Goal: Information Seeking & Learning: Learn about a topic

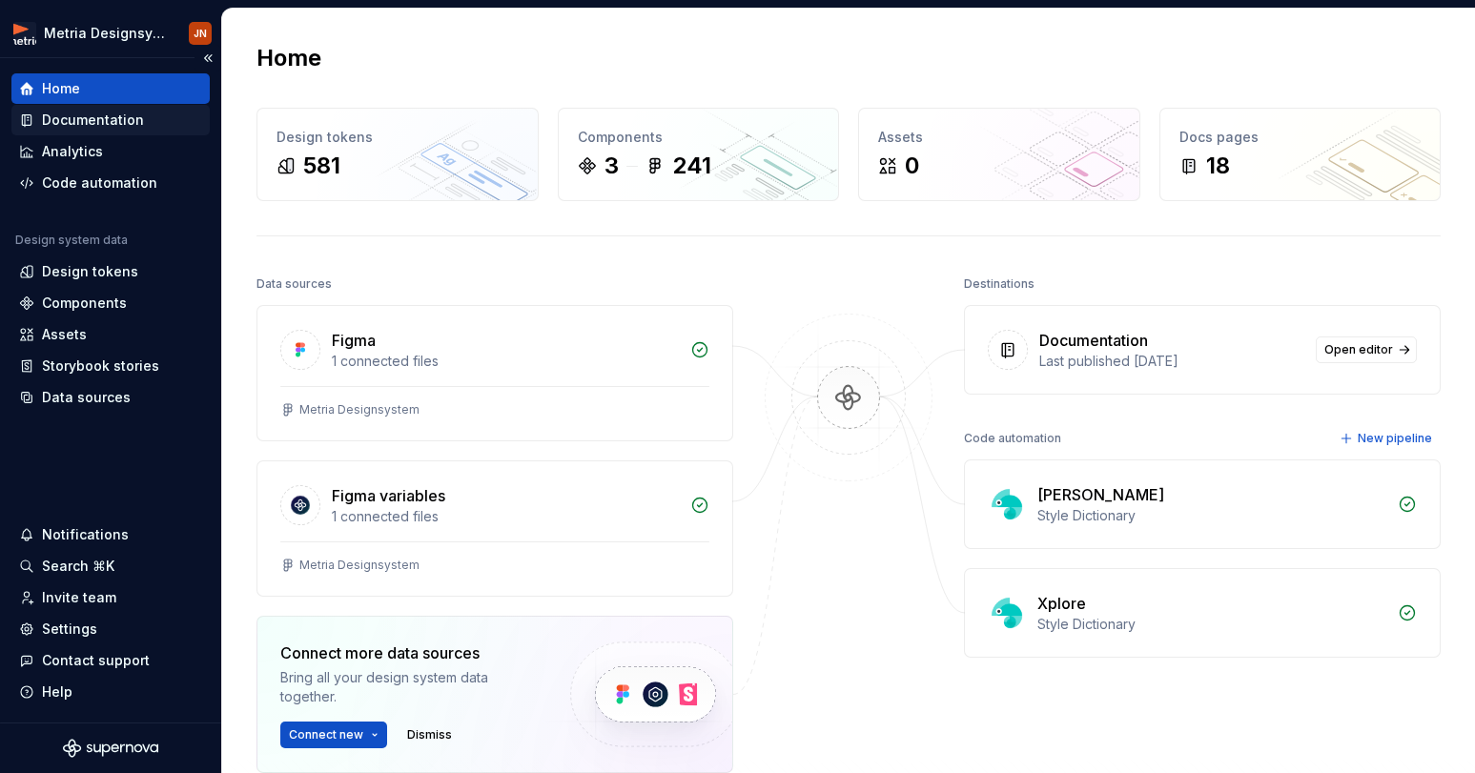
click at [104, 113] on div "Documentation" at bounding box center [93, 120] width 102 height 19
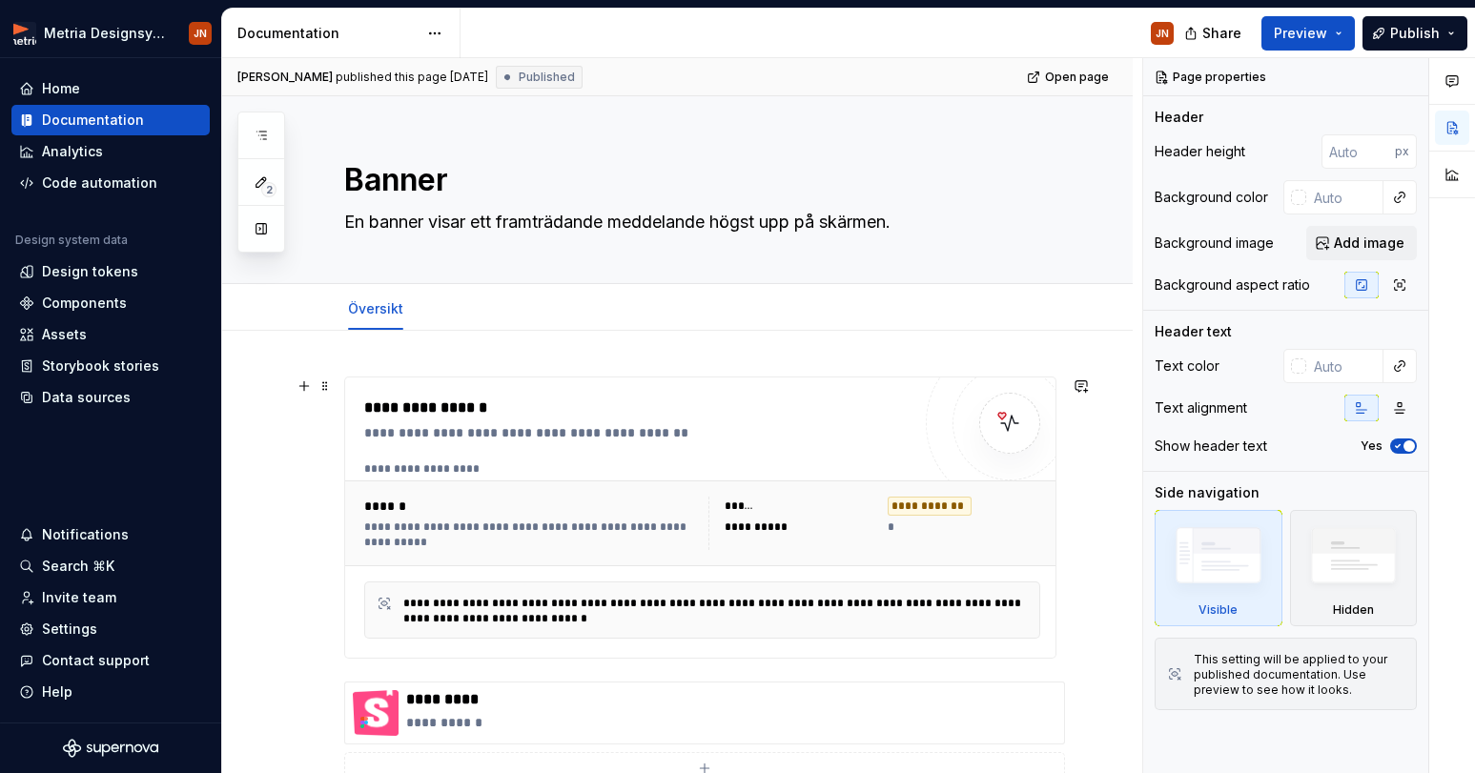
click at [624, 417] on div "**********" at bounding box center [641, 408] width 555 height 23
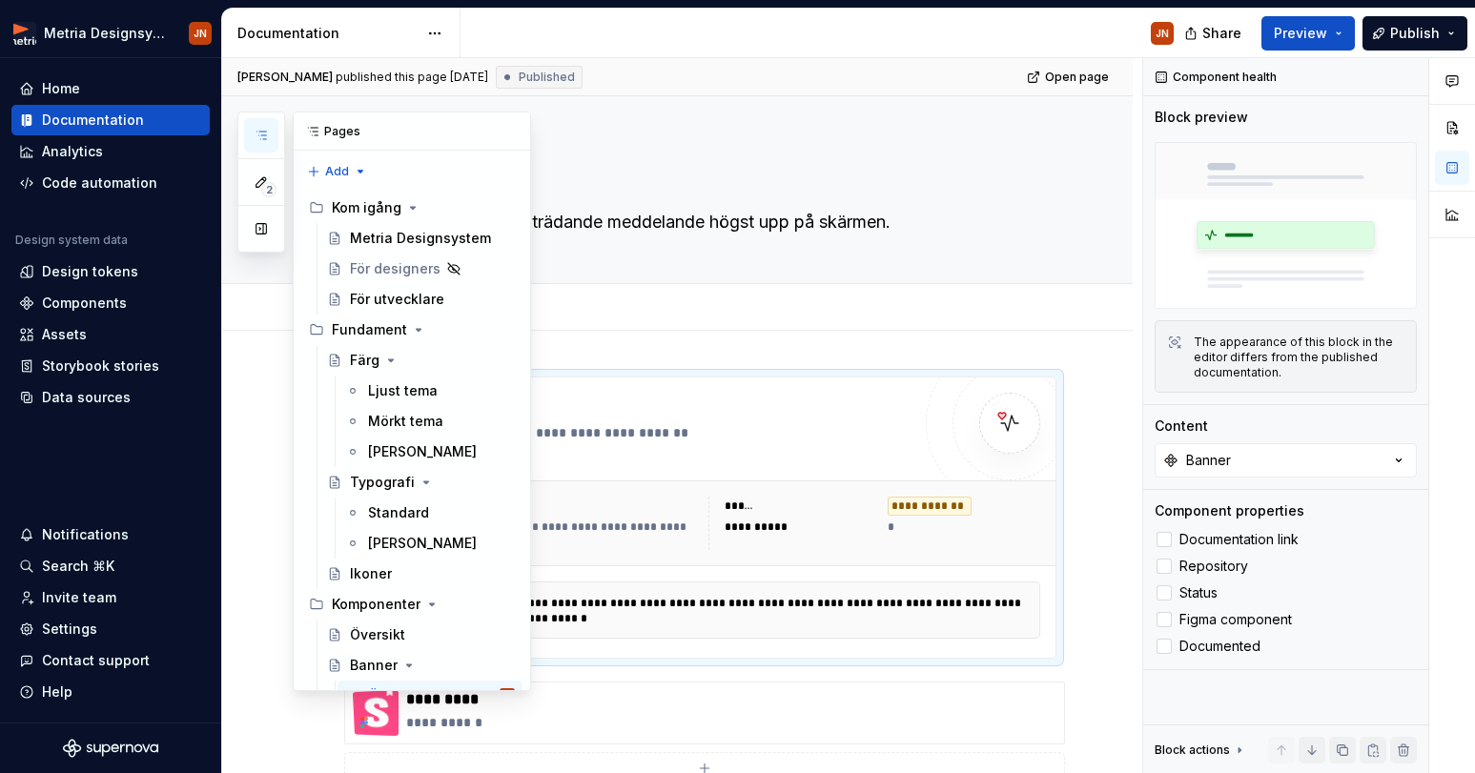
click at [257, 142] on button "button" at bounding box center [261, 135] width 34 height 34
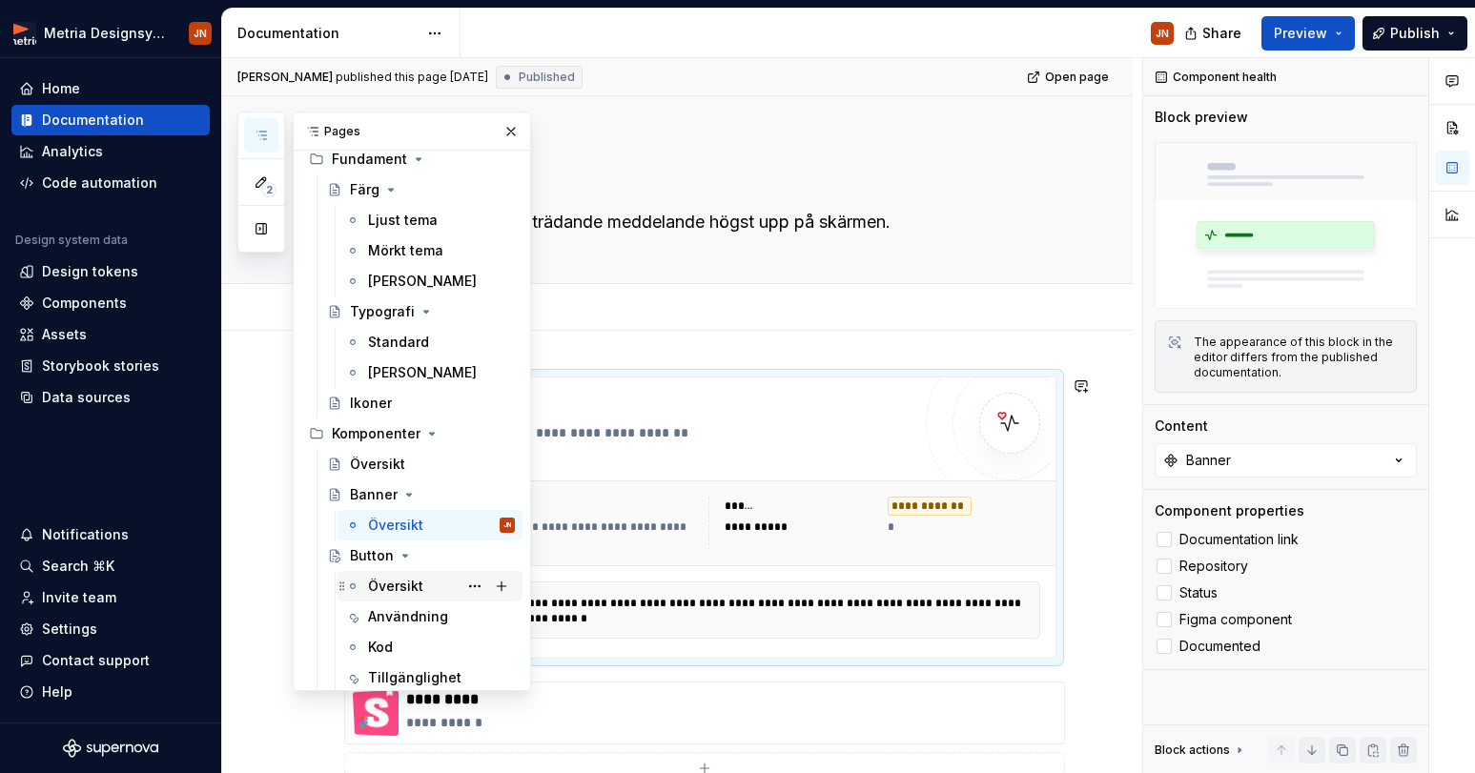
scroll to position [172, 0]
click at [391, 581] on div "Översikt" at bounding box center [395, 585] width 55 height 19
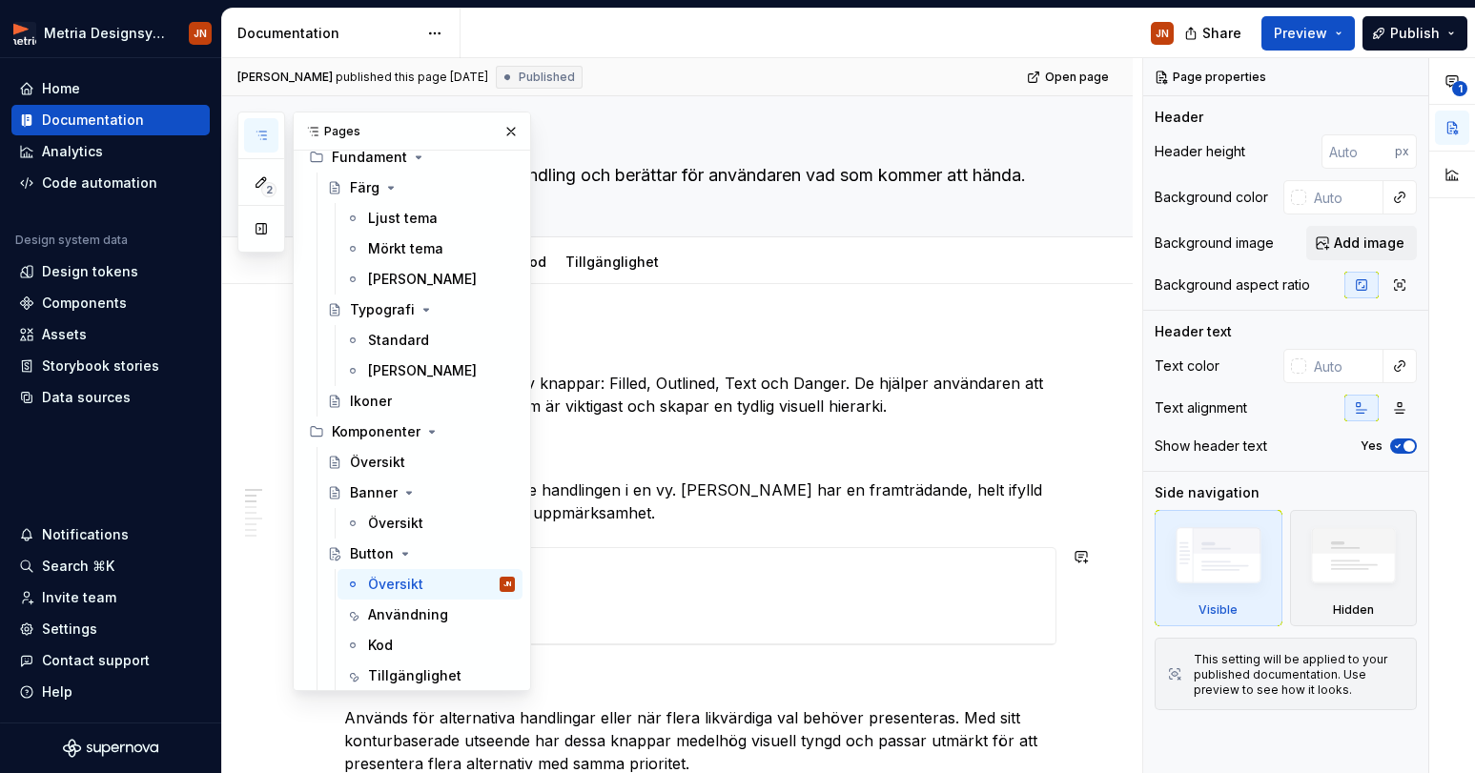
scroll to position [48, 0]
click at [602, 487] on p "Används för den viktigaste handlingen i en vy. [PERSON_NAME] har en framträdand…" at bounding box center [700, 501] width 712 height 46
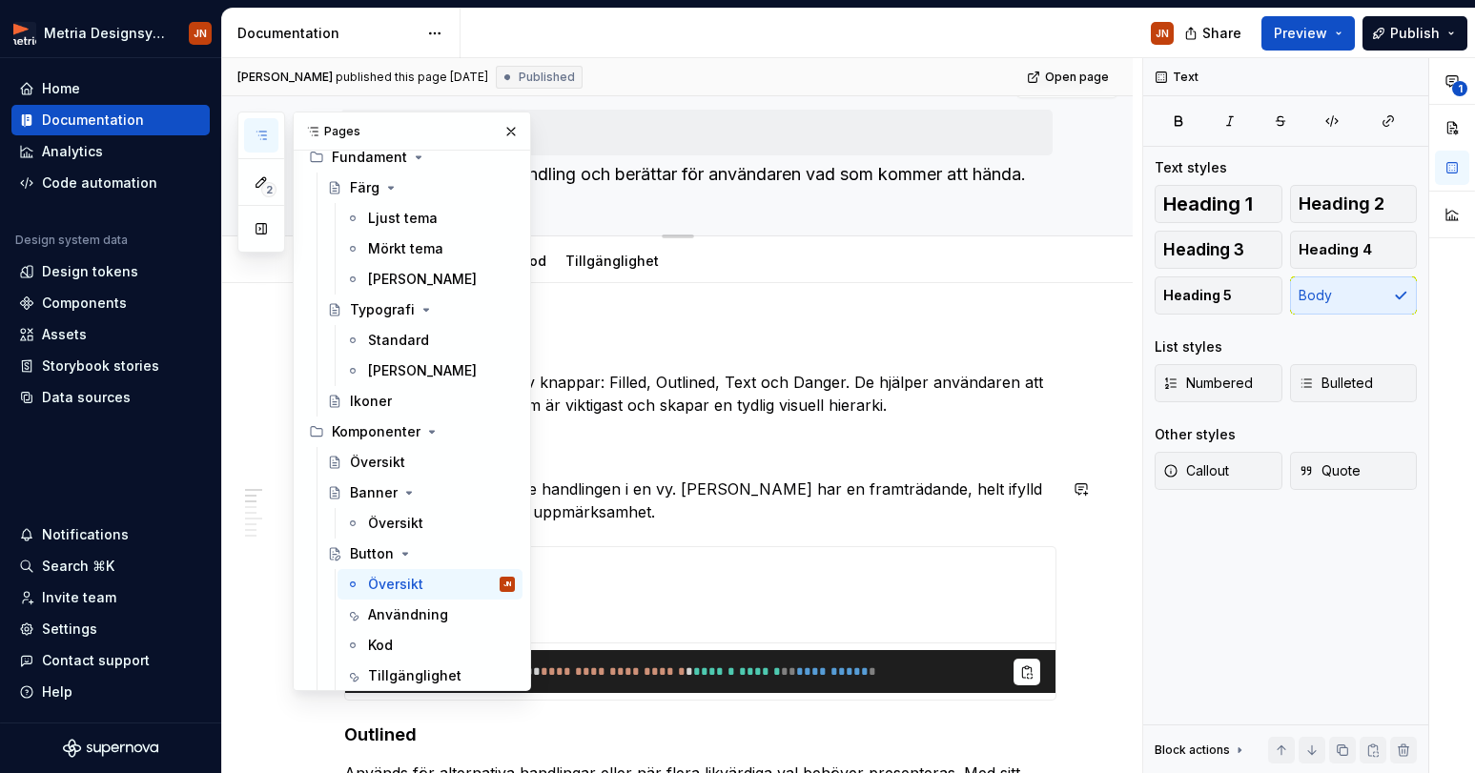
click at [512, 134] on button "button" at bounding box center [511, 131] width 27 height 27
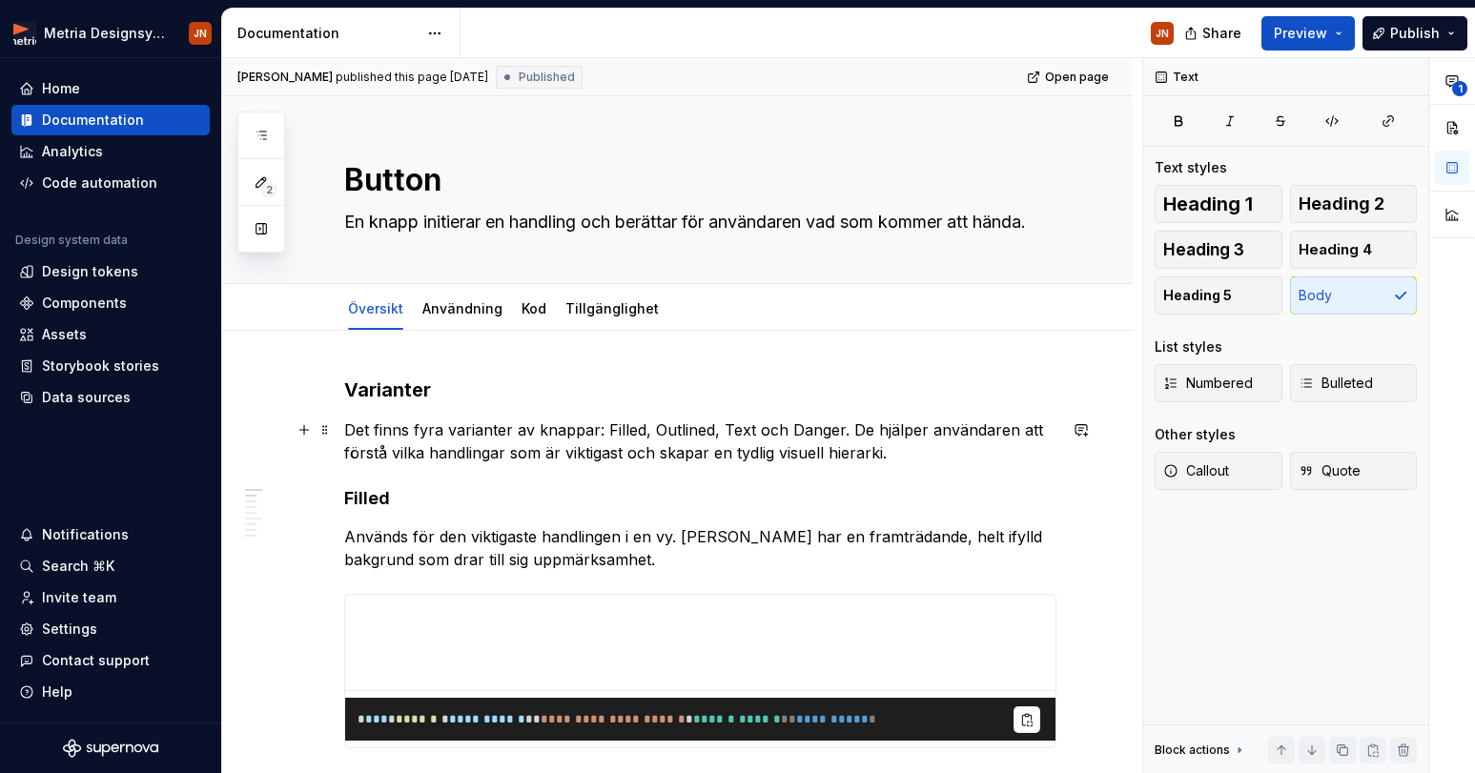
scroll to position [0, 0]
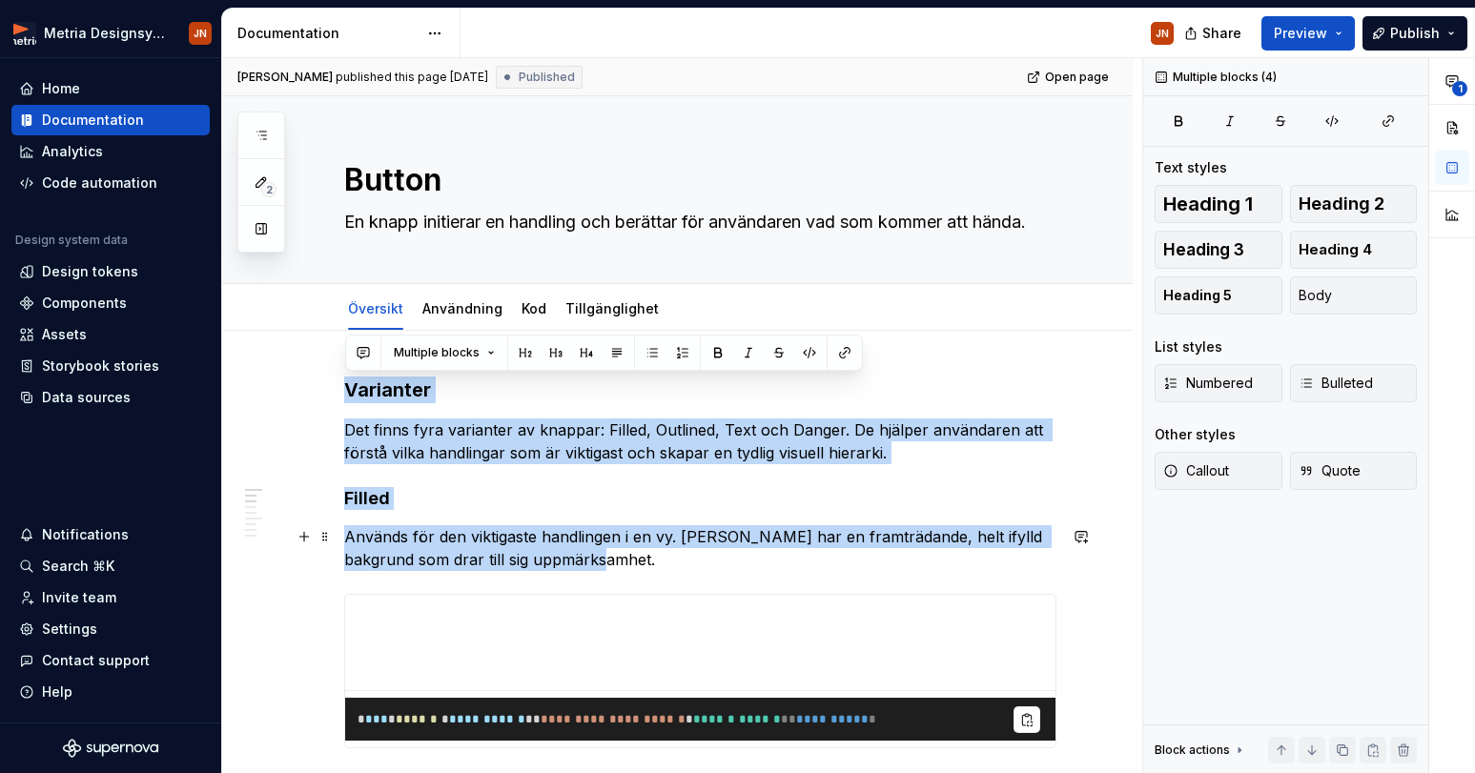
drag, startPoint x: 351, startPoint y: 388, endPoint x: 600, endPoint y: 565, distance: 305.6
copy div "Varianter Det finns fyra varianter av knappar: Filled, Outlined, Text och Dange…"
click at [108, 300] on div "Components" at bounding box center [84, 303] width 85 height 19
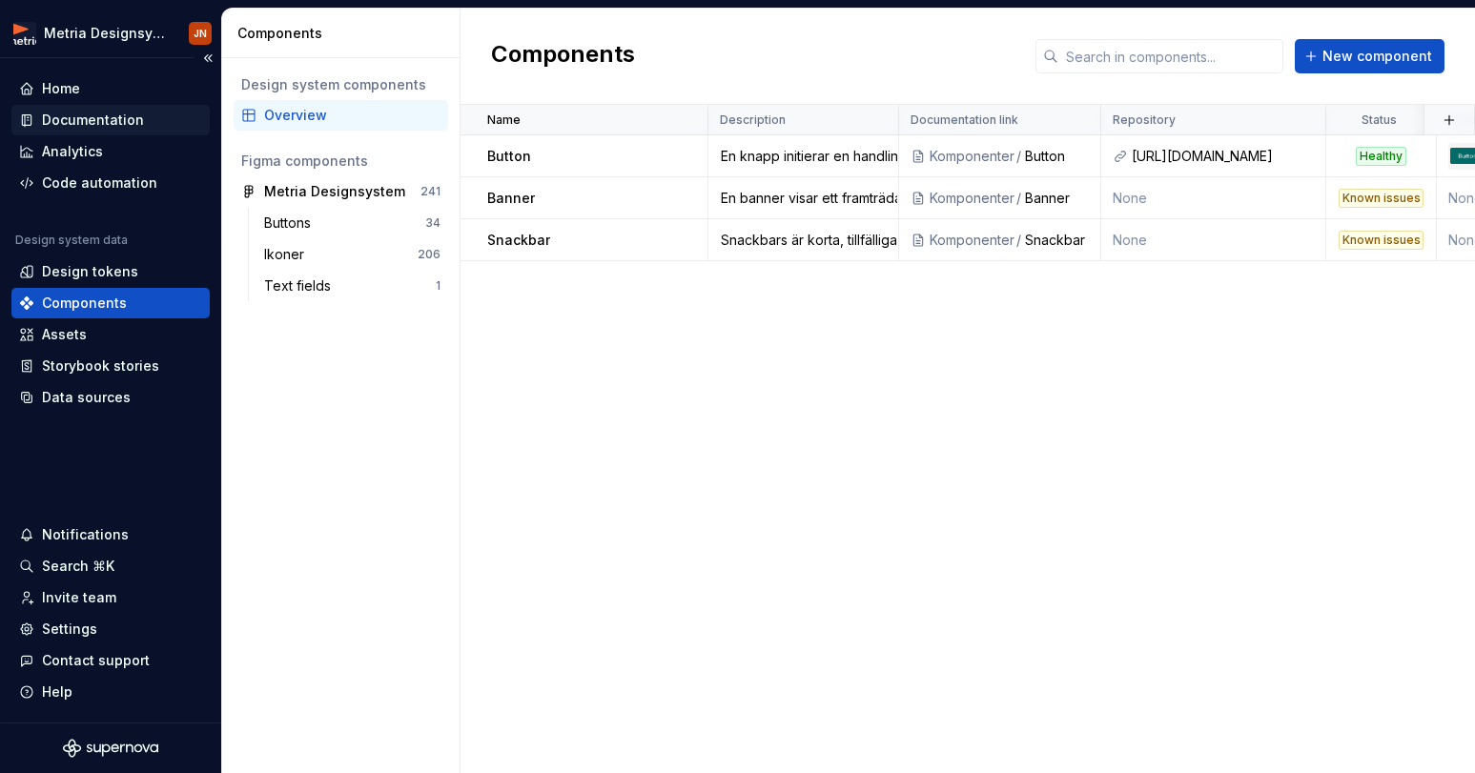
click at [116, 113] on div "Documentation" at bounding box center [93, 120] width 102 height 19
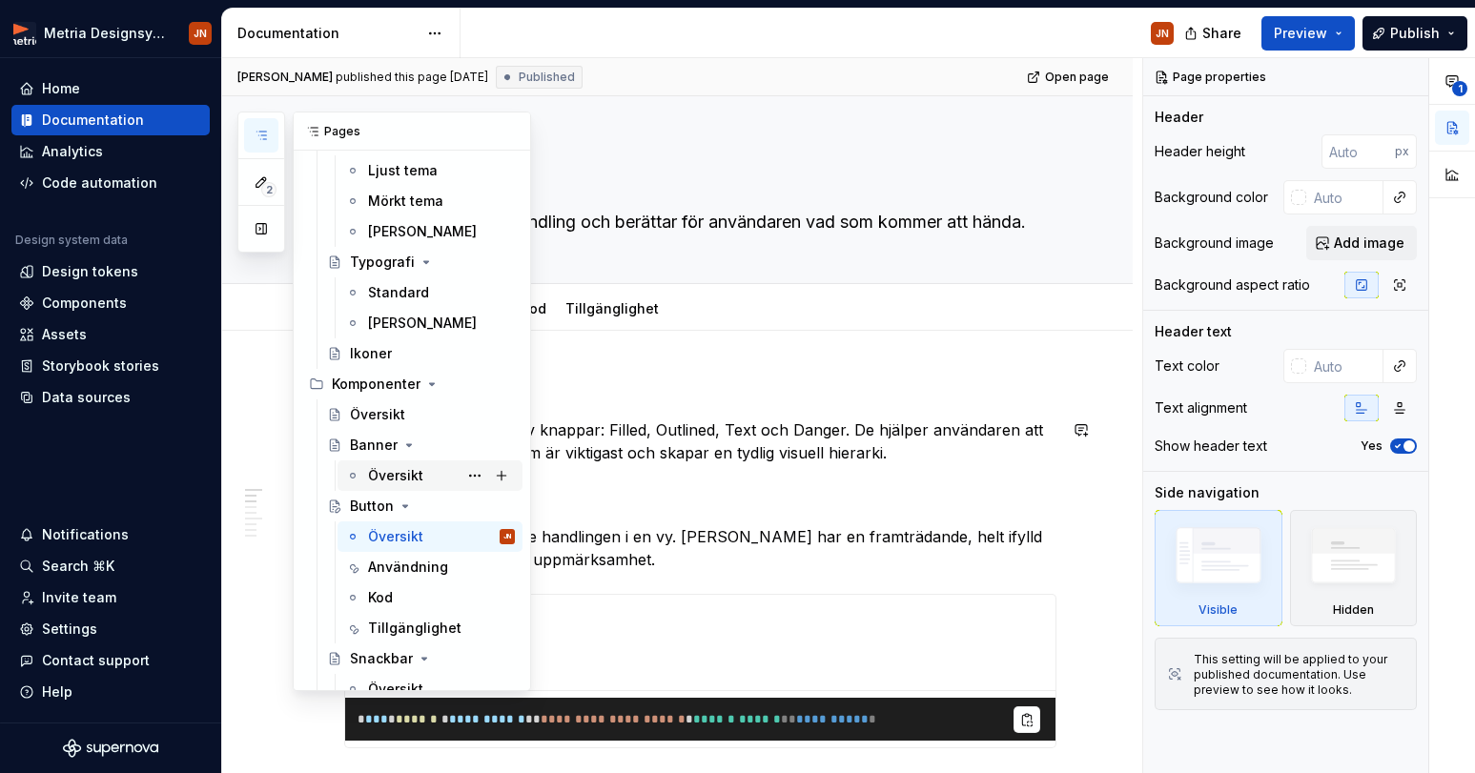
scroll to position [221, 0]
click at [387, 474] on div "Översikt" at bounding box center [395, 474] width 55 height 19
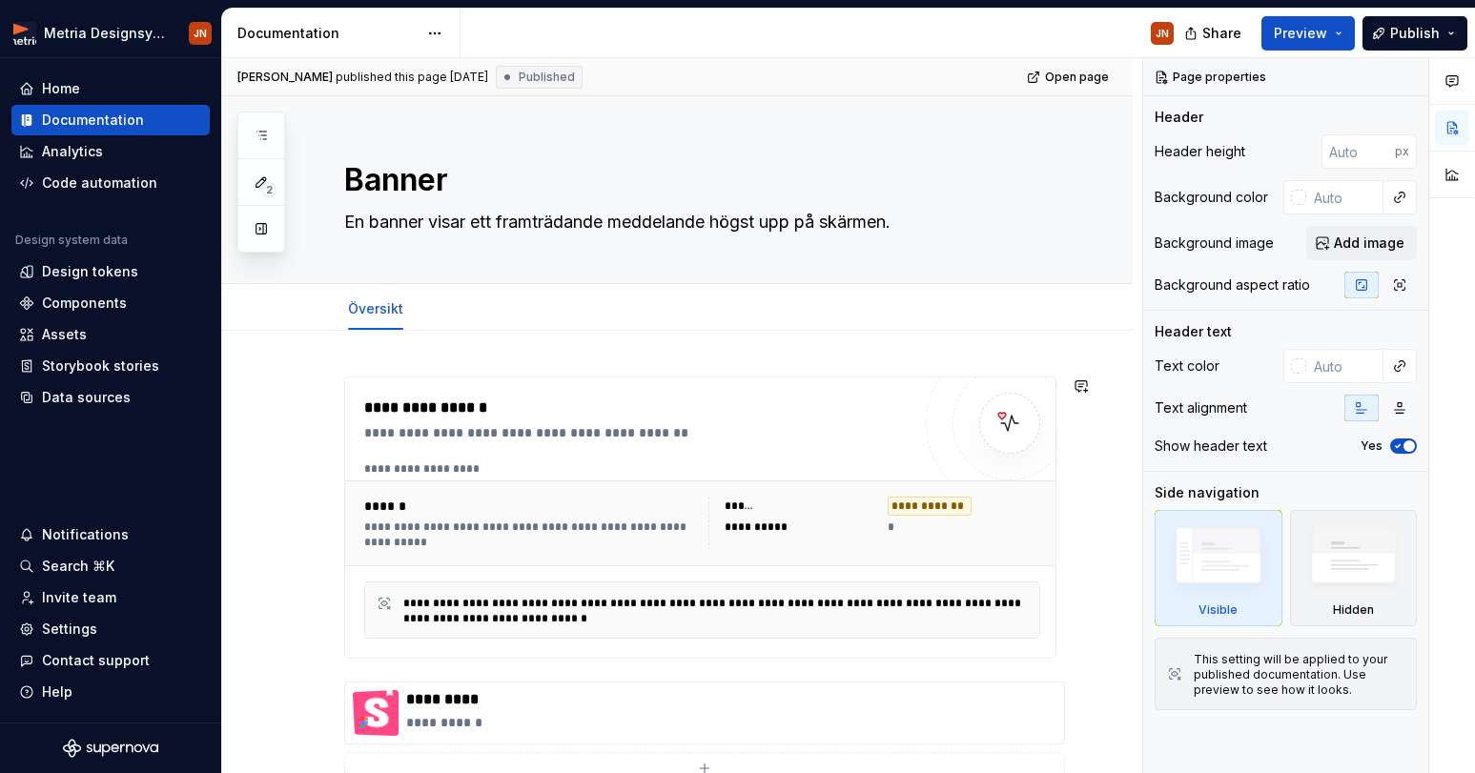
click at [361, 358] on div "**********" at bounding box center [677, 696] width 911 height 731
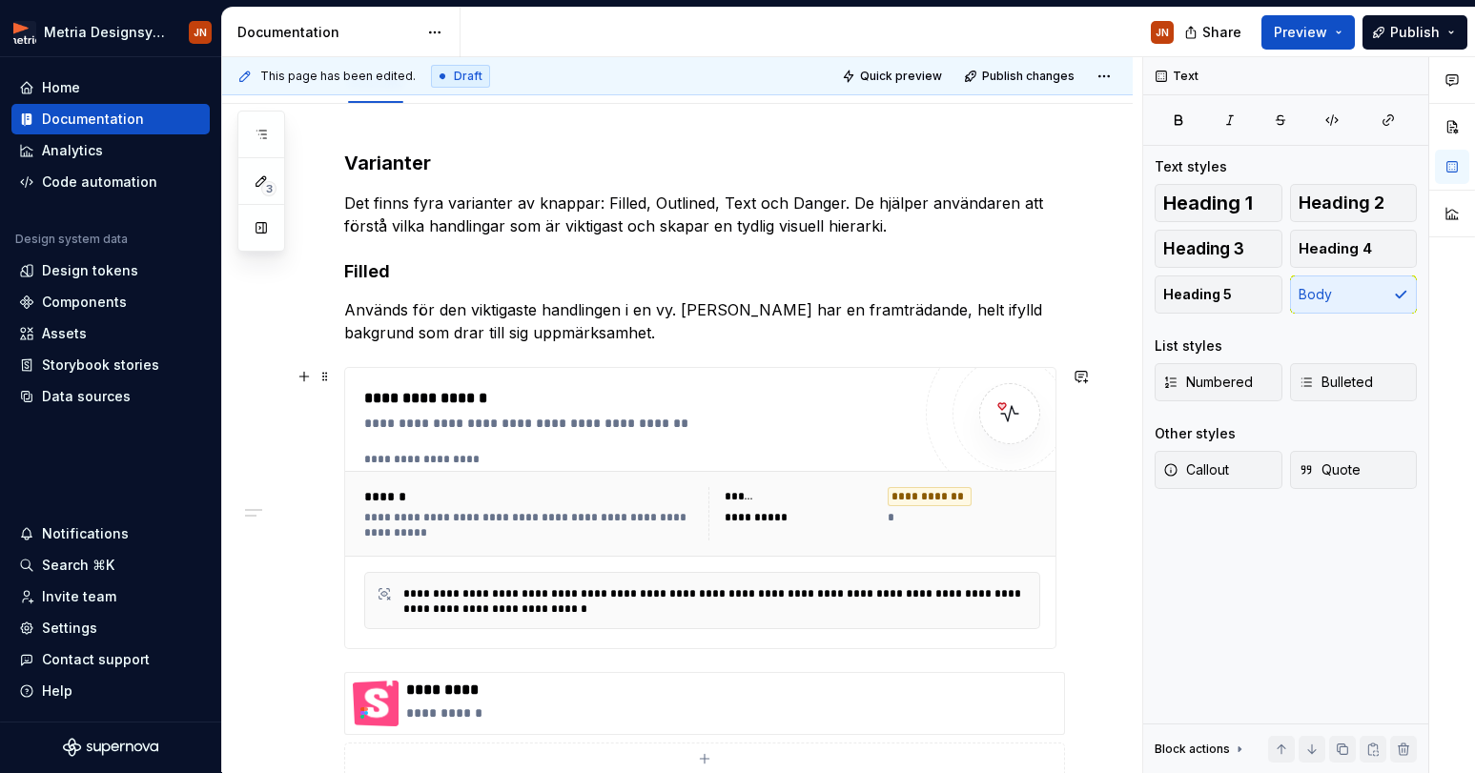
scroll to position [229, 0]
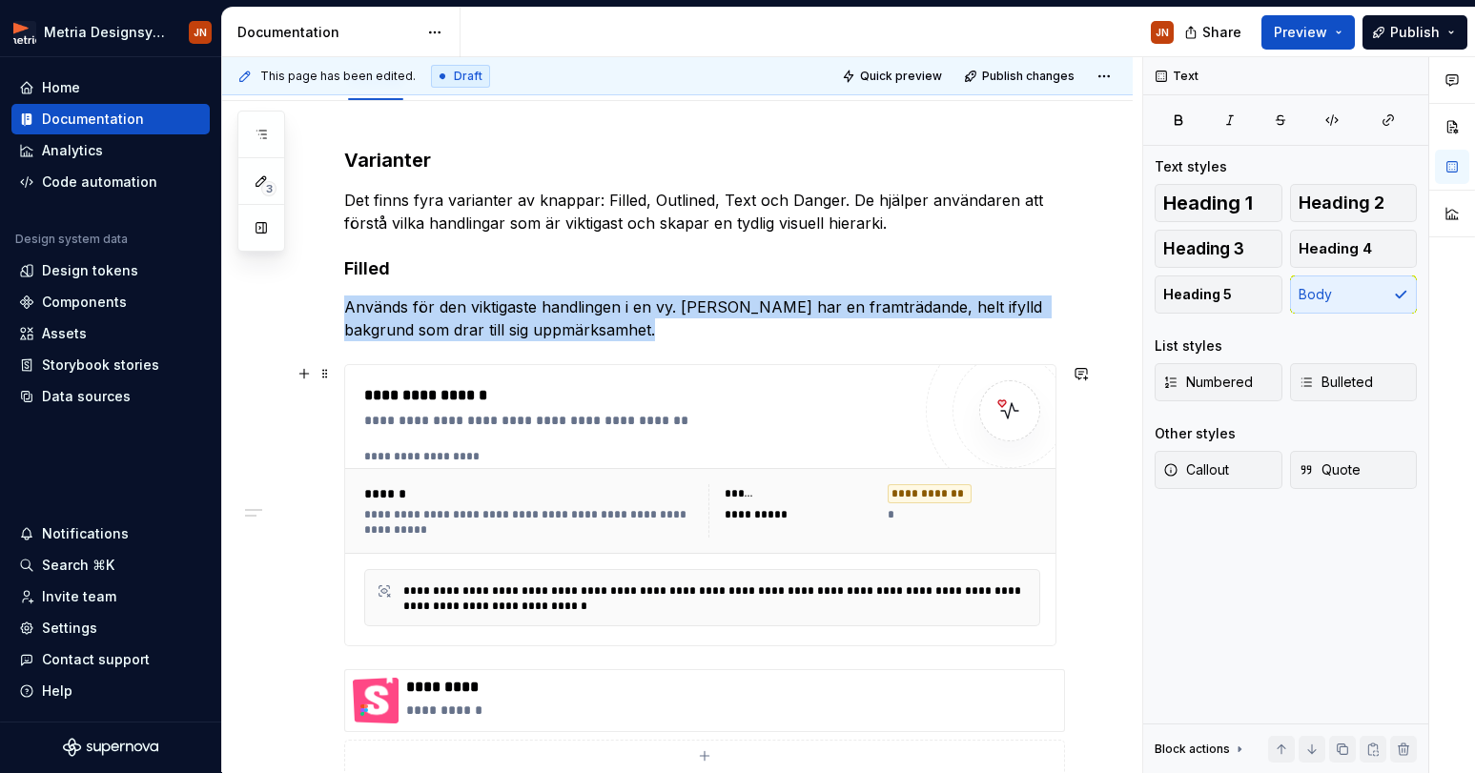
click at [565, 485] on div "******" at bounding box center [532, 493] width 337 height 19
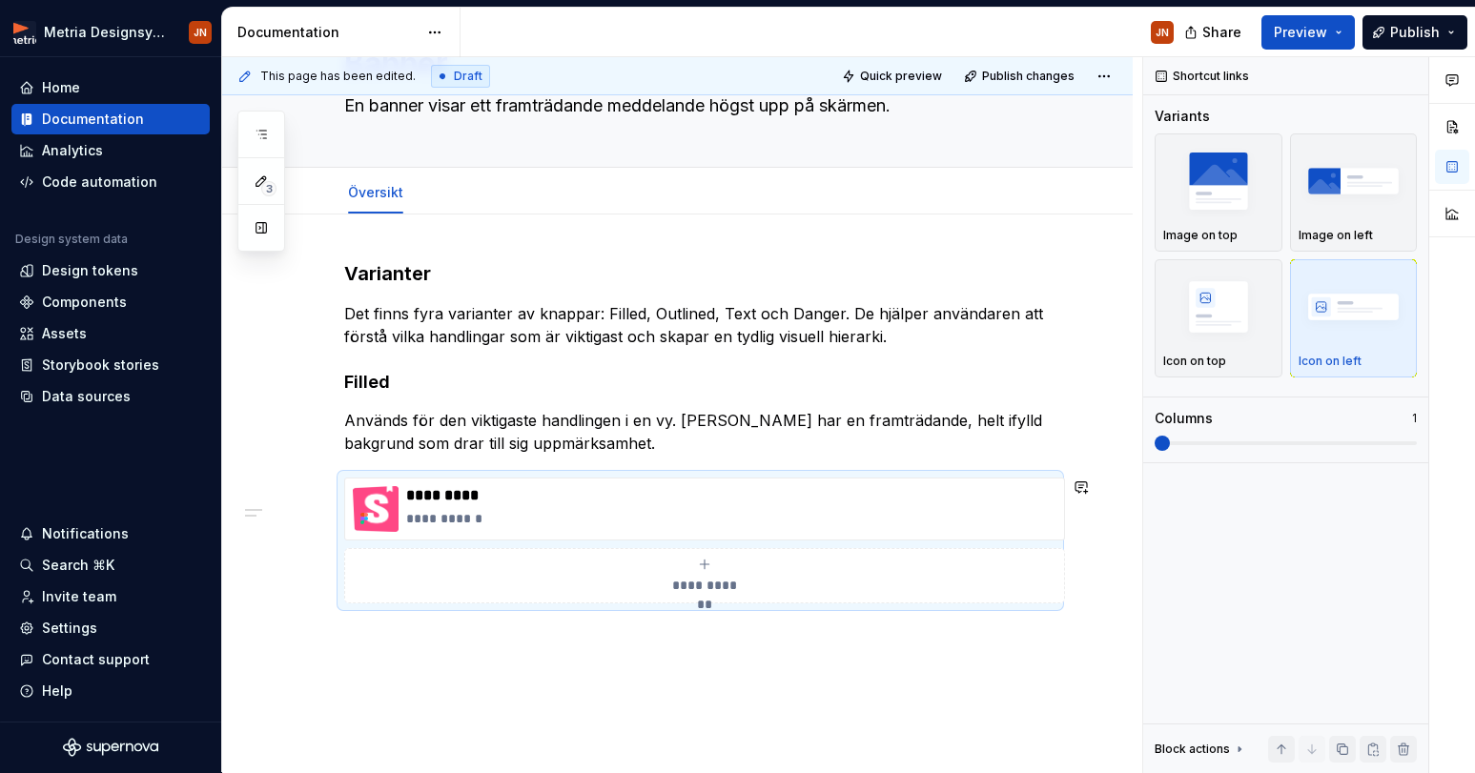
scroll to position [132, 0]
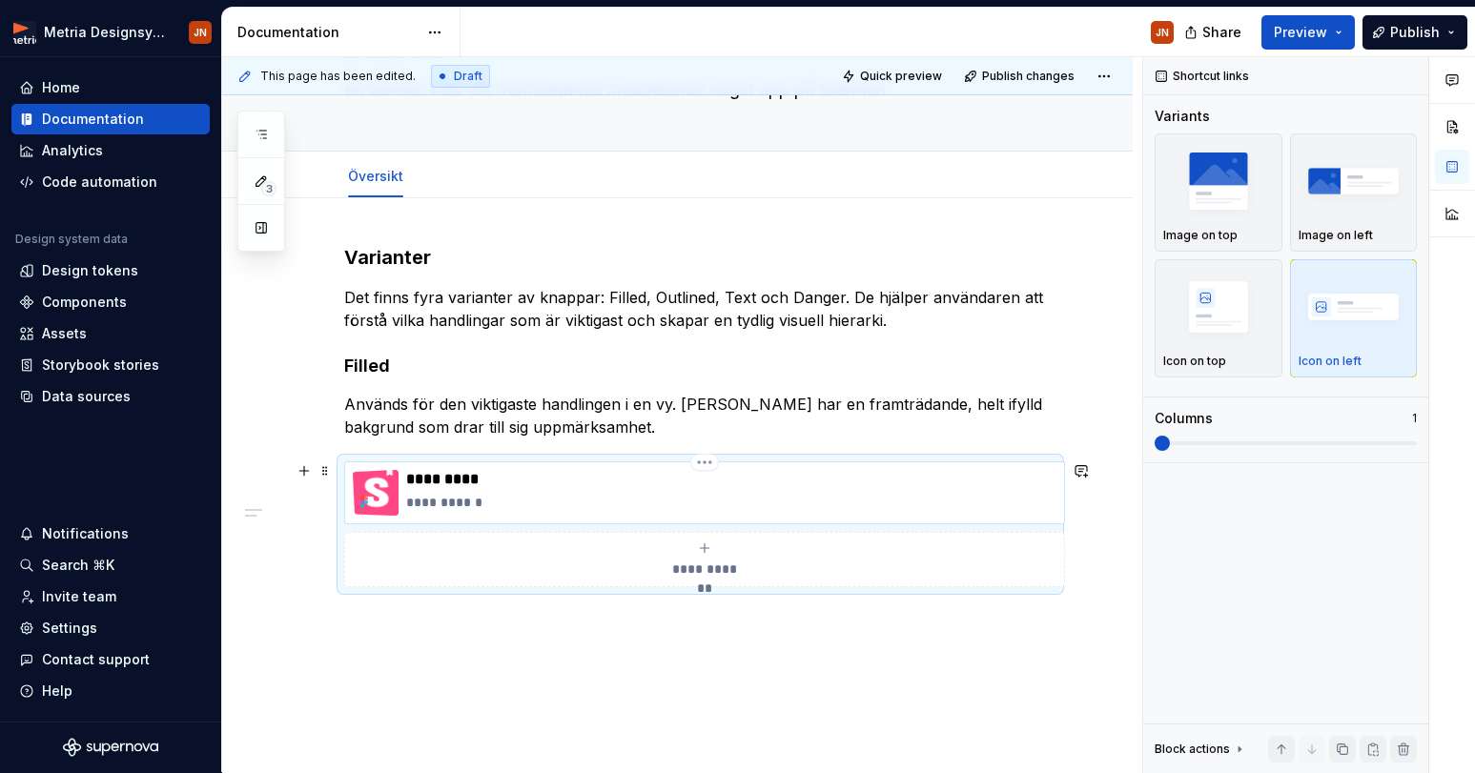
click at [540, 502] on p "**********" at bounding box center [731, 502] width 650 height 19
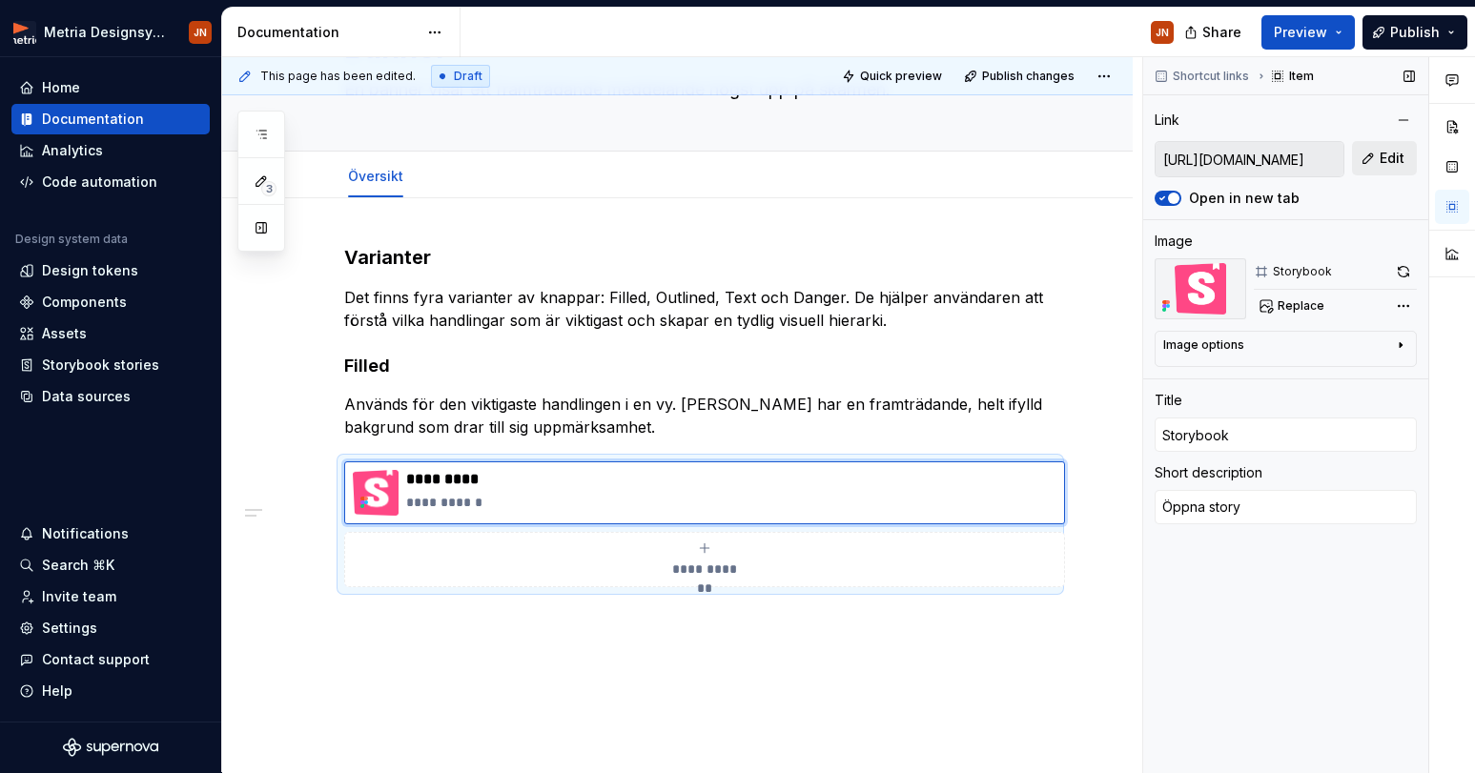
click at [1392, 149] on button "Edit" at bounding box center [1384, 158] width 65 height 34
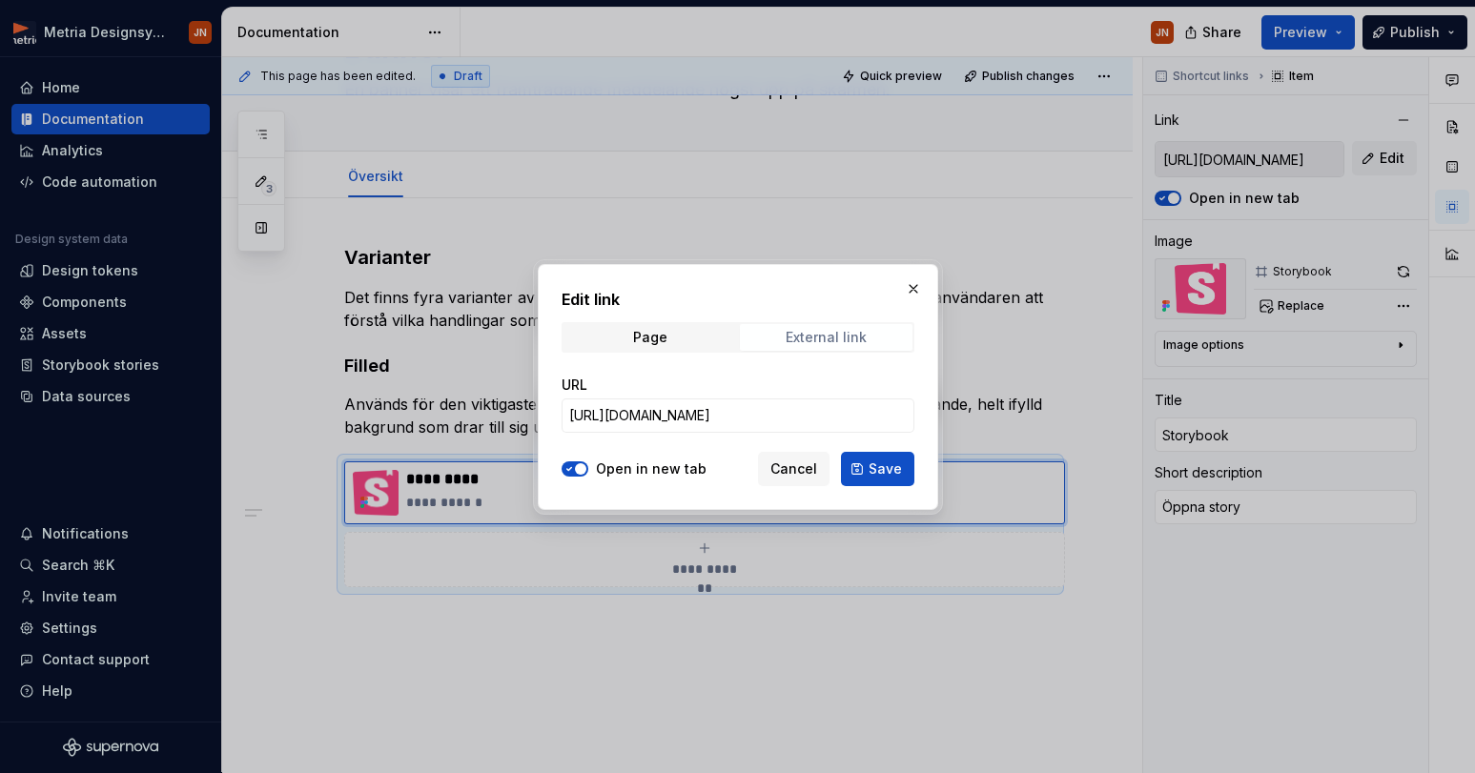
click at [803, 347] on span "External link" at bounding box center [826, 337] width 173 height 27
drag, startPoint x: 767, startPoint y: 416, endPoint x: 740, endPoint y: 393, distance: 35.2
click at [764, 410] on input "[URL][DOMAIN_NAME]" at bounding box center [738, 416] width 353 height 34
click at [680, 345] on span "Page" at bounding box center [650, 337] width 173 height 27
click at [797, 333] on div "External link" at bounding box center [826, 337] width 81 height 15
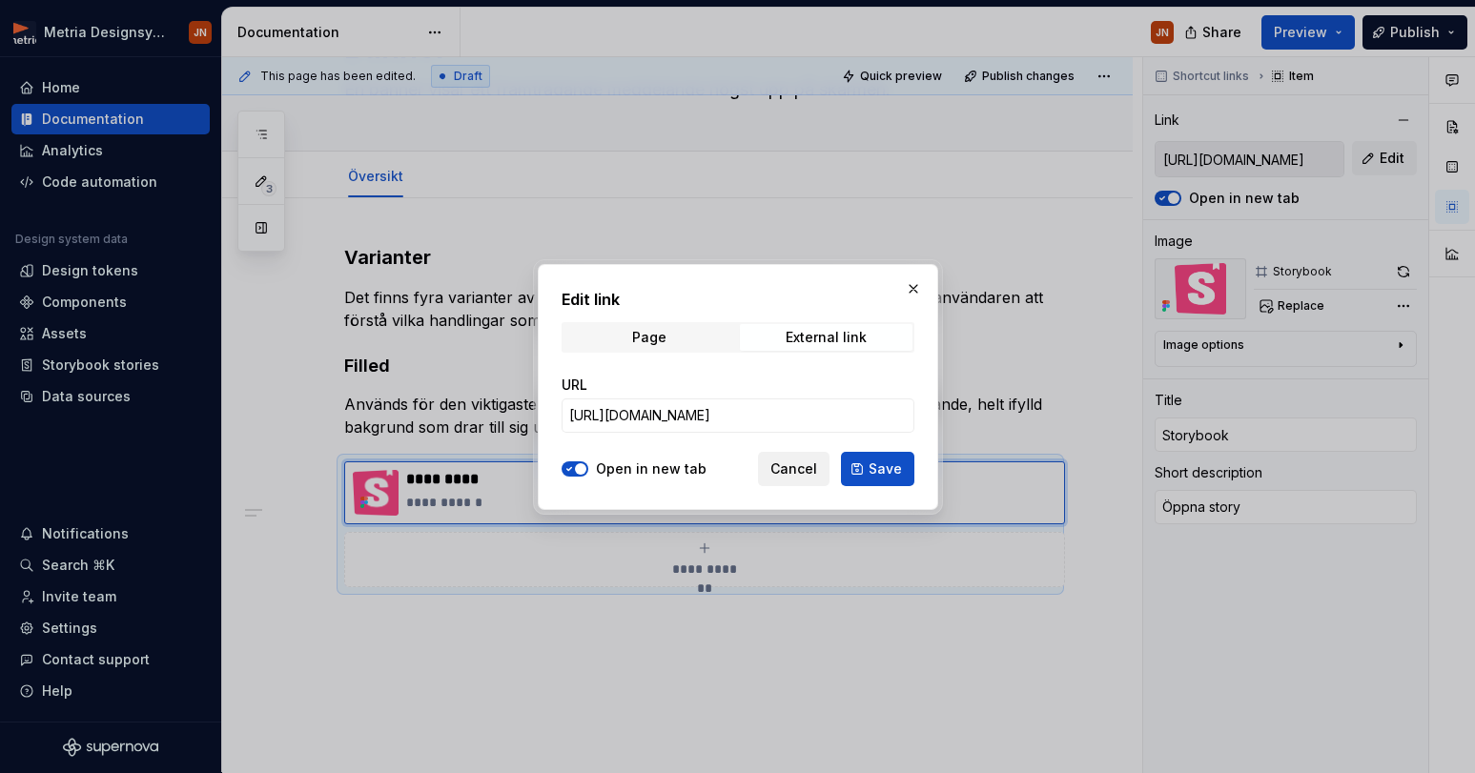
click at [795, 464] on span "Cancel" at bounding box center [794, 469] width 47 height 19
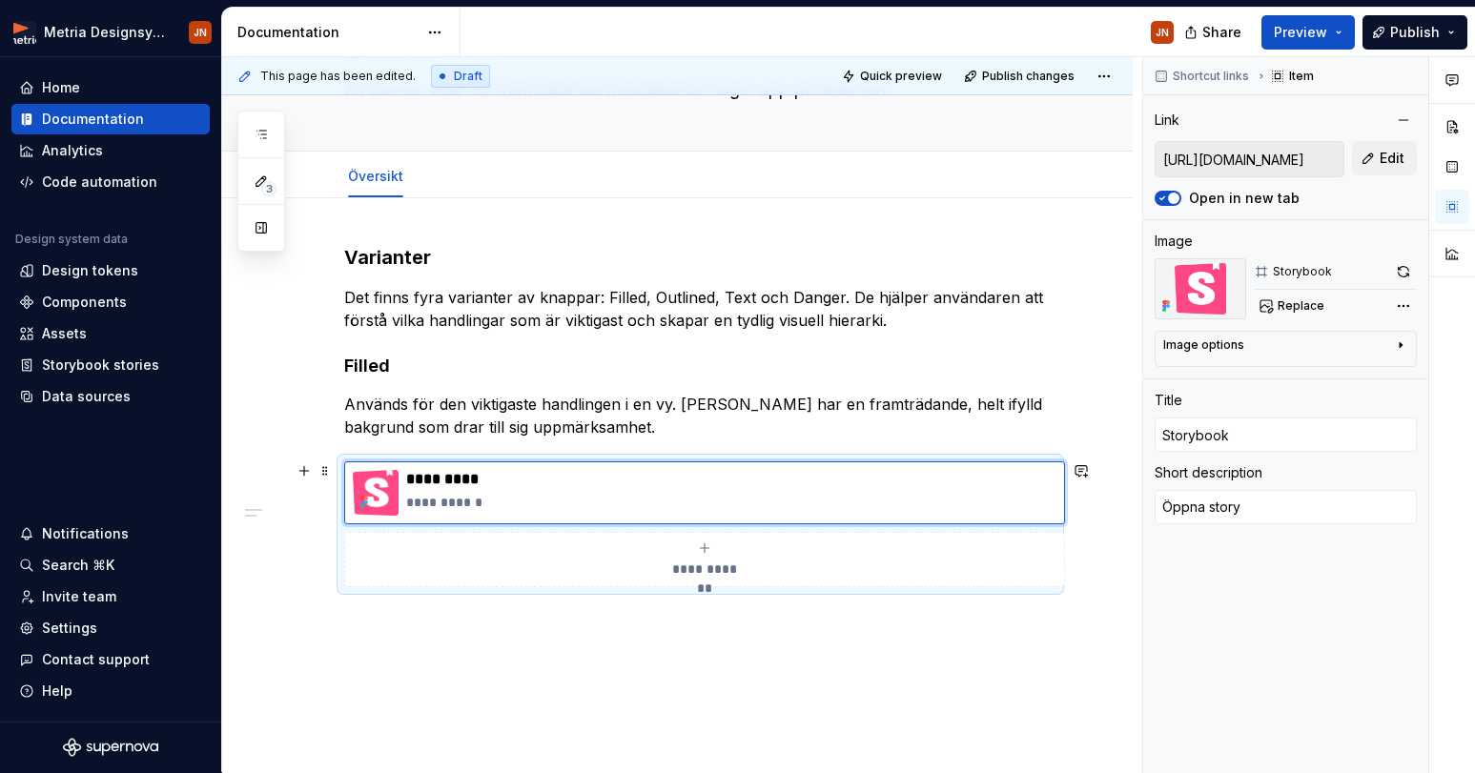
click at [561, 462] on div "**********" at bounding box center [700, 525] width 712 height 126
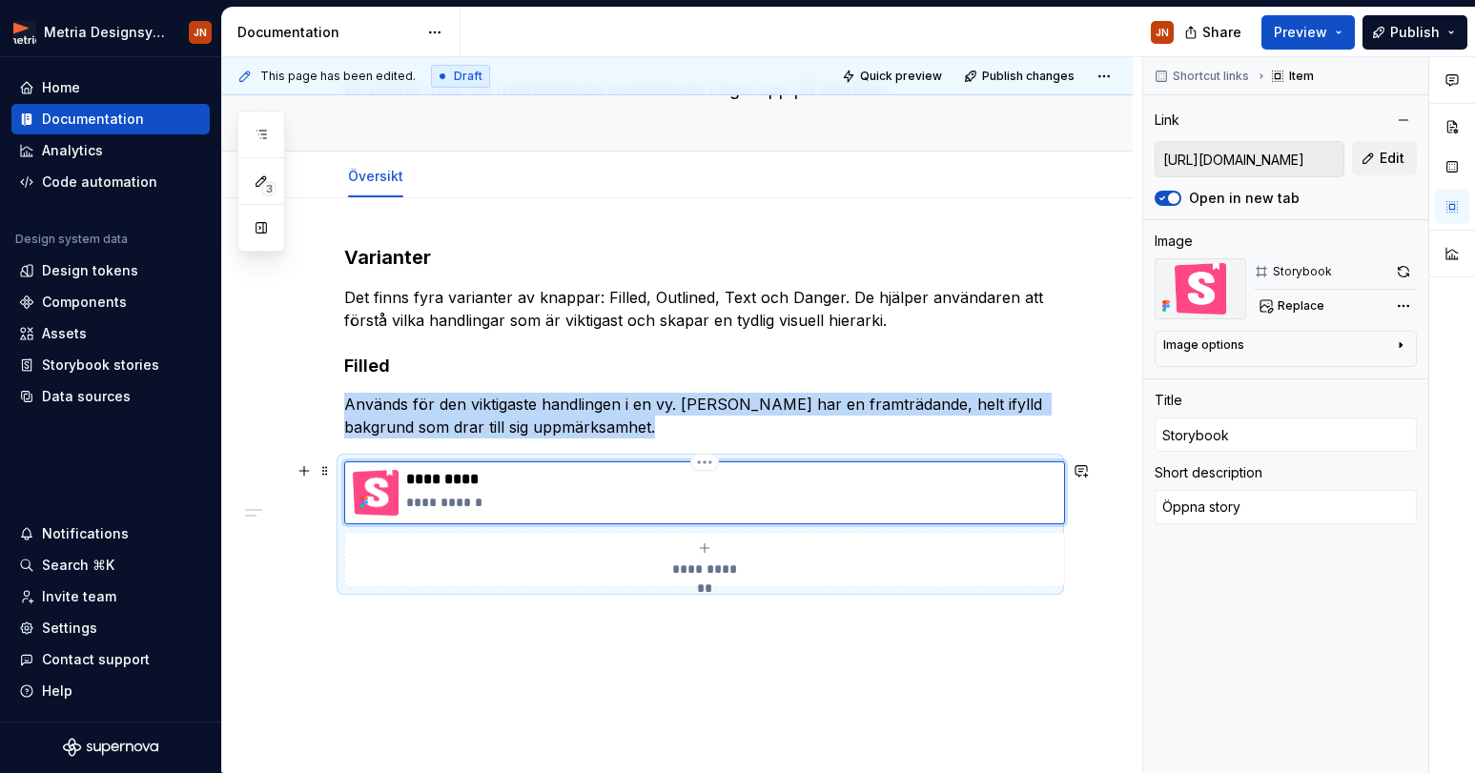
click at [555, 462] on div "**********" at bounding box center [704, 493] width 721 height 63
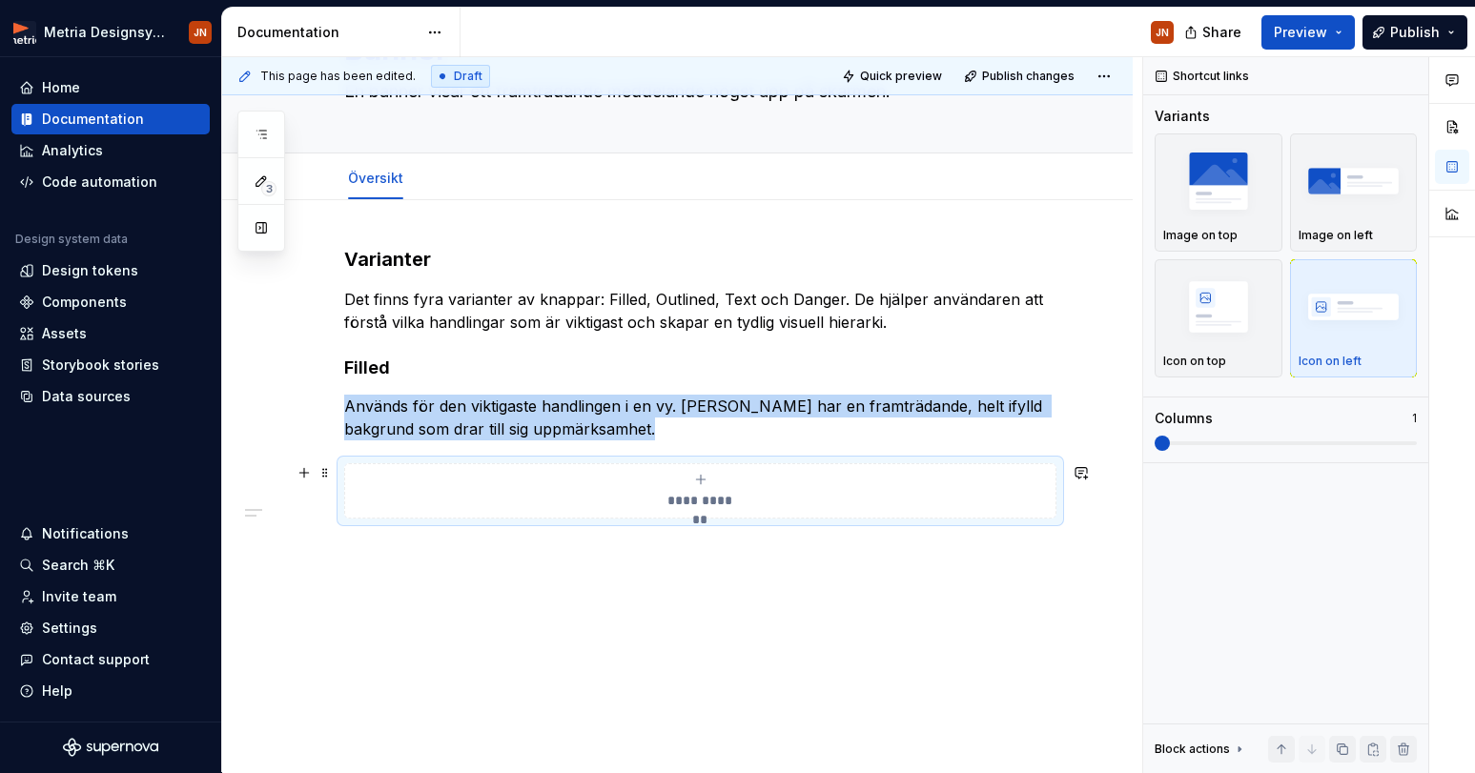
click at [622, 513] on button "**********" at bounding box center [700, 490] width 712 height 55
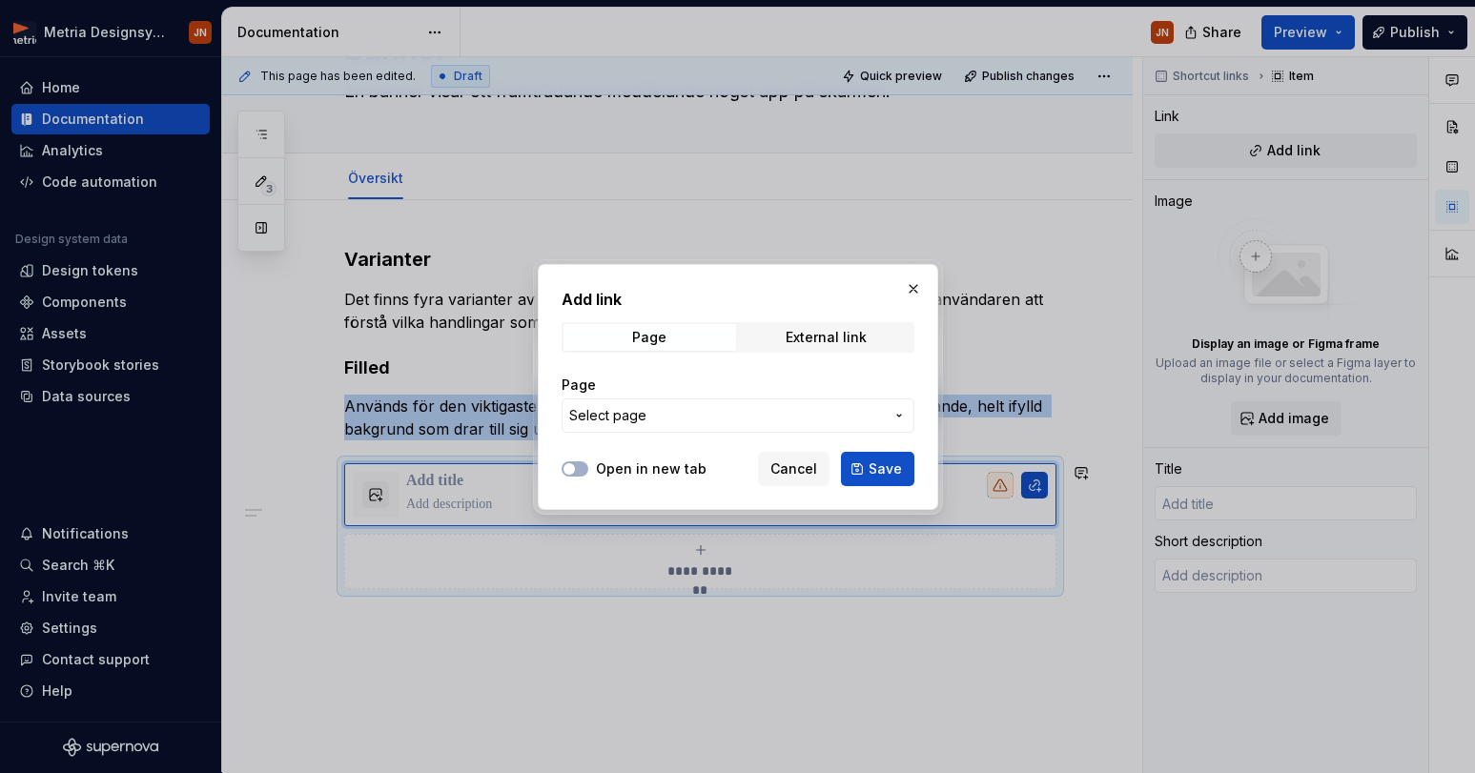
drag, startPoint x: 791, startPoint y: 464, endPoint x: 450, endPoint y: 491, distance: 341.5
click at [783, 464] on span "Cancel" at bounding box center [794, 469] width 47 height 19
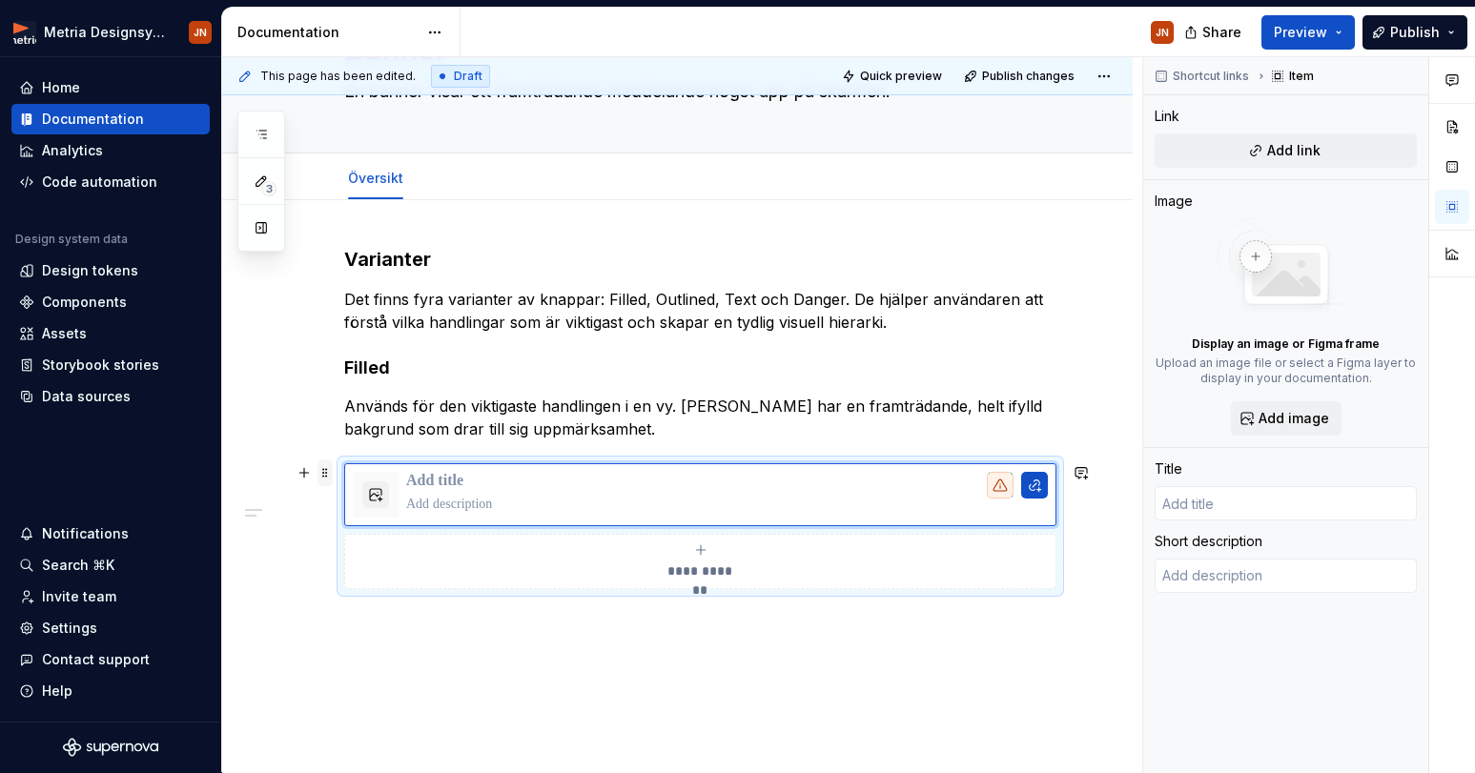
click at [328, 473] on span at bounding box center [325, 473] width 15 height 27
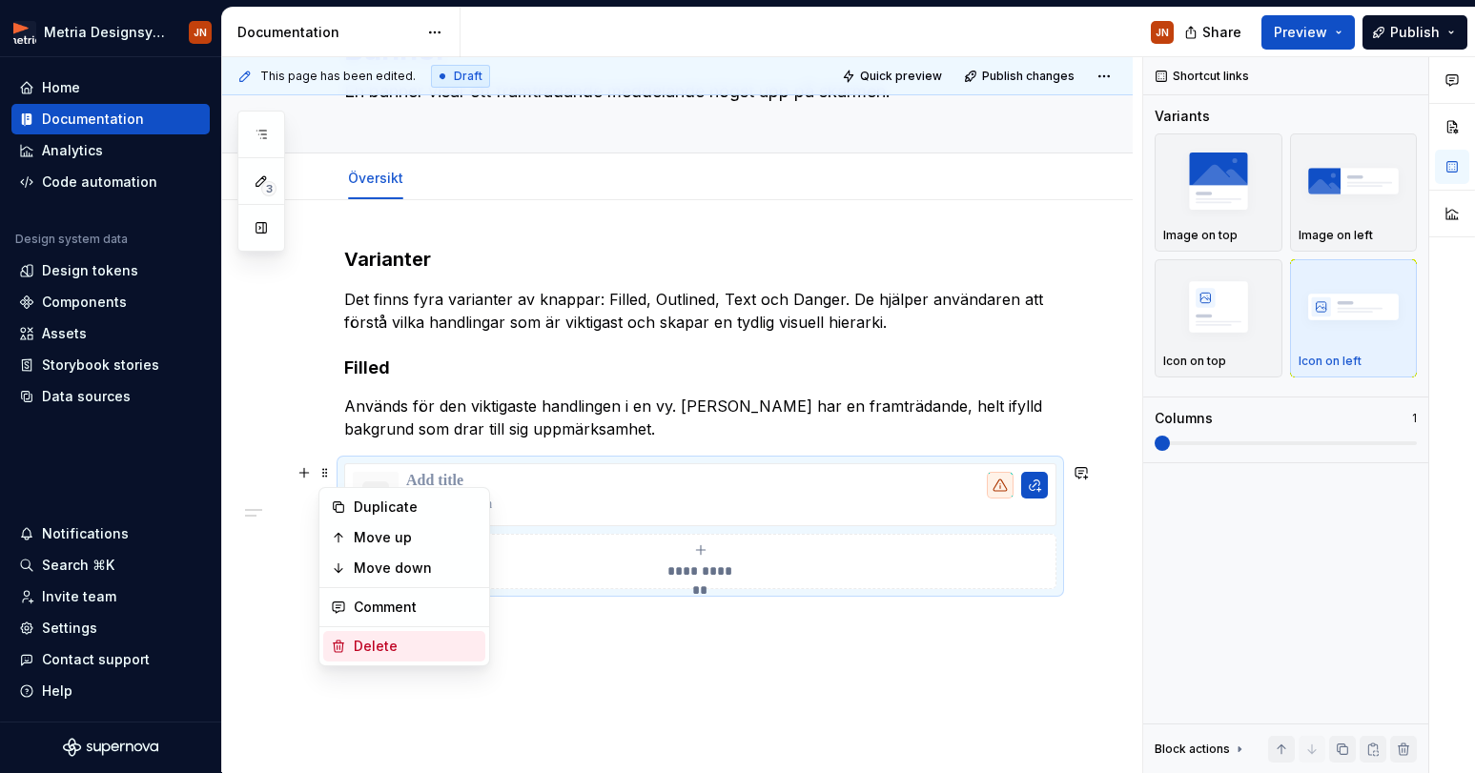
click at [407, 634] on div "Delete" at bounding box center [404, 646] width 162 height 31
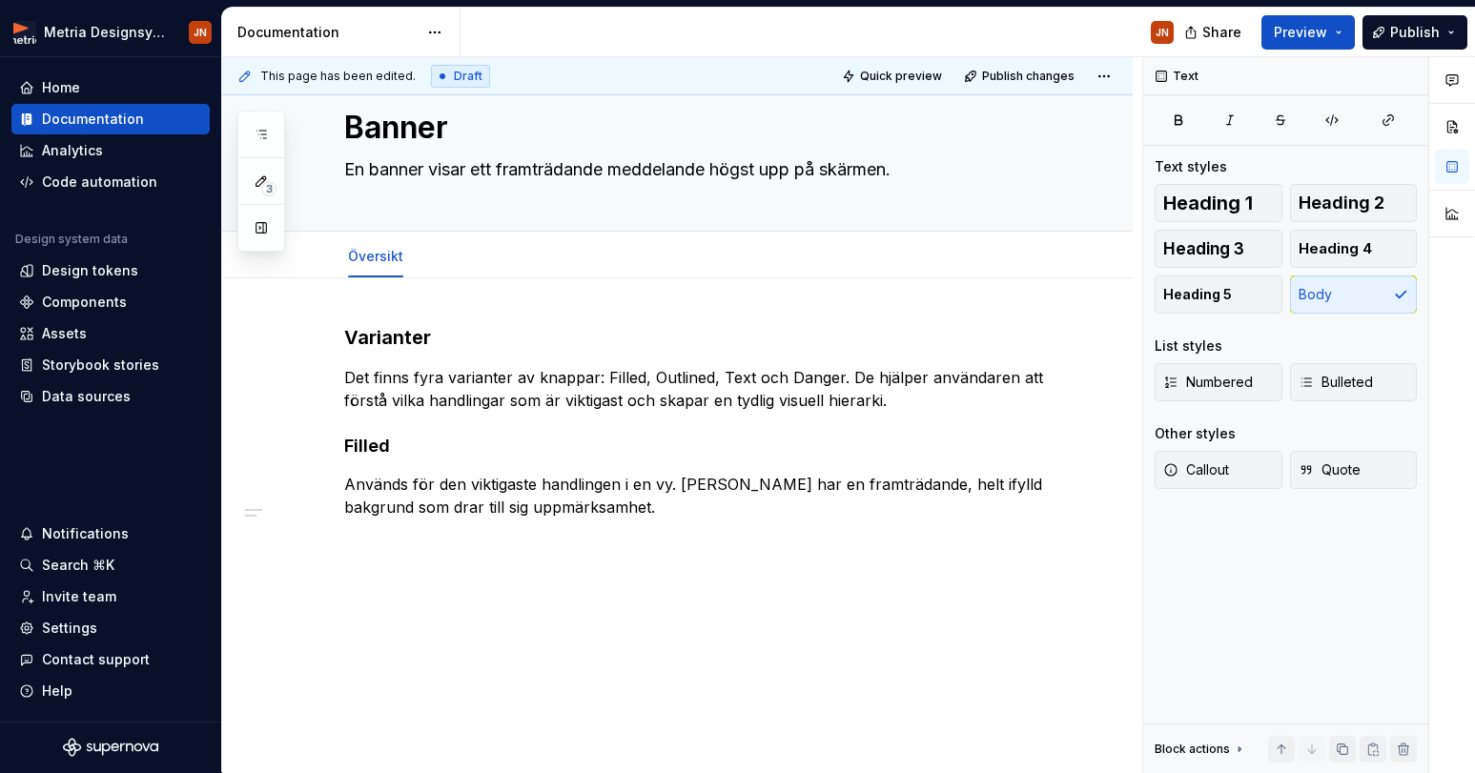
scroll to position [51, 0]
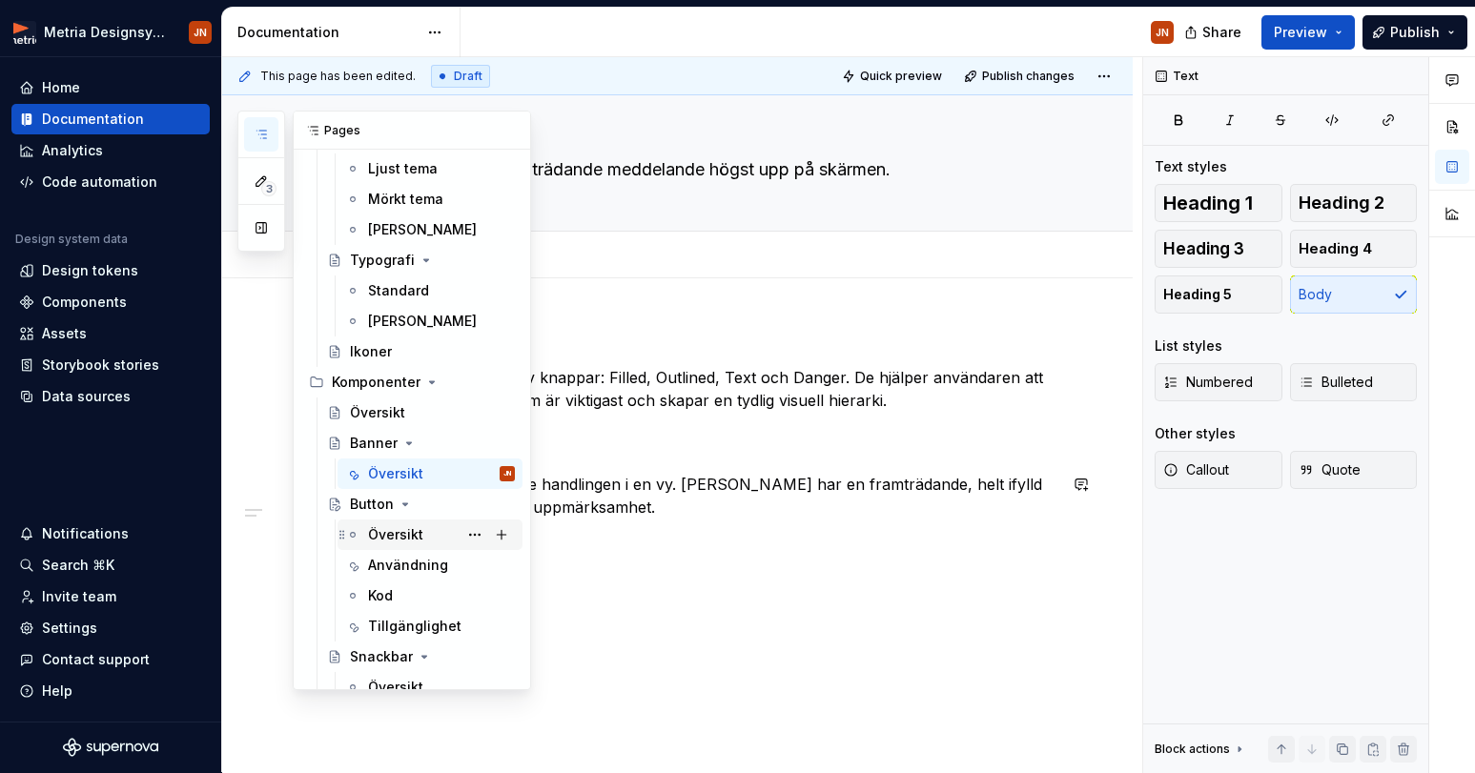
click at [392, 533] on div "Översikt" at bounding box center [395, 534] width 55 height 19
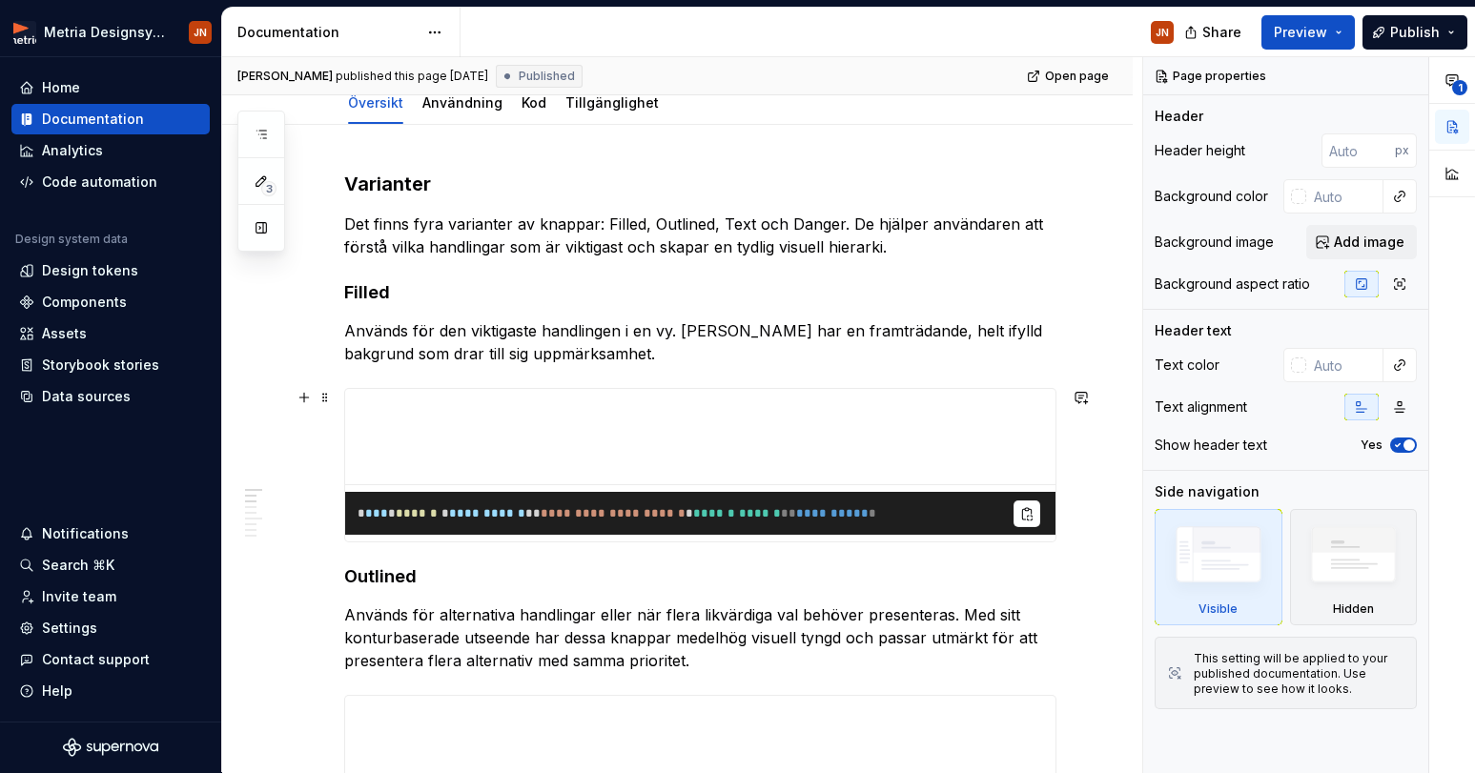
scroll to position [208, 0]
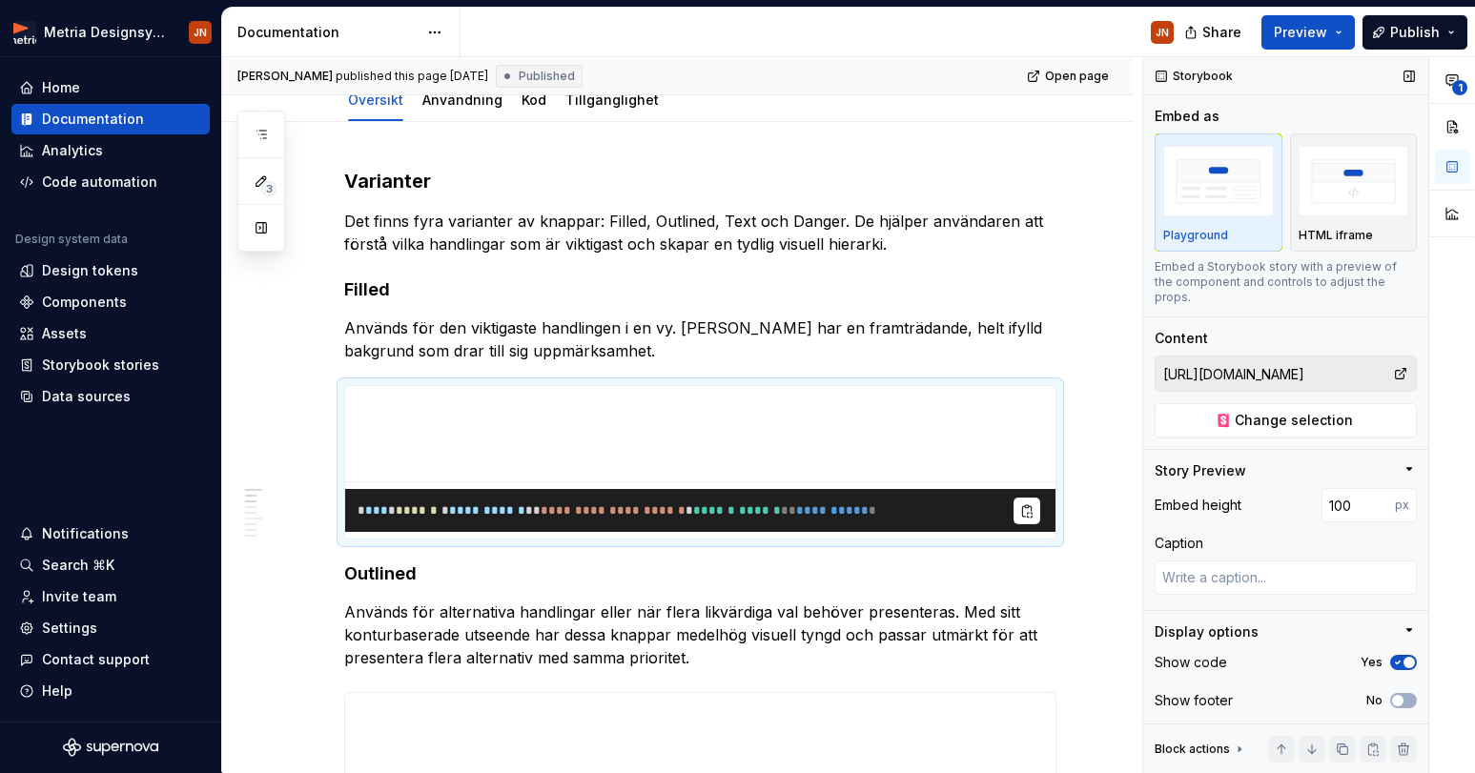
click at [1278, 360] on input "[URL][DOMAIN_NAME]" at bounding box center [1274, 374] width 237 height 34
click at [1340, 411] on span "Change selection" at bounding box center [1294, 420] width 118 height 19
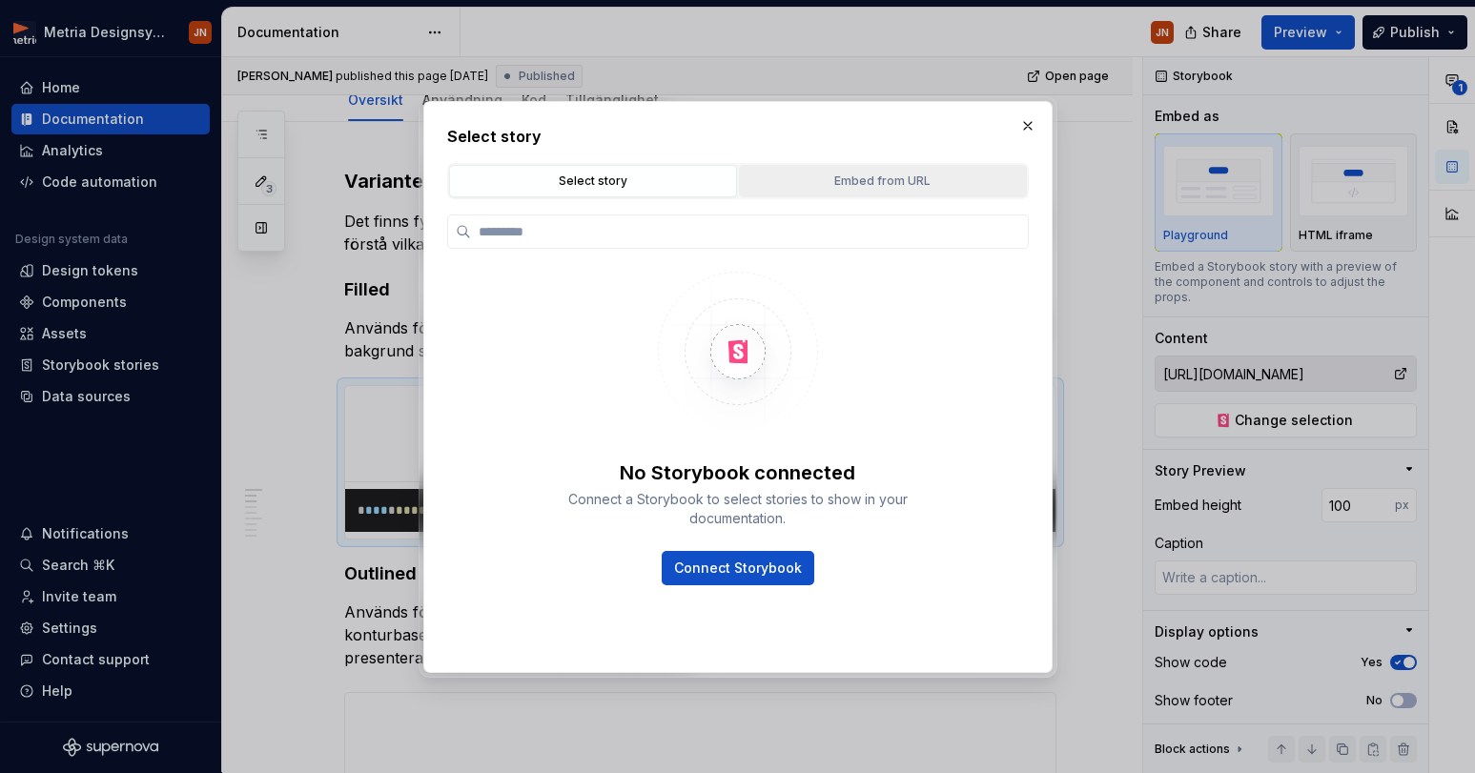
click at [806, 184] on div "Embed from URL" at bounding box center [883, 181] width 275 height 19
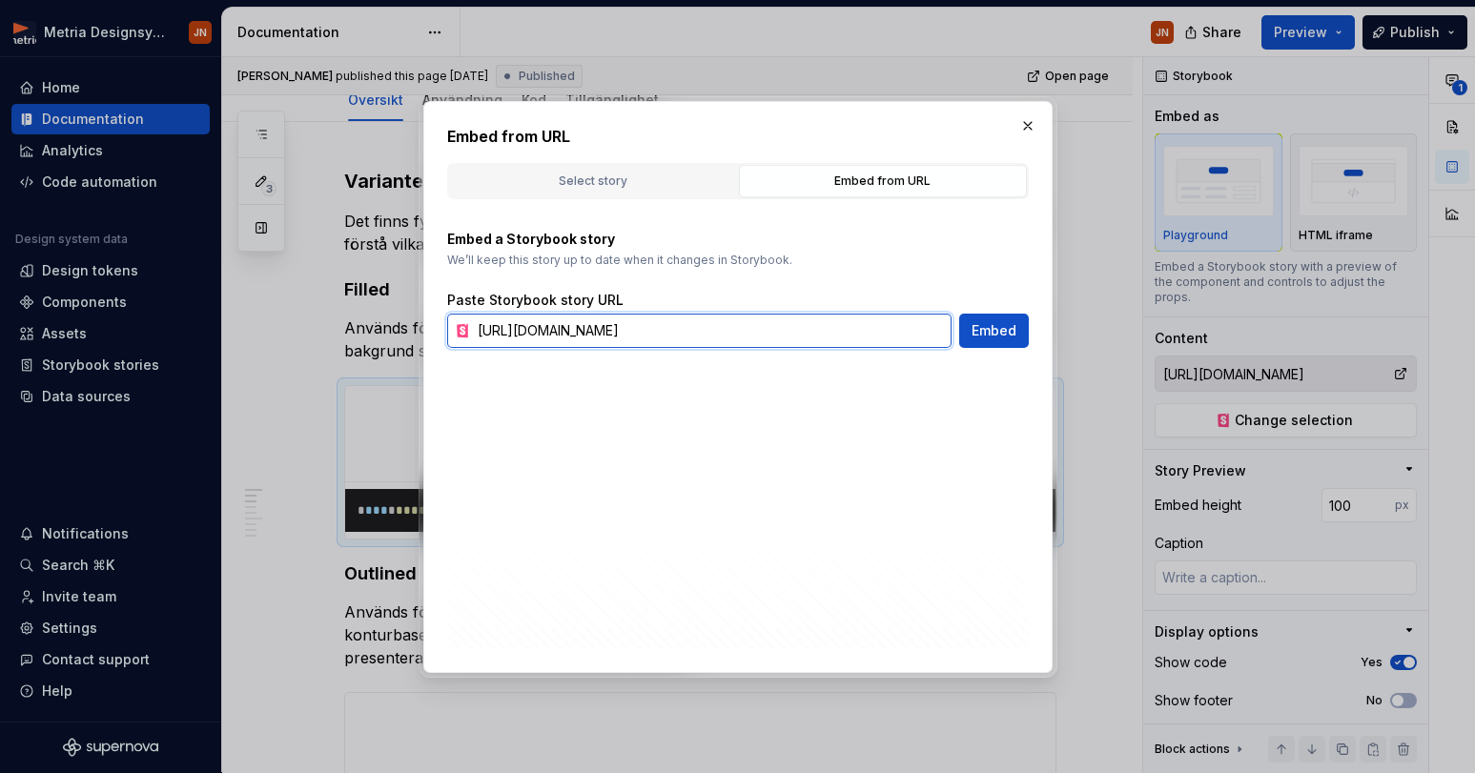
click at [748, 320] on input "[URL][DOMAIN_NAME]" at bounding box center [711, 331] width 482 height 34
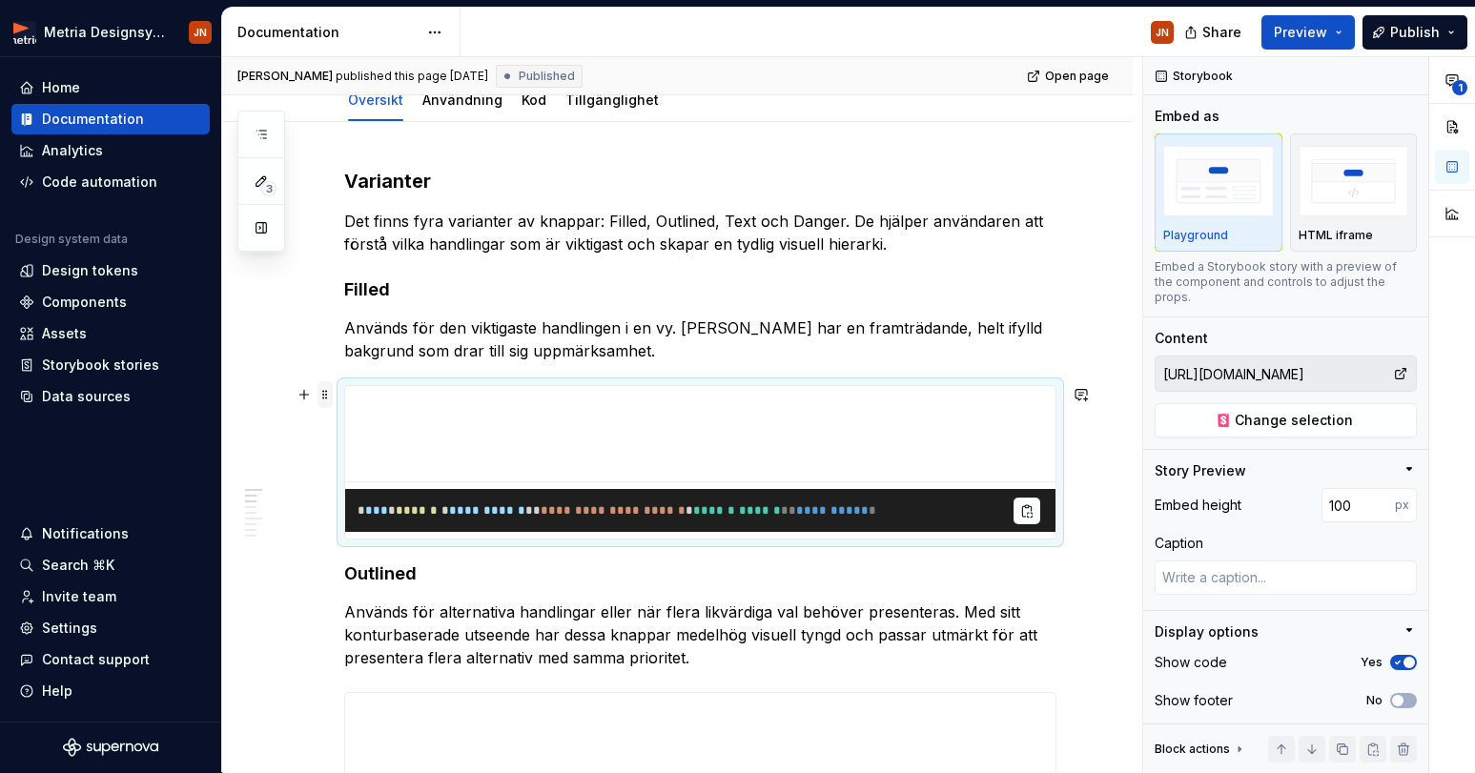
click at [330, 391] on span at bounding box center [325, 394] width 15 height 27
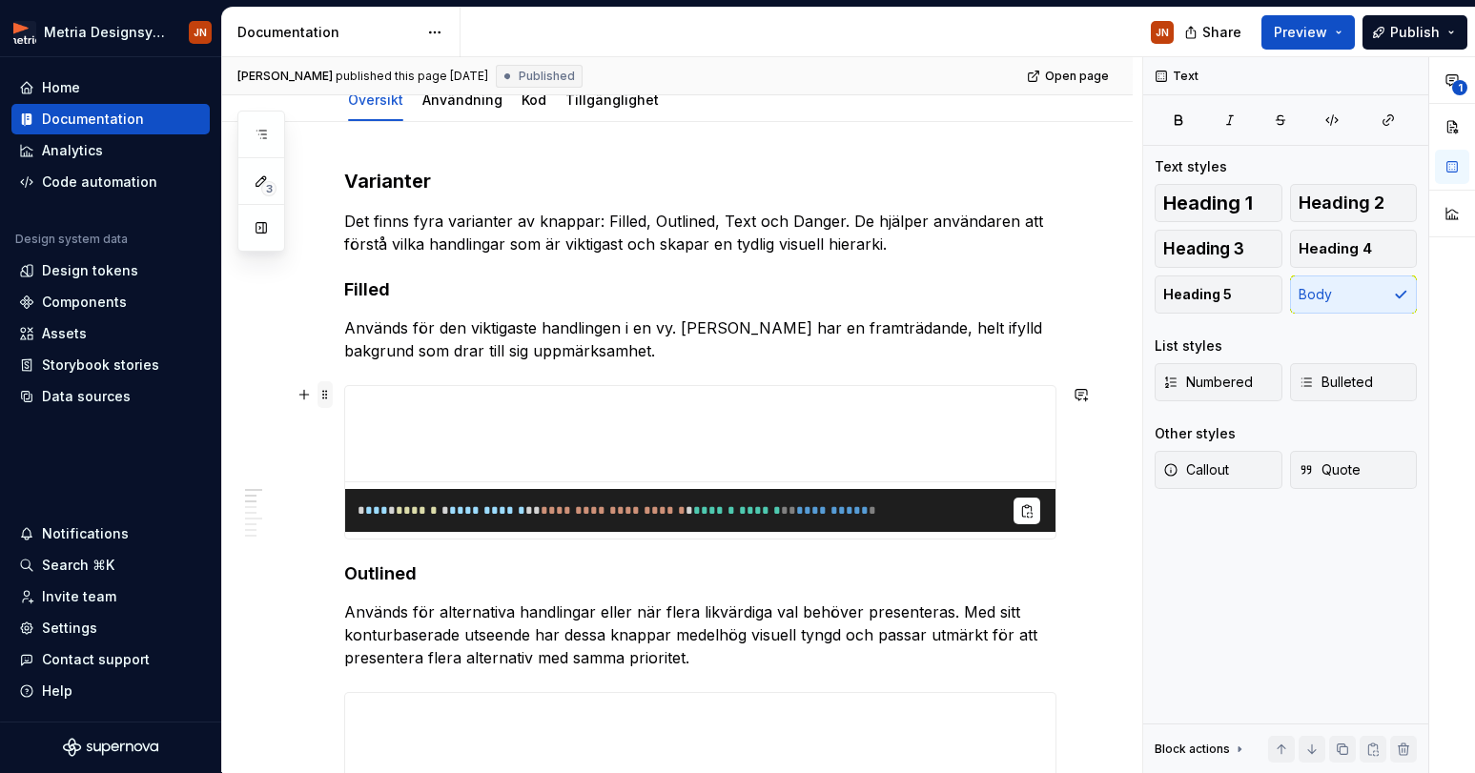
click at [322, 396] on span at bounding box center [325, 394] width 15 height 27
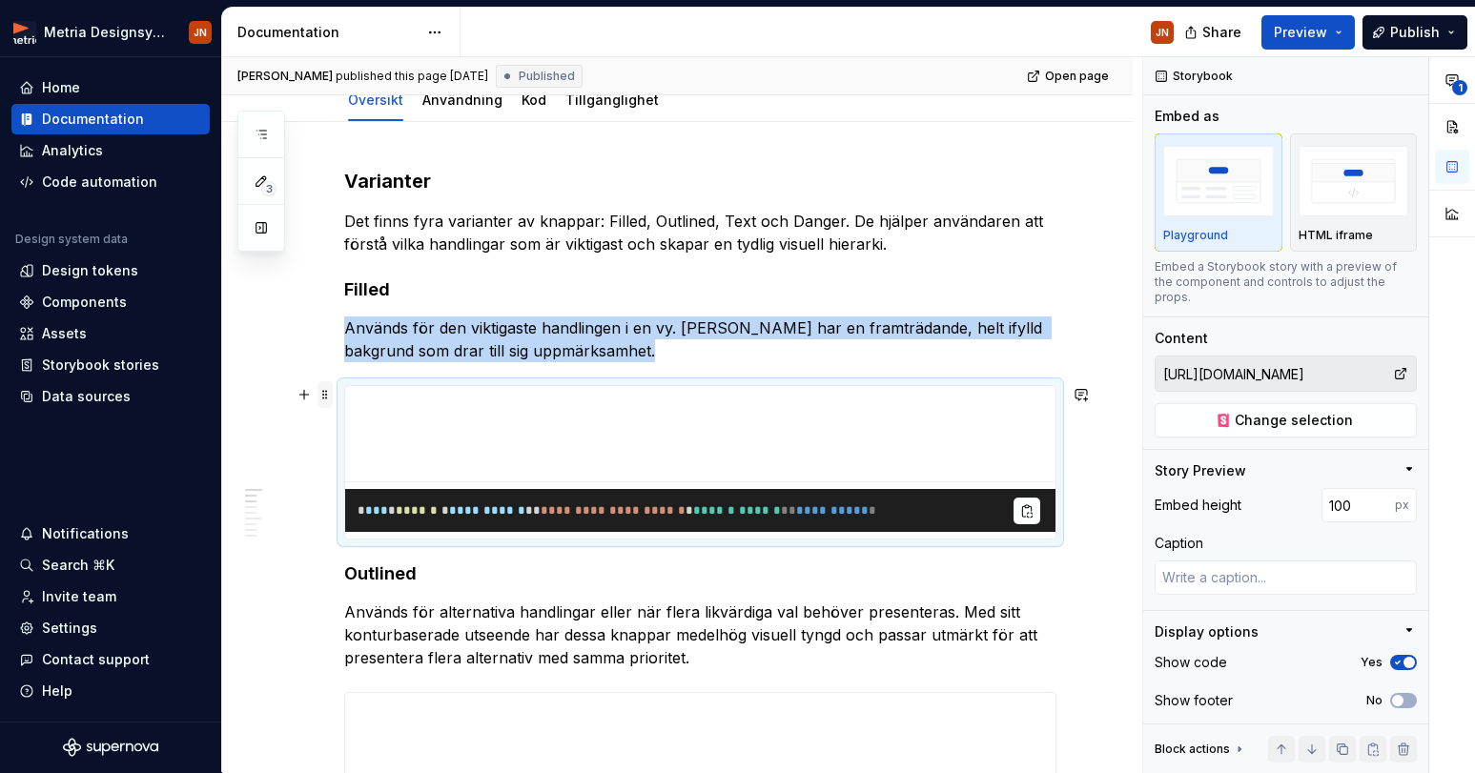
click at [323, 397] on span at bounding box center [325, 394] width 15 height 27
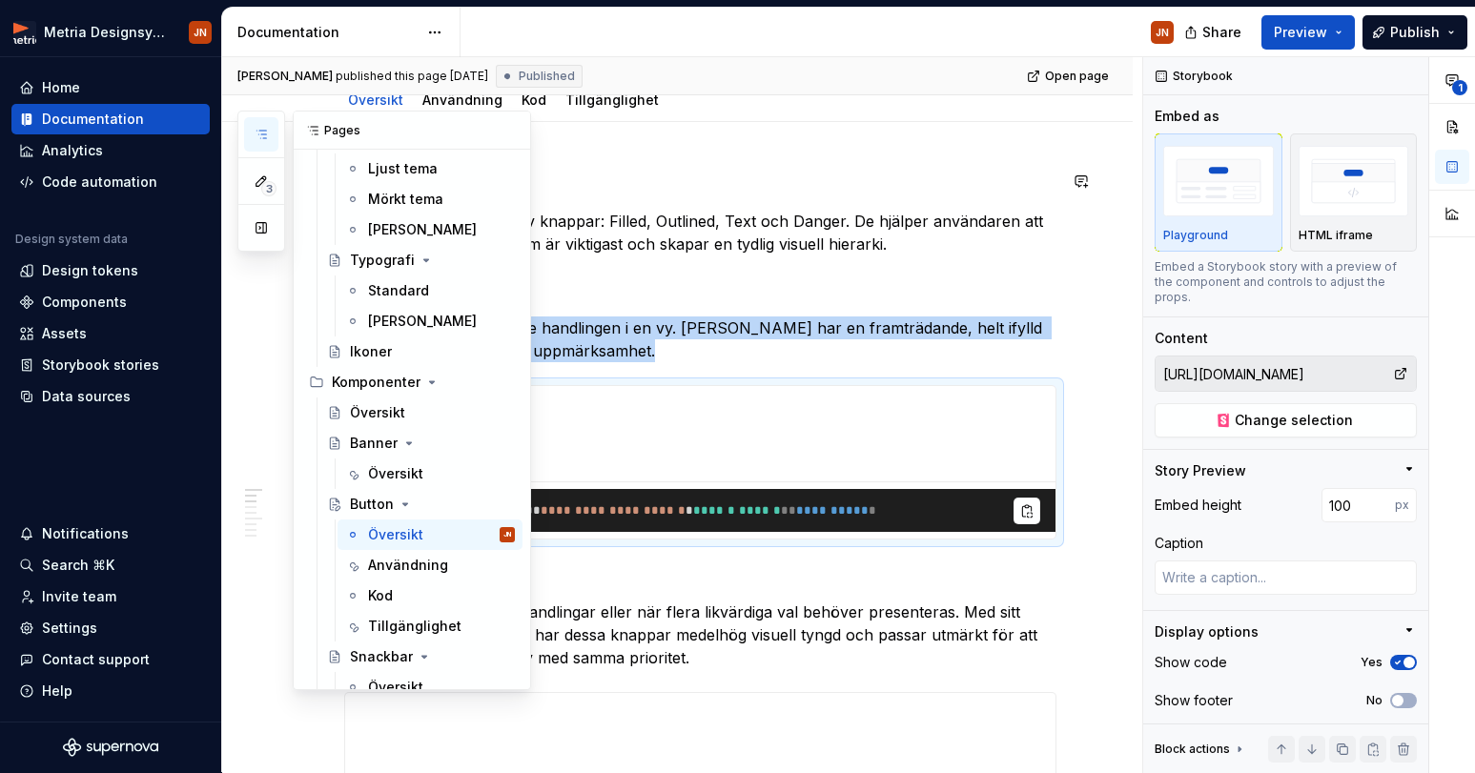
scroll to position [0, 0]
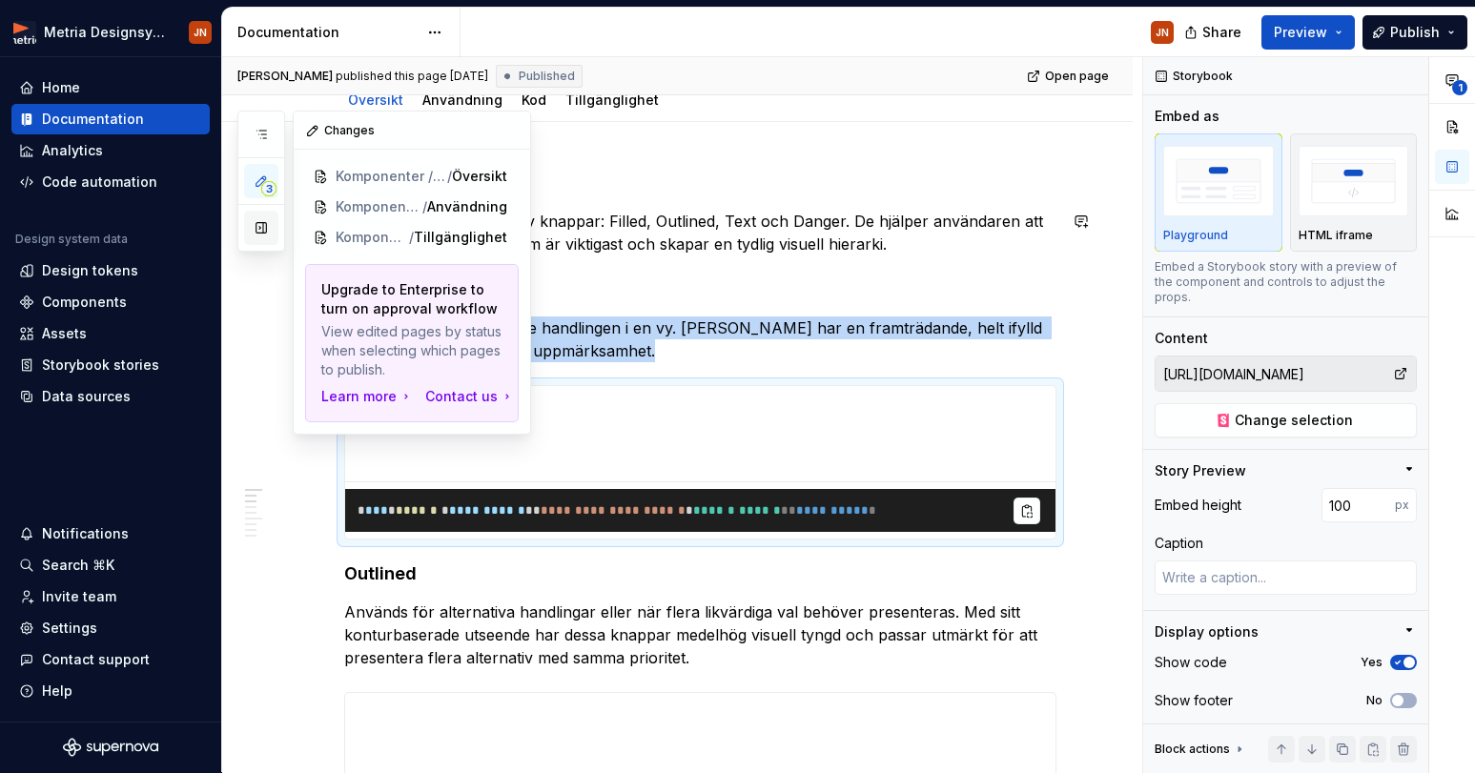
click at [268, 235] on button "button" at bounding box center [261, 228] width 34 height 34
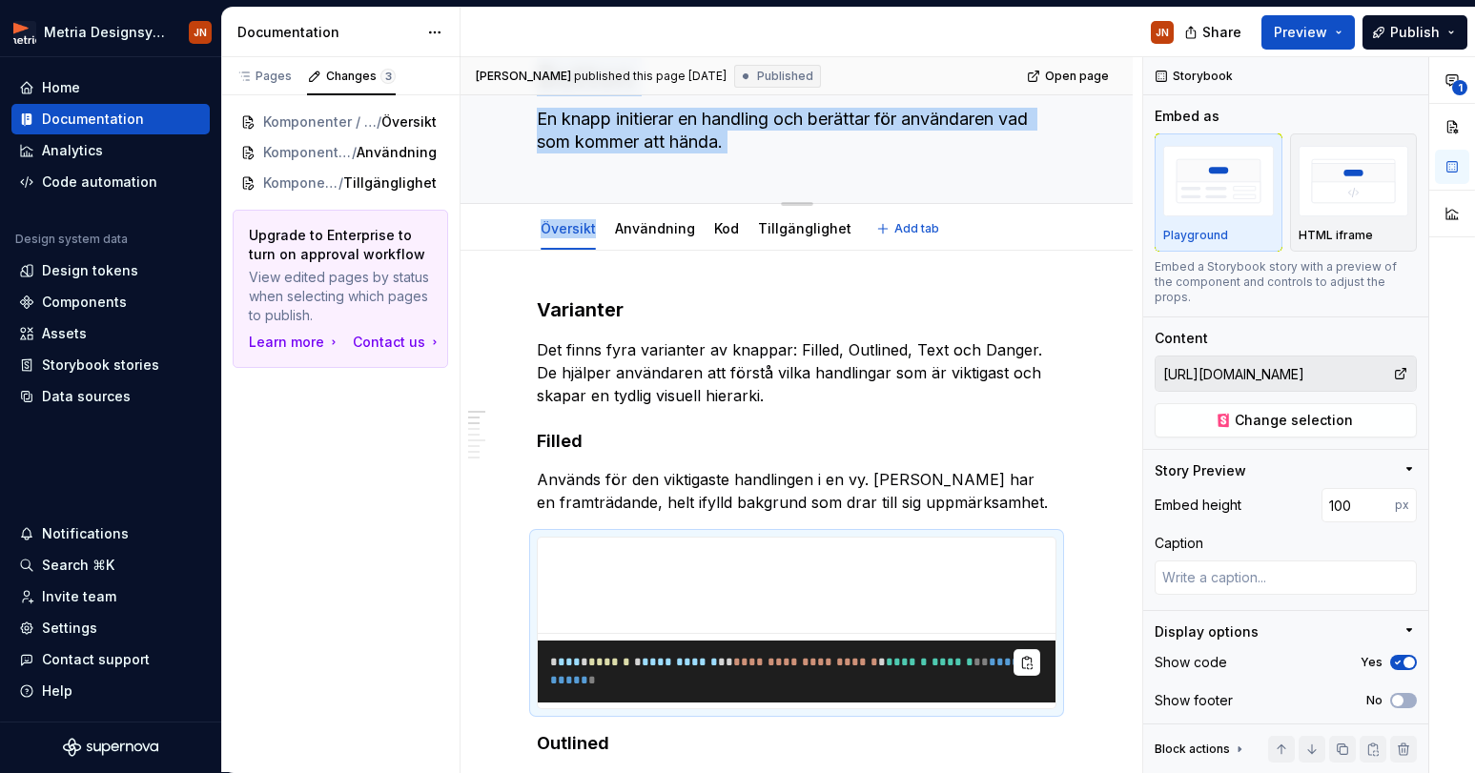
drag, startPoint x: 461, startPoint y: 136, endPoint x: 493, endPoint y: 134, distance: 32.5
click at [493, 134] on div "Button En knapp initierar en handling och berättar för användaren vad som komme…" at bounding box center [797, 121] width 672 height 257
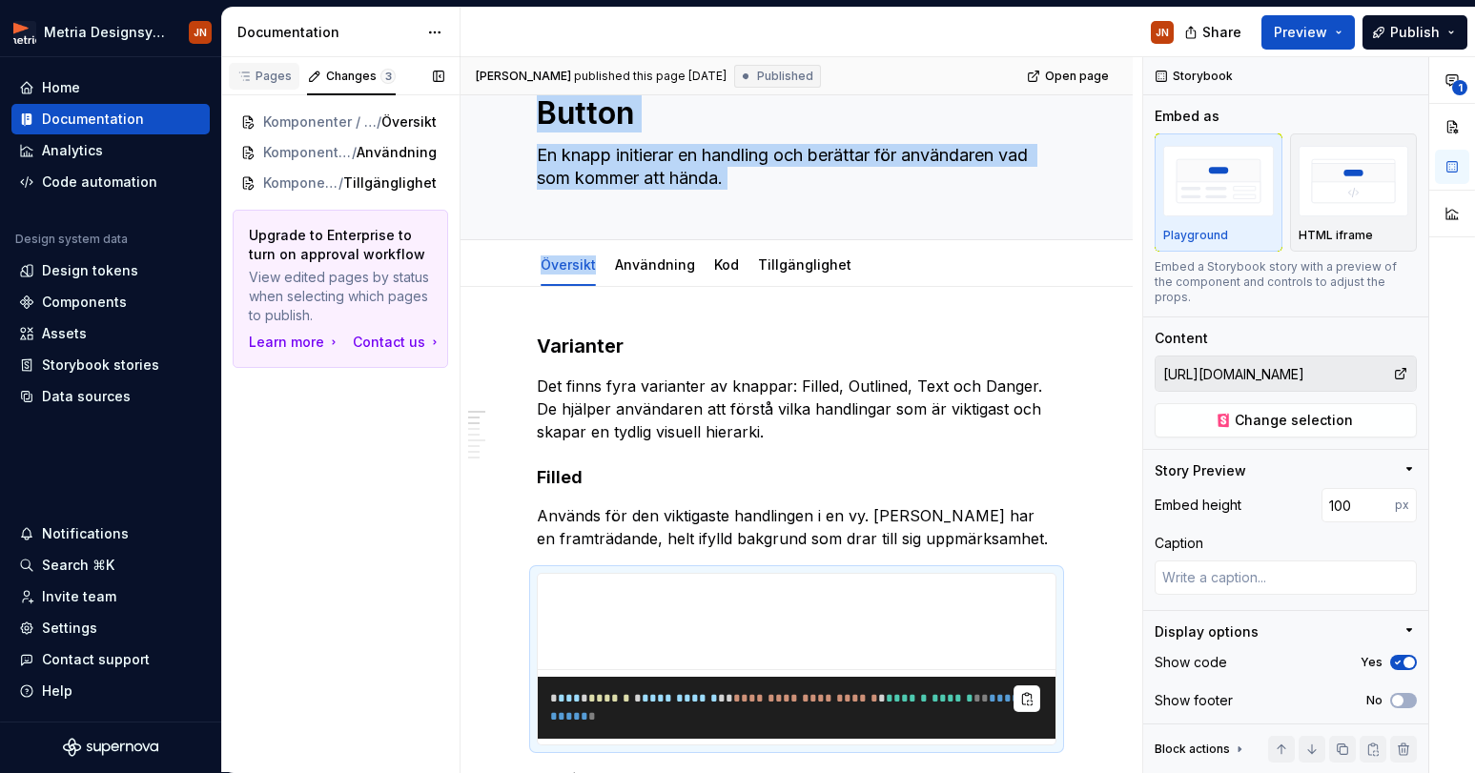
click at [288, 78] on div "Pages" at bounding box center [263, 76] width 55 height 15
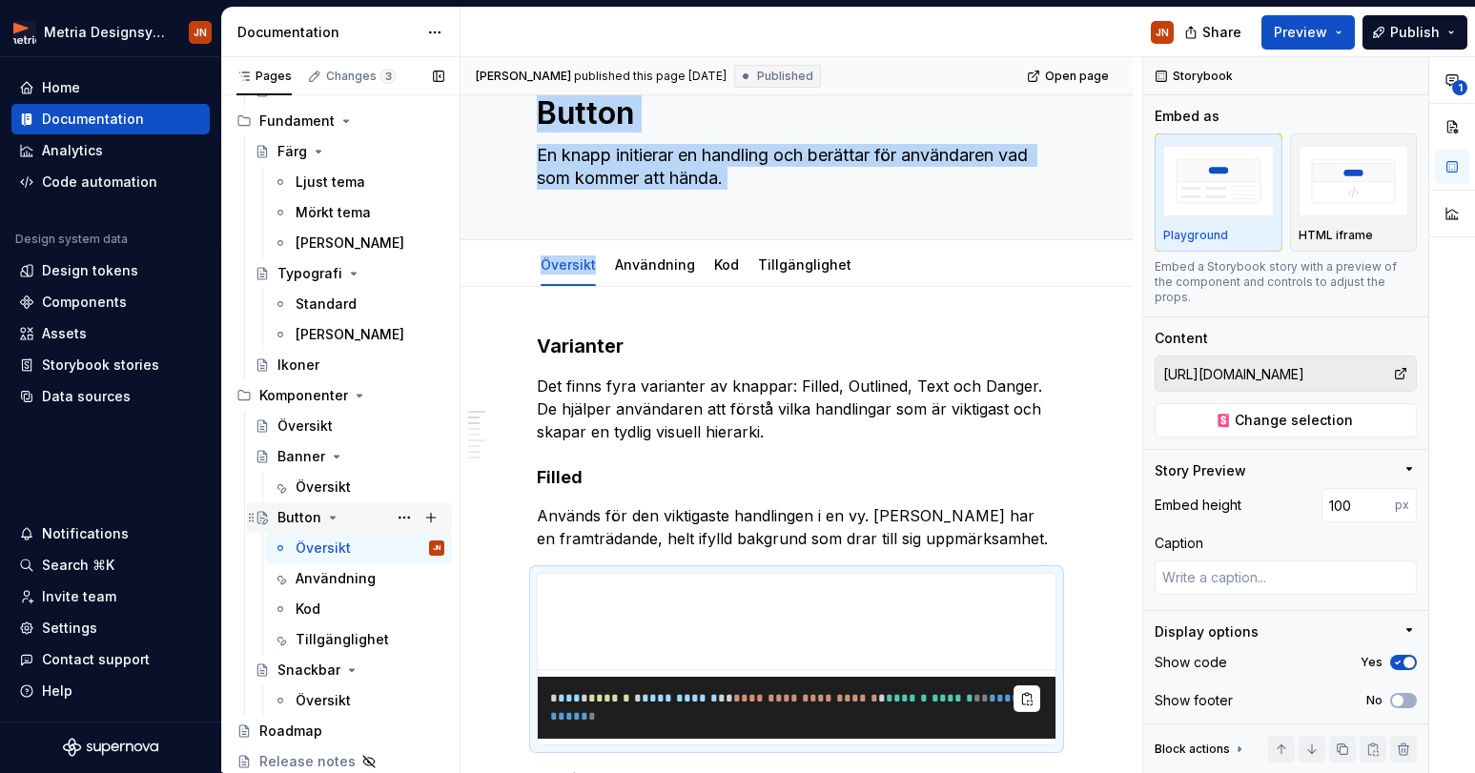
scroll to position [154, 0]
click at [343, 489] on div "Översikt" at bounding box center [323, 487] width 55 height 19
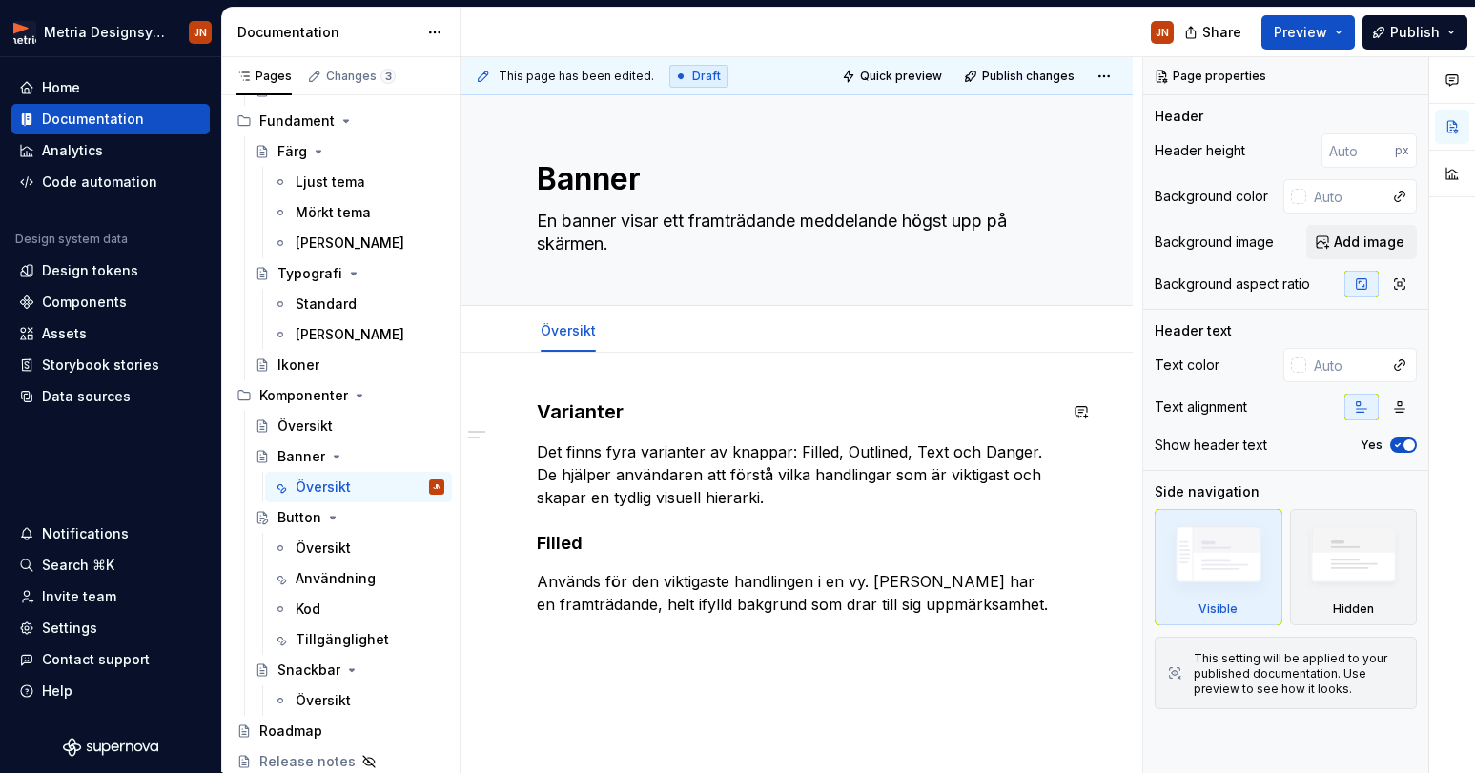
click at [559, 382] on div "Varianter Det finns fyra varianter av knappar: Filled, Outlined, Text och Dange…" at bounding box center [797, 612] width 672 height 518
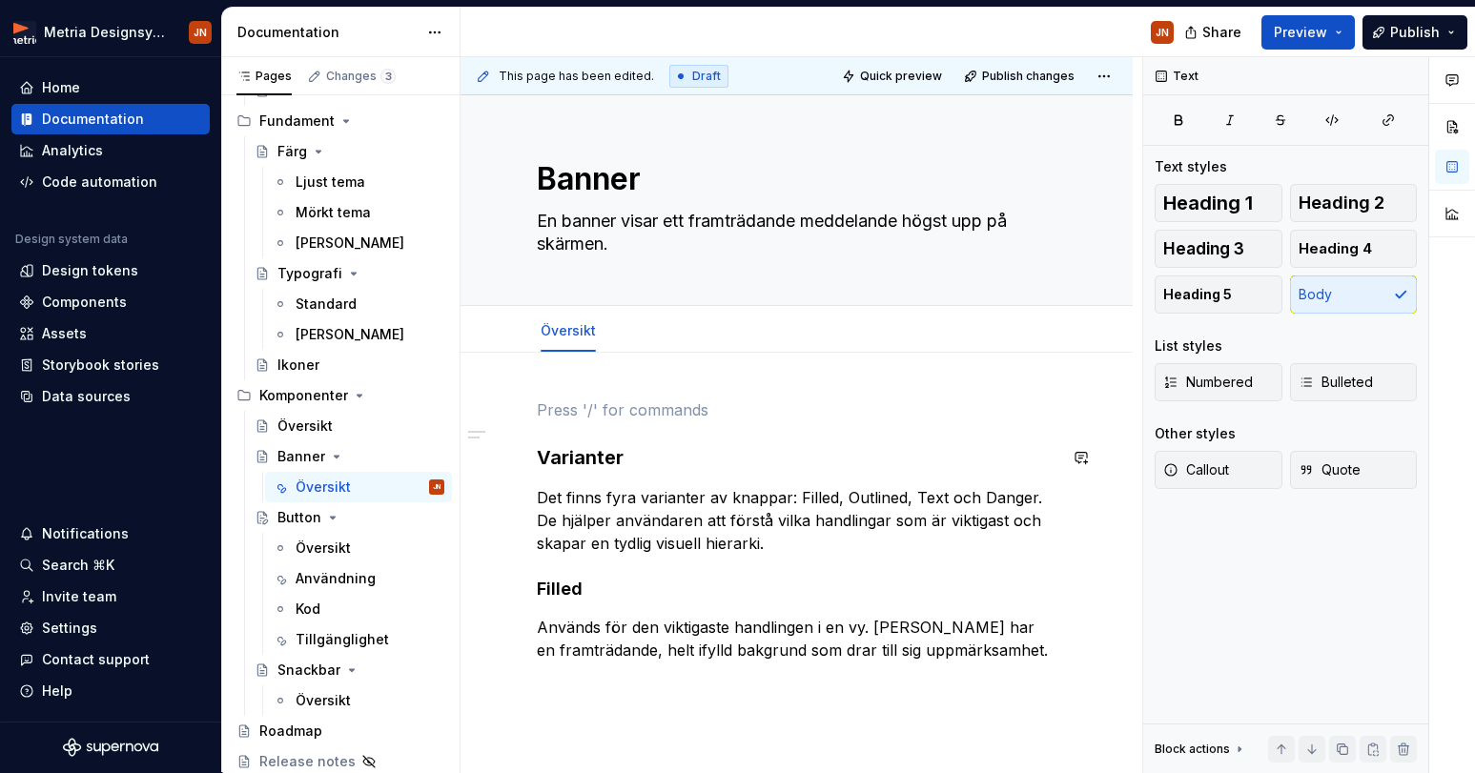
scroll to position [9, 0]
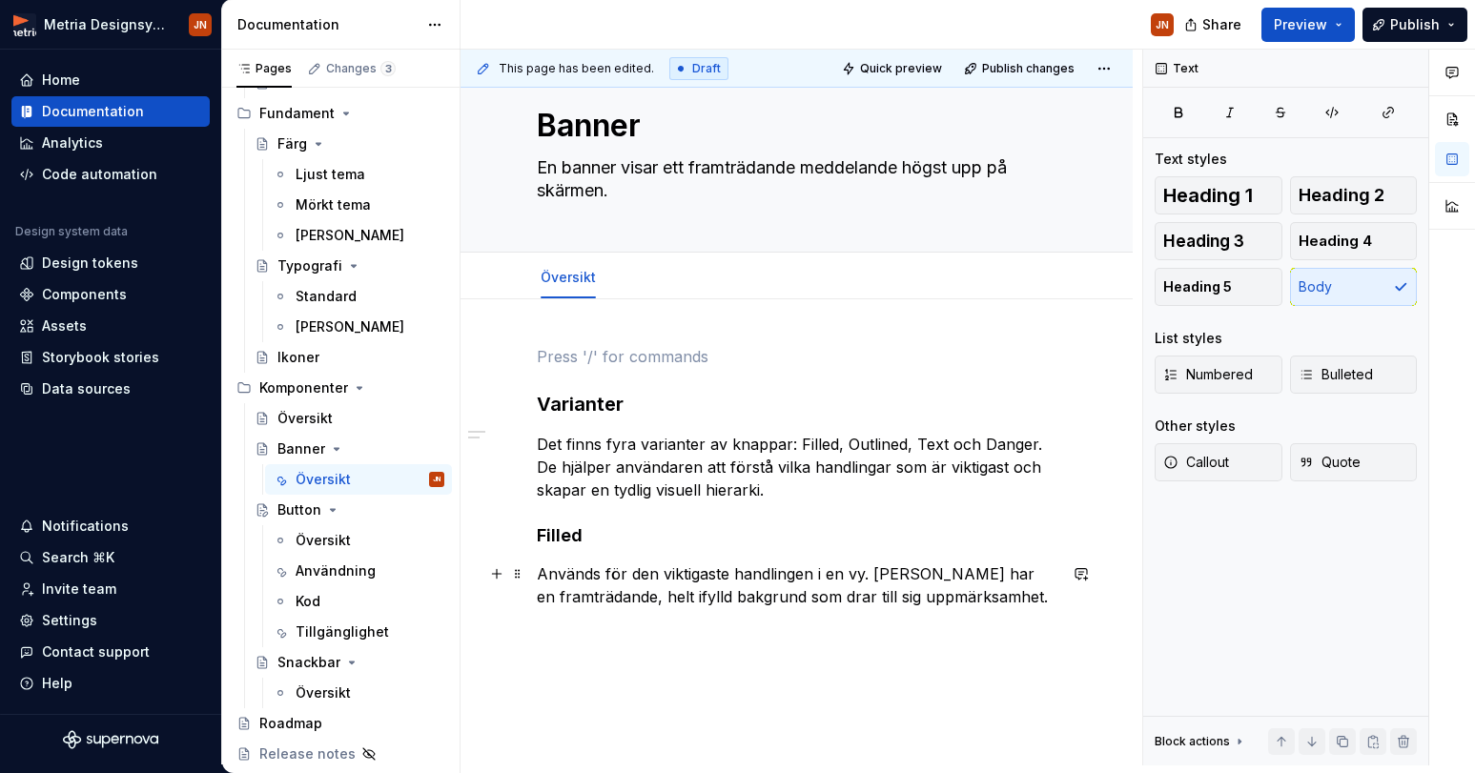
click at [1048, 594] on p "Används för den viktigaste handlingen i en vy. [PERSON_NAME] har en framträdand…" at bounding box center [797, 586] width 520 height 46
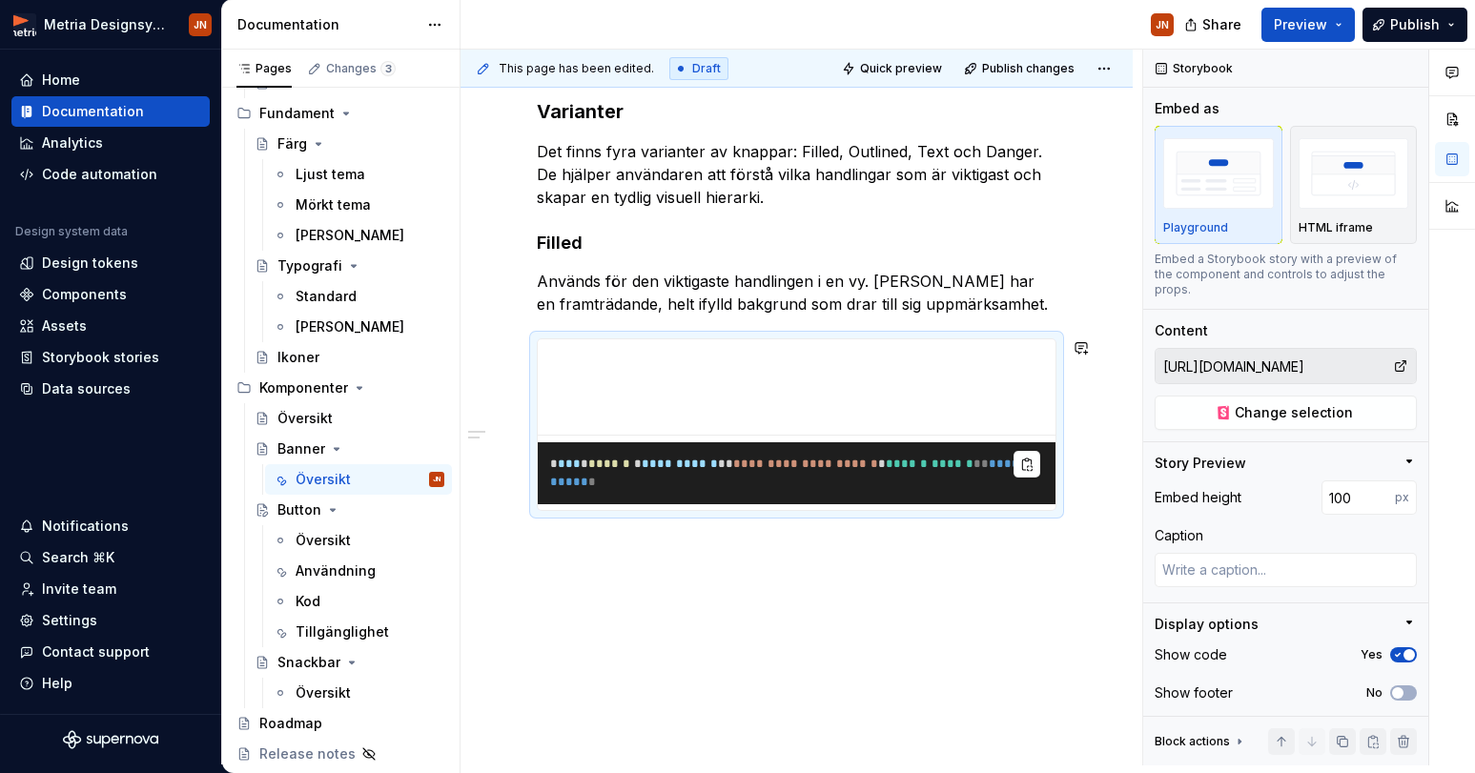
scroll to position [338, 0]
click at [1361, 359] on input "[URL][DOMAIN_NAME]" at bounding box center [1274, 366] width 237 height 34
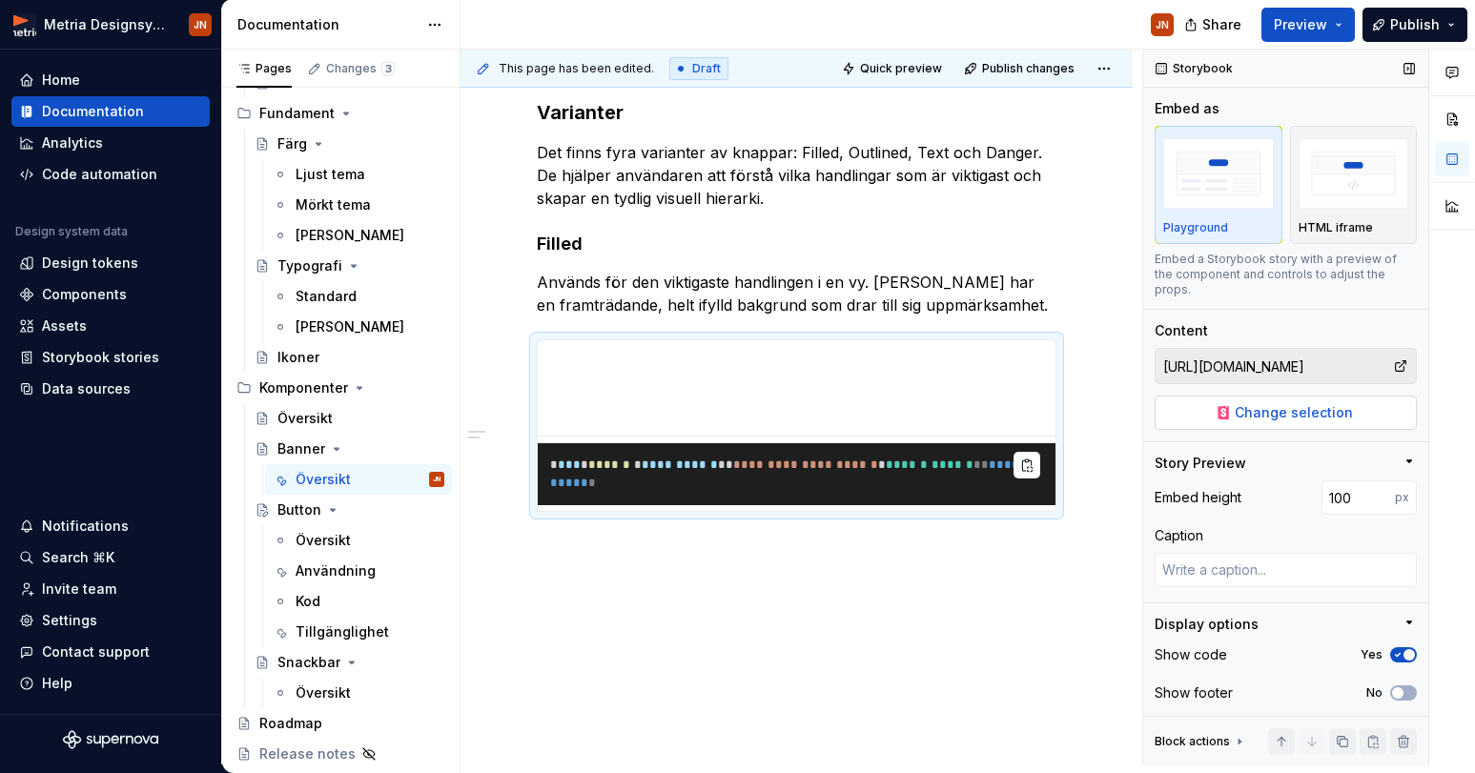
click at [1260, 403] on span "Change selection" at bounding box center [1294, 412] width 118 height 19
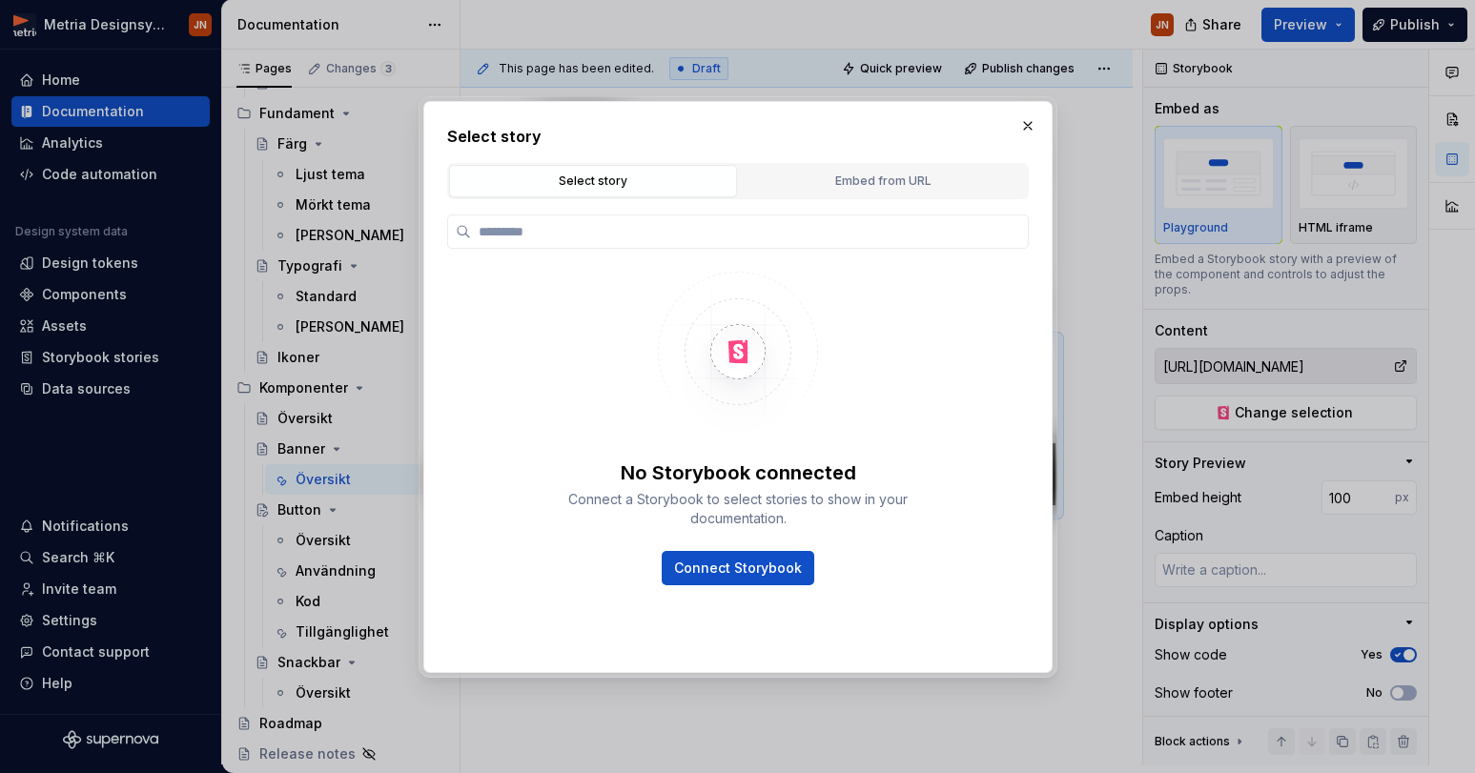
type textarea "*"
click at [921, 172] on div "Embed from URL" at bounding box center [883, 181] width 275 height 19
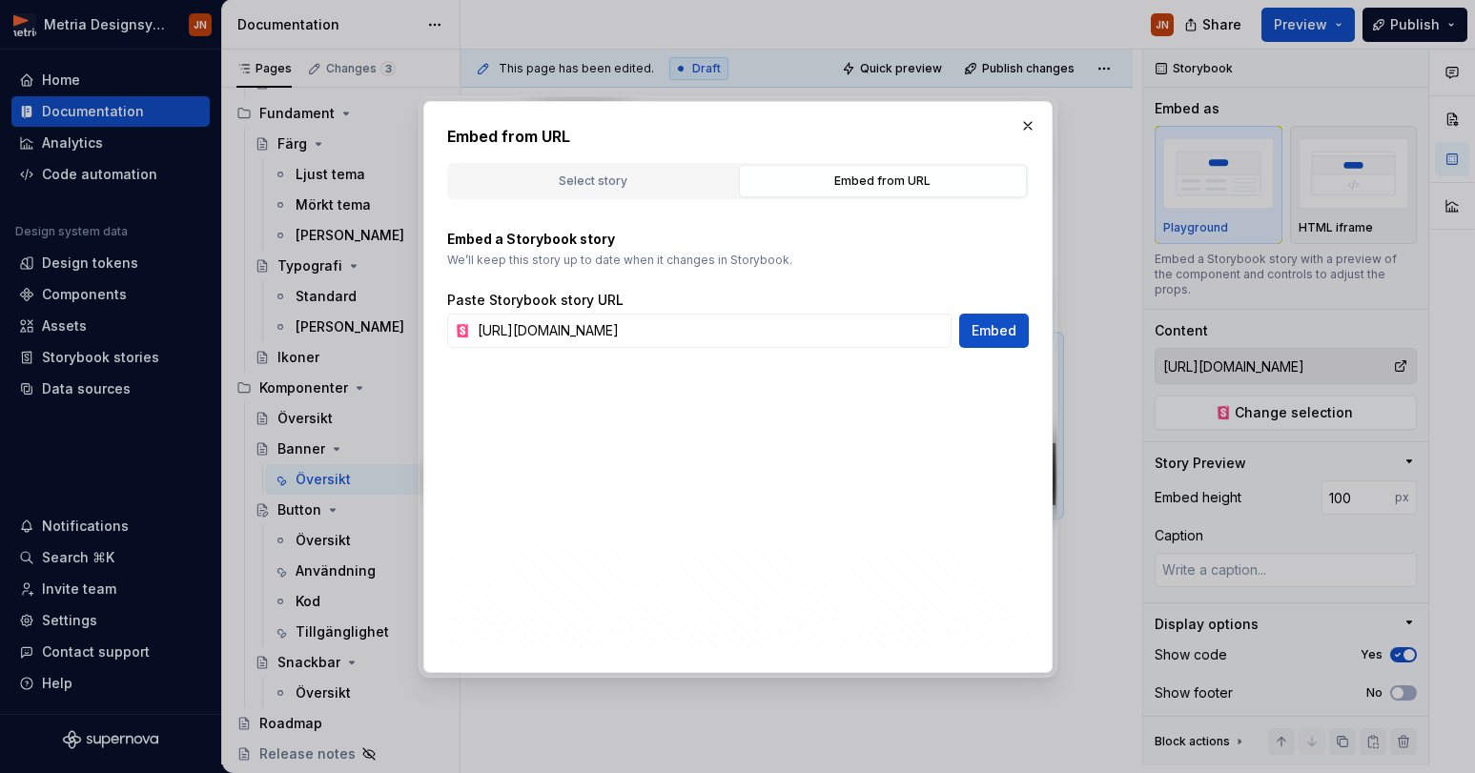
click at [690, 349] on div "Embed from URL Select story Embed from URL No Storybook connected Connect a Sto…" at bounding box center [737, 387] width 629 height 572
click at [729, 327] on input "[URL][DOMAIN_NAME]" at bounding box center [711, 331] width 482 height 34
paste input "text"
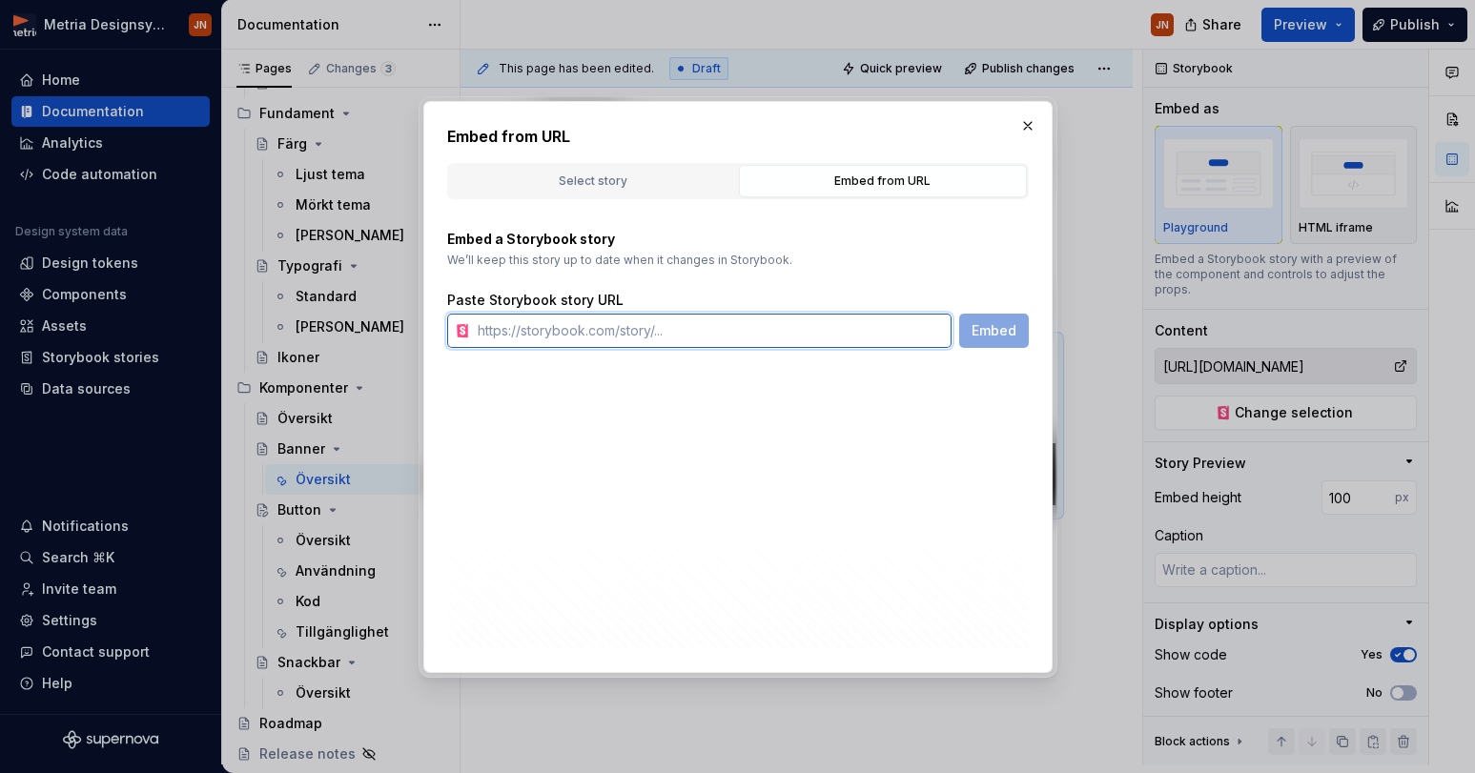
type textarea "*"
paste input "[URL][DOMAIN_NAME]"
type input "[URL][DOMAIN_NAME]"
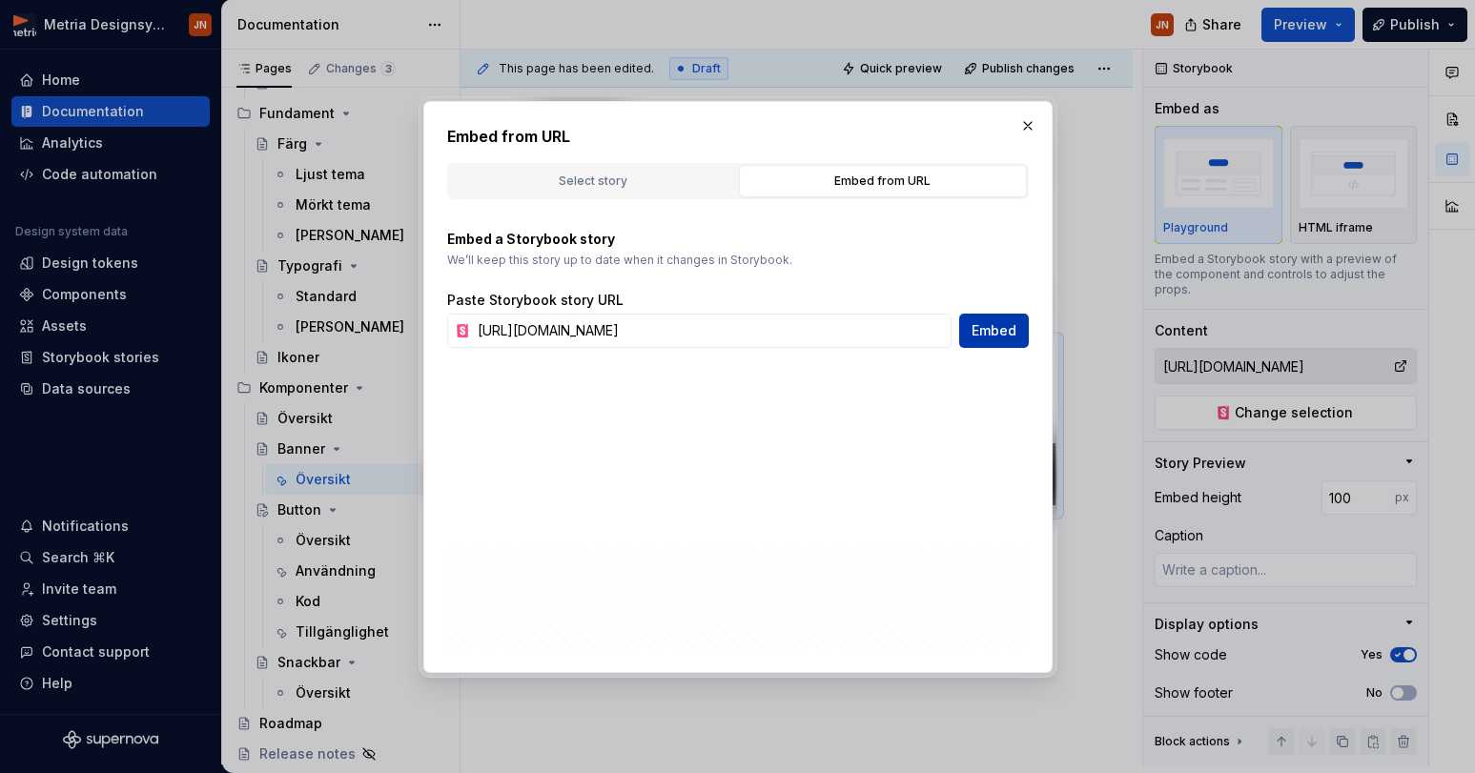
click at [987, 325] on span "Embed" at bounding box center [994, 330] width 45 height 19
type textarea "*"
type input "[URL][DOMAIN_NAME]"
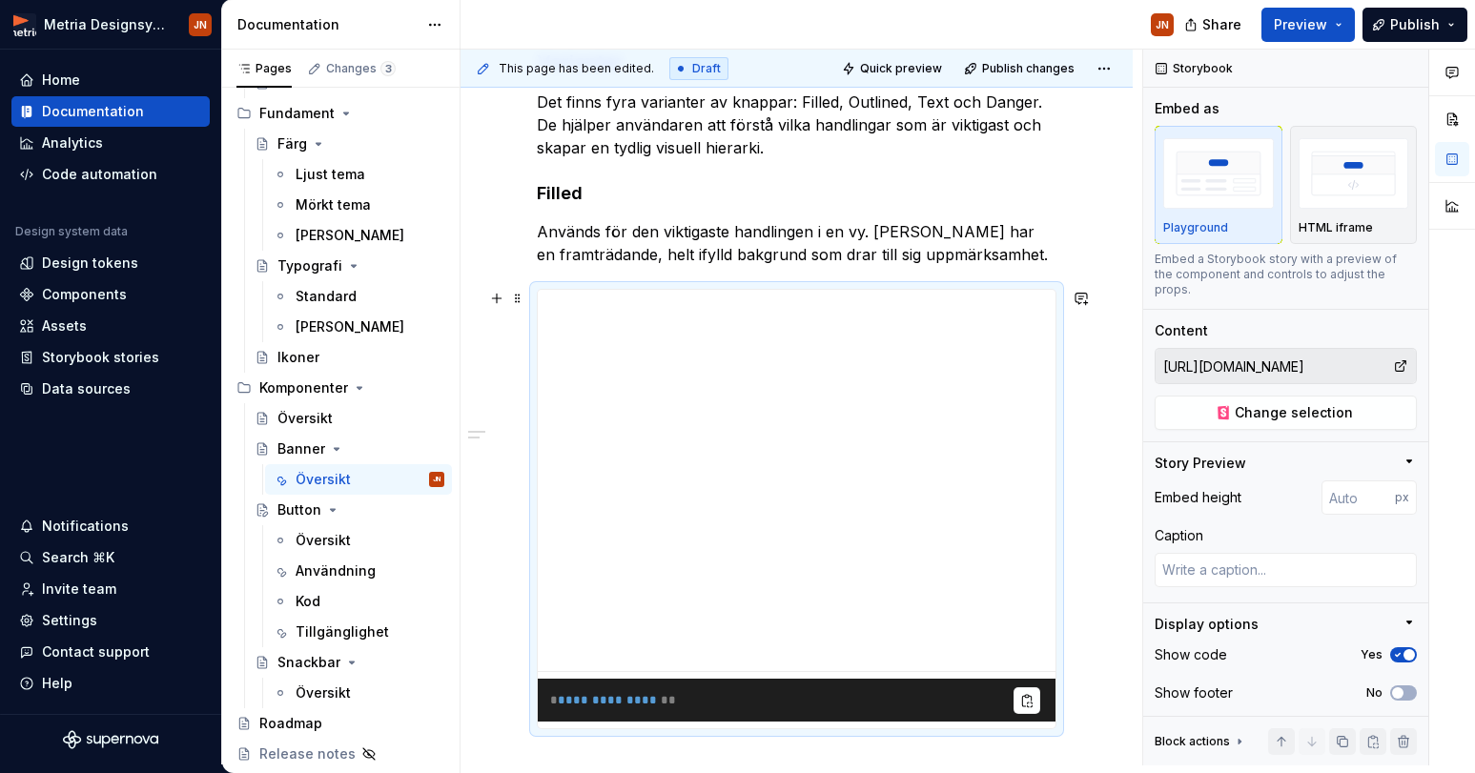
scroll to position [415, 0]
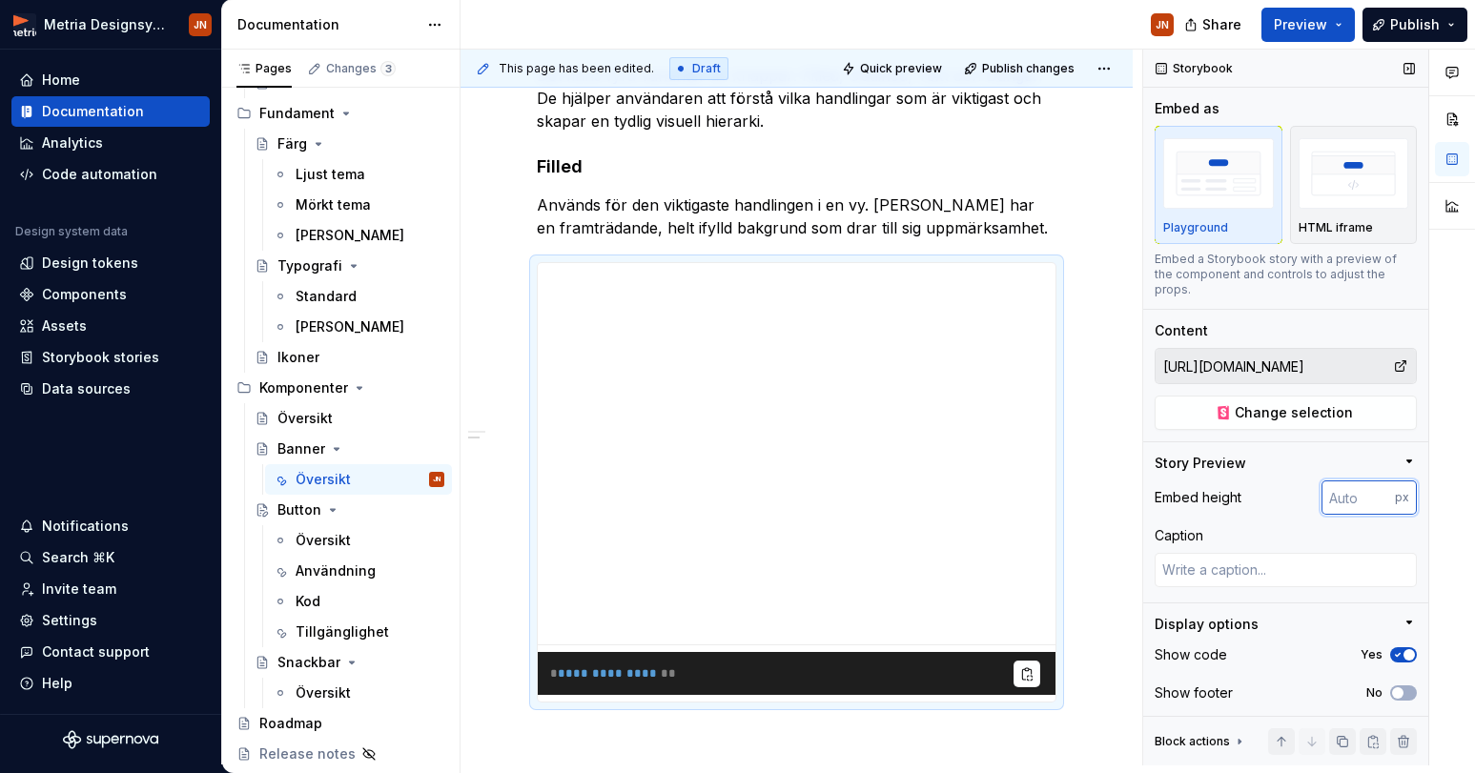
click at [1346, 481] on input "number" at bounding box center [1358, 498] width 73 height 34
type input "100"
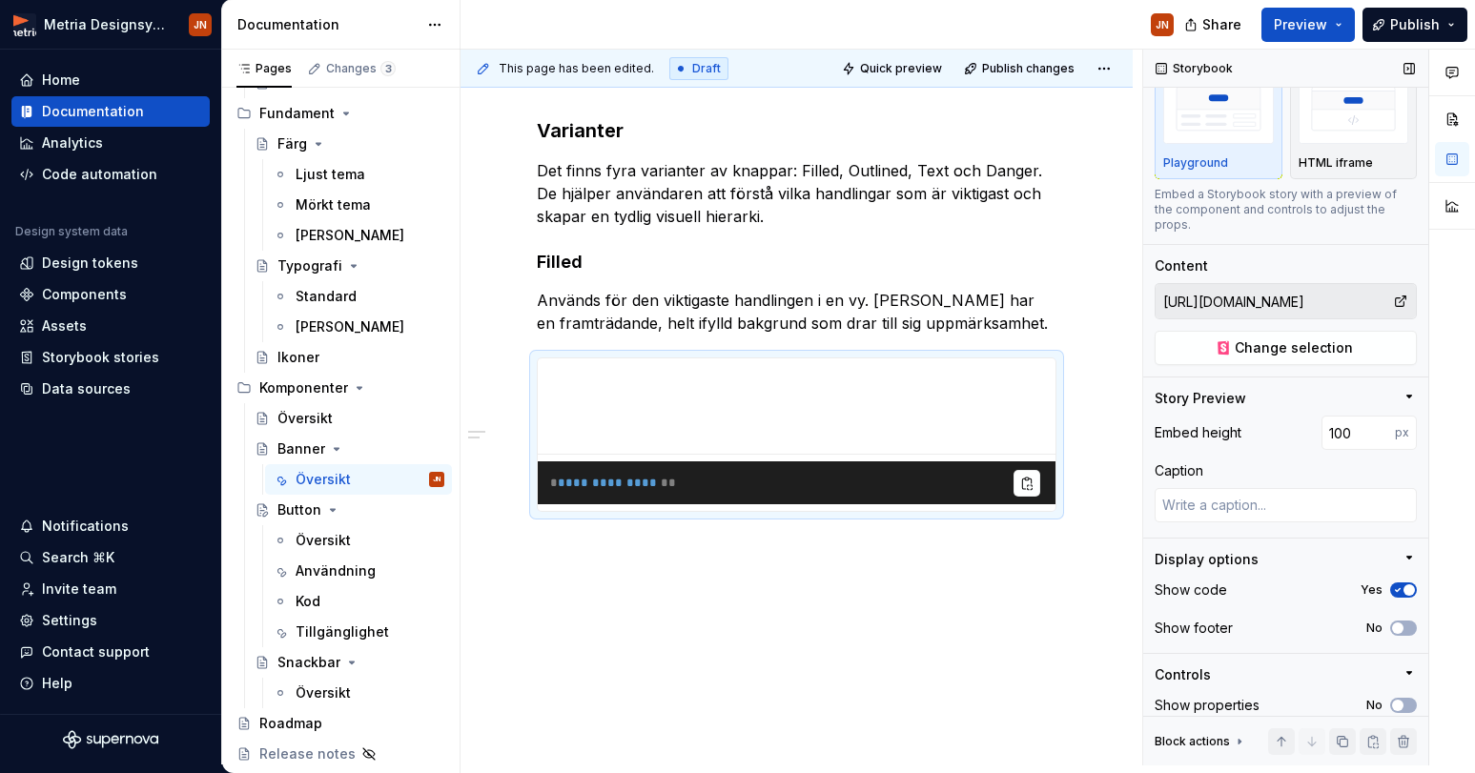
scroll to position [64, 0]
click at [1400, 590] on icon "button" at bounding box center [1398, 591] width 5 height 3
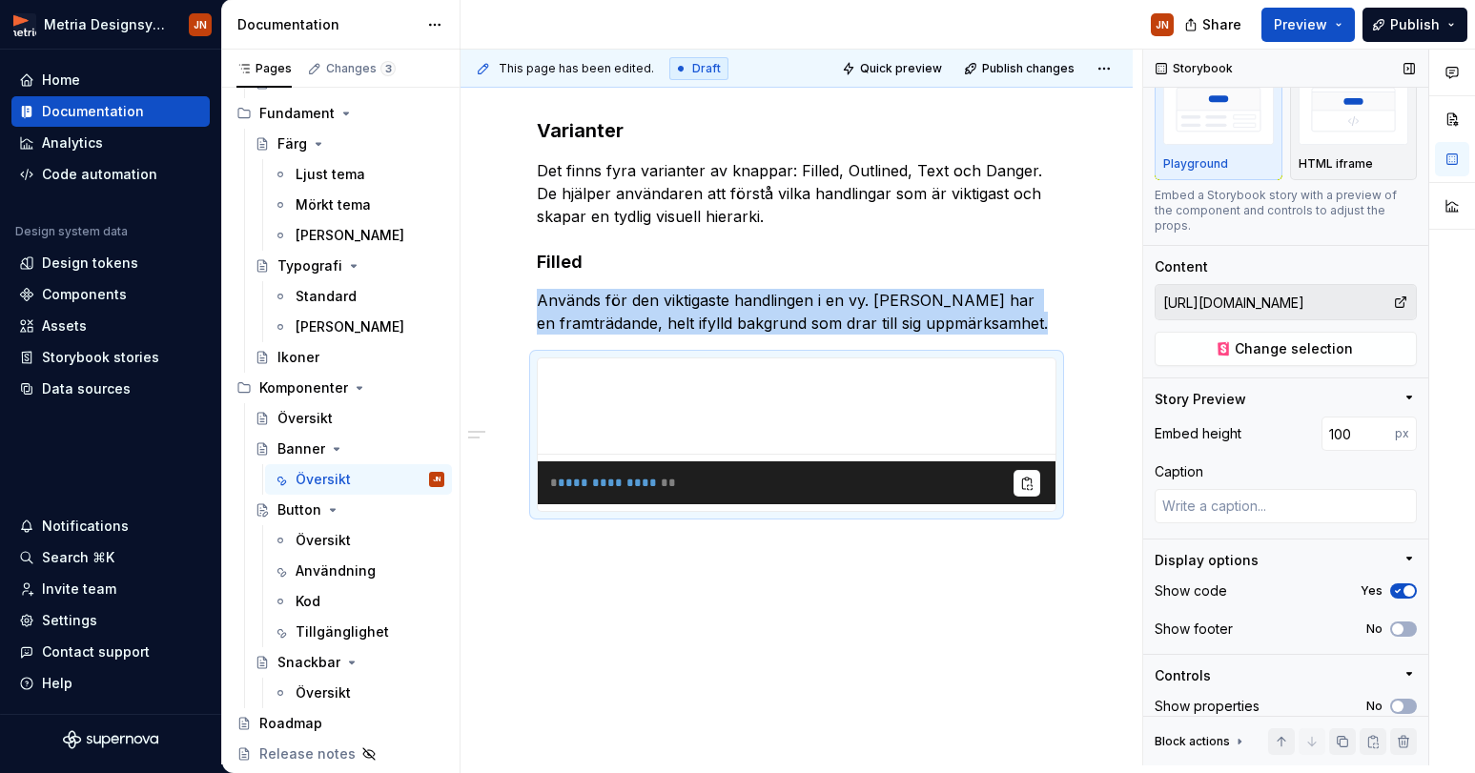
scroll to position [264, 0]
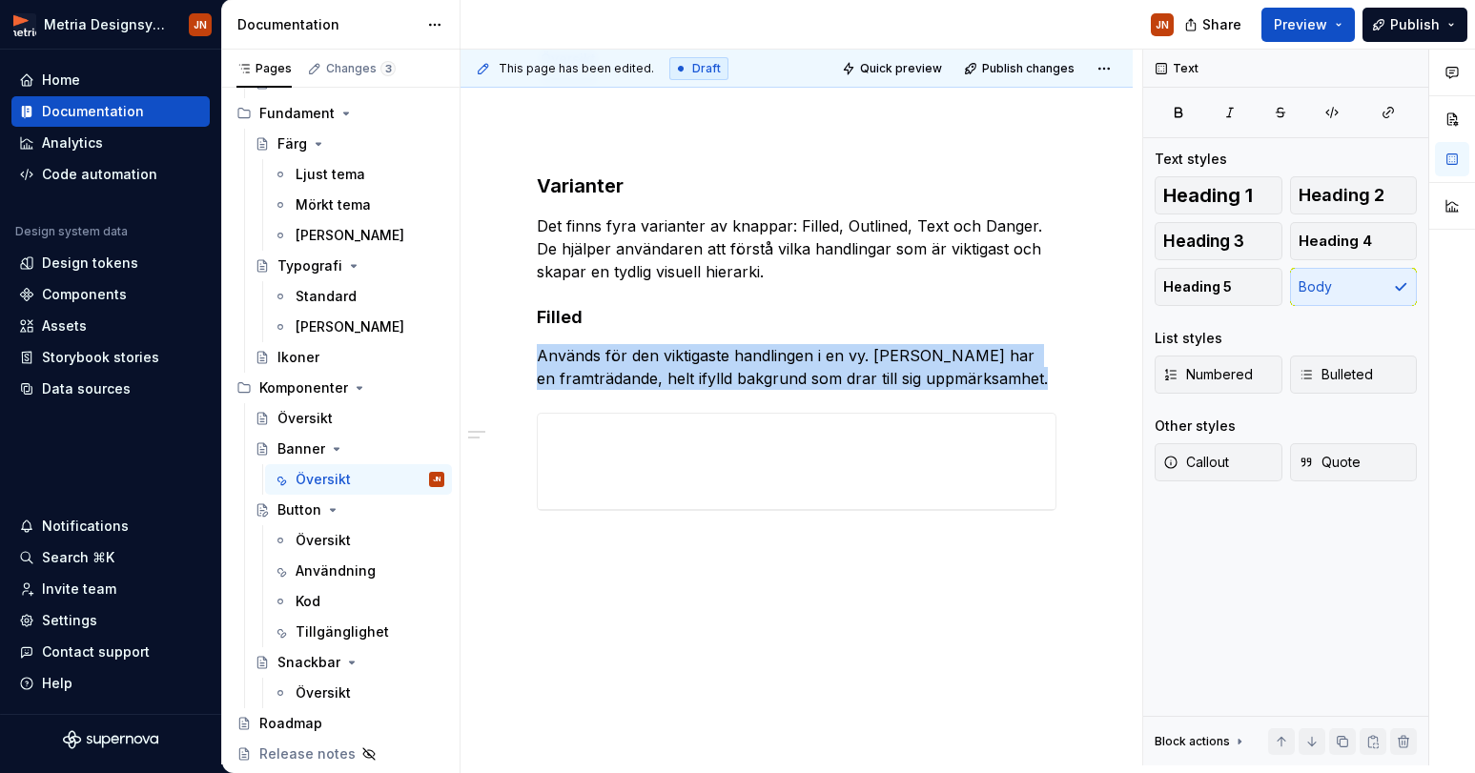
click at [709, 572] on div "This page has been edited. Draft Quick preview Publish changes Banner En banner…" at bounding box center [802, 408] width 682 height 716
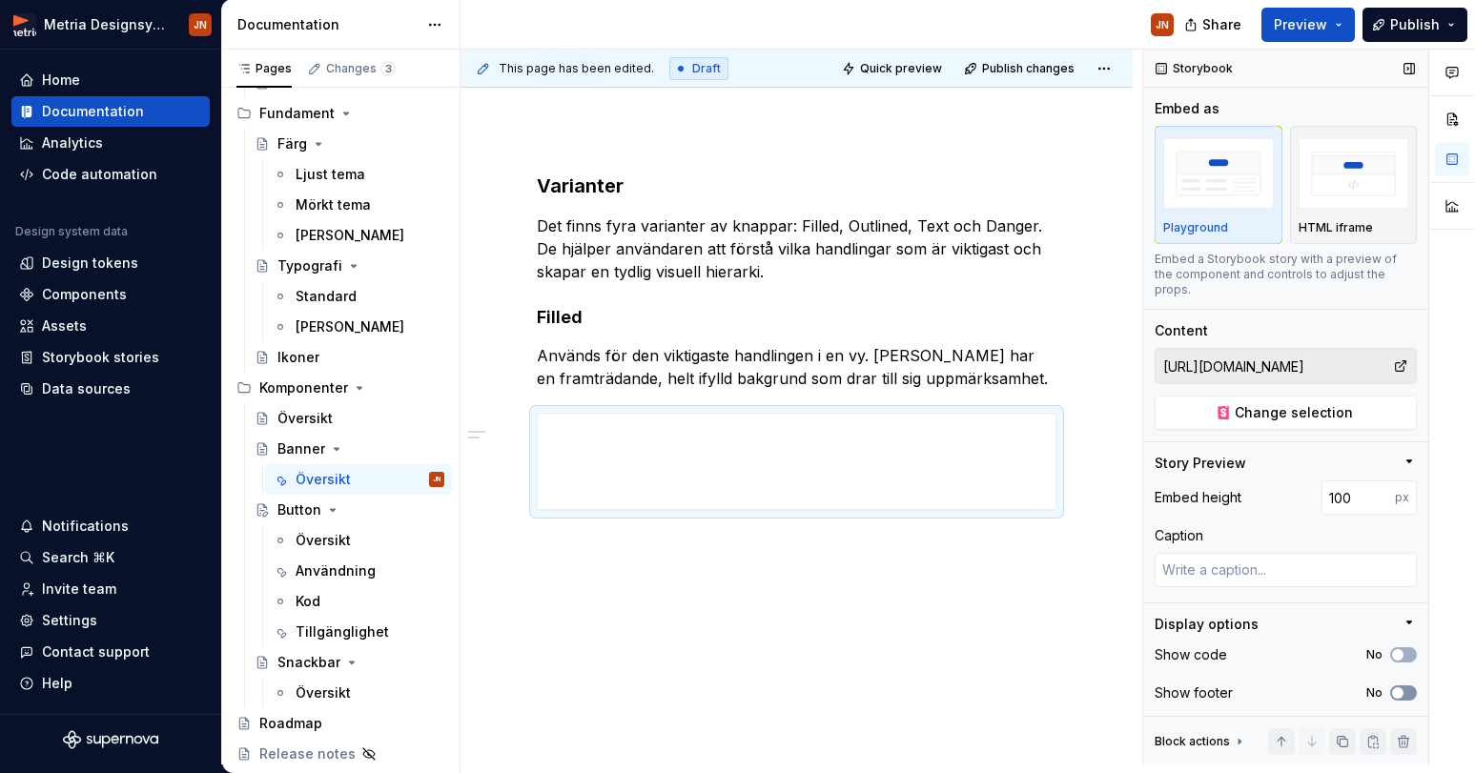
click at [1408, 686] on button "No" at bounding box center [1403, 693] width 27 height 15
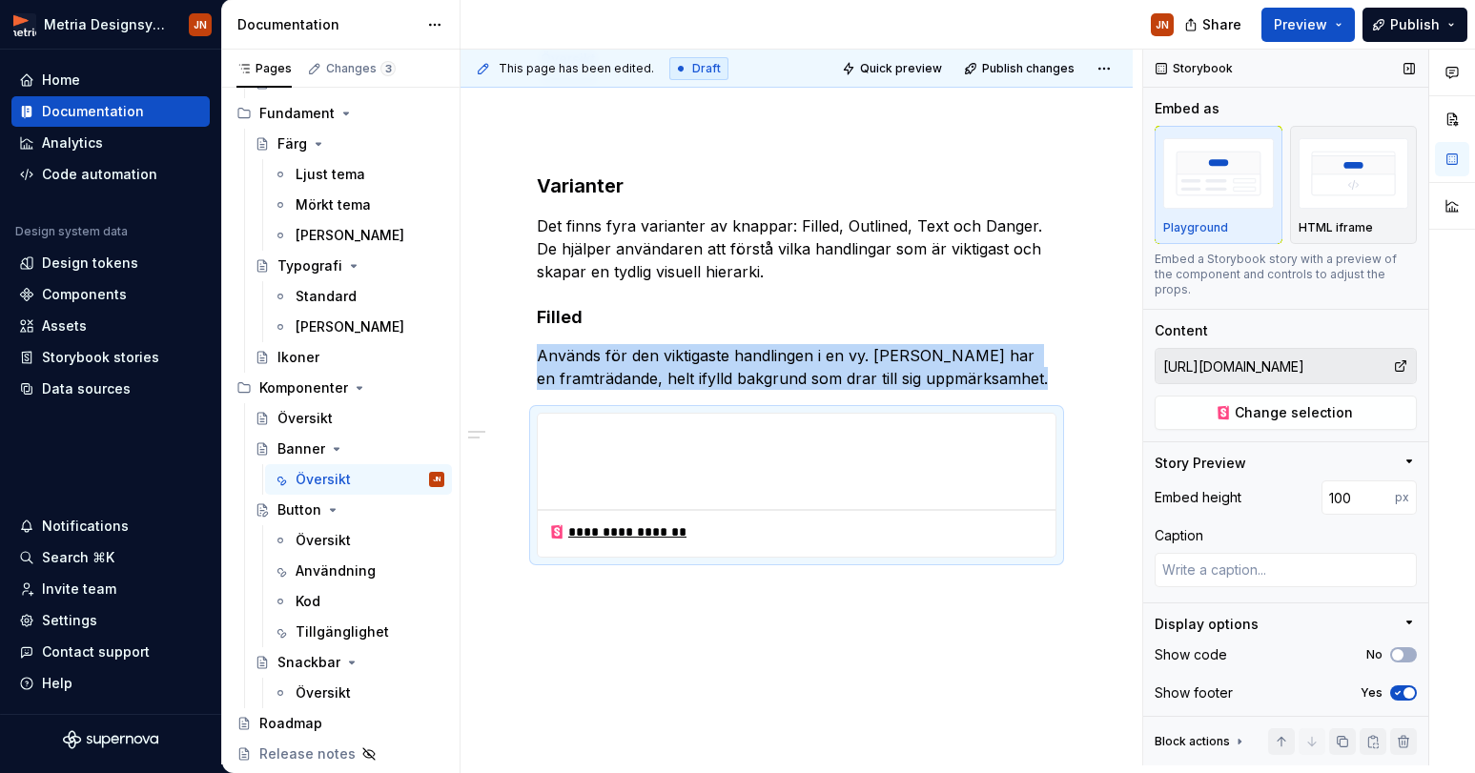
click at [1408, 688] on span "button" at bounding box center [1409, 693] width 11 height 11
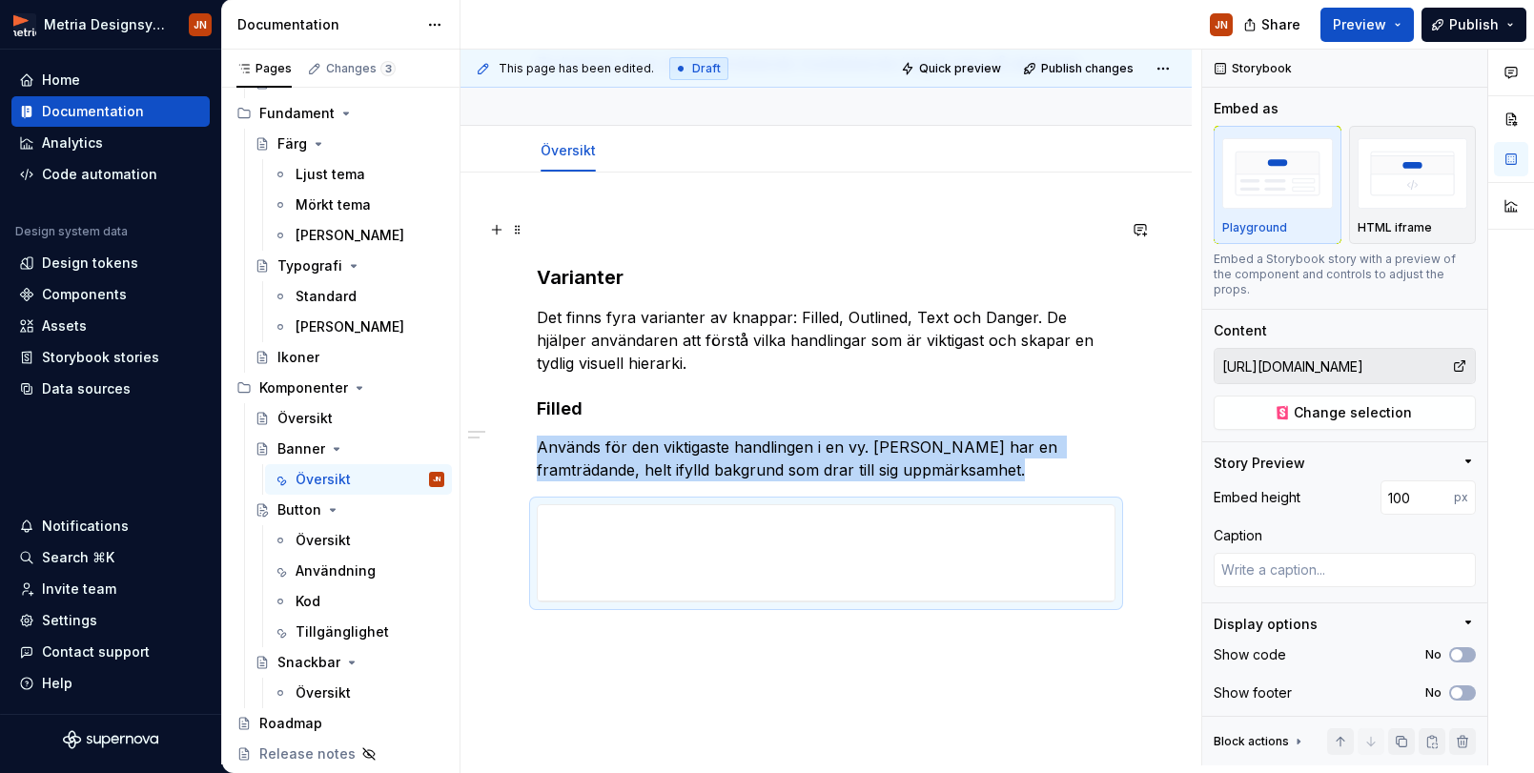
scroll to position [108, 0]
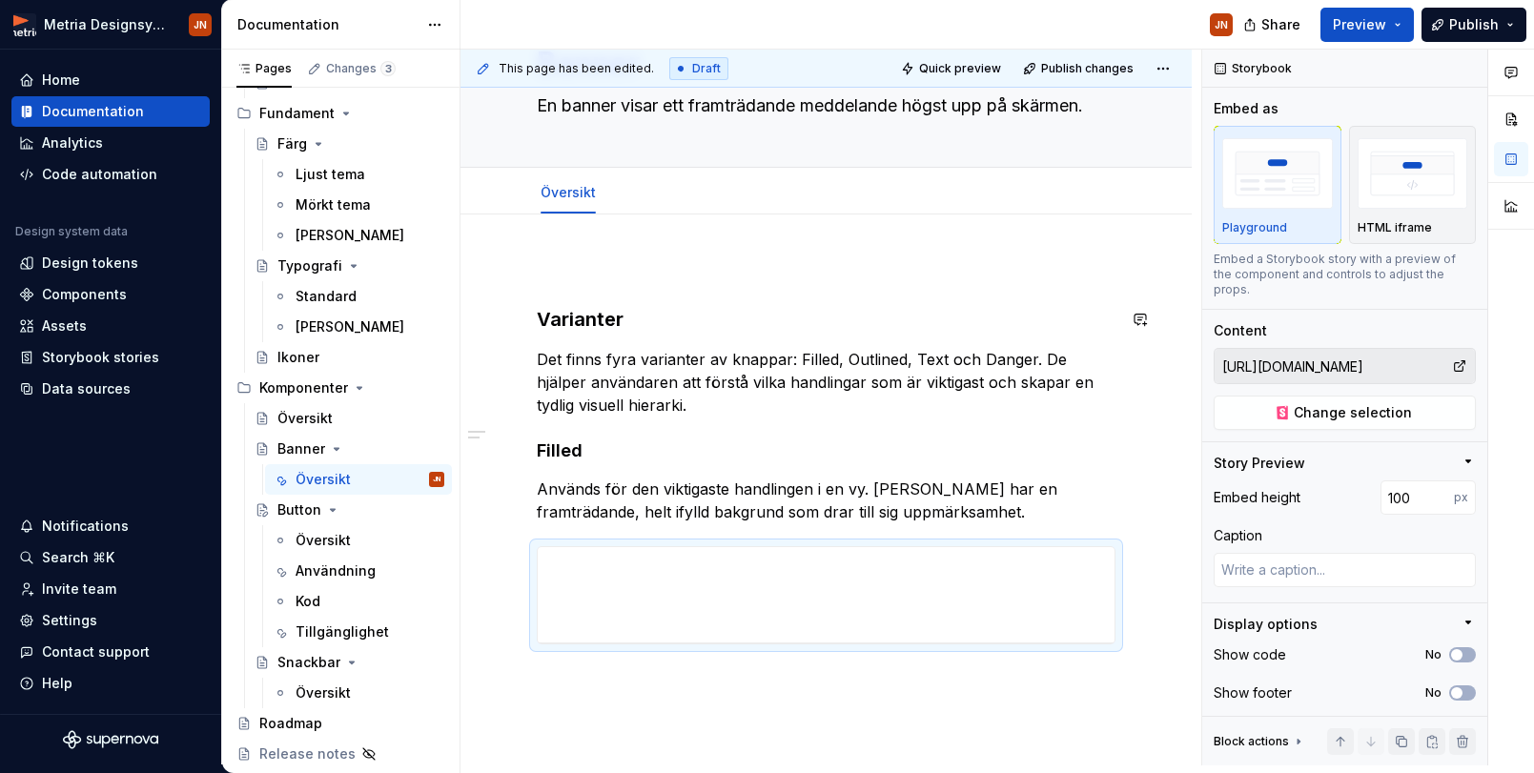
type textarea "*"
click at [527, 282] on div "Varianter Det finns fyra varianter av knappar: Filled, Outlined, Text och Dange…" at bounding box center [826, 557] width 731 height 685
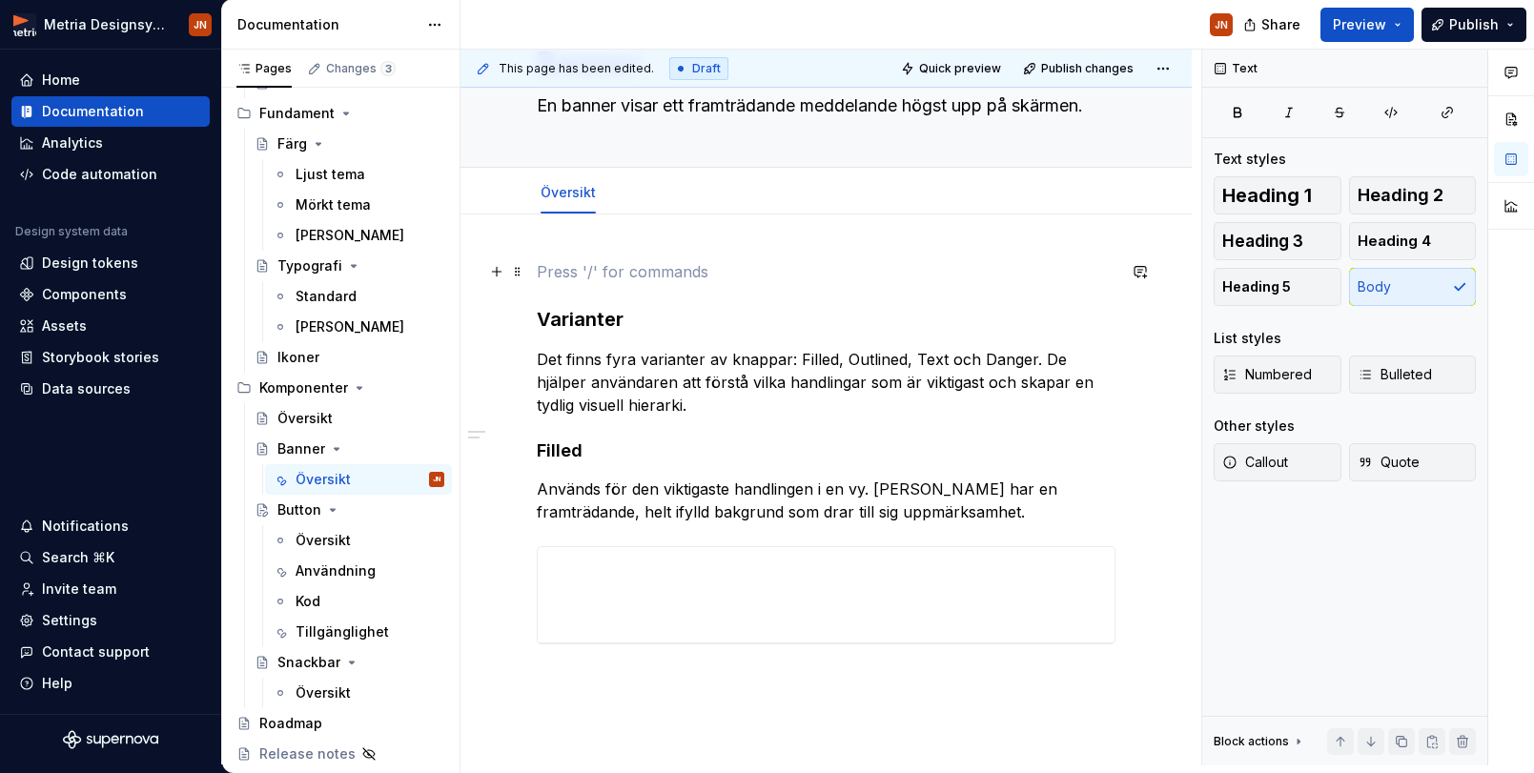
click at [559, 281] on p at bounding box center [826, 271] width 579 height 23
click at [1298, 457] on button "Callout" at bounding box center [1278, 462] width 128 height 38
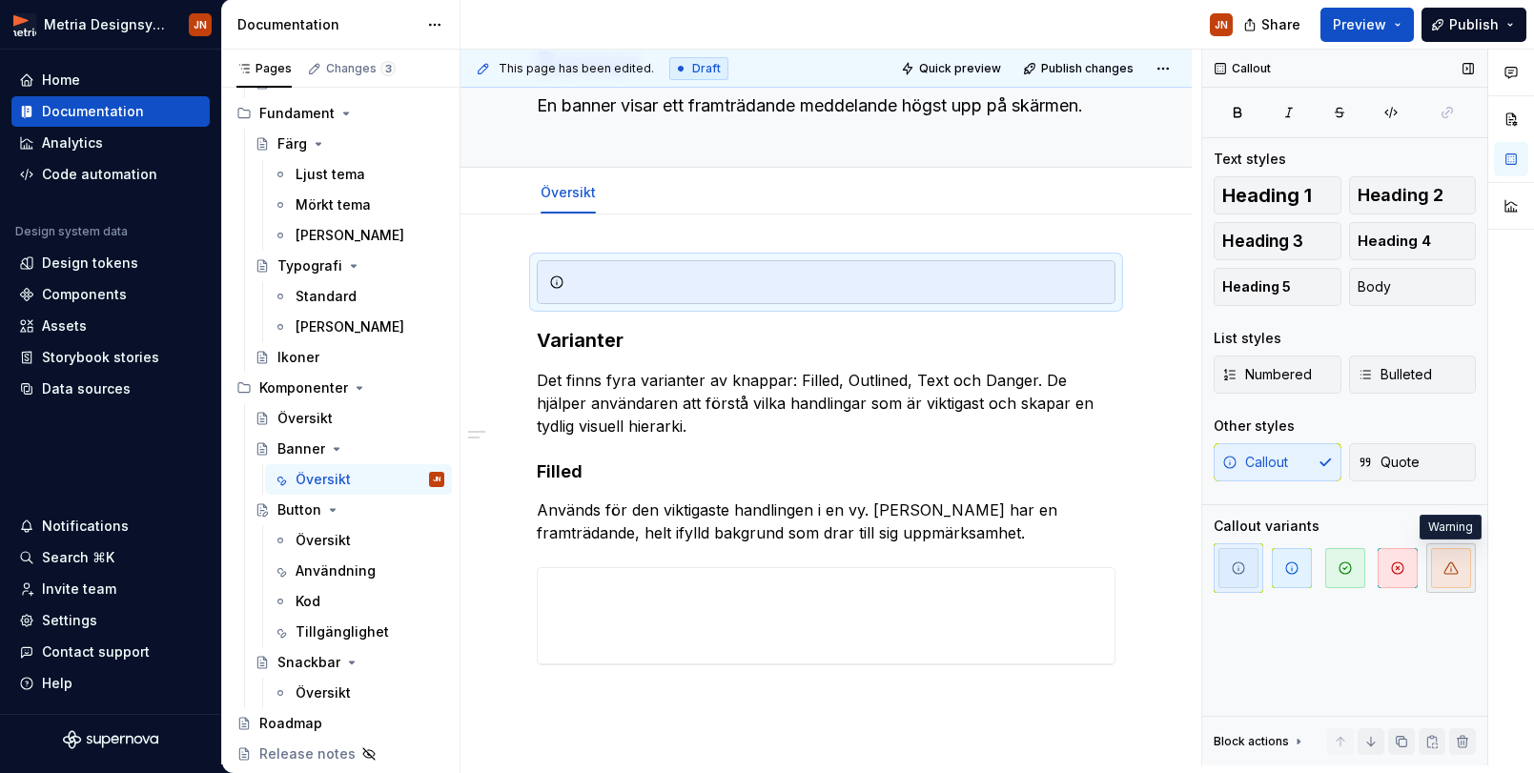
click at [1462, 565] on span "button" at bounding box center [1451, 568] width 40 height 40
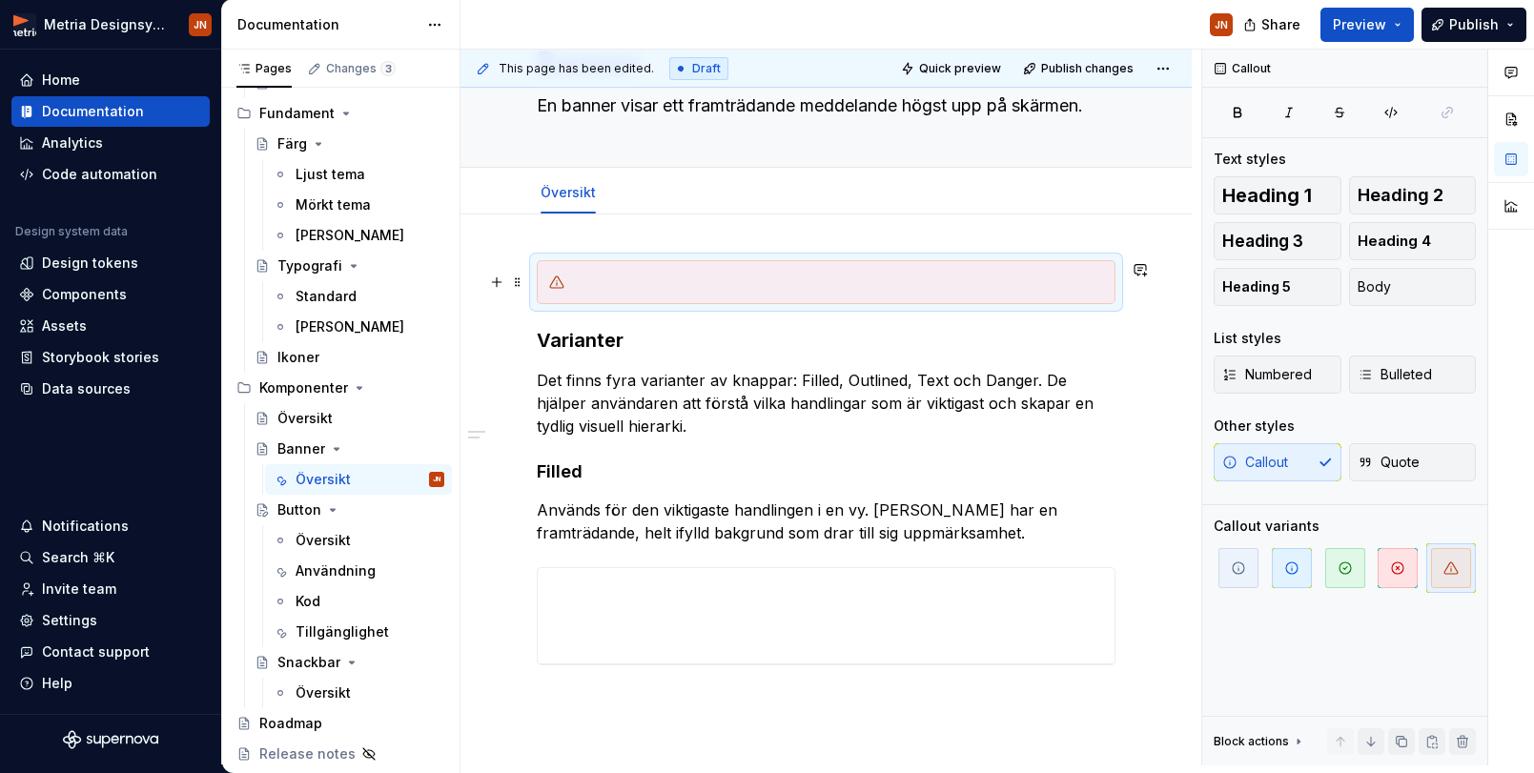
click at [649, 291] on div at bounding box center [837, 282] width 531 height 19
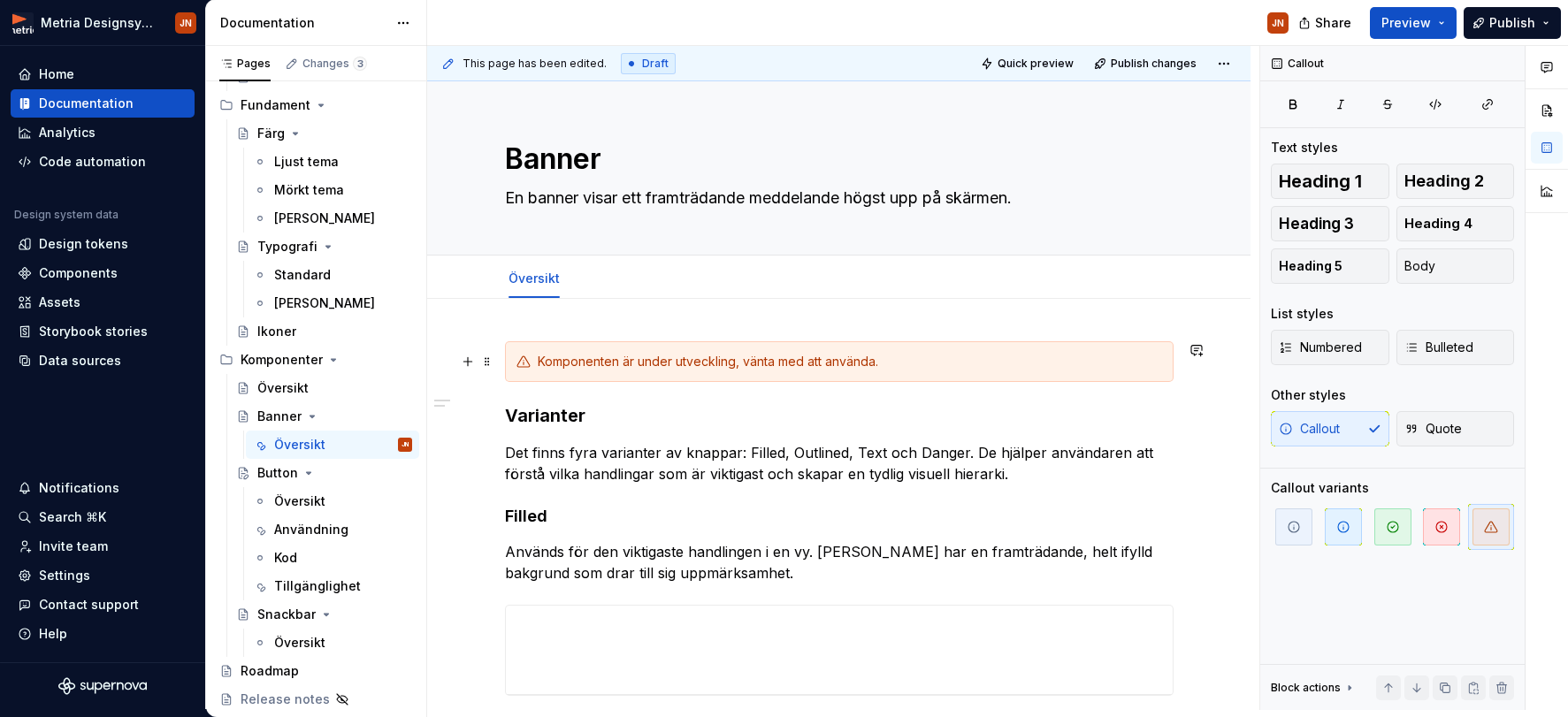
scroll to position [0, 0]
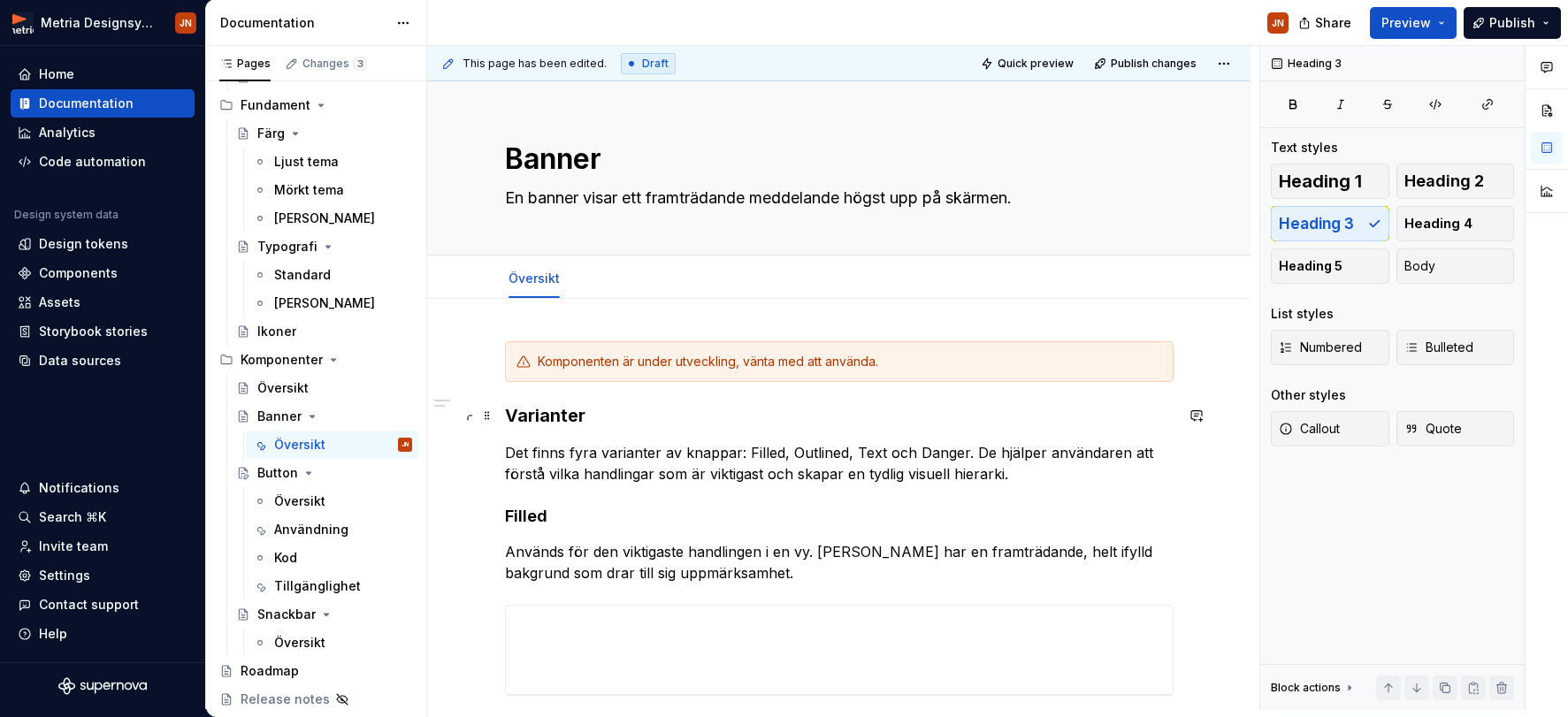
click at [509, 428] on h3 "Varianter" at bounding box center [839, 416] width 669 height 25
click at [1028, 200] on textarea "En banner visar ett framträdande meddelande högst upp på skärmen." at bounding box center [835, 198] width 669 height 29
click at [1077, 198] on textarea "En banner visar ett framträdande meddelande högst upp på skärmen." at bounding box center [835, 198] width 669 height 29
click at [1042, 198] on textarea "En banner visar ett framträdande meddelande högst upp på skärmen." at bounding box center [835, 198] width 669 height 29
click at [1153, 118] on div "Edit header" at bounding box center [832, 111] width 809 height 32
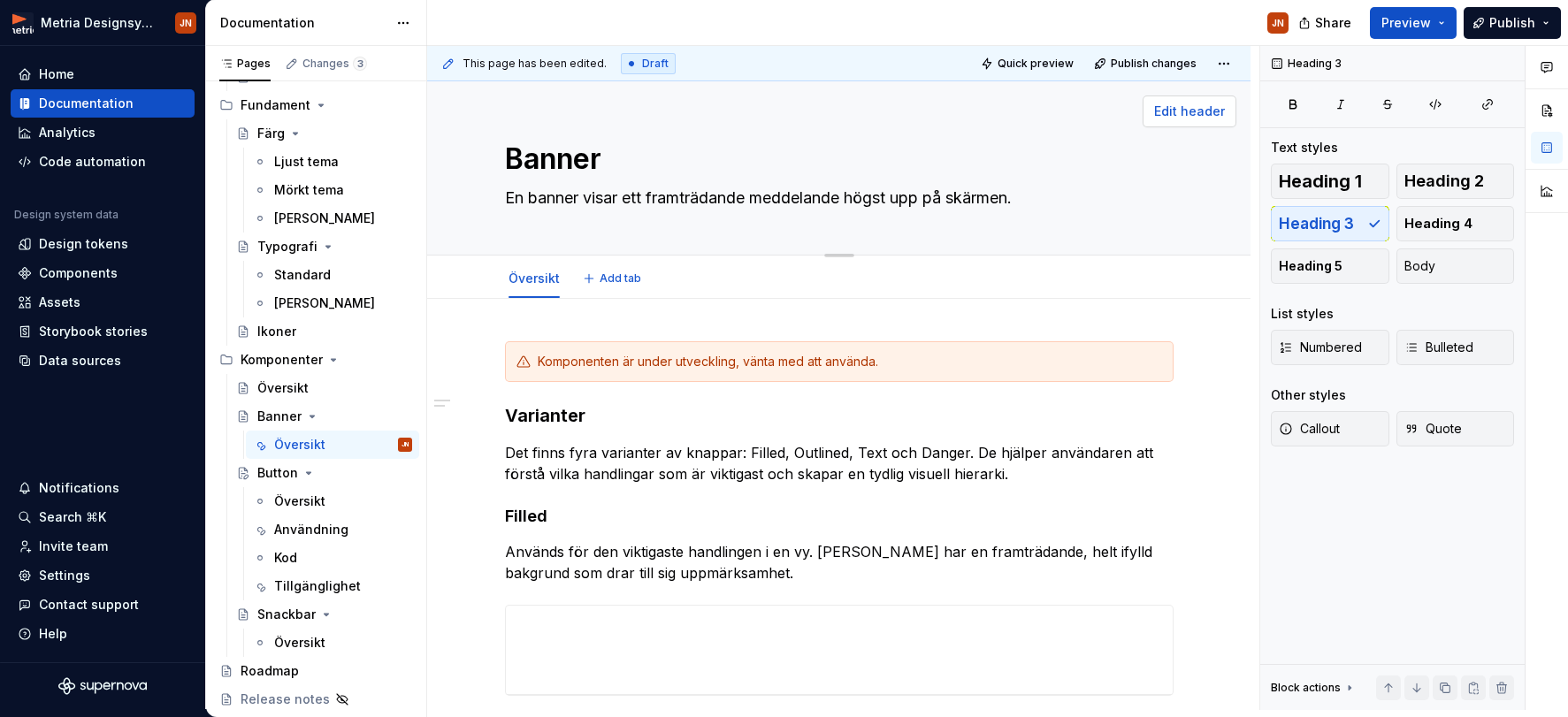
click at [1160, 113] on button "Edit header" at bounding box center [1189, 111] width 94 height 32
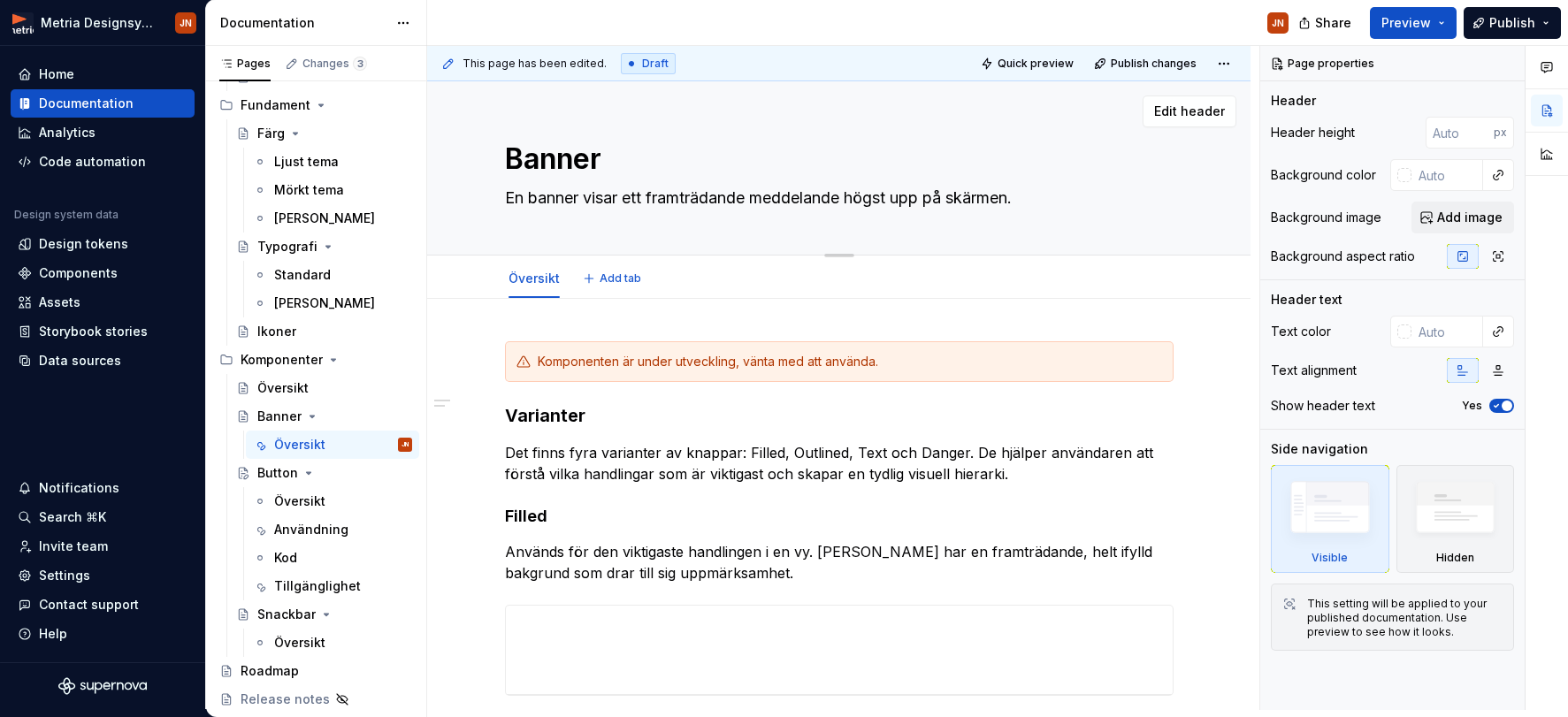
click at [1062, 196] on textarea "En banner visar ett framträdande meddelande högst upp på skärmen." at bounding box center [835, 198] width 669 height 29
click at [1051, 156] on textarea "Banner" at bounding box center [835, 160] width 669 height 43
click at [569, 455] on p "Det finns fyra varianter av knappar: Filled, Outlined, Text och Danger. De hjäl…" at bounding box center [839, 464] width 669 height 43
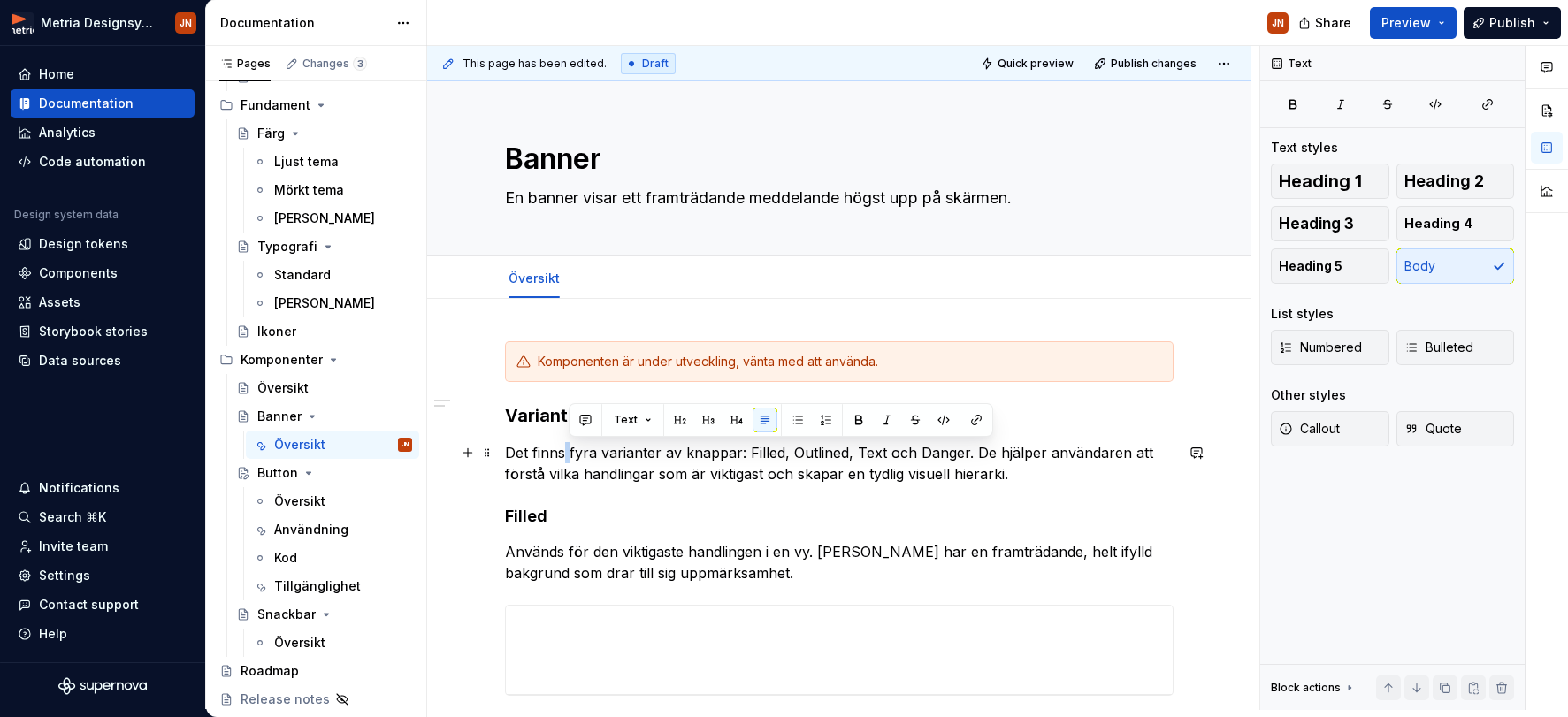
click at [569, 455] on p "Det finns fyra varianter av knappar: Filled, Outlined, Text och Danger. De hjäl…" at bounding box center [839, 464] width 669 height 43
click at [1049, 197] on textarea "En banner visar ett framträdande meddelande högst upp på skärmen." at bounding box center [835, 198] width 669 height 29
type textarea "*"
type textarea "En banner visar ett framträdande meddelande högst upp på skärmen."
type textarea "*"
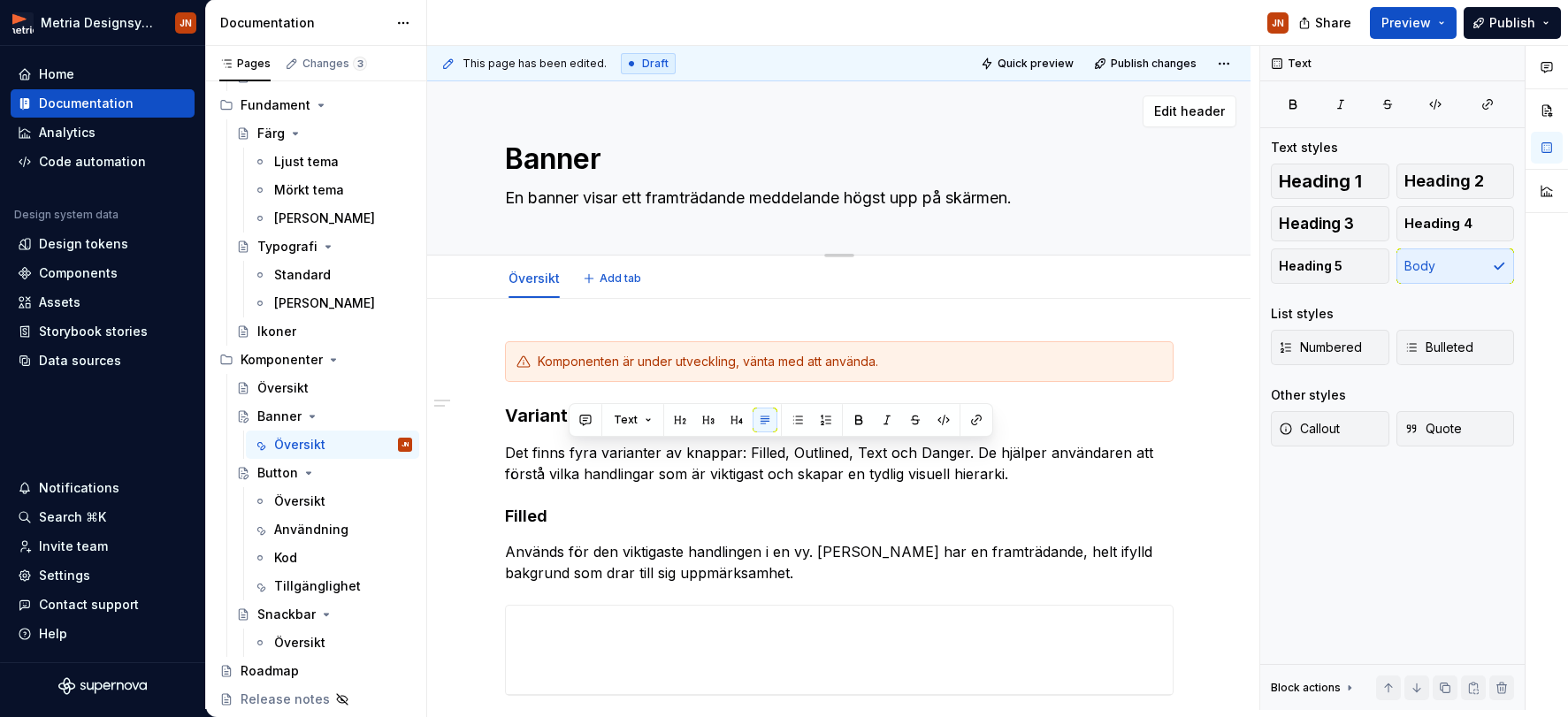
type textarea "En banner visar ett framträdande meddelande högst upp på skärmen. A"
type textarea "*"
type textarea "En banner visar ett framträdande meddelande högst upp på skärmen. An"
type textarea "*"
type textarea "En banner visar ett framträdande meddelande högst upp på skärmen. Anv"
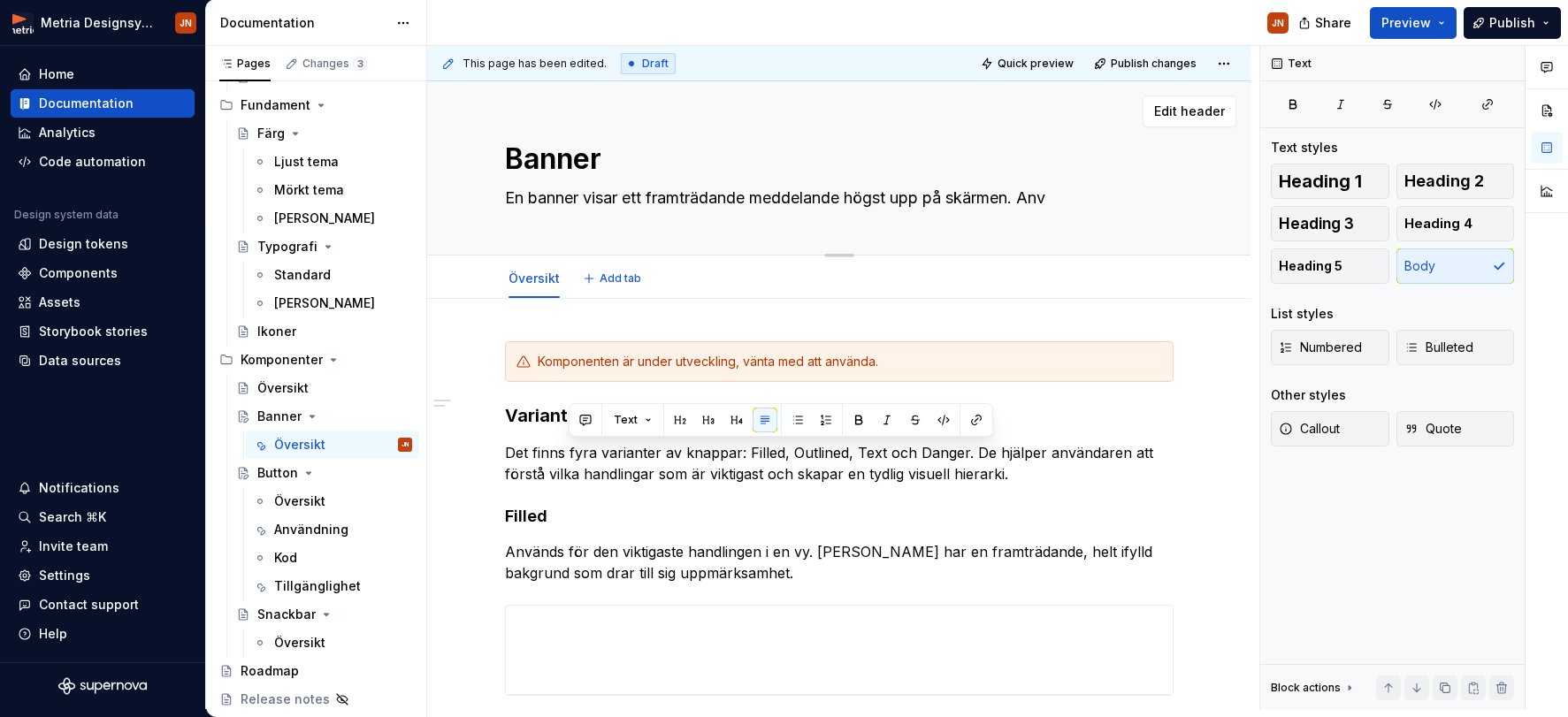
type textarea "*"
type textarea "En banner visar ett framträdande meddelande högst upp på skärmen. Anvä"
type textarea "*"
type textarea "En banner visar ett framträdande meddelande högst upp på skärmen. Använ"
type textarea "*"
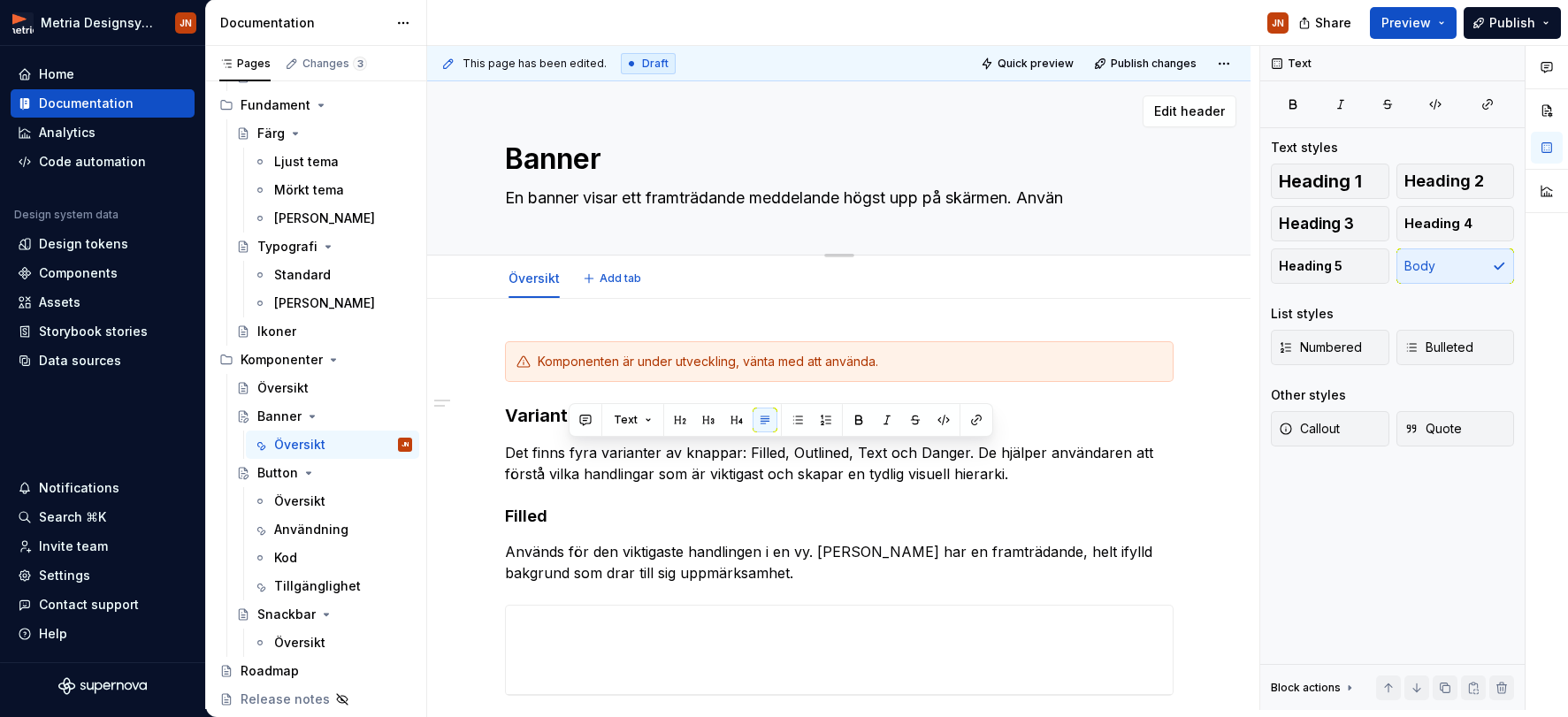
type textarea "En banner visar ett framträdande meddelande högst upp på skärmen. Använd"
type textarea "*"
type textarea "En banner visar ett framträdande meddelande högst upp på skärmen. Används"
type textarea "*"
type textarea "En banner visar ett framträdande meddelande högst upp på skärmen. Används"
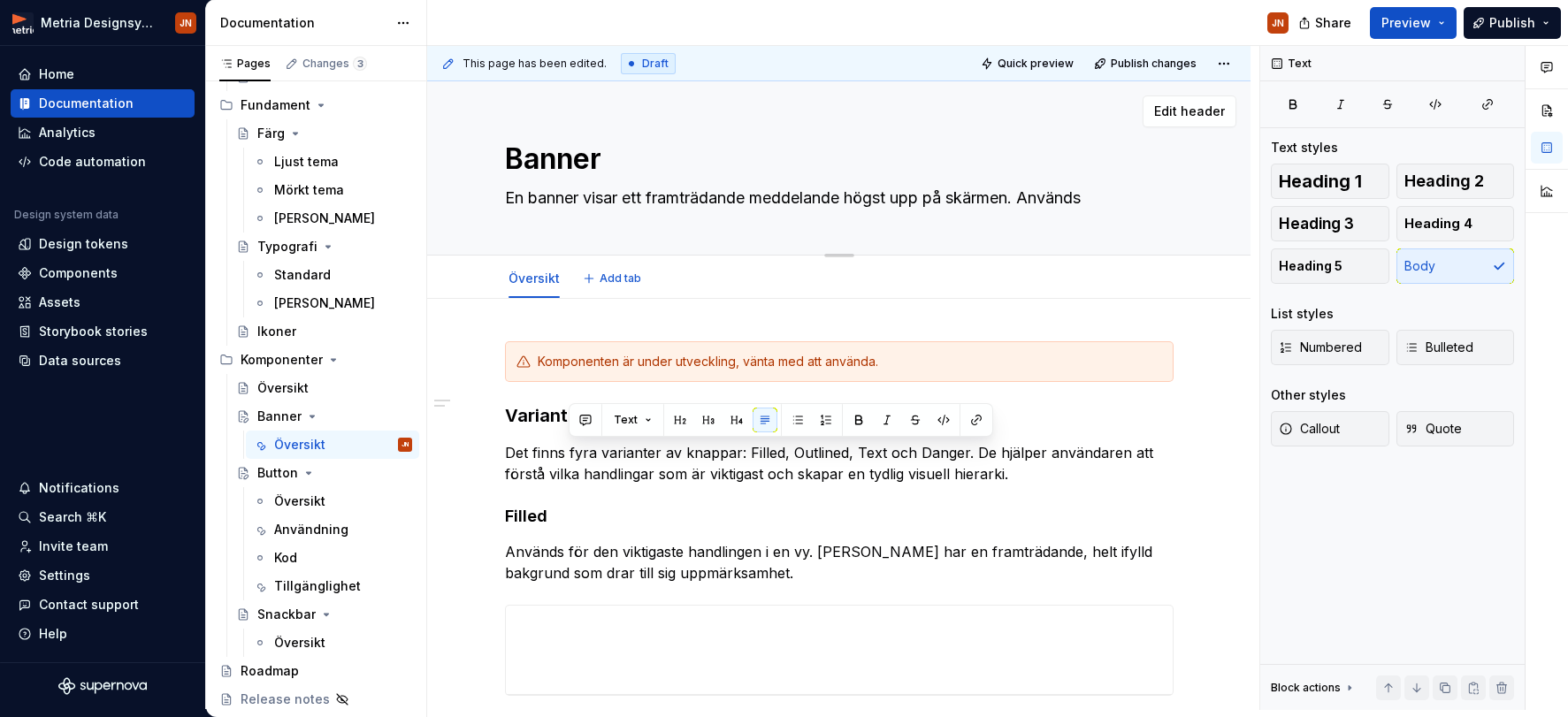
type textarea "*"
type textarea "En banner visar ett framträdande meddelande högst upp på skärmen. Används f"
type textarea "*"
type textarea "En banner visar ett framträdande meddelande högst upp på skärmen. Används fö"
type textarea "*"
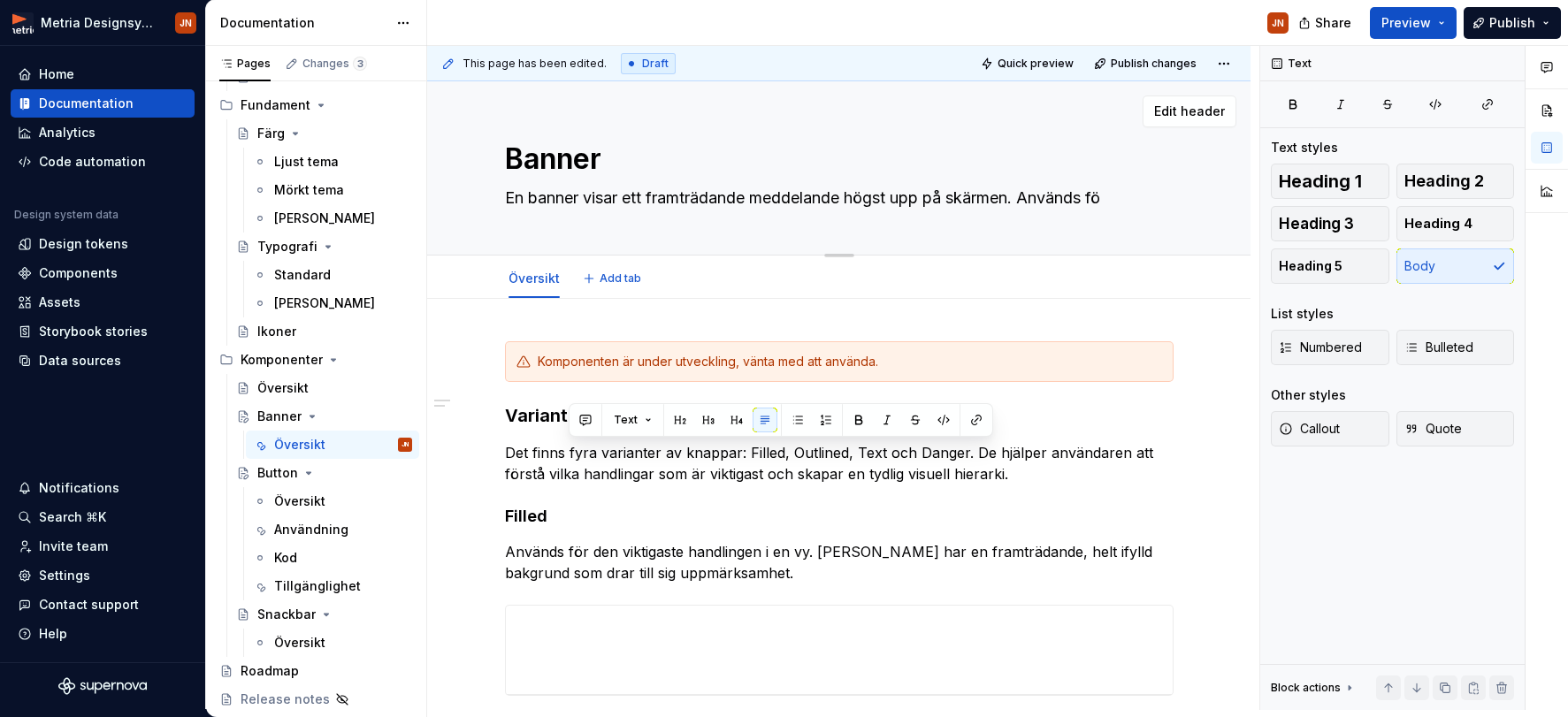
type textarea "En banner visar ett framträdande meddelande högst upp på skärmen. Används för"
type textarea "*"
type textarea "En banner visar ett framträdande meddelande högst upp på skärmen. Används för"
type textarea "*"
type textarea "En banner visar ett framträdande meddelande högst upp på skärmen. Används för a"
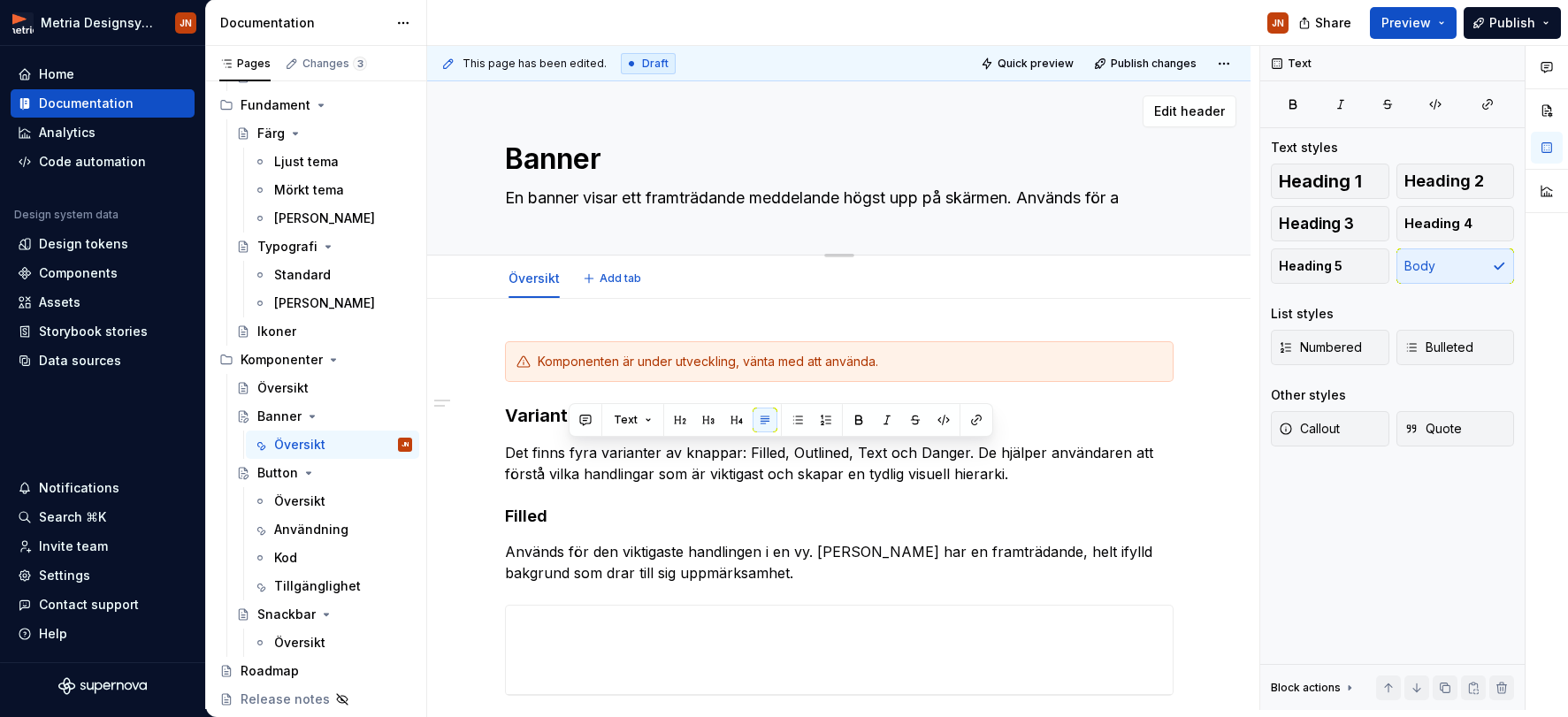
type textarea "*"
type textarea "En banner visar ett framträdande meddelande högst upp på skärmen. Används för at"
type textarea "*"
type textarea "En banner visar ett framträdande meddelande högst upp på skärmen. Används för a…"
type textarea "*"
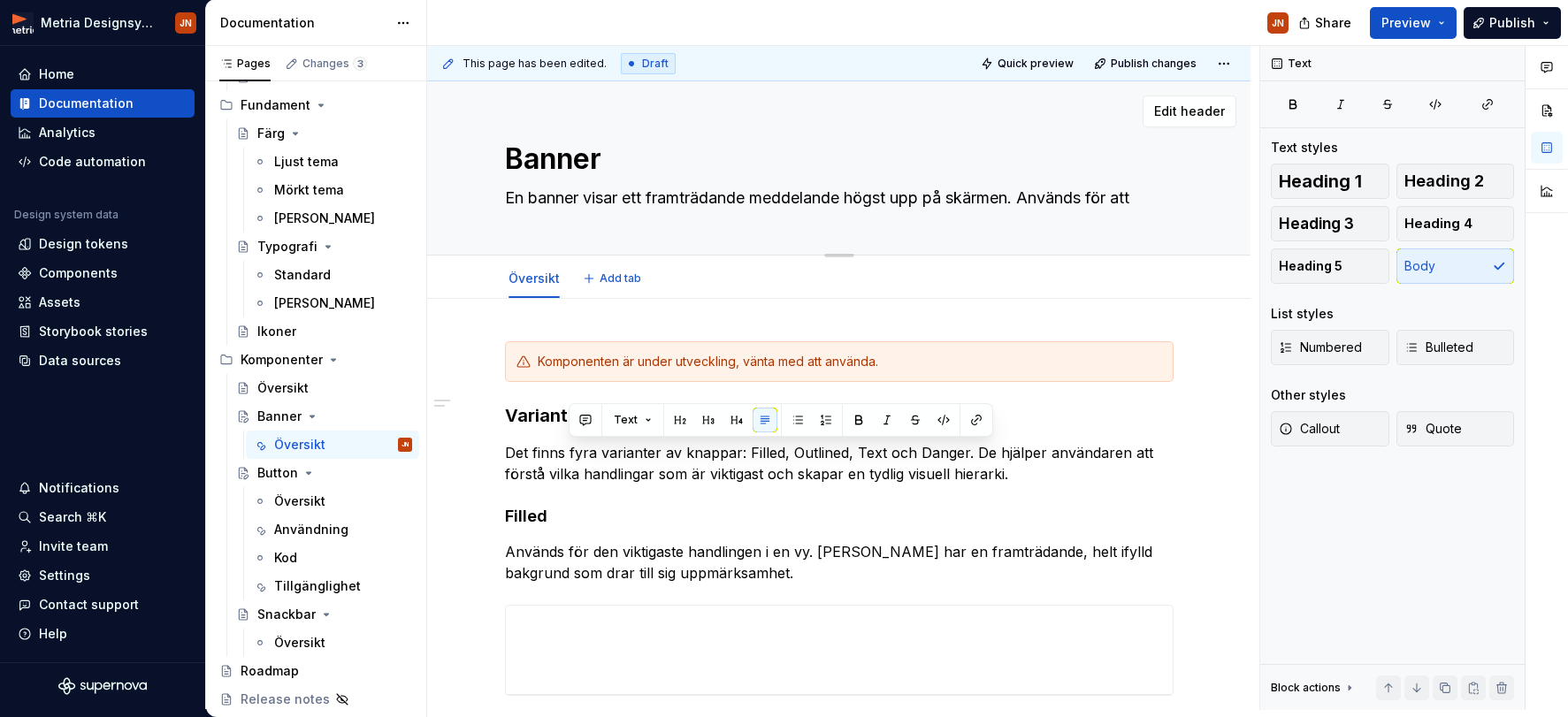
type textarea "En banner visar ett framträdande meddelande högst upp på skärmen. Används för a…"
type textarea "*"
type textarea "En banner visar ett framträdande meddelande högst upp på skärmen. Används för a…"
type textarea "*"
type textarea "En banner visar ett framträdande meddelande högst upp på skärmen. Används för a…"
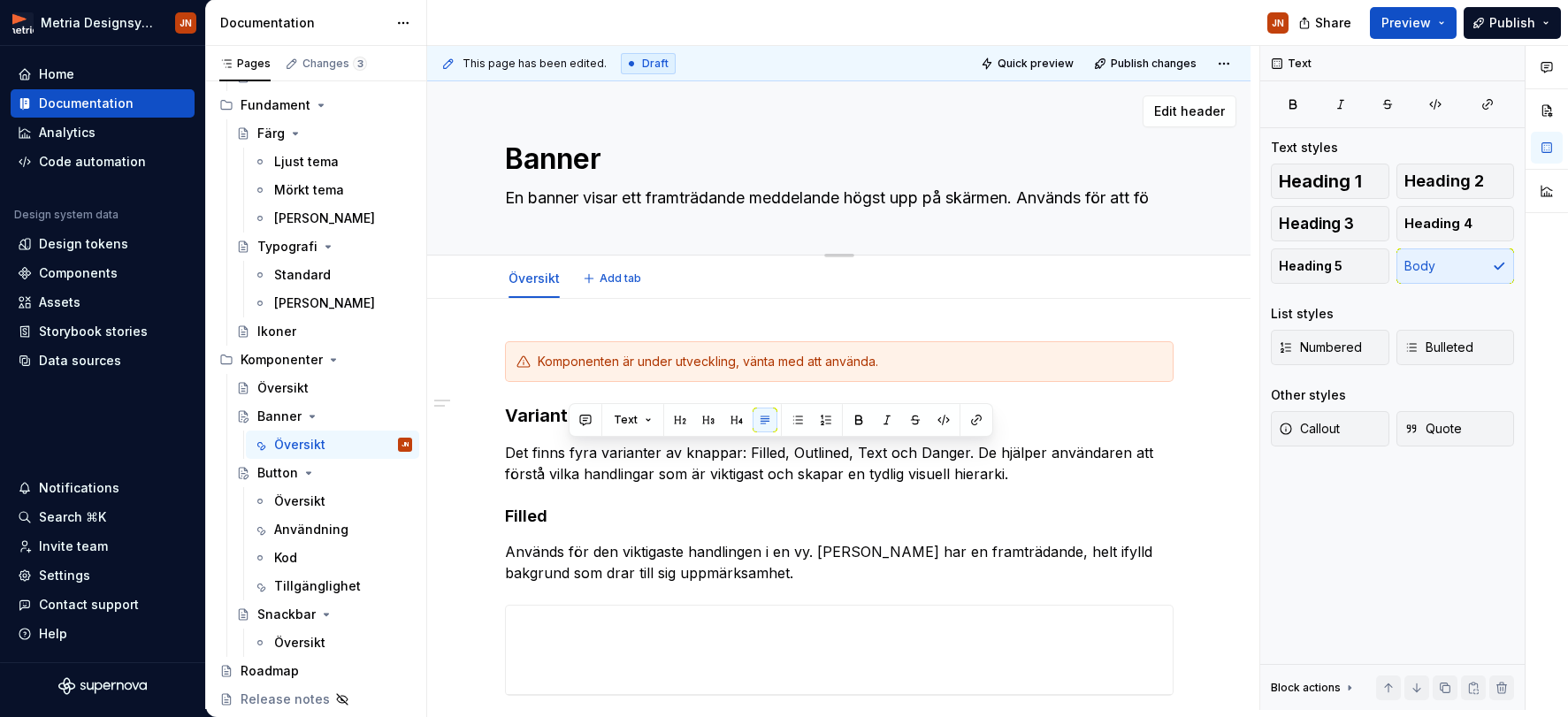
type textarea "*"
type textarea "En banner visar ett framträdande meddelande högst upp på skärmen. Används för a…"
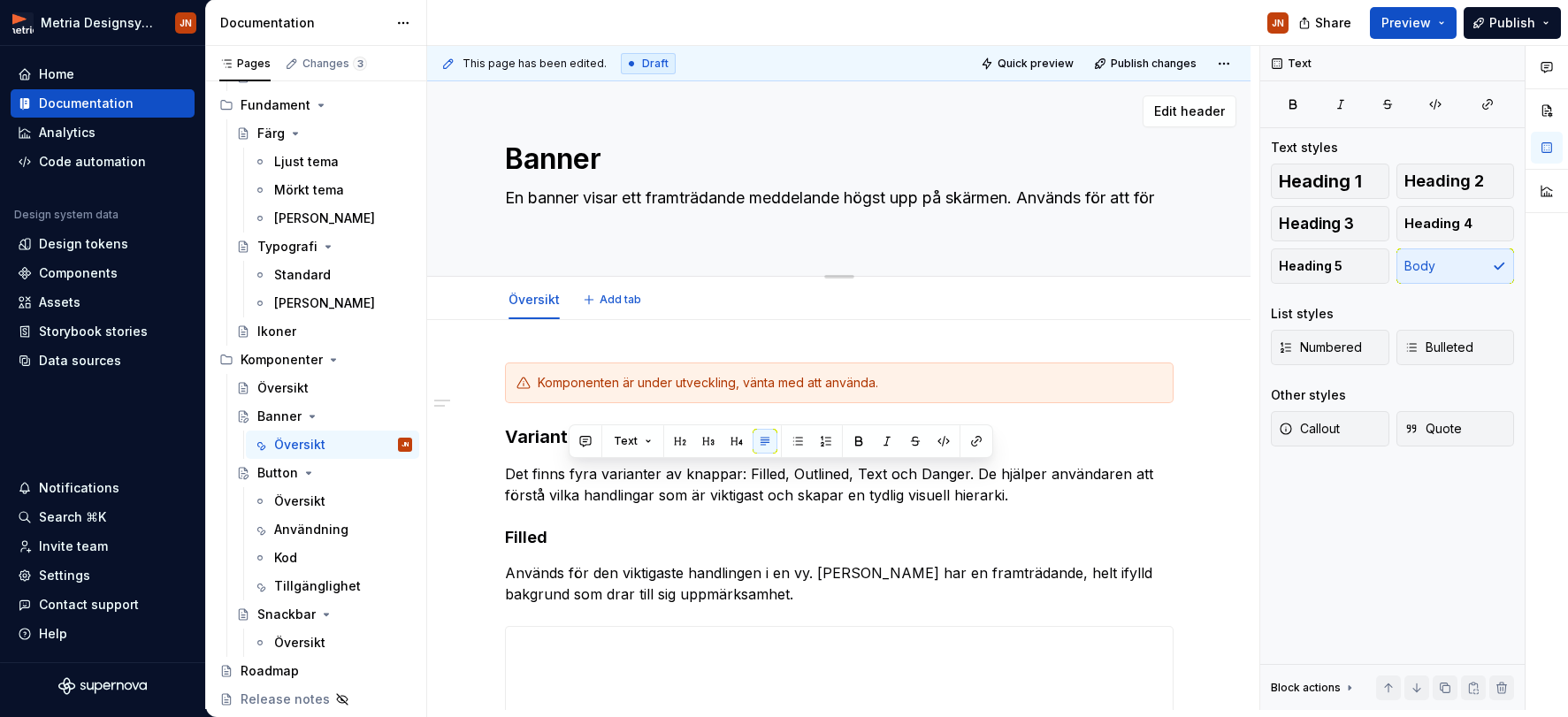
type textarea "*"
type textarea "En banner visar ett framträdande meddelande högst upp på skärmen. Används för a…"
type textarea "*"
type textarea "En banner visar ett framträdande meddelande högst upp på skärmen. Används för a…"
type textarea "*"
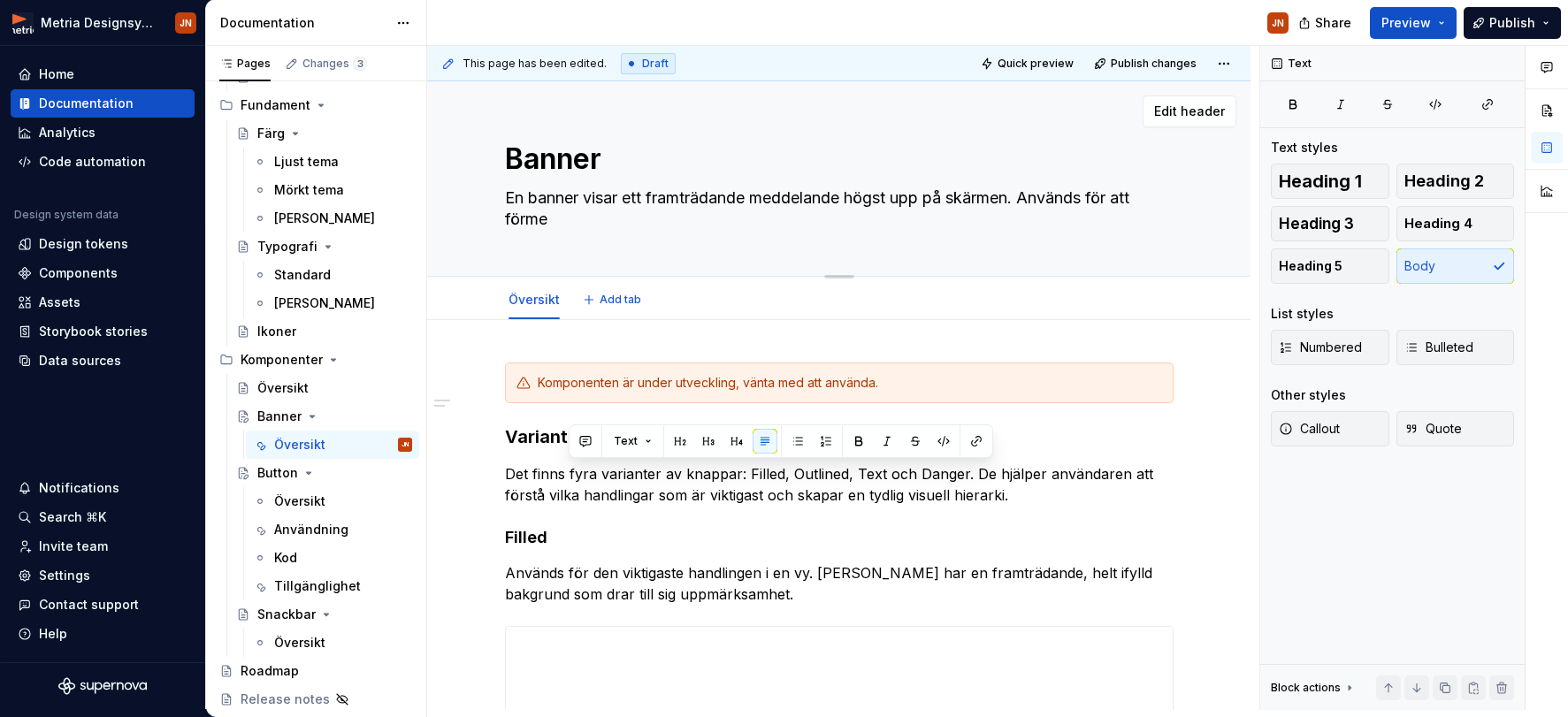
type textarea "En banner visar ett framträdande meddelande högst upp på skärmen. Används för a…"
type textarea "*"
type textarea "En banner visar ett framträdande meddelande högst upp på skärmen. Används för a…"
type textarea "*"
type textarea "En banner visar ett framträdande meddelande högst upp på skärmen. Används för a…"
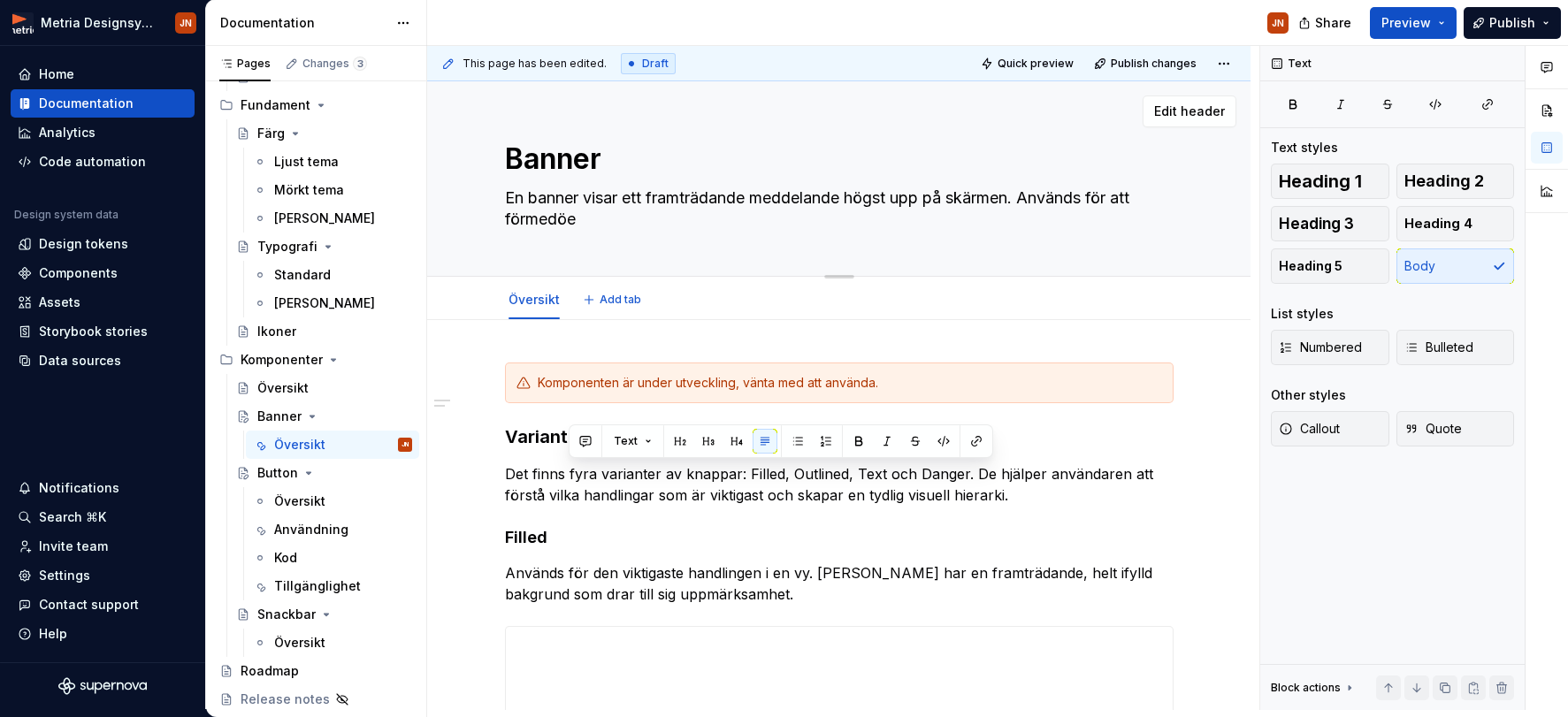
type textarea "*"
type textarea "En banner visar ett framträdande meddelande högst upp på skärmen. Används för a…"
type textarea "*"
type textarea "En banner visar ett framträdande meddelande högst upp på skärmen. Används för a…"
type textarea "*"
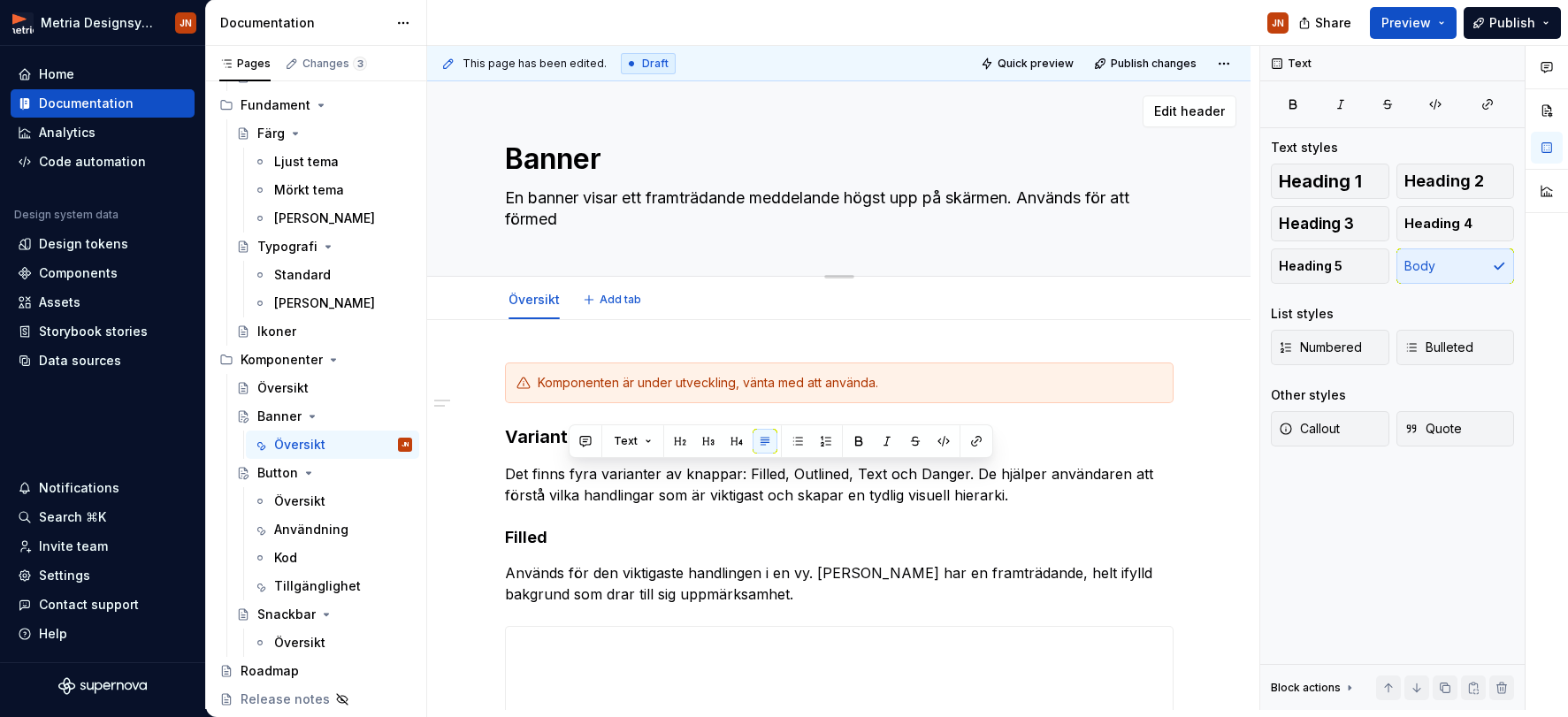
type textarea "En banner visar ett framträdande meddelande högst upp på skärmen. Används för a…"
type textarea "*"
type textarea "En banner visar ett framträdande meddelande högst upp på skärmen. Används för a…"
type textarea "*"
type textarea "En banner visar ett framträdande meddelande högst upp på skärmen. Används för a…"
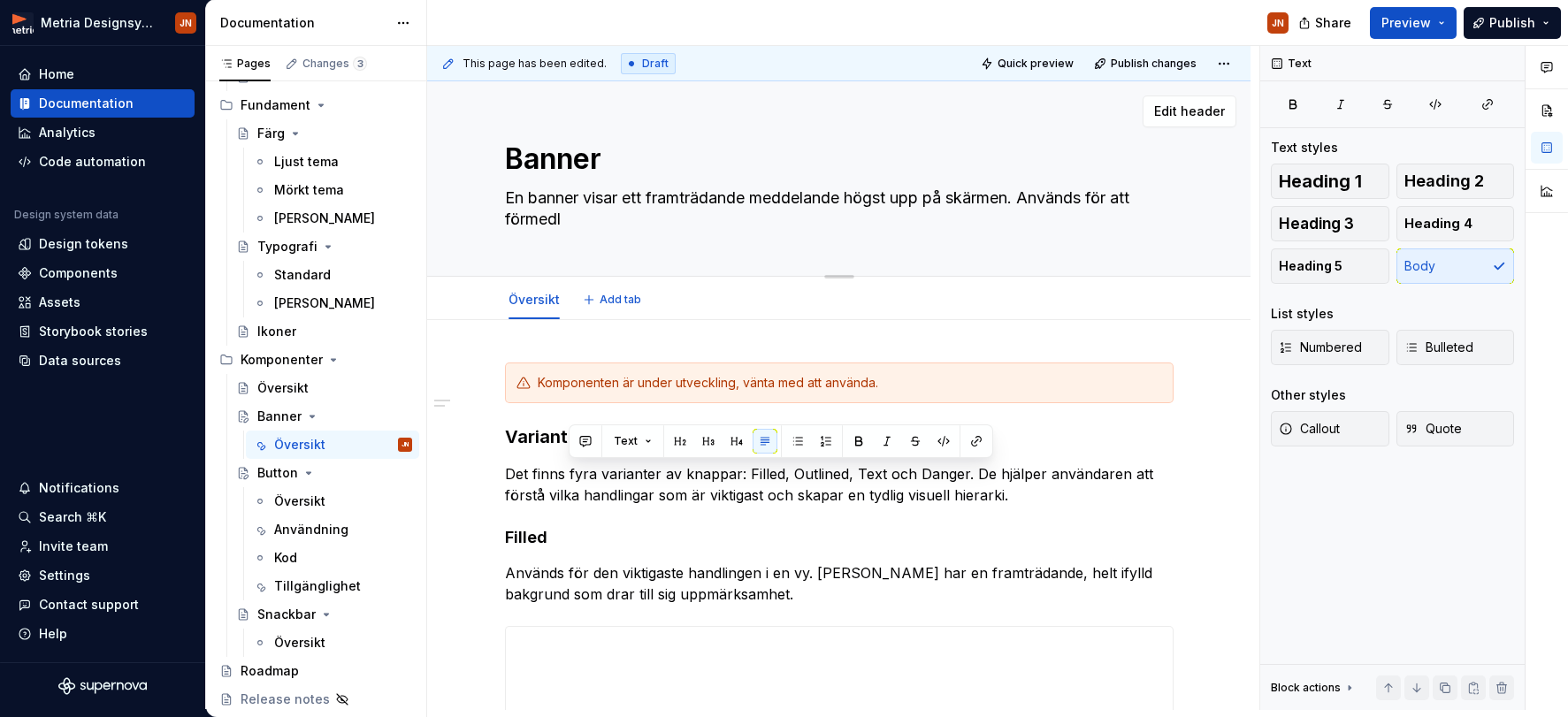
type textarea "*"
type textarea "En banner visar ett framträdande meddelande högst upp på skärmen. Används för a…"
type textarea "*"
type textarea "En banner visar ett framträdande meddelande högst upp på skärmen. Används för a…"
type textarea "*"
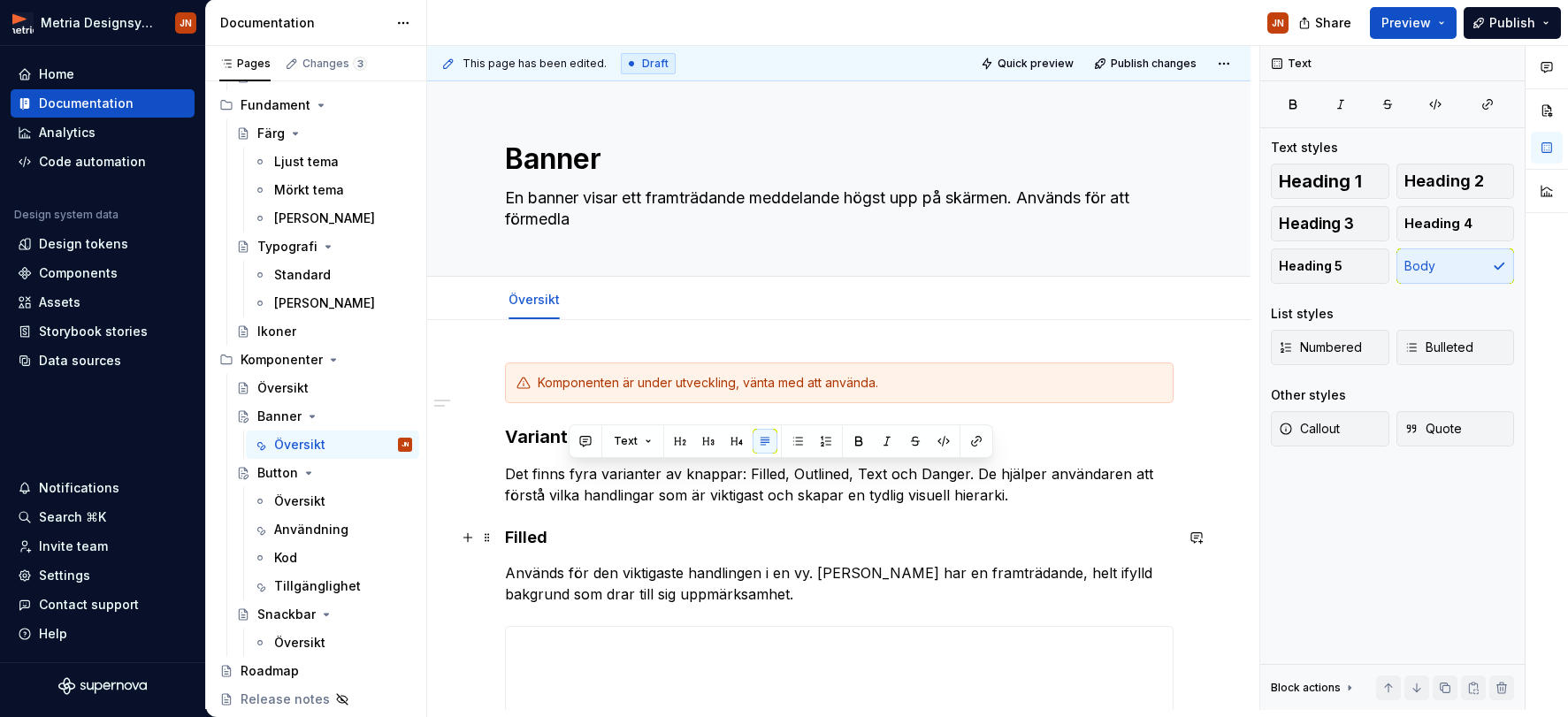
type textarea "En banner visar ett framträdande meddelande högst upp på skärmen. Används för a…"
click at [756, 536] on h4 "Filled" at bounding box center [839, 537] width 669 height 21
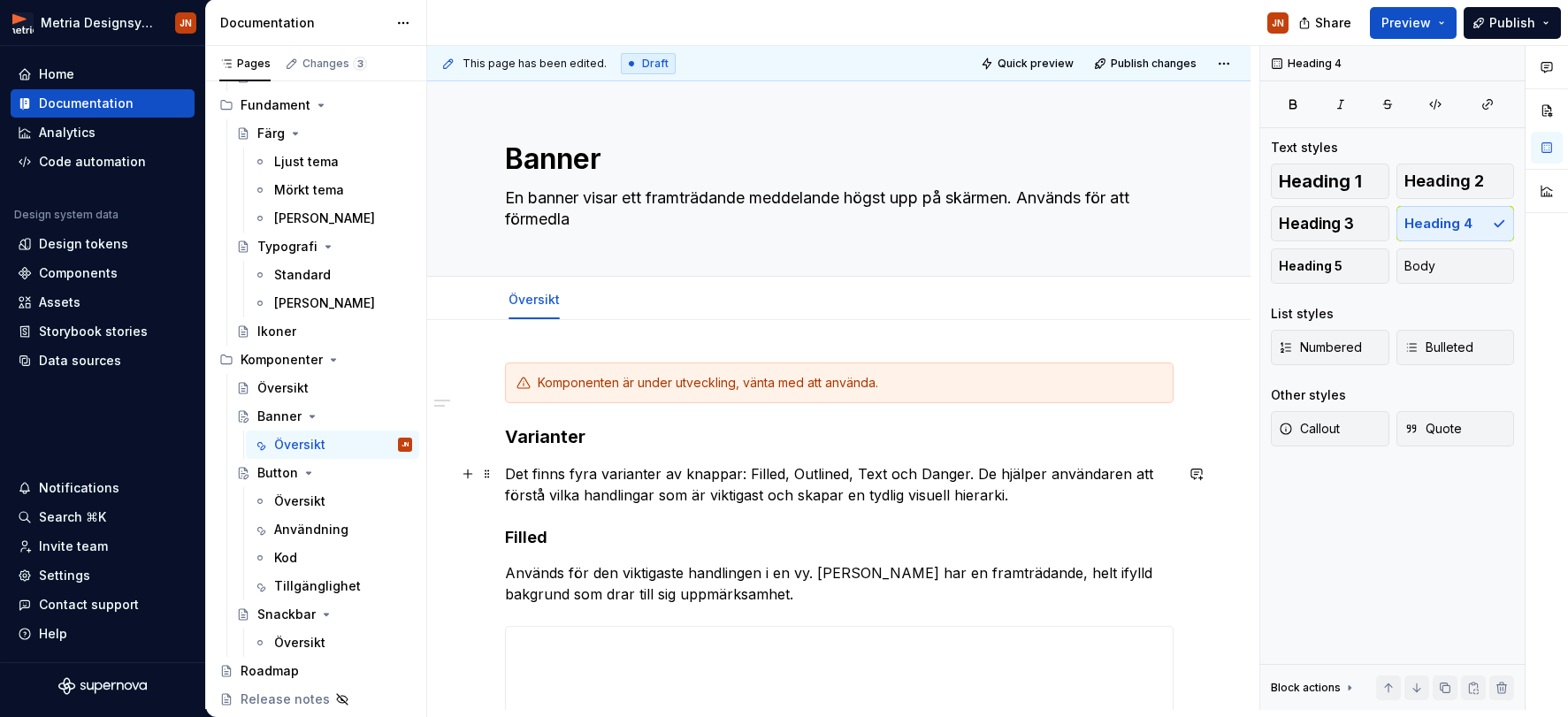
click at [608, 471] on p "Det finns fyra varianter av knappar: Filled, Outlined, Text och Danger. De hjäl…" at bounding box center [839, 485] width 669 height 43
click at [586, 471] on p "Det finns fyra varianter av knappar: Filled, Outlined, Text och Danger. De hjäl…" at bounding box center [839, 485] width 669 height 43
click at [702, 475] on p "Det finns två varianter av knappar: Filled, Outlined, Text och Danger. De hjälp…" at bounding box center [839, 485] width 669 height 43
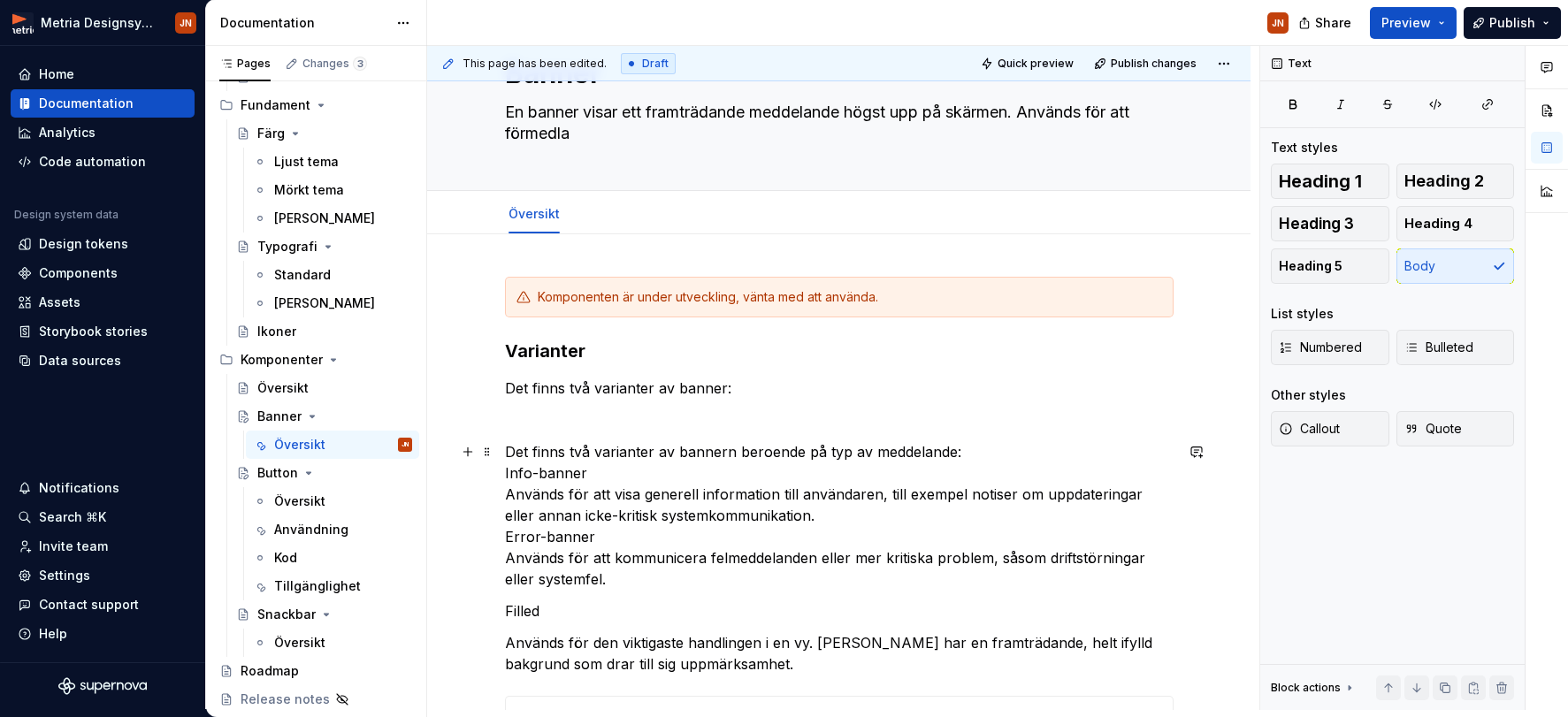
scroll to position [118, 0]
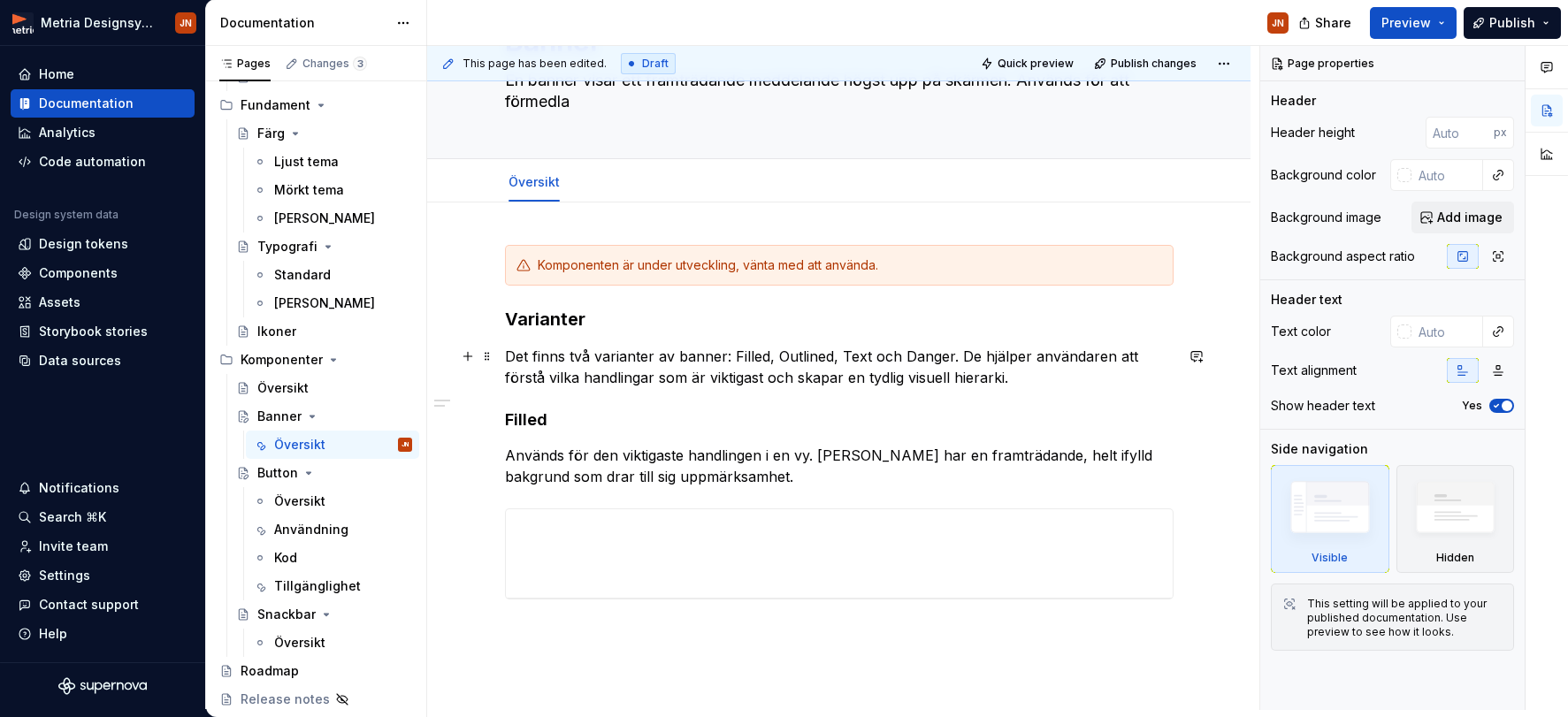
click at [1039, 373] on p "Det finns två varianter av banner: Filled, Outlined, Text och Danger. De hjälpe…" at bounding box center [839, 367] width 669 height 43
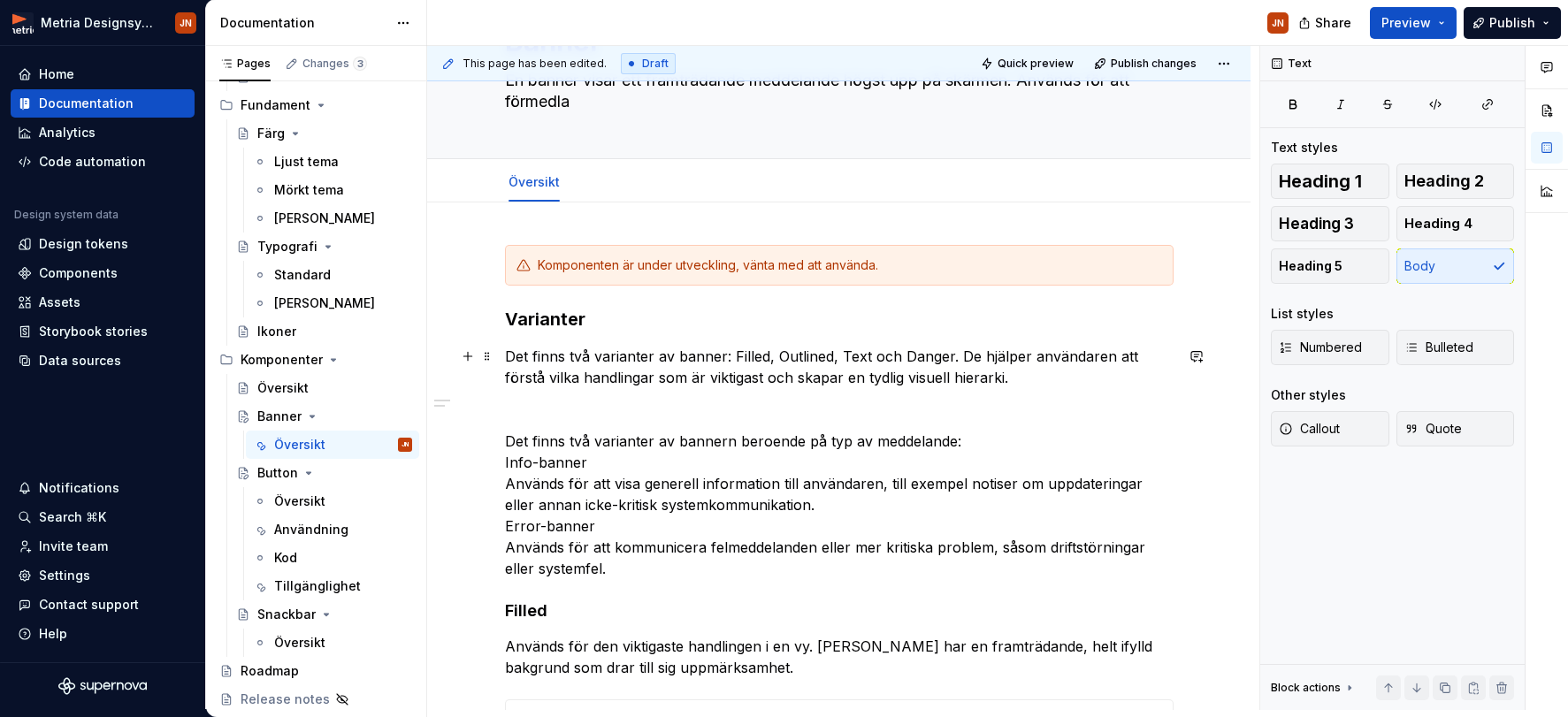
click at [749, 359] on p "Det finns två varianter av banner: Filled, Outlined, Text och Danger. De hjälpe…" at bounding box center [839, 367] width 669 height 43
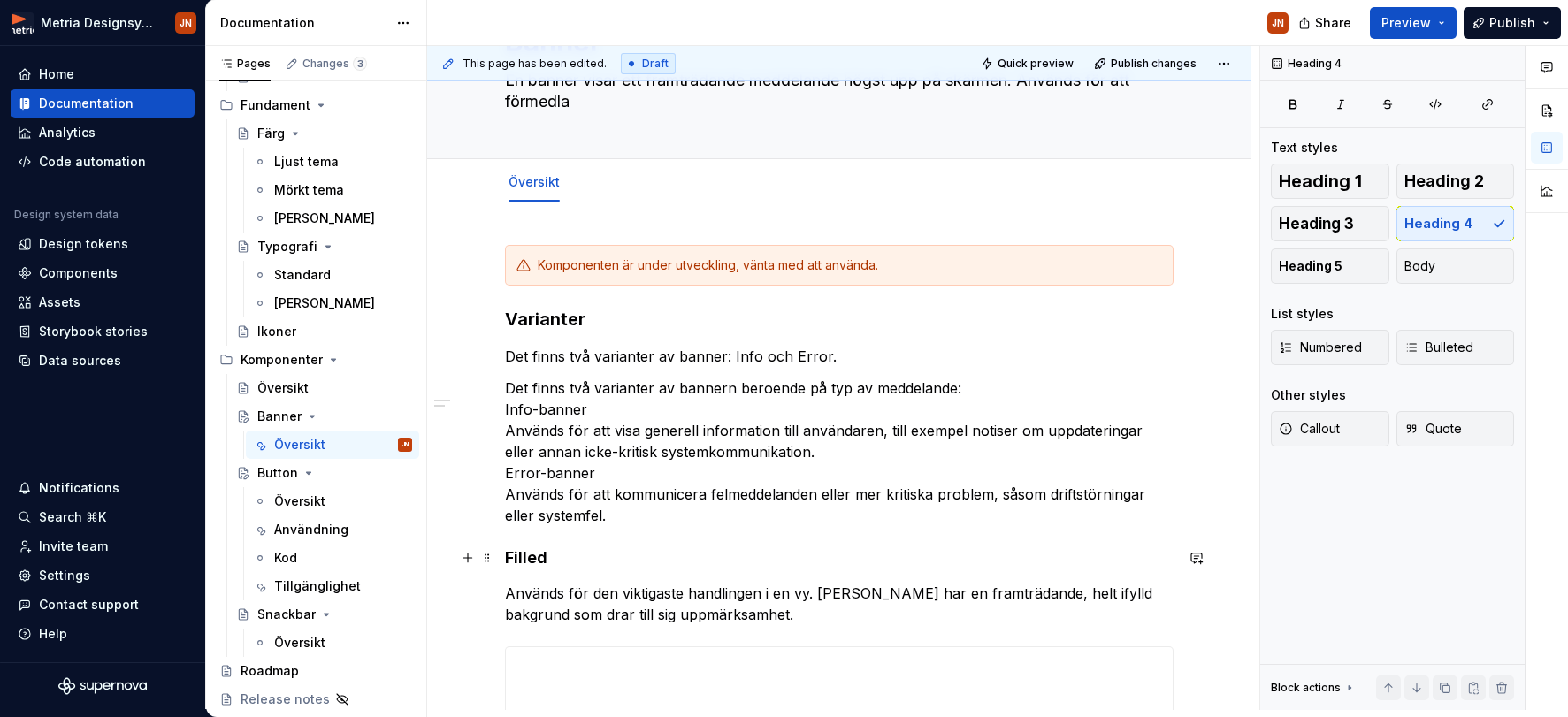
click at [546, 550] on h4 "Filled" at bounding box center [839, 557] width 669 height 21
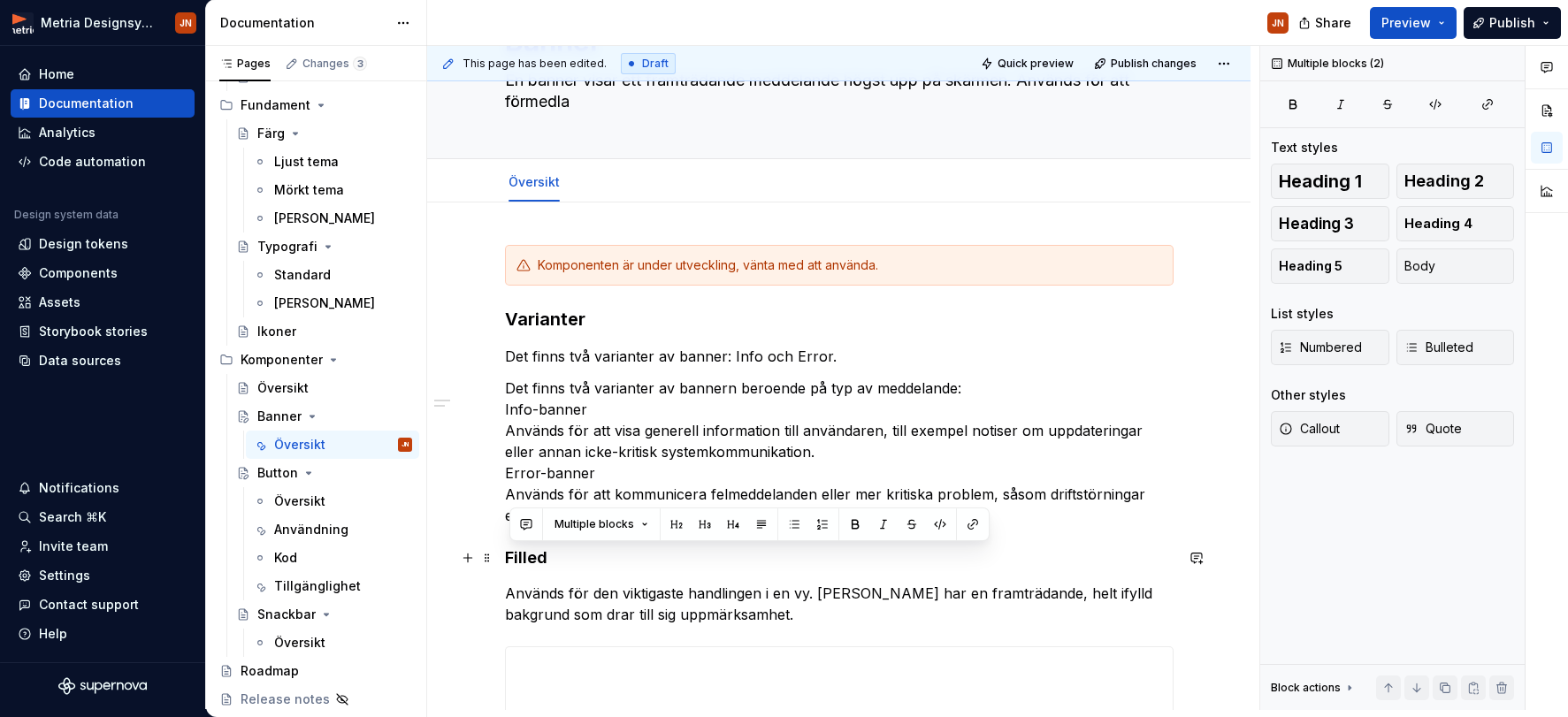
click at [546, 550] on h4 "Filled" at bounding box center [839, 557] width 669 height 21
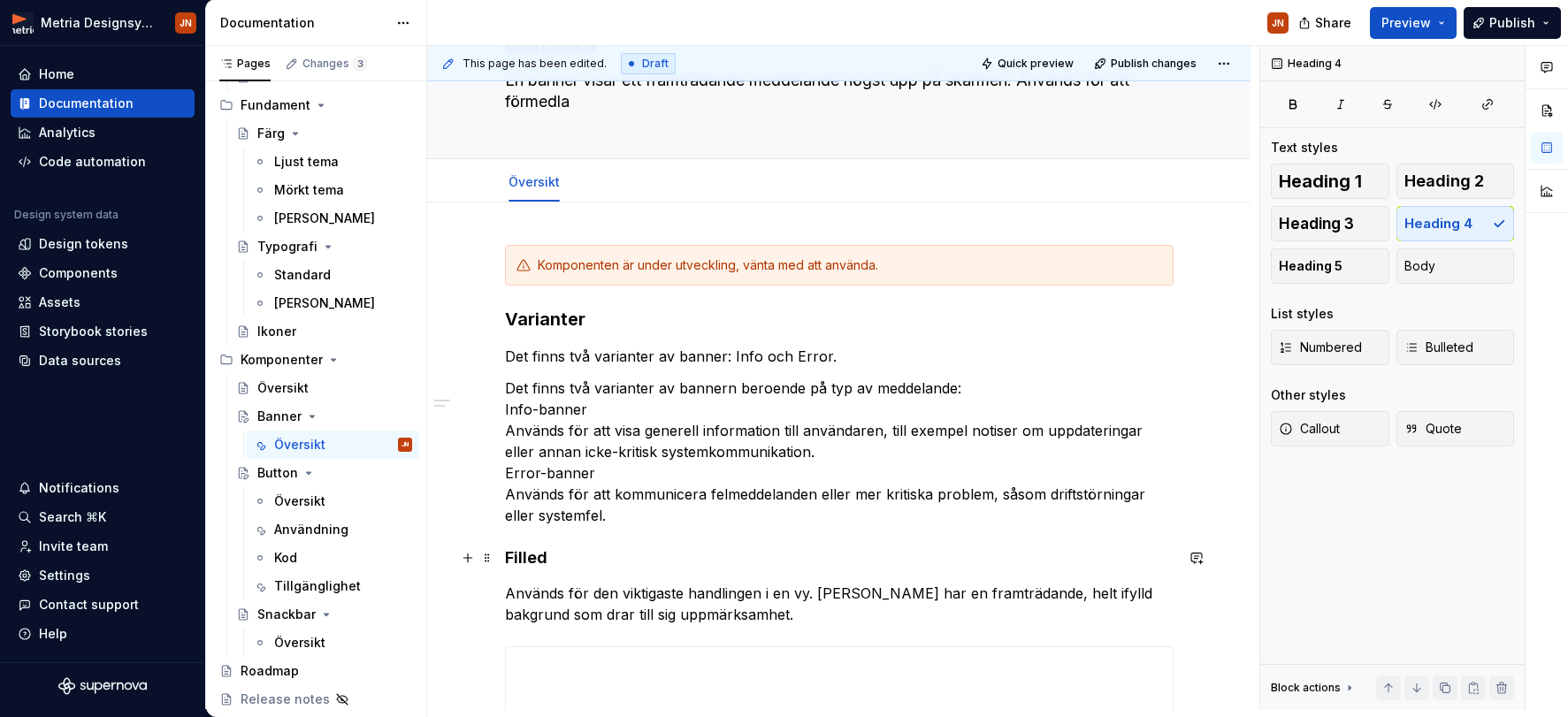
click at [526, 561] on h4 "Filled" at bounding box center [839, 557] width 669 height 21
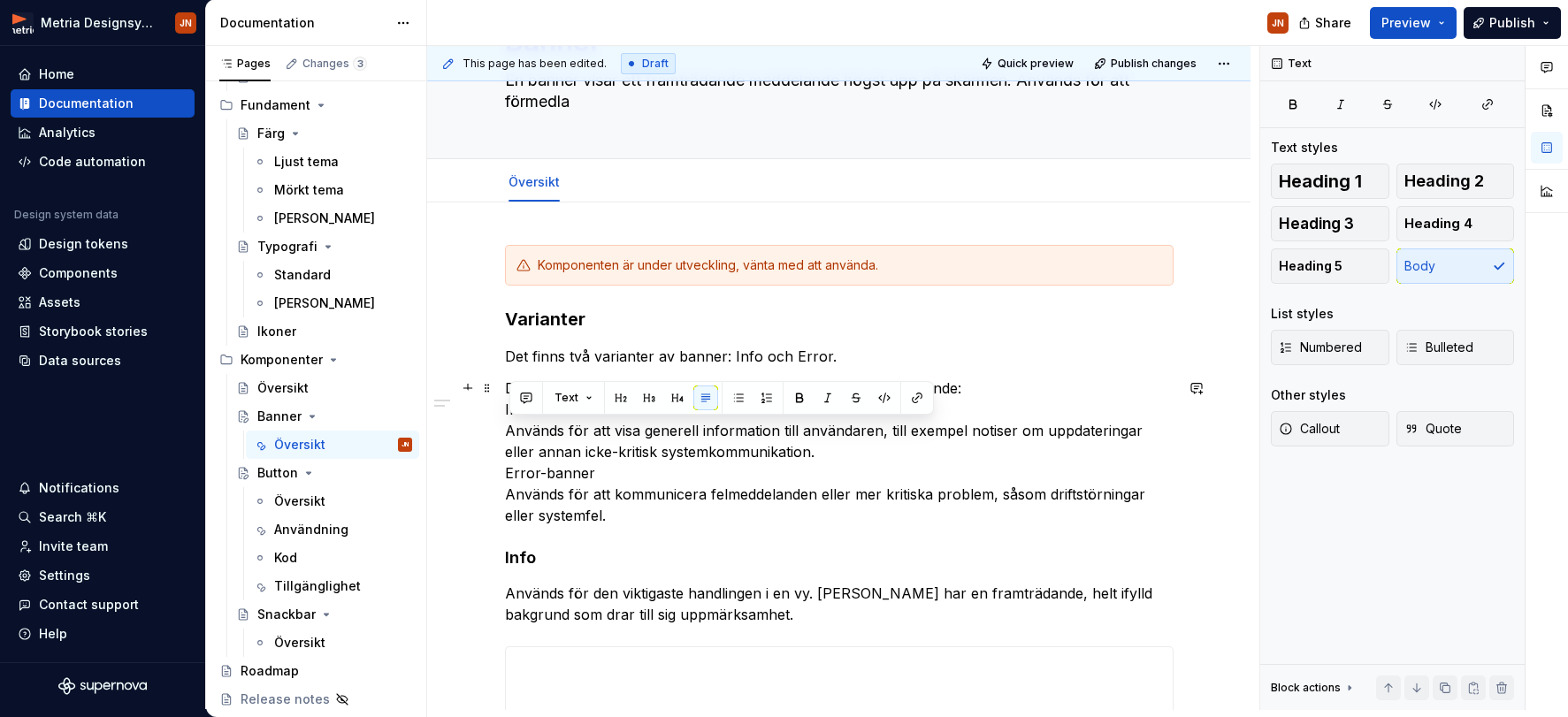
drag, startPoint x: 508, startPoint y: 429, endPoint x: 784, endPoint y: 506, distance: 286.5
click at [810, 448] on p "Det finns två varianter av bannern beroende på typ av meddelande: Info-banner A…" at bounding box center [839, 452] width 669 height 148
copy p "Används för att visa generell information till användaren, till exempel notiser…"
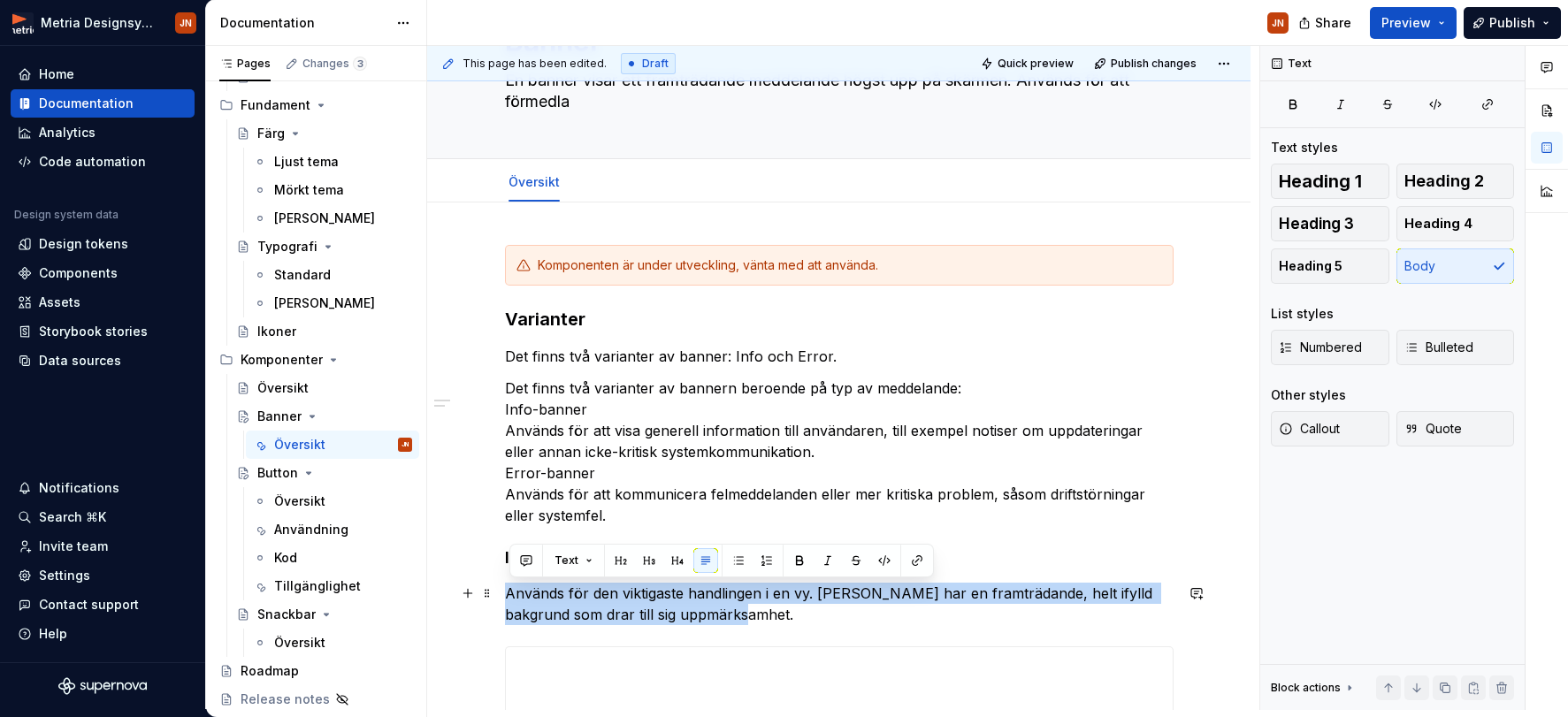
drag, startPoint x: 701, startPoint y: 608, endPoint x: 512, endPoint y: 599, distance: 189.2
click at [512, 599] on p "Används för den viktigaste handlingen i en vy. [PERSON_NAME] har en framträdand…" at bounding box center [839, 604] width 669 height 43
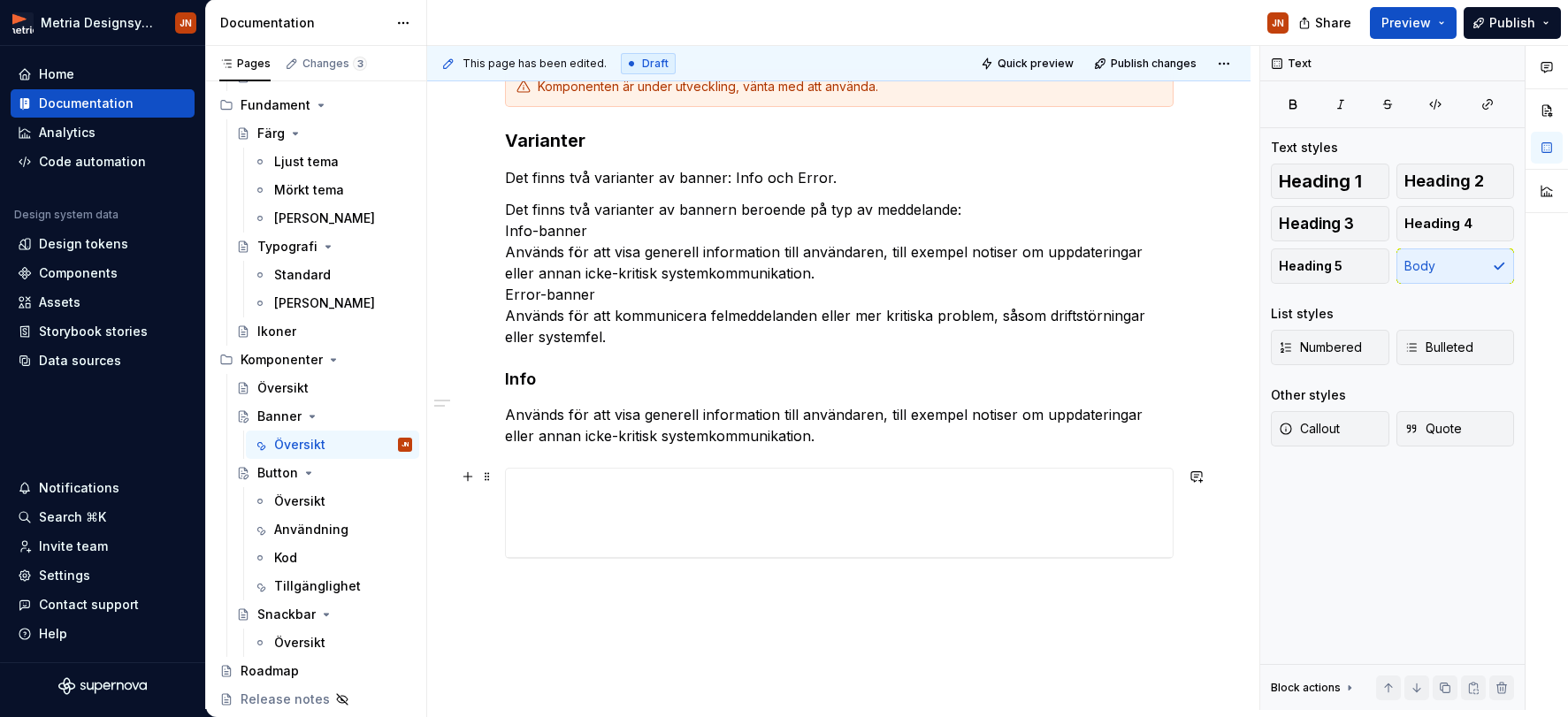
scroll to position [303, 0]
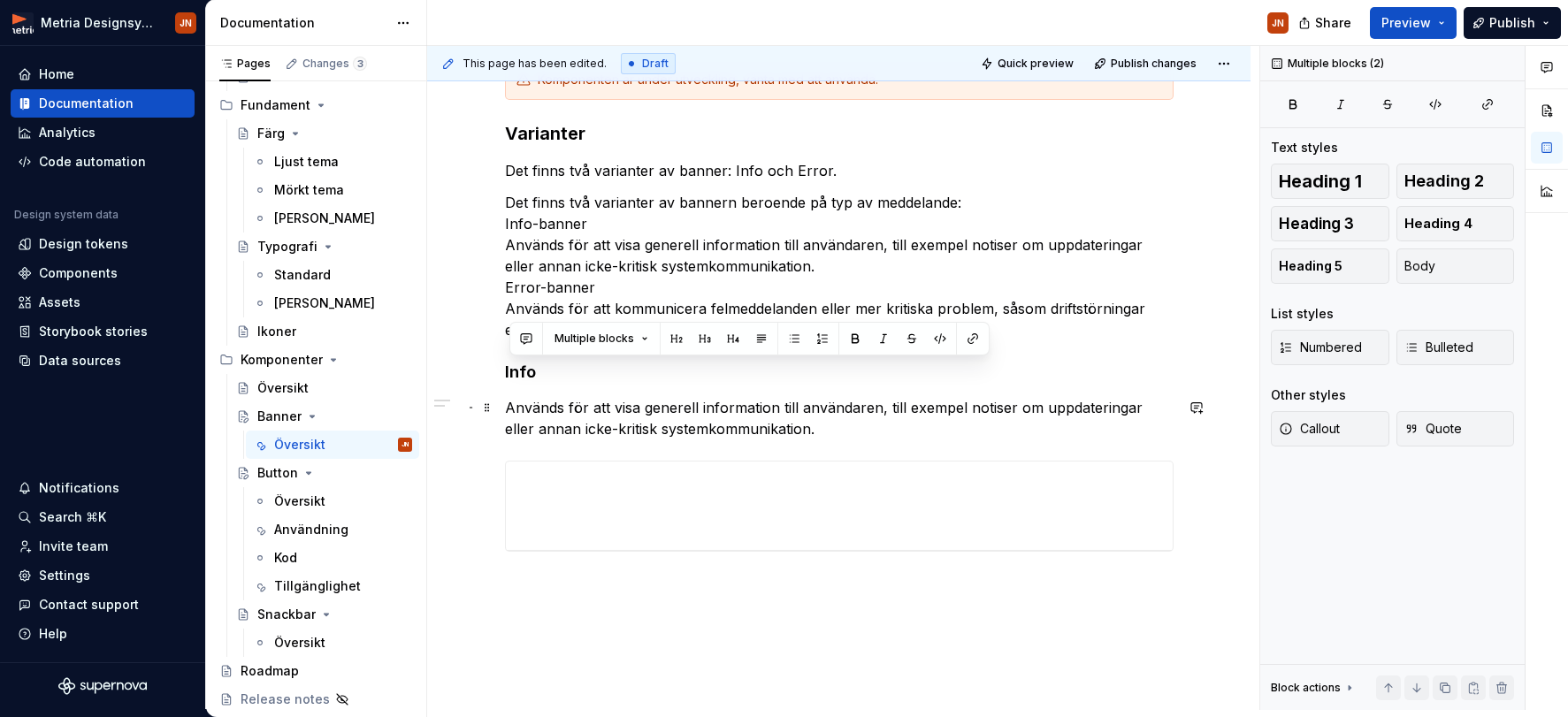
drag, startPoint x: 513, startPoint y: 372, endPoint x: 845, endPoint y: 427, distance: 336.5
click at [845, 427] on div "Komponenten är under utveckling, vänta med att använda. Varianter Det finns två…" at bounding box center [839, 305] width 669 height 493
copy div "Info Används för att visa generell information till användaren, till exempel no…"
click at [835, 425] on p "Används för att visa generell information till användaren, till exempel notiser…" at bounding box center [839, 418] width 669 height 43
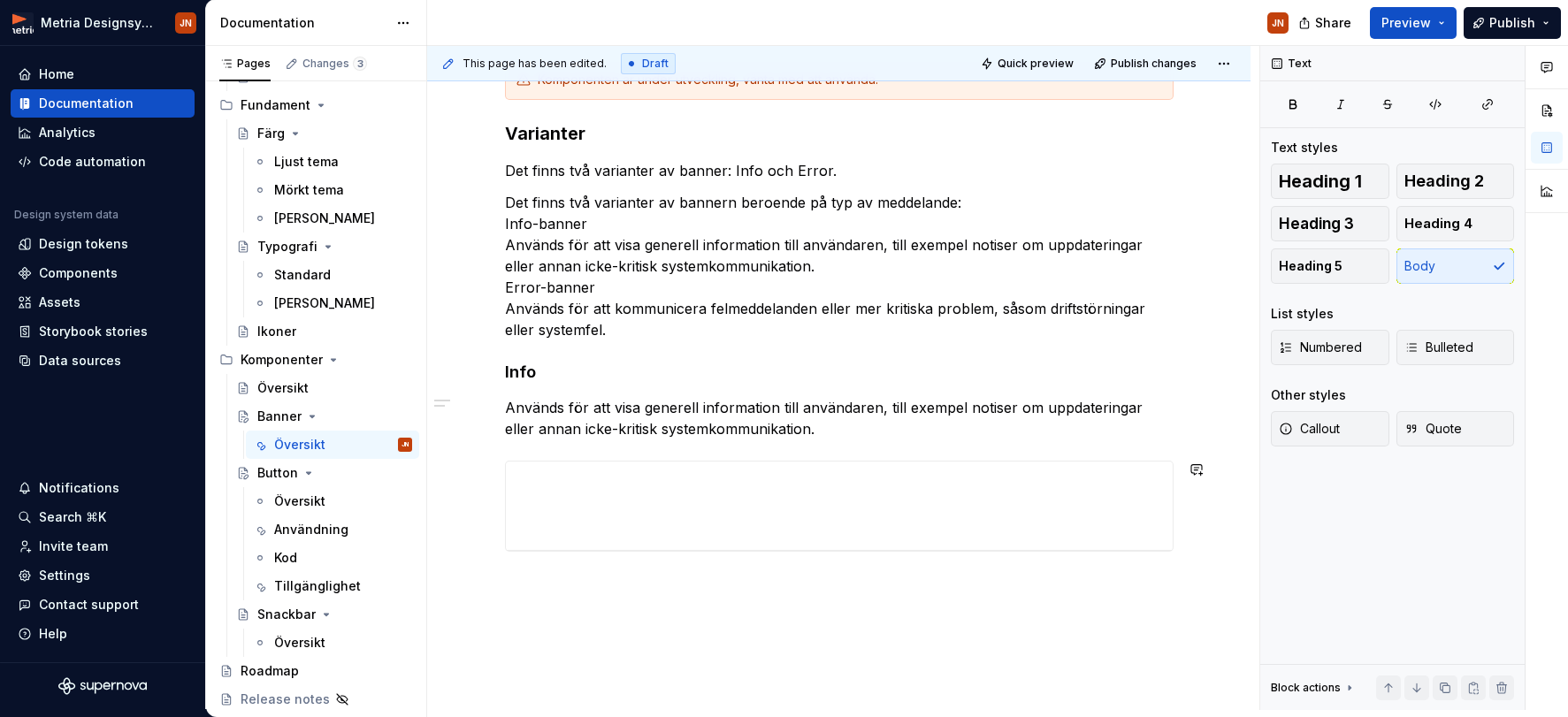
click at [651, 589] on div "Komponenten är under utveckling, vänta med att använda. Varianter Det finns två…" at bounding box center [839, 403] width 823 height 772
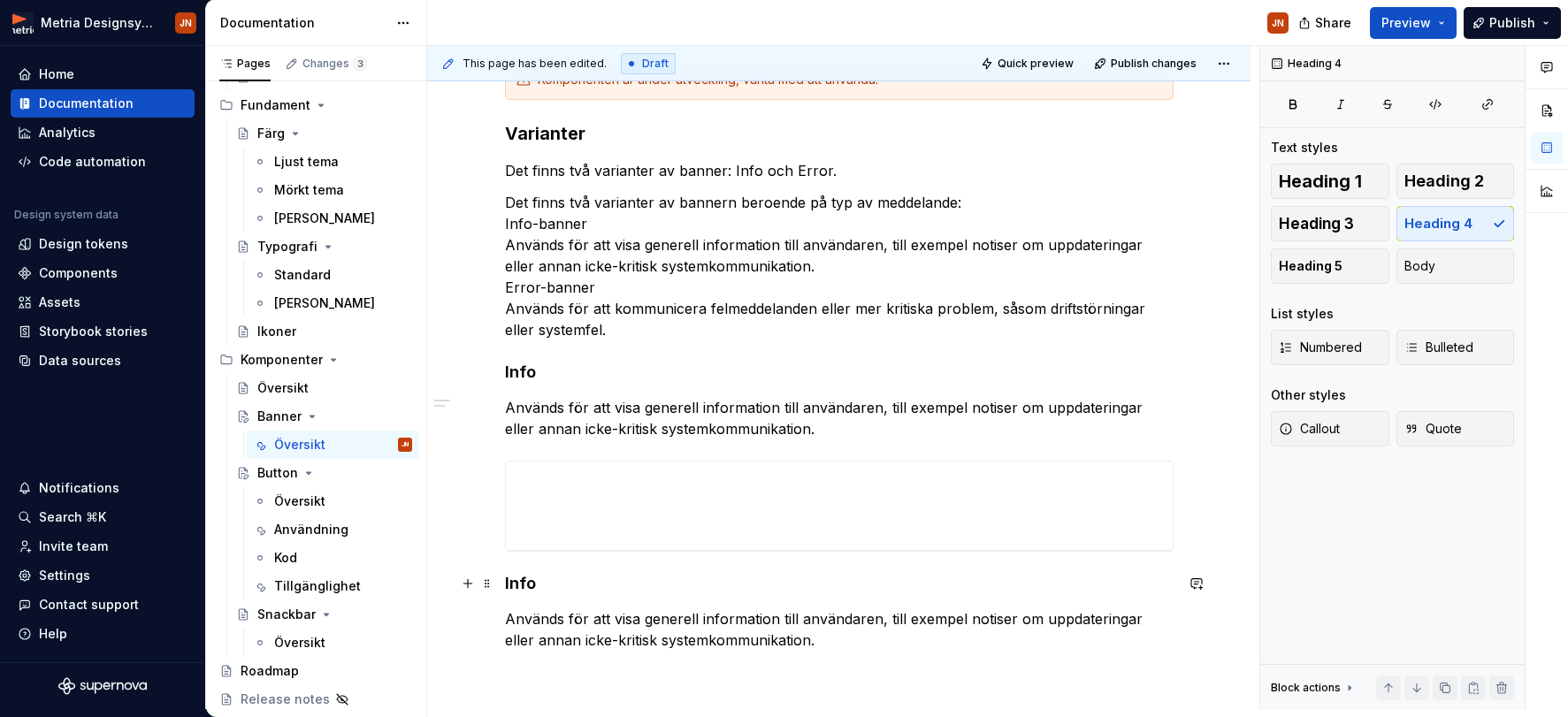
click at [515, 587] on h4 "Info" at bounding box center [839, 583] width 669 height 21
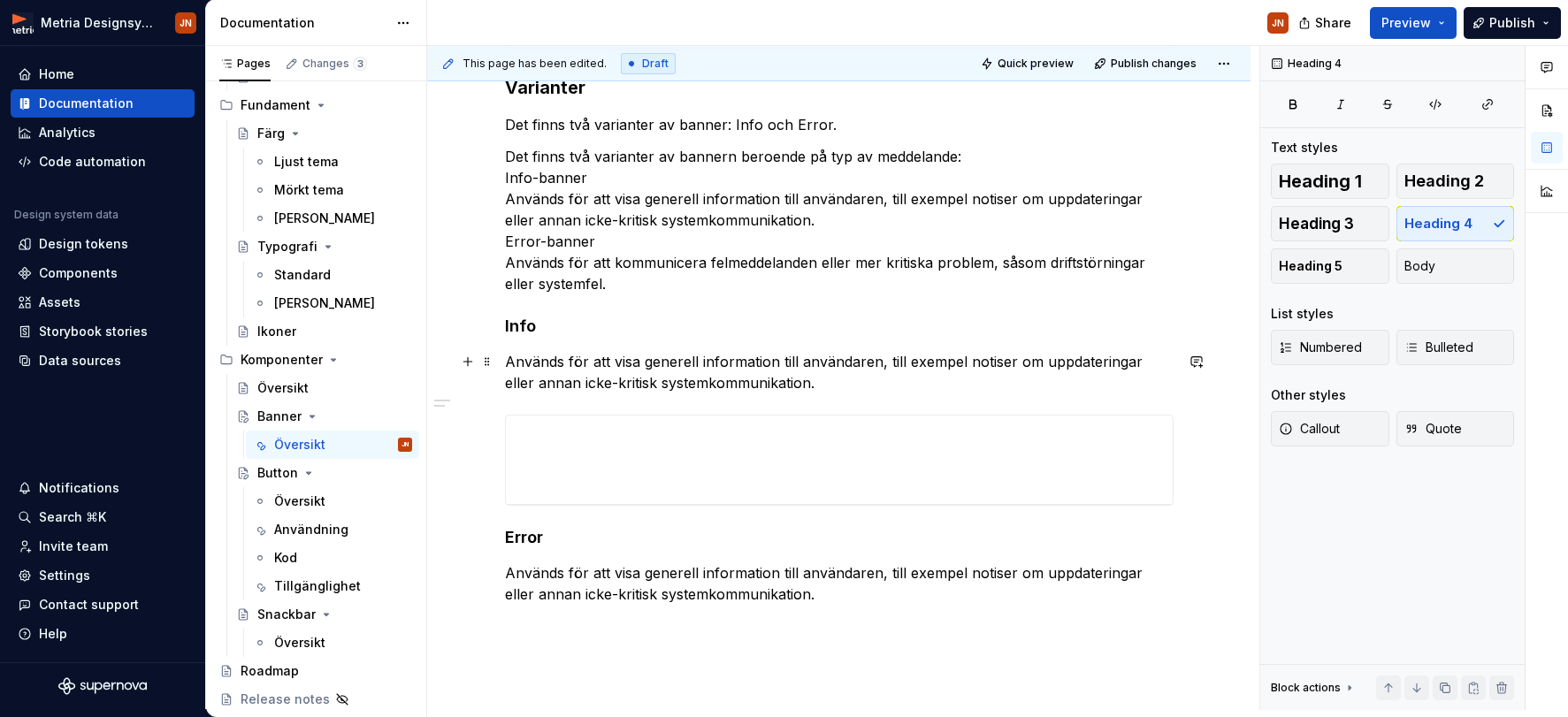
scroll to position [351, 0]
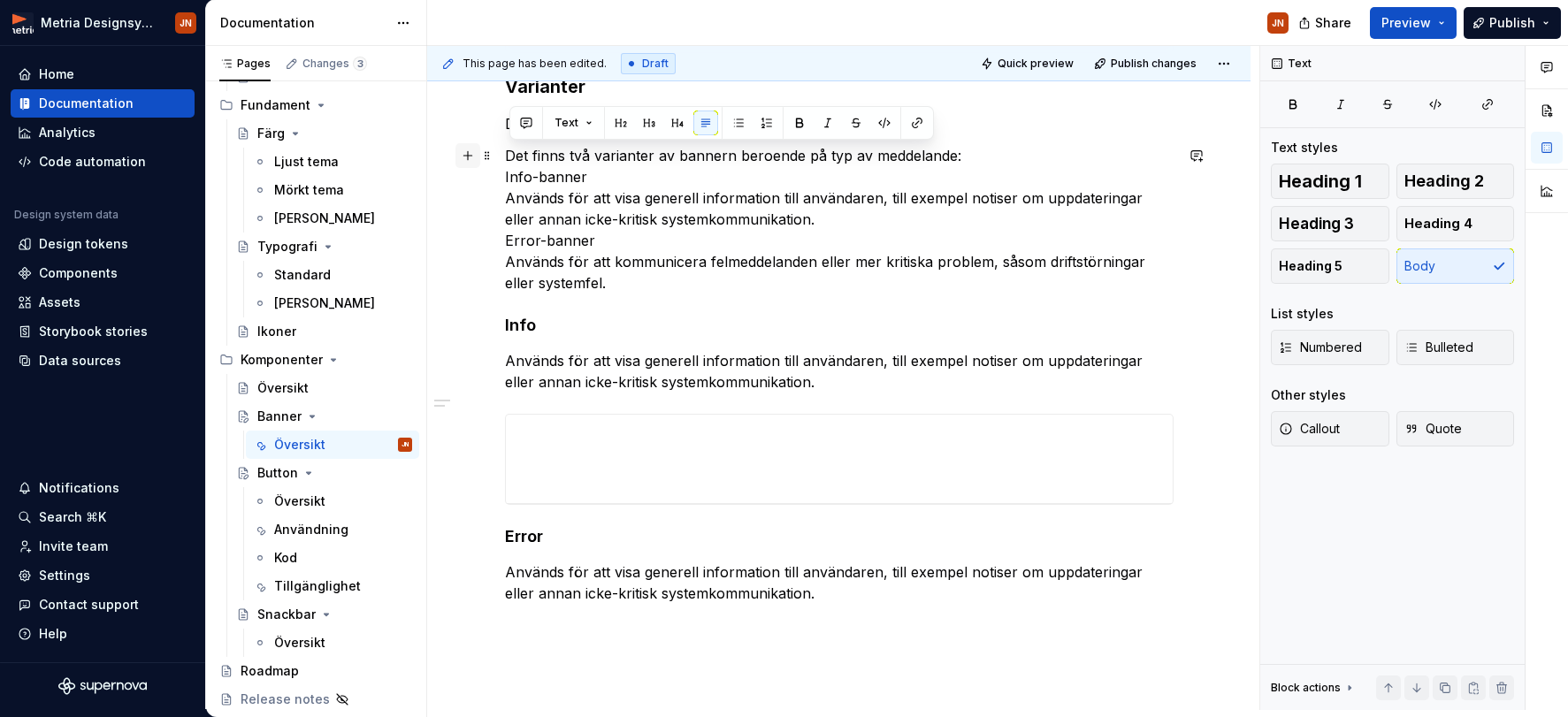
drag, startPoint x: 637, startPoint y: 280, endPoint x: 471, endPoint y: 155, distance: 207.8
click at [505, 155] on div "Komponenten är under utveckling, vänta med att använda. Varianter Det finns två…" at bounding box center [839, 318] width 669 height 613
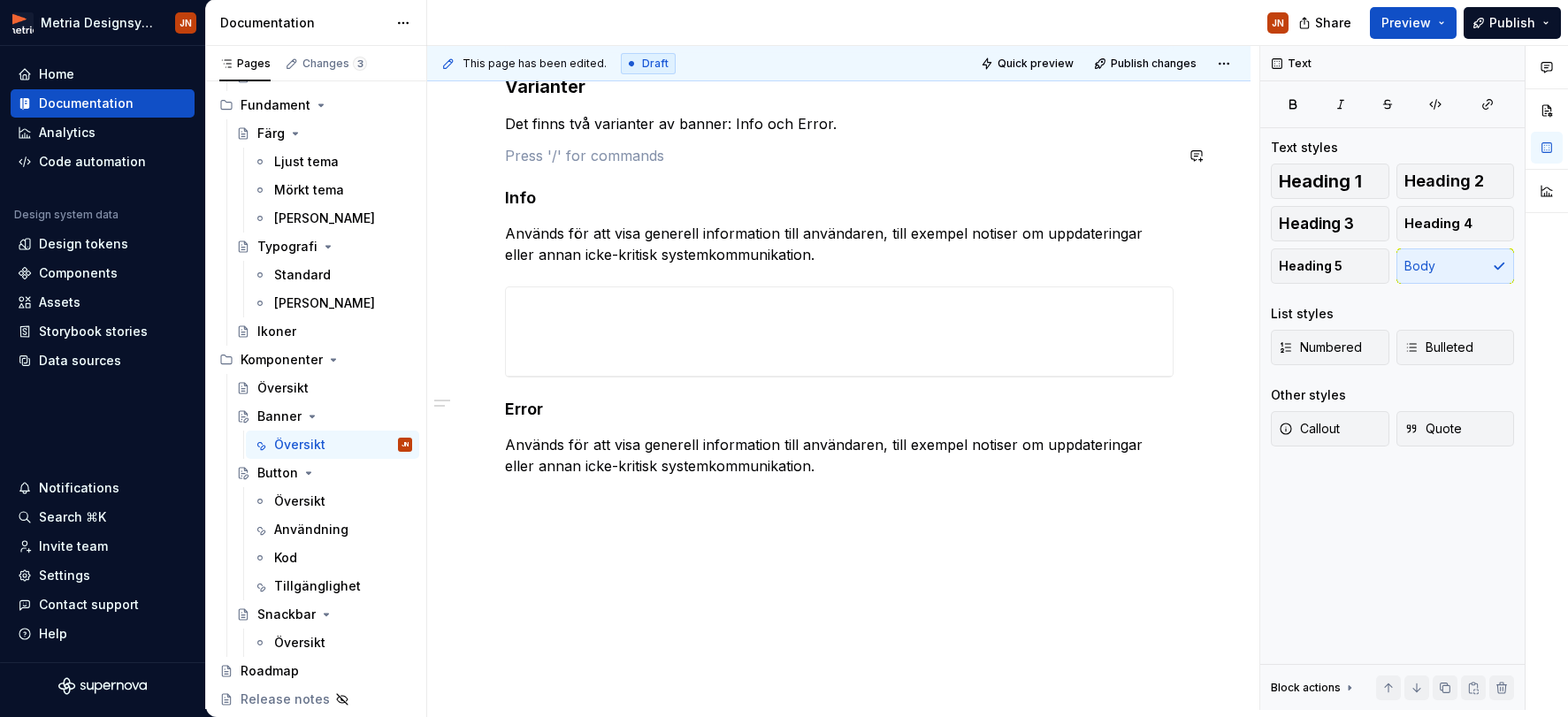
scroll to position [321, 0]
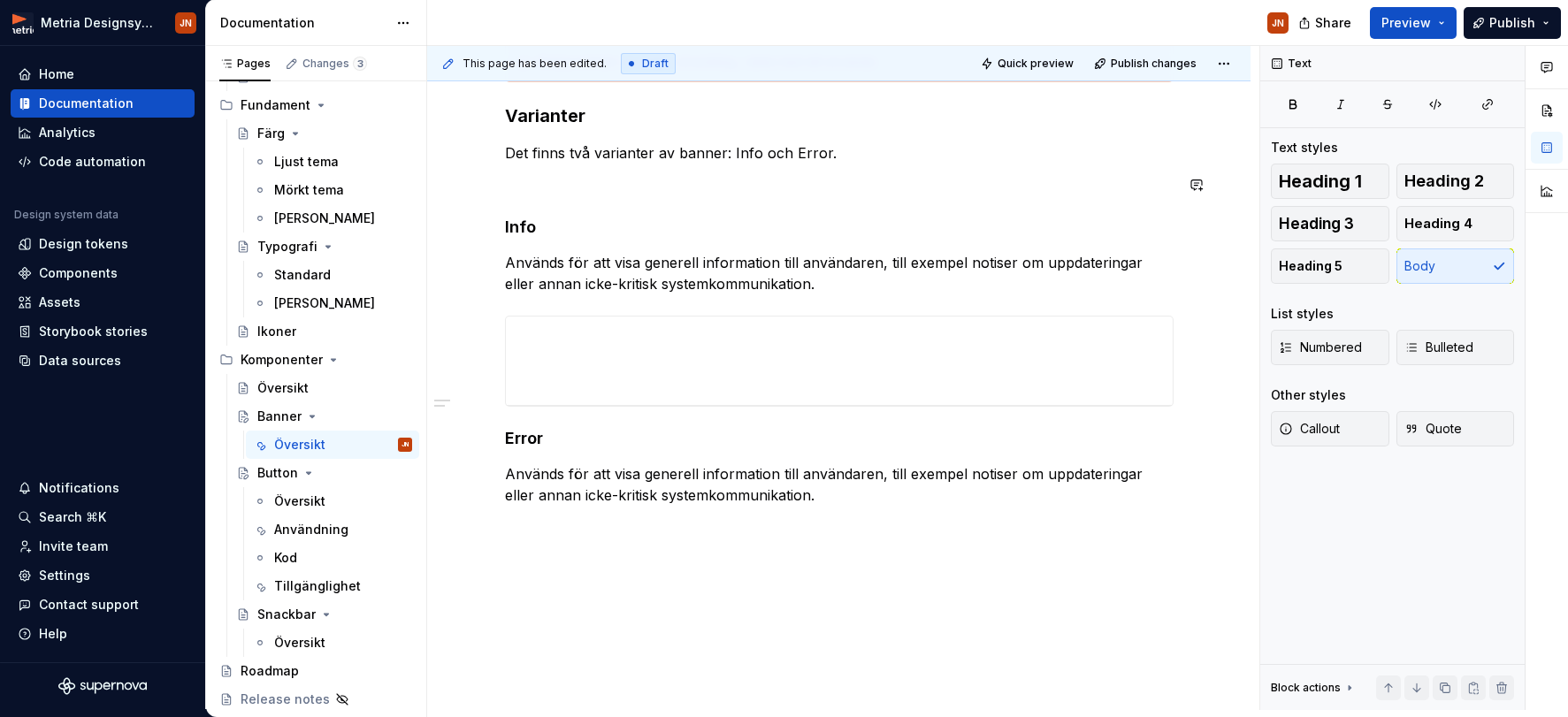
click at [859, 155] on p "Det finns två varianter av banner: Info och Error." at bounding box center [839, 153] width 669 height 21
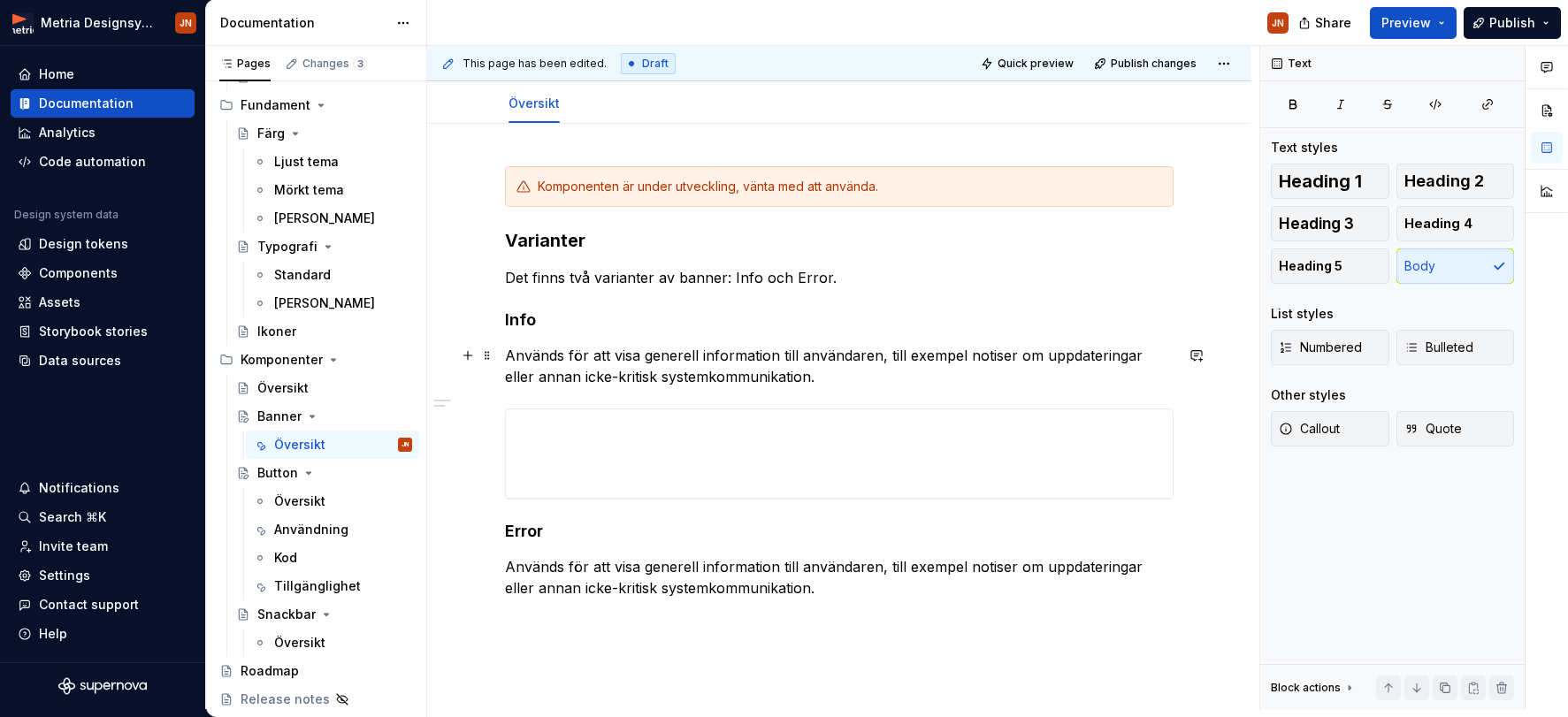
scroll to position [195, 0]
click at [706, 359] on p "Används för att visa generell information till användaren, till exempel notiser…" at bounding box center [839, 368] width 669 height 43
click at [752, 563] on p "Används för att visa generell information till användaren, till exempel notiser…" at bounding box center [839, 580] width 669 height 43
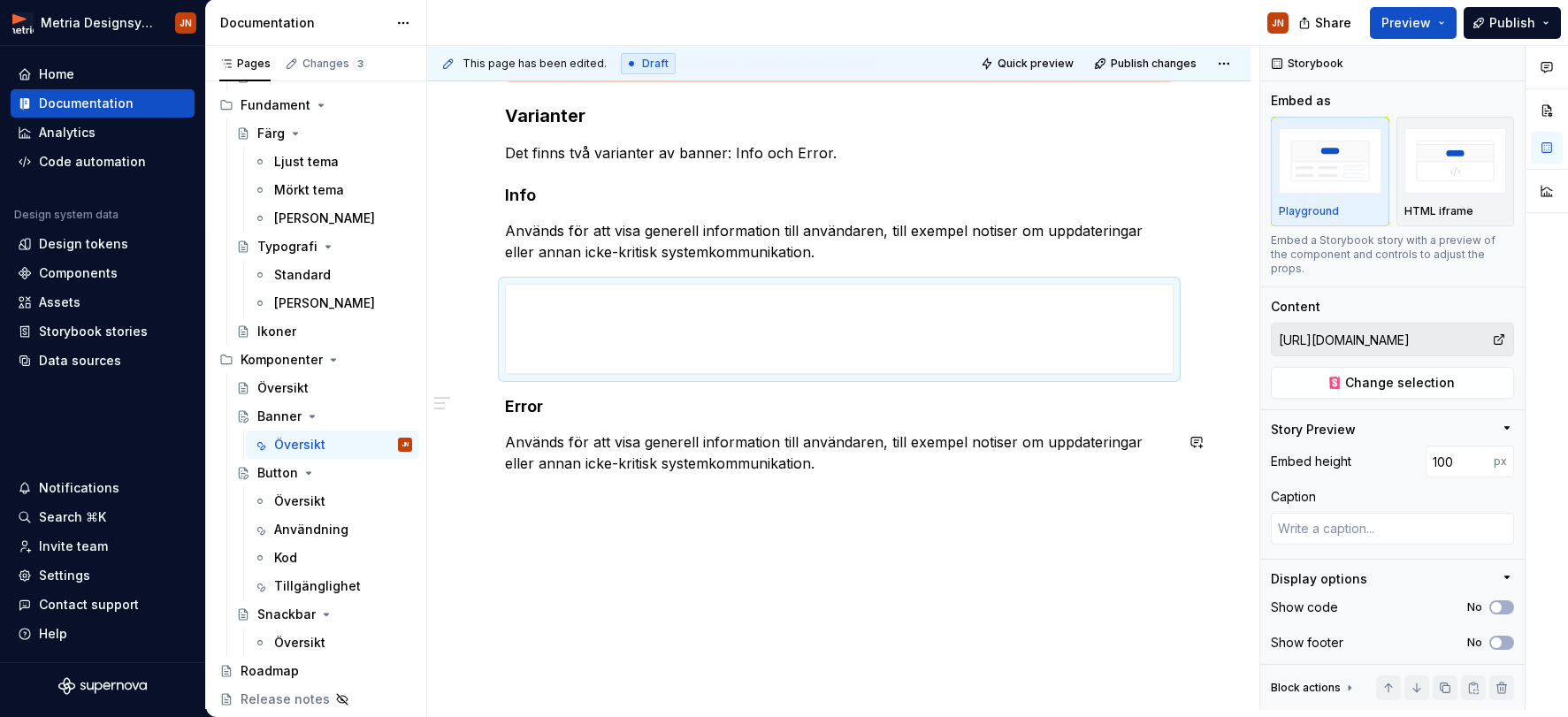
scroll to position [321, 0]
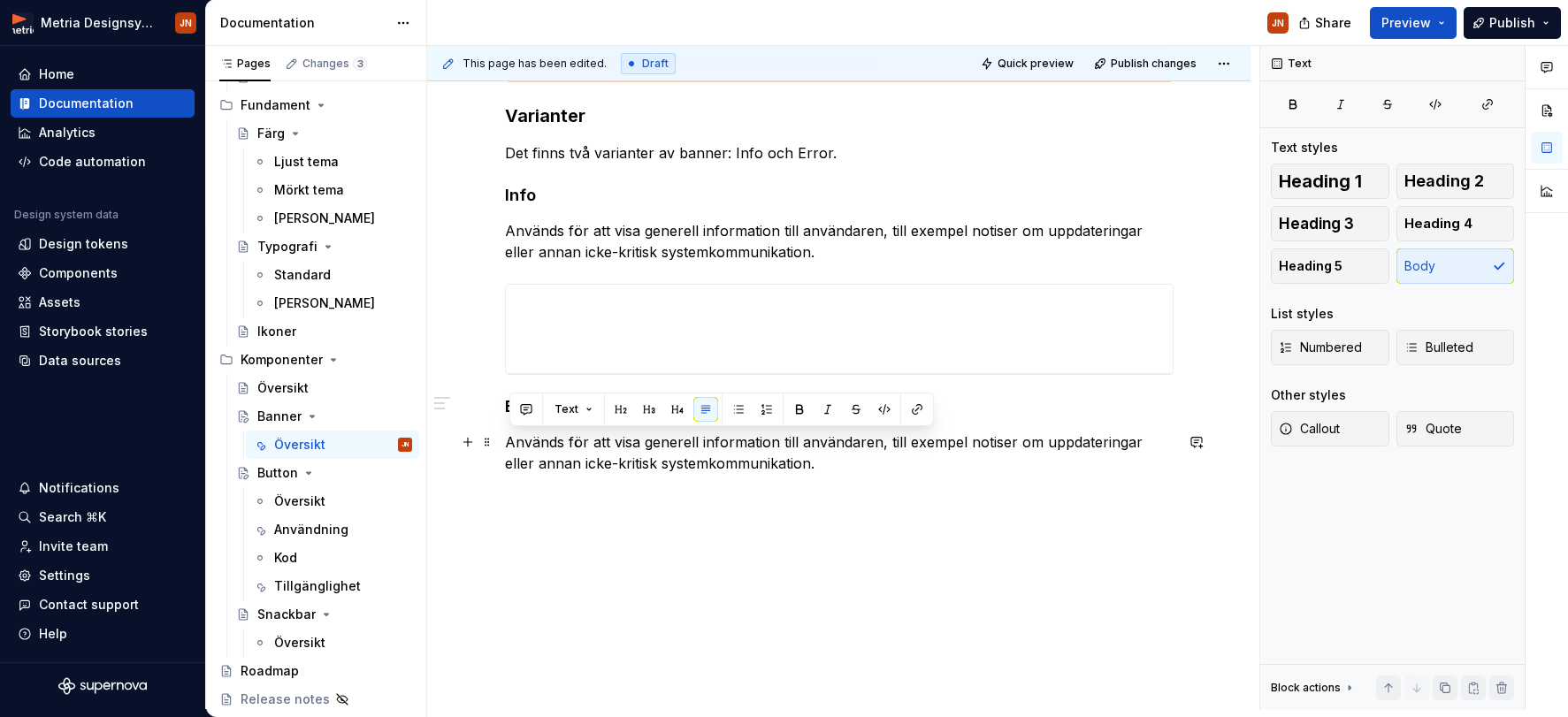
drag, startPoint x: 847, startPoint y: 455, endPoint x: 506, endPoint y: 444, distance: 341.2
click at [506, 444] on div "Komponenten är under utveckling, vänta med att använda. Varianter Det finns två…" at bounding box center [839, 354] width 823 height 711
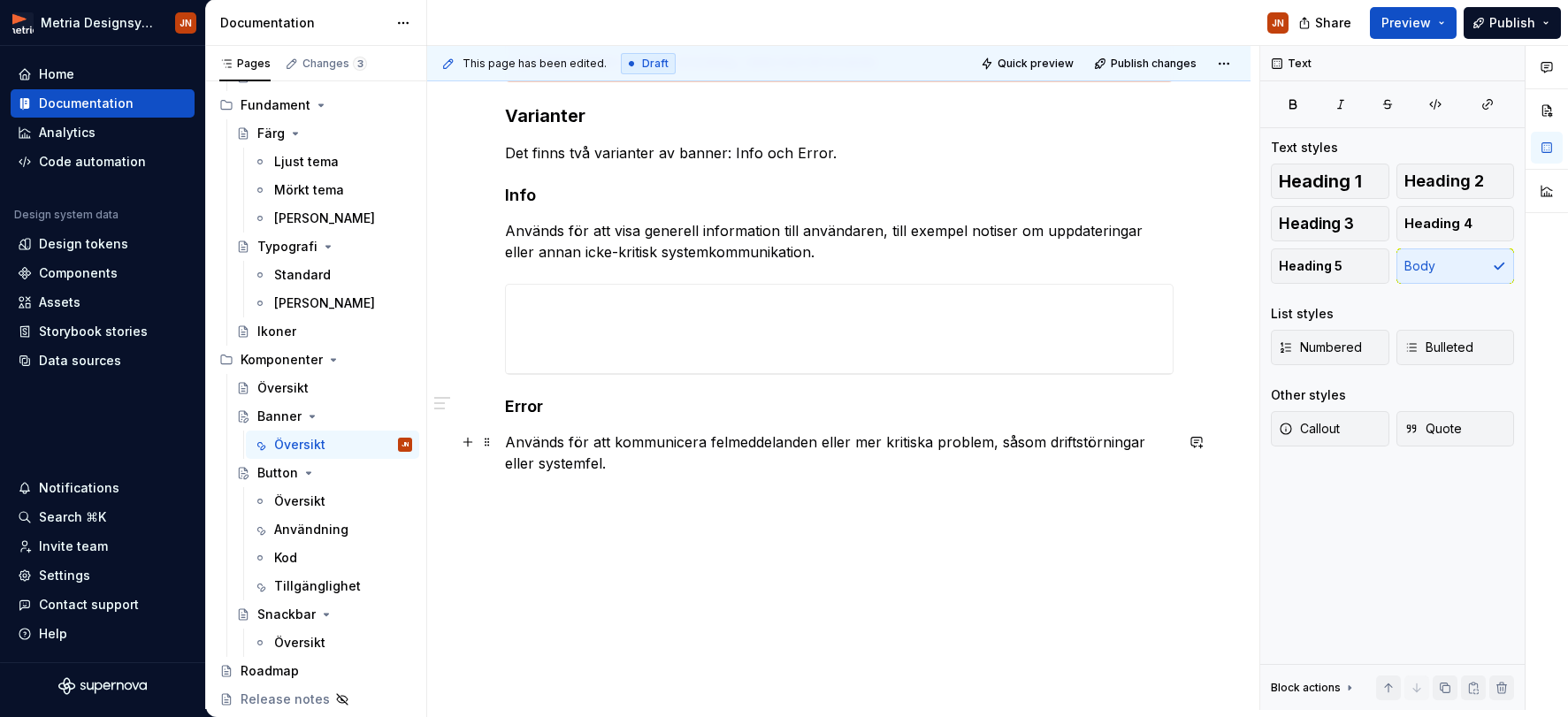
click at [751, 465] on p "Används för att kommunicera felmeddelanden eller mer kritiska problem, såsom dr…" at bounding box center [839, 453] width 669 height 43
click at [871, 439] on p "Används för att kommunicera felmeddelanden eller mer kritiska problem, såsom dr…" at bounding box center [839, 453] width 669 height 43
click at [872, 439] on p "Används för att kommunicera felmeddelanden eller mer kritiska problem, såsom dr…" at bounding box center [839, 453] width 669 height 43
click at [962, 443] on p "Används för att kommunicera felmeddelanden eller kritiska problem, såsom drifts…" at bounding box center [839, 453] width 669 height 43
click at [786, 444] on p "Används för att kommunicera felmeddelanden eller kritiska problem, såsom drifts…" at bounding box center [839, 453] width 669 height 43
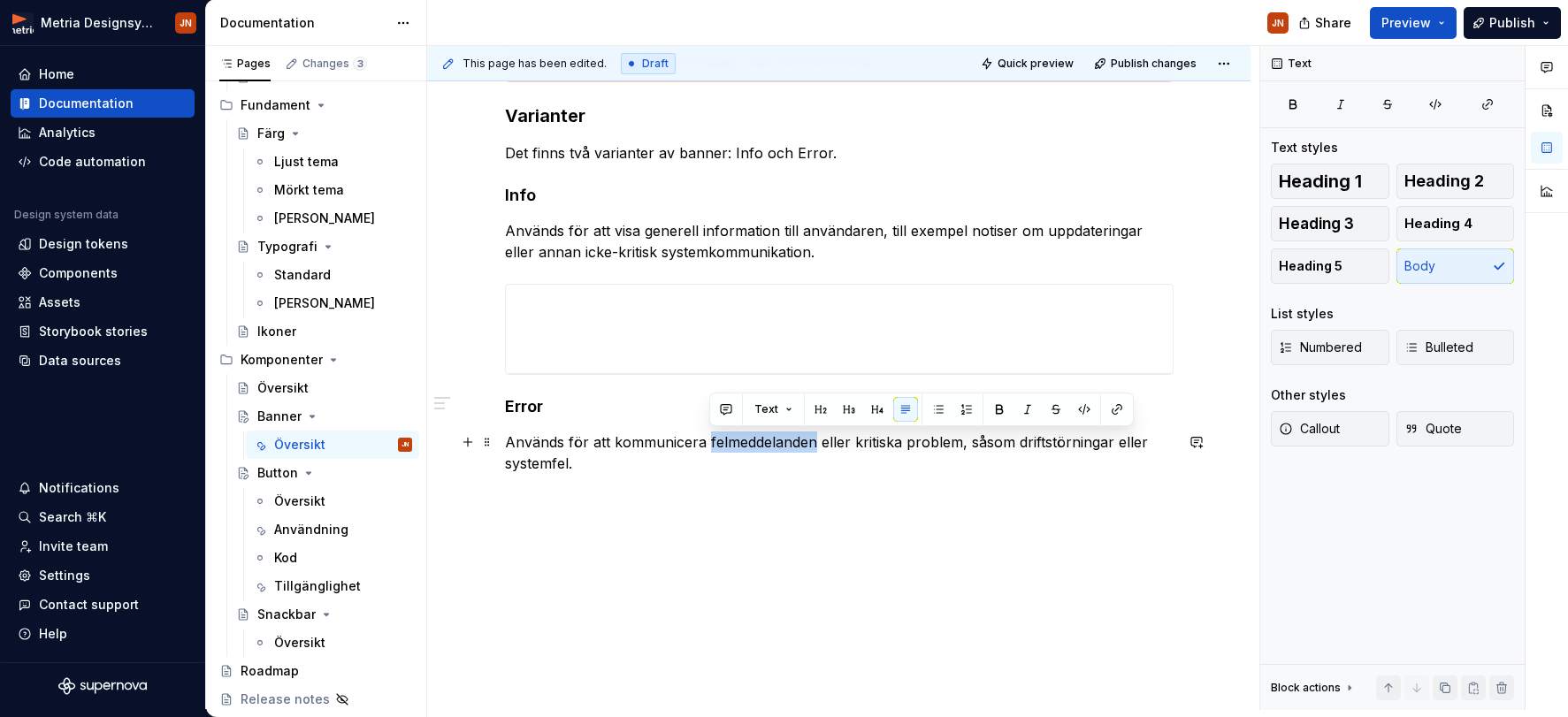
click at [786, 444] on p "Används för att kommunicera felmeddelanden eller kritiska problem, såsom drifts…" at bounding box center [839, 453] width 669 height 43
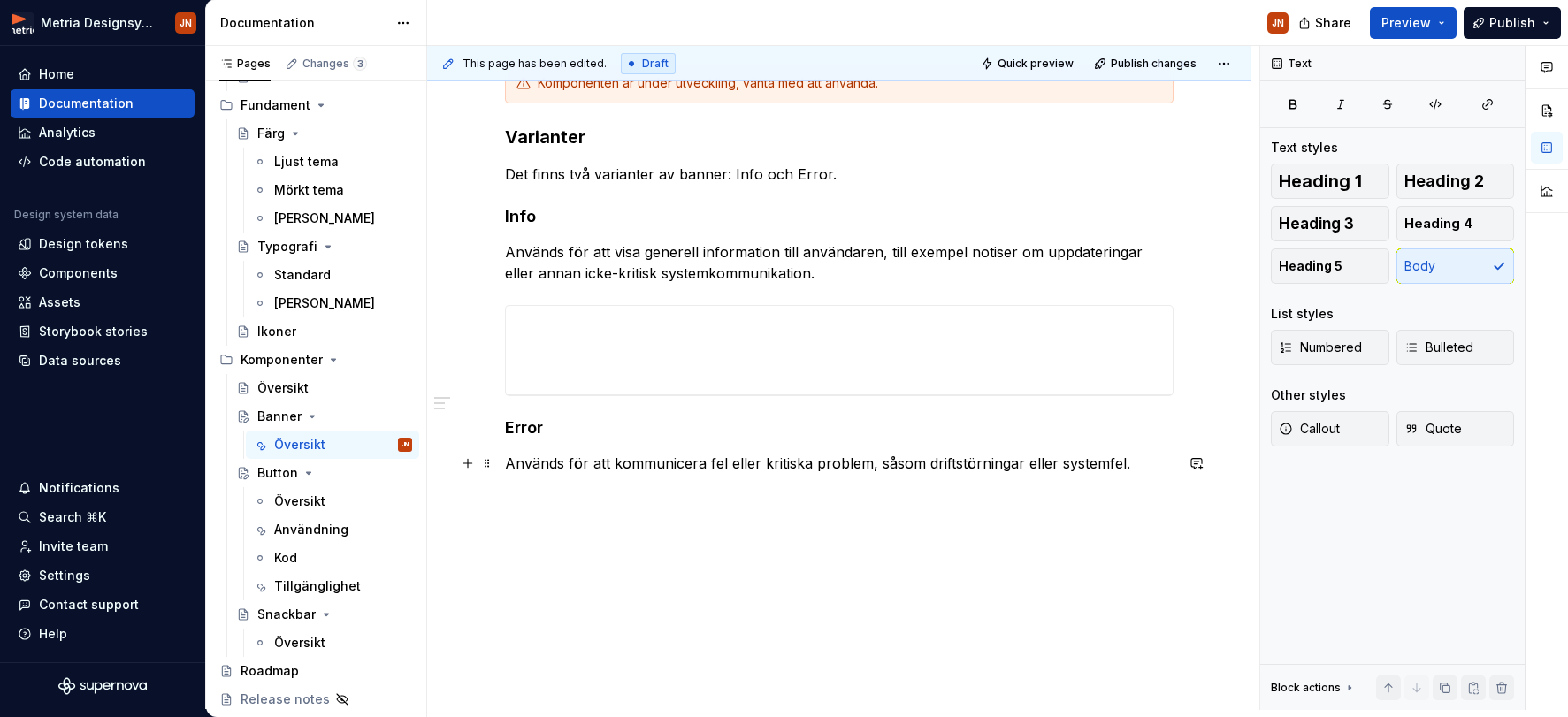
drag, startPoint x: 709, startPoint y: 465, endPoint x: 729, endPoint y: 463, distance: 20.1
click at [709, 465] on p "Används för att kommunicera fel eller kritiska problem, såsom driftstörningar e…" at bounding box center [839, 463] width 669 height 21
click at [1044, 463] on p "Används för att kommunicera att tjänsten har ett fel eller kritiskt problem, så…" at bounding box center [839, 474] width 669 height 43
drag, startPoint x: 889, startPoint y: 466, endPoint x: 889, endPoint y: 482, distance: 16.0
click at [889, 466] on p "Används för att kommunicera att tjänsten har ett fel eller kritiskt problem, så…" at bounding box center [839, 474] width 669 height 43
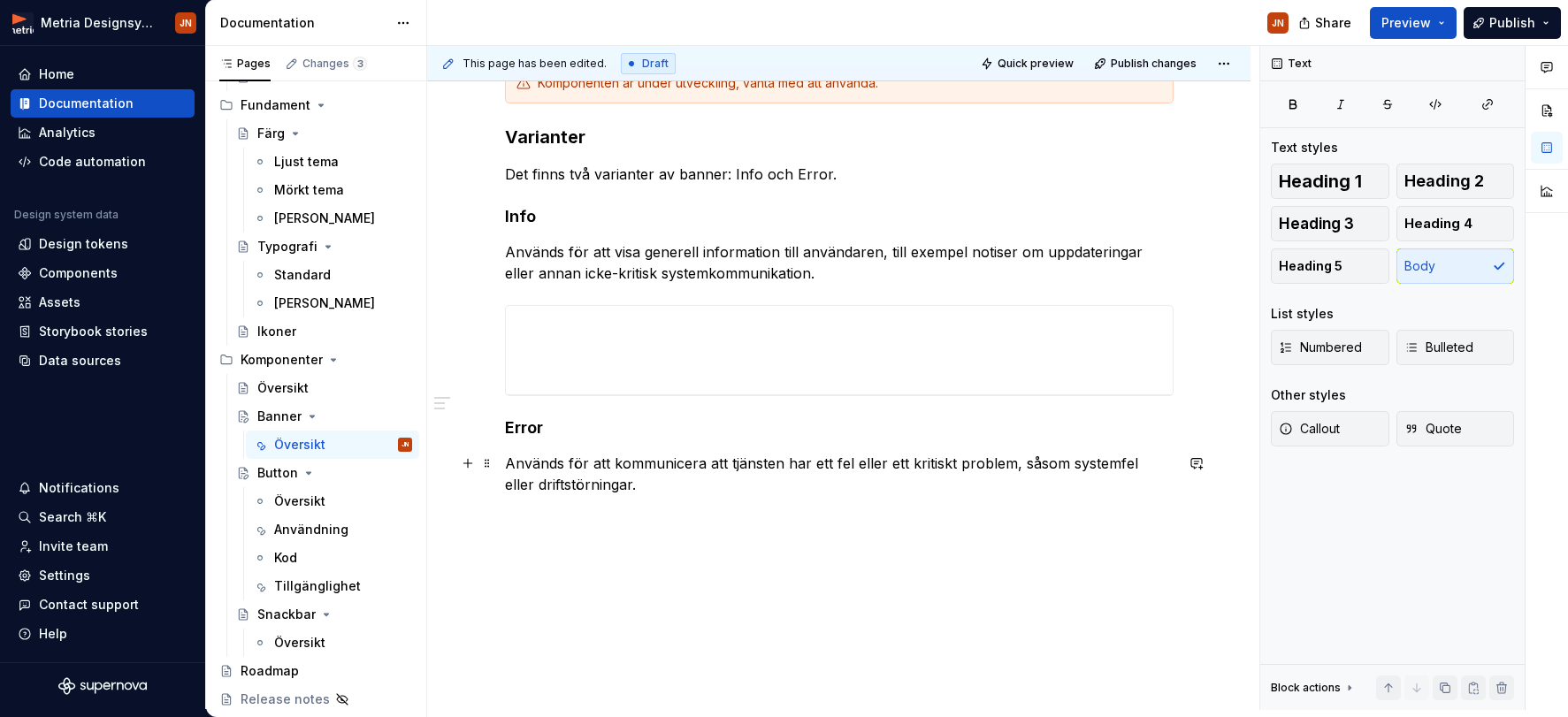
click at [881, 486] on p "Används för att kommunicera att tjänsten har ett fel eller ett kritiskt problem…" at bounding box center [839, 474] width 669 height 43
click at [770, 484] on p "Används för att kommunicera att tjänsten har ett fel eller ett kritiskt problem…" at bounding box center [839, 474] width 669 height 43
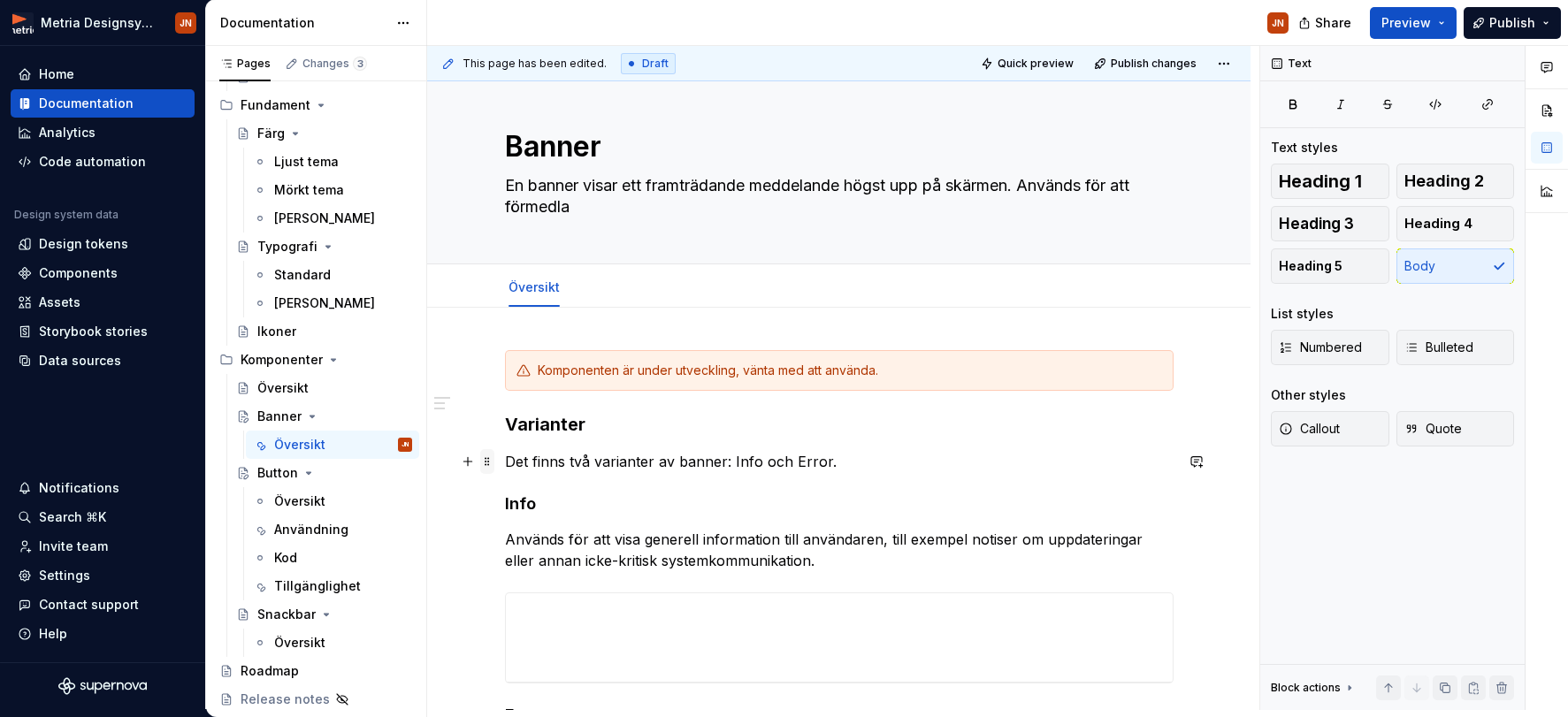
scroll to position [0, 0]
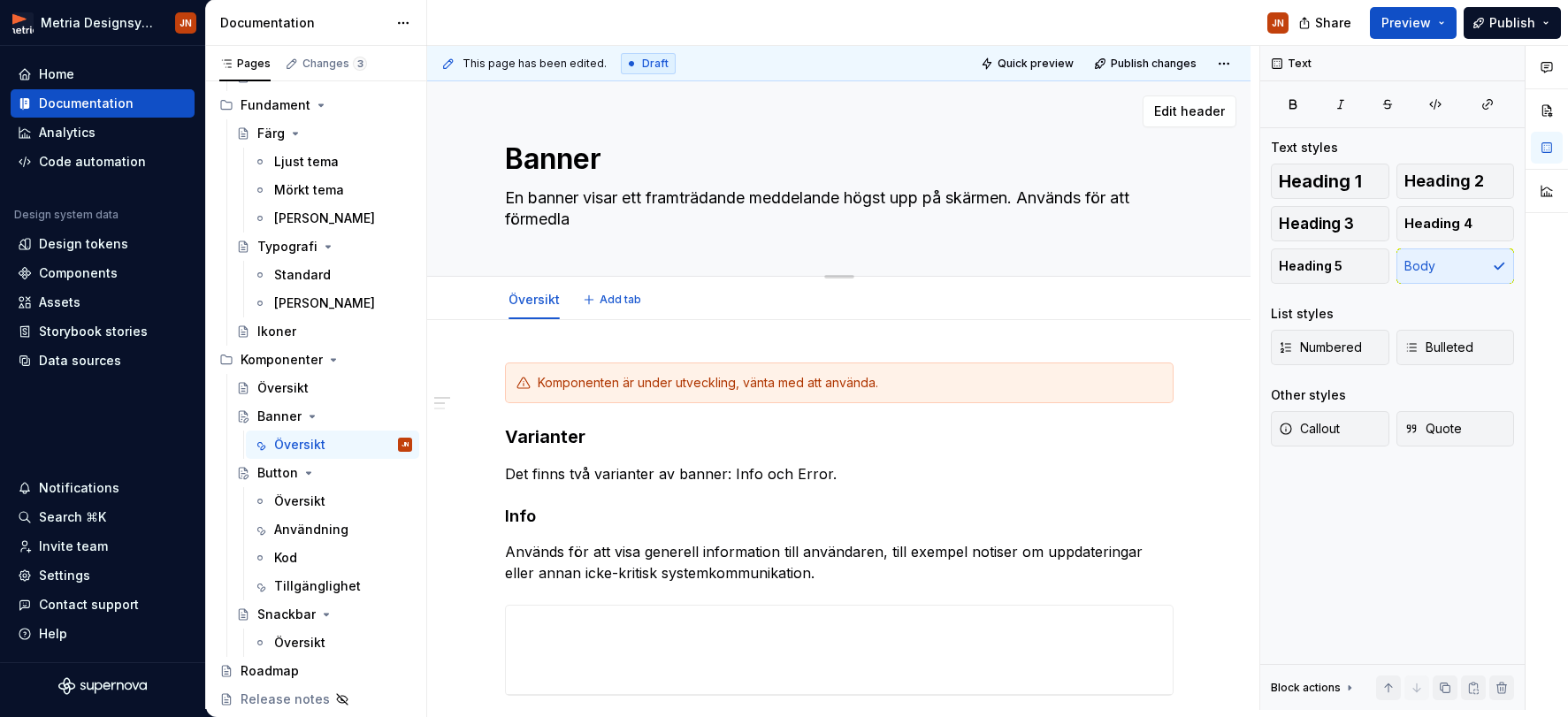
click at [602, 219] on textarea "En banner visar ett framträdande meddelande högst upp på skärmen. Används för a…" at bounding box center [835, 208] width 669 height 49
click at [594, 202] on textarea "En banner visar ett framträdande meddelande högst upp på skärmen. Används för a…" at bounding box center [835, 208] width 669 height 49
type textarea "*"
type textarea "En banner visar ett framträdande meddelande högst upp på skärmen. Används för a…"
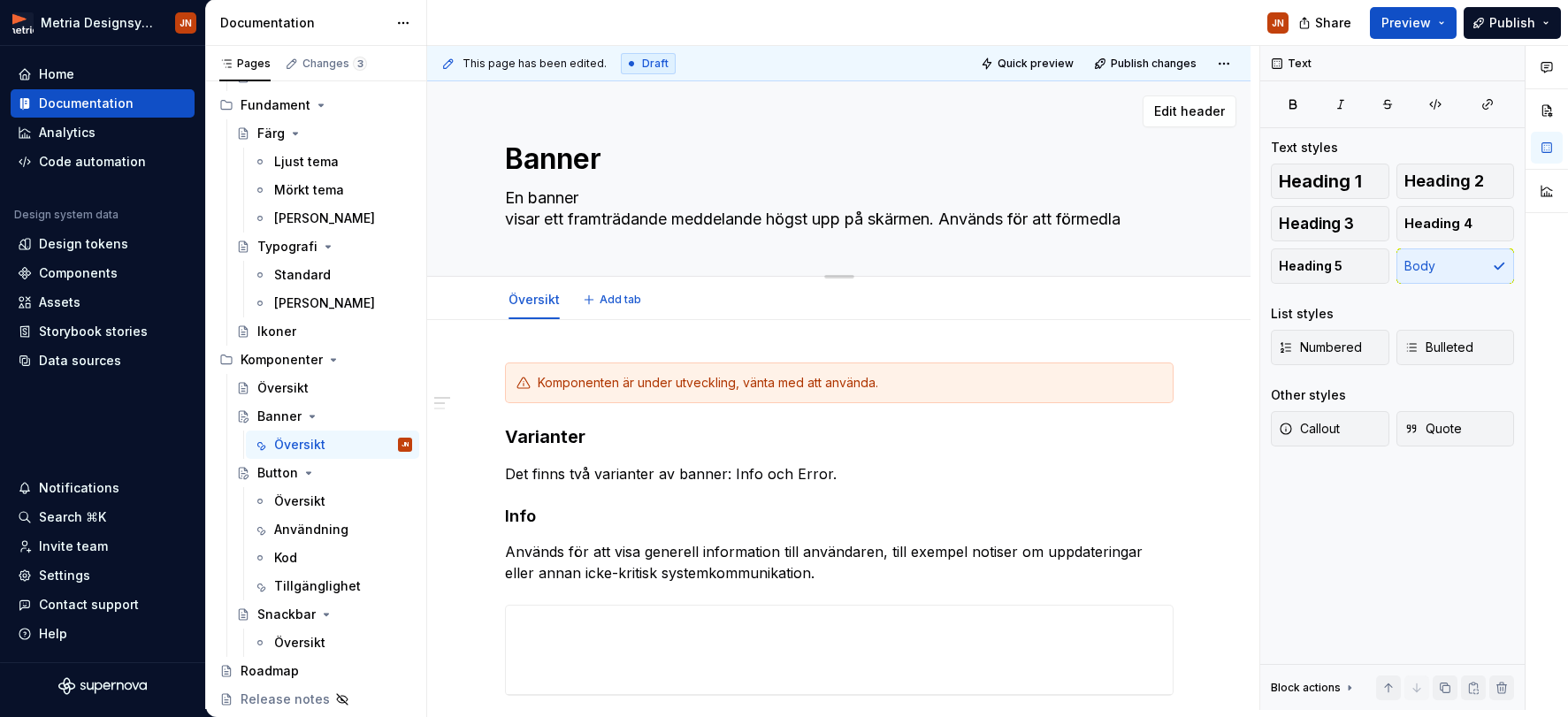
type textarea "*"
type textarea "En banner visar ett framträdande meddelande högst upp på skärmen. Används för a…"
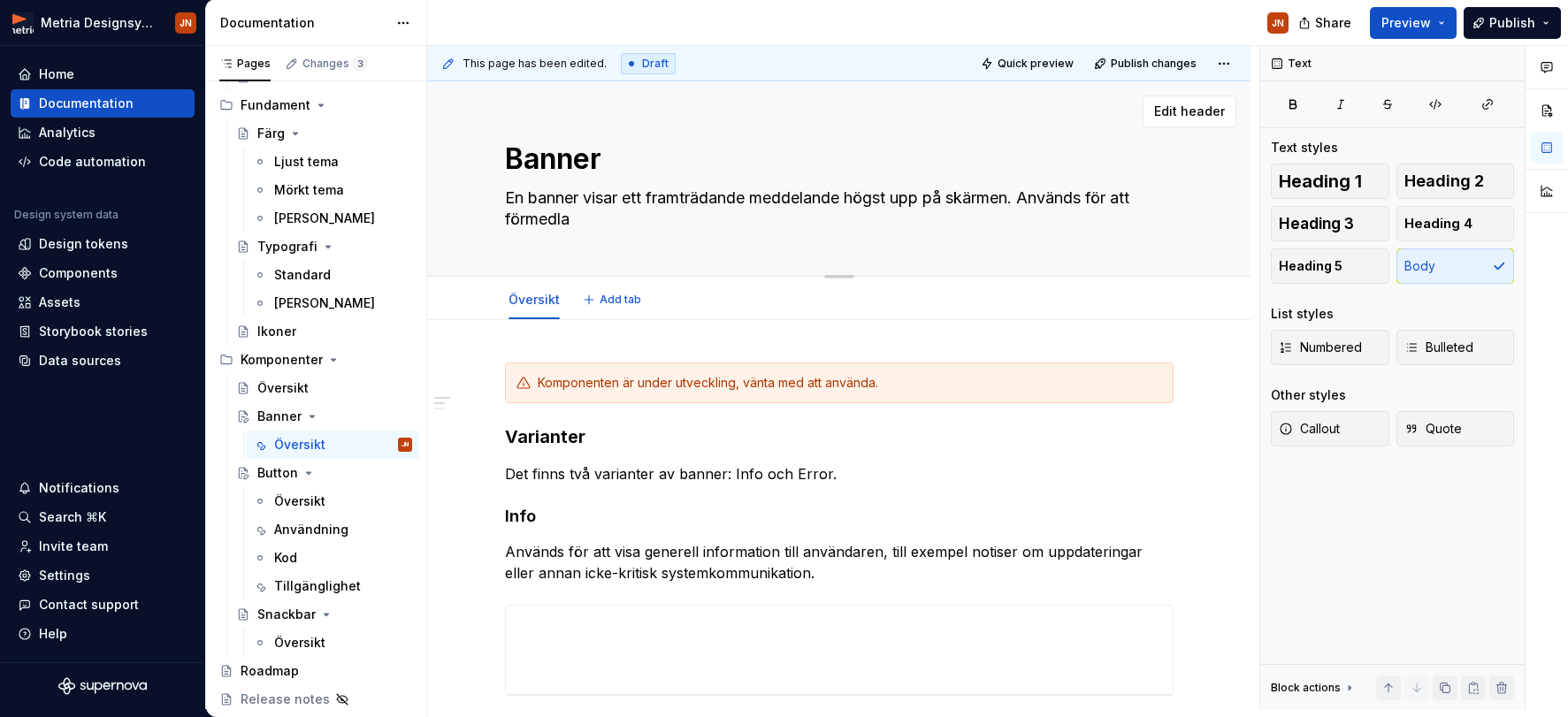
type textarea "*"
type textarea "En banner visar ett framträdande meddelande högst upp på skärmen. Används för a…"
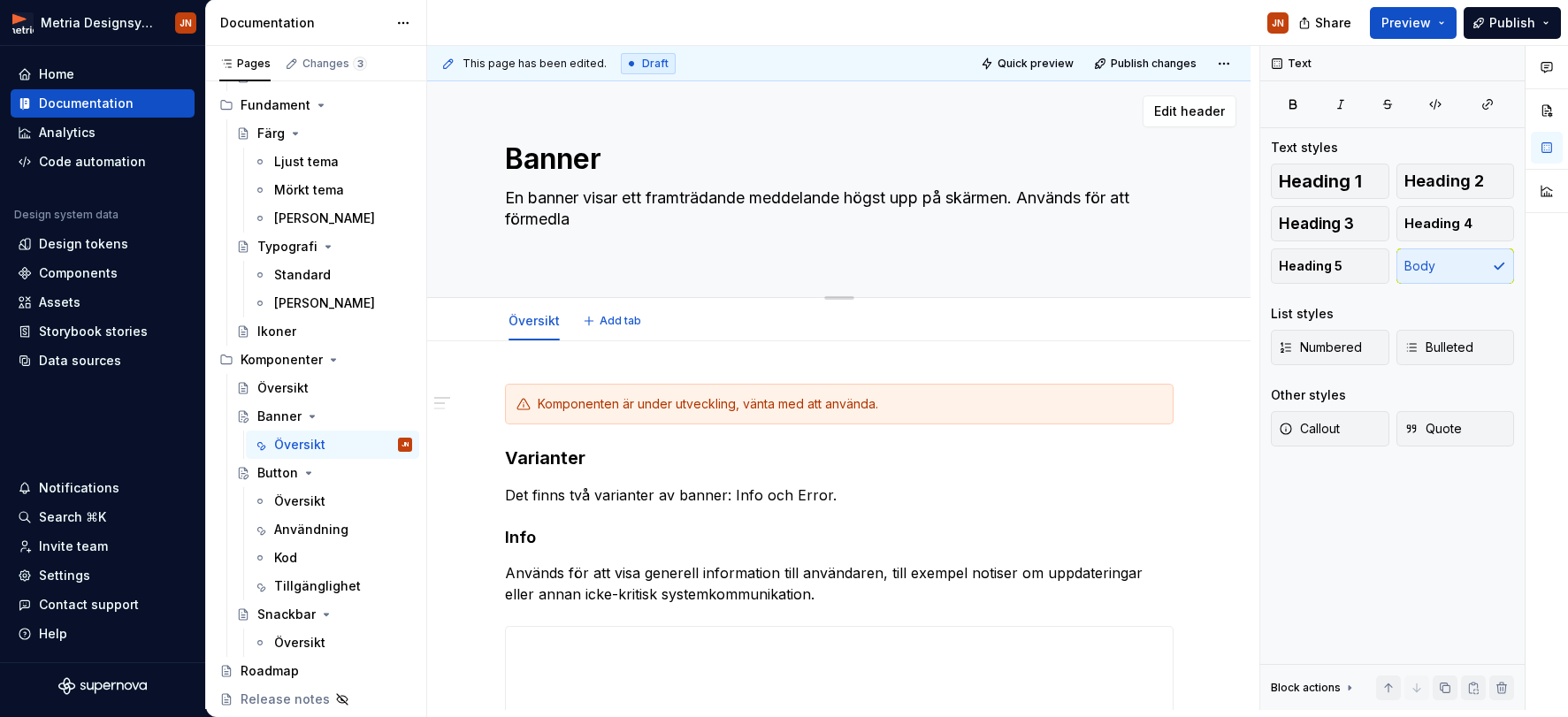
paste textarea "System banners communicate a global, high-priority state that affects an entire…"
type textarea "*"
type textarea "System banners communicate a global, high-priority state that affects an entire…"
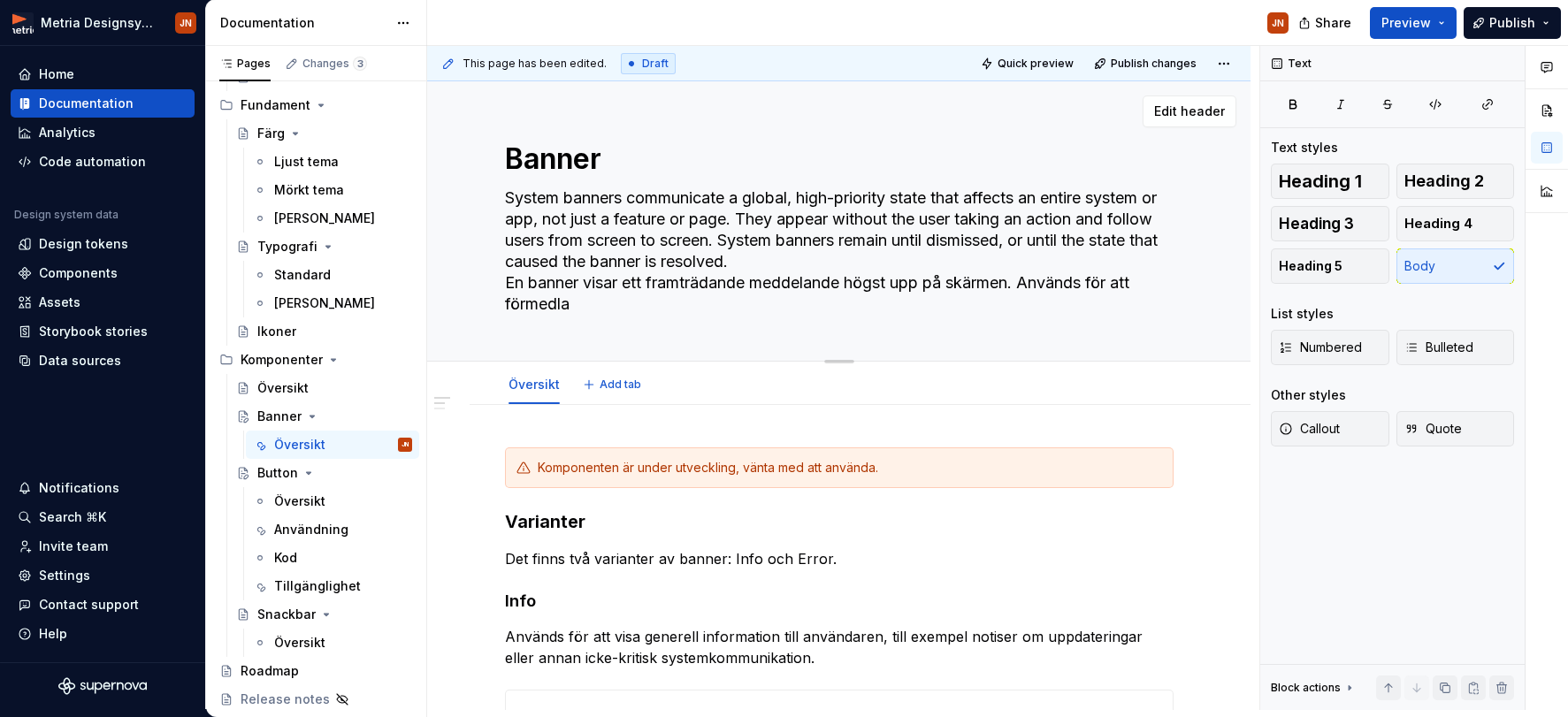
type textarea "*"
type textarea "System banners communicate a global, high-priority state that affects an entire…"
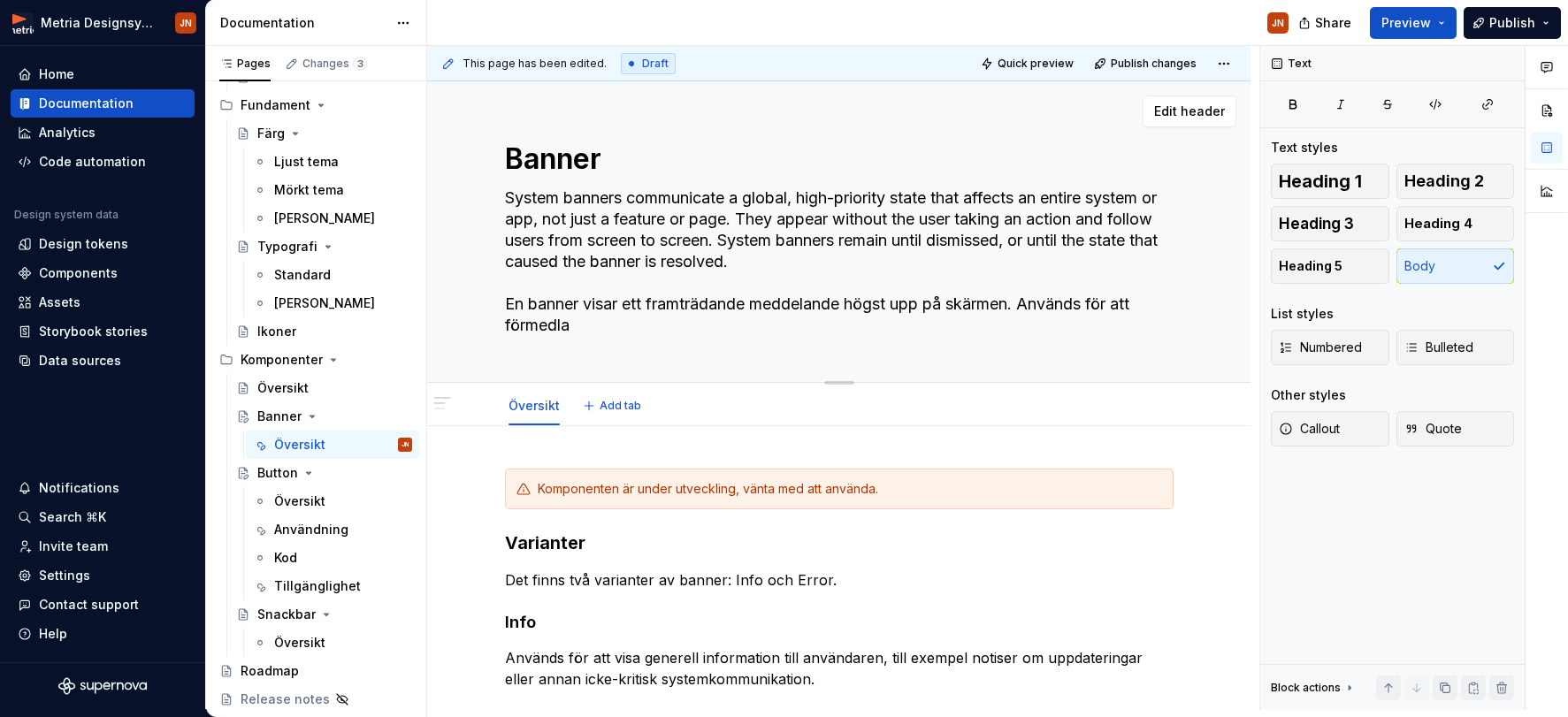
type textarea "*"
type textarea "System banners communicate a global, high-priority state that affects an entire…"
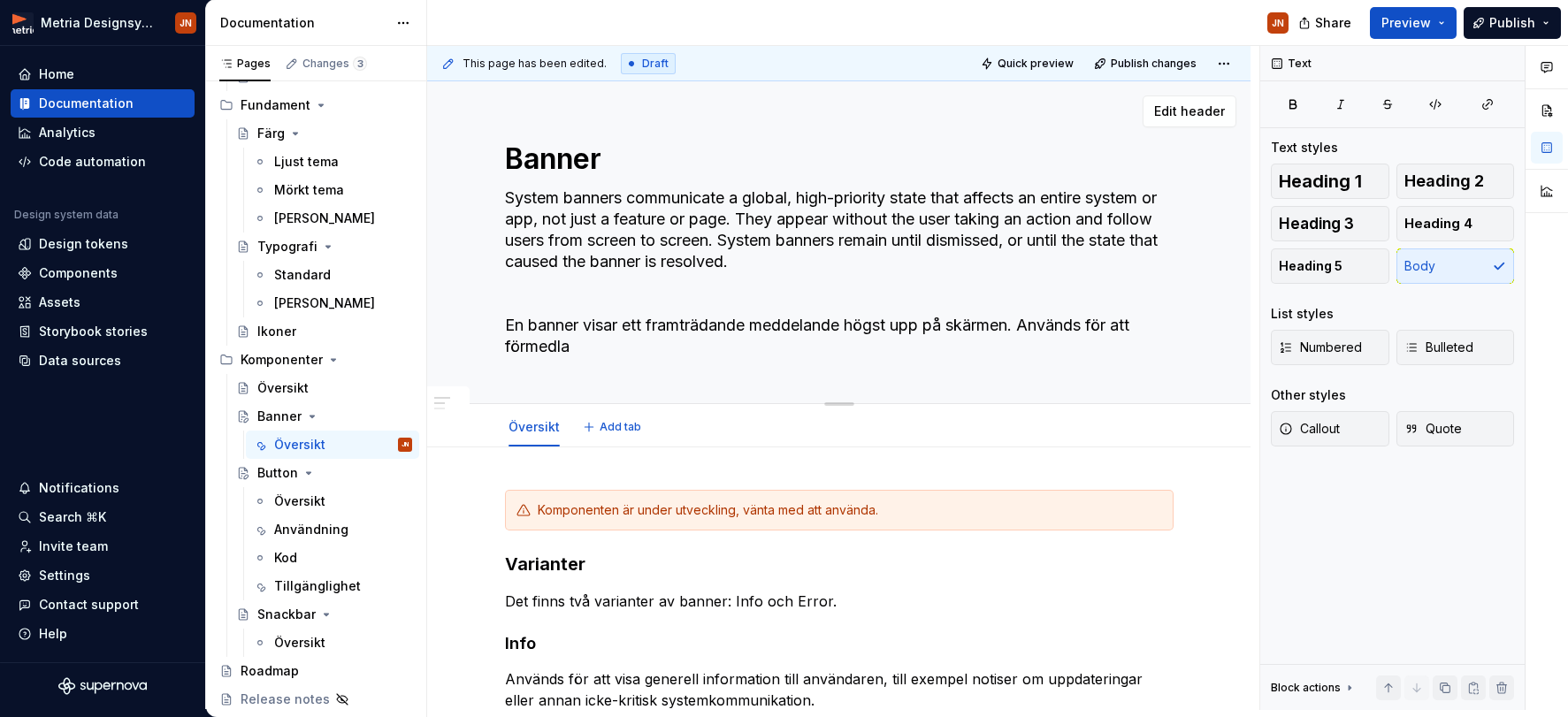
type textarea "*"
type textarea "System banners communicate a global, high-priority state that affects an entire…"
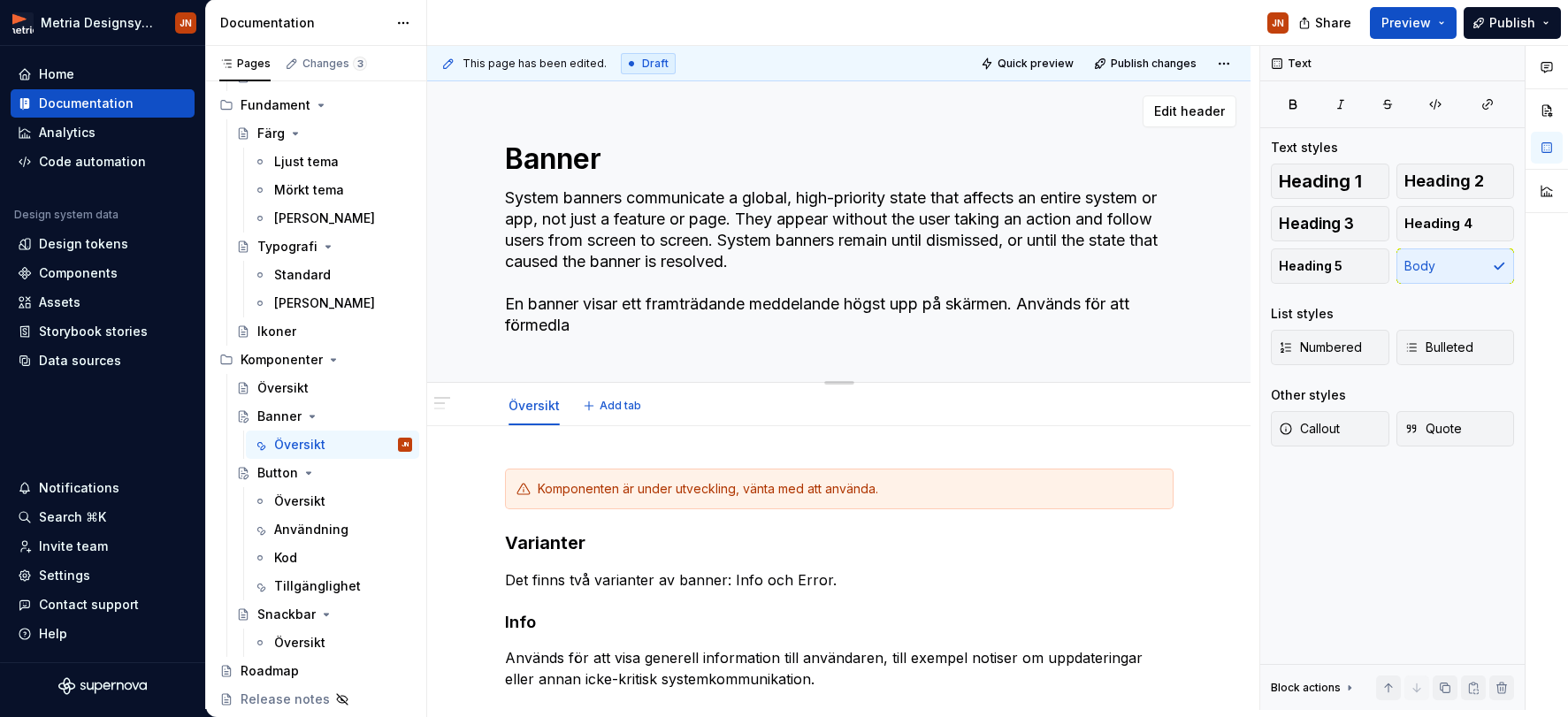
click at [689, 305] on textarea "System banners communicate a global, high-priority state that affects an entire…" at bounding box center [835, 262] width 669 height 156
type textarea "*"
type textarea "System banners communicate a global, high-priority state that affects an entire…"
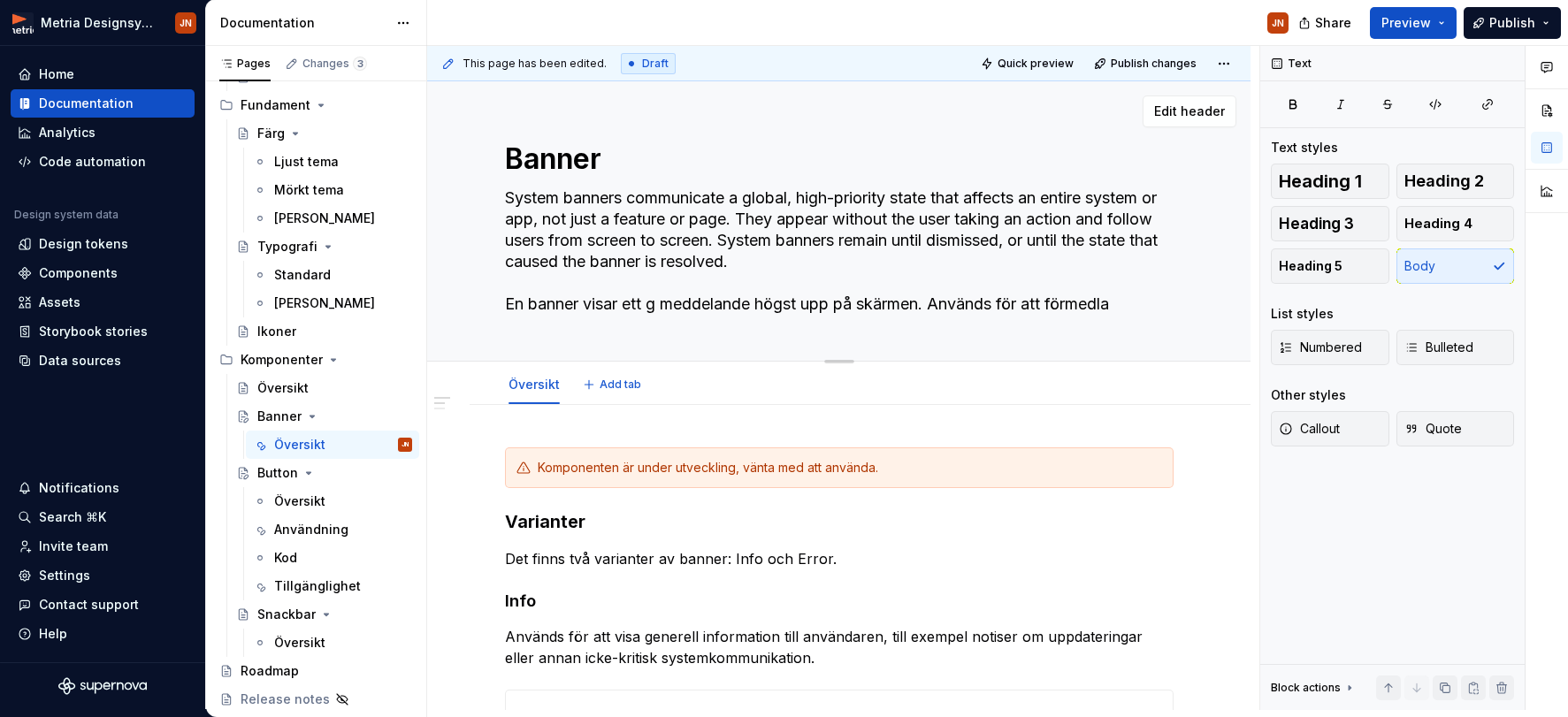
type textarea "*"
type textarea "System banners communicate a global, high-priority state that affects an entire…"
type textarea "*"
type textarea "System banners communicate a global, high-priority state that affects an entire…"
type textarea "*"
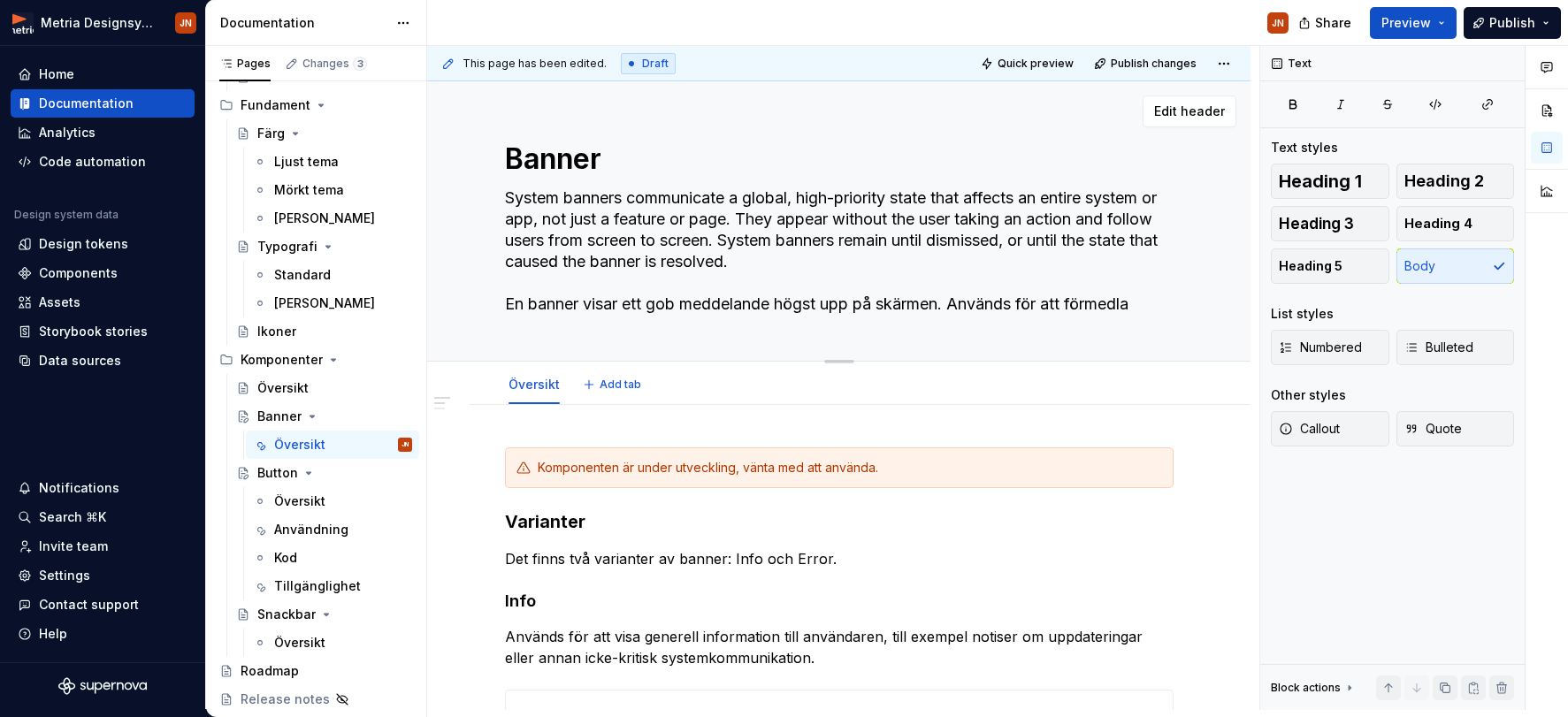
type textarea "System banners communicate a global, high-priority state that affects an entire…"
type textarea "*"
type textarea "System banners communicate a global, high-priority state that affects an entire…"
type textarea "*"
type textarea "System banners communicate a global, high-priority state that affects an entire…"
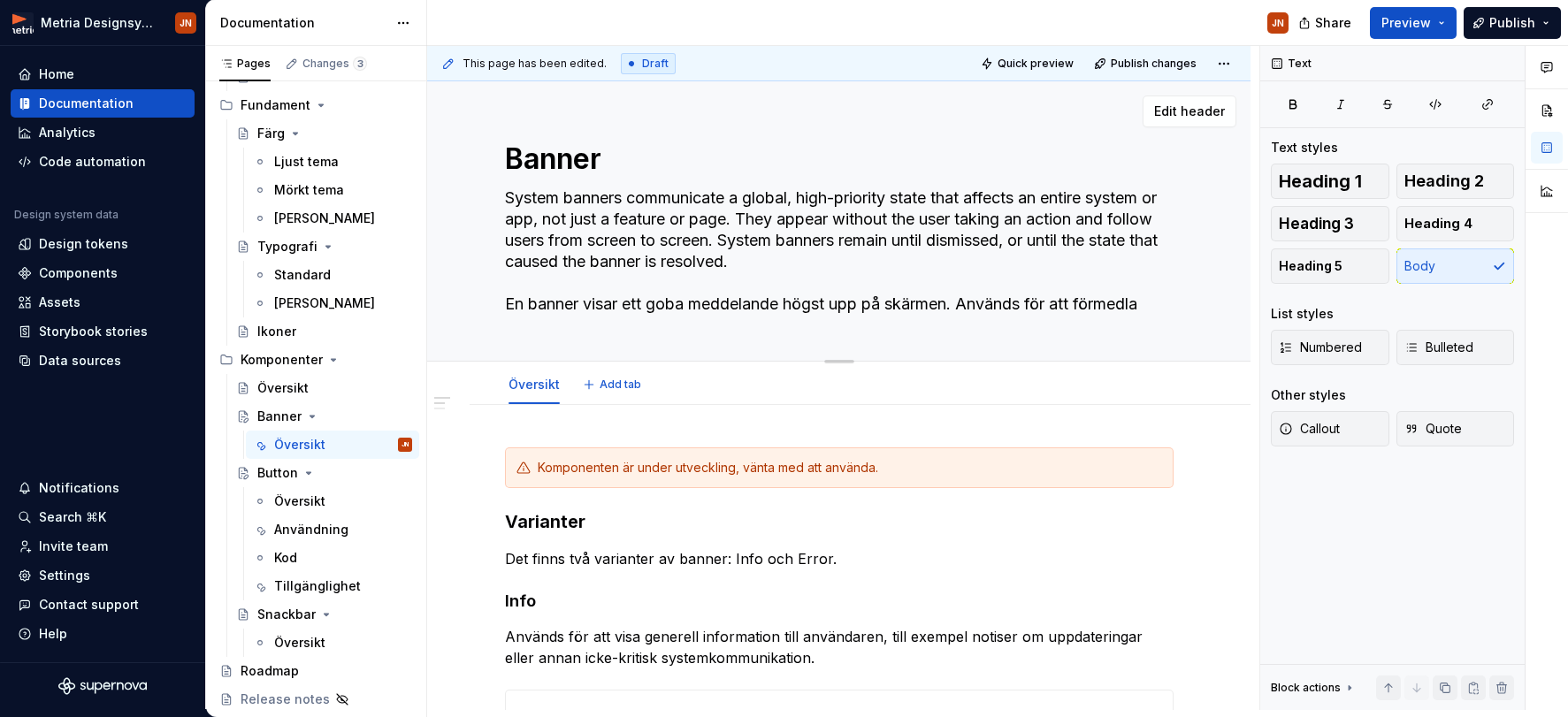
type textarea "*"
type textarea "System banners communicate a global, high-priority state that affects an entire…"
type textarea "*"
type textarea "System banners communicate a global, high-priority state that affects an entire…"
type textarea "*"
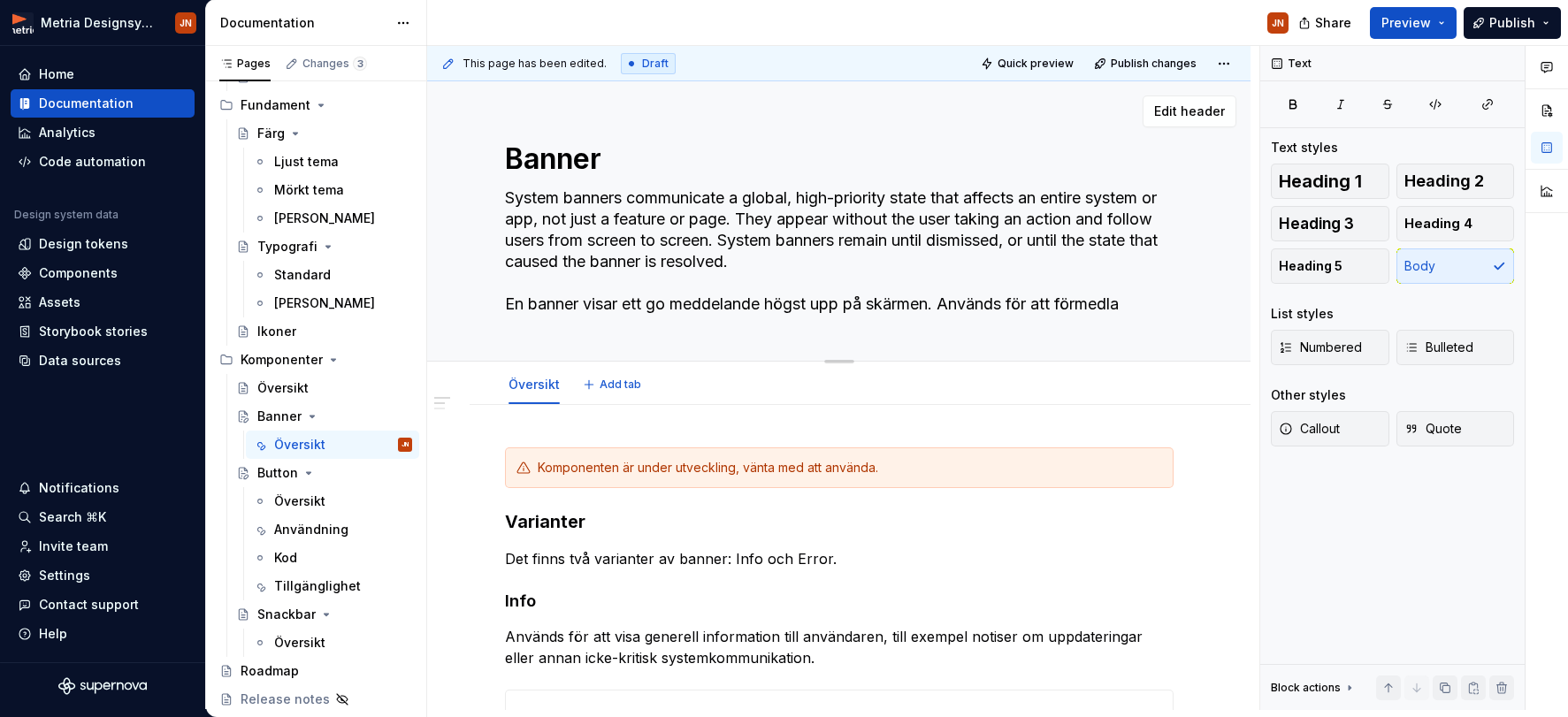
type textarea "System banners communicate a global, high-priority state that affects an entire…"
type textarea "*"
type textarea "System banners communicate a global, high-priority state that affects an entire…"
type textarea "*"
type textarea "System banners communicate a global, high-priority state that affects an entire…"
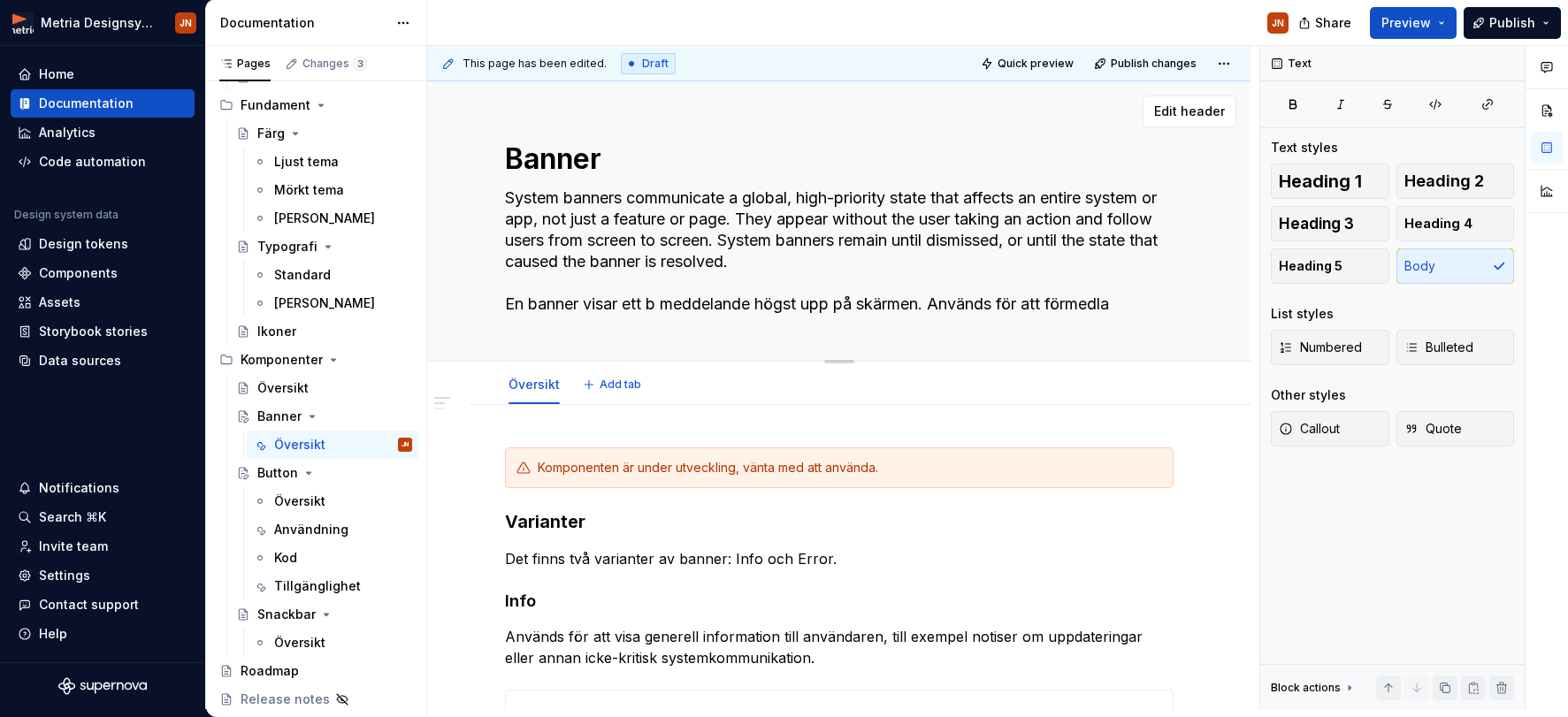
type textarea "*"
type textarea "System banners communicate a global, high-priority state that affects an entire…"
type textarea "*"
type textarea "System banners communicate a global, high-priority state that affects an entire…"
type textarea "*"
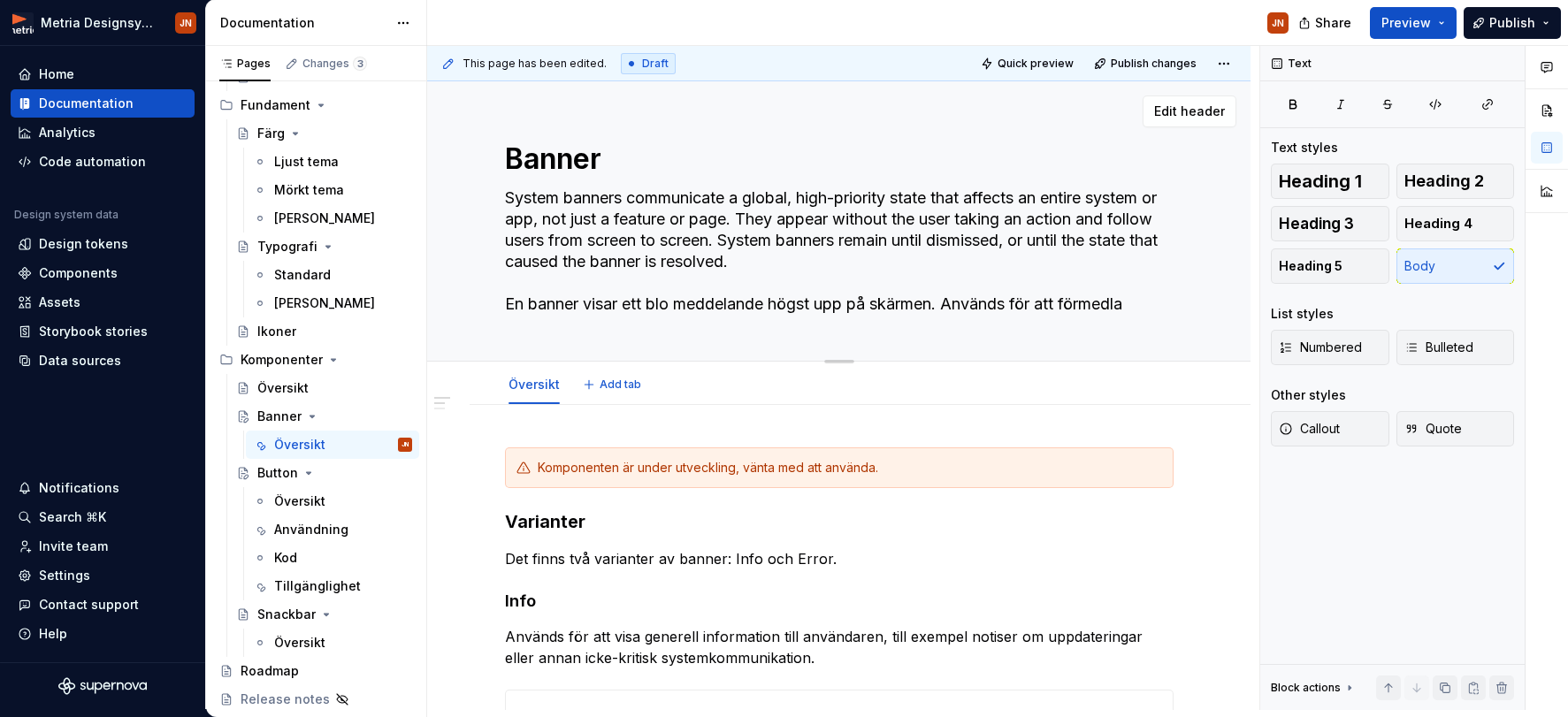
type textarea "System banners communicate a global, high-priority state that affects an entire…"
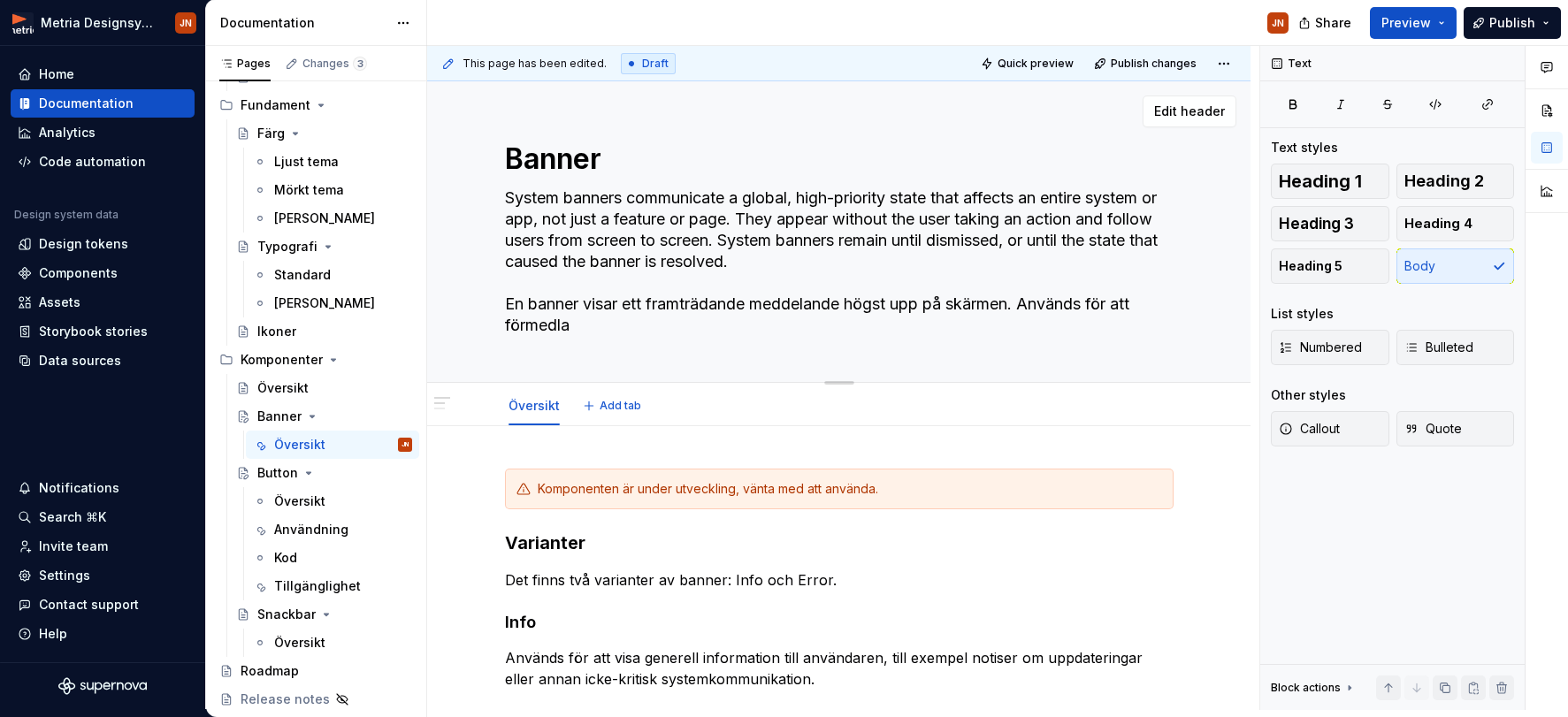
type textarea "*"
type textarea "System banners communicate a global, high-priority state that affects an entire…"
type textarea "*"
type textarea "System banners communicate a global, high-priority state that affects an entire…"
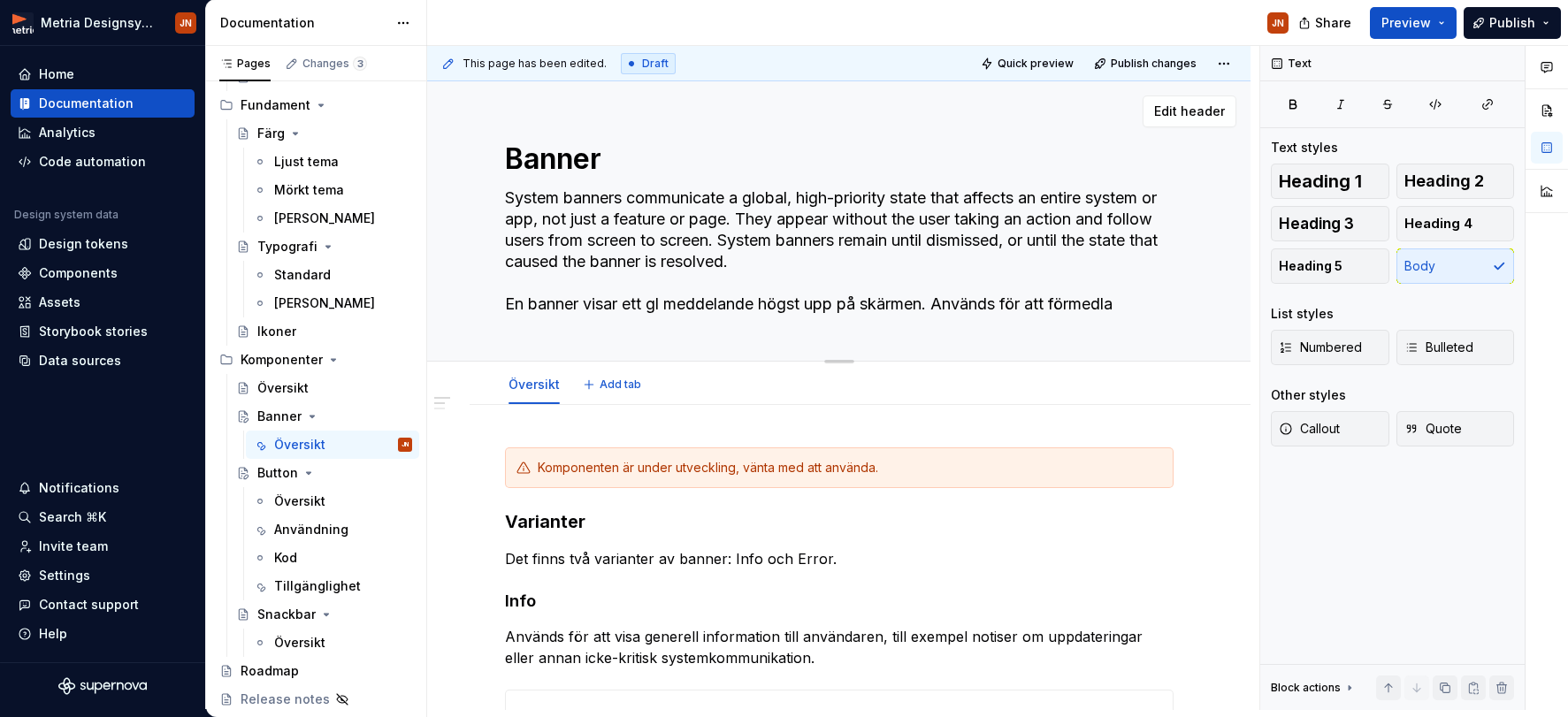
type textarea "*"
type textarea "System banners communicate a global, high-priority state that affects an entire…"
type textarea "*"
type textarea "System banners communicate a global, high-priority state that affects an entire…"
type textarea "*"
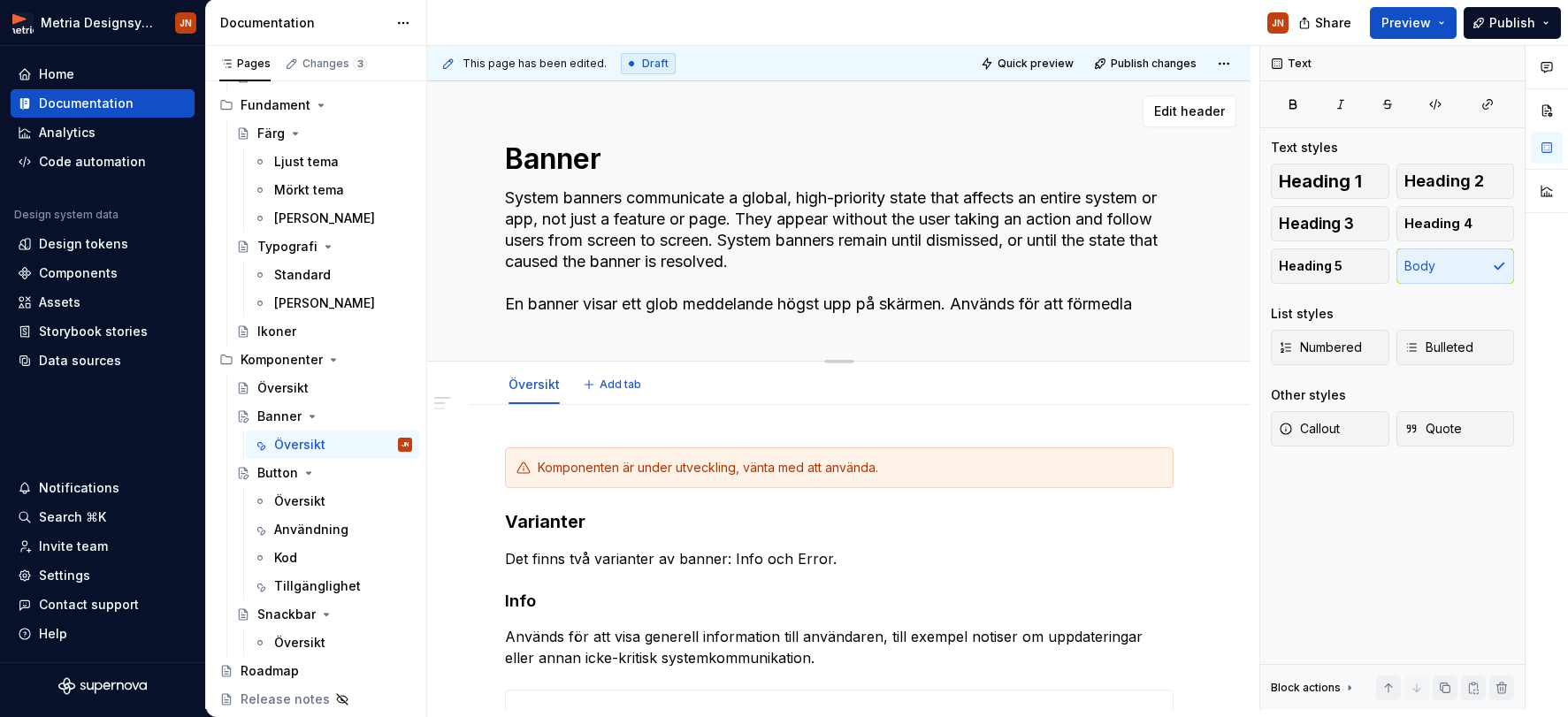
type textarea "System banners communicate a global, high-priority state that affects an entire…"
type textarea "*"
type textarea "System banners communicate a global, high-priority state that affects an entire…"
type textarea "*"
type textarea "System banners communicate a global, high-priority state that affects an entire…"
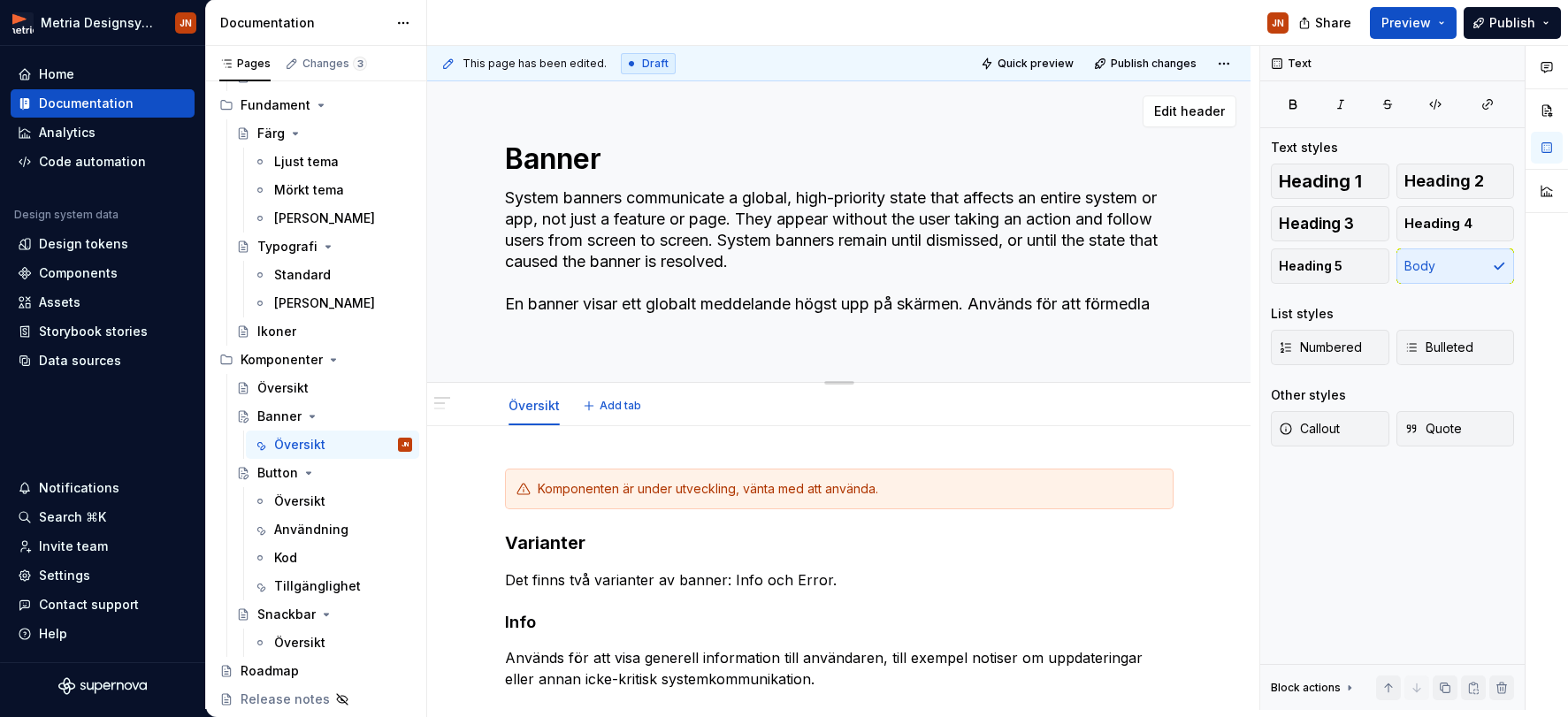
type textarea "*"
type textarea "System banners communicate a global, high-priority state that affects an entire…"
type textarea "*"
type textarea "System banners communicate a global, high-priority state that affects an entire…"
type textarea "*"
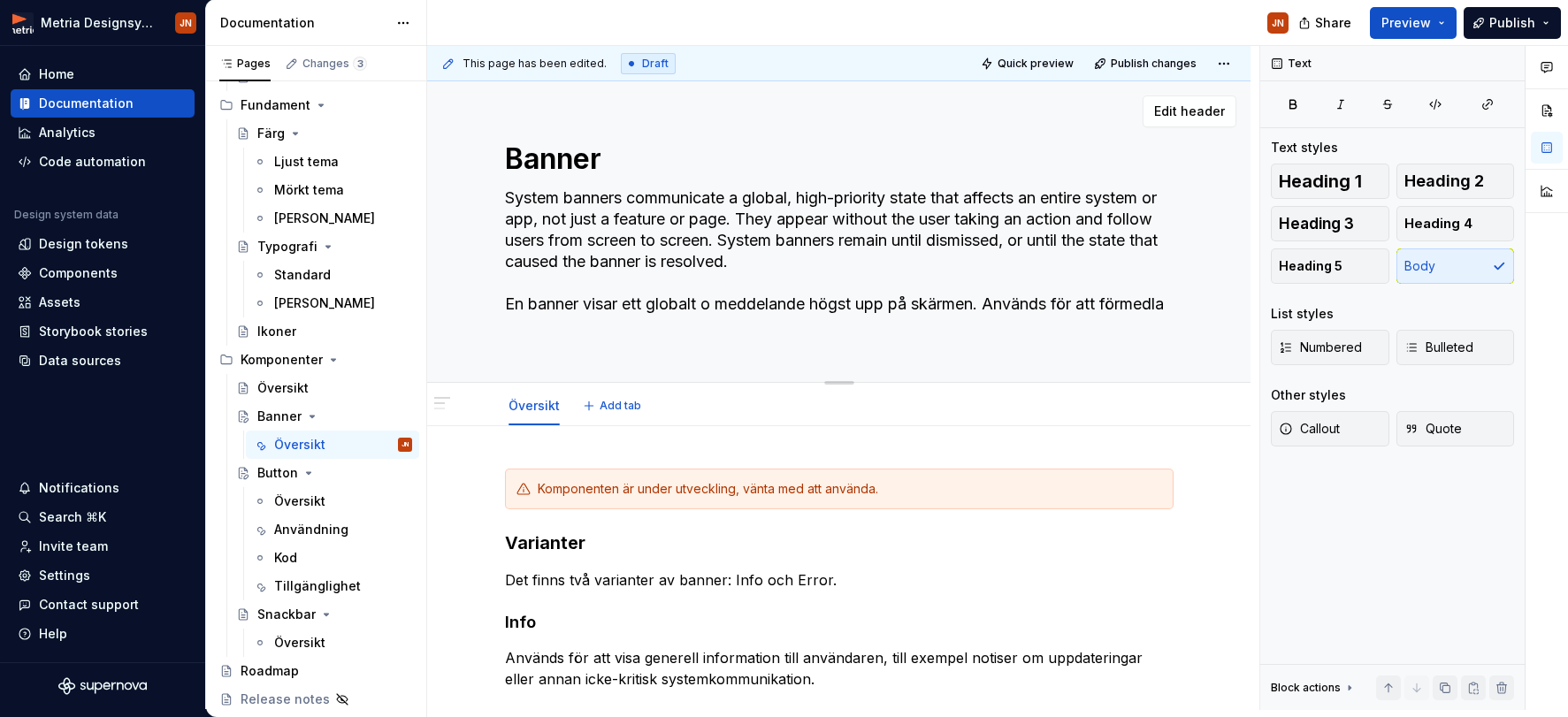
type textarea "System banners communicate a global, high-priority state that affects an entire…"
type textarea "*"
type textarea "System banners communicate a global, high-priority state that affects an entire…"
type textarea "*"
type textarea "System banners communicate a global, high-priority state that affects an entire…"
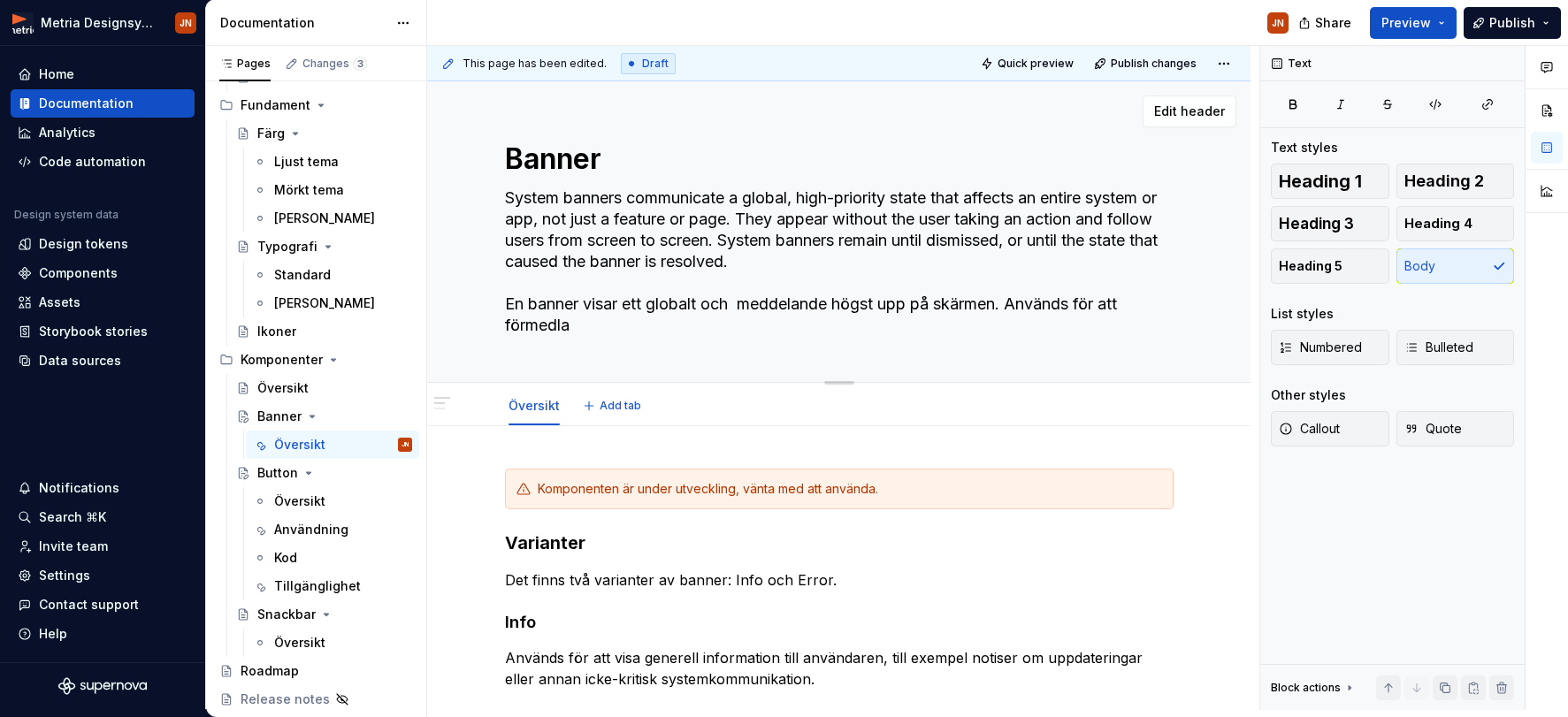
type textarea "*"
type textarea "System banners communicate a global, high-priority state that affects an entire…"
type textarea "*"
type textarea "System banners communicate a global, high-priority state that affects an entire…"
type textarea "*"
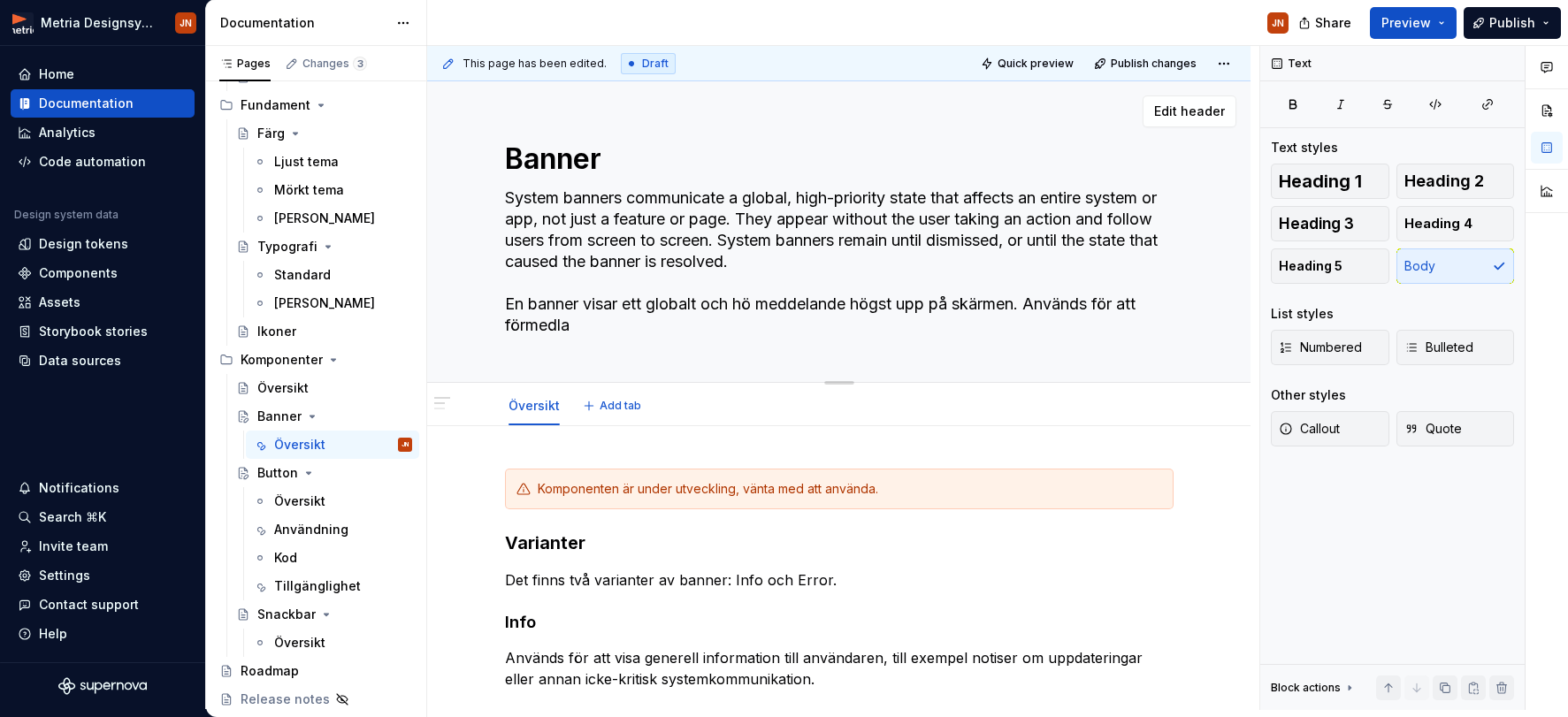
type textarea "System banners communicate a global, high-priority state that affects an entire…"
type textarea "*"
type textarea "System banners communicate a global, high-priority state that affects an entire…"
type textarea "*"
type textarea "System banners communicate a global, high-priority state that affects an entire…"
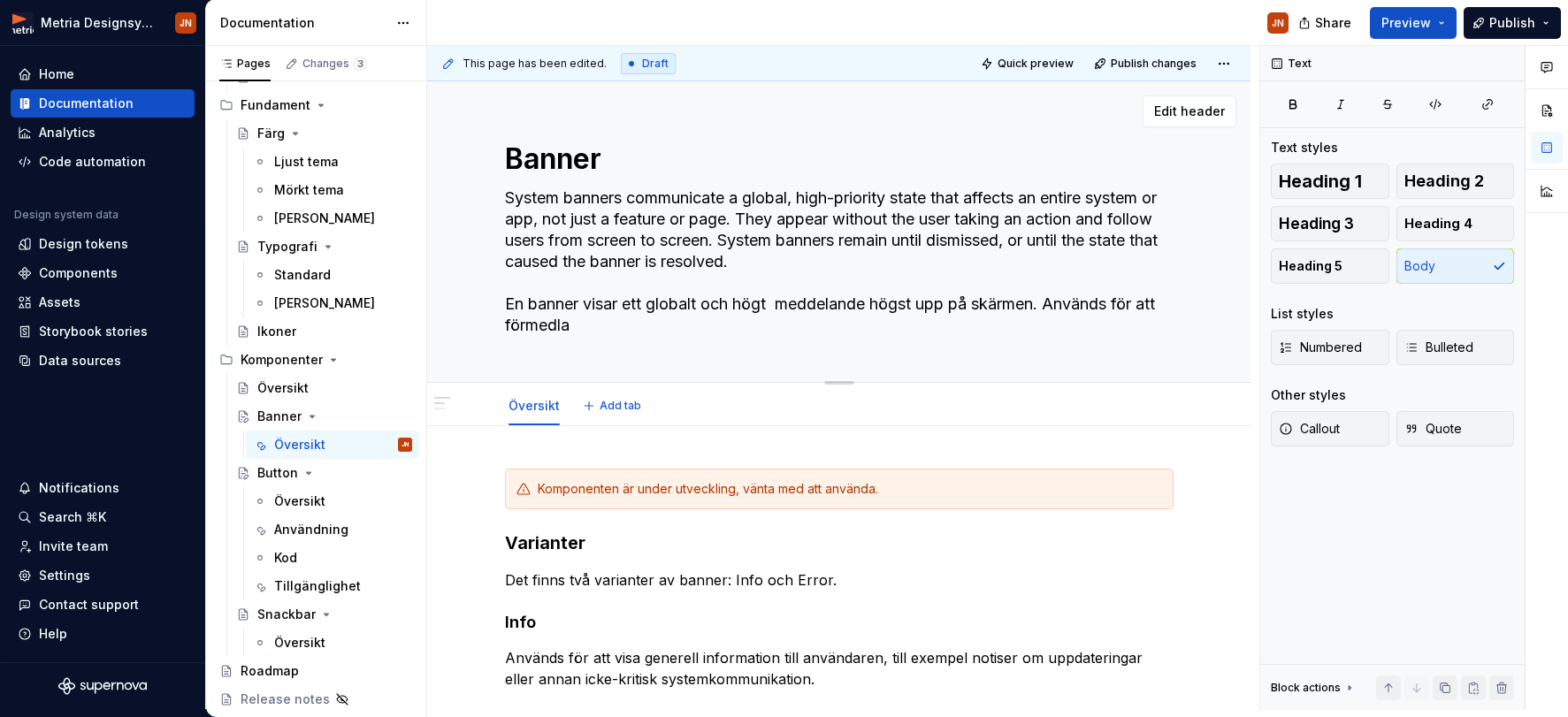
type textarea "*"
type textarea "System banners communicate a global, high-priority state that affects an entire…"
type textarea "*"
type textarea "System banners communicate a global, high-priority state that affects an entire…"
type textarea "*"
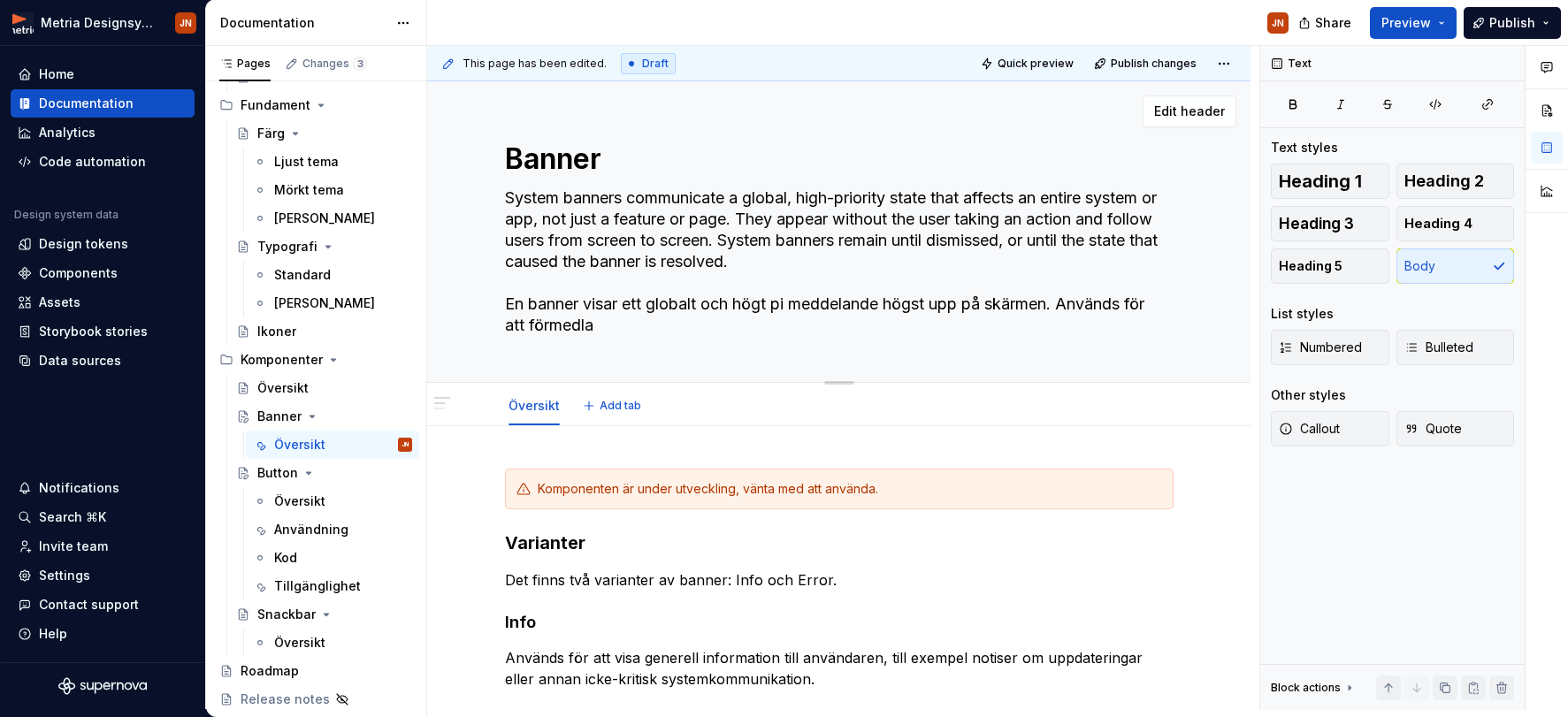
type textarea "System banners communicate a global, high-priority state that affects an entire…"
type textarea "*"
type textarea "System banners communicate a global, high-priority state that affects an entire…"
type textarea "*"
type textarea "System banners communicate a global, high-priority state that affects an entire…"
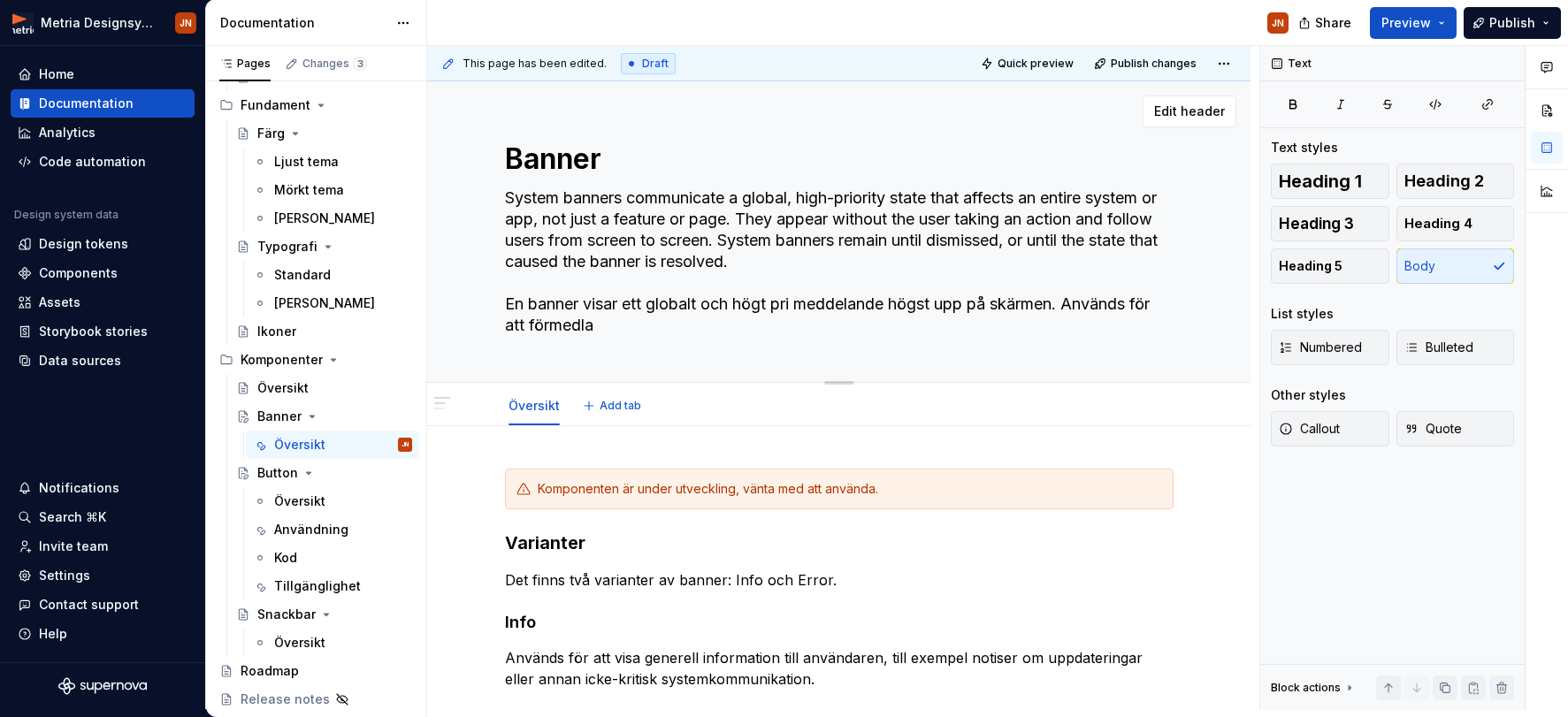
type textarea "*"
type textarea "System banners communicate a global, high-priority state that affects an entire…"
type textarea "*"
type textarea "System banners communicate a global, high-priority state that affects an entire…"
type textarea "*"
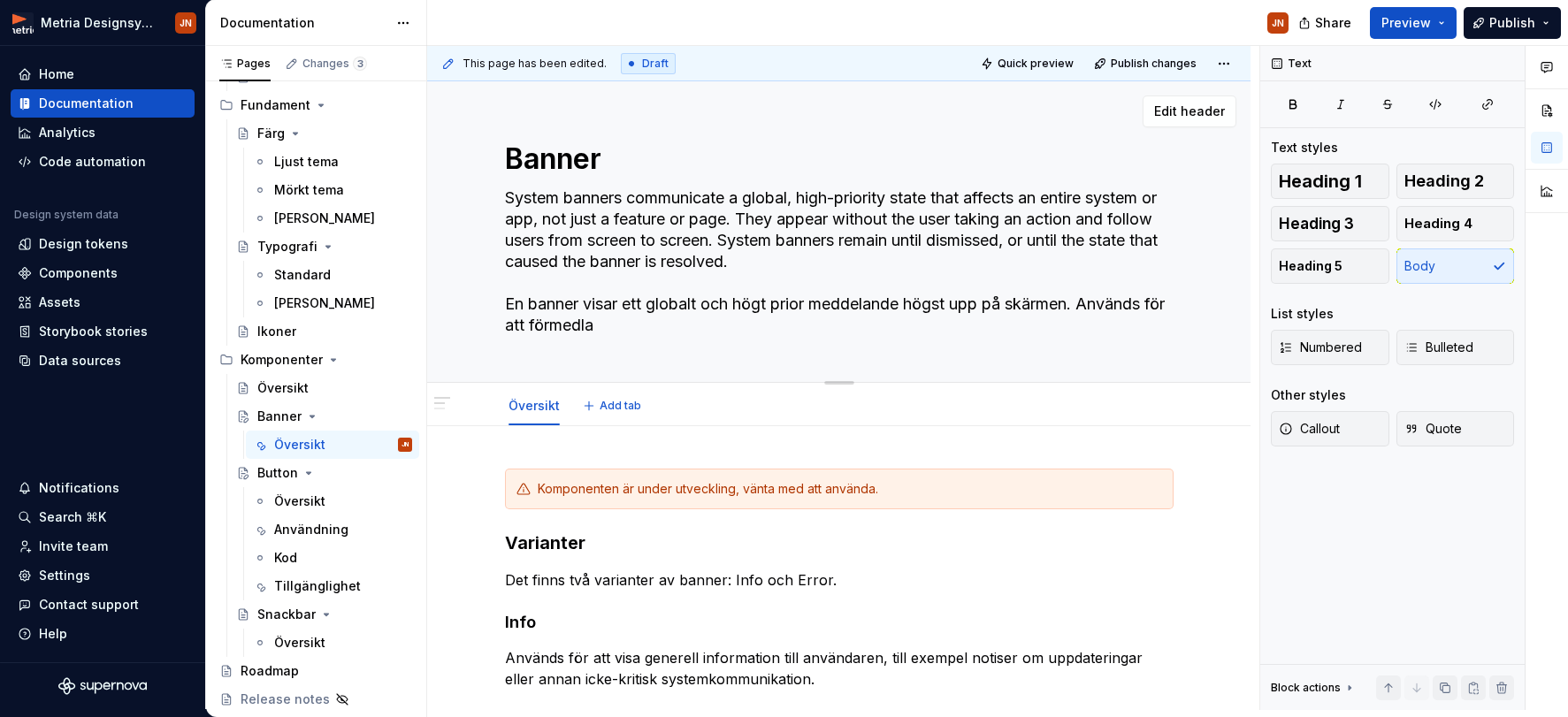
type textarea "System banners communicate a global, high-priority state that affects an entire…"
type textarea "*"
type textarea "System banners communicate a global, high-priority state that affects an entire…"
type textarea "*"
type textarea "System banners communicate a global, high-priority state that affects an entire…"
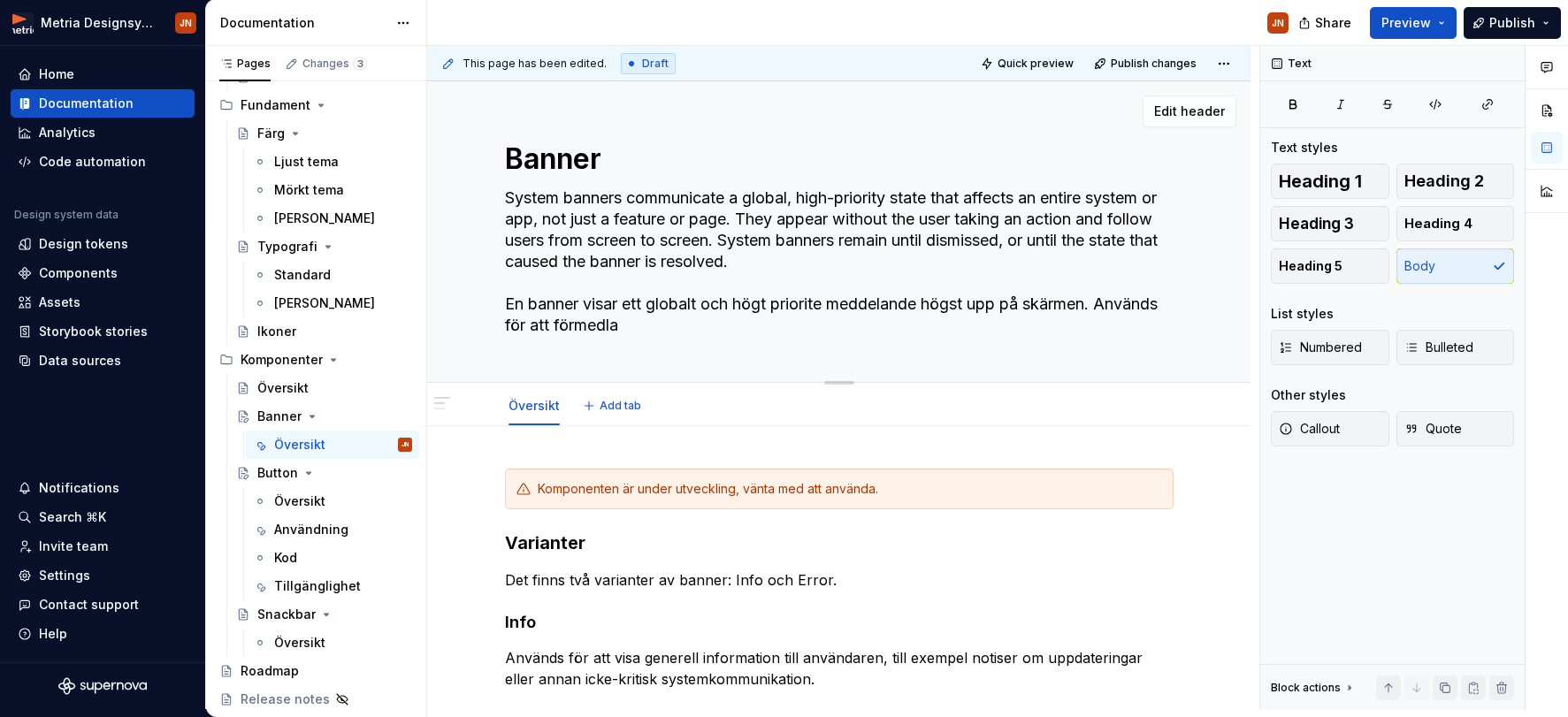
type textarea "*"
type textarea "System banners communicate a global, high-priority state that affects an entire…"
type textarea "*"
type textarea "System banners communicate a global, high-priority state that affects an entire…"
type textarea "*"
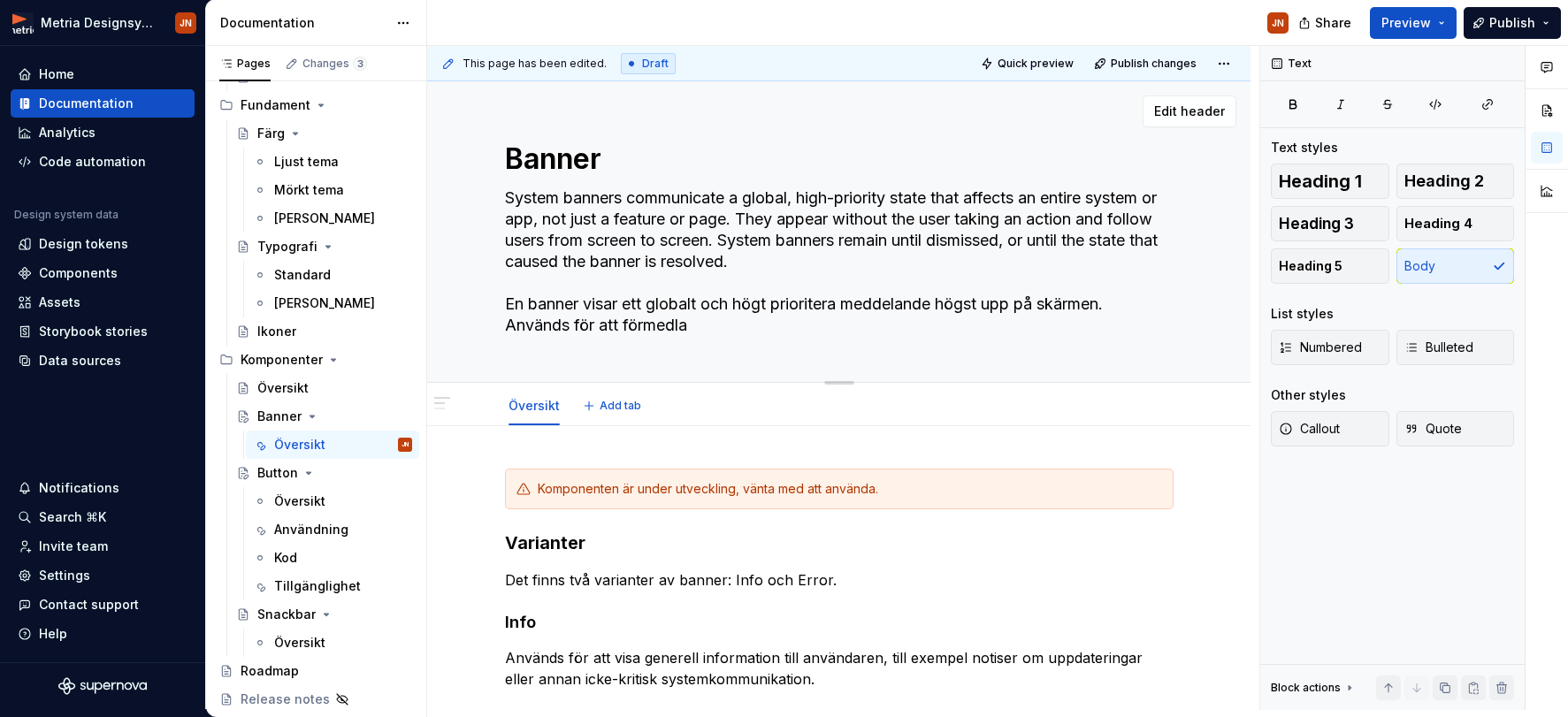
type textarea "System banners communicate a global, high-priority state that affects an entire…"
click at [974, 295] on textarea "System banners communicate a global, high-priority state that affects an entire…" at bounding box center [835, 262] width 669 height 156
click at [974, 296] on textarea "System banners communicate a global, high-priority state that affects an entire…" at bounding box center [835, 262] width 669 height 156
type textarea "*"
type textarea "System banners communicate a global, high-priority state that affects an entire…"
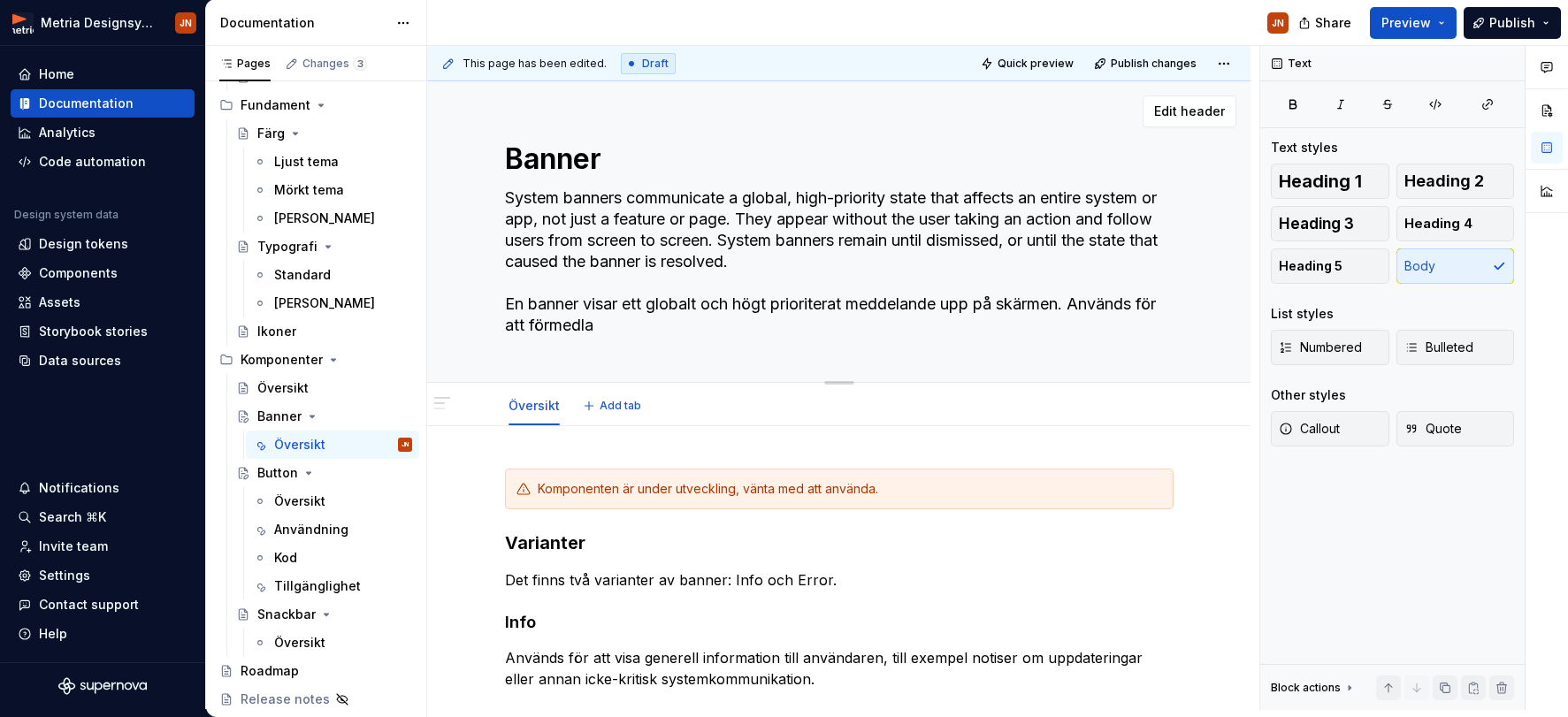
click at [1082, 299] on textarea "System banners communicate a global, high-priority state that affects an entire…" at bounding box center [835, 262] width 669 height 156
type textarea "*"
type textarea "System banners communicate a global, high-priority state that affects an entire…"
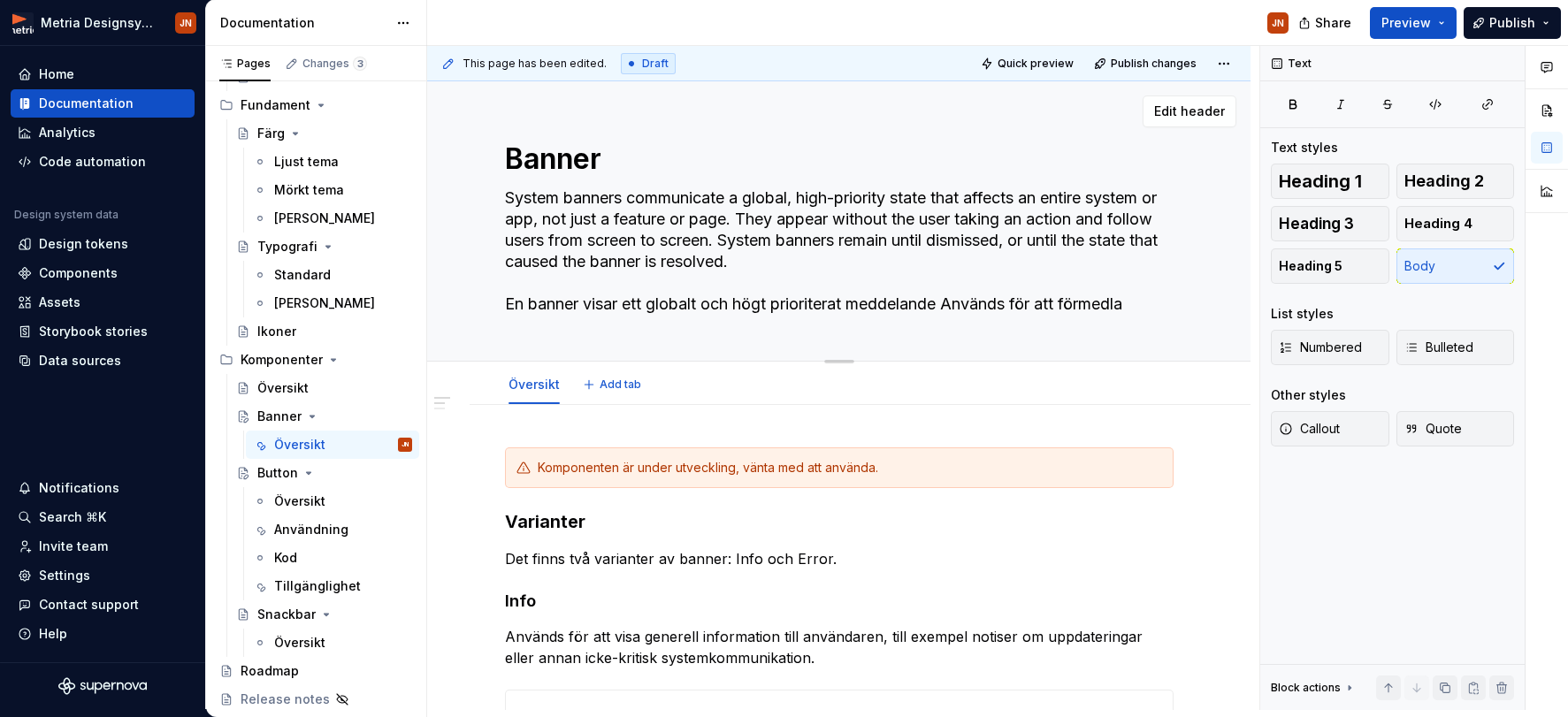
type textarea "*"
type textarea "System banners communicate a global, high-priority state that affects an entire…"
type textarea "*"
type textarea "System banners communicate a global, high-priority state that affects an entire…"
type textarea "*"
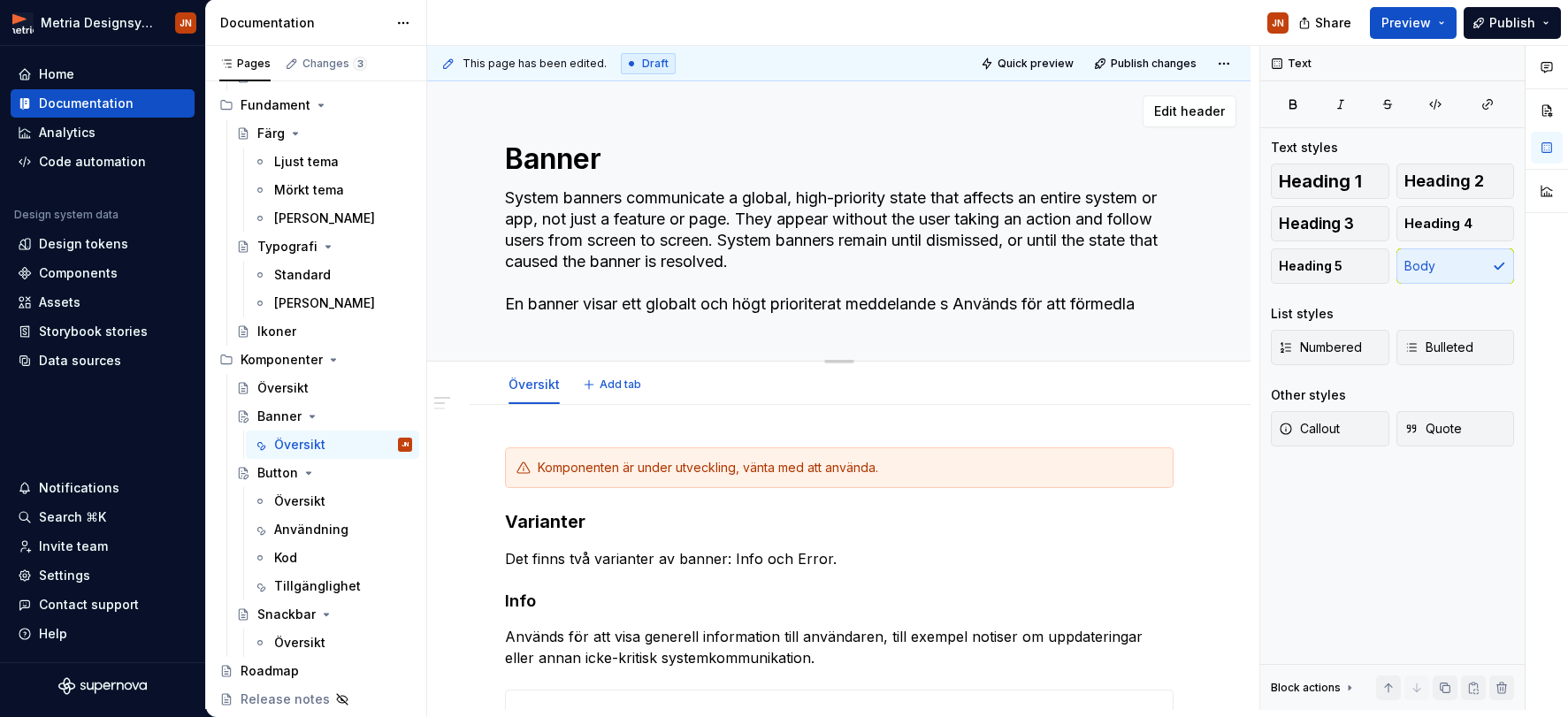
type textarea "System banners communicate a global, high-priority state that affects an entire…"
type textarea "*"
type textarea "System banners communicate a global, high-priority state that affects an entire…"
type textarea "*"
type textarea "System banners communicate a global, high-priority state that affects an entire…"
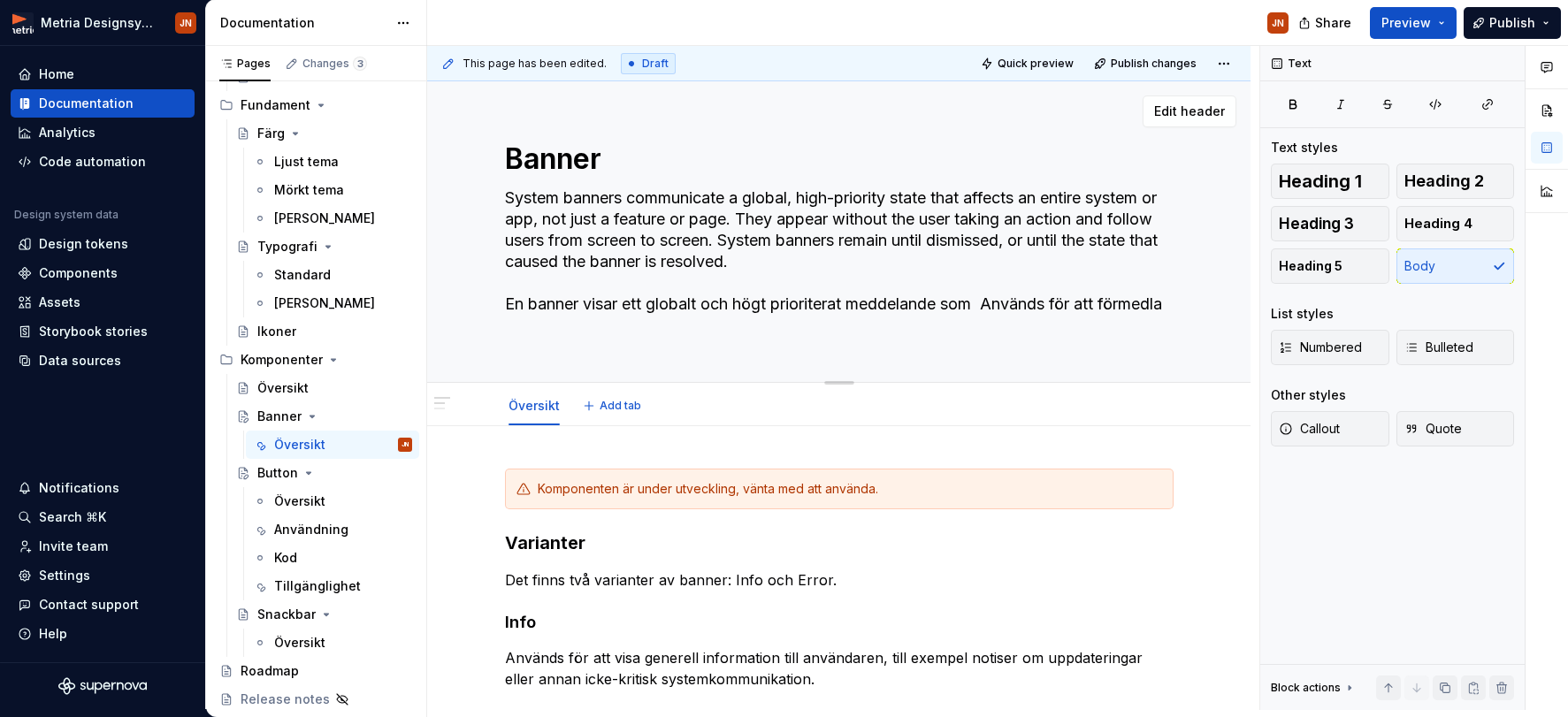
type textarea "*"
type textarea "System banners communicate a global, high-priority state that affects an entire…"
type textarea "*"
type textarea "System banners communicate a global, high-priority state that affects an entire…"
type textarea "*"
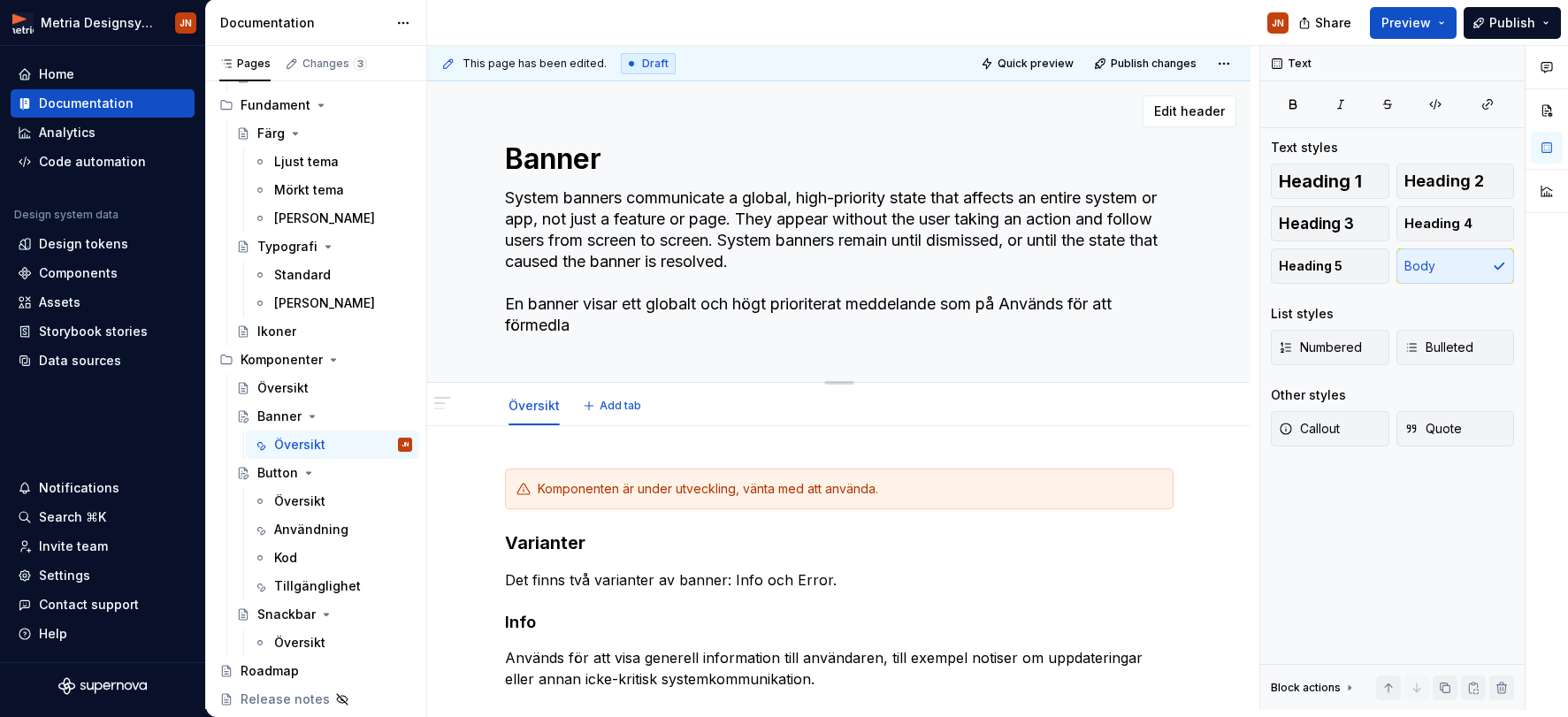
type textarea "System banners communicate a global, high-priority state that affects an entire…"
type textarea "*"
type textarea "System banners communicate a global, high-priority state that affects an entire…"
type textarea "*"
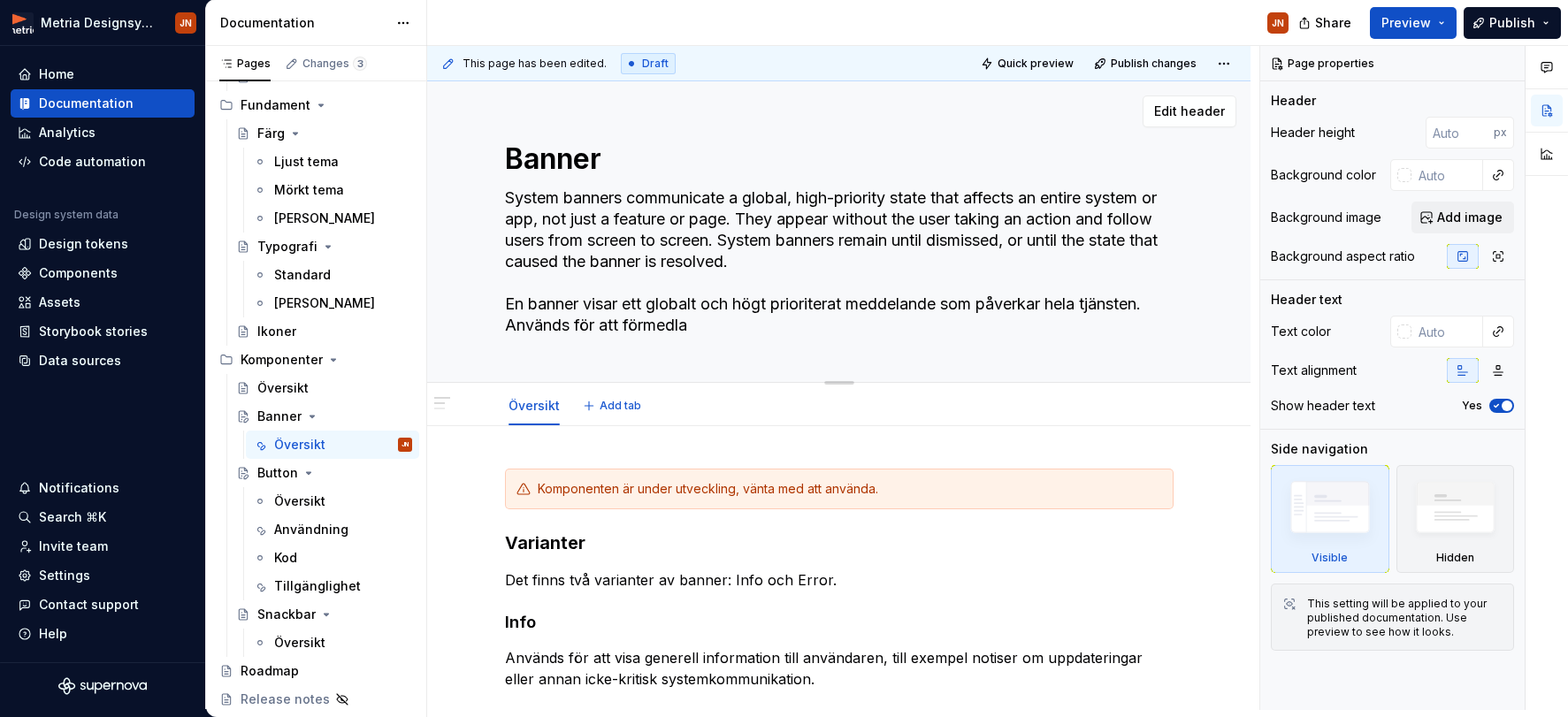
click at [1159, 313] on textarea "System banners communicate a global, high-priority state that affects an entire…" at bounding box center [835, 262] width 669 height 156
click at [702, 305] on textarea "System banners communicate a global, high-priority state that affects an entire…" at bounding box center [835, 262] width 669 height 156
click at [913, 322] on textarea "System banners communicate a global, high-priority state that affects an entire…" at bounding box center [835, 262] width 669 height 156
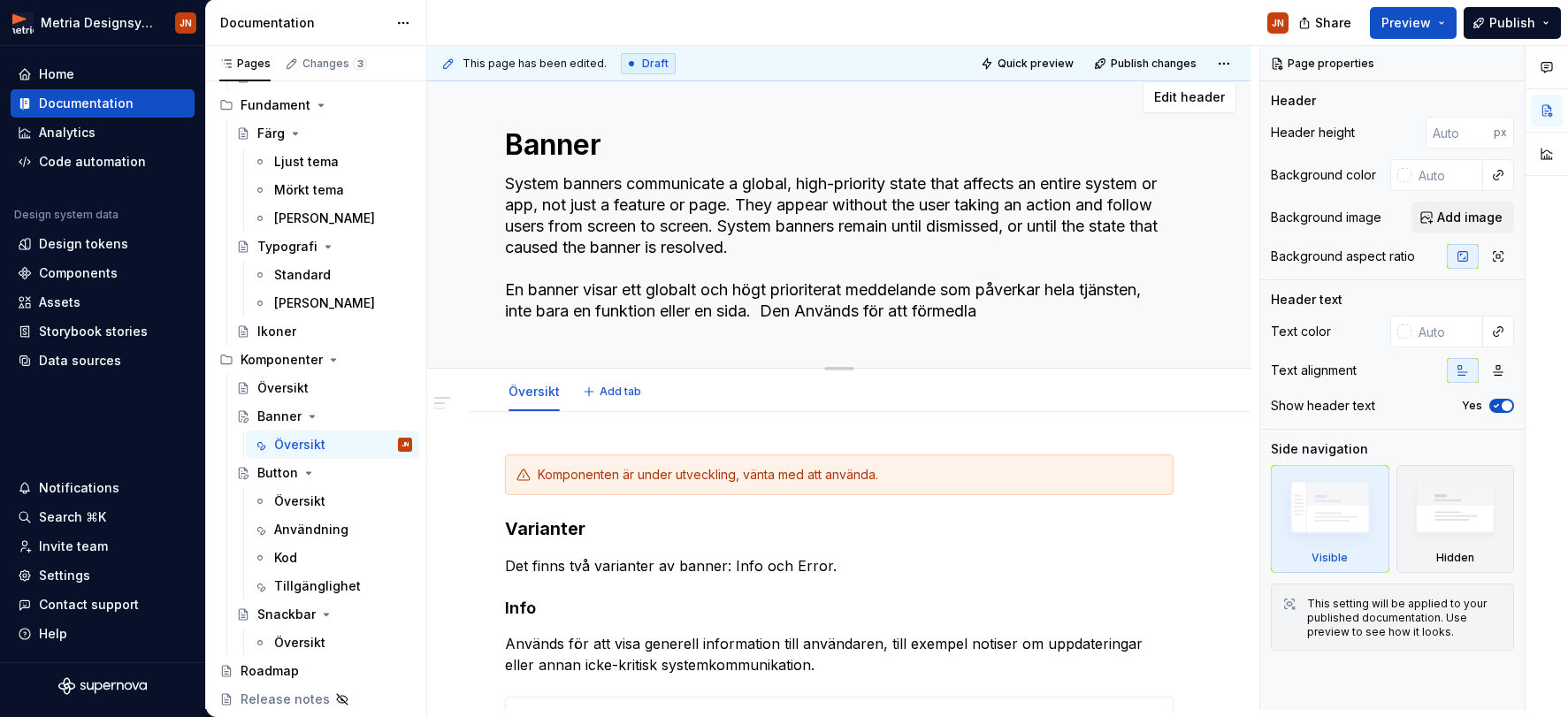
scroll to position [15, 0]
click at [1027, 288] on textarea "System banners communicate a global, high-priority state that affects an entire…" at bounding box center [835, 247] width 669 height 156
click at [814, 305] on textarea "System banners communicate a global, high-priority state that affects an entire…" at bounding box center [835, 247] width 669 height 156
click at [1048, 305] on textarea "System banners communicate a global, high-priority state that affects an entire…" at bounding box center [835, 247] width 669 height 156
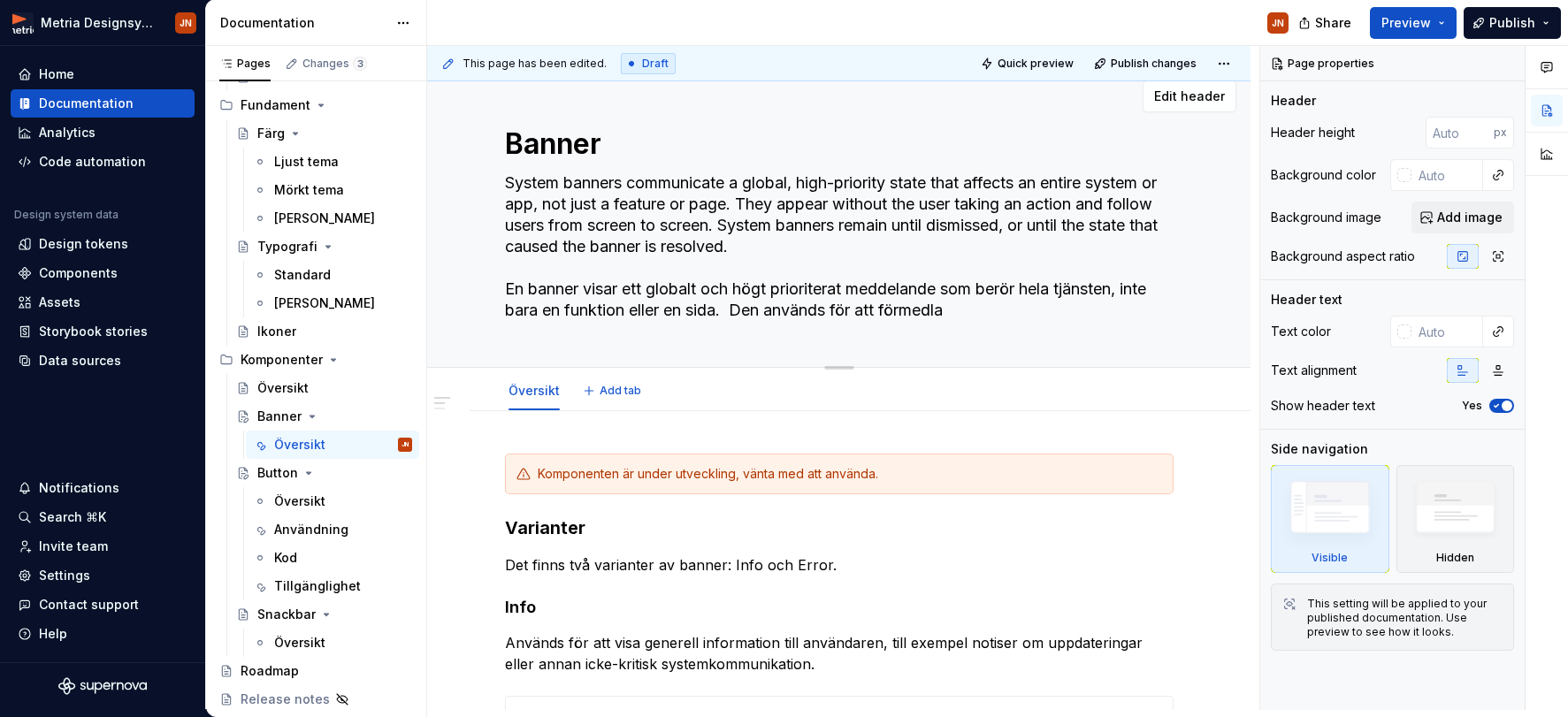
drag, startPoint x: 1026, startPoint y: 307, endPoint x: 877, endPoint y: 313, distance: 149.1
click at [877, 313] on textarea "System banners communicate a global, high-priority state that affects an entire…" at bounding box center [835, 247] width 669 height 156
drag, startPoint x: 967, startPoint y: 308, endPoint x: 775, endPoint y: 314, distance: 192.1
click at [775, 314] on textarea "System banners communicate a global, high-priority state that affects an entire…" at bounding box center [835, 247] width 669 height 156
click at [979, 309] on textarea "System banners communicate a global, high-priority state that affects an entire…" at bounding box center [835, 247] width 669 height 156
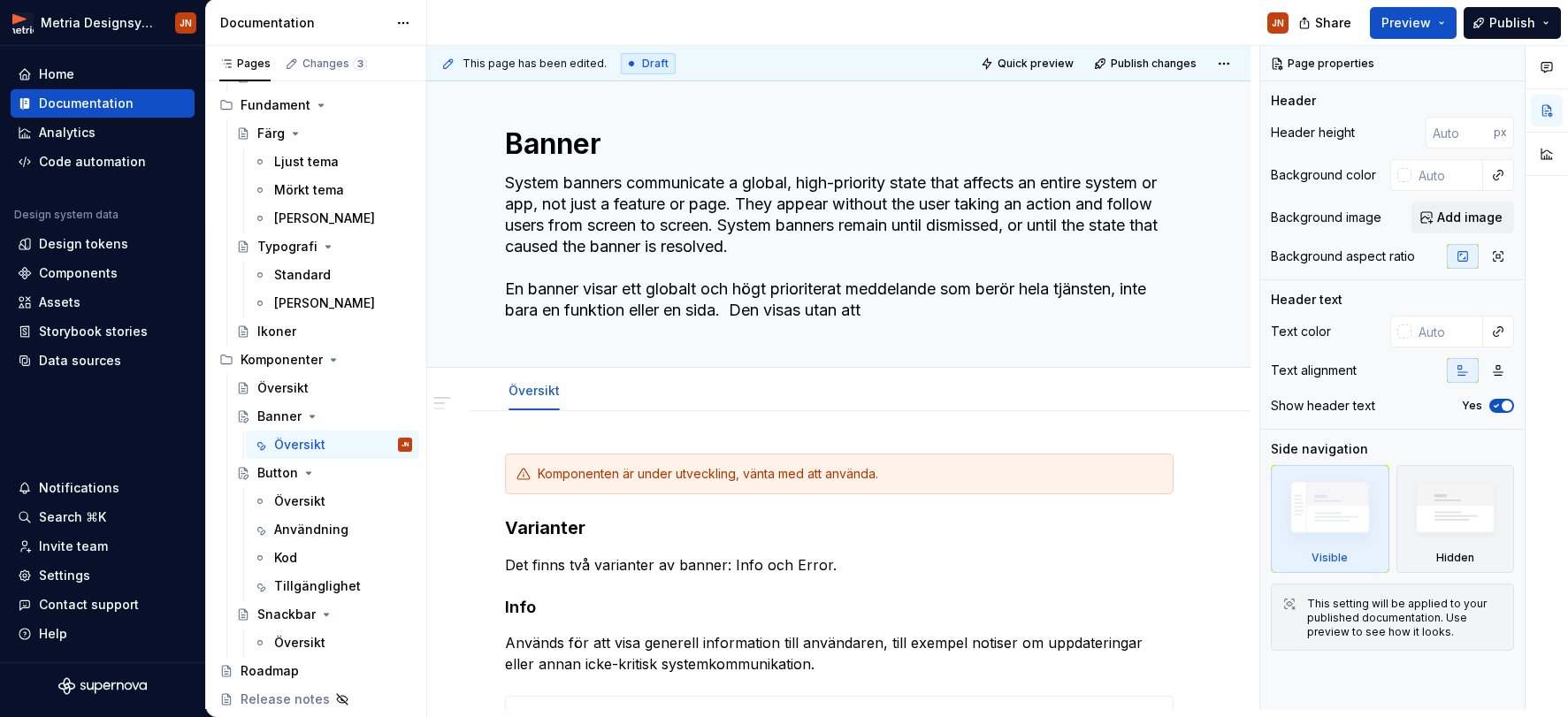
click at [1161, 1] on div "JN" at bounding box center [865, 23] width 875 height 46
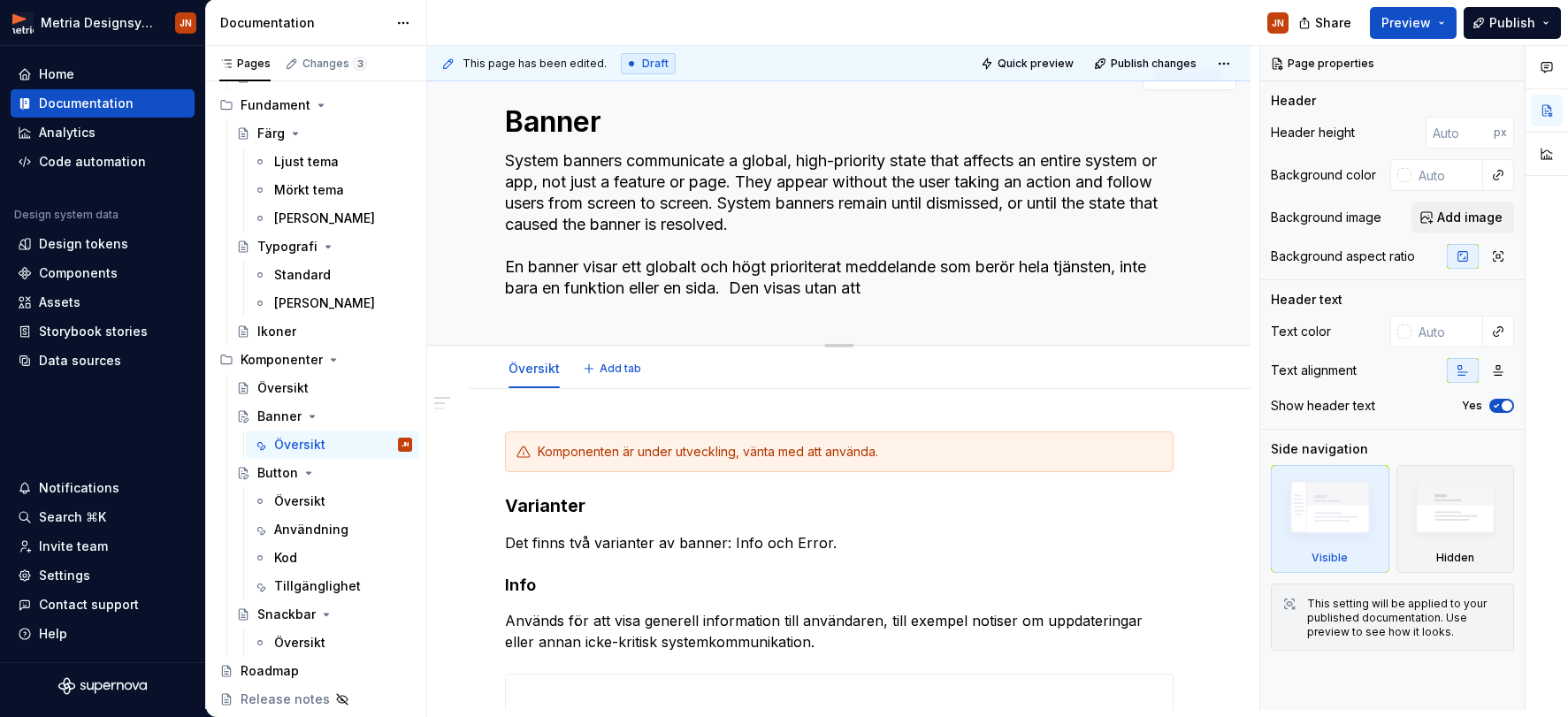
scroll to position [40, 0]
click at [823, 231] on textarea "System banners communicate a global, high-priority state that affects an entire…" at bounding box center [835, 222] width 669 height 156
drag, startPoint x: 589, startPoint y: 264, endPoint x: 486, endPoint y: 263, distance: 103.0
click at [485, 264] on div "Banner System banners communicate a global, high-priority state that affects an…" at bounding box center [839, 192] width 823 height 301
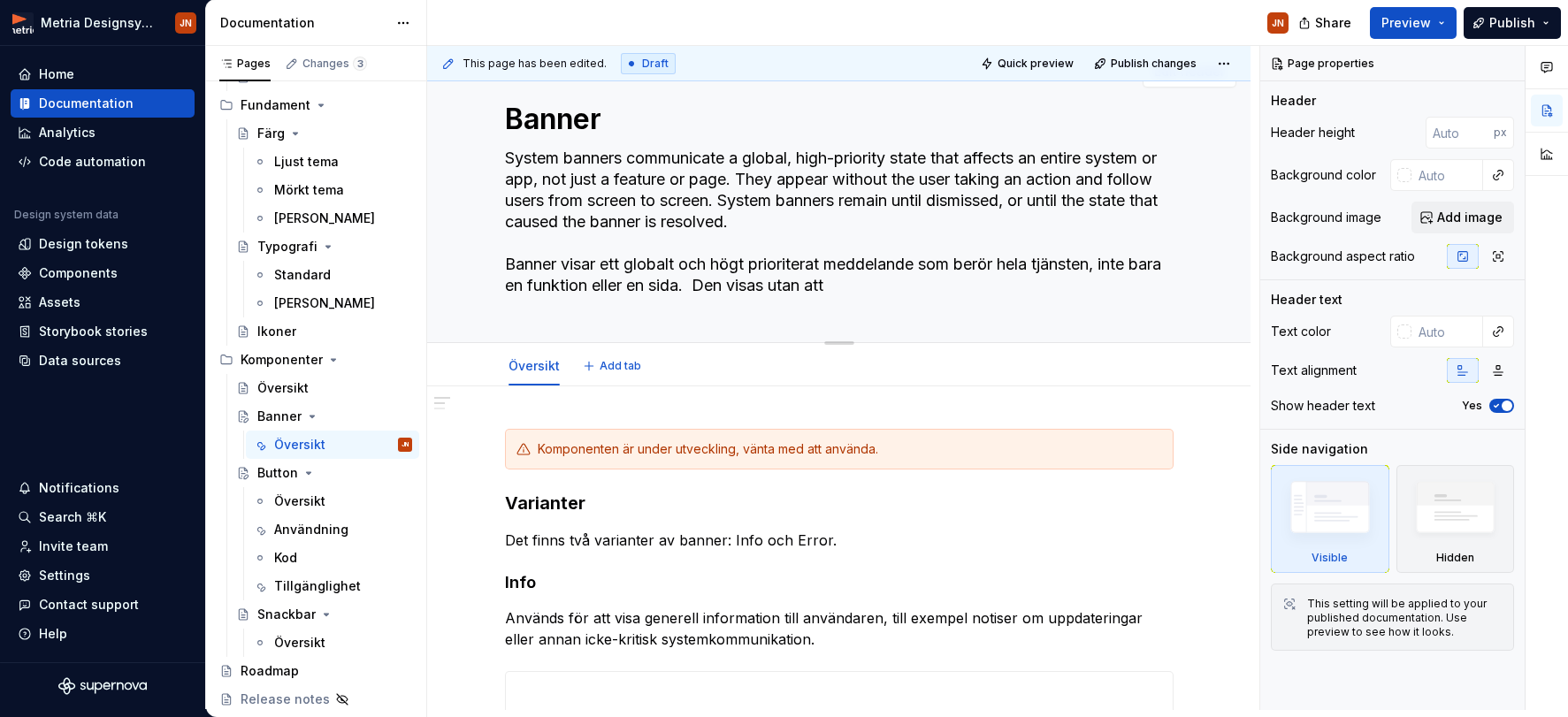
click at [708, 223] on textarea "System banners communicate a global, high-priority state that affects an entire…" at bounding box center [835, 222] width 669 height 156
click at [583, 271] on textarea "System banners communicate a global, high-priority state that affects an entire…" at bounding box center [835, 222] width 669 height 156
drag, startPoint x: 690, startPoint y: 266, endPoint x: 745, endPoint y: 273, distance: 55.4
click at [690, 266] on textarea "System banners communicate a global, high-priority state that affects an entire…" at bounding box center [835, 222] width 669 height 156
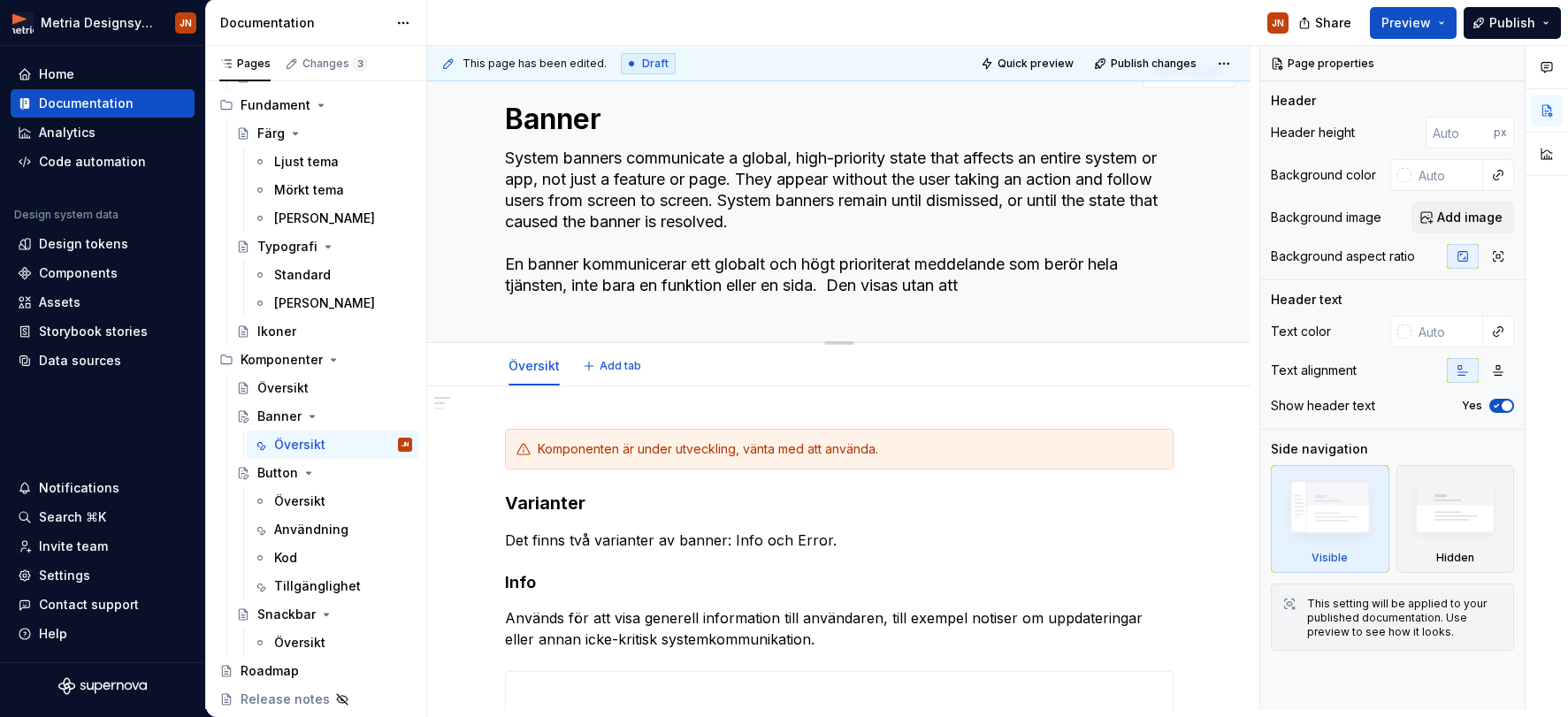
click at [854, 266] on textarea "System banners communicate a global, high-priority state that affects an entire…" at bounding box center [835, 222] width 669 height 156
drag, startPoint x: 586, startPoint y: 263, endPoint x: 493, endPoint y: 262, distance: 93.0
click at [493, 262] on div "Banner System banners communicate a global, high-priority state that affects an…" at bounding box center [839, 192] width 823 height 301
click at [755, 210] on textarea "System banners communicate a global, high-priority state that affects an entire…" at bounding box center [835, 222] width 669 height 156
drag, startPoint x: 694, startPoint y: 264, endPoint x: 785, endPoint y: 266, distance: 91.0
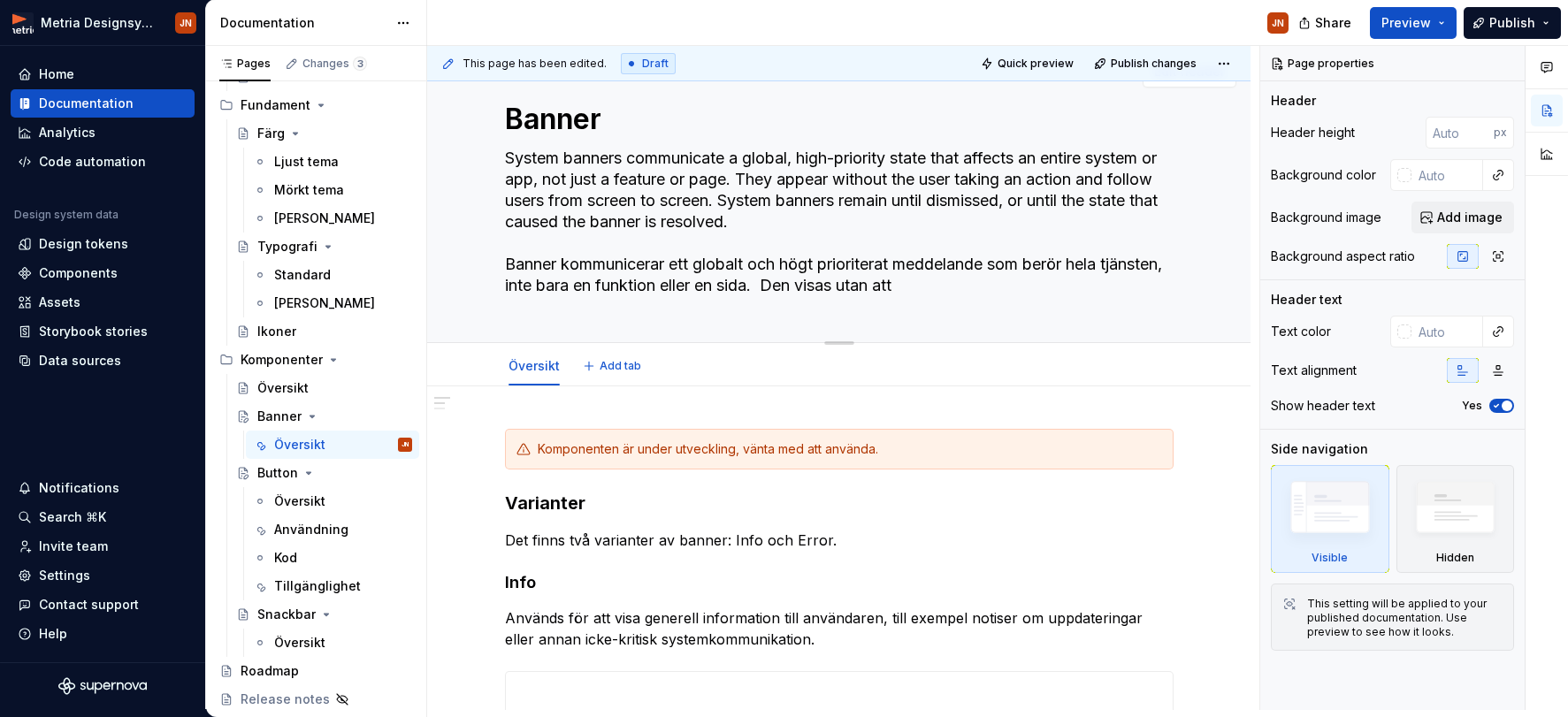
click at [786, 266] on textarea "System banners communicate a global, high-priority state that affects an entire…" at bounding box center [835, 222] width 669 height 156
click at [719, 264] on textarea "System banners communicate a global, high-priority state that affects an entire…" at bounding box center [835, 222] width 669 height 156
click at [720, 264] on textarea "System banners communicate a global, high-priority state that affects an entire…" at bounding box center [835, 222] width 669 height 156
click at [785, 262] on textarea "System banners communicate a global, high-priority state that affects an entire…" at bounding box center [835, 222] width 669 height 156
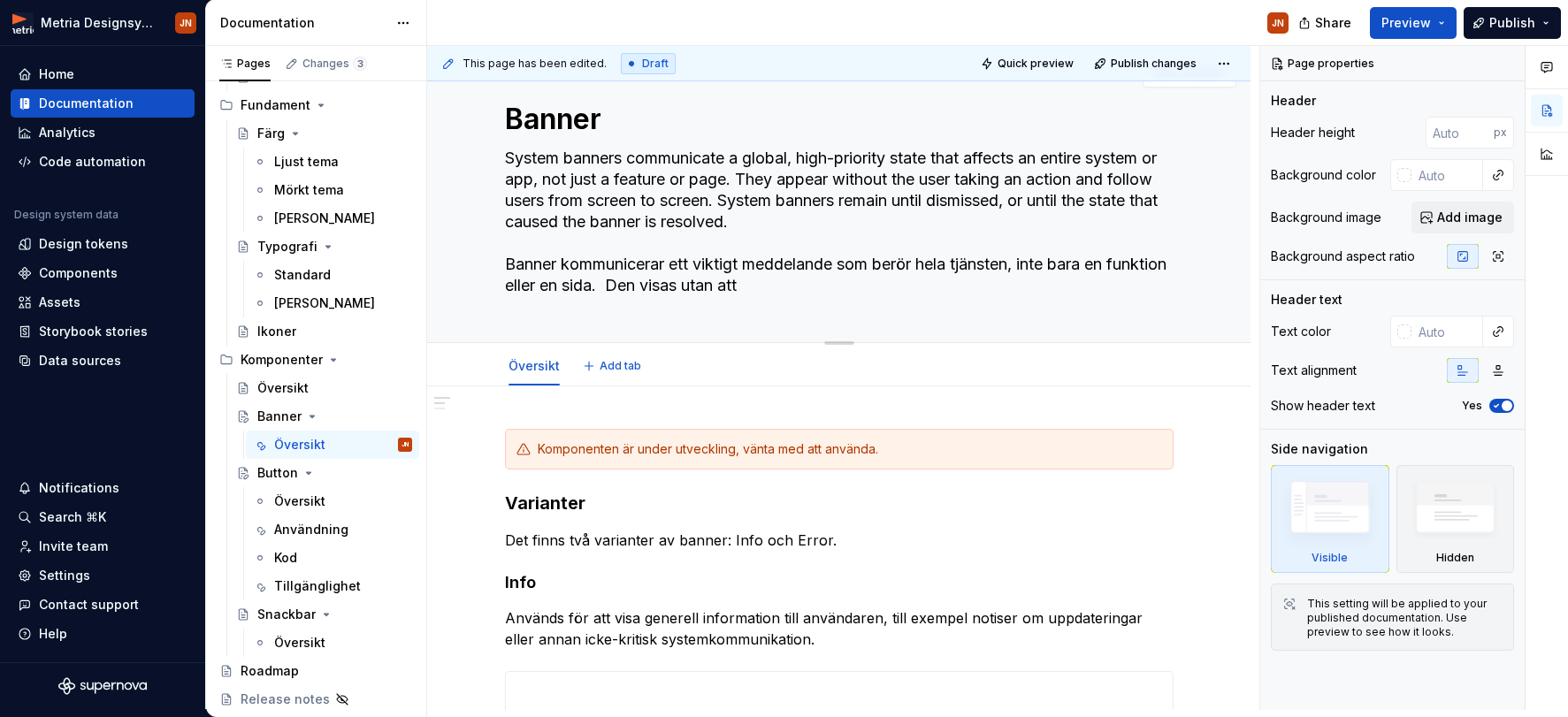
click at [513, 261] on textarea "System banners communicate a global, high-priority state that affects an entire…" at bounding box center [835, 222] width 669 height 156
click at [814, 255] on textarea "System banners communicate a global, high-priority state that affects an entire…" at bounding box center [835, 222] width 669 height 156
click at [791, 230] on textarea "System banners communicate a global, high-priority state that affects an entire…" at bounding box center [835, 222] width 669 height 156
click at [835, 280] on textarea "System banners communicate a global, high-priority state that affects an entire…" at bounding box center [835, 222] width 669 height 156
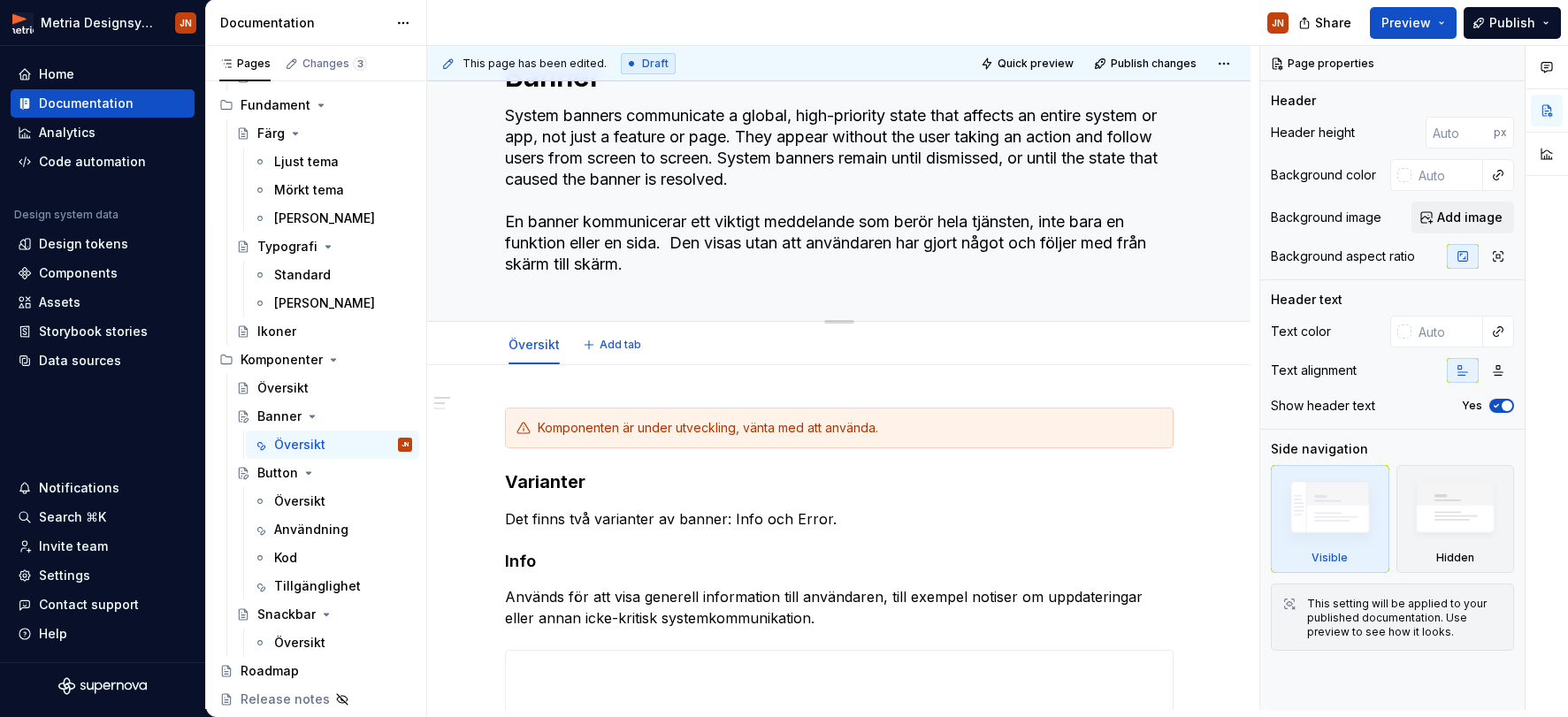
scroll to position [85, 0]
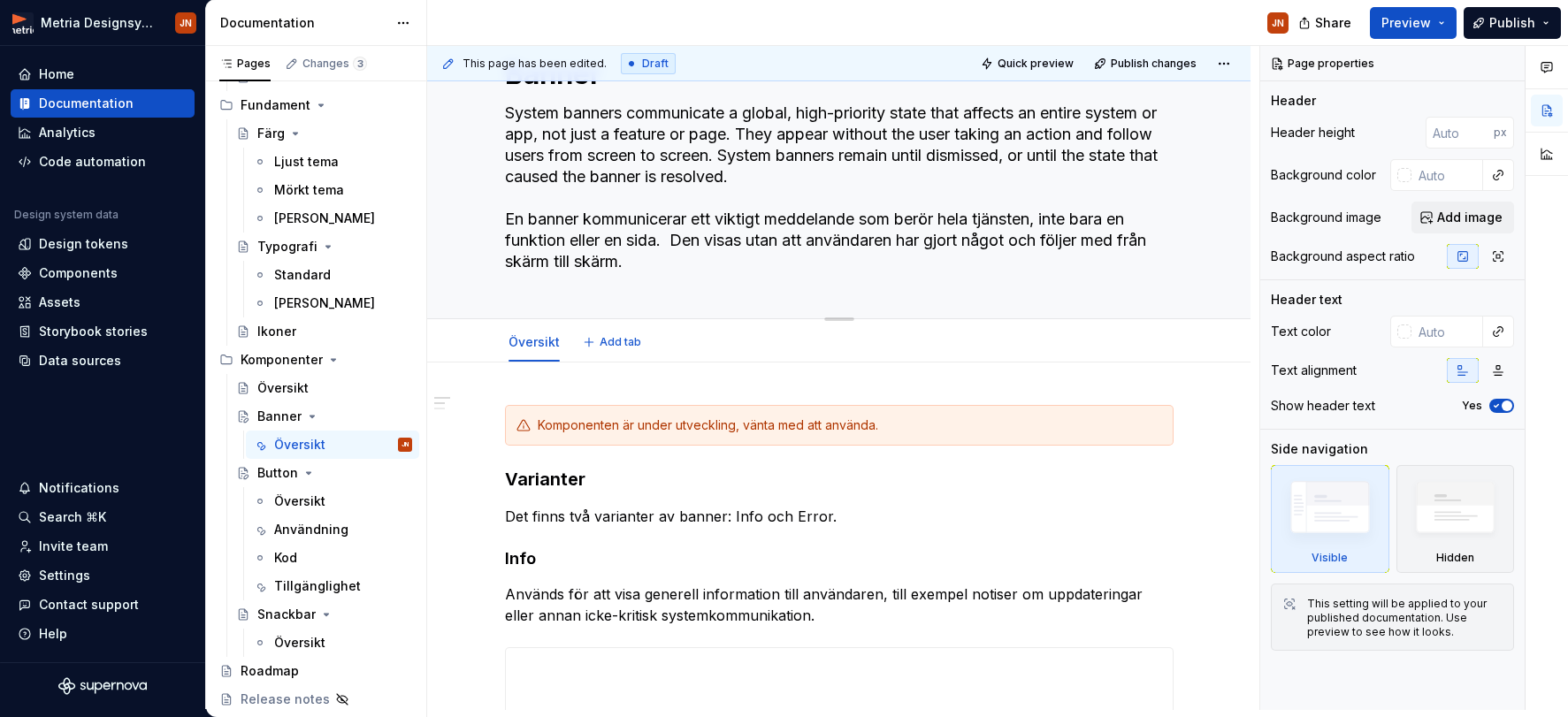
drag, startPoint x: 765, startPoint y: 239, endPoint x: 1021, endPoint y: 238, distance: 256.0
click at [1021, 238] on textarea "System banners communicate a global, high-priority state that affects an entire…" at bounding box center [835, 187] width 669 height 177
drag, startPoint x: 802, startPoint y: 257, endPoint x: 753, endPoint y: 255, distance: 49.0
click at [802, 257] on textarea "System banners communicate a global, high-priority state that affects an entire…" at bounding box center [835, 187] width 669 height 177
click at [733, 254] on textarea "System banners communicate a global, high-priority state that affects an entire…" at bounding box center [835, 187] width 669 height 177
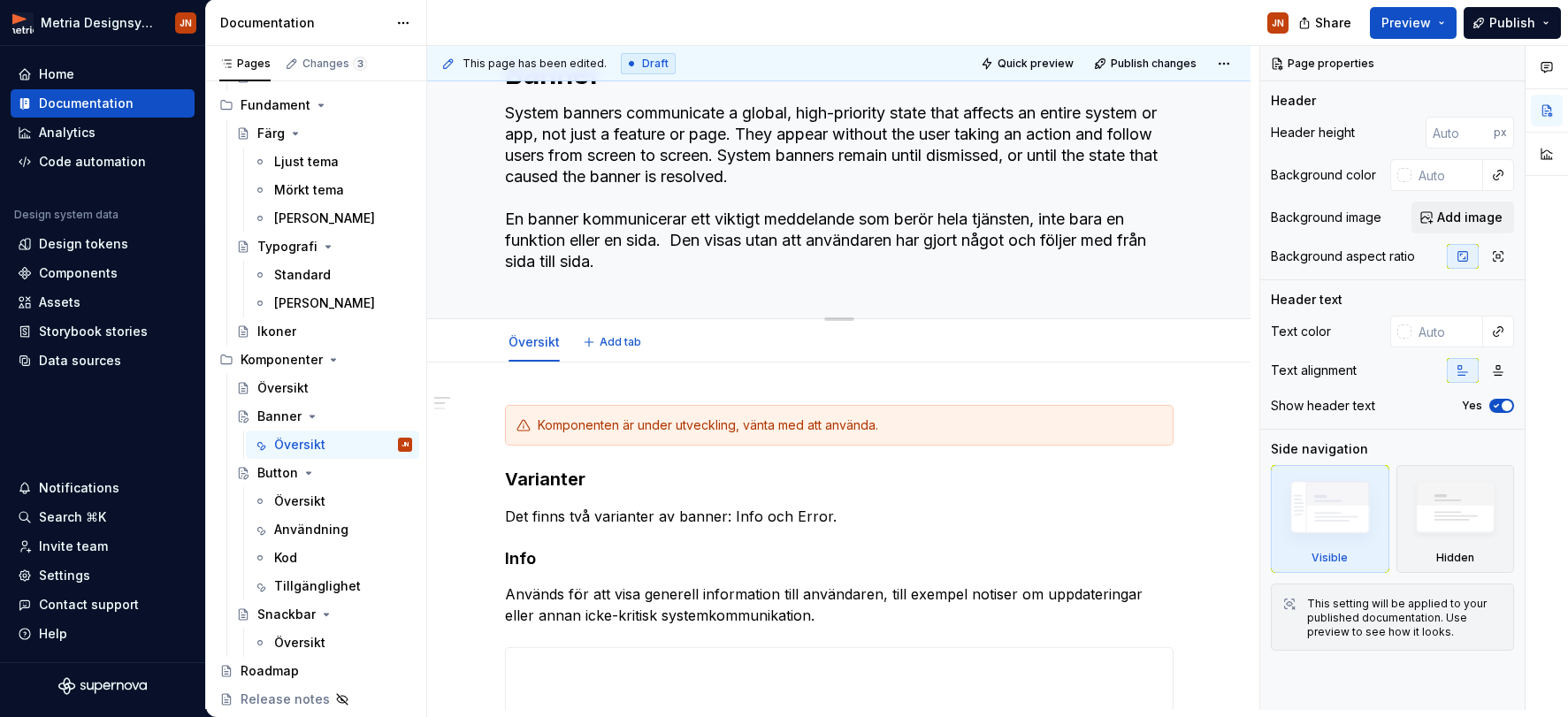
click at [677, 237] on textarea "System banners communicate a global, high-priority state that affects an entire…" at bounding box center [835, 187] width 669 height 177
drag, startPoint x: 614, startPoint y: 238, endPoint x: 664, endPoint y: 239, distance: 50.0
click at [664, 240] on textarea "System banners communicate a global, high-priority state that affects an entire…" at bounding box center [835, 187] width 669 height 177
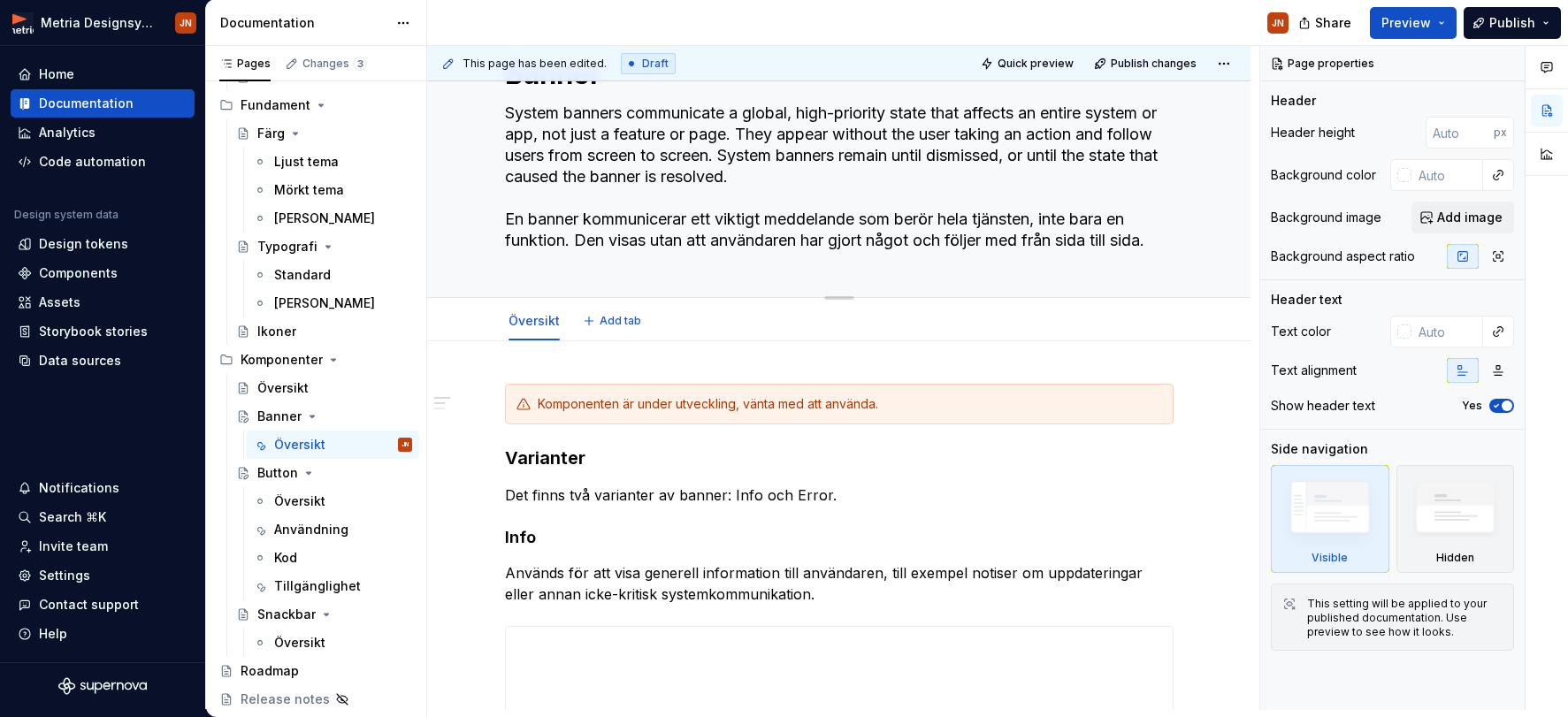
drag, startPoint x: 1168, startPoint y: 213, endPoint x: 1156, endPoint y: 225, distance: 17.0
click at [1168, 214] on textarea "System banners communicate a global, high-priority state that affects an entire…" at bounding box center [835, 177] width 669 height 156
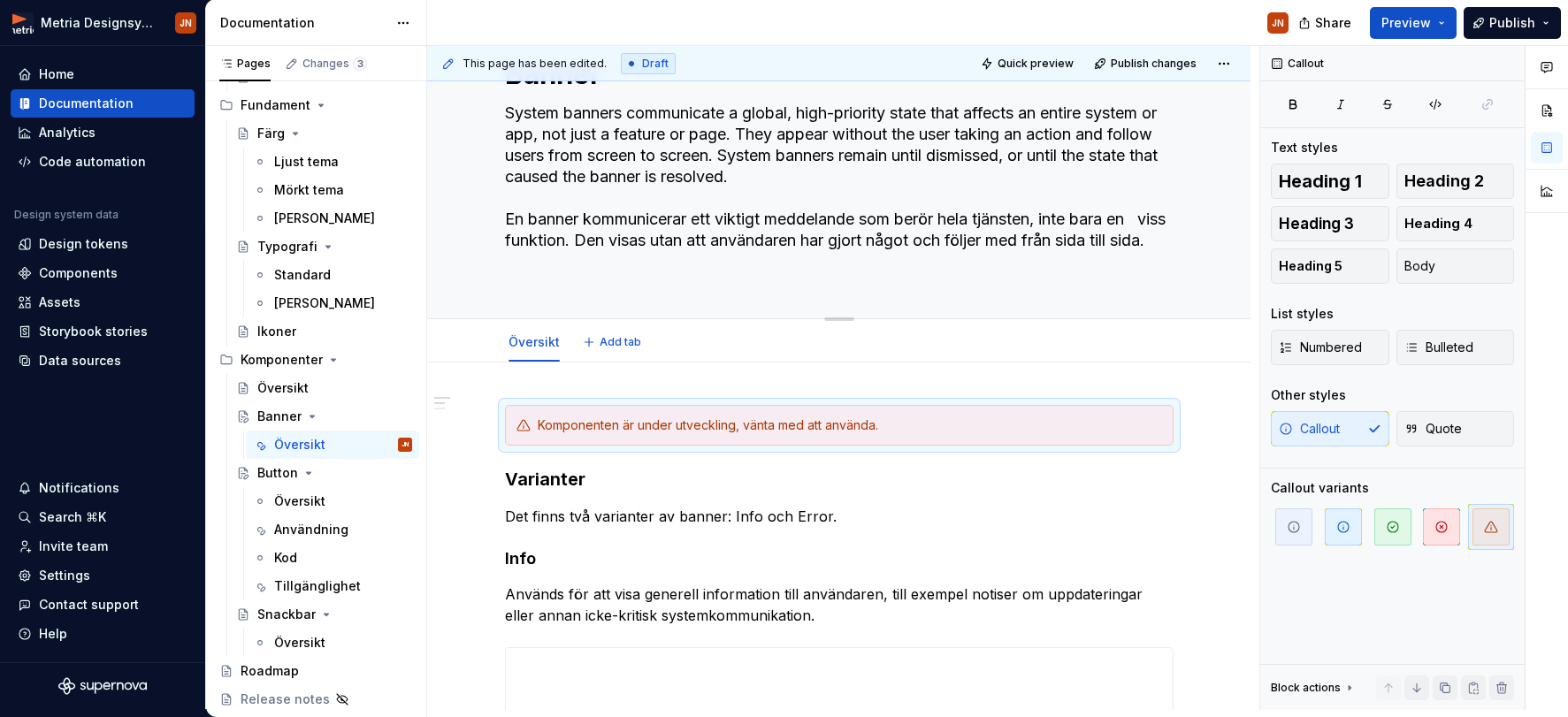
click at [588, 255] on textarea "System banners communicate a global, high-priority state that affects an entire…" at bounding box center [835, 187] width 669 height 177
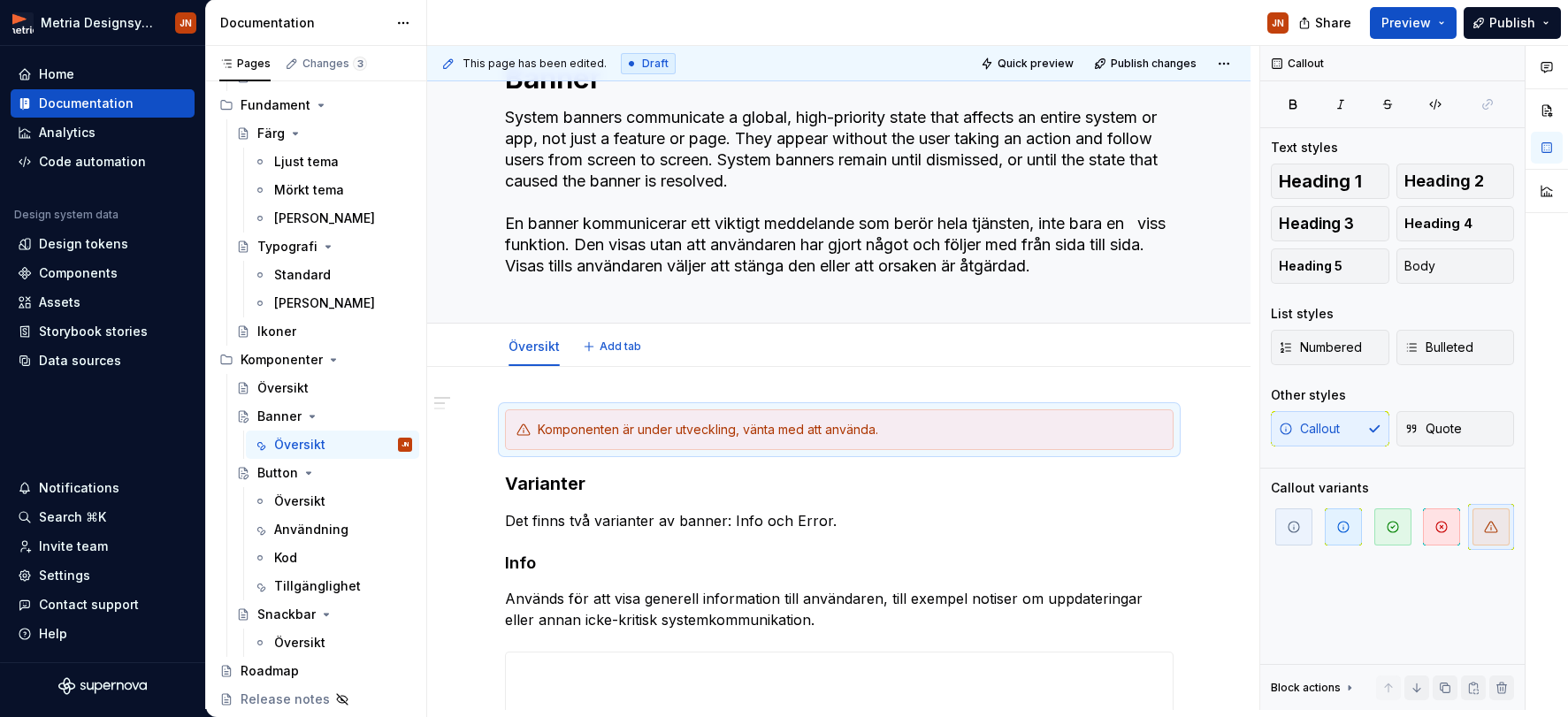
scroll to position [68, 0]
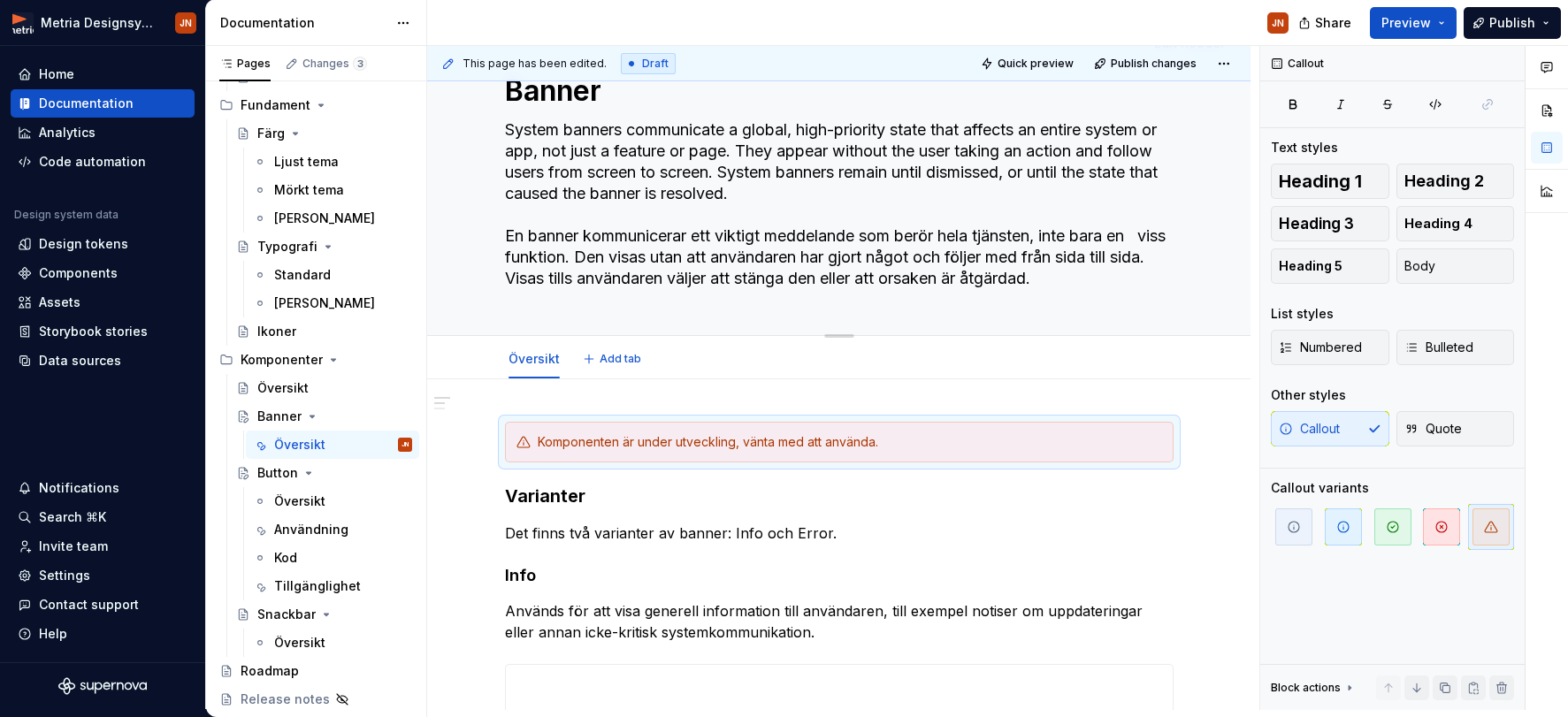
click at [728, 238] on textarea "System banners communicate a global, high-priority state that affects an entire…" at bounding box center [835, 204] width 669 height 177
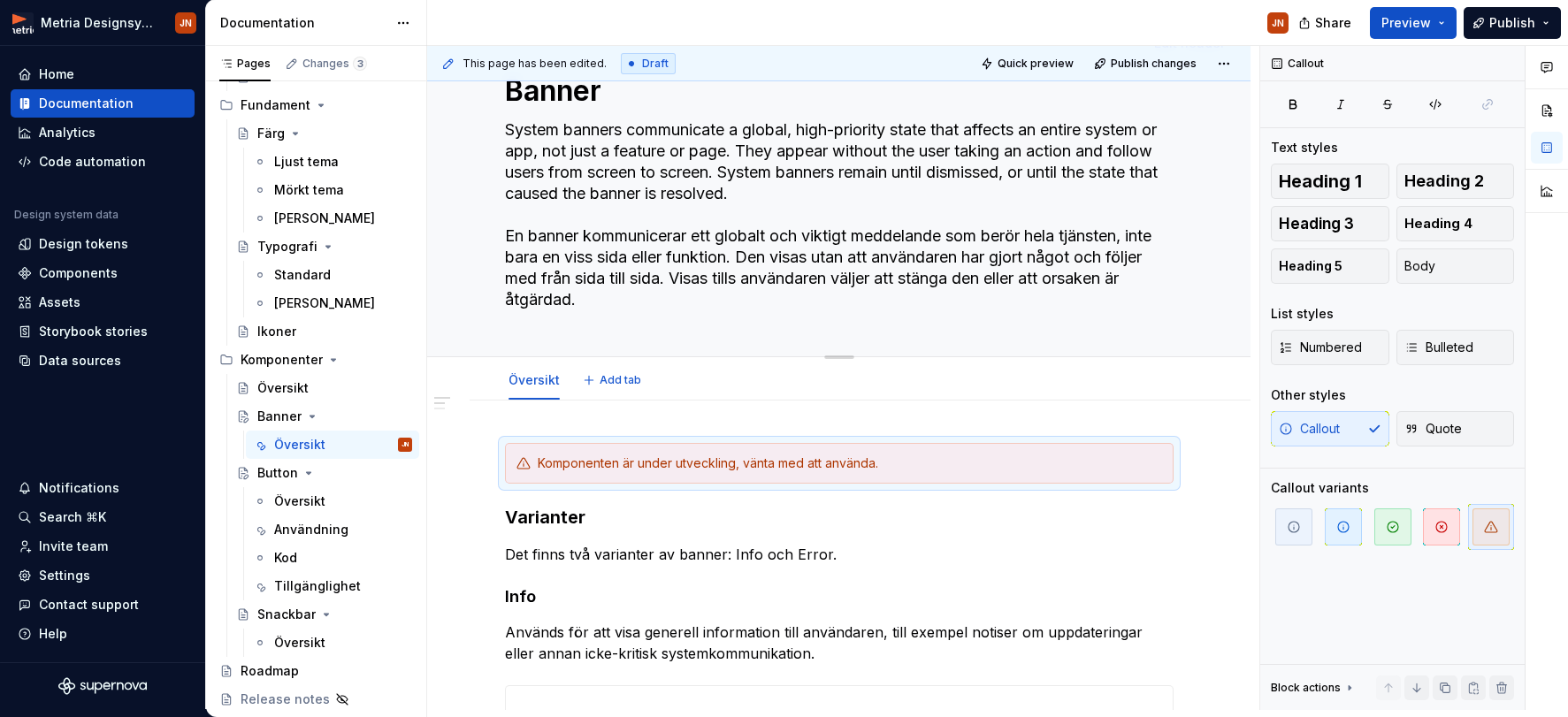
click at [613, 258] on textarea "System banners communicate a global, high-priority state that affects an entire…" at bounding box center [835, 215] width 669 height 198
drag, startPoint x: 613, startPoint y: 258, endPoint x: 625, endPoint y: 258, distance: 12.0
click at [613, 258] on textarea "System banners communicate a global, high-priority state that affects an entire…" at bounding box center [835, 215] width 669 height 198
click at [788, 248] on textarea "System banners communicate a global, high-priority state that affects an entire…" at bounding box center [835, 215] width 669 height 198
click at [788, 249] on textarea "System banners communicate a global, high-priority state that affects an entire…" at bounding box center [835, 215] width 669 height 198
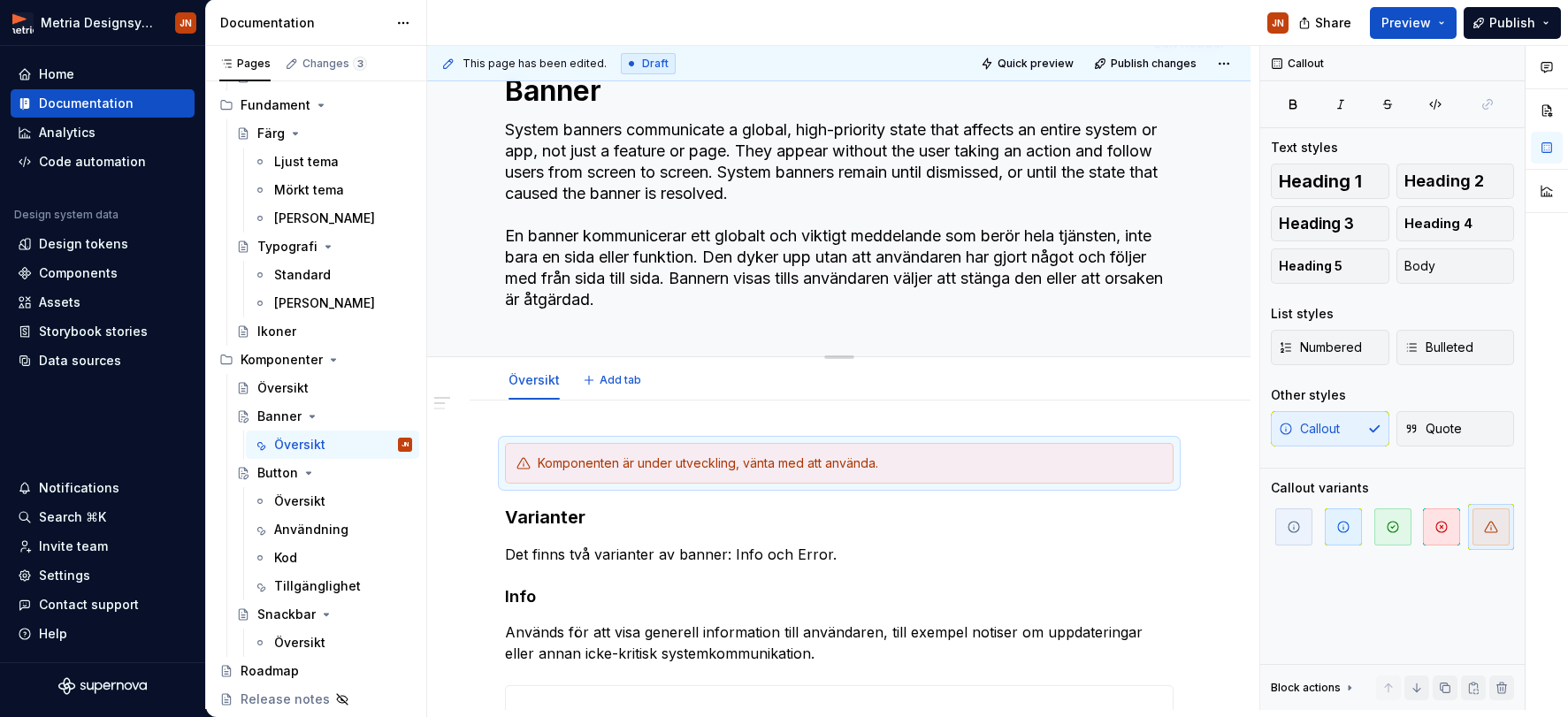
click at [708, 283] on textarea "System banners communicate a global, high-priority state that affects an entire…" at bounding box center [835, 215] width 669 height 198
click at [716, 281] on textarea "System banners communicate a global, high-priority state that affects an entire…" at bounding box center [835, 215] width 669 height 198
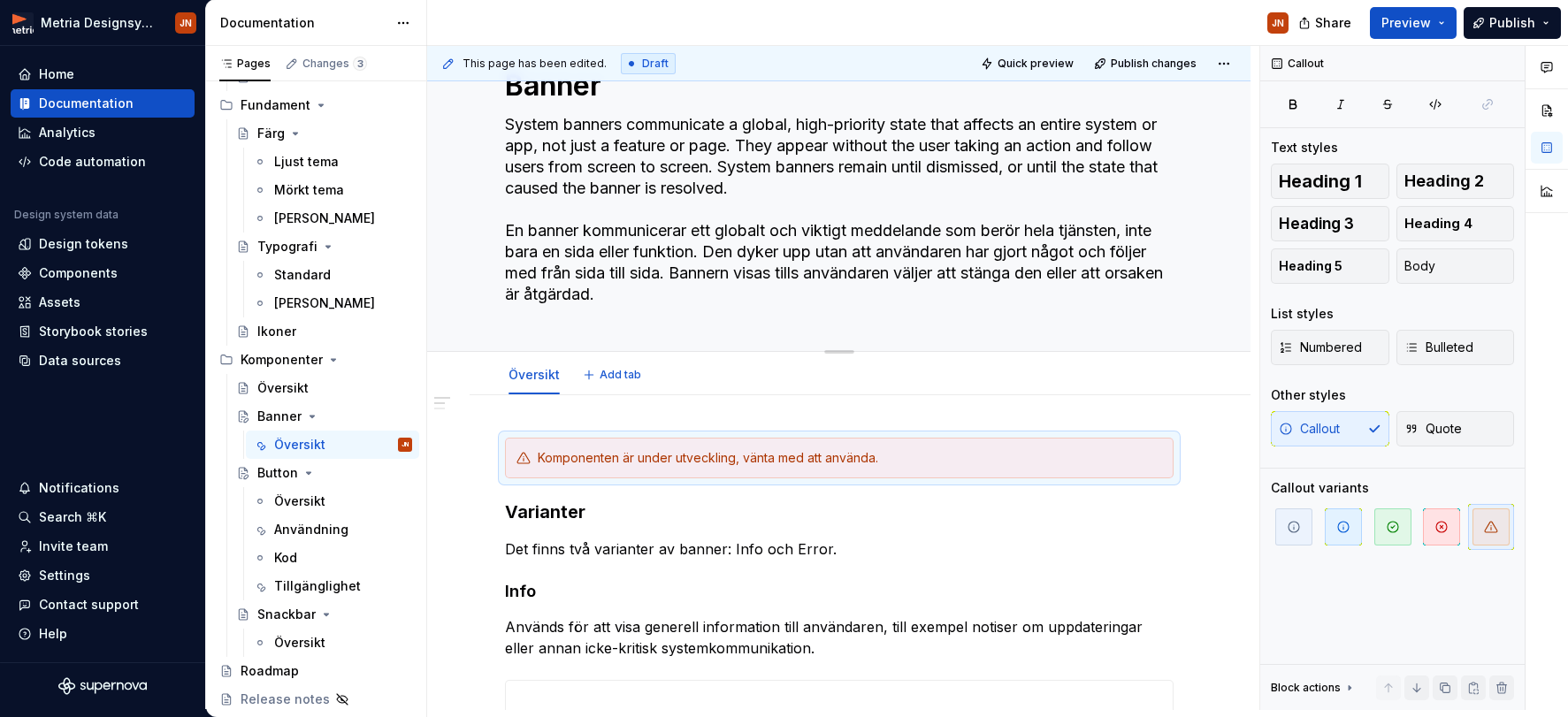
click at [722, 283] on textarea "System banners communicate a global, high-priority state that affects an entire…" at bounding box center [835, 210] width 669 height 198
click at [829, 269] on textarea "System banners communicate a global, high-priority state that affects an entire…" at bounding box center [835, 210] width 669 height 198
drag, startPoint x: 753, startPoint y: 291, endPoint x: 636, endPoint y: 295, distance: 117.1
click at [636, 295] on textarea "System banners communicate a global, high-priority state that affects an entire…" at bounding box center [835, 210] width 669 height 198
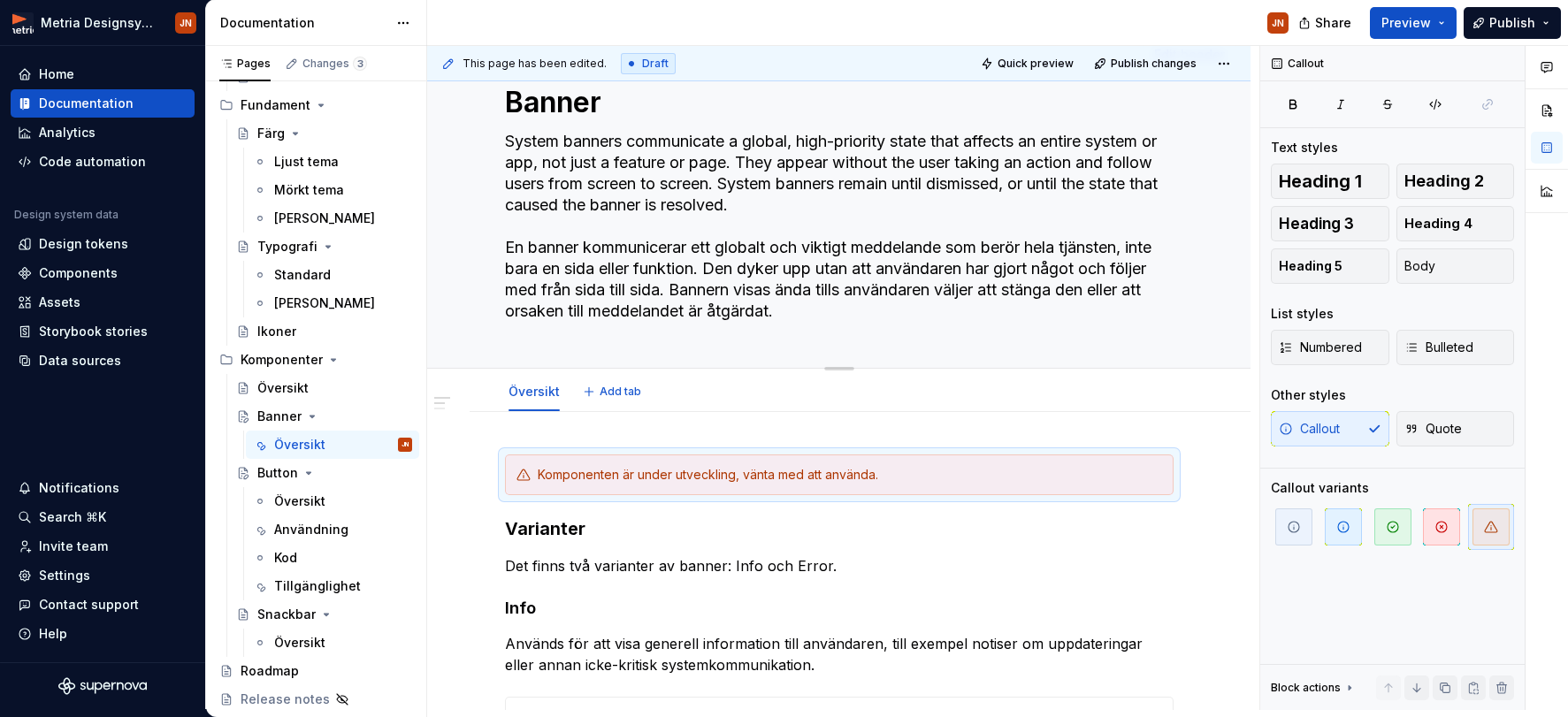
drag, startPoint x: 853, startPoint y: 184, endPoint x: 491, endPoint y: 124, distance: 366.9
click at [491, 124] on div "Banner System banners communicate a global, high-priority state that affects an…" at bounding box center [839, 197] width 823 height 344
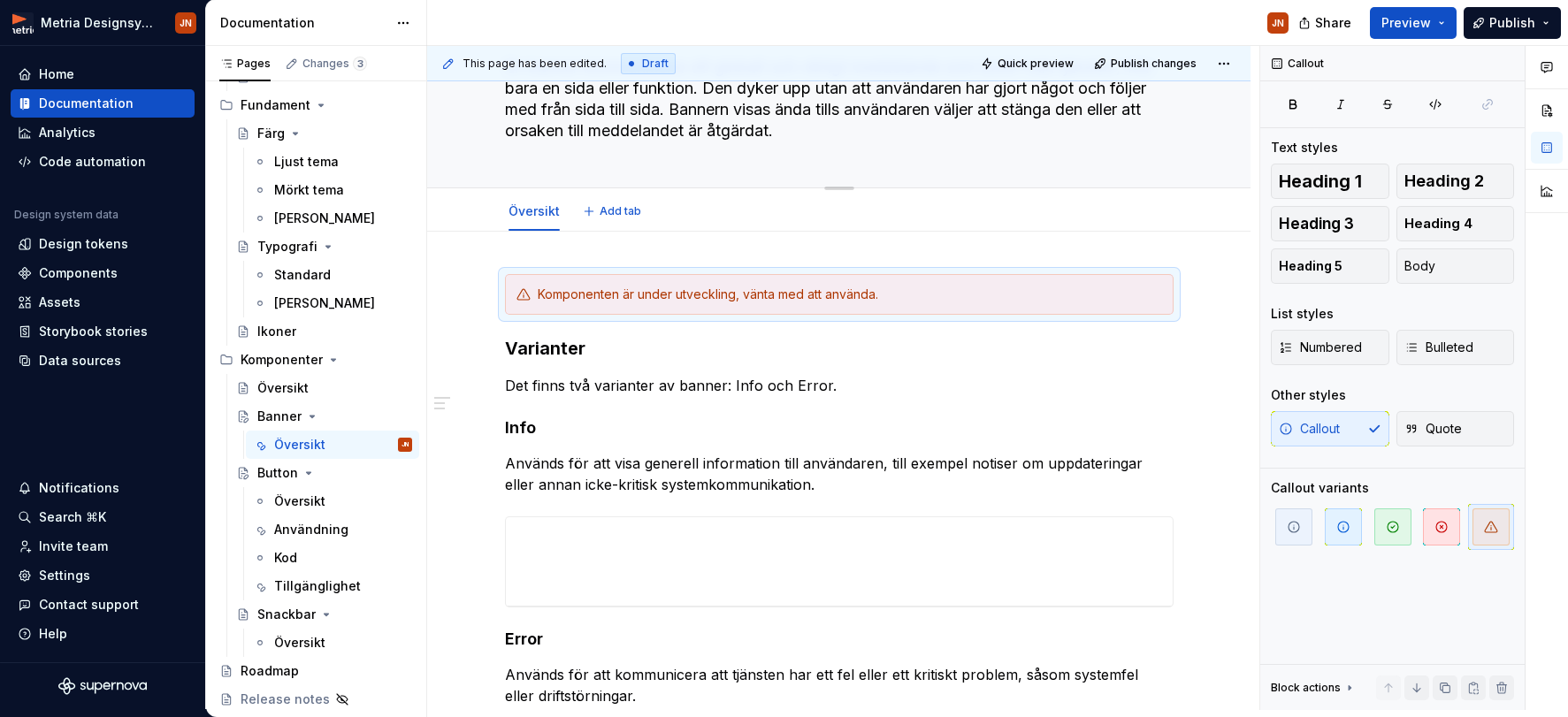
scroll to position [119, 0]
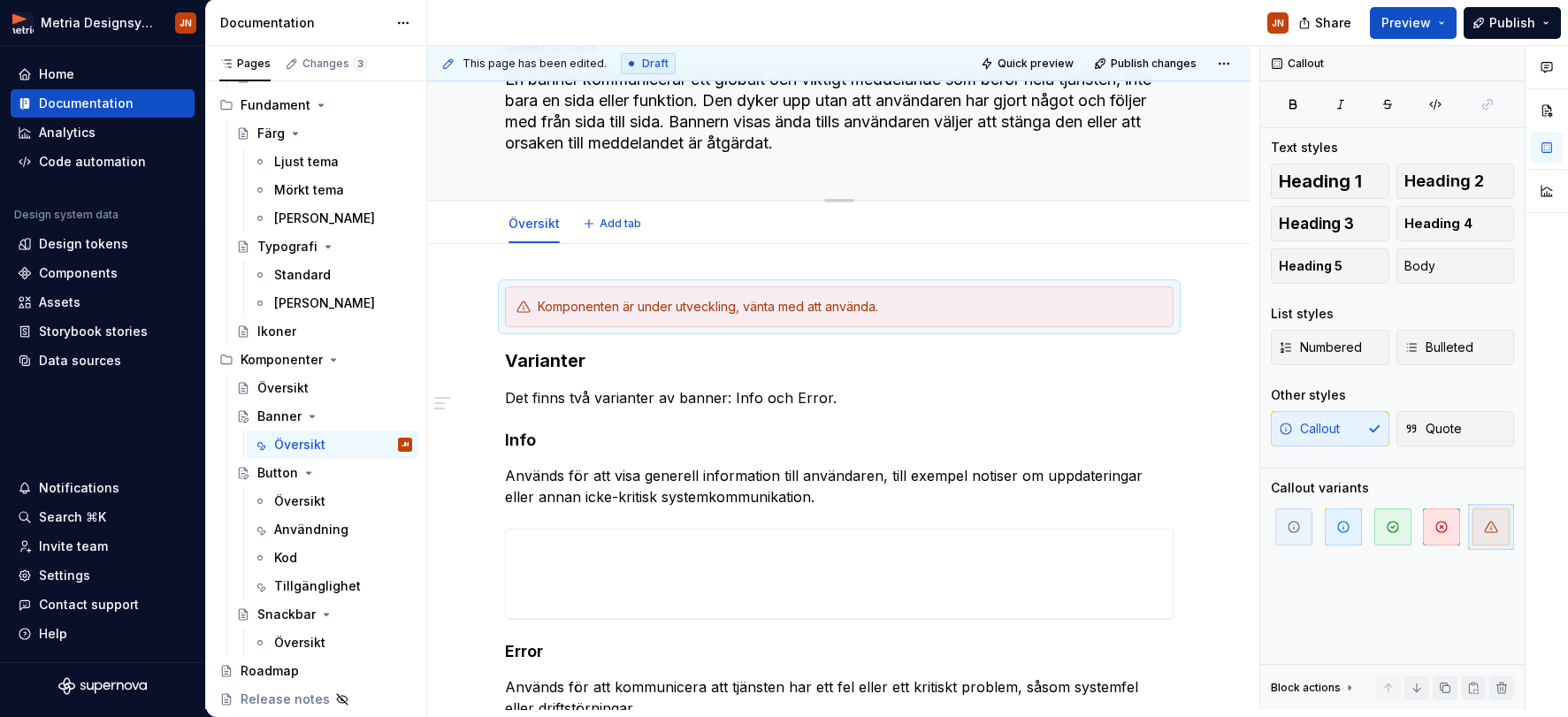
drag, startPoint x: 702, startPoint y: 139, endPoint x: 755, endPoint y: 141, distance: 53.0
click at [755, 141] on textarea "En banner kommunicerar ett globalt och viktigt meddelande som berör hela tjänst…" at bounding box center [835, 111] width 669 height 92
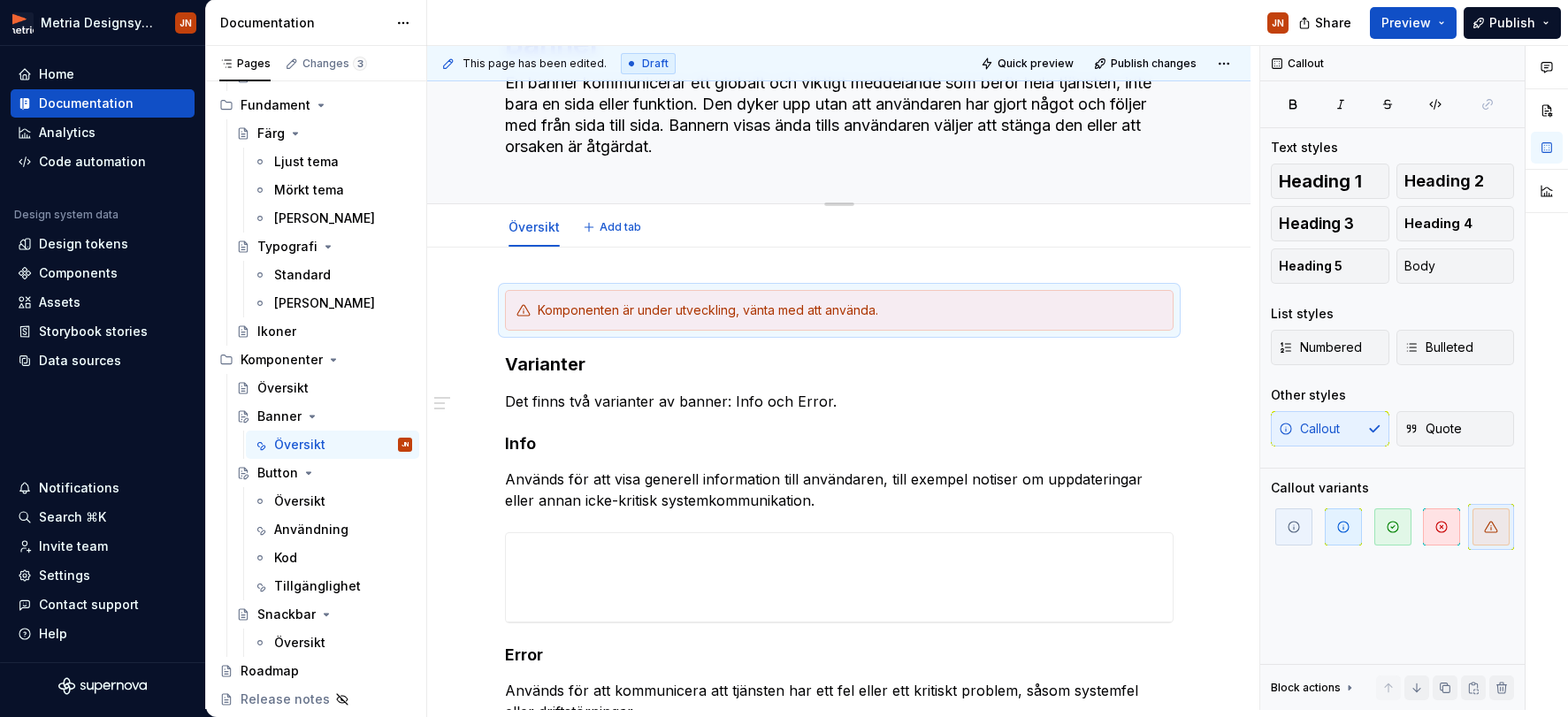
drag, startPoint x: 815, startPoint y: 138, endPoint x: 715, endPoint y: 143, distance: 100.1
click at [815, 138] on textarea "En banner kommunicerar ett globalt och viktigt meddelande som berör hela tjänst…" at bounding box center [835, 114] width 669 height 92
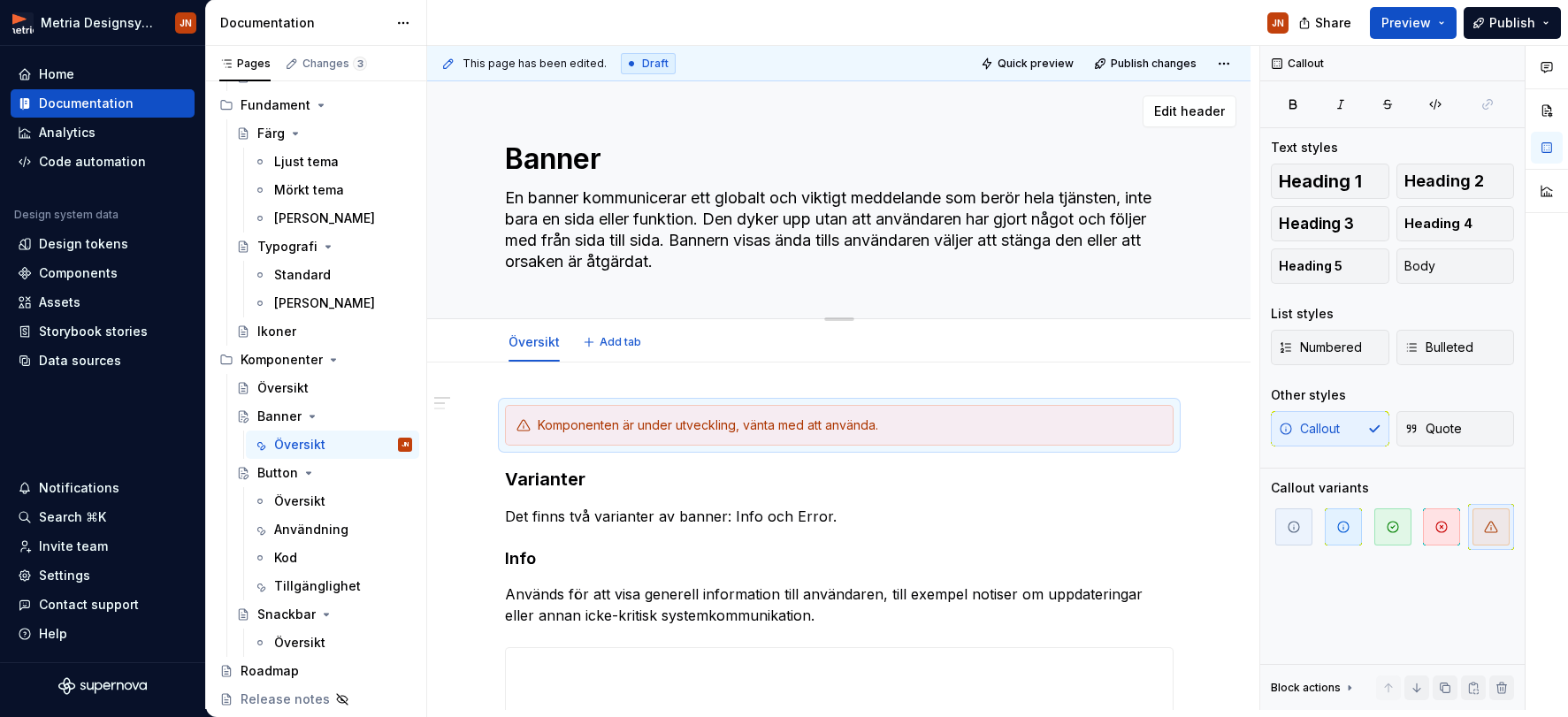
scroll to position [0, 0]
click at [682, 261] on textarea "En banner kommunicerar ett globalt och viktigt meddelande som berör hela tjänst…" at bounding box center [835, 229] width 669 height 92
click at [760, 292] on div "Banner En banner kommunicerar ett globalt och viktigt meddelande som berör hela…" at bounding box center [839, 200] width 669 height 237
click at [707, 259] on textarea "En banner kommunicerar ett globalt och viktigt meddelande som berör hela tjänst…" at bounding box center [835, 229] width 669 height 92
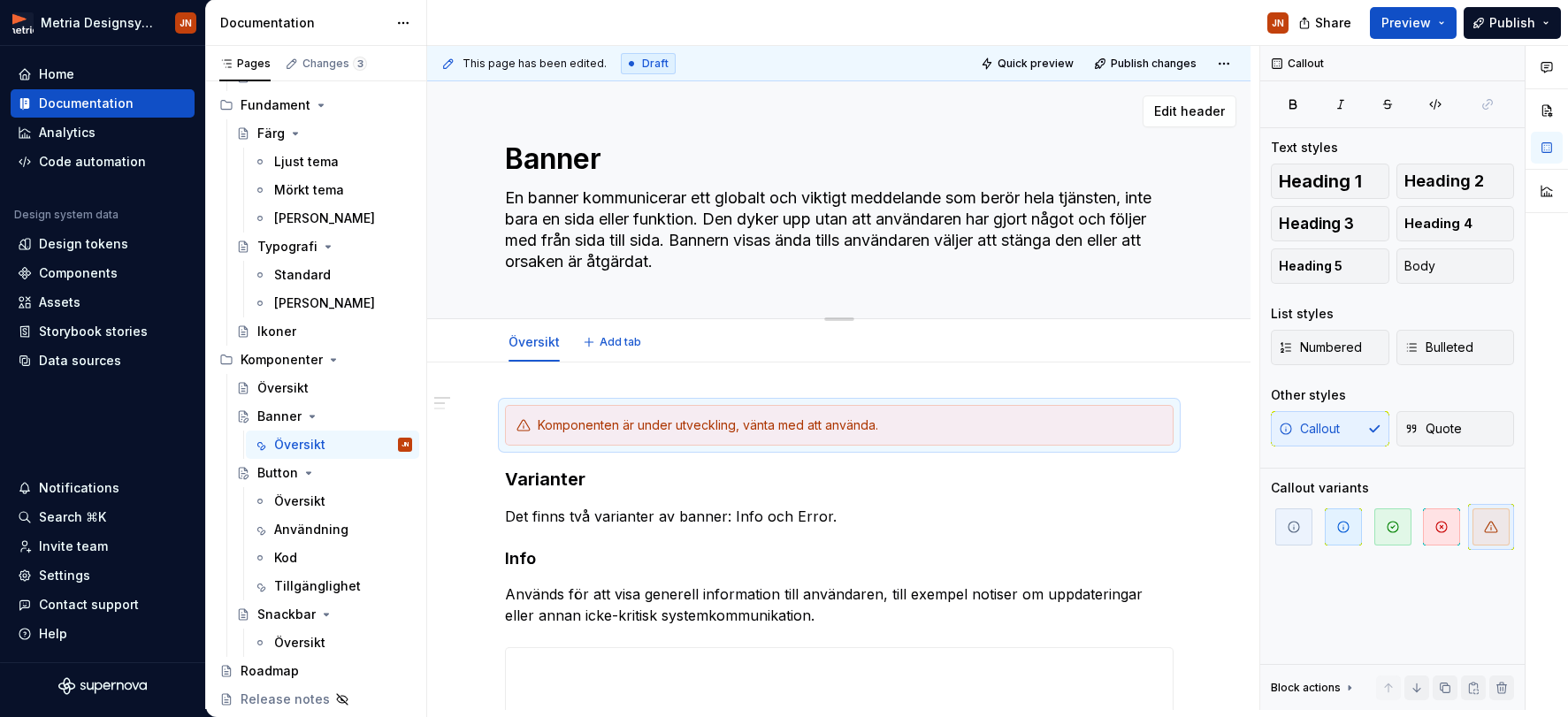
click at [727, 260] on textarea "En banner kommunicerar ett globalt och viktigt meddelande som berör hela tjänst…" at bounding box center [835, 229] width 669 height 92
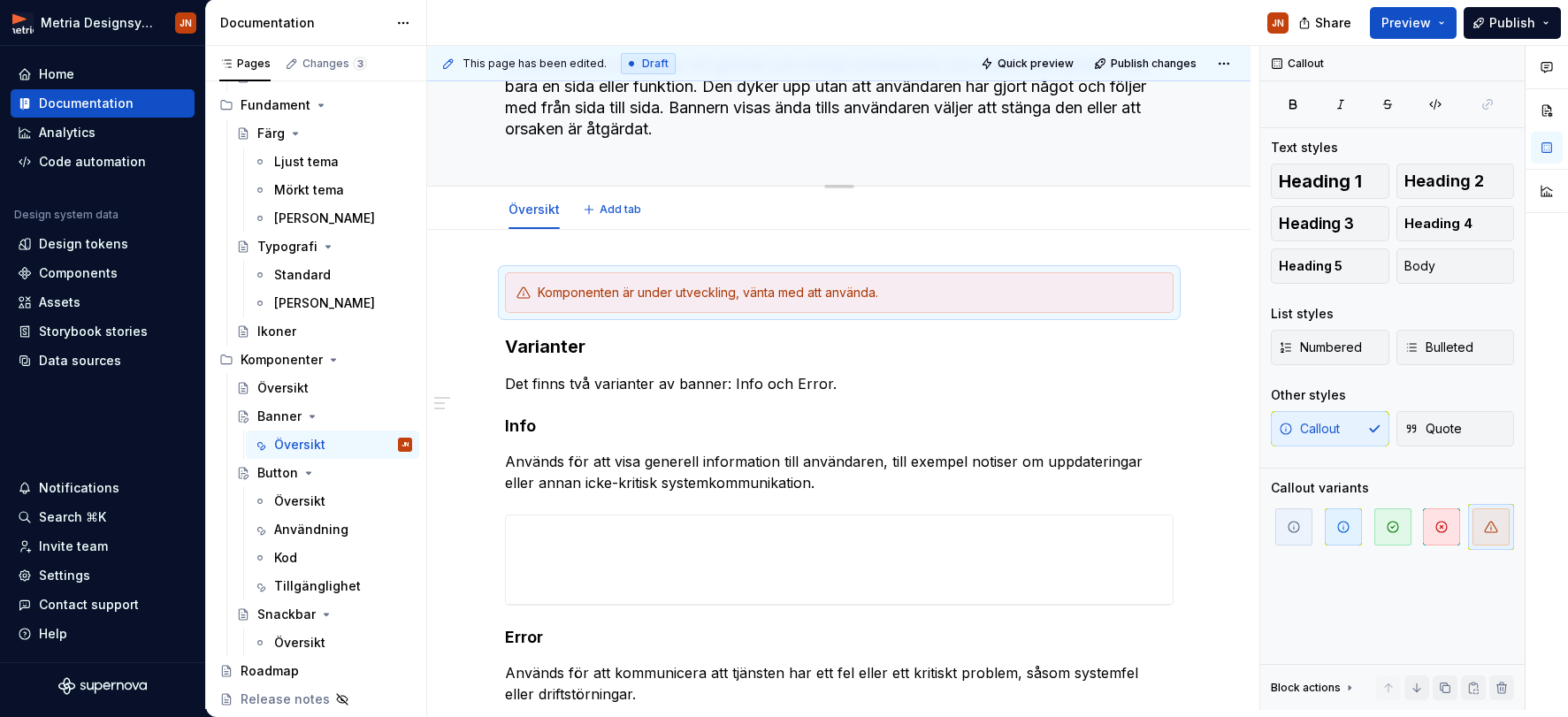
scroll to position [134, 0]
click at [924, 286] on div "Komponenten är under utveckling, vänta med att använda." at bounding box center [849, 290] width 624 height 18
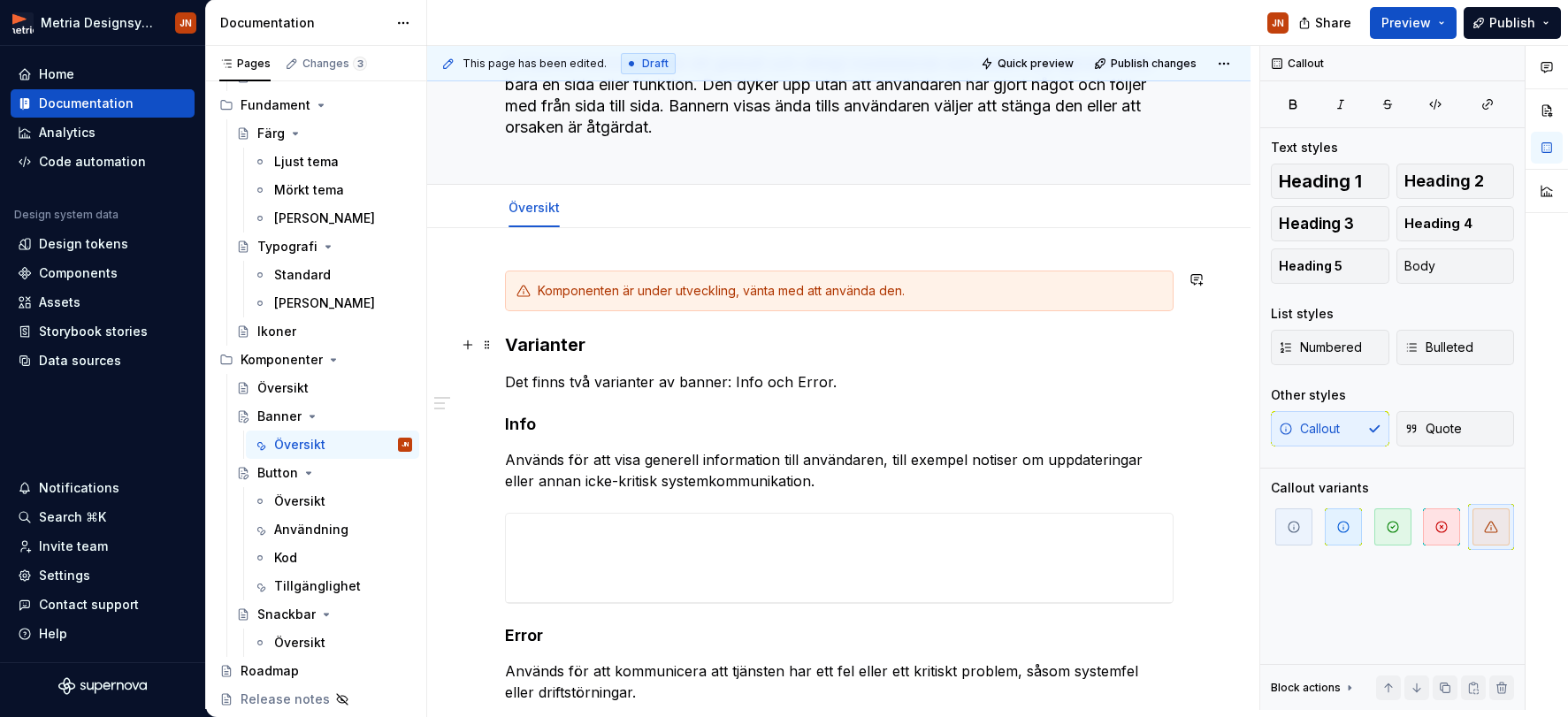
click at [986, 365] on div "Komponenten är under utveckling, vänta med att använda den. Varianter Det finns…" at bounding box center [839, 487] width 669 height 432
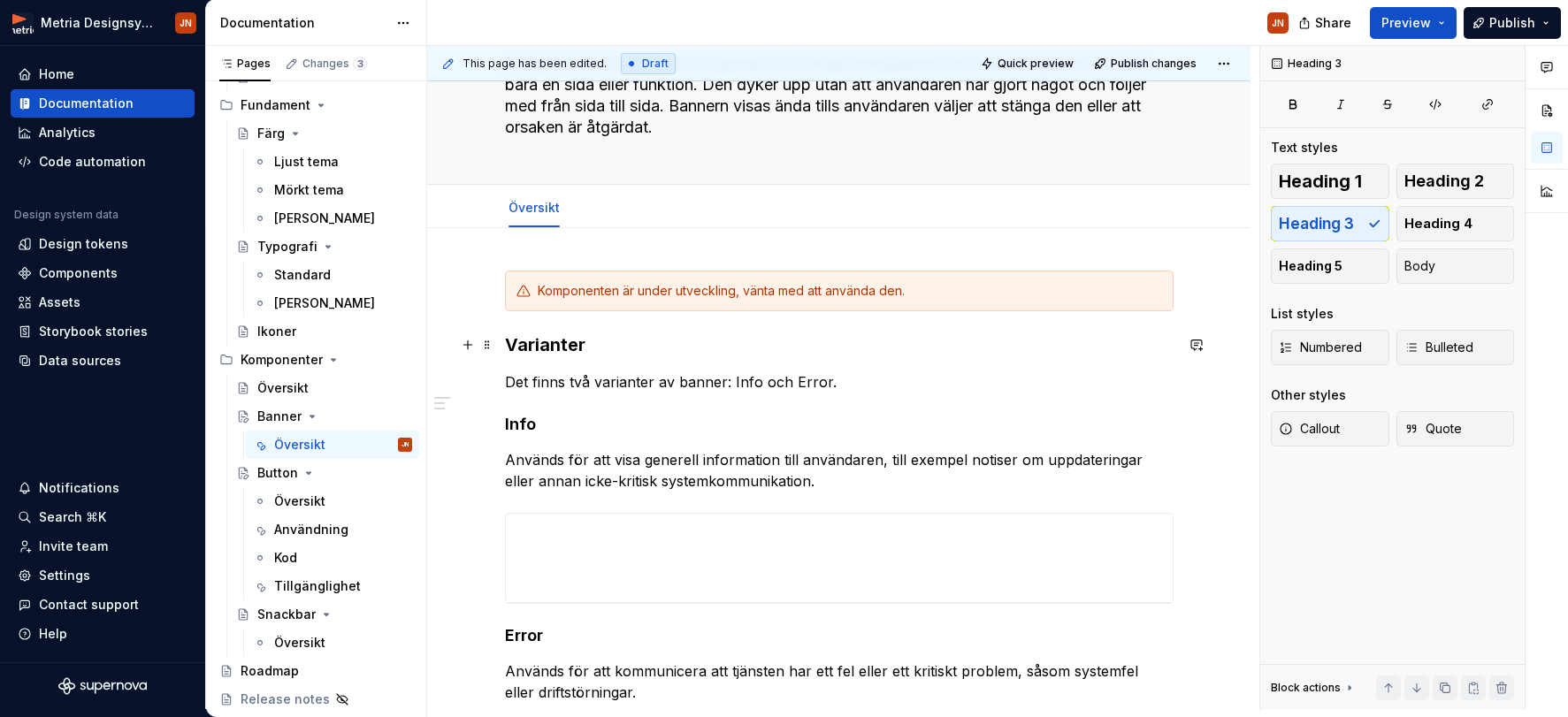
click at [792, 356] on h3 "Varianter" at bounding box center [839, 345] width 669 height 25
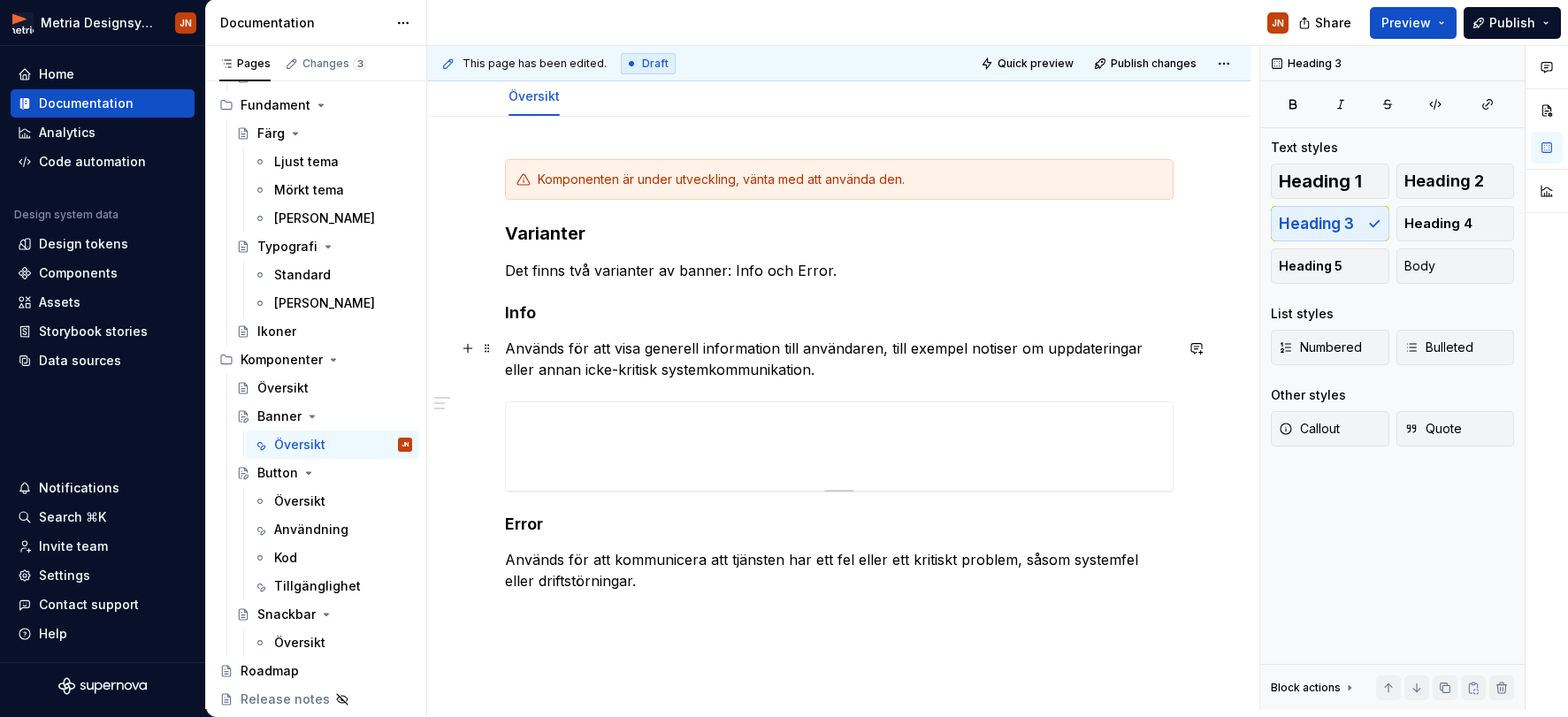
scroll to position [245, 0]
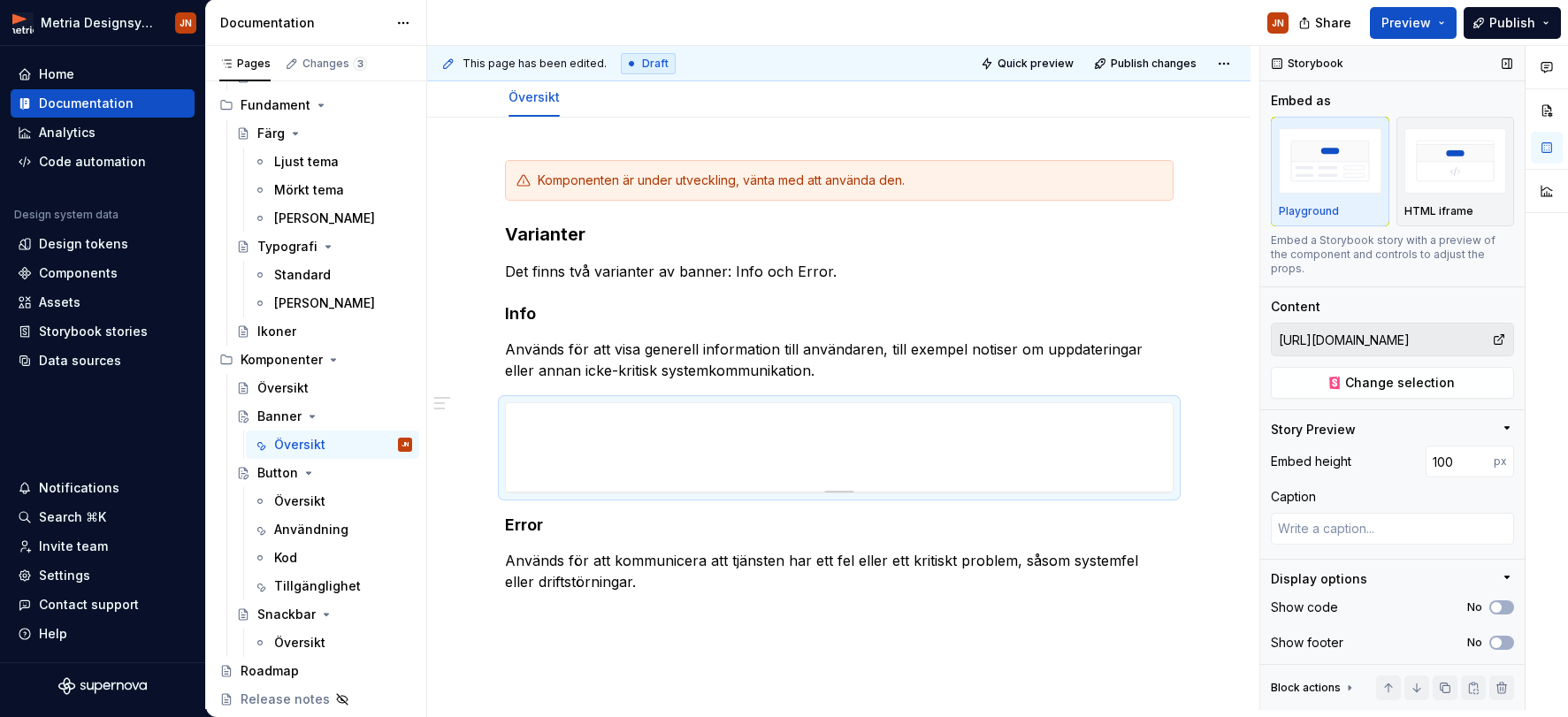
click at [1367, 324] on input "[URL][DOMAIN_NAME]" at bounding box center [1381, 339] width 220 height 32
click at [1367, 374] on span "Change selection" at bounding box center [1399, 382] width 109 height 18
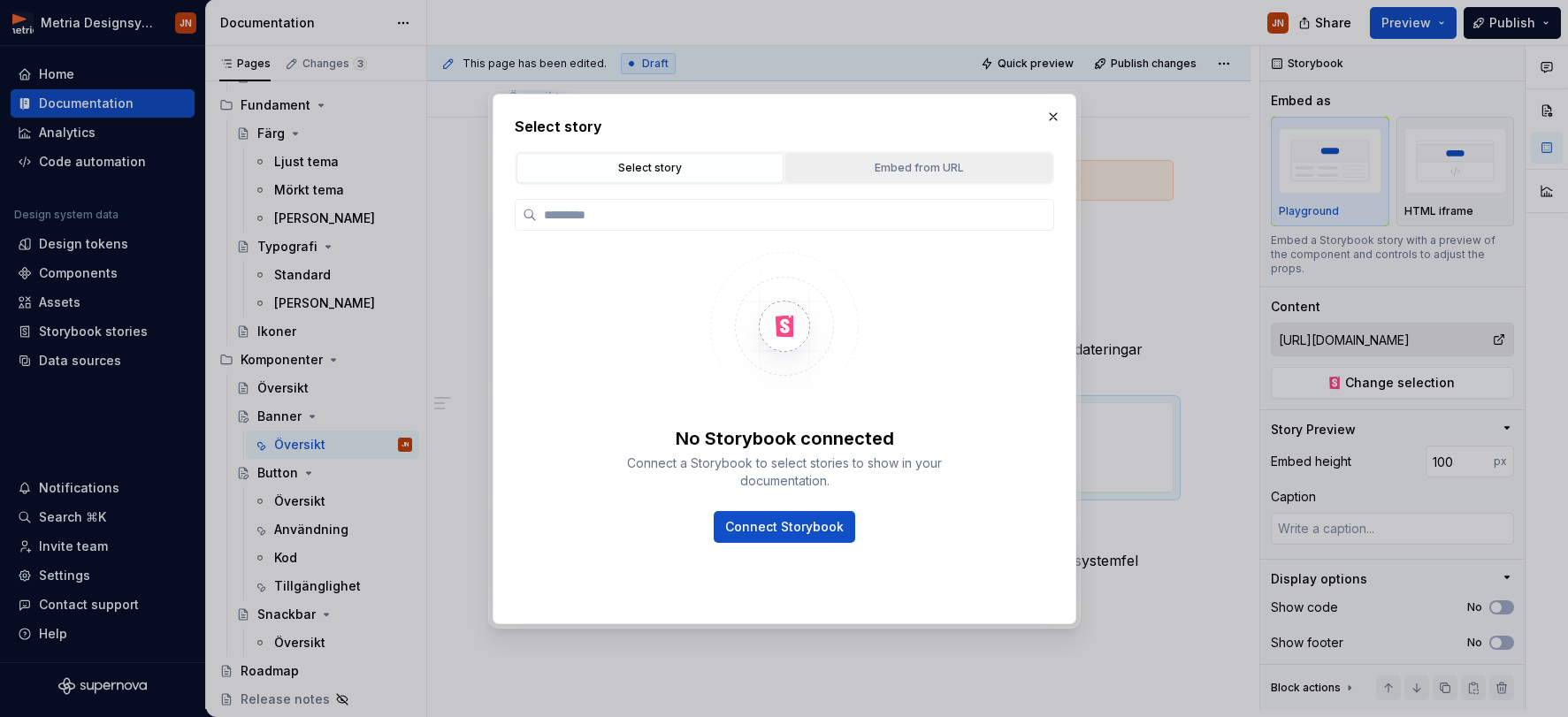
click at [913, 165] on div "Embed from URL" at bounding box center [918, 168] width 255 height 18
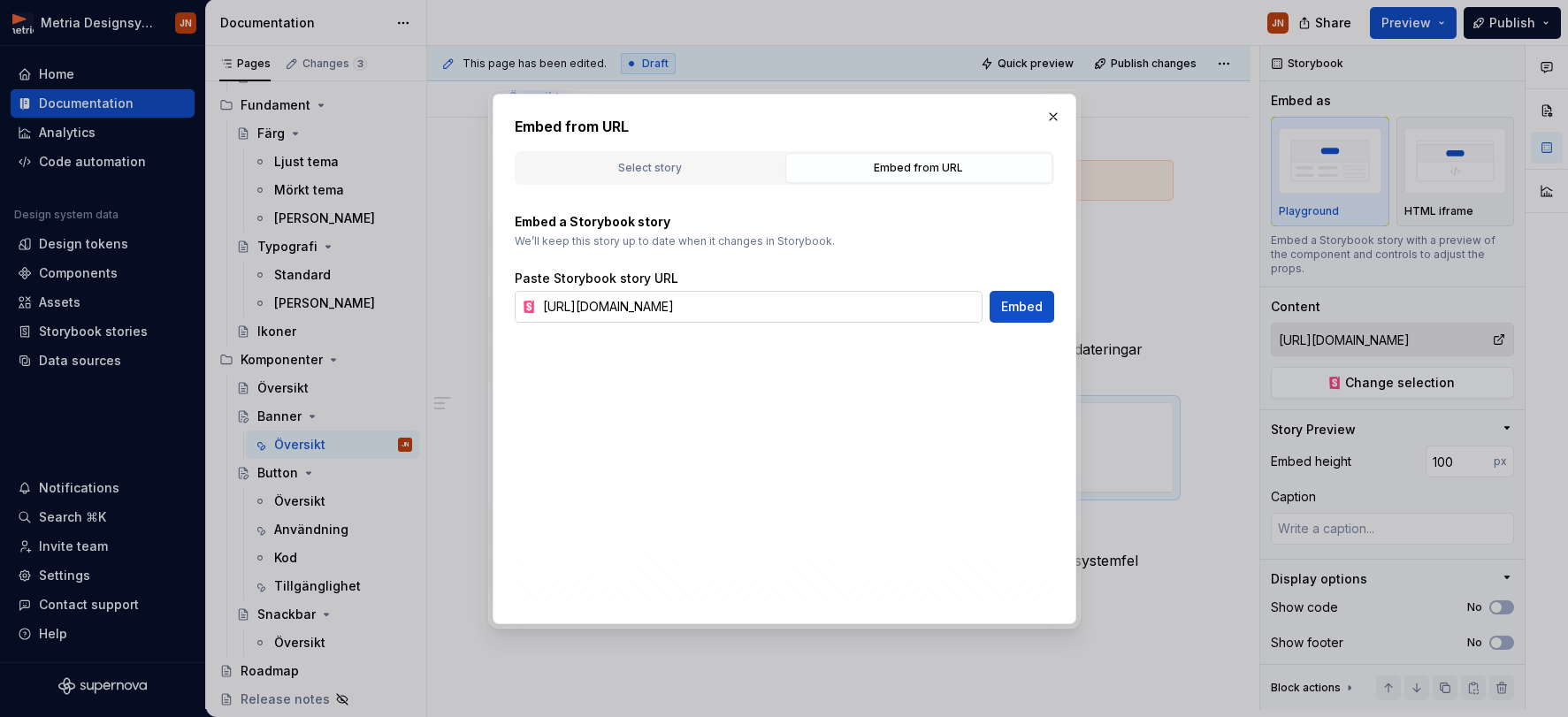
click at [751, 302] on input "[URL][DOMAIN_NAME]" at bounding box center [759, 307] width 447 height 32
paste input "information"
click at [1029, 297] on button "Embed" at bounding box center [1022, 307] width 65 height 32
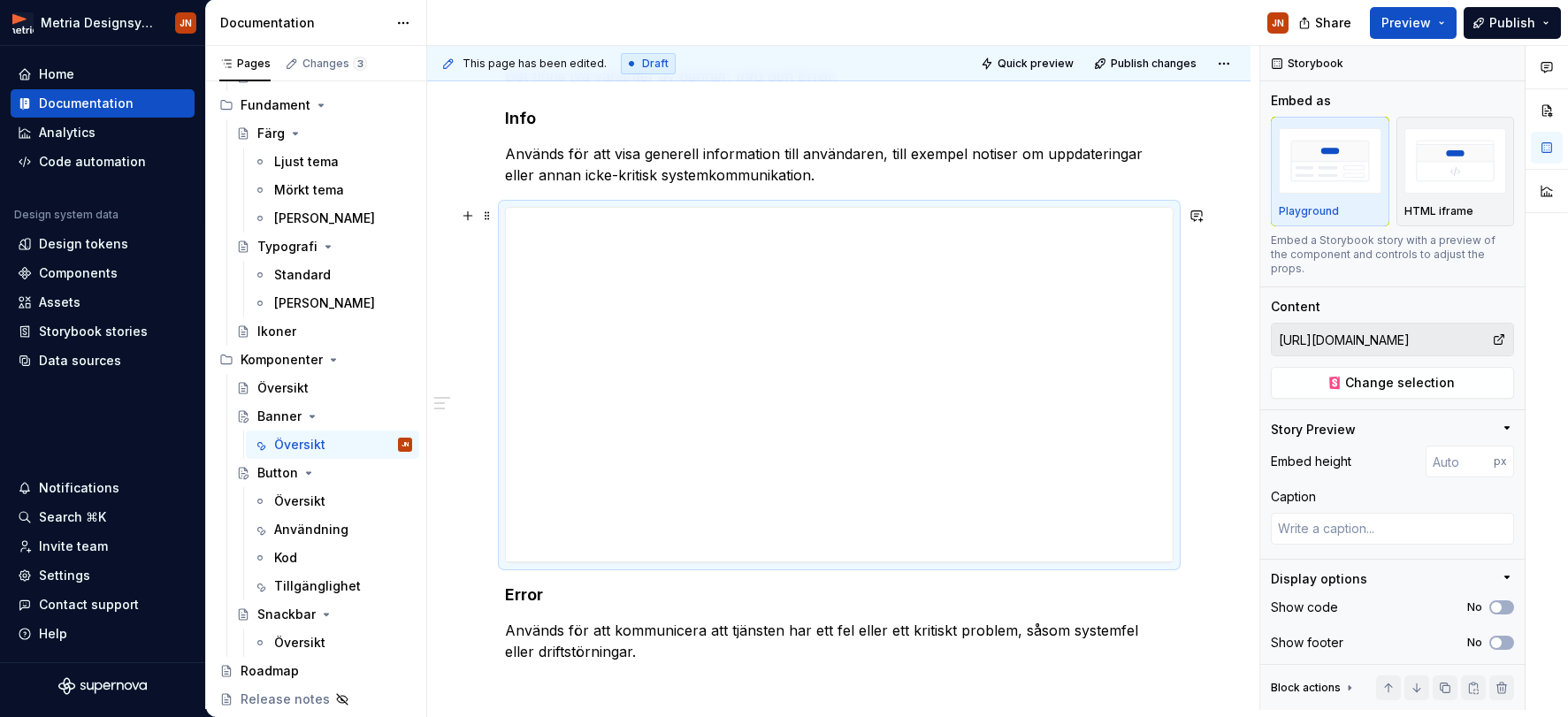
scroll to position [462, 0]
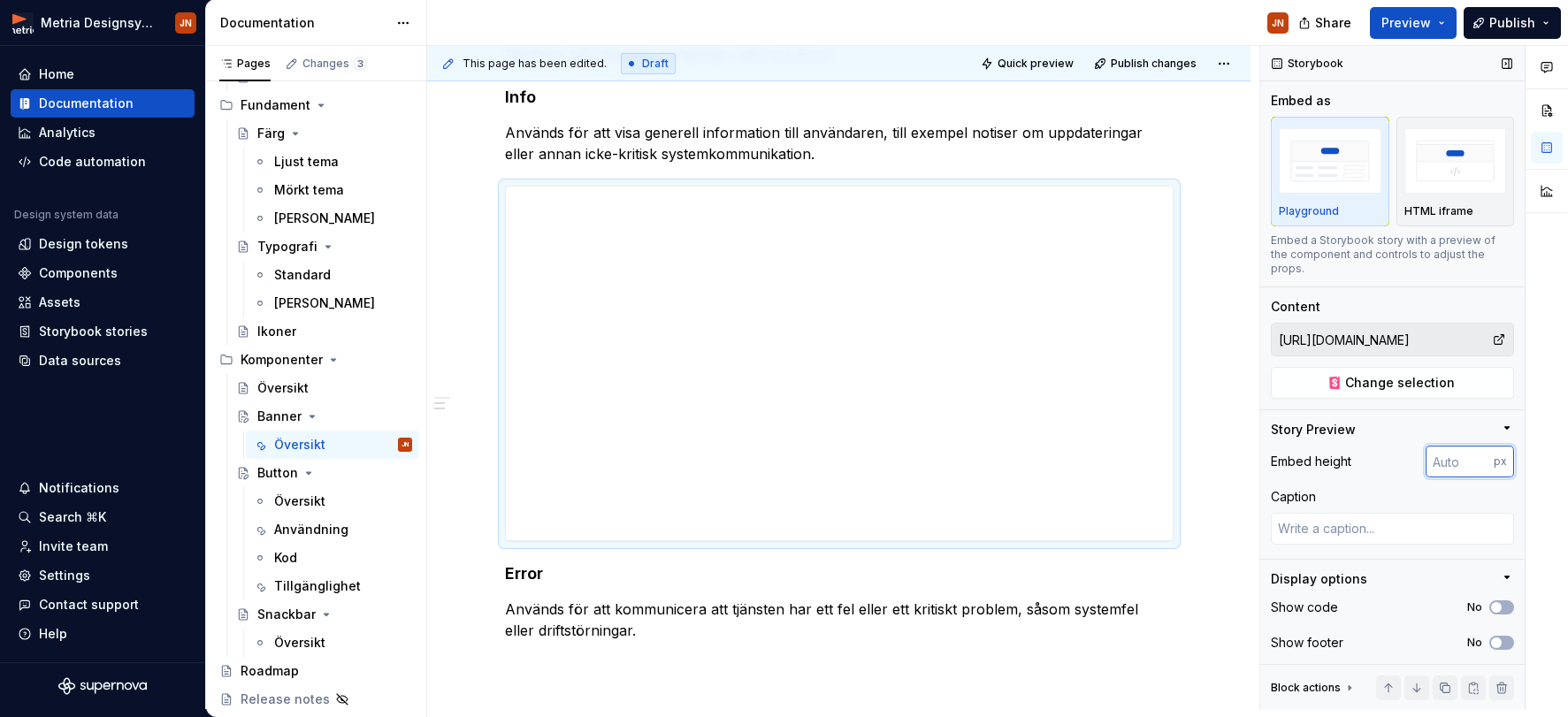
click at [1367, 446] on input "number" at bounding box center [1459, 462] width 68 height 32
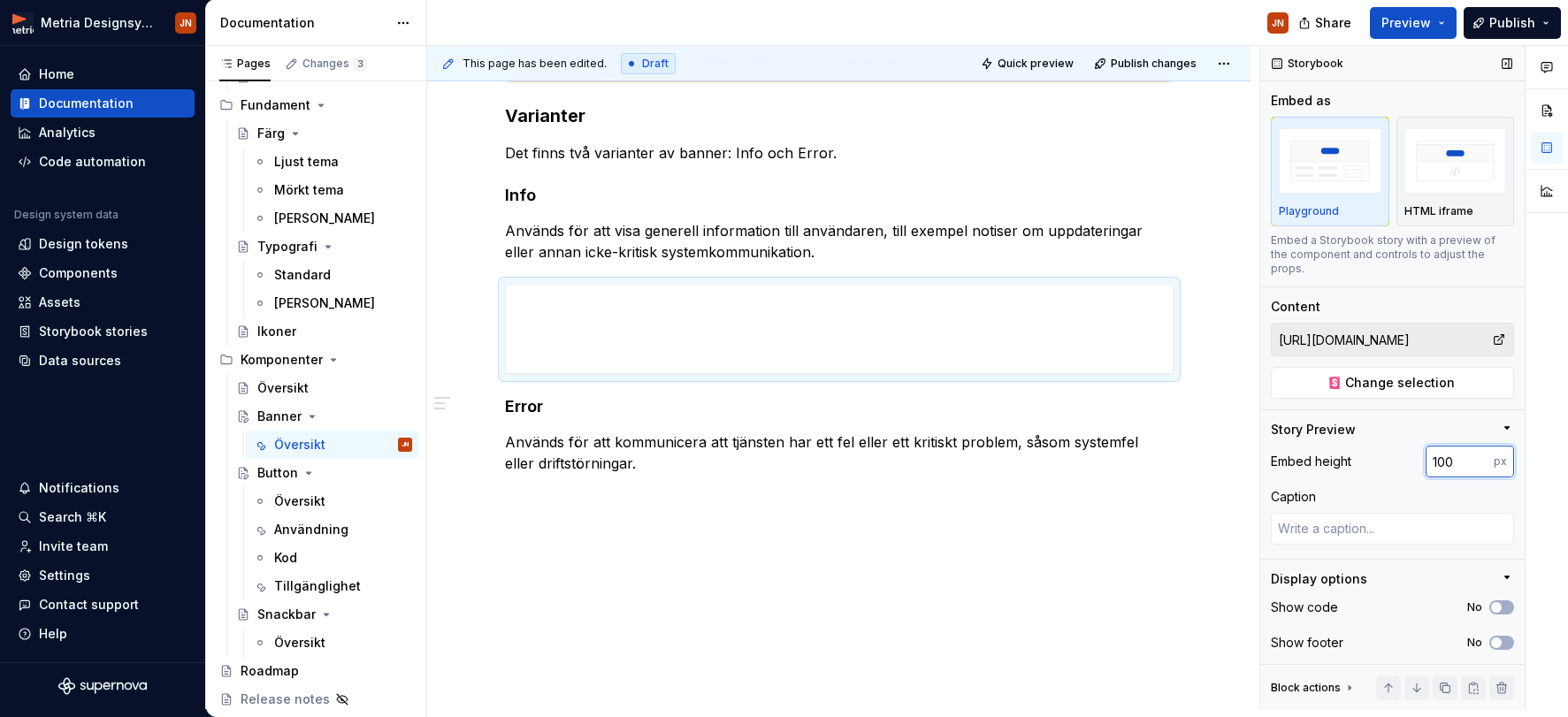
drag, startPoint x: 1454, startPoint y: 448, endPoint x: 1340, endPoint y: 441, distance: 114.2
click at [1356, 446] on div "Embed height 100 px" at bounding box center [1392, 462] width 243 height 32
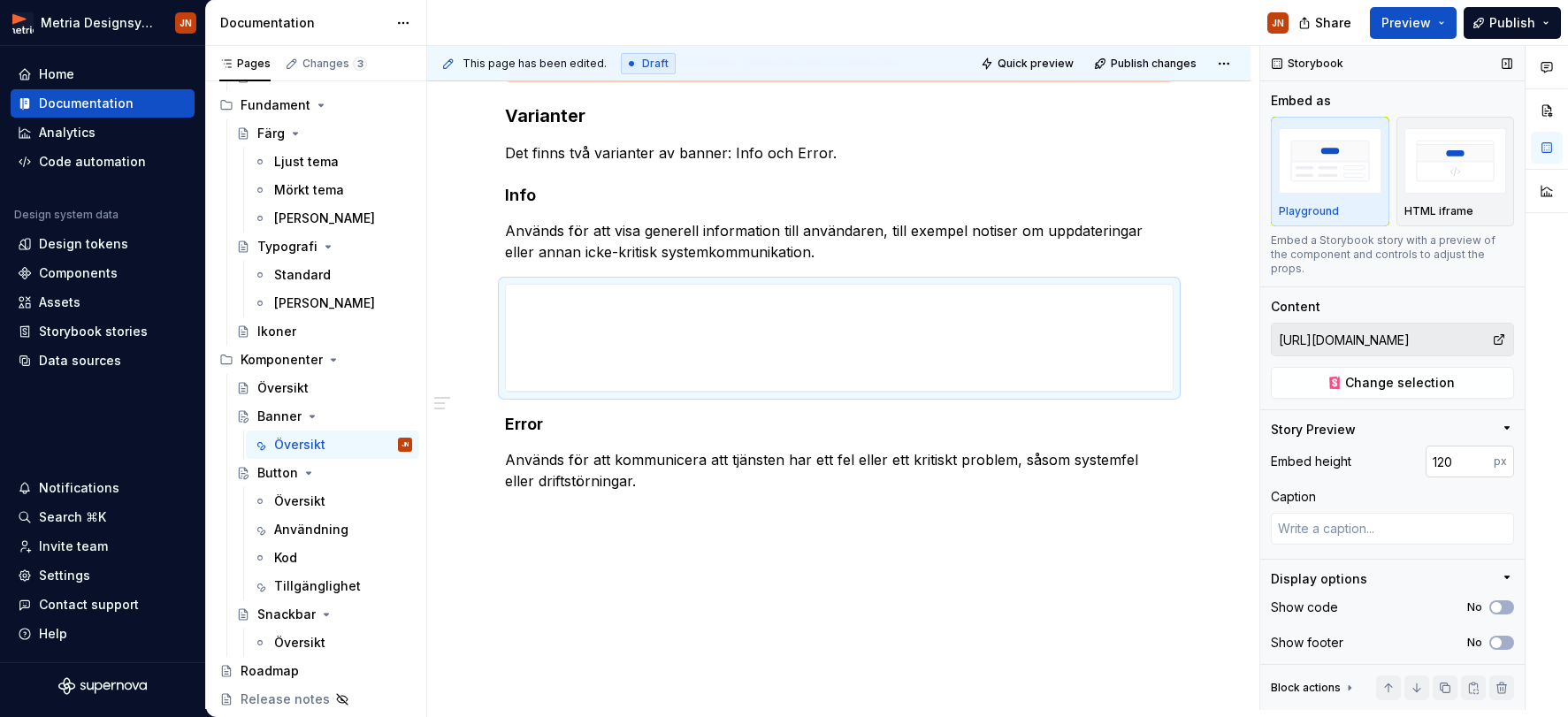
click at [1367, 454] on input "120" at bounding box center [1459, 462] width 68 height 32
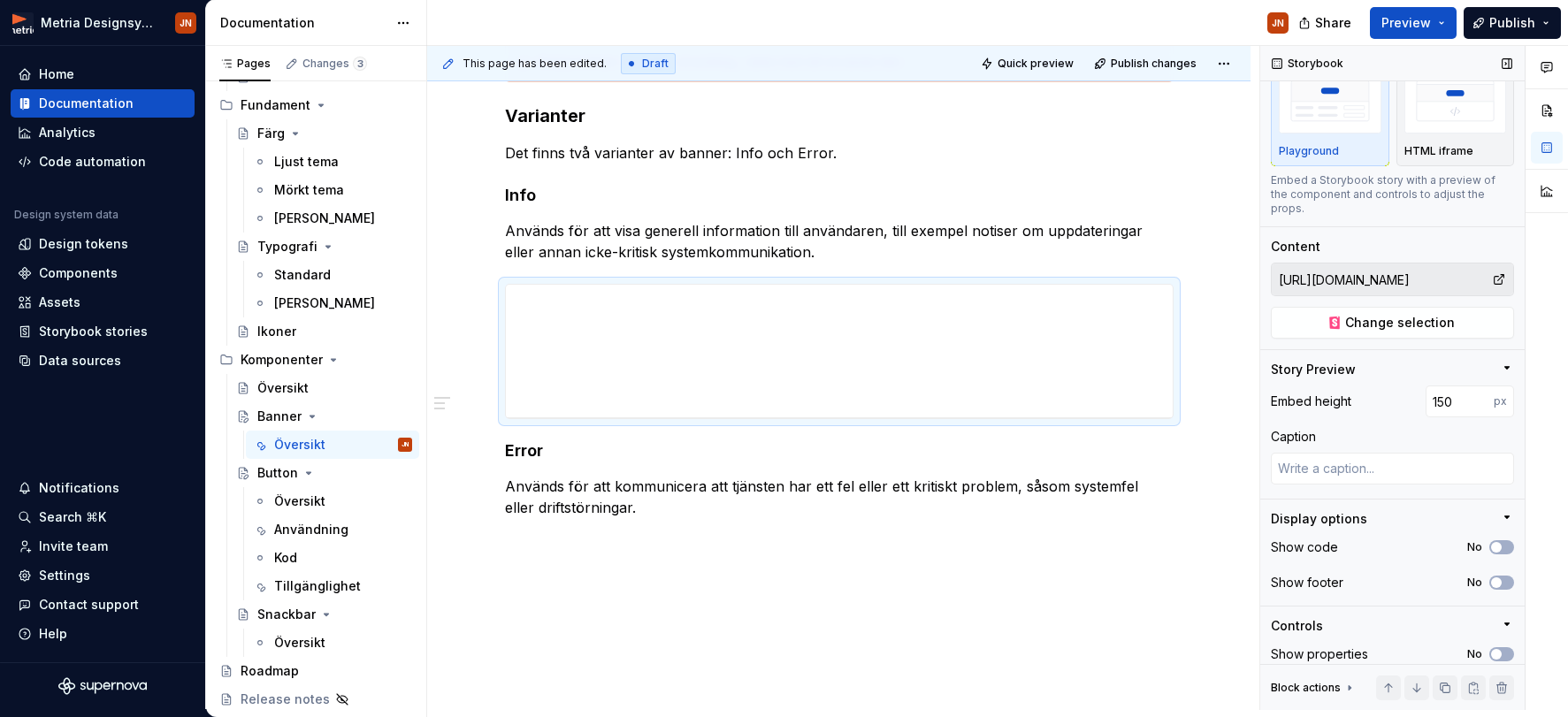
scroll to position [59, 0]
click at [1367, 643] on div "Show properties No" at bounding box center [1392, 655] width 243 height 25
click at [1367, 650] on span "button" at bounding box center [1496, 655] width 10 height 10
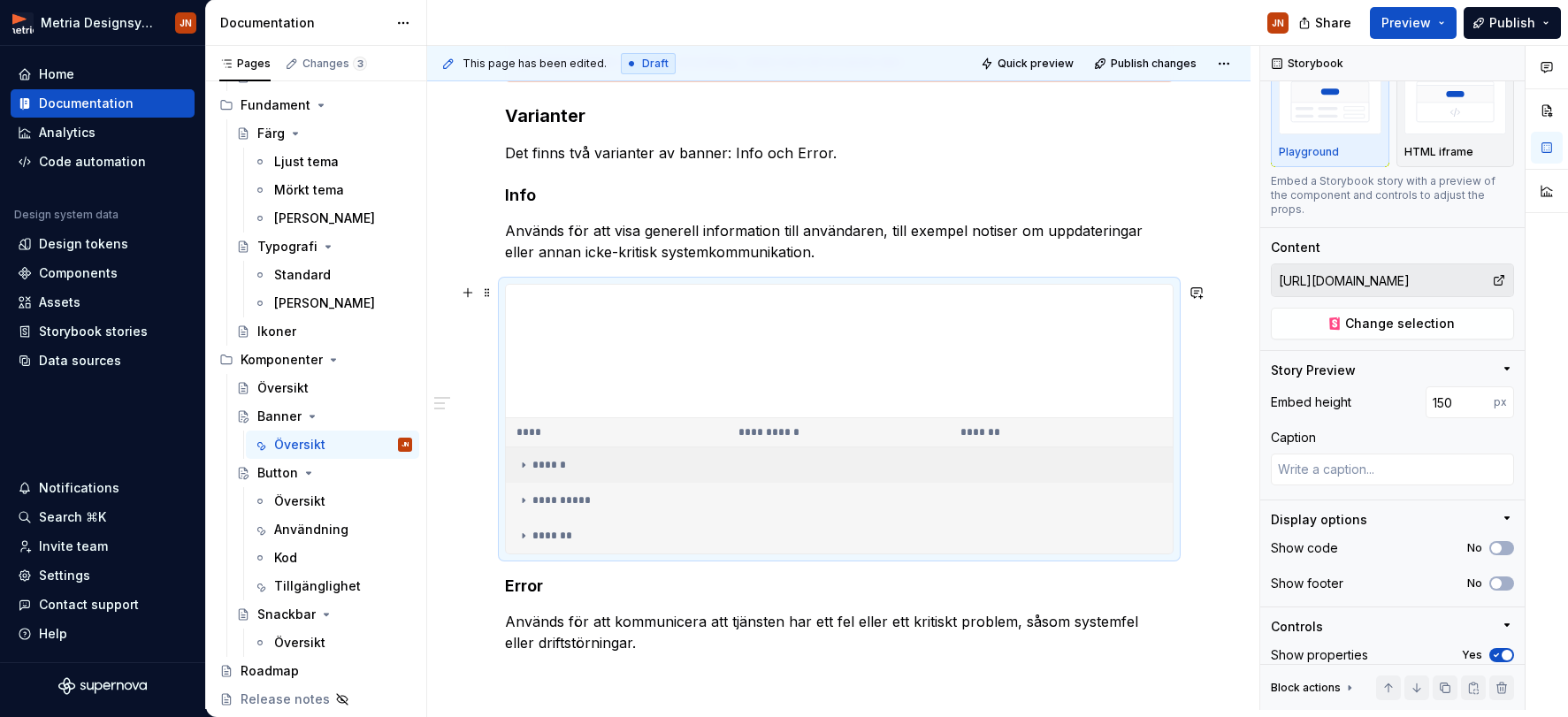
click at [522, 467] on icon at bounding box center [523, 465] width 14 height 14
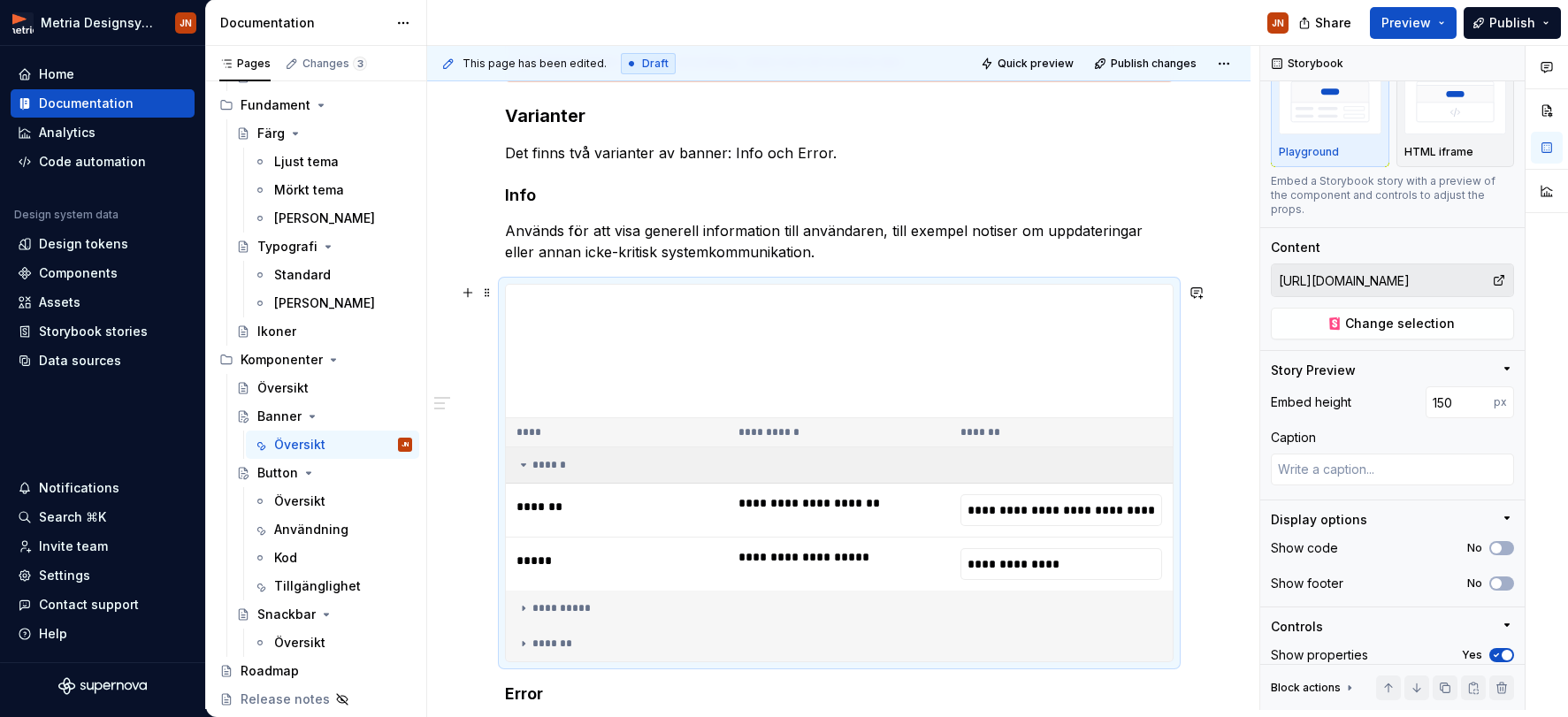
click at [523, 467] on icon at bounding box center [523, 465] width 14 height 14
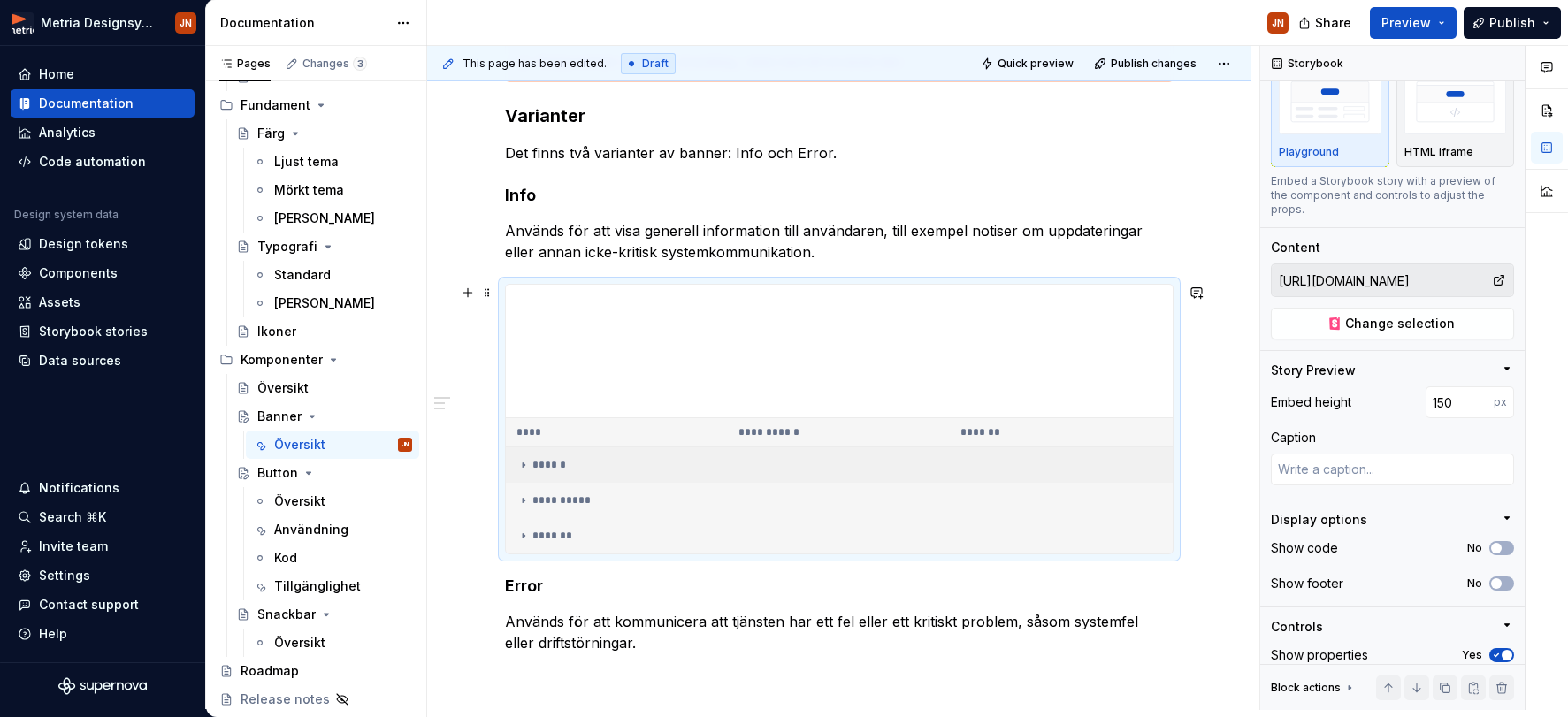
click at [524, 465] on icon at bounding box center [523, 465] width 14 height 14
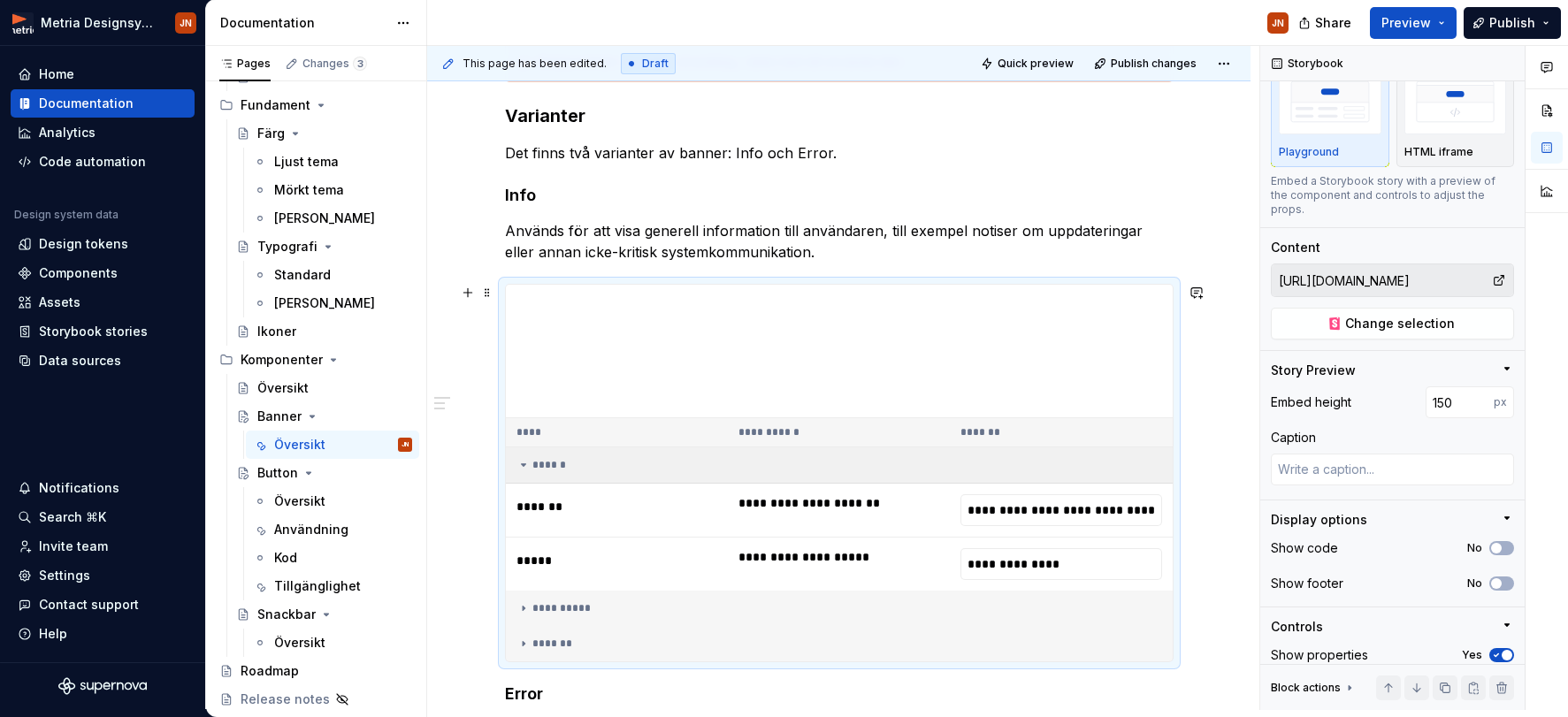
click at [524, 465] on icon at bounding box center [523, 465] width 14 height 14
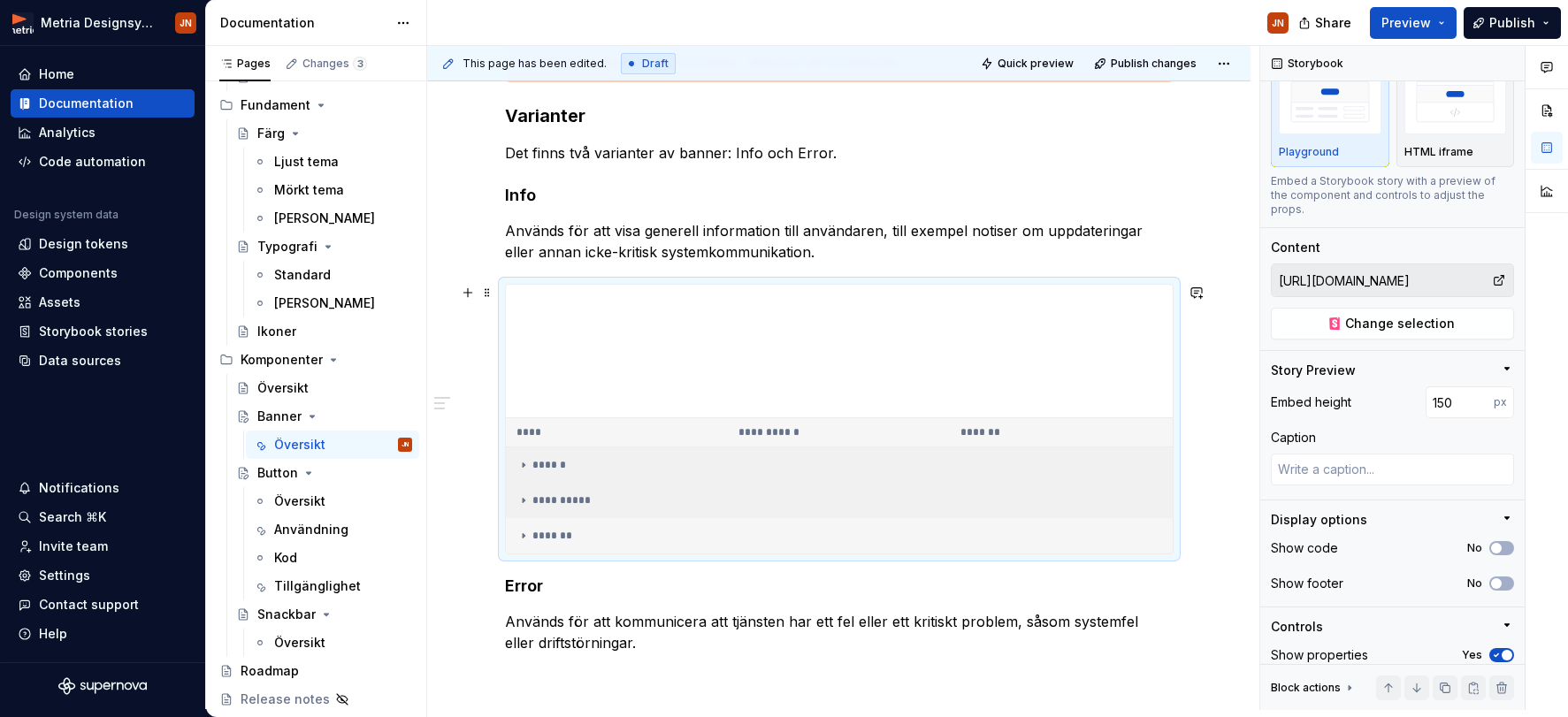
click at [525, 497] on icon at bounding box center [523, 500] width 14 height 14
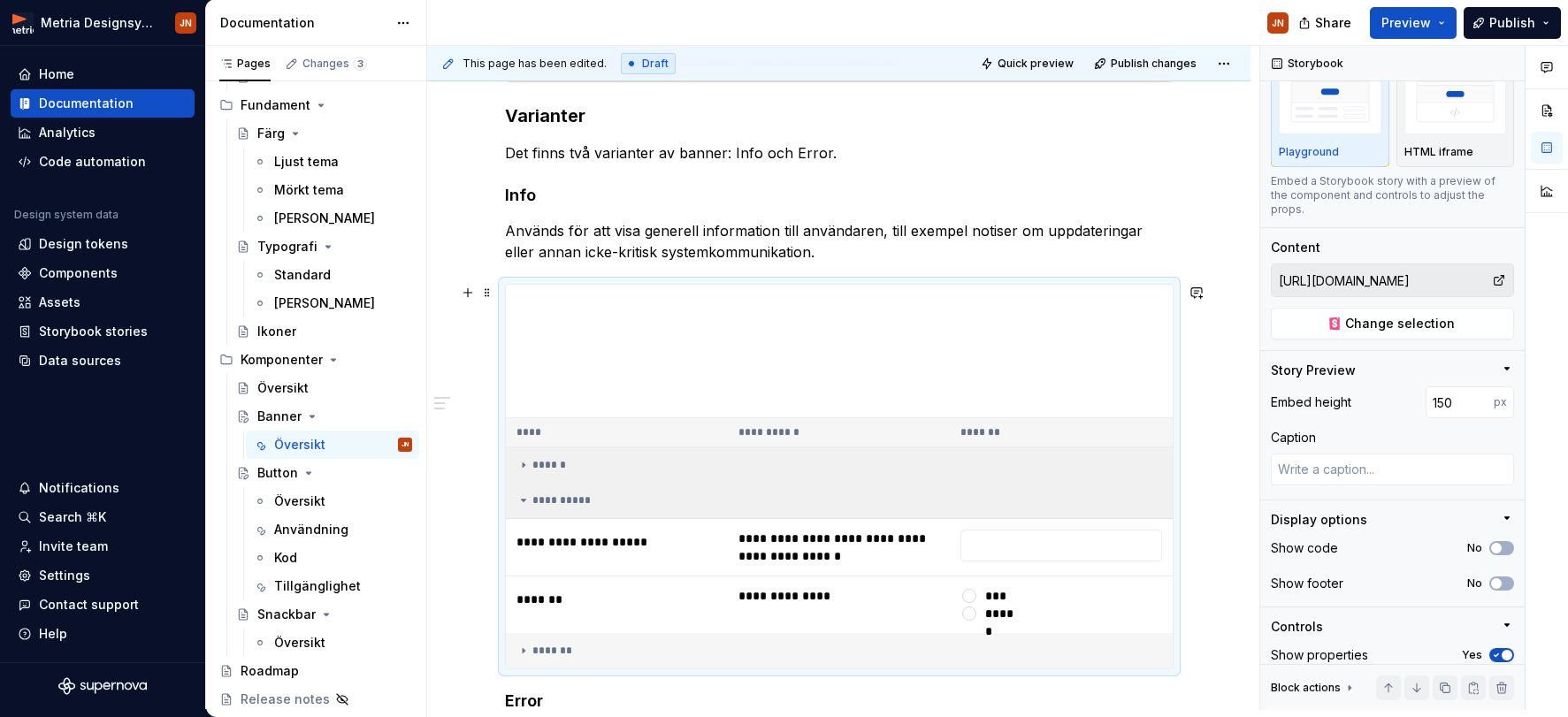
click at [525, 497] on icon at bounding box center [523, 500] width 14 height 14
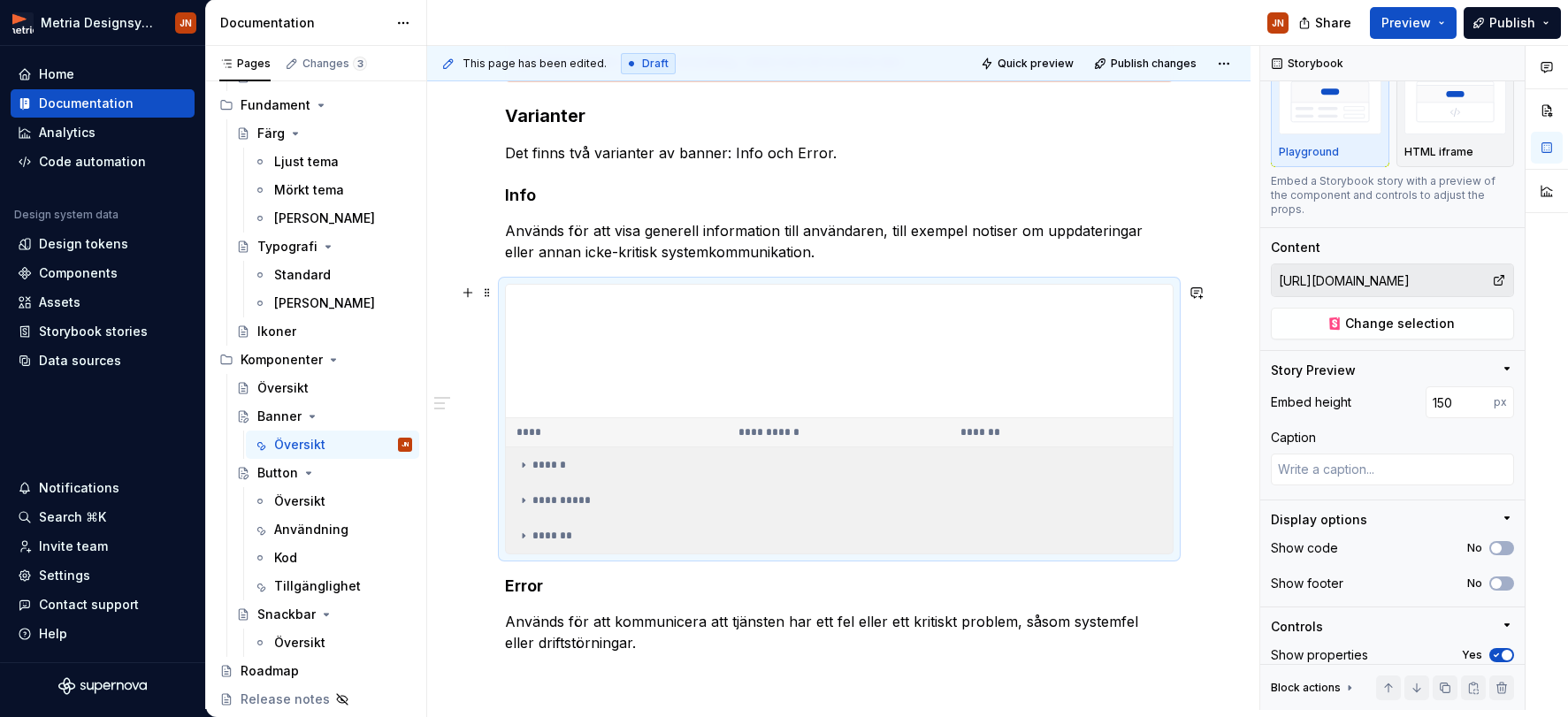
click at [530, 529] on icon at bounding box center [523, 535] width 14 height 14
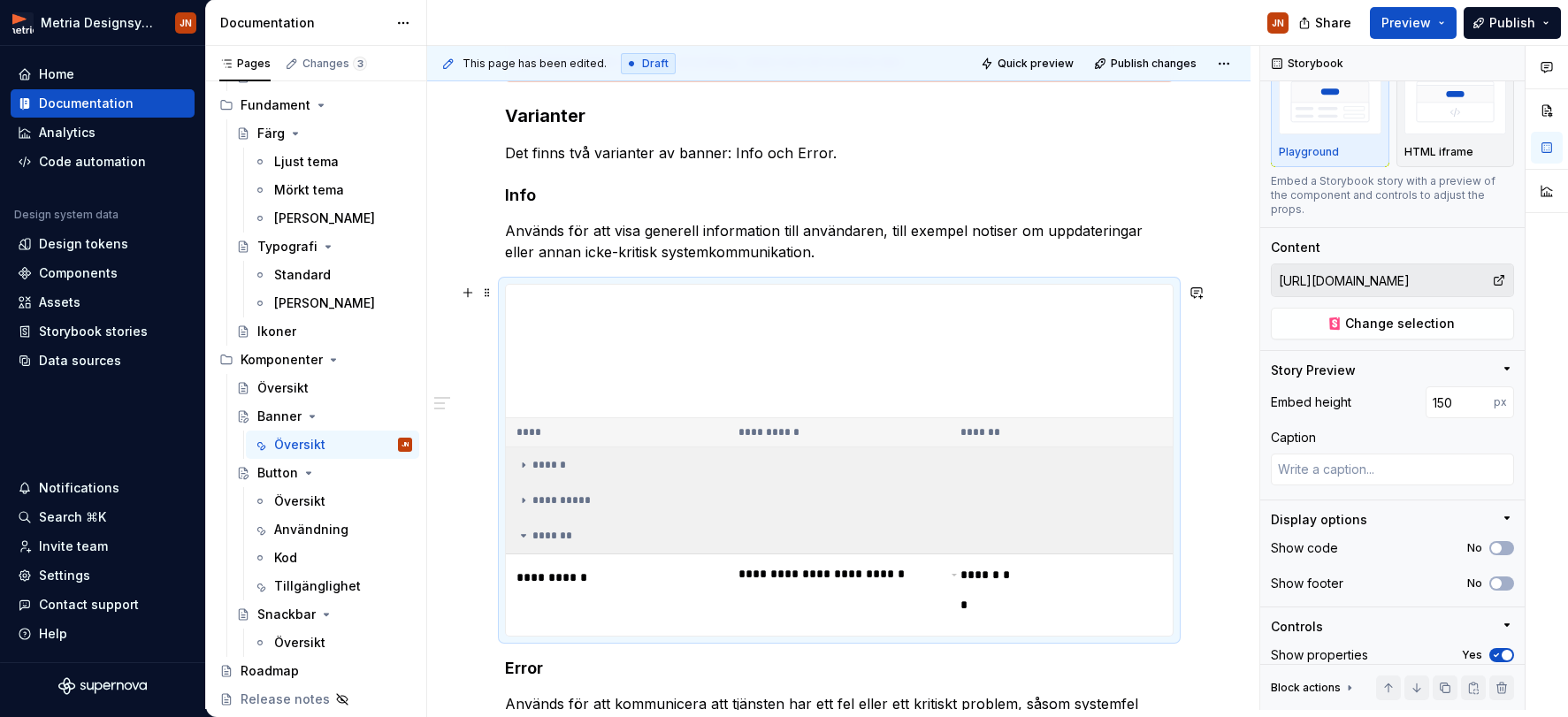
click at [527, 531] on icon at bounding box center [523, 535] width 14 height 14
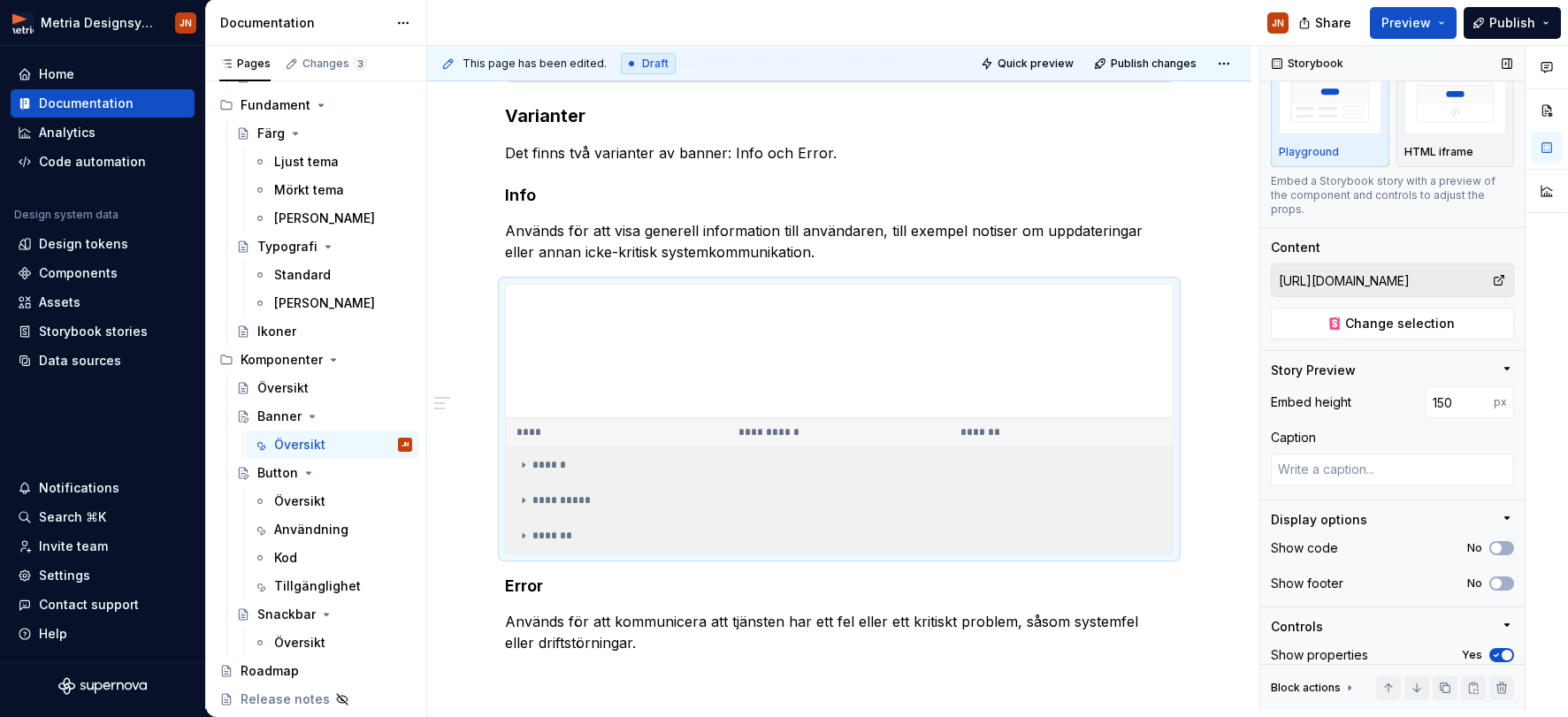
click at [1367, 655] on icon "button" at bounding box center [1497, 656] width 5 height 3
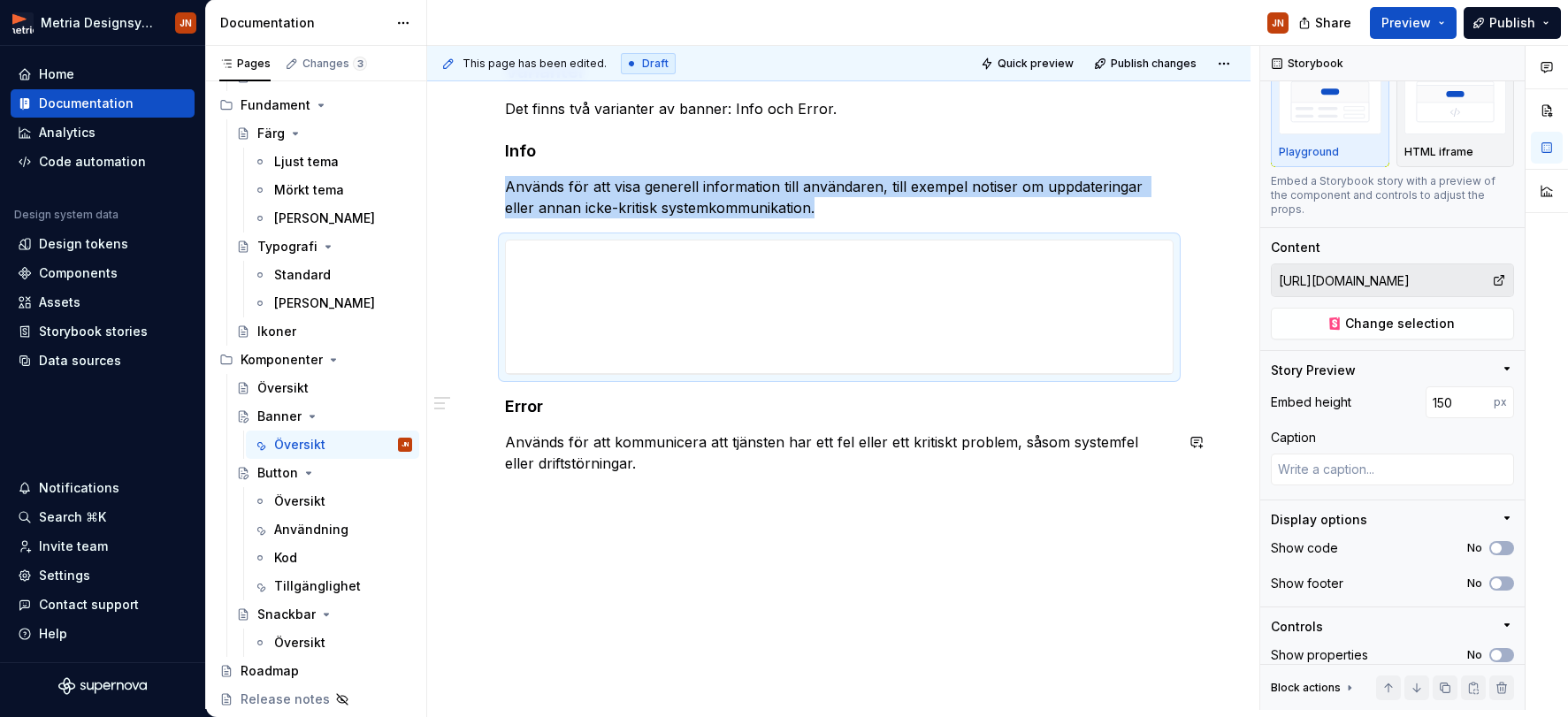
scroll to position [408, 0]
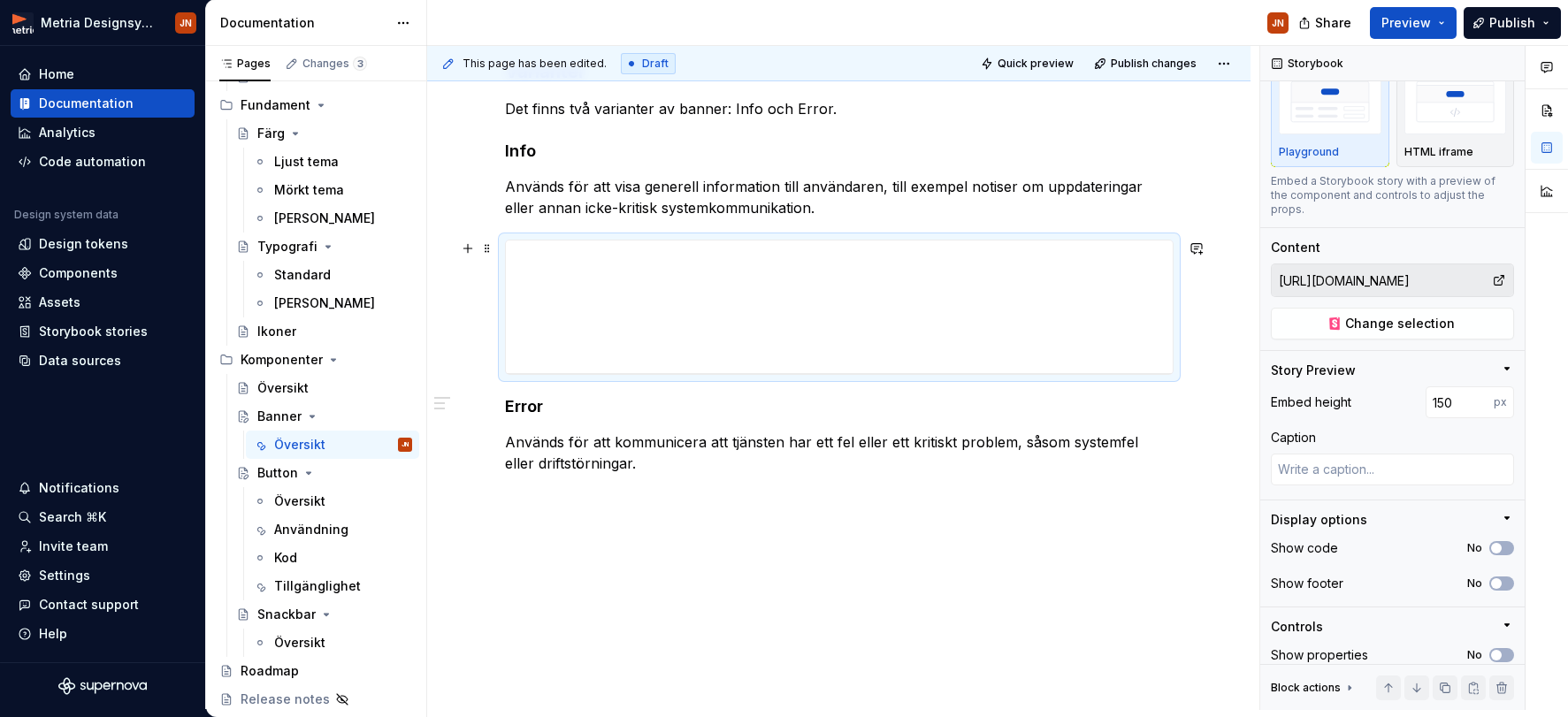
click at [516, 239] on div at bounding box center [839, 307] width 669 height 135
click at [491, 247] on span at bounding box center [487, 249] width 14 height 25
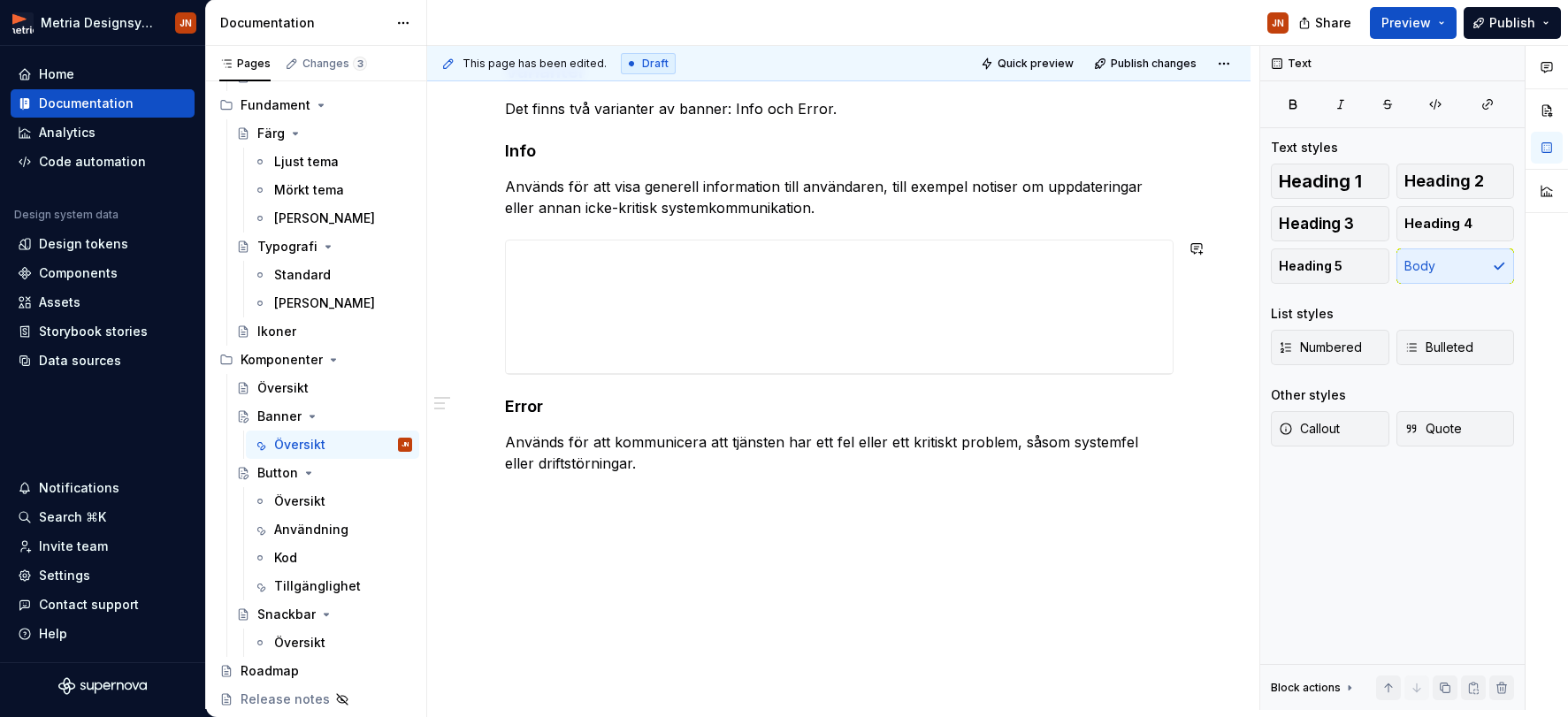
click at [608, 499] on div "This page has been edited. Draft Quick preview Publish changes Banner En banner…" at bounding box center [843, 378] width 832 height 664
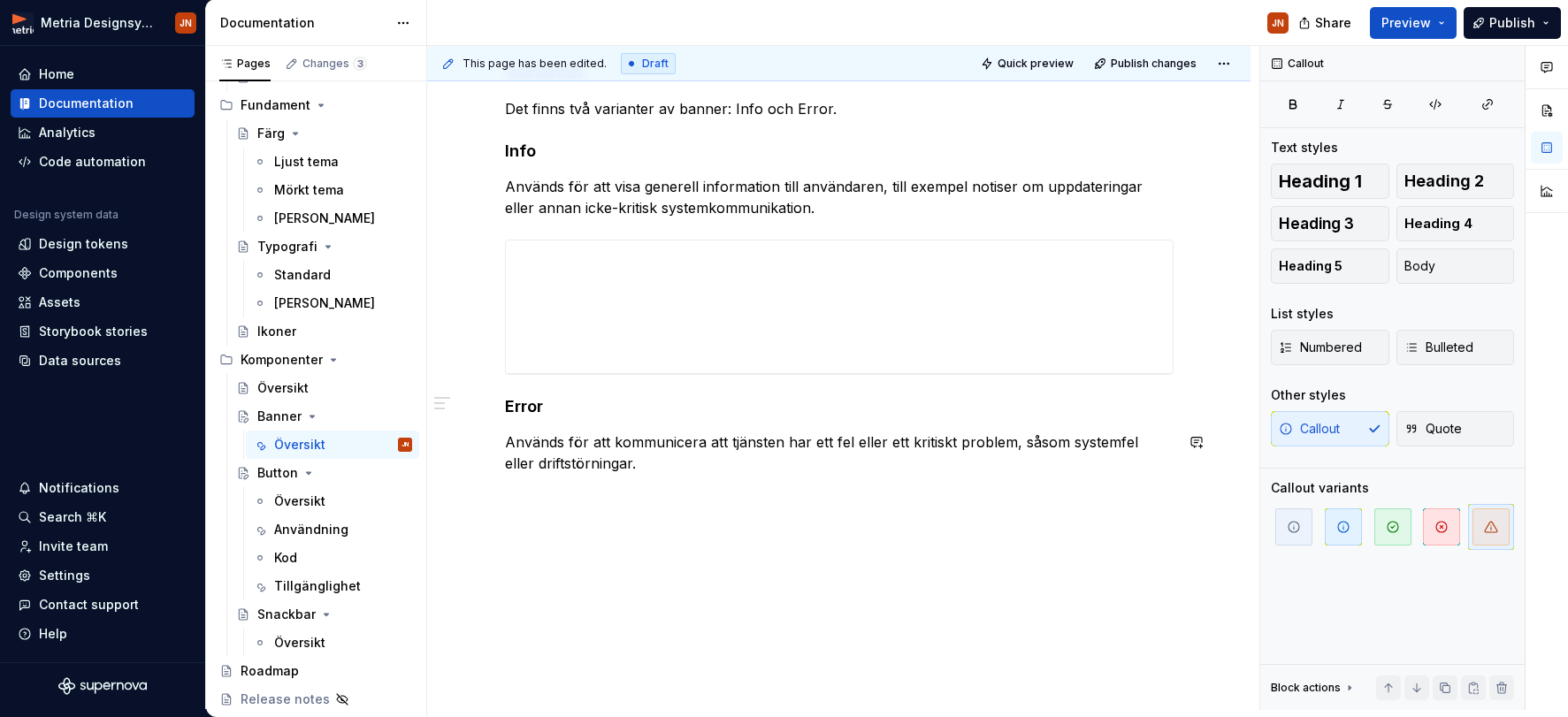
drag, startPoint x: 572, startPoint y: 426, endPoint x: 584, endPoint y: 429, distance: 12.4
click at [572, 426] on div "Komponenten är under utveckling, vänta med att använda den. Varianter Det finns…" at bounding box center [839, 236] width 669 height 477
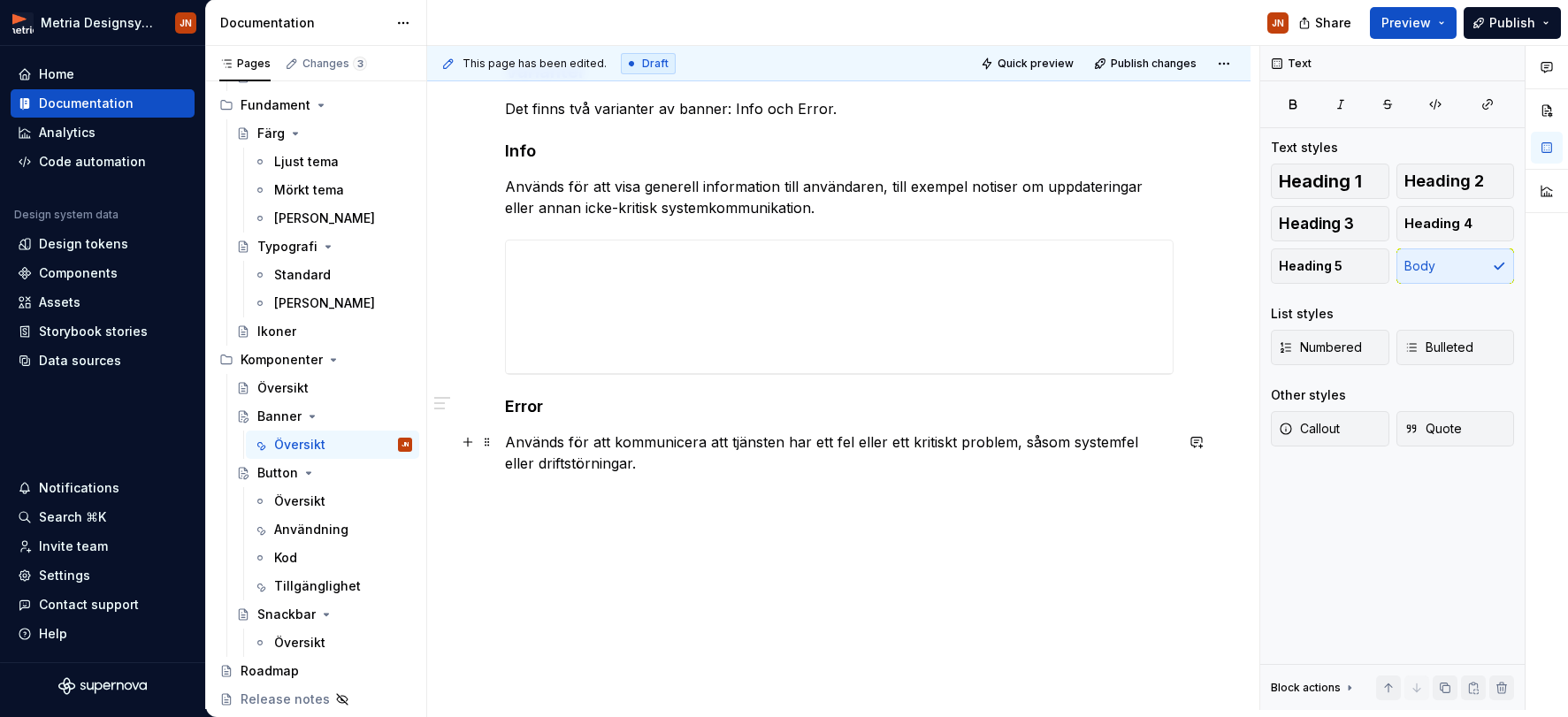
click at [657, 461] on p "Används för att kommunicera att tjänsten har ett fel eller ett kritiskt problem…" at bounding box center [839, 453] width 669 height 43
click at [494, 250] on span at bounding box center [487, 249] width 14 height 25
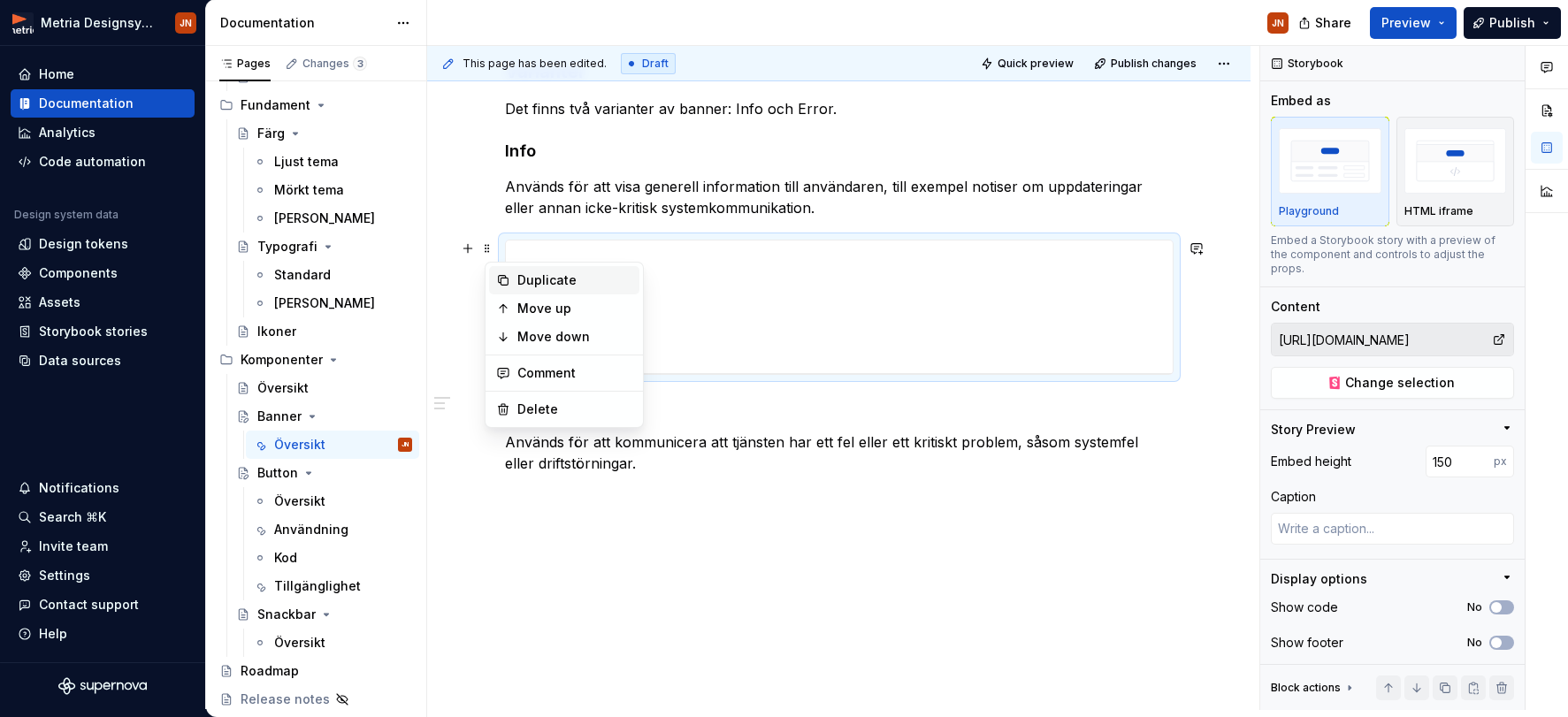
click at [536, 278] on div "Duplicate" at bounding box center [575, 280] width 115 height 18
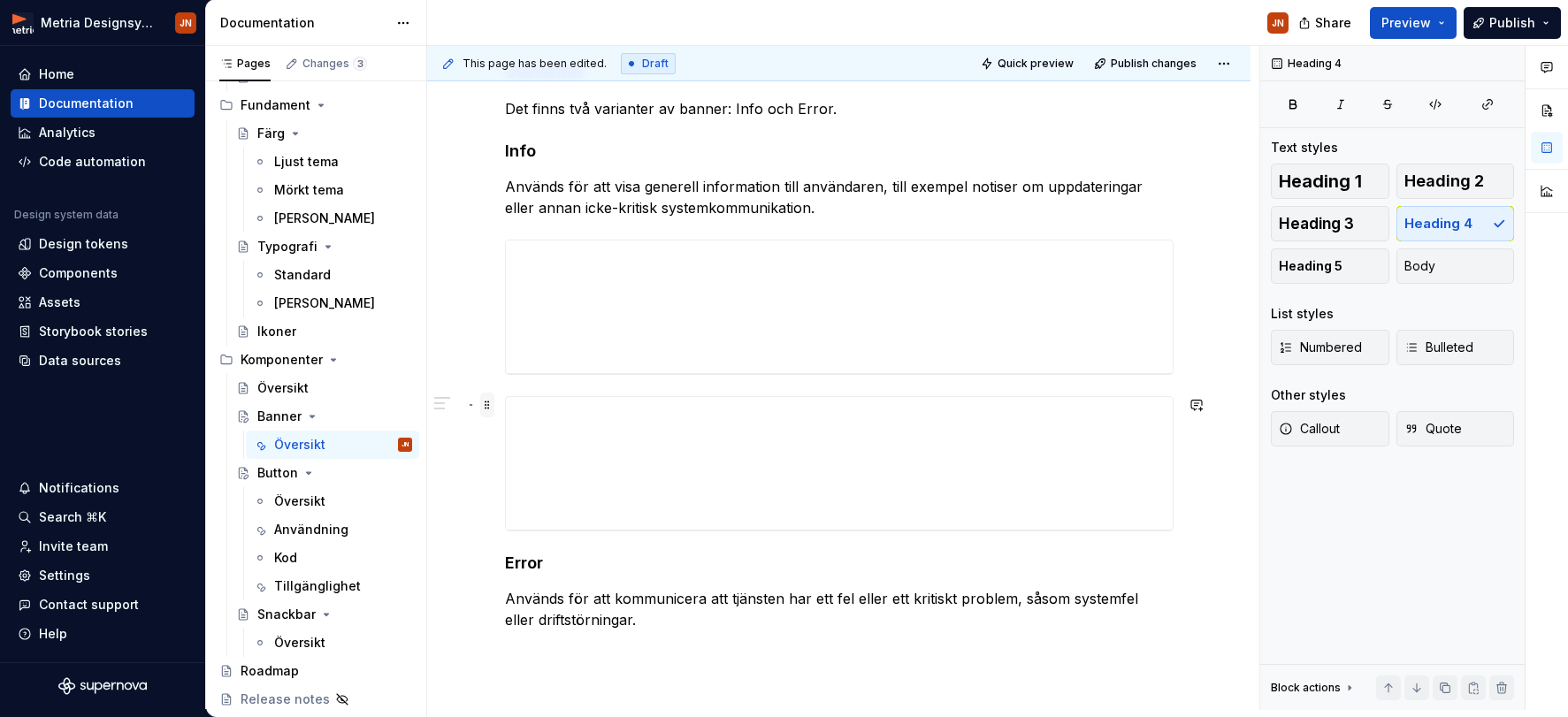
click at [487, 407] on span at bounding box center [487, 404] width 14 height 25
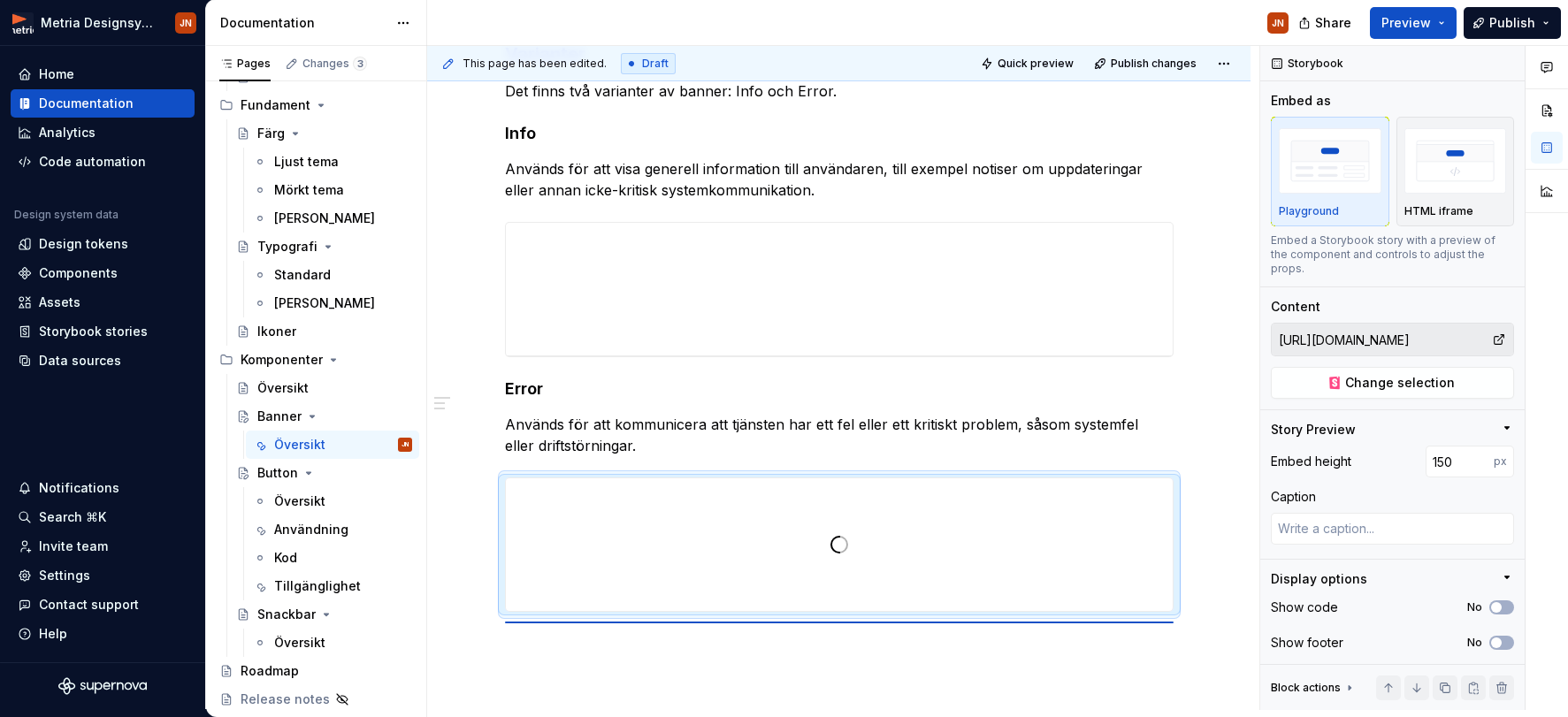
scroll to position [434, 0]
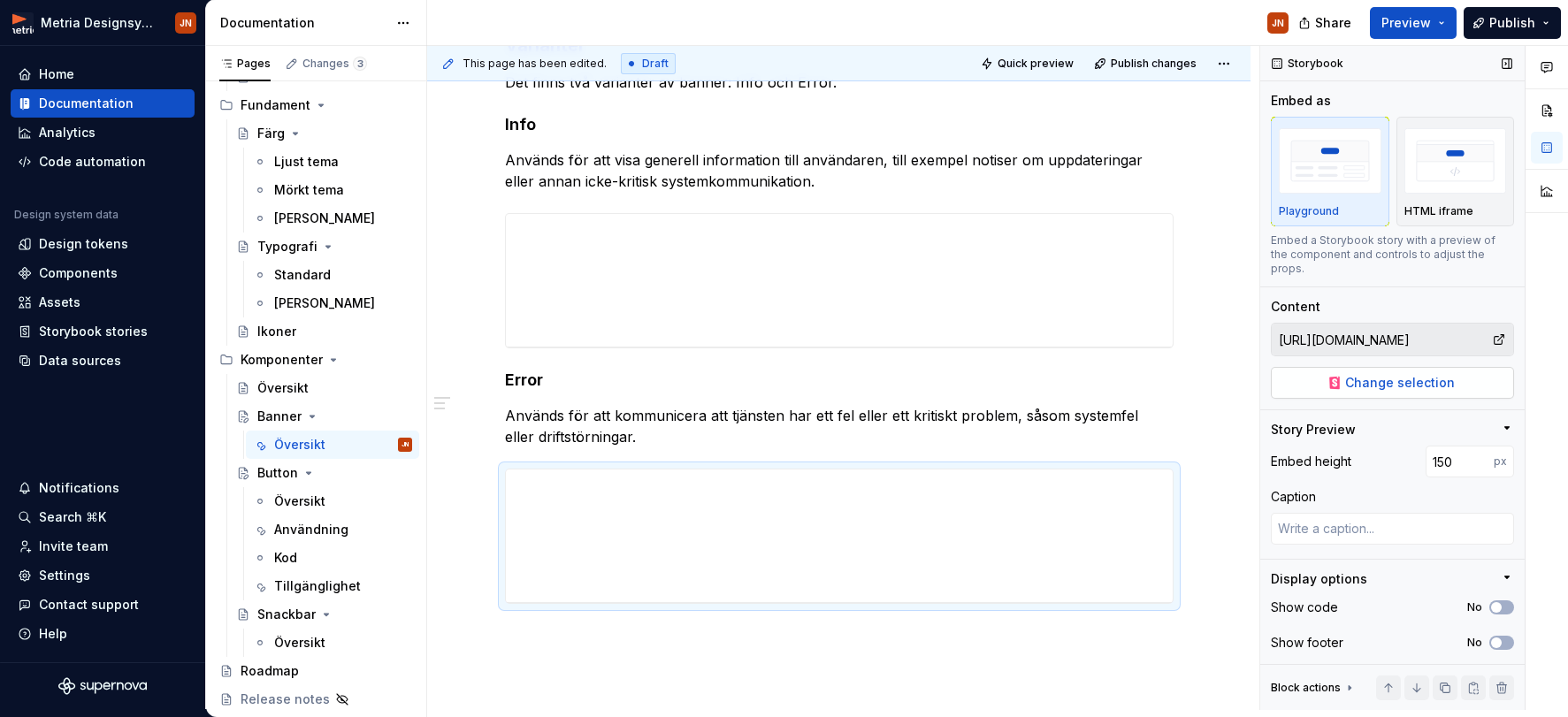
click at [1367, 374] on span "Change selection" at bounding box center [1399, 382] width 109 height 18
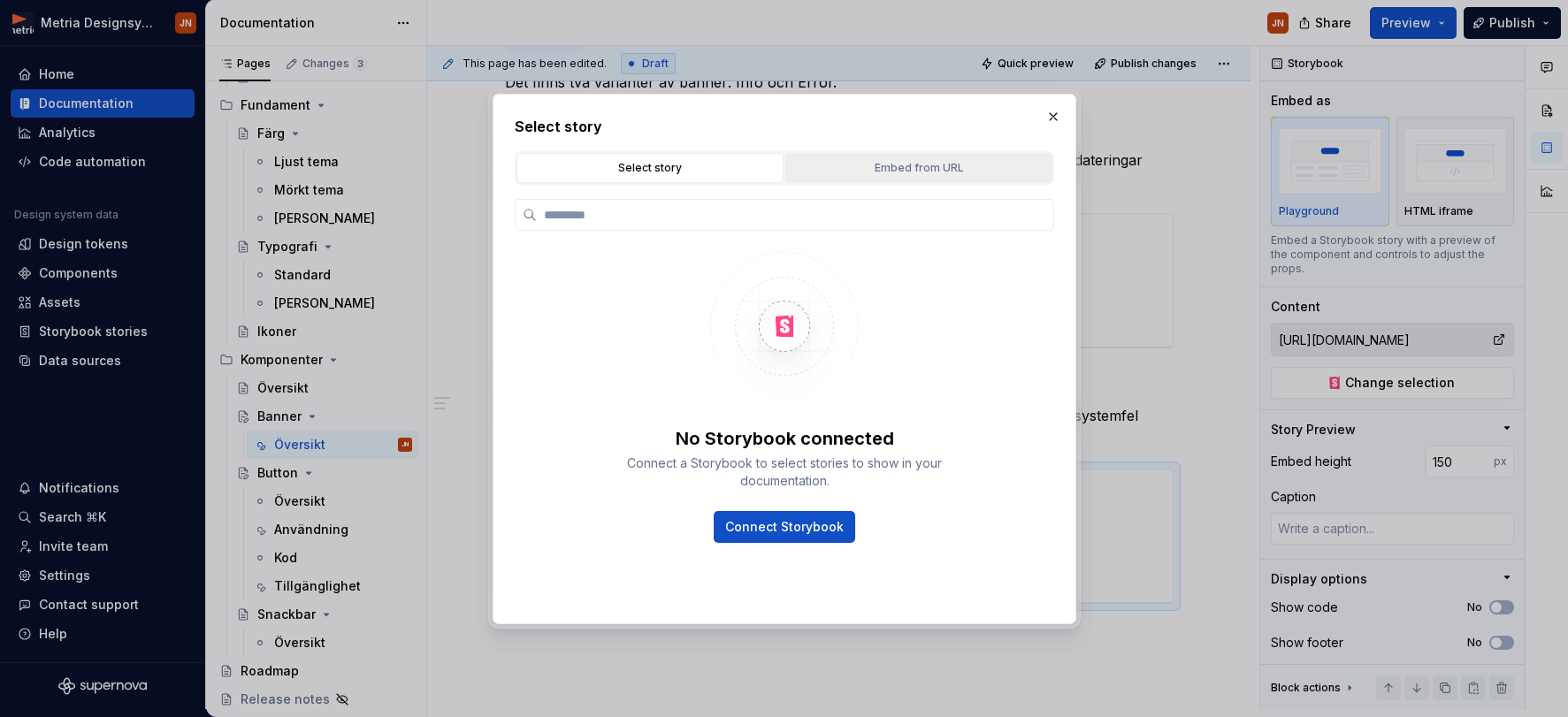
drag, startPoint x: 919, startPoint y: 196, endPoint x: 913, endPoint y: 174, distance: 22.8
click at [919, 194] on div "No Storybook connected Connect a Storybook to select stories to show in your do…" at bounding box center [784, 391] width 540 height 412
click at [913, 174] on div "Embed from URL" at bounding box center [918, 168] width 255 height 18
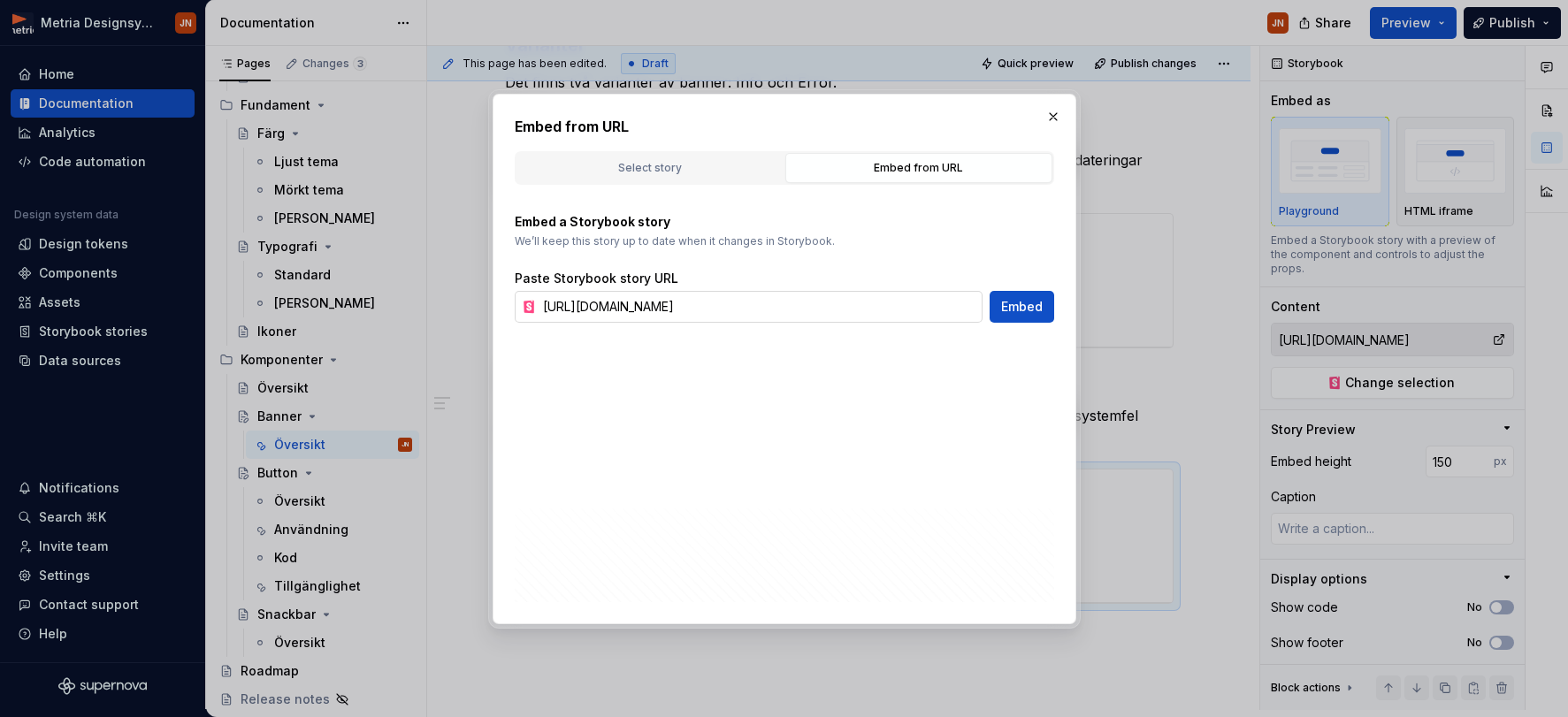
drag, startPoint x: 816, startPoint y: 303, endPoint x: 828, endPoint y: 310, distance: 13.9
click at [817, 307] on input "[URL][DOMAIN_NAME]" at bounding box center [759, 307] width 447 height 32
paste input "error"
click at [1064, 315] on div "Embed from URL Select story Embed from URL No Storybook connected Connect a Sto…" at bounding box center [784, 359] width 583 height 531
click at [1035, 314] on span "Embed" at bounding box center [1021, 306] width 42 height 18
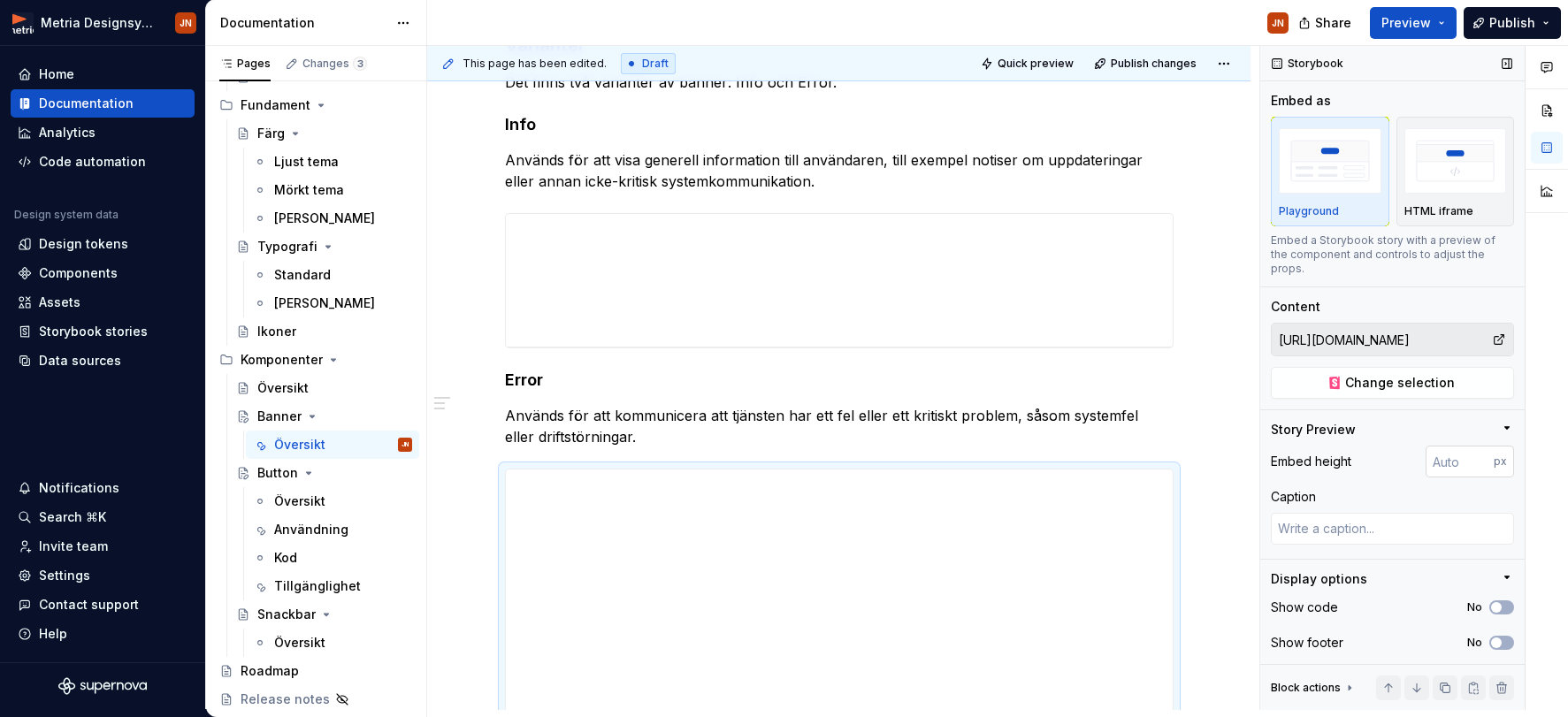
click at [1367, 453] on input "number" at bounding box center [1459, 462] width 68 height 32
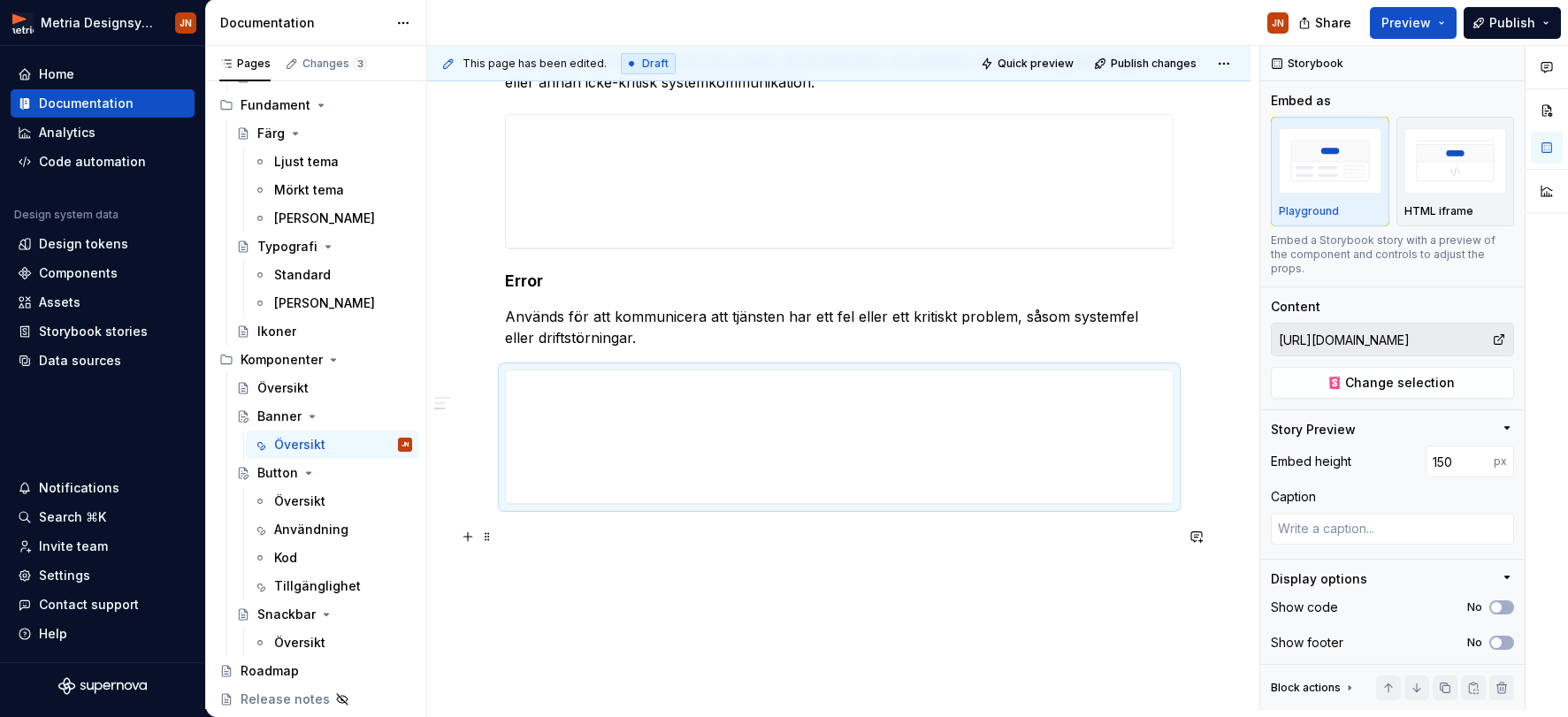
scroll to position [534, 0]
drag, startPoint x: 1401, startPoint y: 450, endPoint x: 1391, endPoint y: 450, distance: 10.0
click at [1367, 450] on div "Embed height 150 px" at bounding box center [1392, 462] width 243 height 32
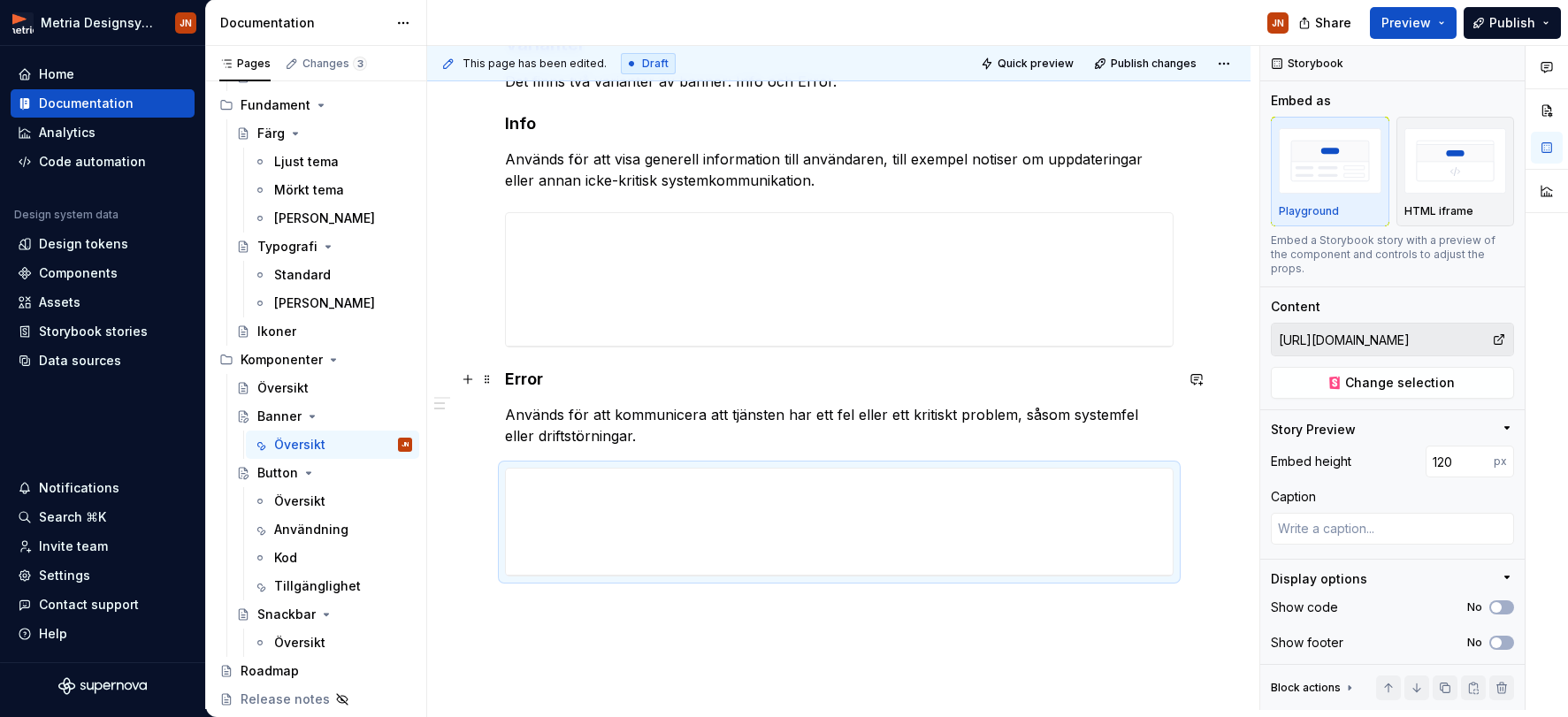
scroll to position [429, 0]
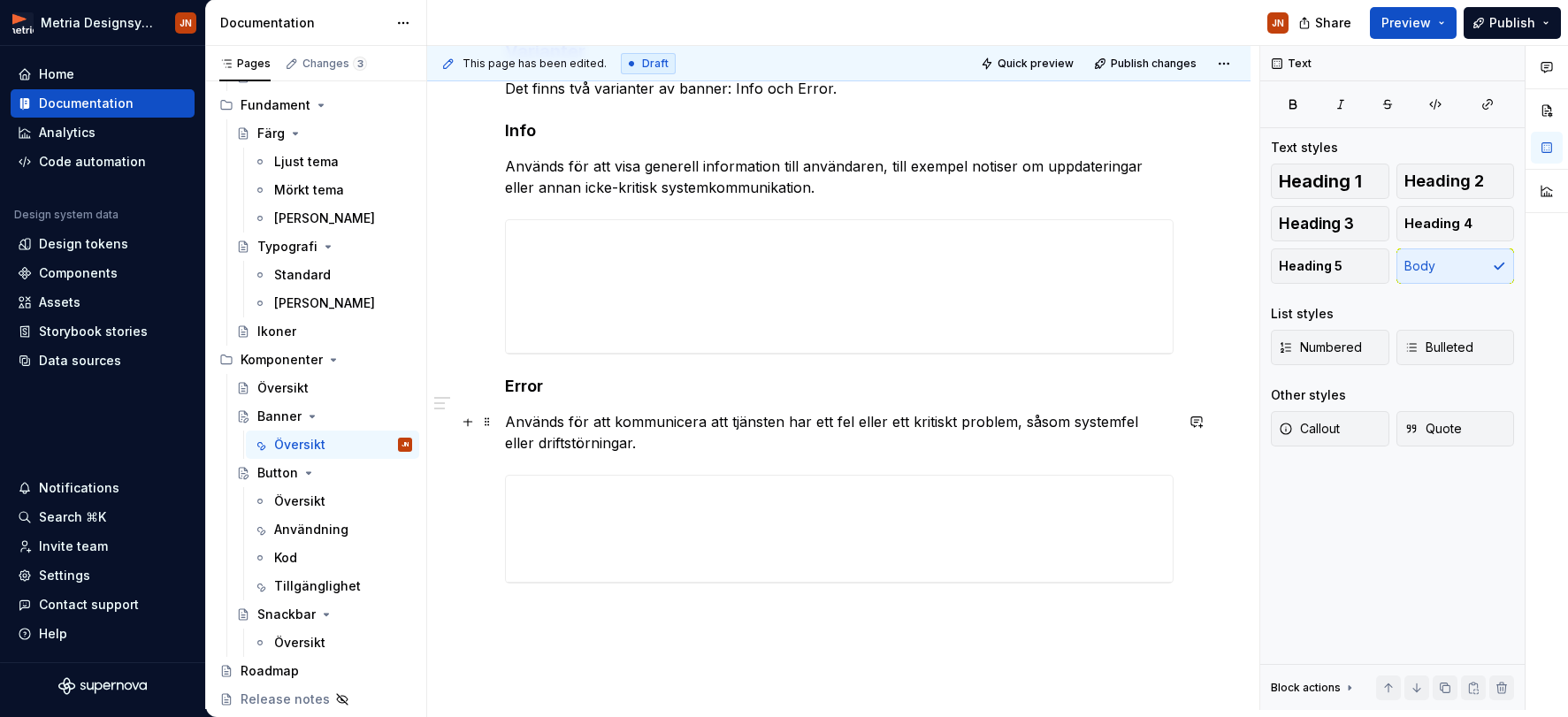
click at [897, 421] on p "Används för att kommunicera att tjänsten har ett fel eller ett kritiskt problem…" at bounding box center [839, 432] width 669 height 43
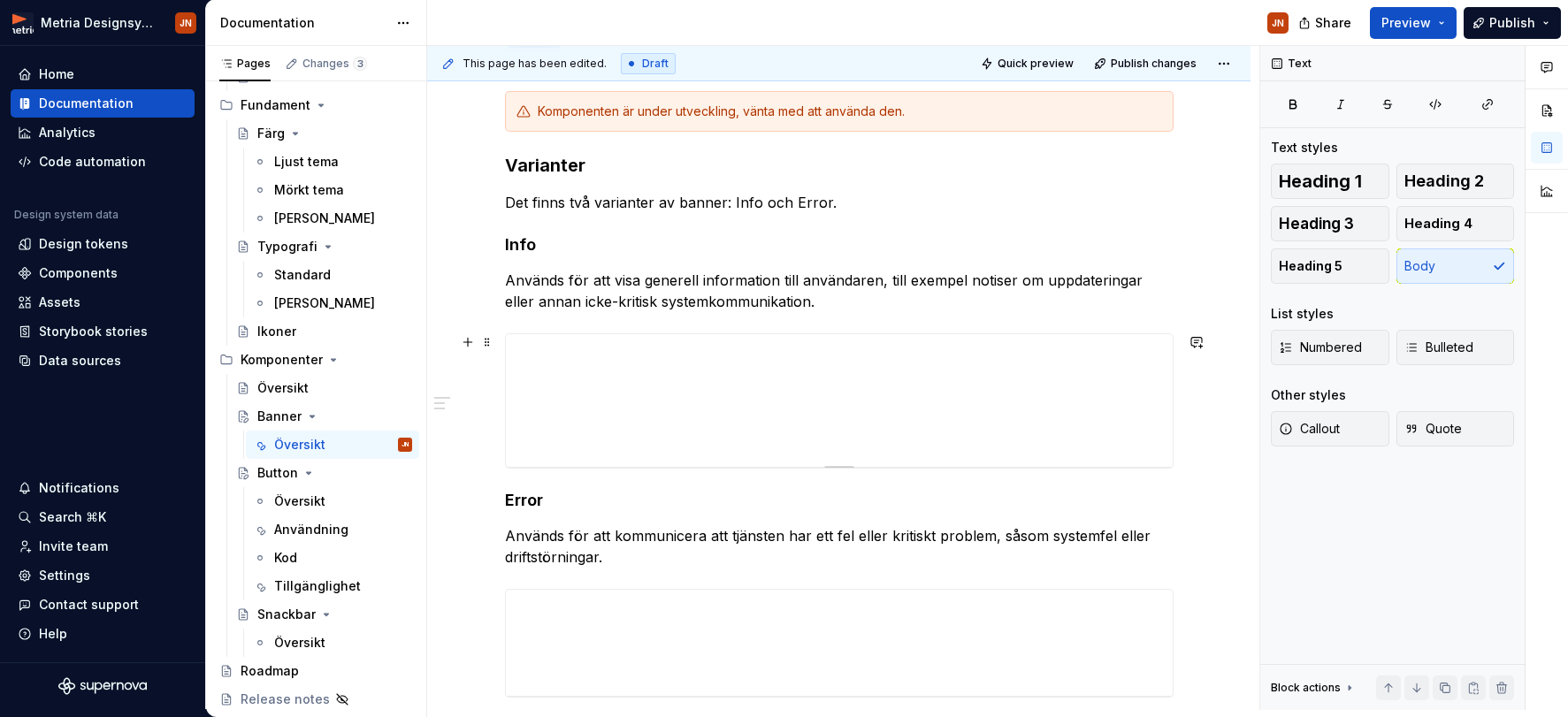
scroll to position [314, 0]
drag, startPoint x: 818, startPoint y: 300, endPoint x: 553, endPoint y: 303, distance: 265.0
click at [551, 304] on p "Används för att visa generell information till användaren, till exempel notiser…" at bounding box center [839, 290] width 669 height 43
drag, startPoint x: 577, startPoint y: 305, endPoint x: 560, endPoint y: 307, distance: 17.1
click at [577, 305] on p "Används för att visa generell information till användaren, till exempel notiser…" at bounding box center [839, 290] width 669 height 43
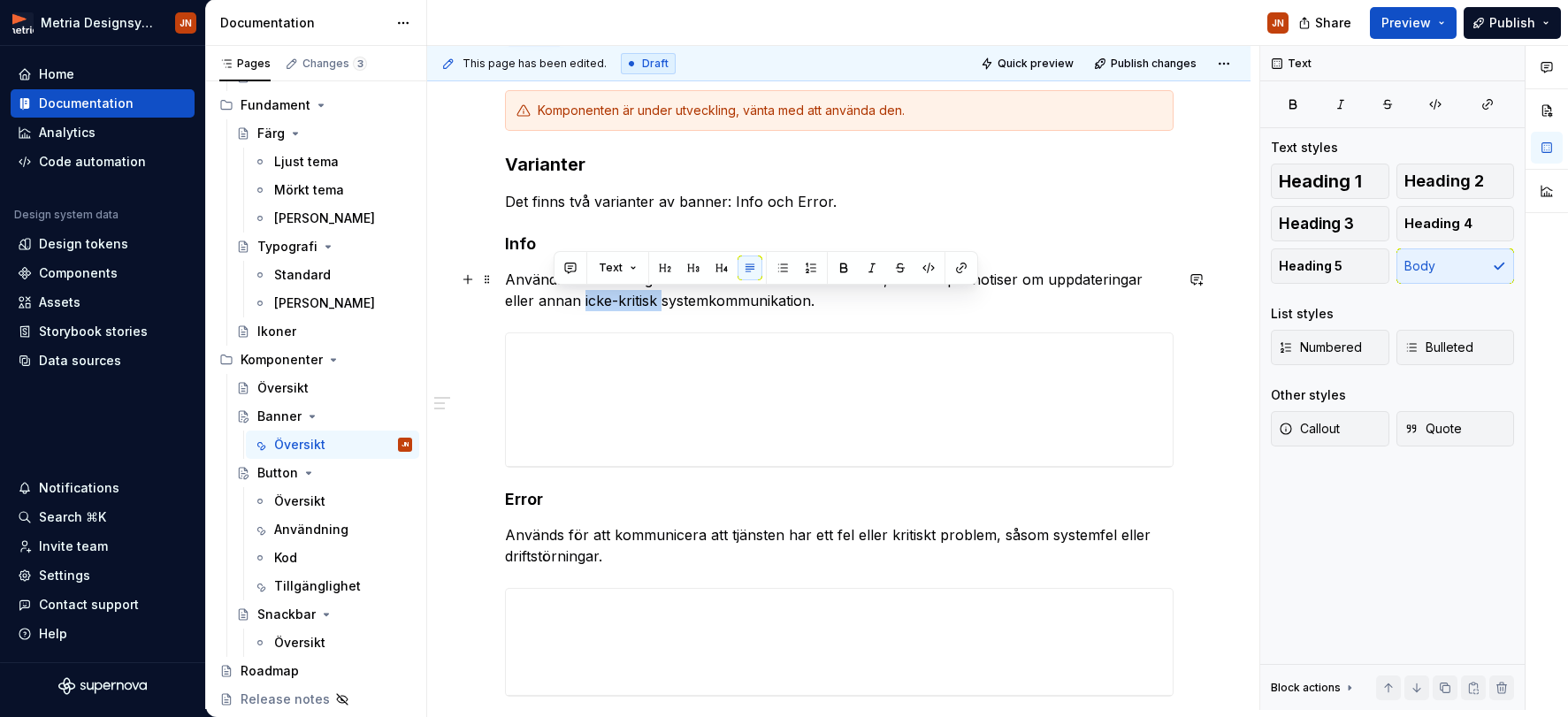
drag, startPoint x: 586, startPoint y: 299, endPoint x: 632, endPoint y: 300, distance: 46.0
click at [631, 299] on p "Används för att visa generell information till användaren, till exempel notiser…" at bounding box center [839, 290] width 669 height 43
click at [834, 298] on p "Används för att visa generell information till användaren, till exempel notiser…" at bounding box center [839, 290] width 669 height 43
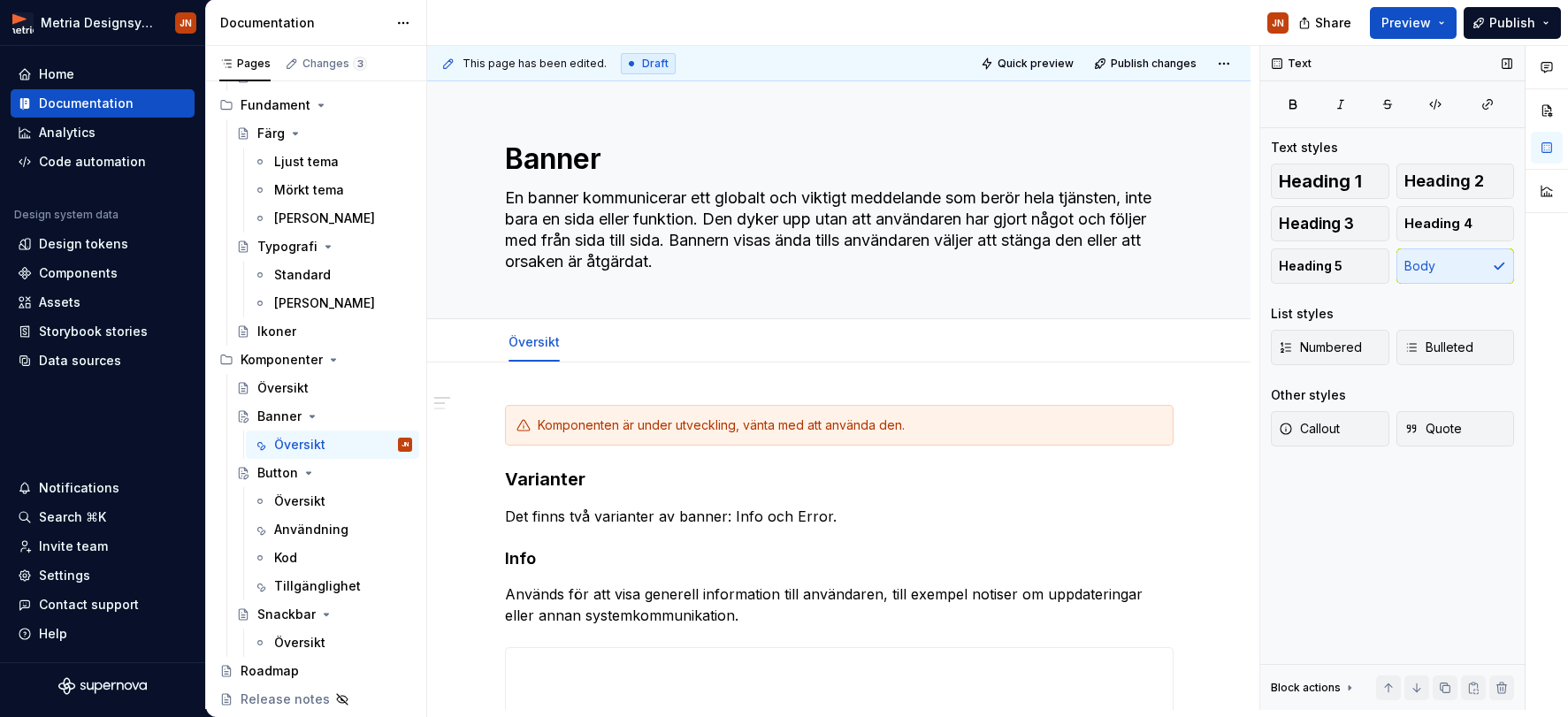
scroll to position [0, 0]
click at [1367, 30] on span "Preview" at bounding box center [1406, 22] width 49 height 18
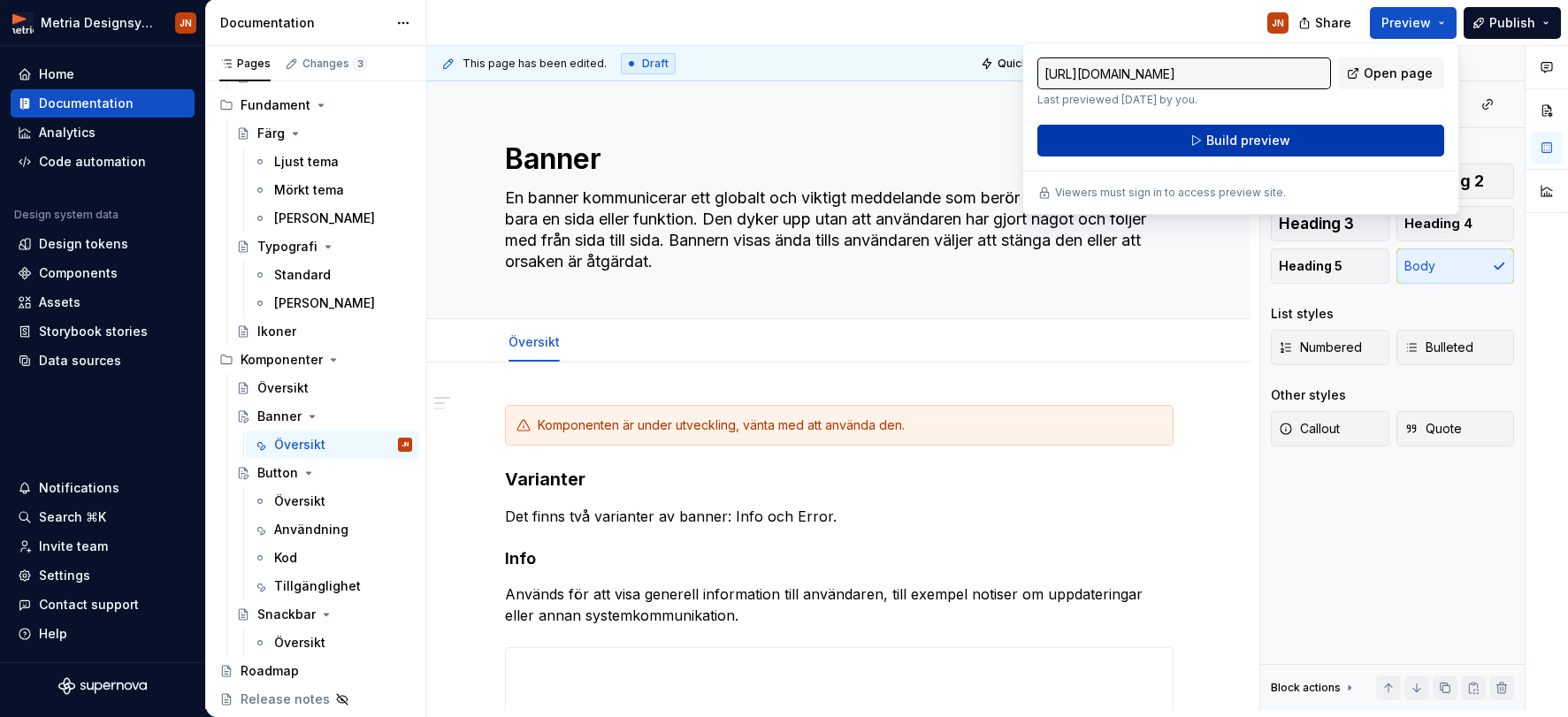
click at [1248, 145] on span "Build preview" at bounding box center [1248, 140] width 84 height 18
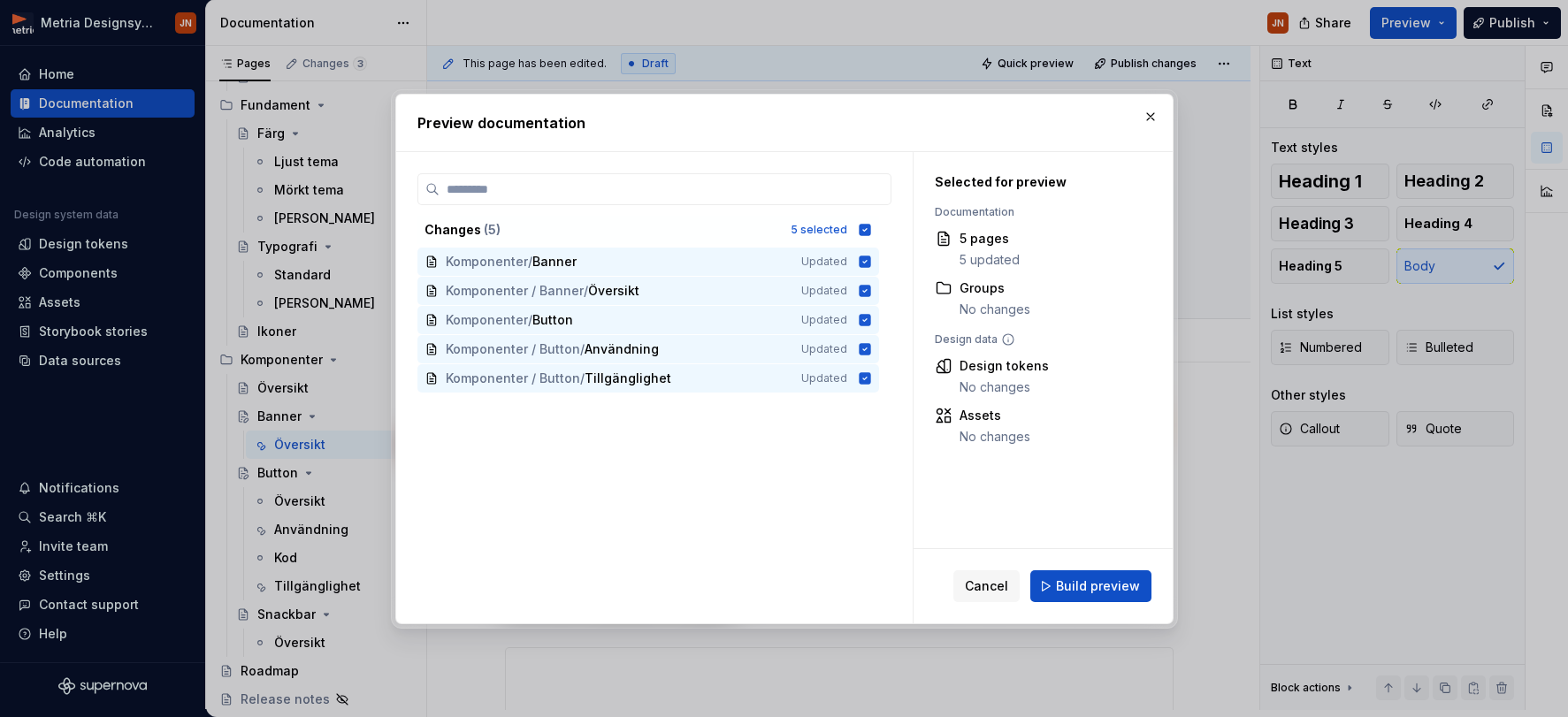
click at [1073, 591] on span "Build preview" at bounding box center [1098, 586] width 84 height 18
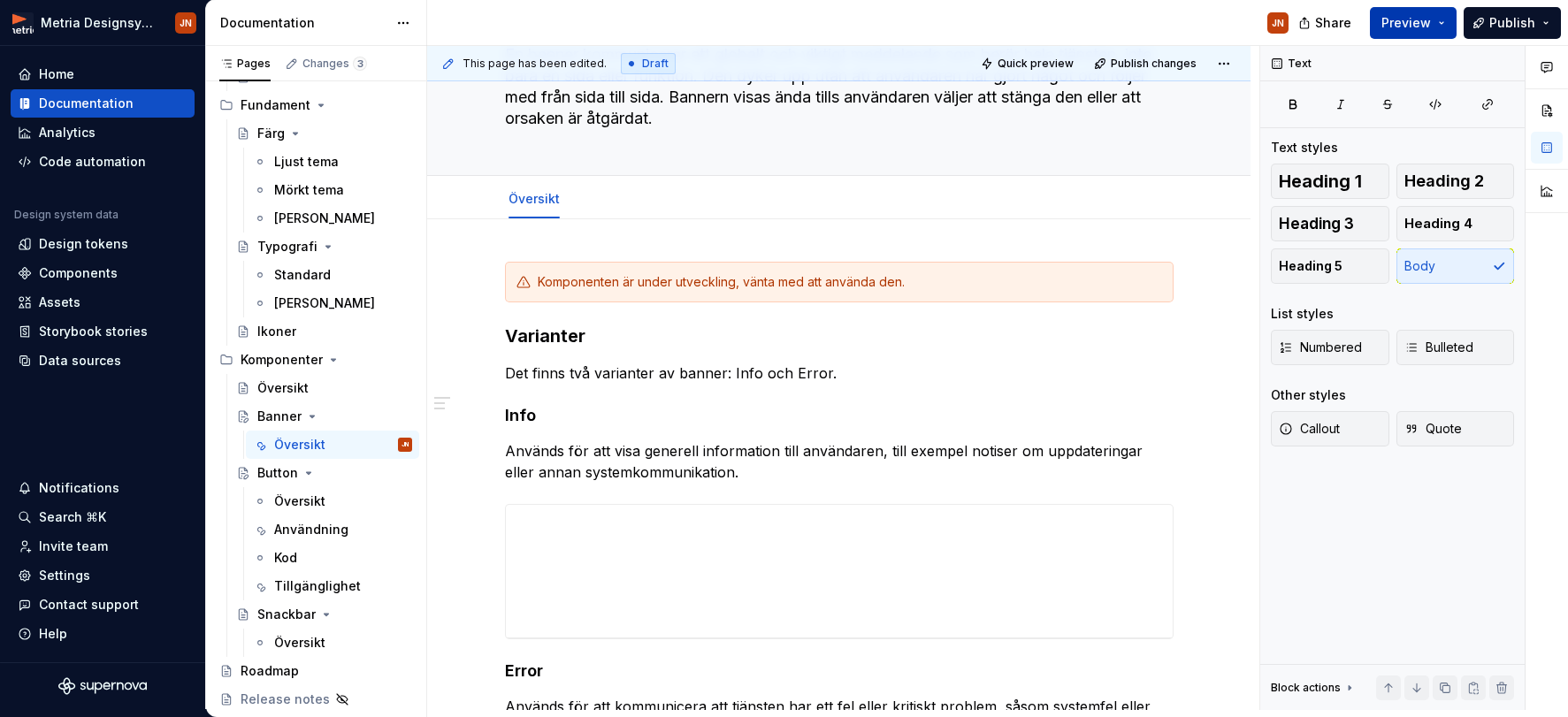
scroll to position [144, 0]
click at [1367, 6] on div "Share Preview Publish" at bounding box center [1435, 22] width 265 height 45
click at [1367, 23] on span "Preview" at bounding box center [1406, 22] width 49 height 18
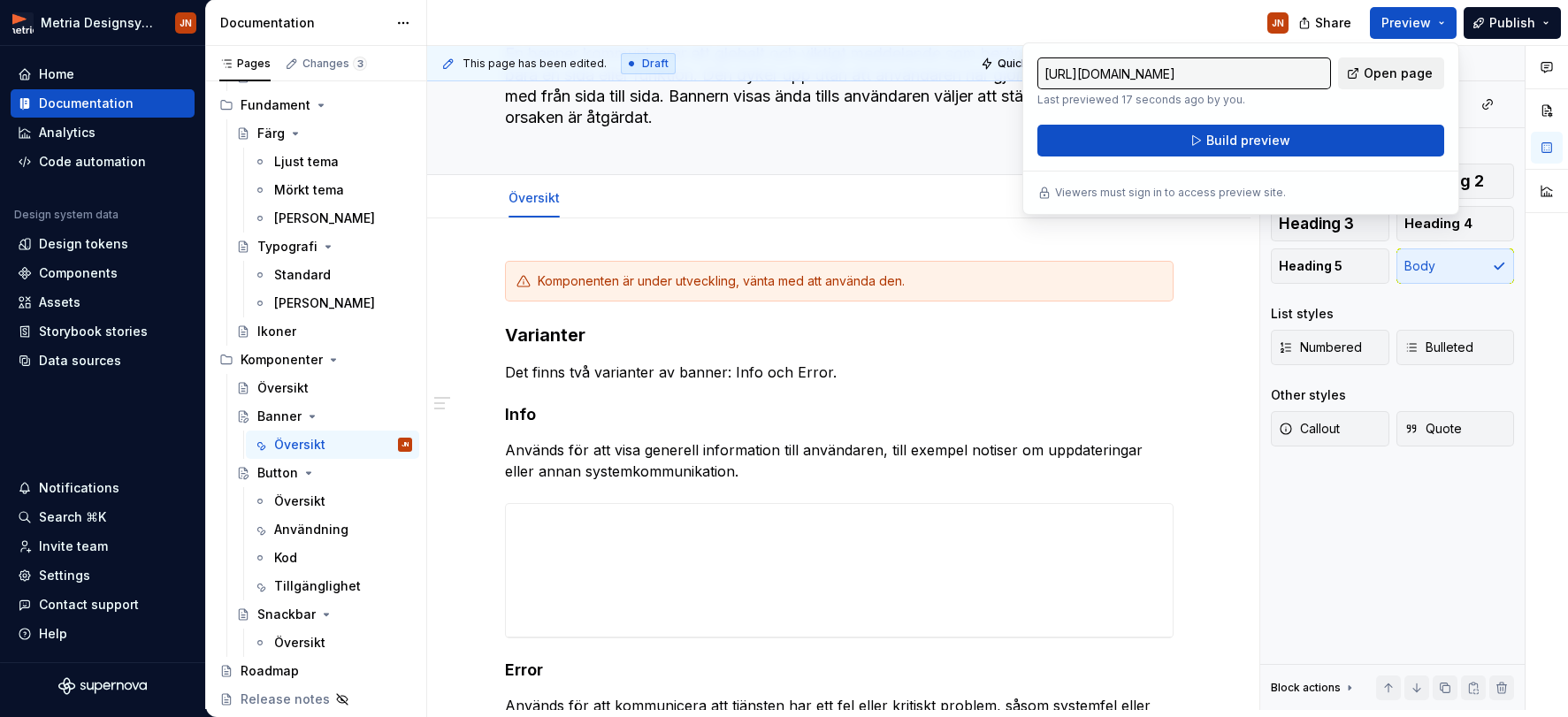
click at [1367, 82] on span "Open page" at bounding box center [1397, 73] width 69 height 18
drag, startPoint x: 723, startPoint y: 128, endPoint x: 725, endPoint y: 113, distance: 15.1
click at [723, 127] on div "Banner En banner kommunicerar ett globalt och viktigt meddelande som berör hela…" at bounding box center [839, 56] width 669 height 237
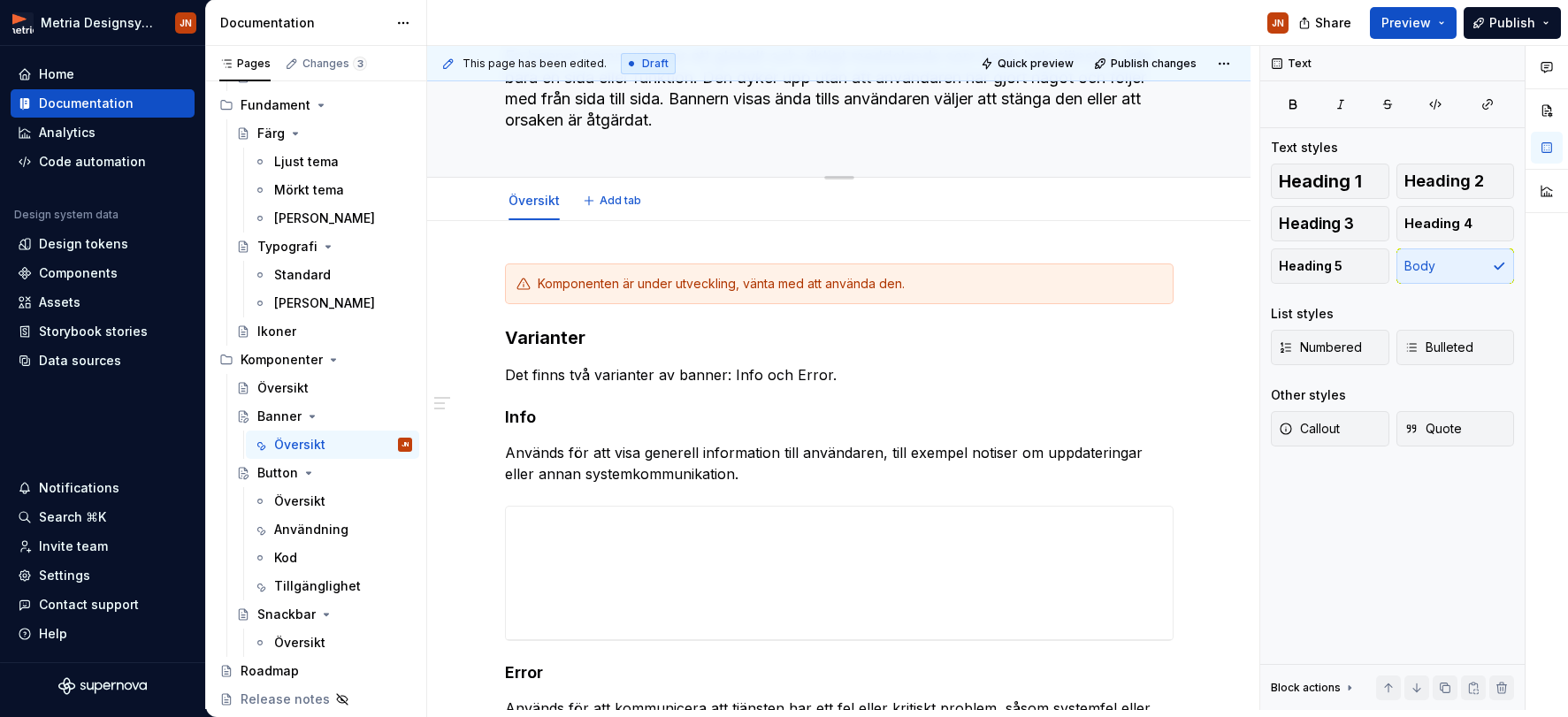
click at [708, 126] on textarea "En banner kommunicerar ett globalt och viktigt meddelande som berör hela tjänst…" at bounding box center [835, 88] width 669 height 92
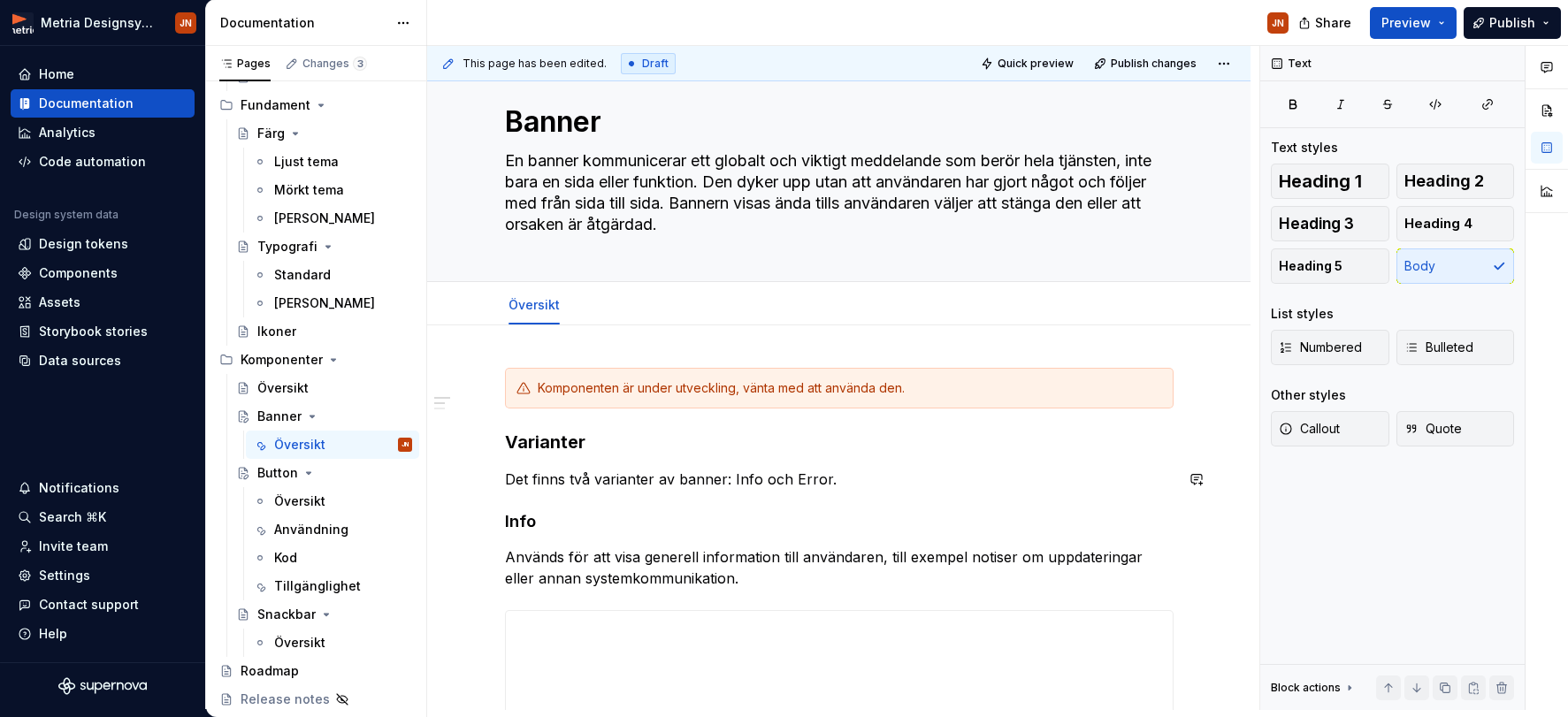
scroll to position [38, 0]
drag, startPoint x: 674, startPoint y: 177, endPoint x: 708, endPoint y: 177, distance: 34.0
click at [674, 177] on textarea "En banner kommunicerar ett globalt och viktigt meddelande som berör hela tjänst…" at bounding box center [835, 191] width 669 height 92
click at [674, 181] on textarea "En banner kommunicerar ett globalt och viktigt meddelande som berör hela tjänst…" at bounding box center [835, 191] width 669 height 92
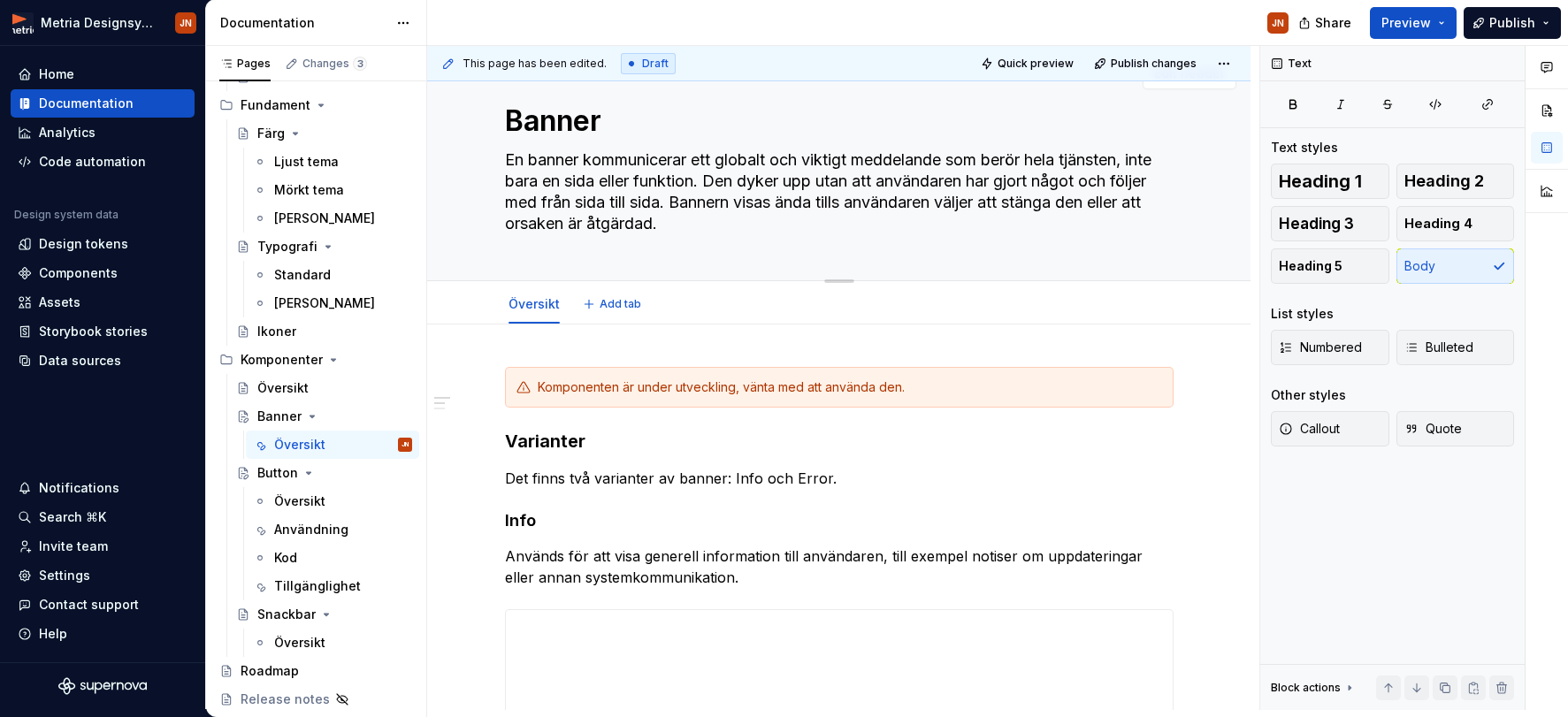
click at [604, 180] on textarea "En banner kommunicerar ett globalt och viktigt meddelande som berör hela tjänst…" at bounding box center [835, 191] width 669 height 92
click at [759, 209] on textarea "En banner kommunicerar ett globalt och viktigt meddelande som berör hela tjänst…" at bounding box center [835, 191] width 669 height 92
click at [669, 220] on textarea "En banner kommunicerar ett globalt och viktigt meddelande som berör hela tjänst…" at bounding box center [835, 191] width 669 height 92
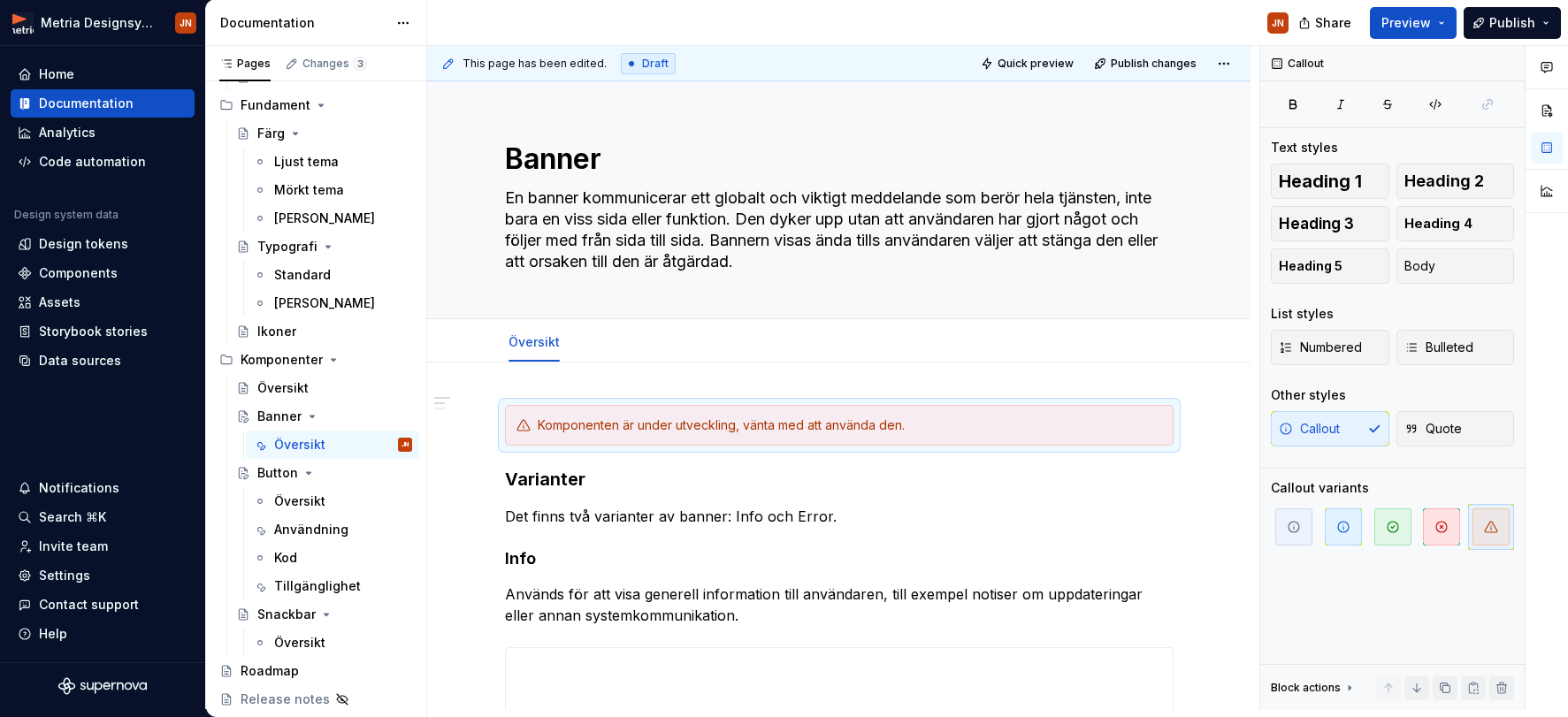
scroll to position [0, 0]
click at [328, 532] on div "Användning" at bounding box center [312, 530] width 74 height 18
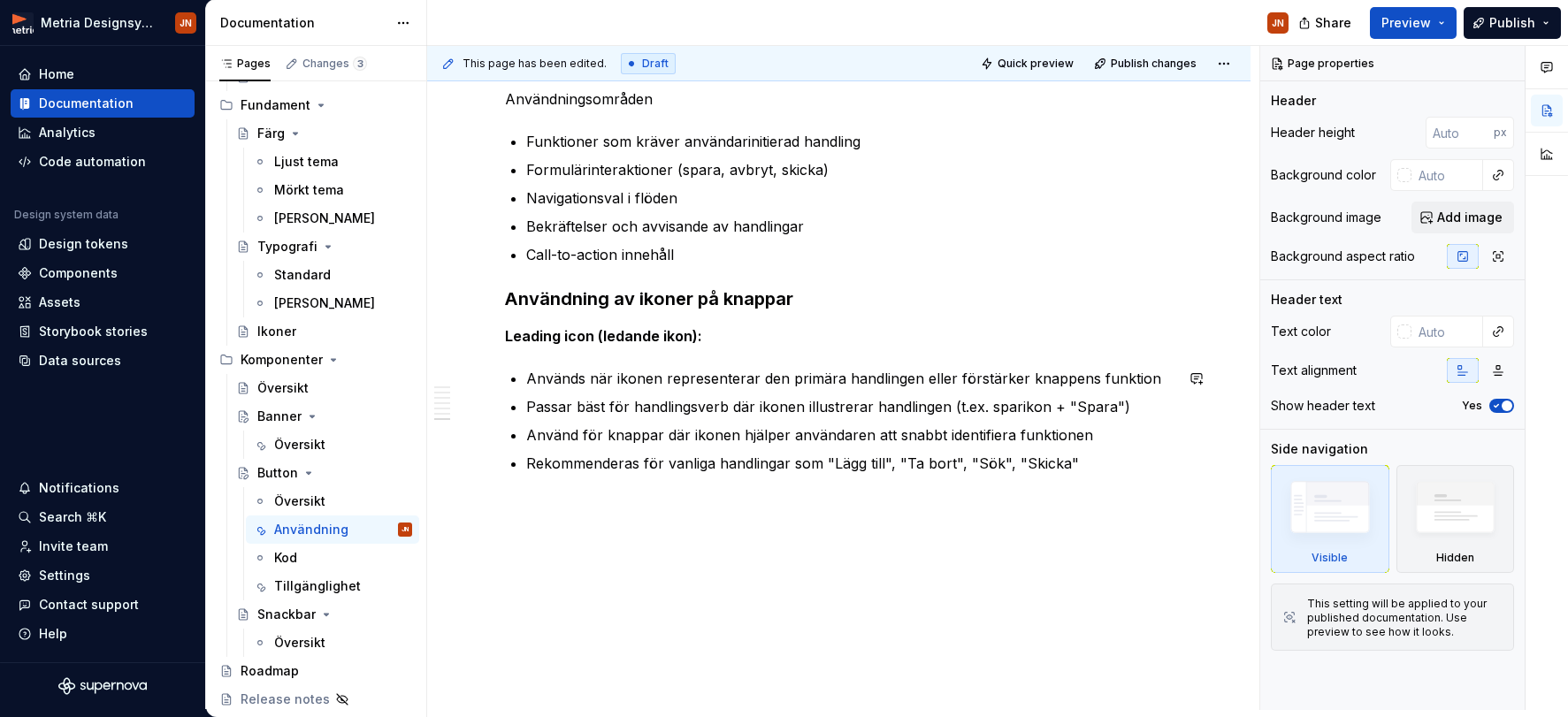
scroll to position [1886, 0]
click at [305, 562] on div "Kod" at bounding box center [343, 557] width 138 height 25
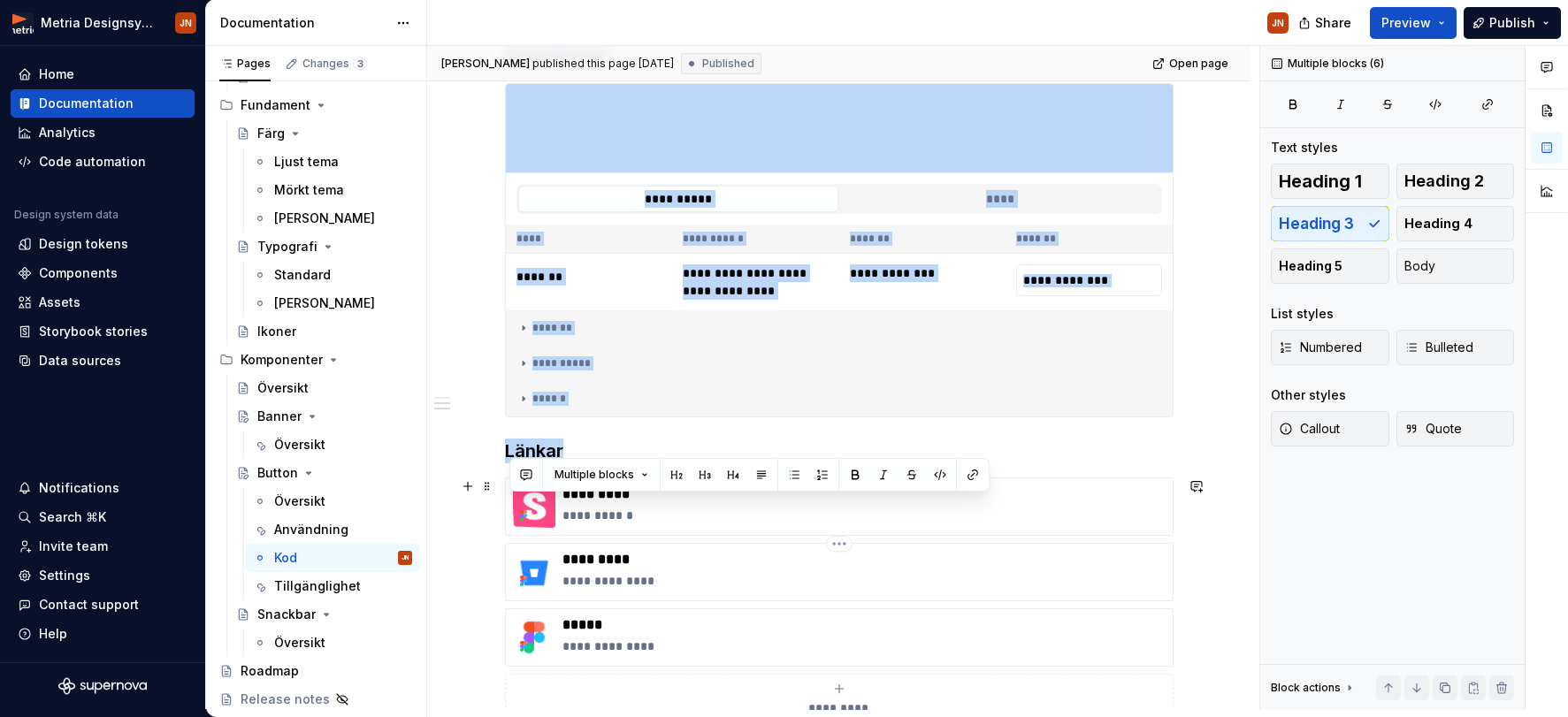
scroll to position [608, 0]
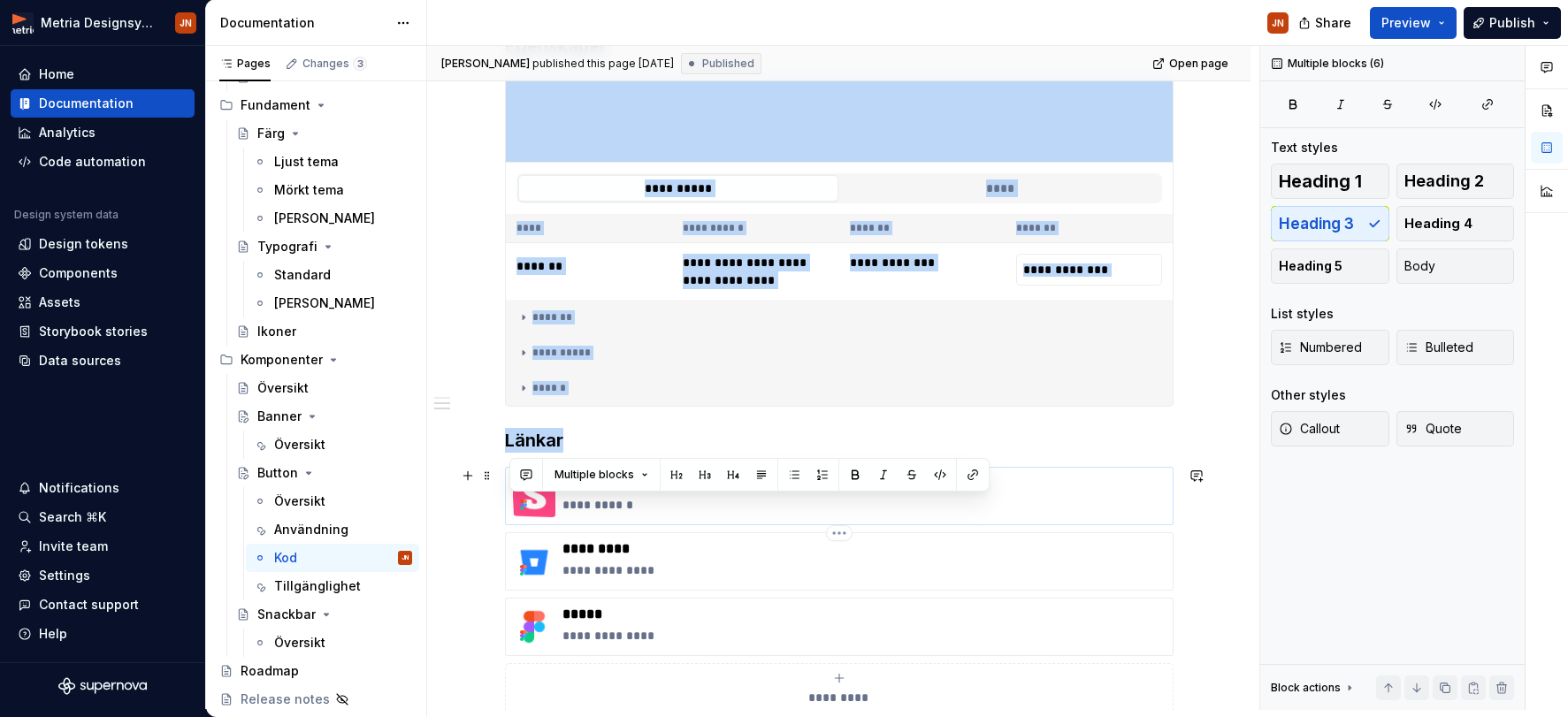
drag, startPoint x: 509, startPoint y: 349, endPoint x: 593, endPoint y: 522, distance: 192.3
click at [593, 522] on div "**********" at bounding box center [839, 245] width 669 height 1024
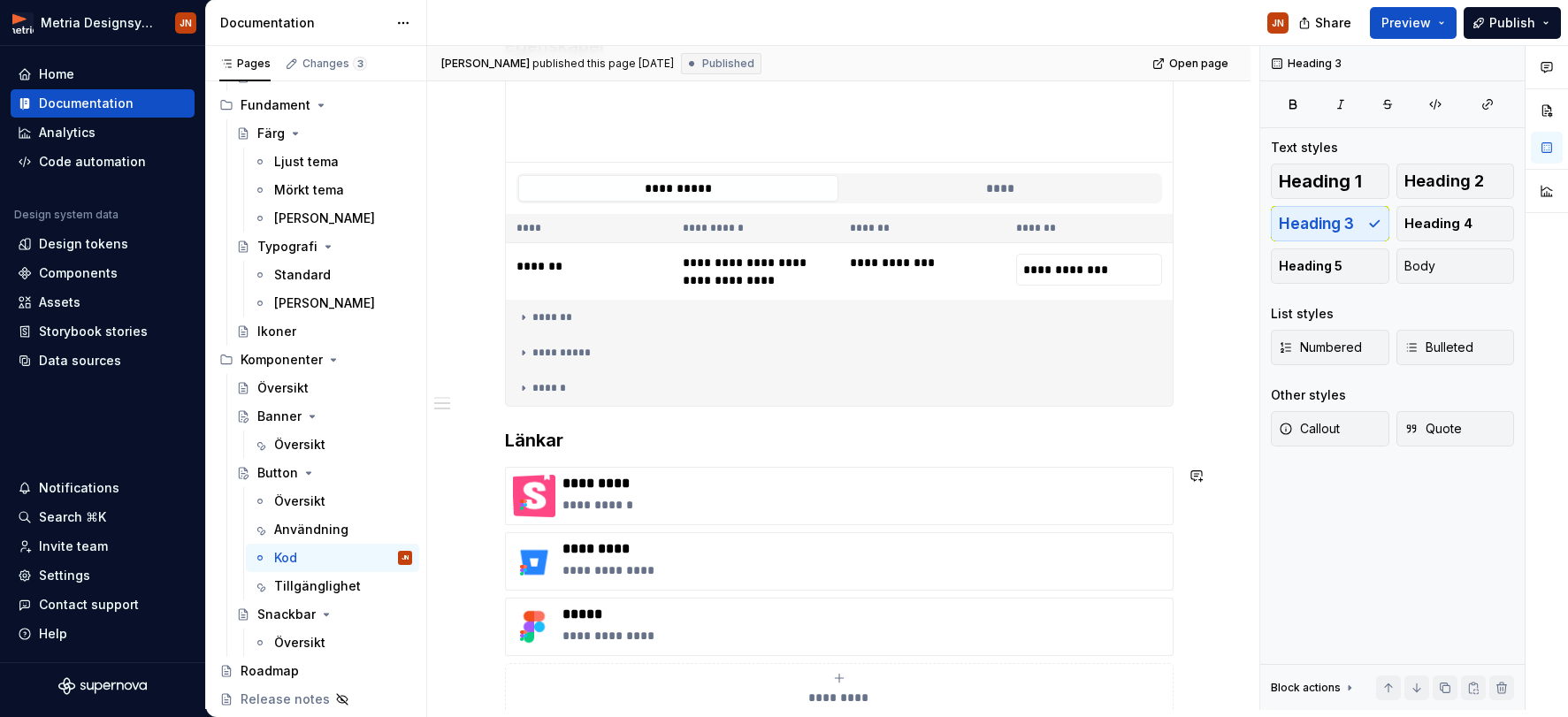
click at [484, 469] on div "**********" at bounding box center [839, 341] width 823 height 1303
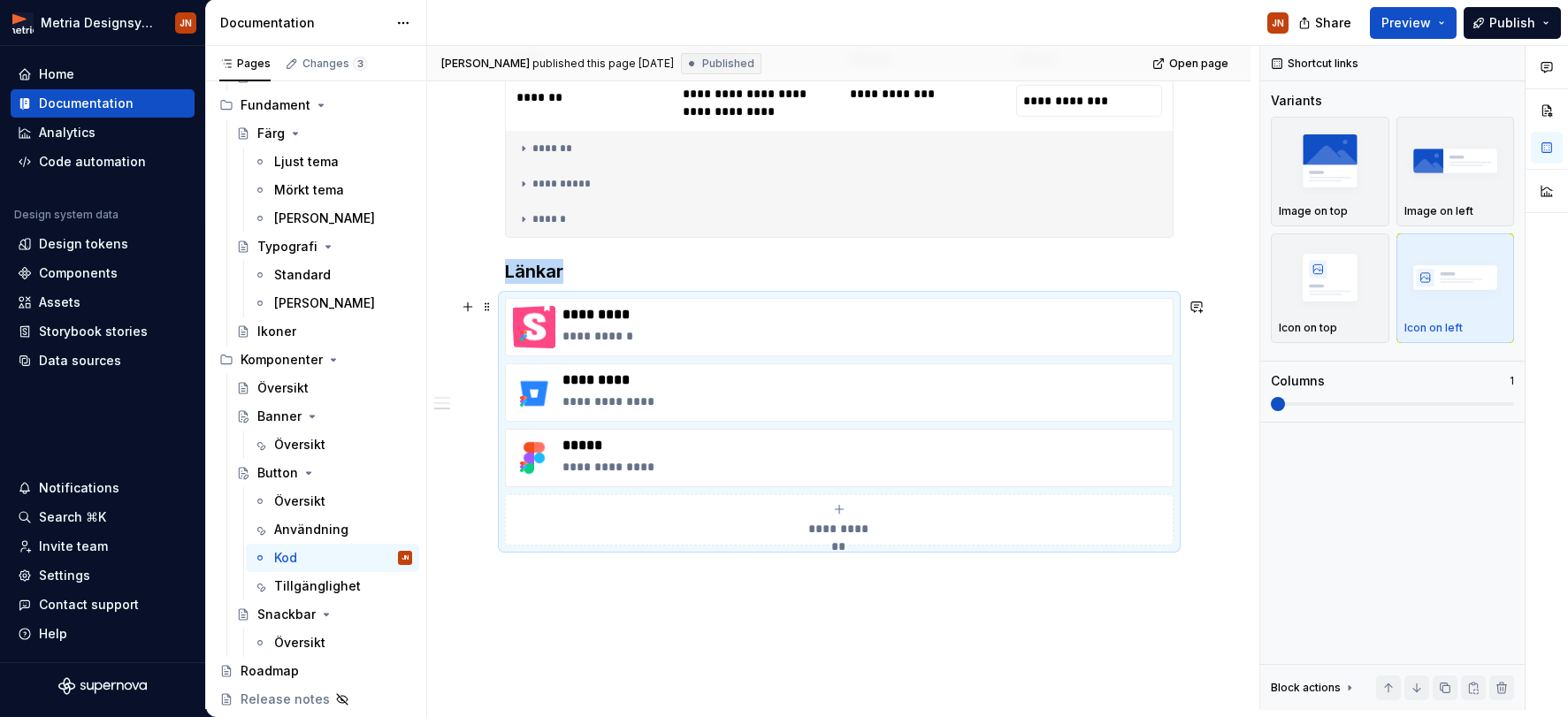
scroll to position [799, 0]
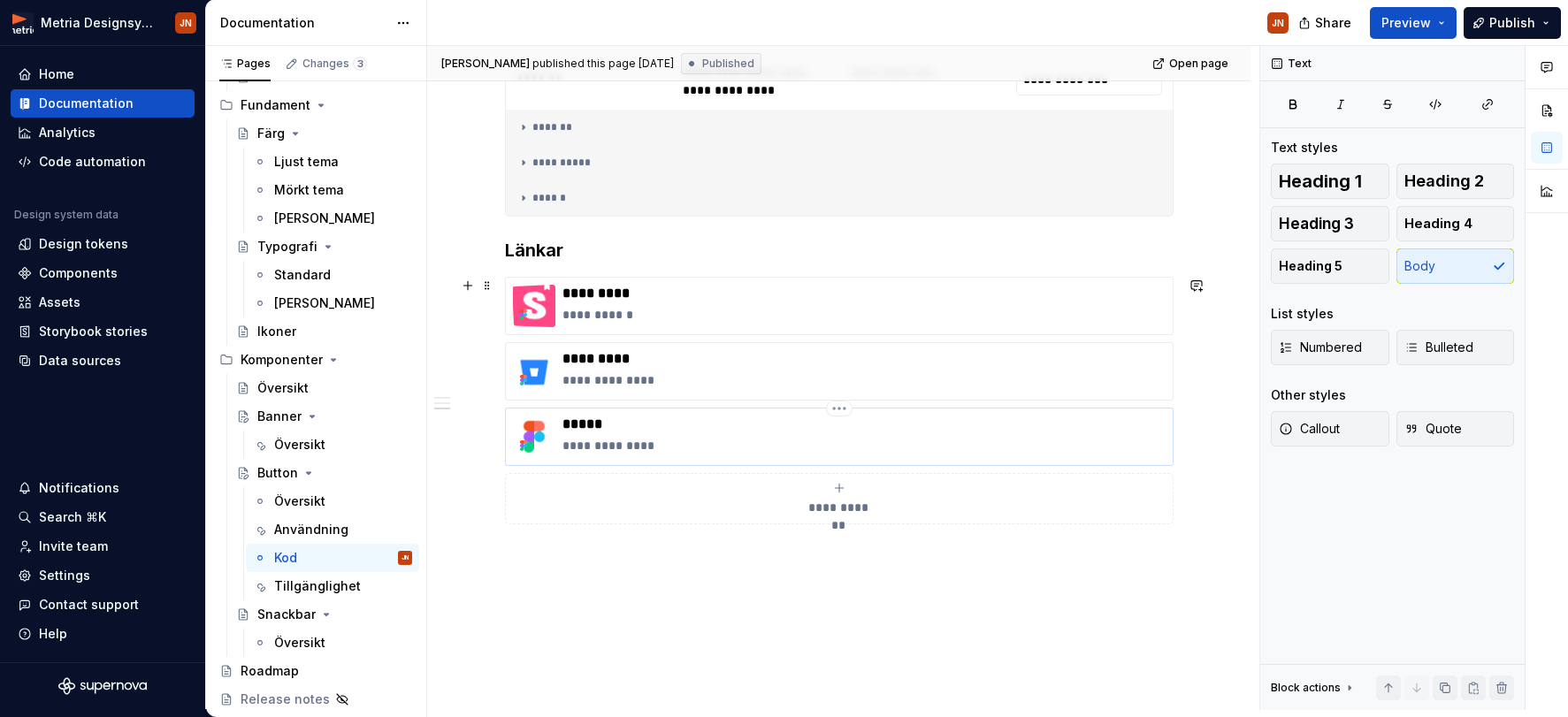
drag, startPoint x: 539, startPoint y: 557, endPoint x: 513, endPoint y: 420, distance: 139.4
click at [513, 420] on div "**********" at bounding box center [839, 55] width 669 height 1024
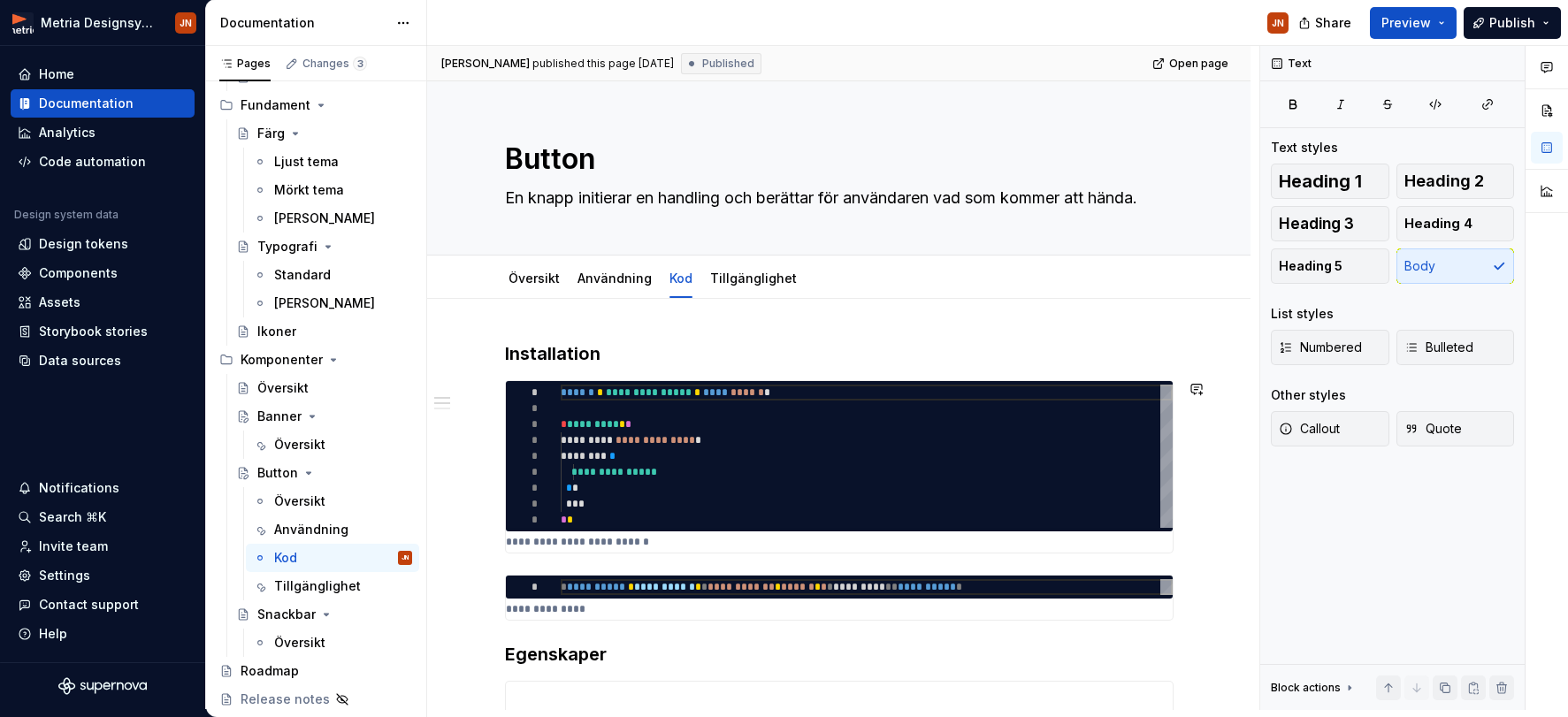
scroll to position [0, 0]
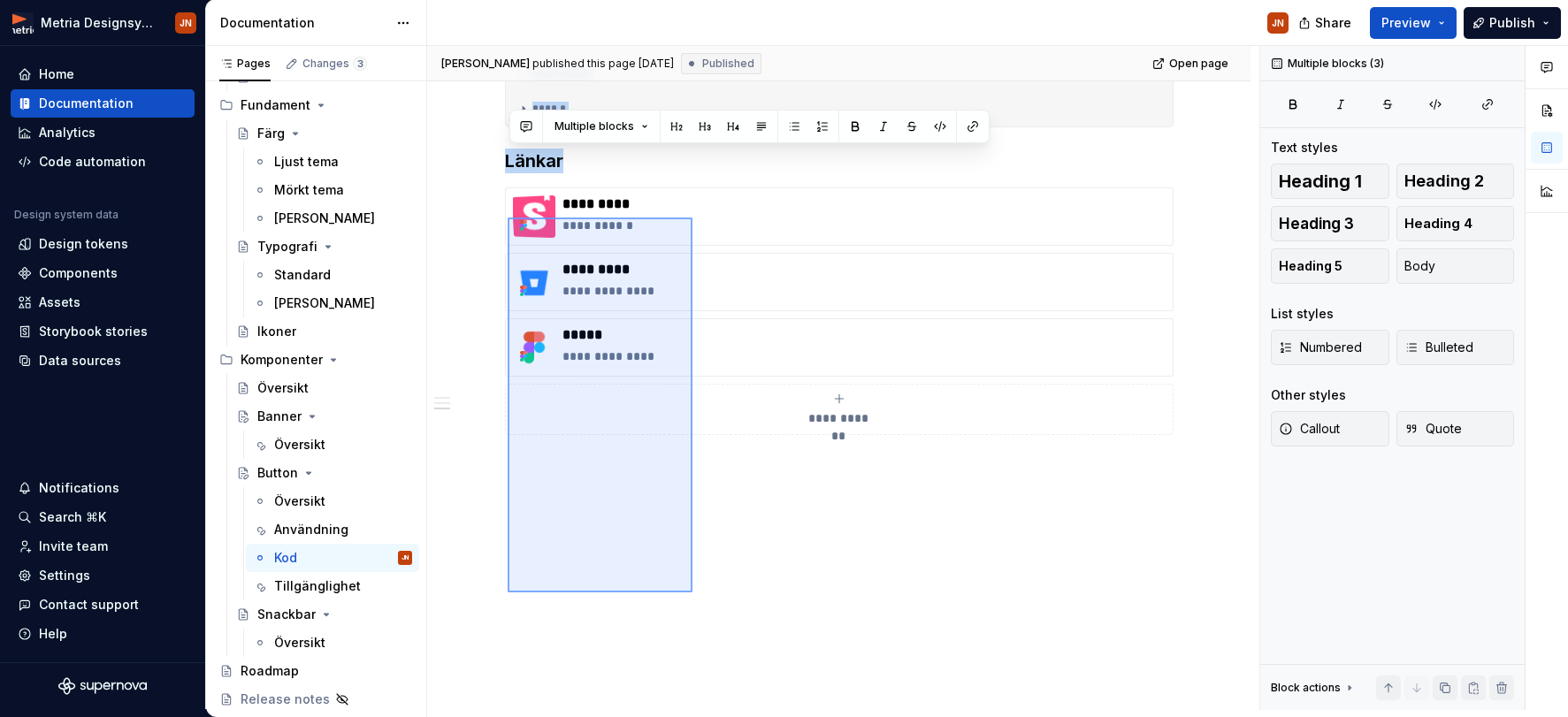
drag, startPoint x: 528, startPoint y: 375, endPoint x: 674, endPoint y: 553, distance: 230.2
click at [676, 545] on div "**********" at bounding box center [843, 378] width 832 height 664
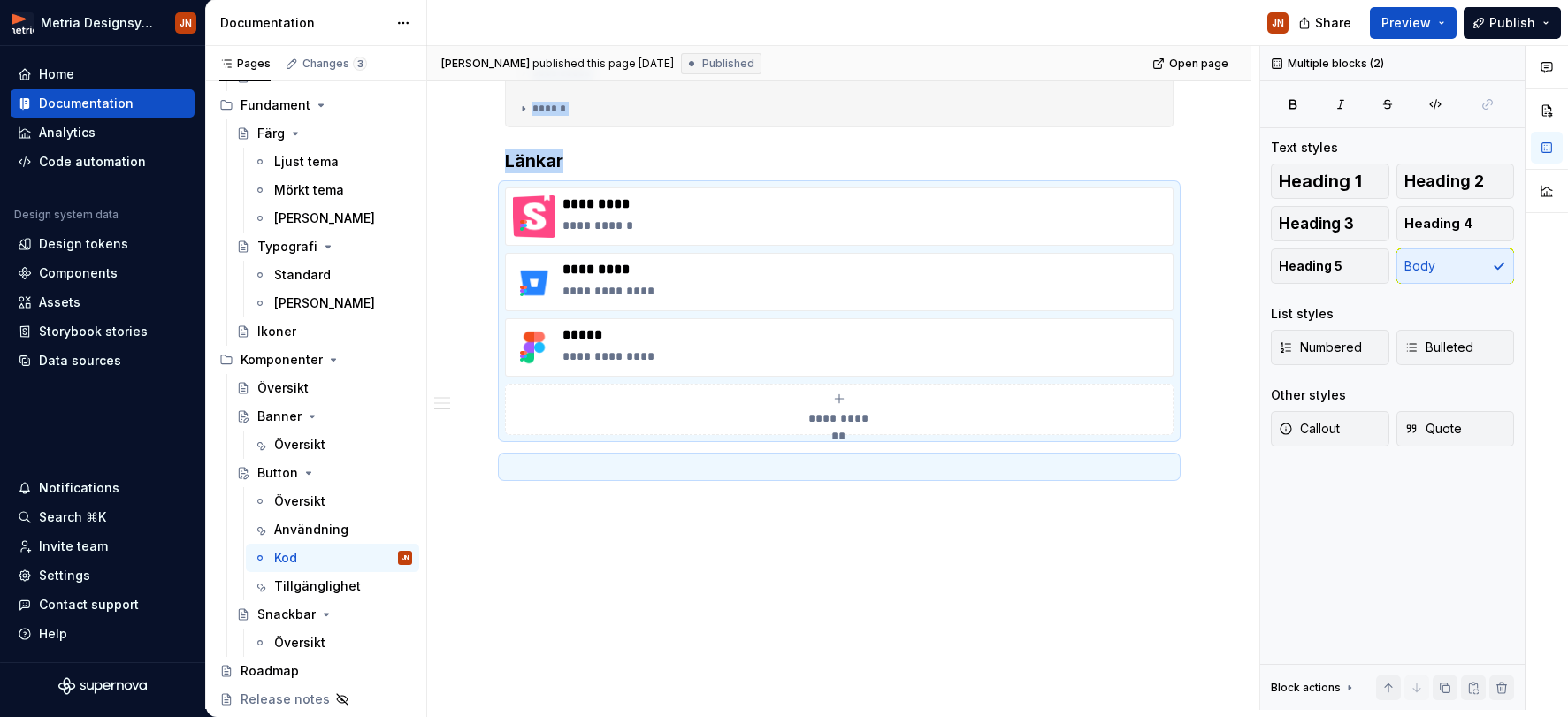
scroll to position [888, 0]
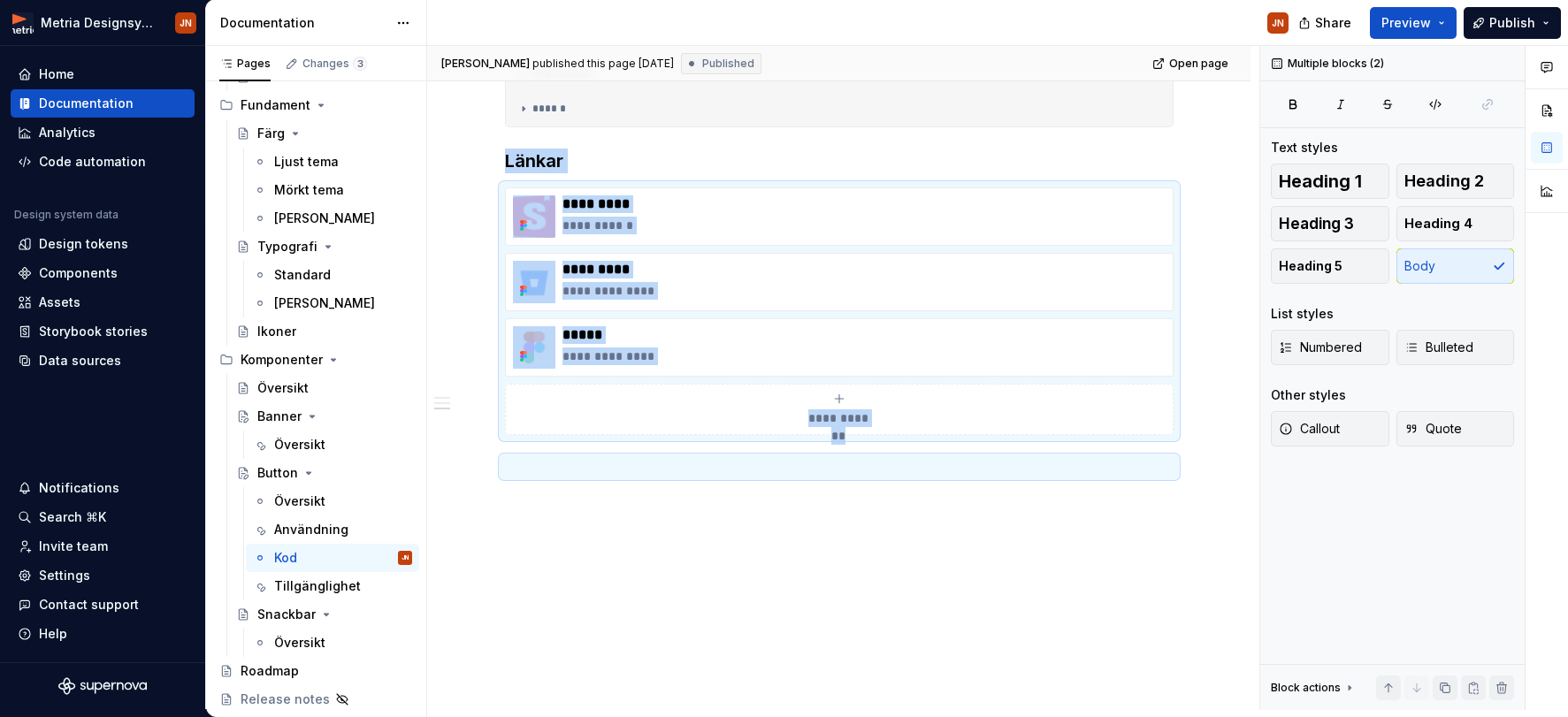
copy div "**********"
click at [291, 446] on div "Översikt" at bounding box center [300, 444] width 51 height 18
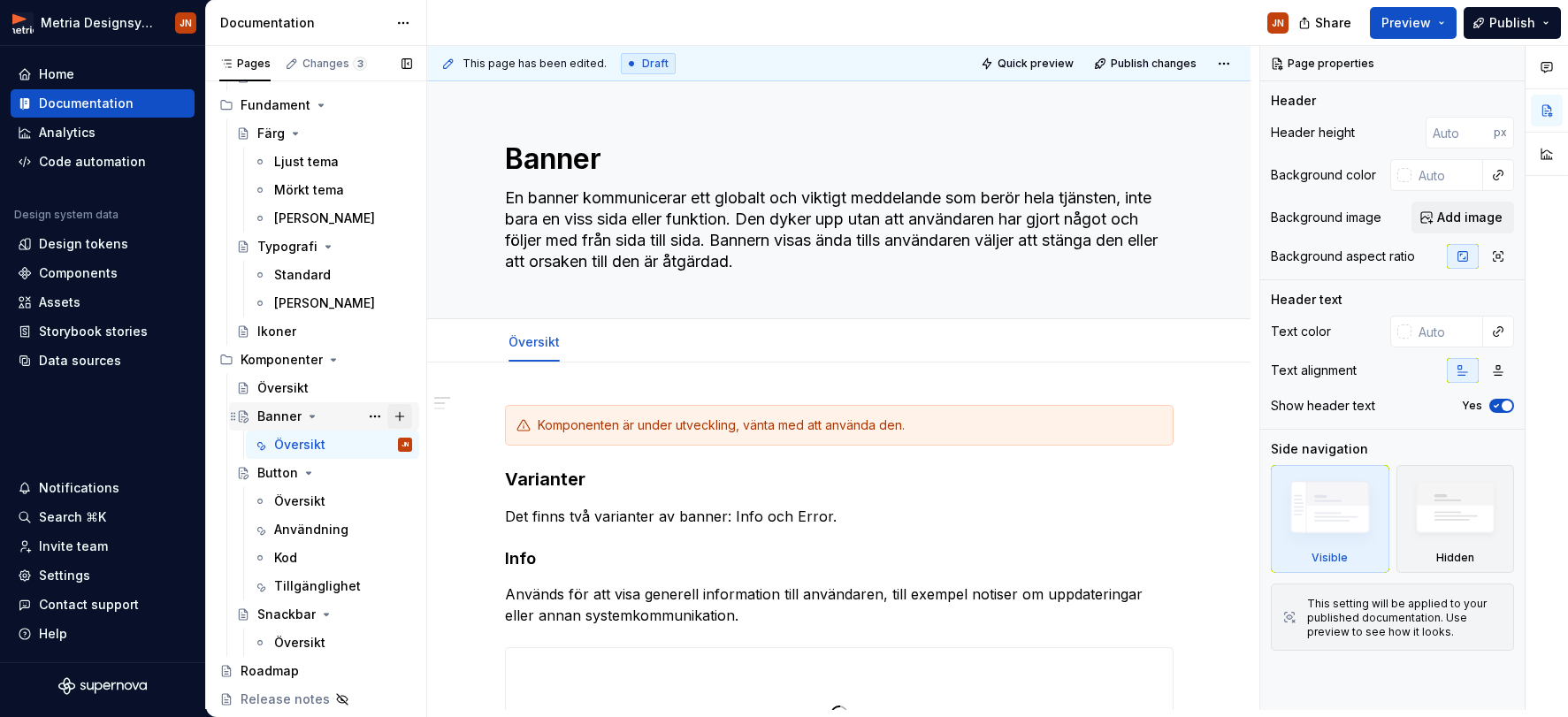
click at [401, 414] on button "Page tree" at bounding box center [400, 416] width 25 height 25
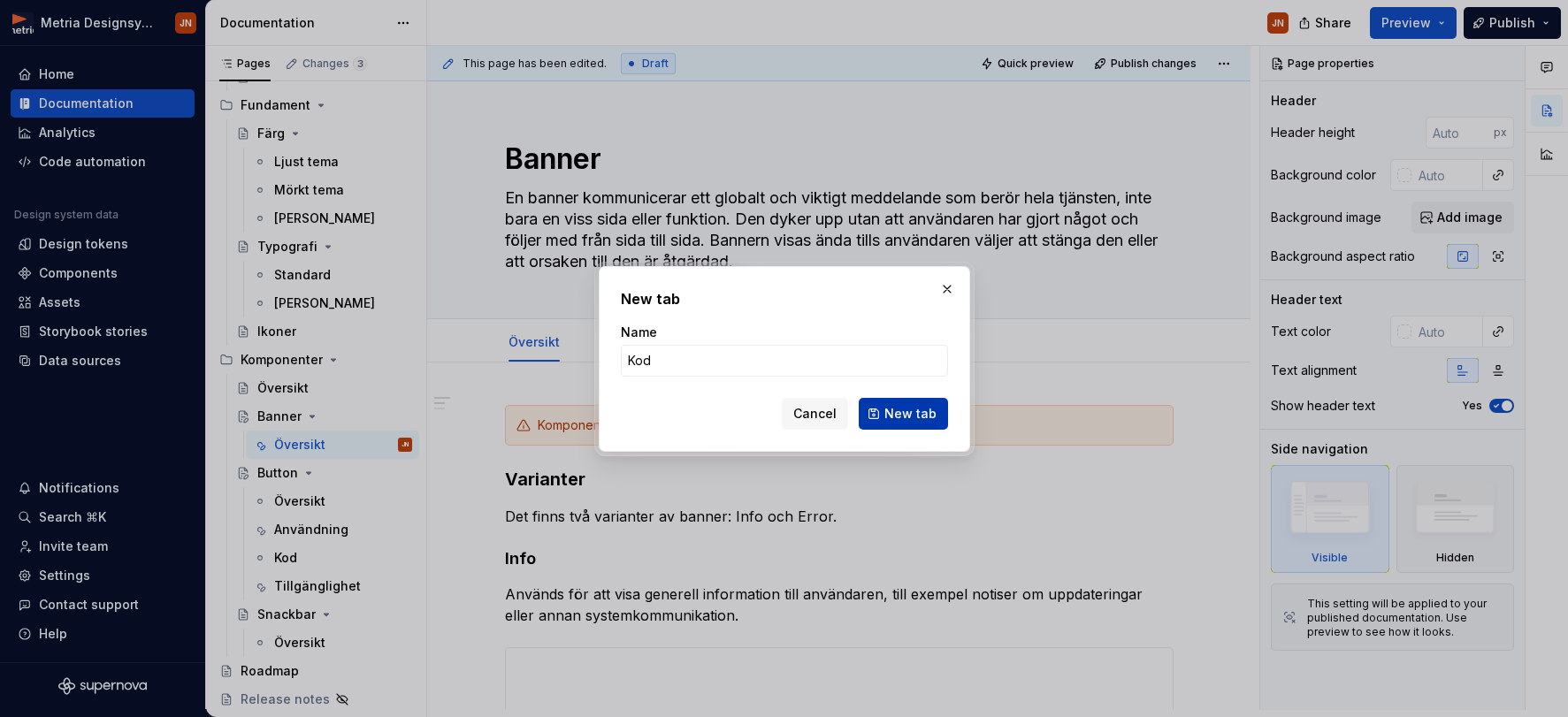
click at [898, 403] on button "New tab" at bounding box center [903, 414] width 89 height 32
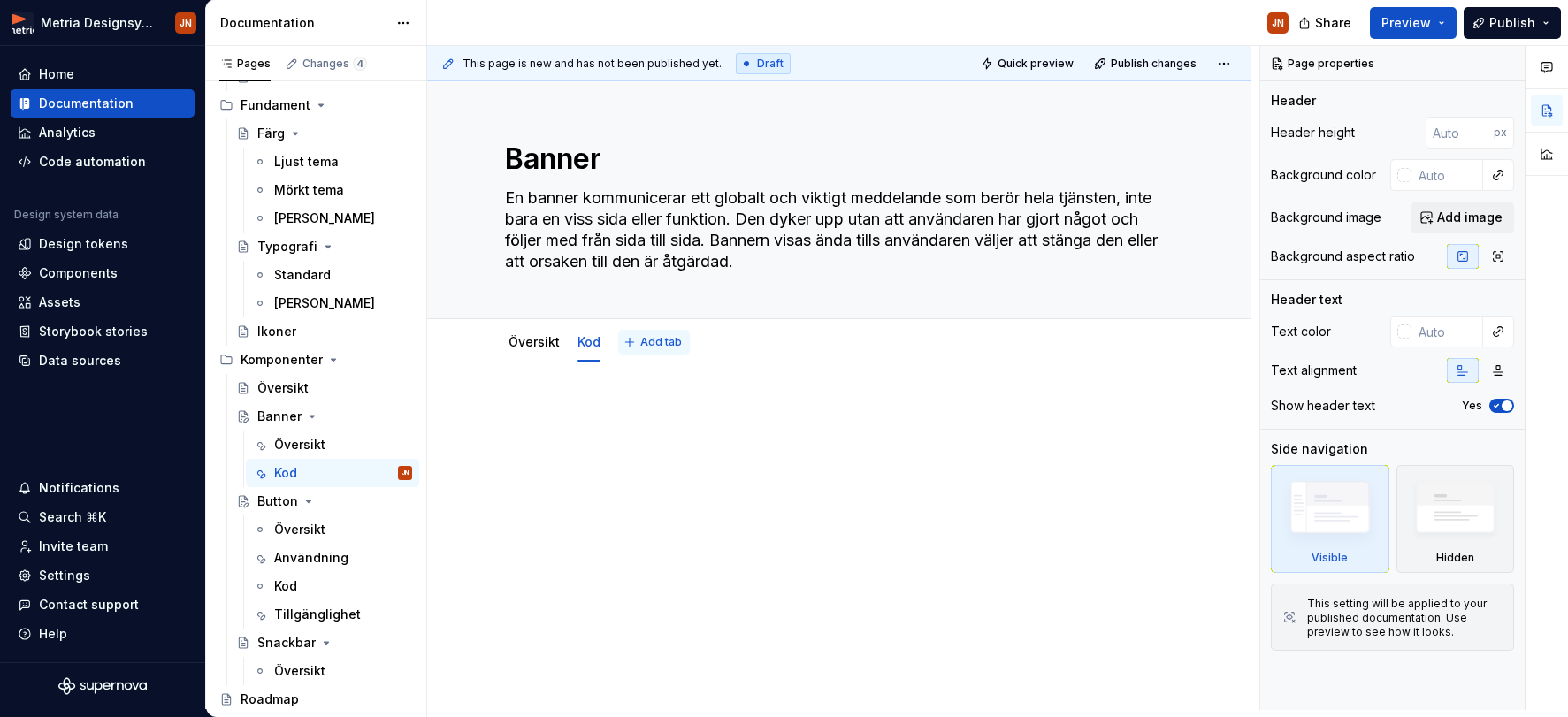
click at [667, 339] on span "Add tab" at bounding box center [660, 341] width 42 height 14
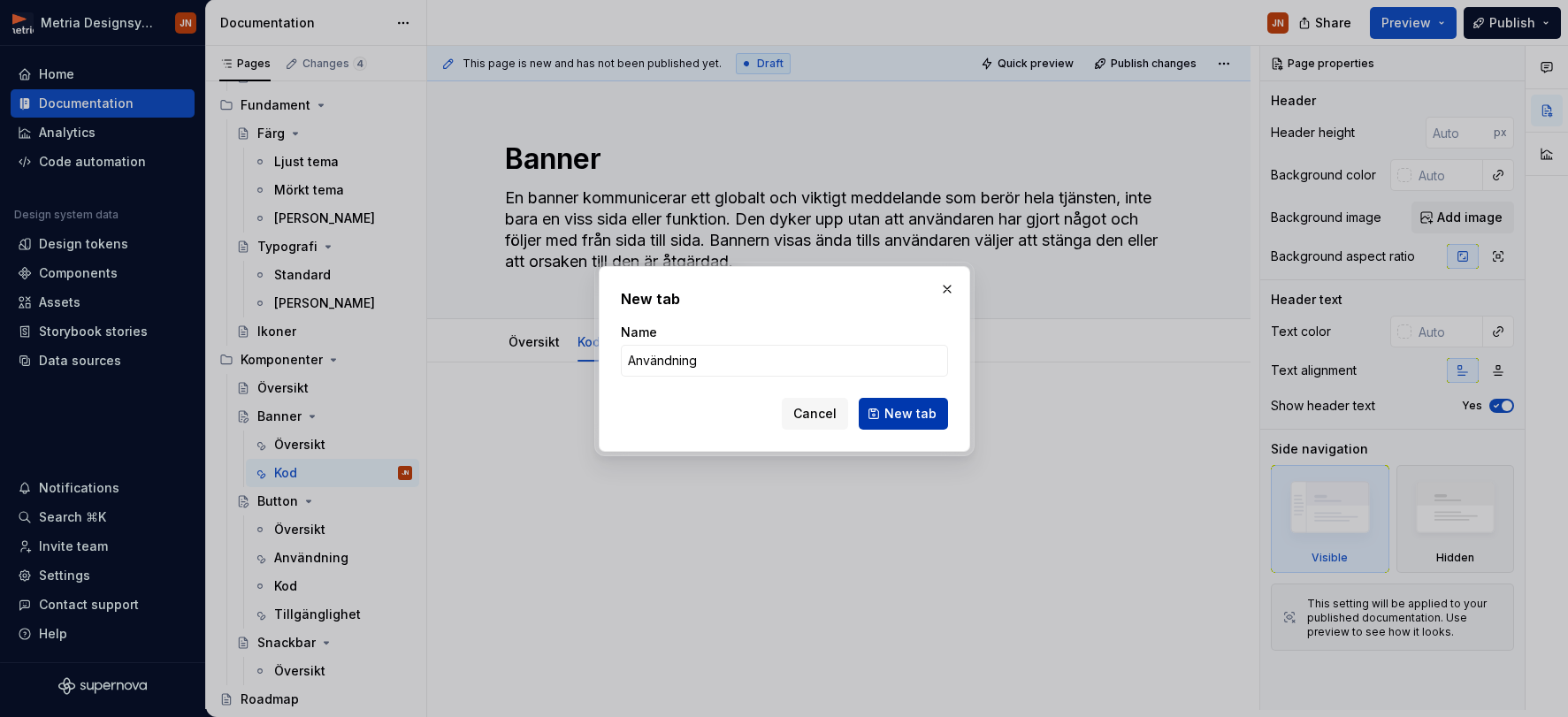
click at [889, 416] on span "New tab" at bounding box center [911, 414] width 52 height 18
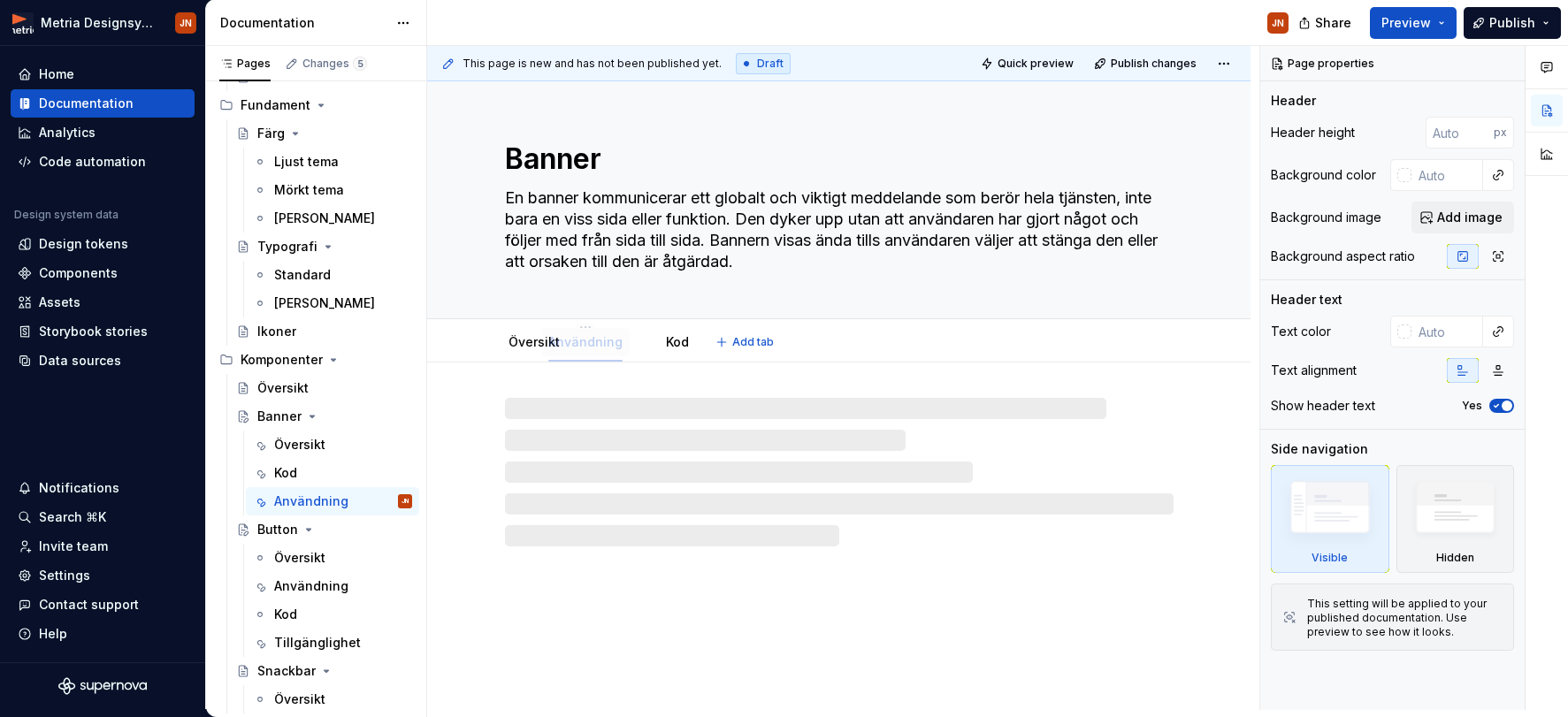
drag, startPoint x: 659, startPoint y: 352, endPoint x: 581, endPoint y: 352, distance: 78.0
click at [581, 352] on div "Användning" at bounding box center [585, 342] width 74 height 21
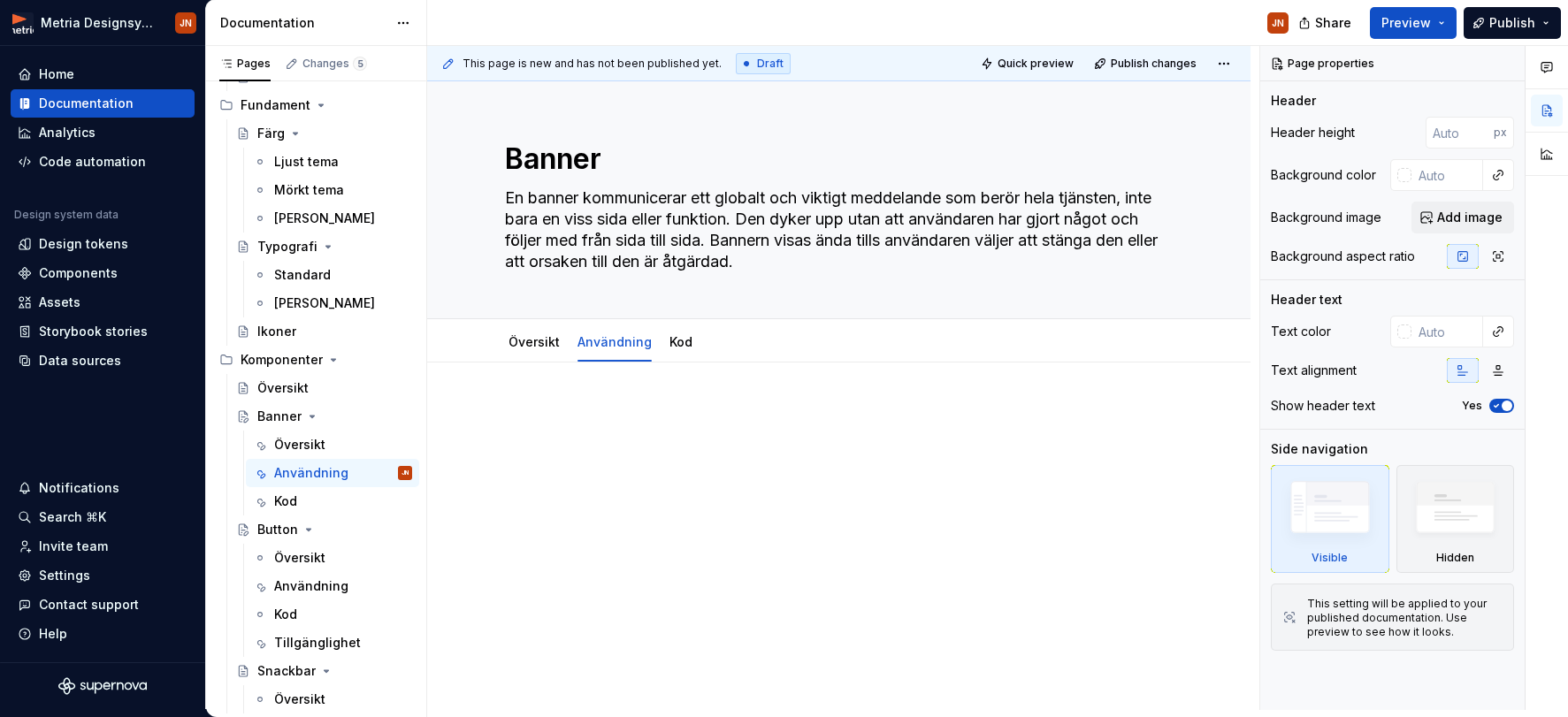
click at [507, 416] on div "This page is new and has not been published yet. Draft Quick preview Publish ch…" at bounding box center [843, 378] width 832 height 664
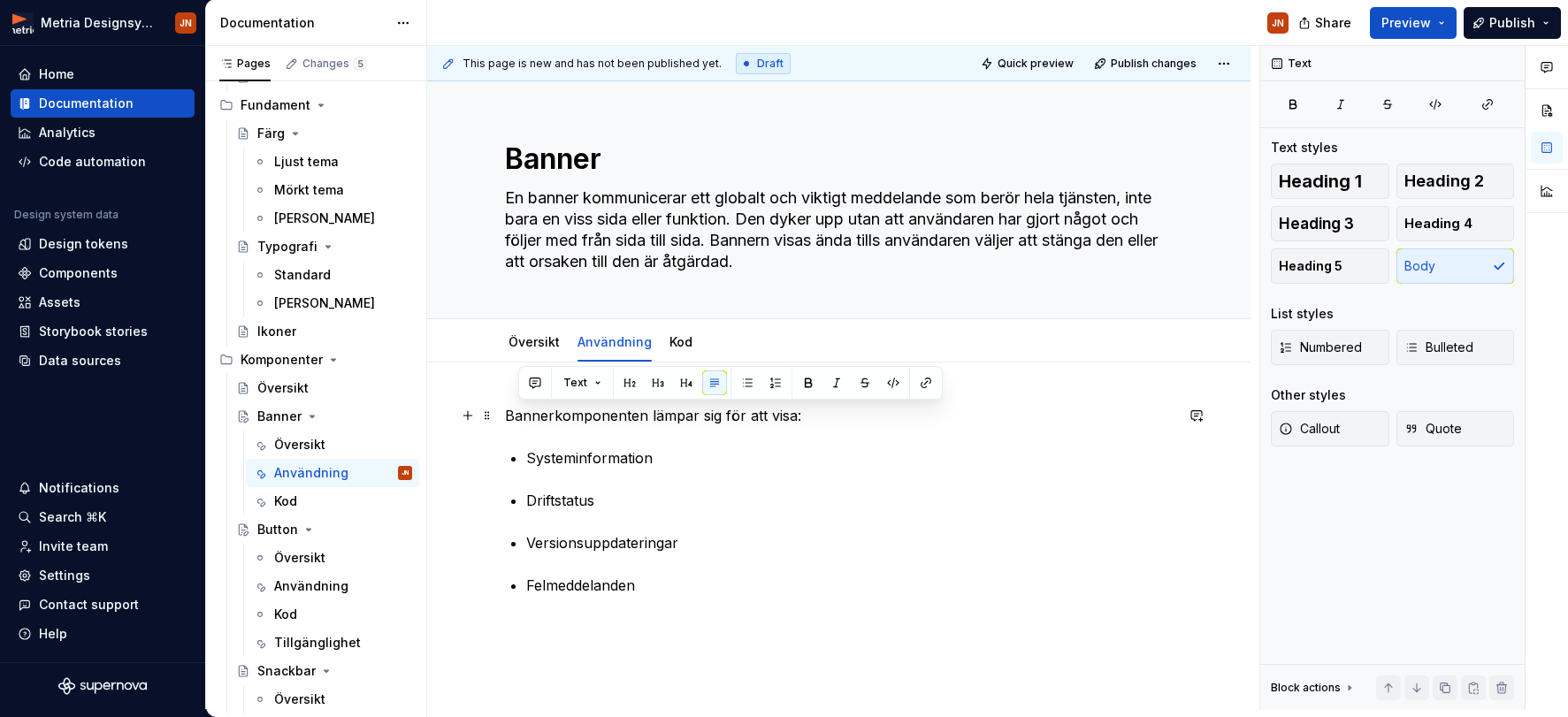
drag, startPoint x: 552, startPoint y: 415, endPoint x: 873, endPoint y: 408, distance: 321.1
click at [873, 408] on p "Bannerkomponenten lämpar sig för att visa:" at bounding box center [839, 416] width 669 height 21
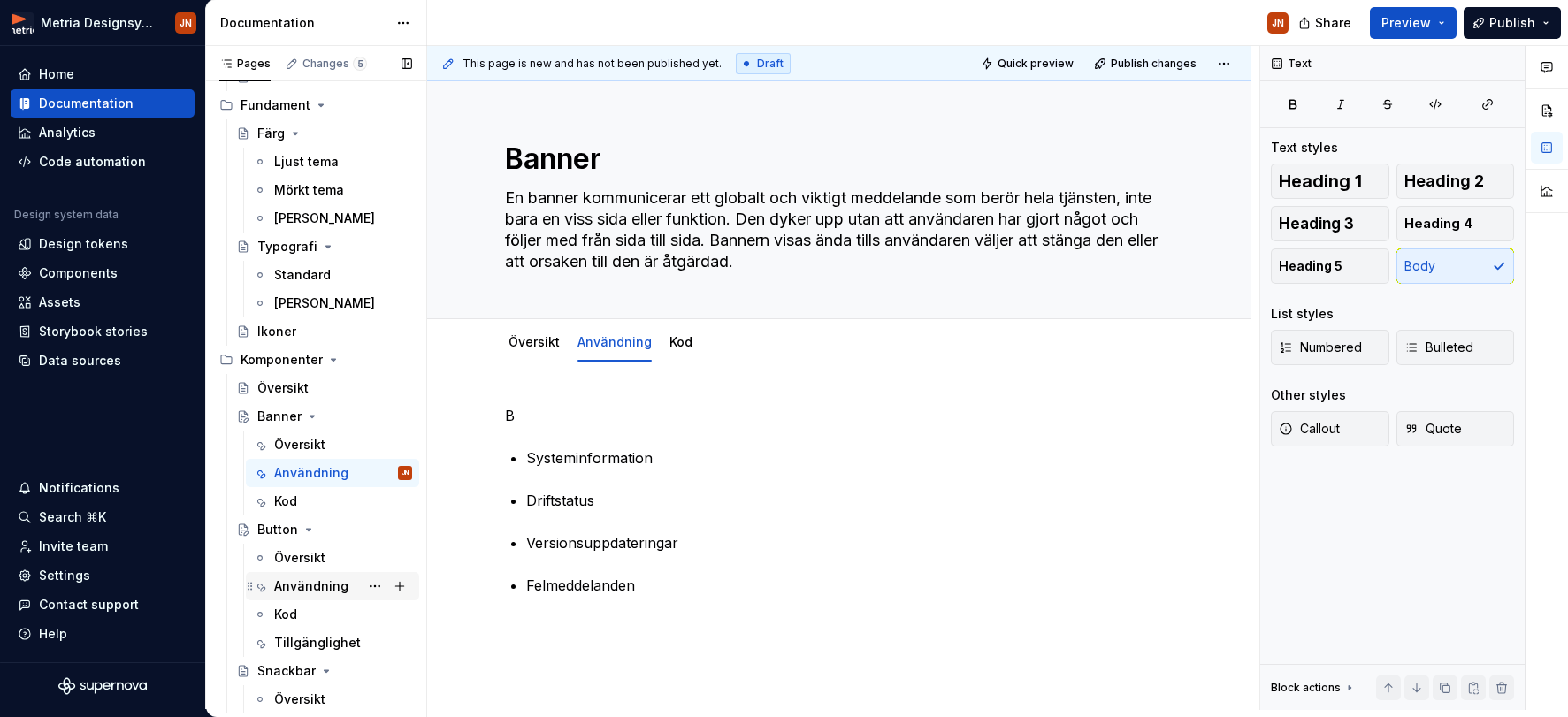
click at [311, 580] on div "Användning" at bounding box center [312, 586] width 74 height 18
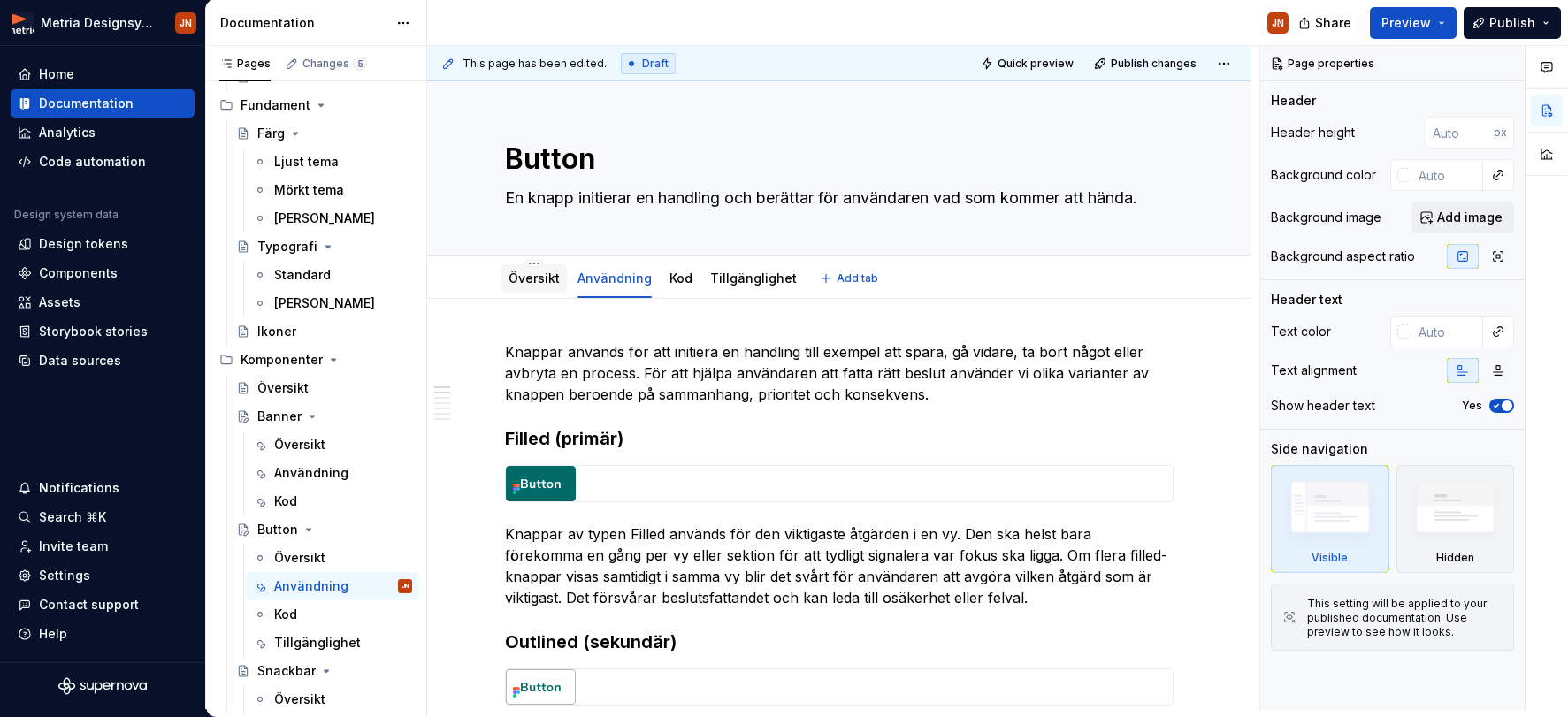
click at [541, 276] on link "Översikt" at bounding box center [533, 278] width 51 height 15
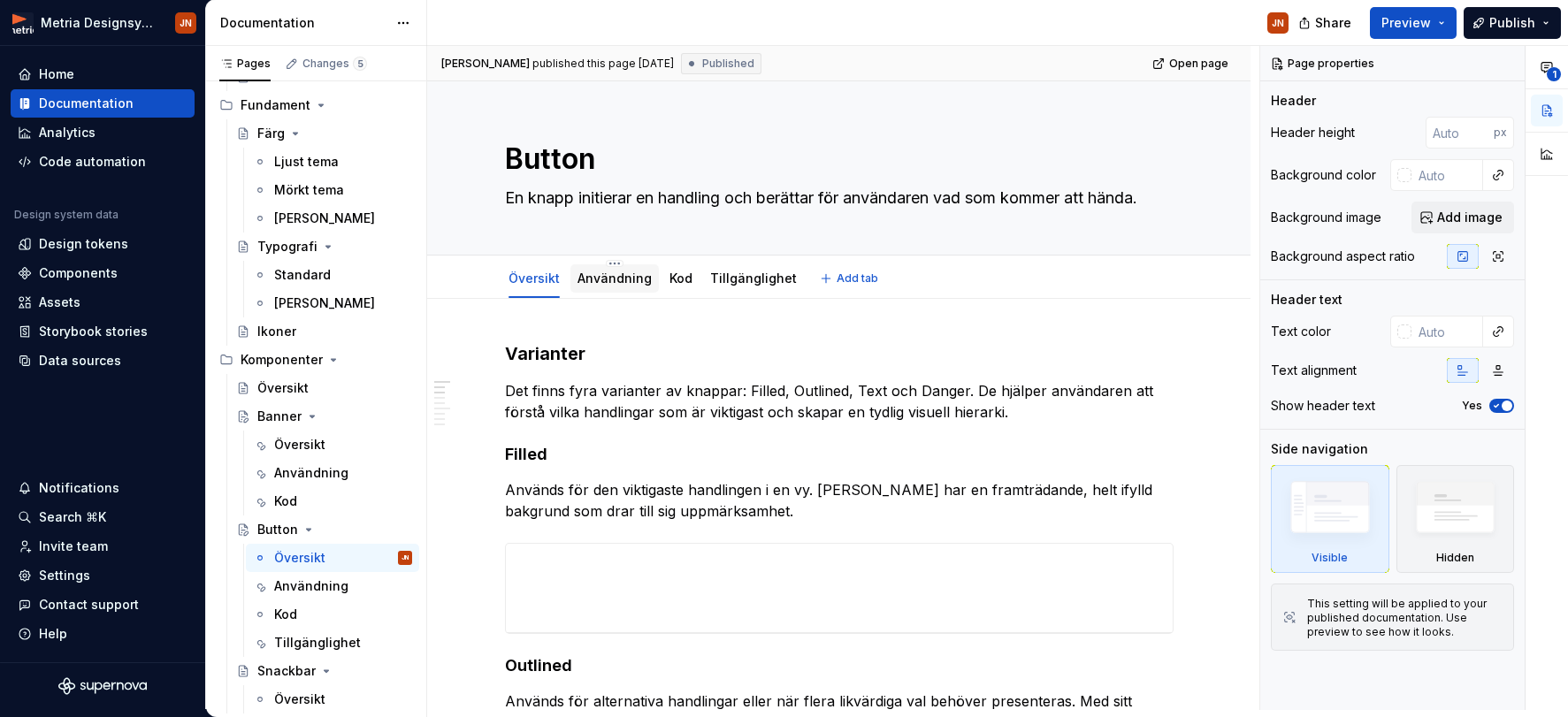
click at [594, 283] on link "Användning" at bounding box center [615, 278] width 74 height 15
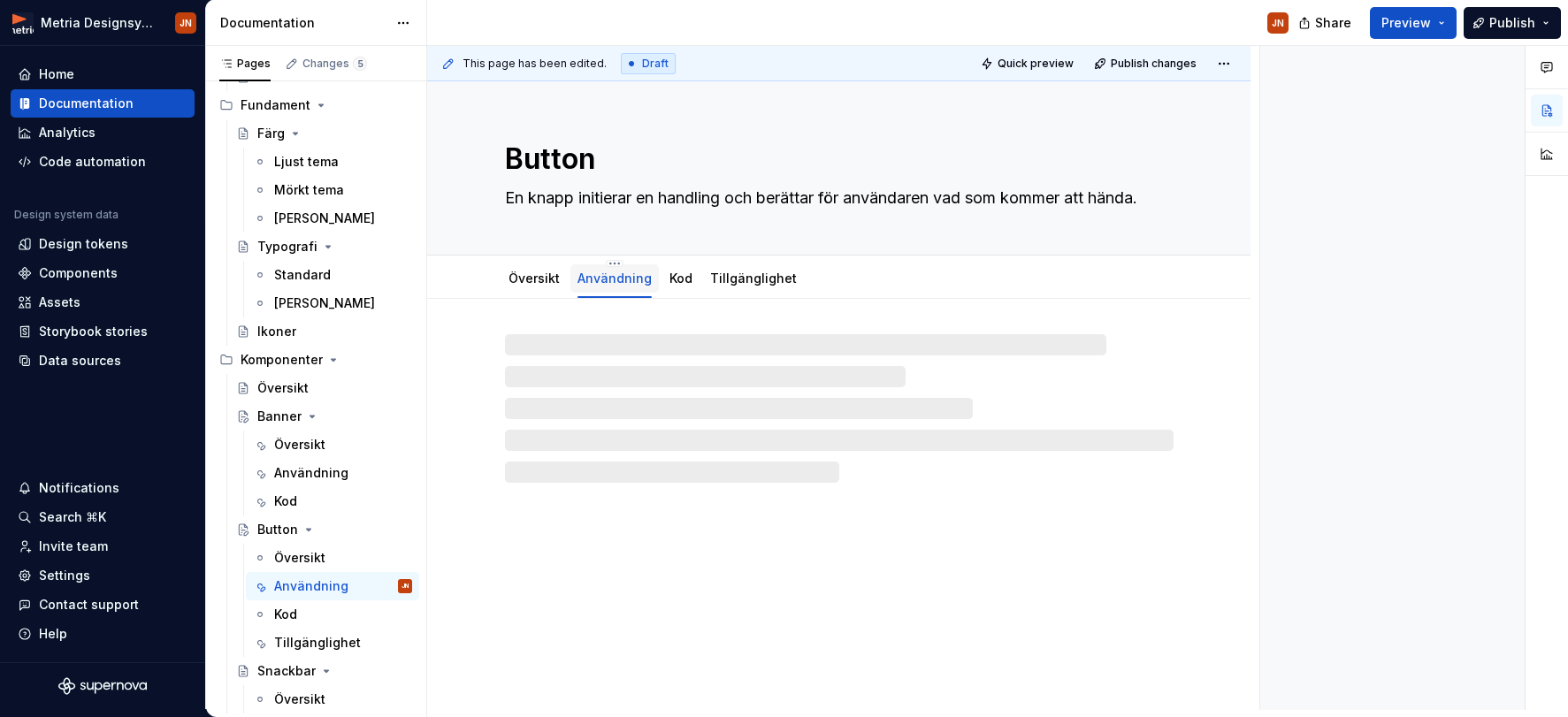
click at [623, 284] on link "Användning" at bounding box center [615, 278] width 74 height 15
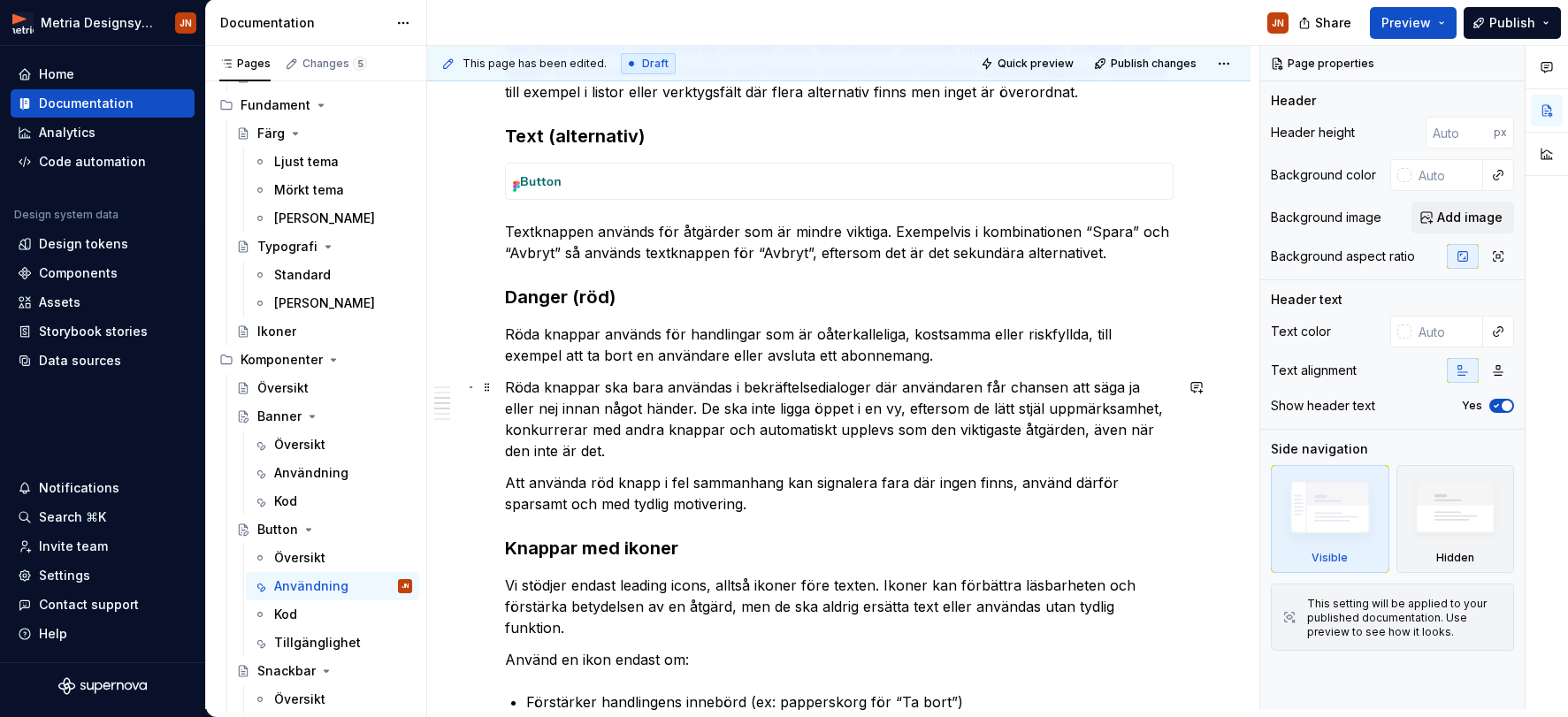
scroll to position [689, 0]
click at [1063, 69] on span "Quick preview" at bounding box center [1036, 63] width 76 height 14
click at [1367, 9] on button "Preview" at bounding box center [1412, 23] width 86 height 32
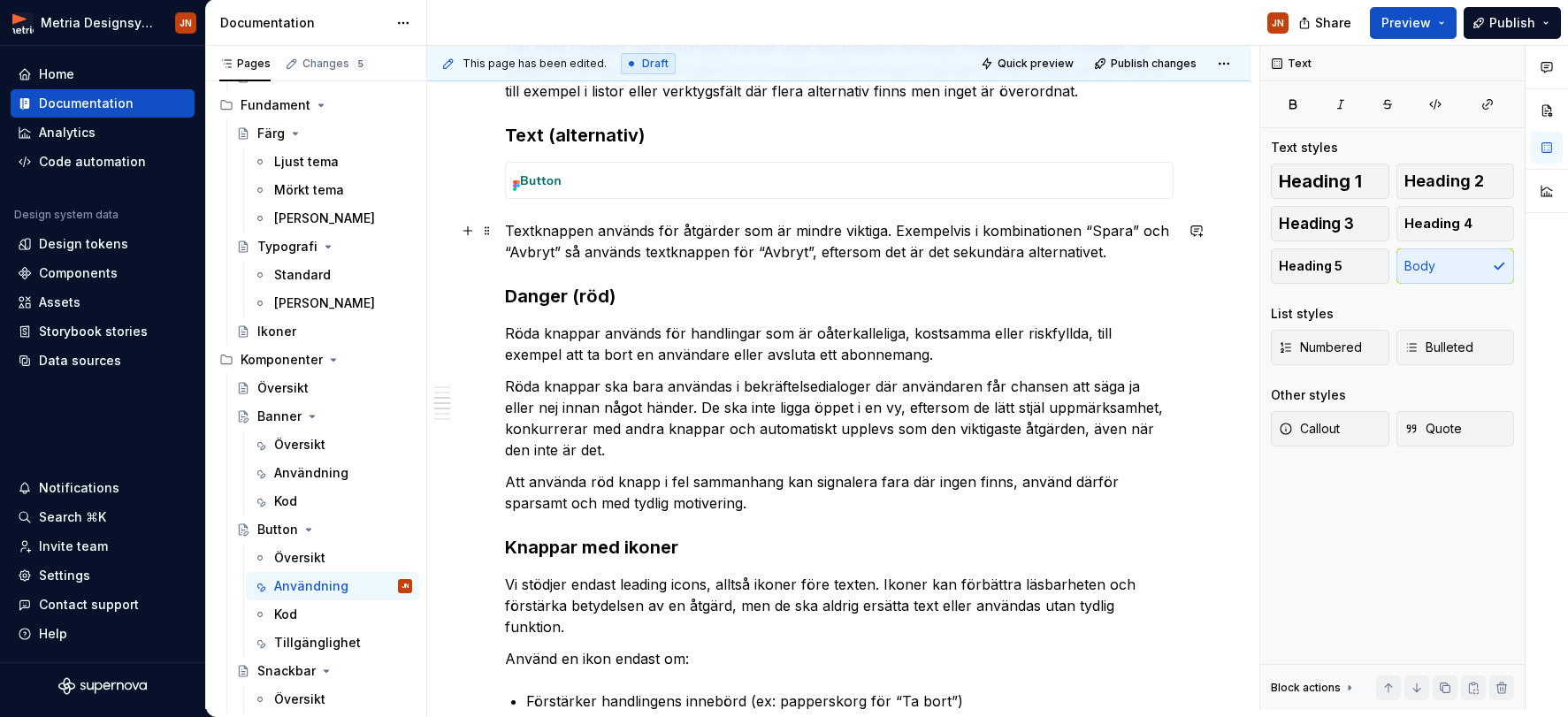
click at [785, 224] on p "Textknappen används för åtgärder som är mindre viktiga. Exempelvis i kombinatio…" at bounding box center [839, 241] width 669 height 43
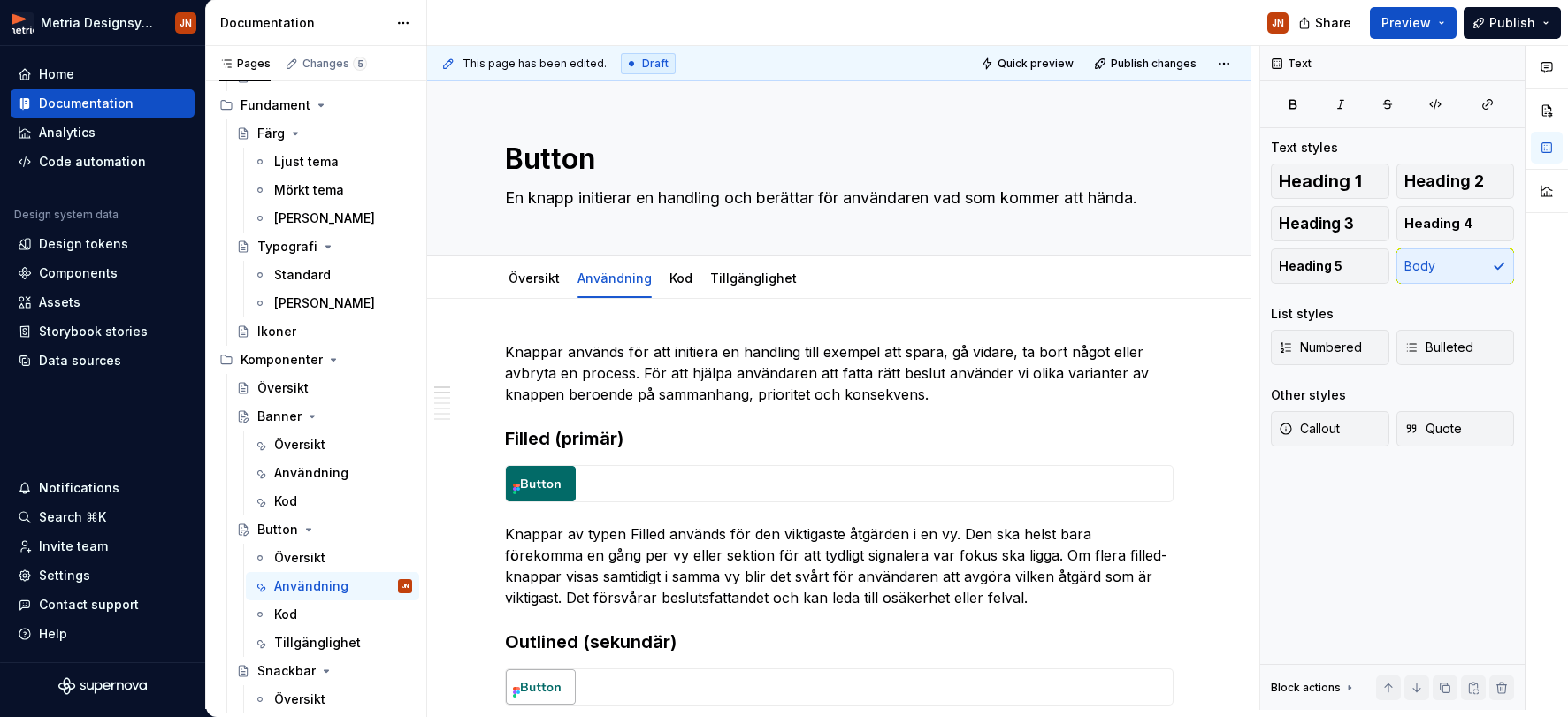
scroll to position [0, 0]
click at [315, 468] on div "Användning" at bounding box center [312, 473] width 74 height 18
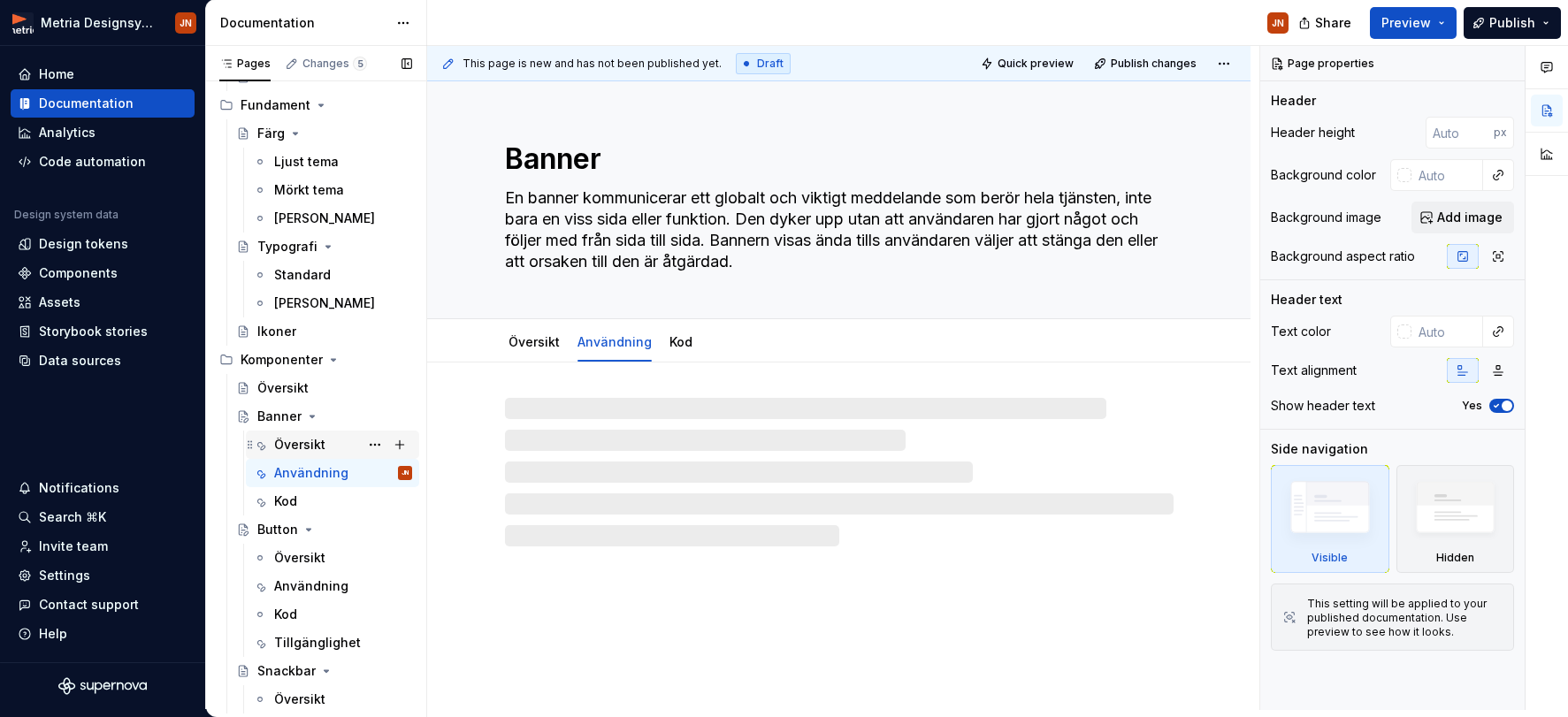
click at [314, 443] on div "Översikt" at bounding box center [300, 444] width 51 height 18
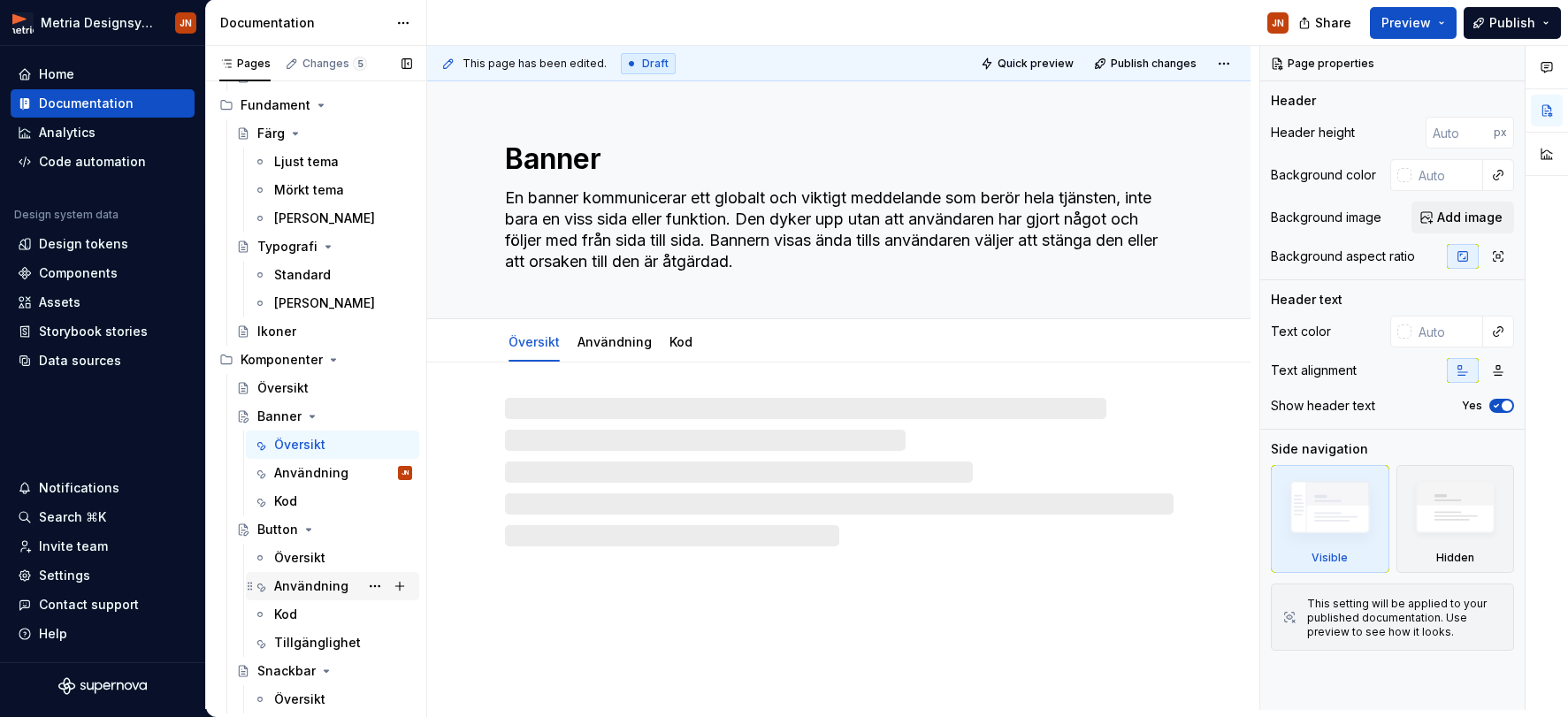
click at [320, 584] on div "Användning" at bounding box center [312, 586] width 74 height 18
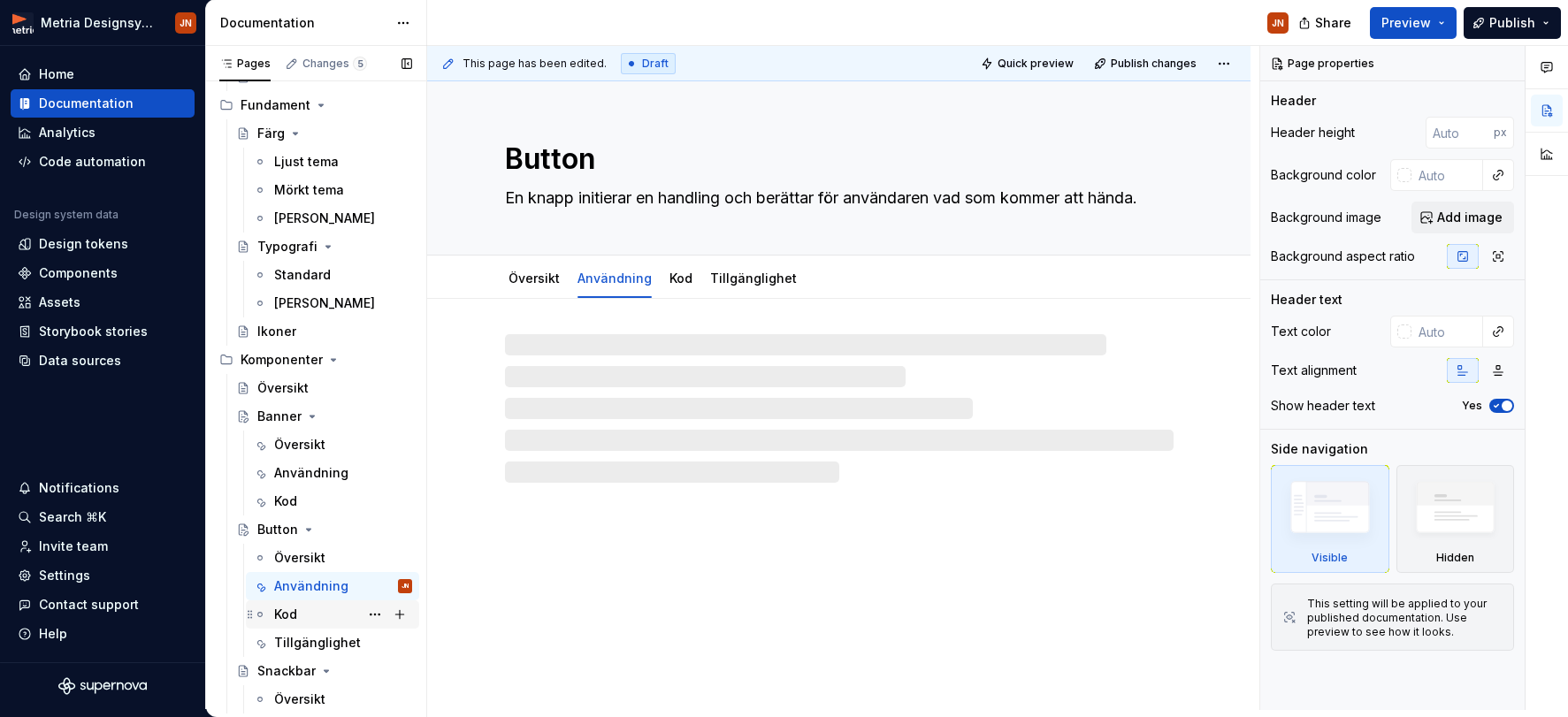
click at [314, 612] on div "Kod" at bounding box center [343, 614] width 138 height 25
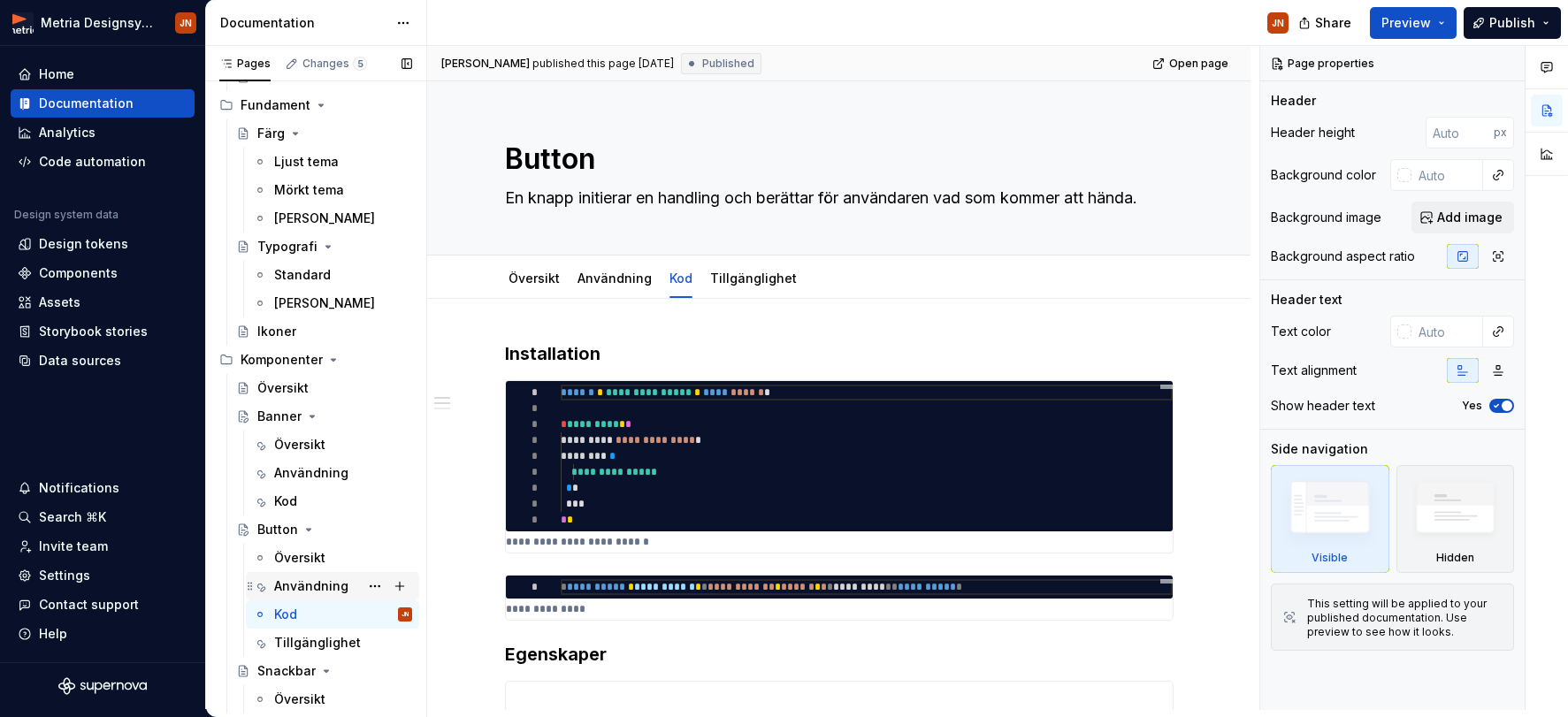
click at [319, 595] on div "Användning" at bounding box center [312, 586] width 74 height 18
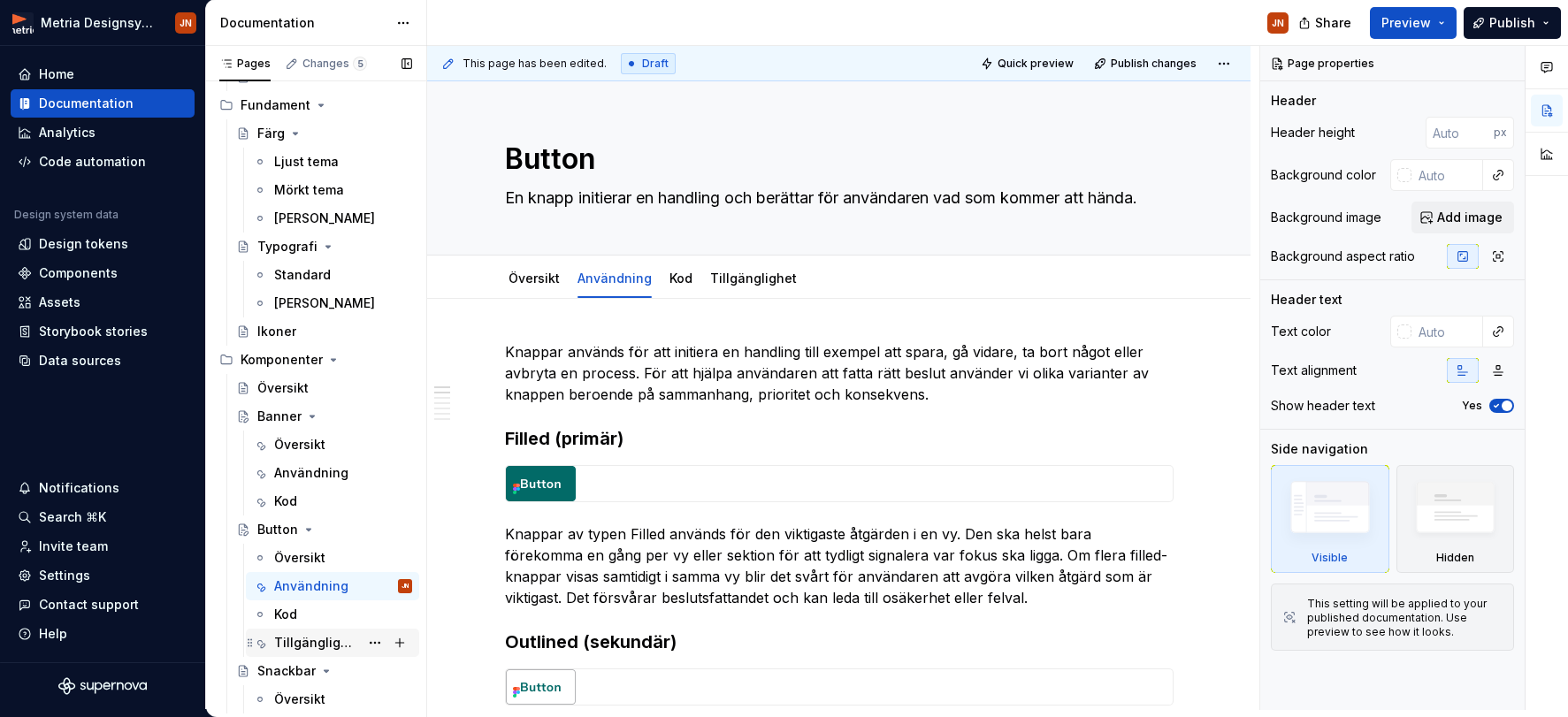
click at [314, 628] on div "Kod" at bounding box center [332, 614] width 173 height 29
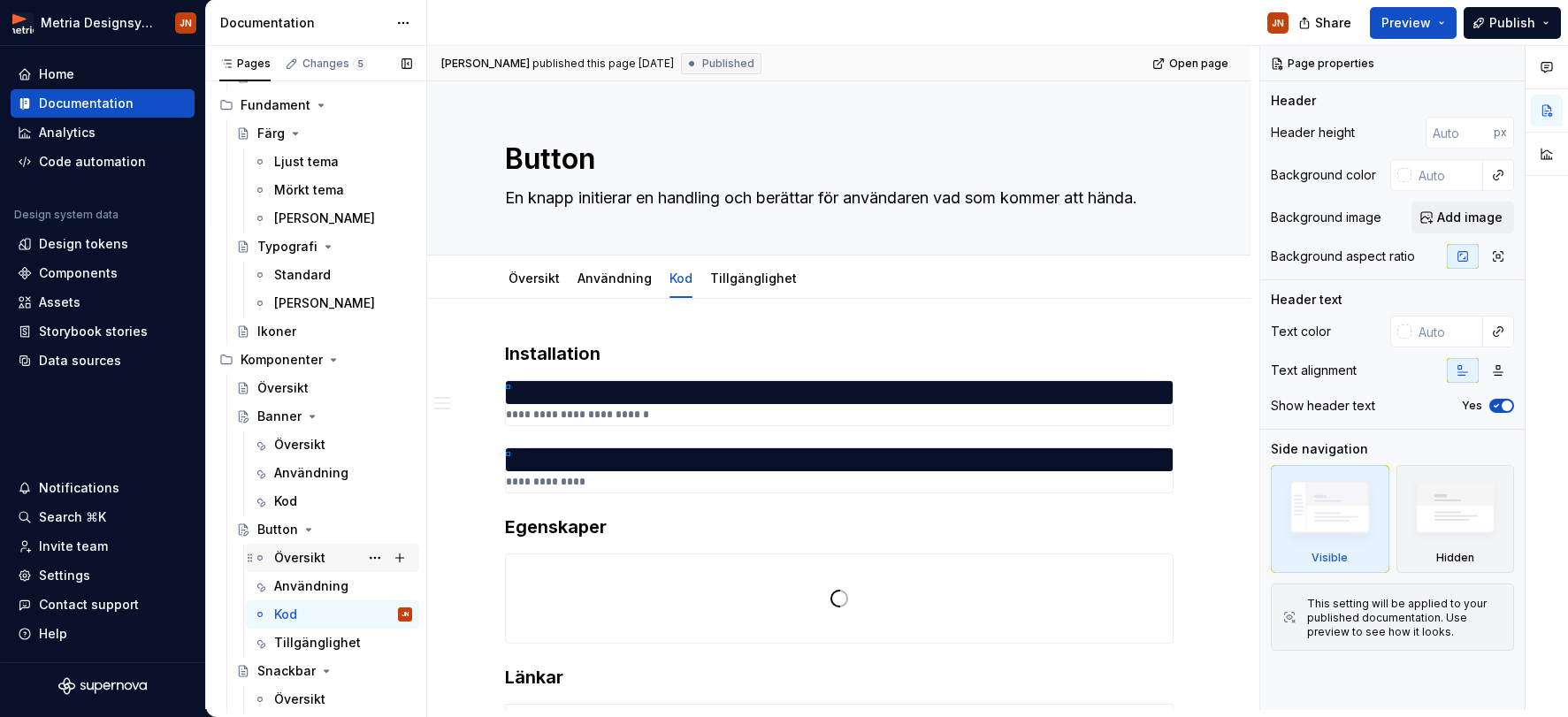
click at [314, 562] on div "Översikt" at bounding box center [300, 557] width 51 height 18
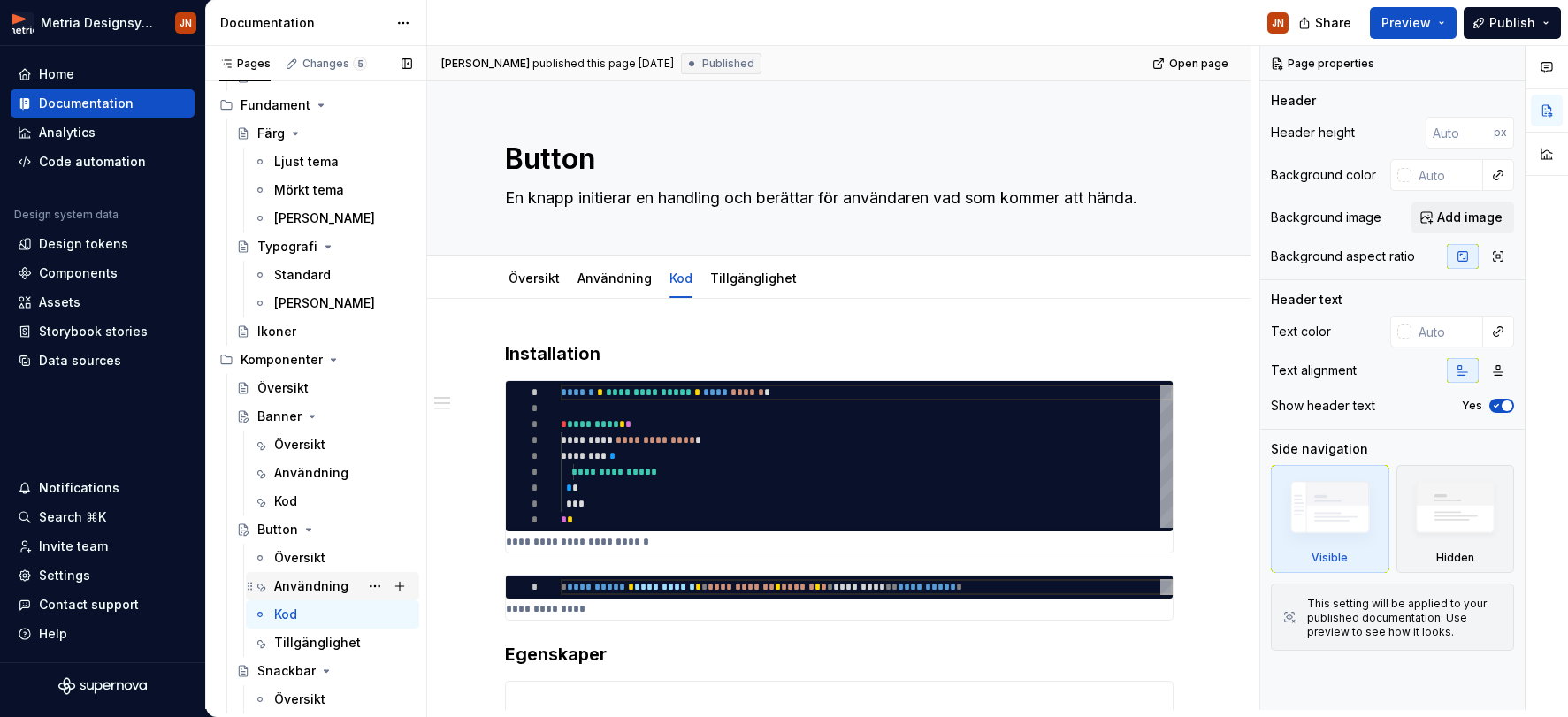
click at [314, 581] on div "Användning" at bounding box center [312, 586] width 74 height 18
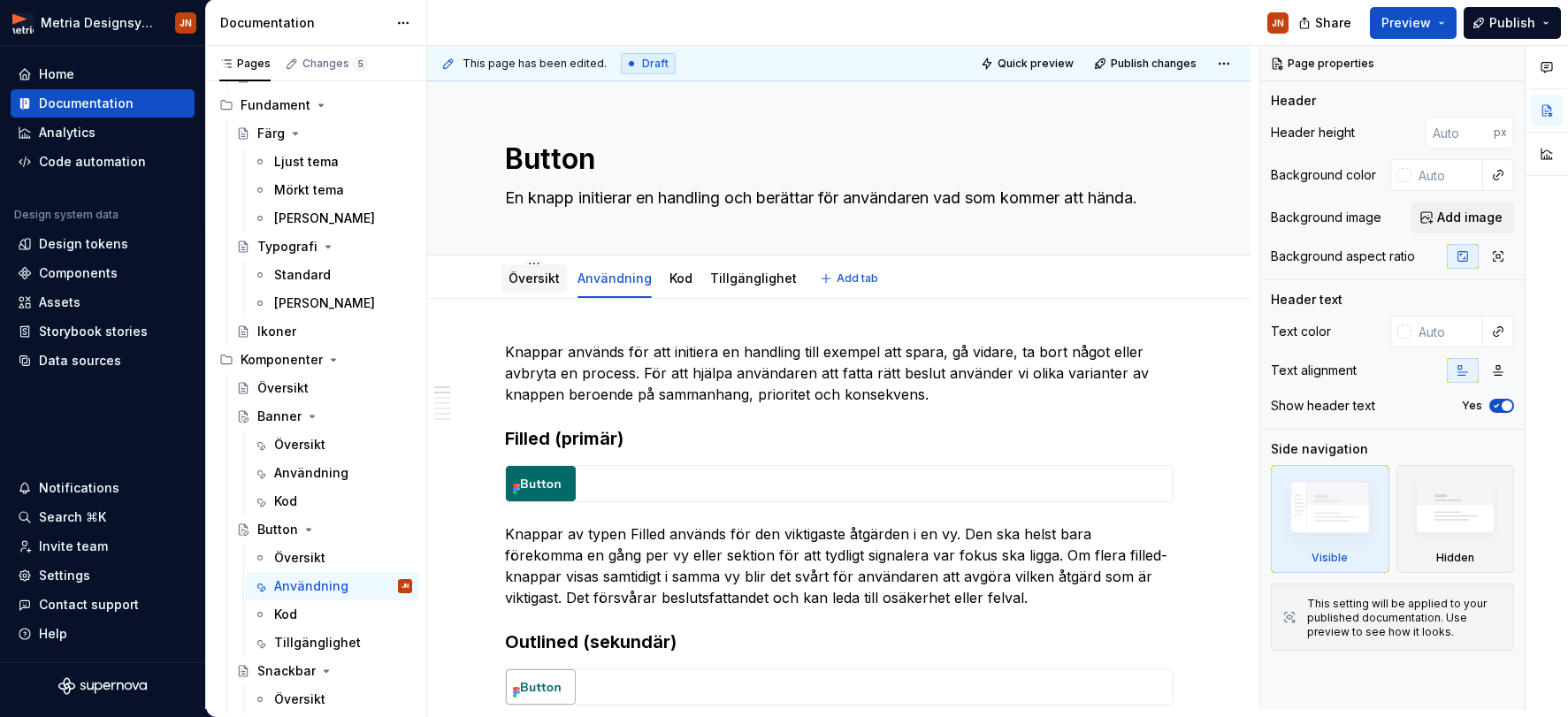
click at [536, 292] on div "Översikt" at bounding box center [534, 278] width 66 height 29
click at [554, 279] on link "Översikt" at bounding box center [533, 278] width 51 height 15
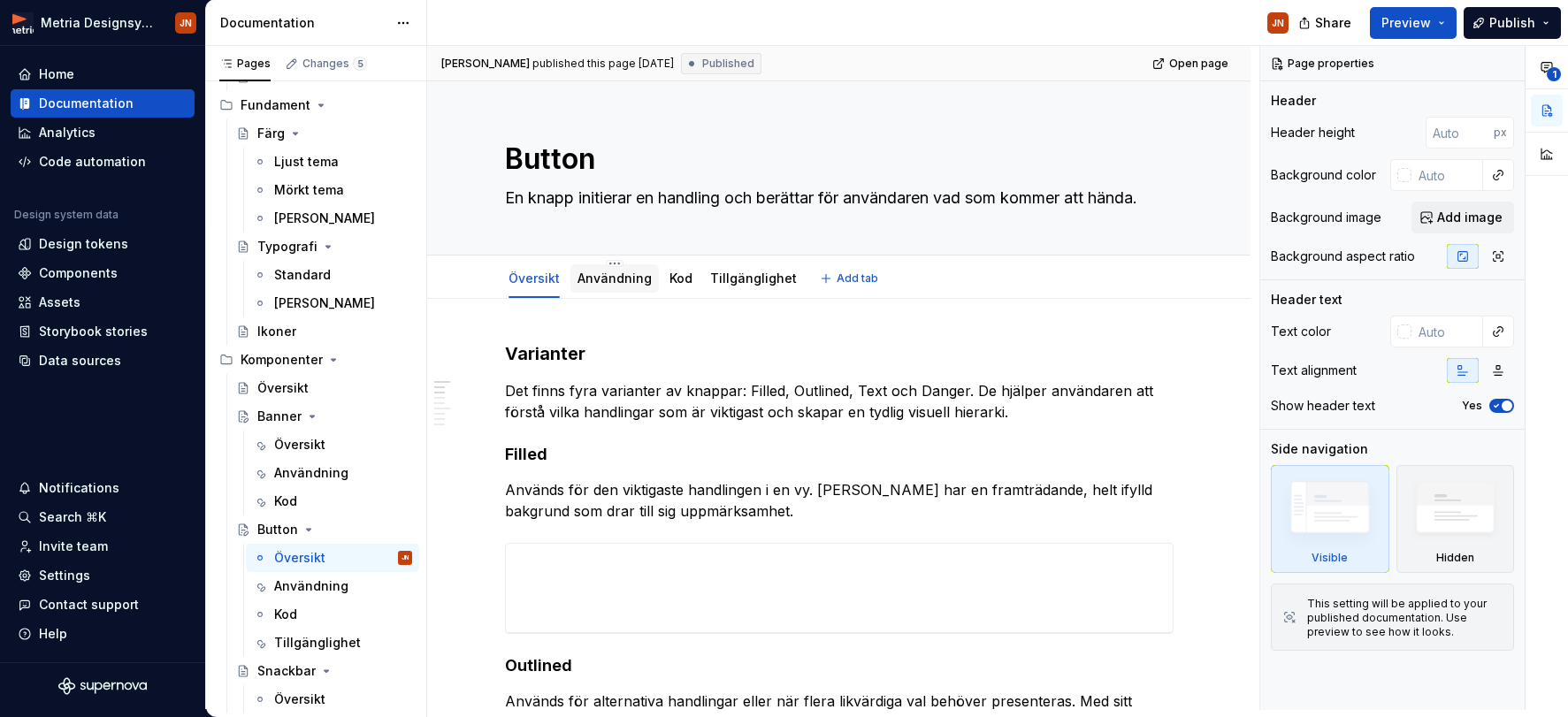
click at [604, 279] on link "Användning" at bounding box center [615, 278] width 74 height 15
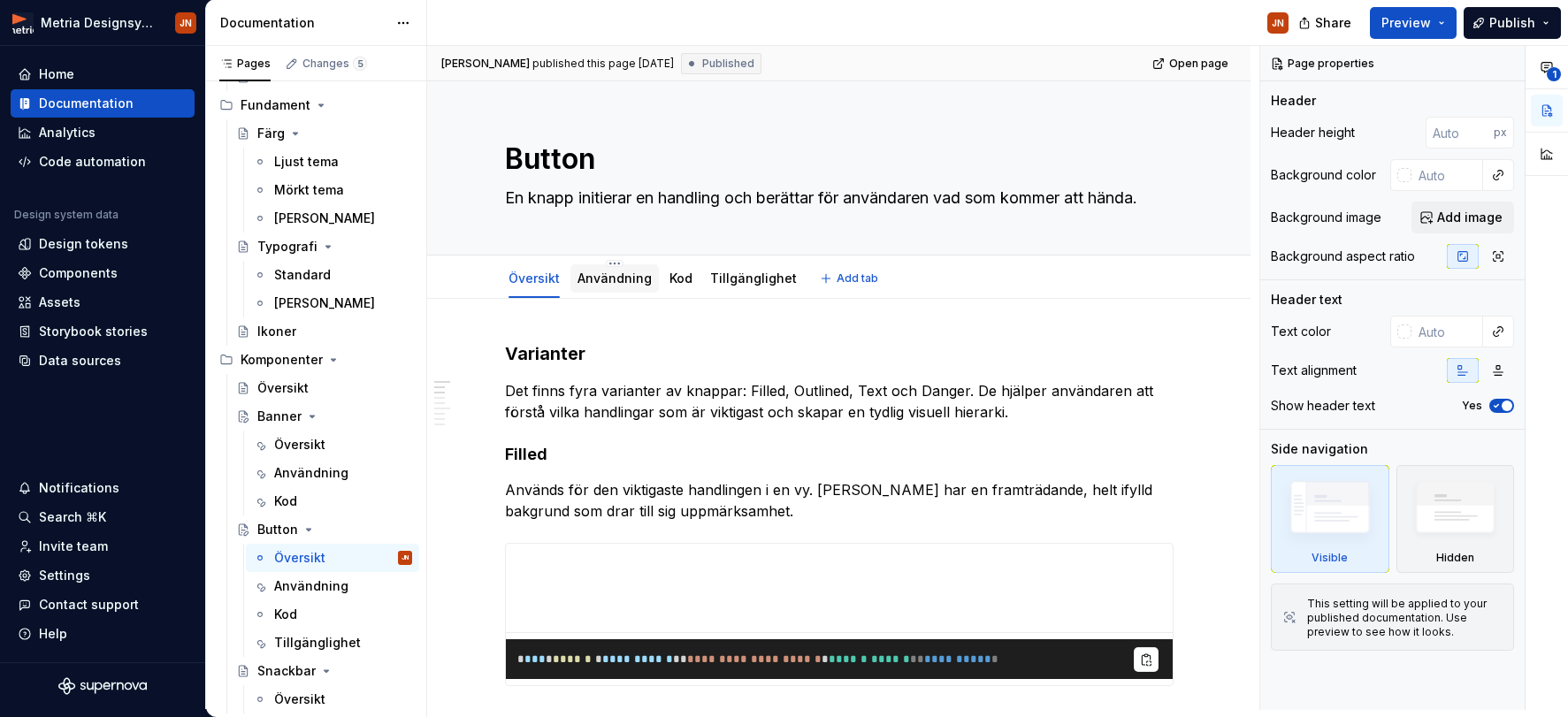
click at [603, 285] on link "Användning" at bounding box center [615, 278] width 74 height 15
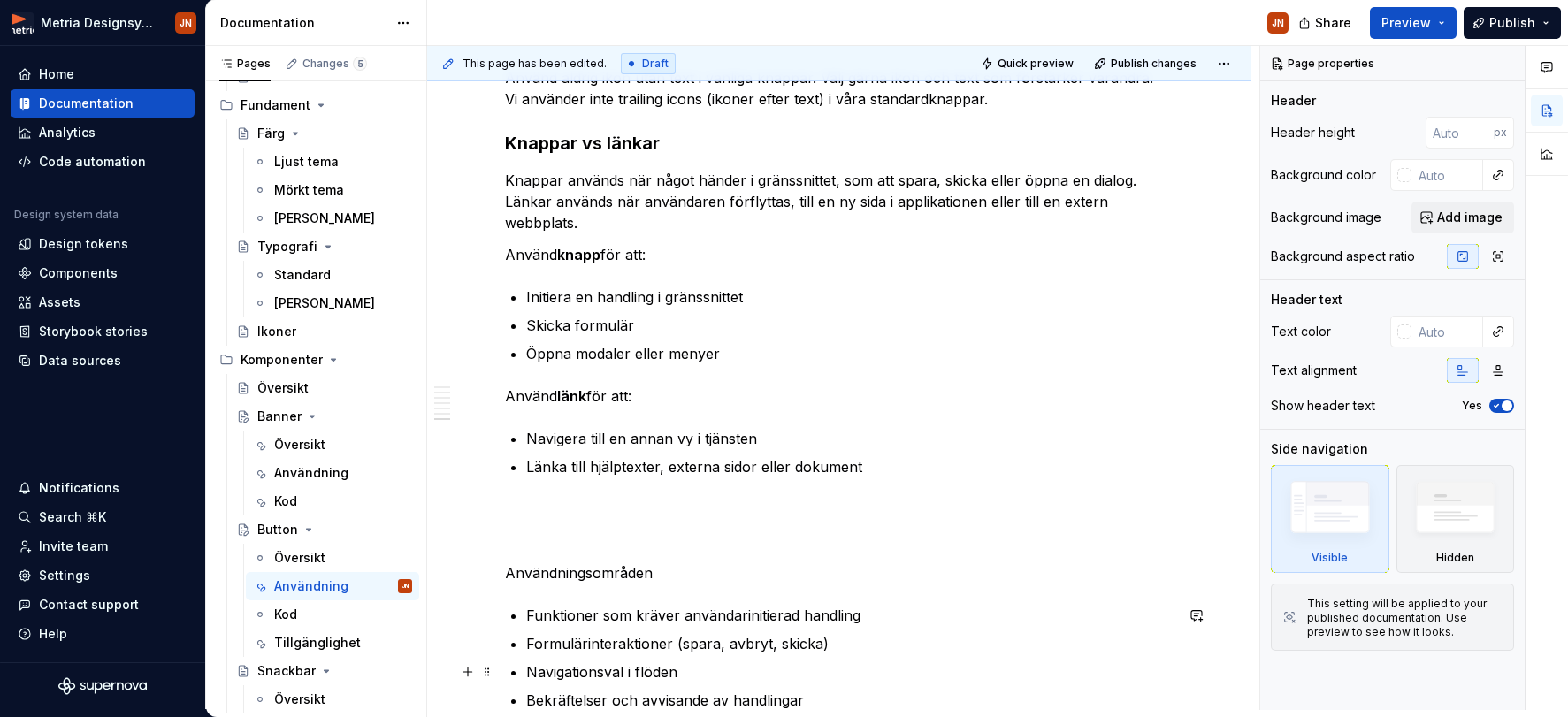
scroll to position [1250, 0]
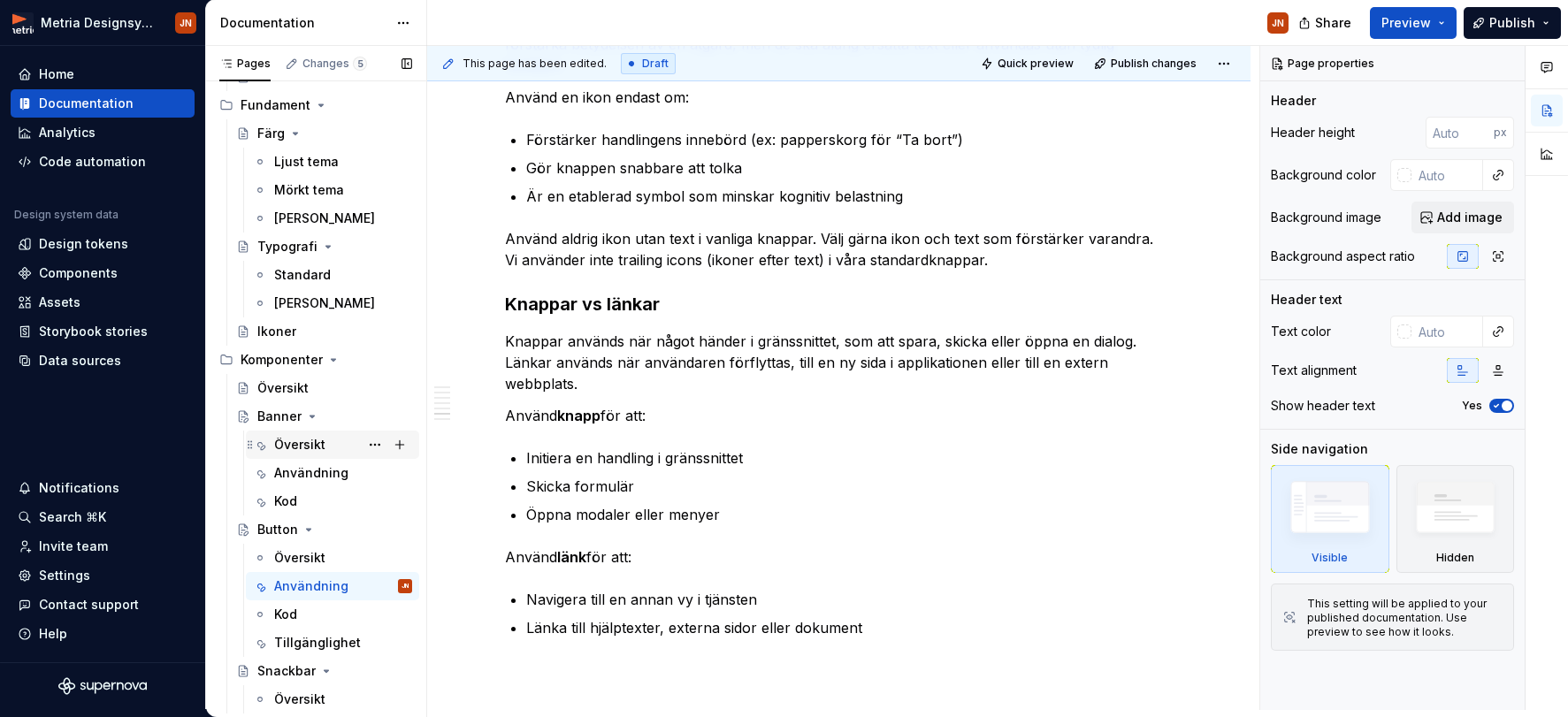
click at [297, 445] on div "Översikt" at bounding box center [300, 444] width 51 height 18
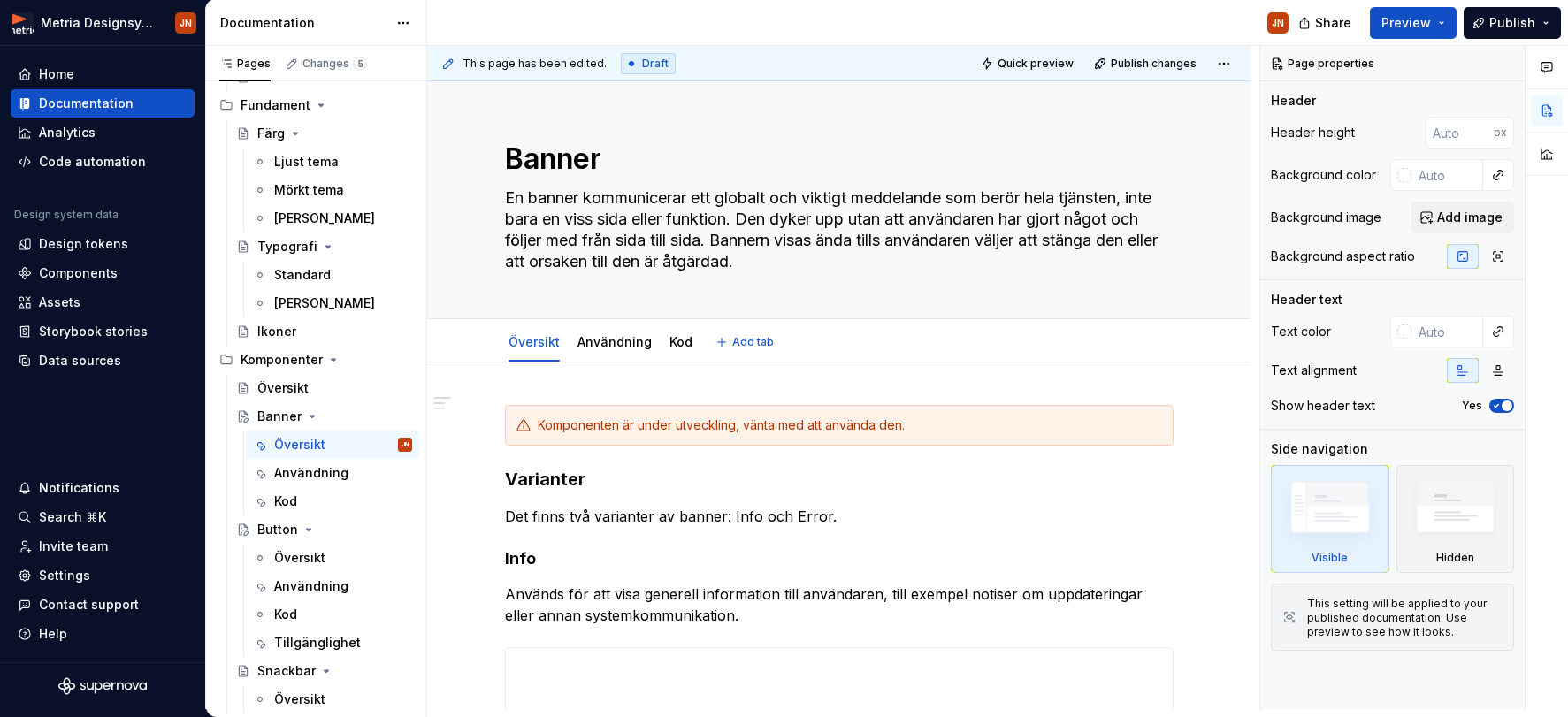
scroll to position [18, 0]
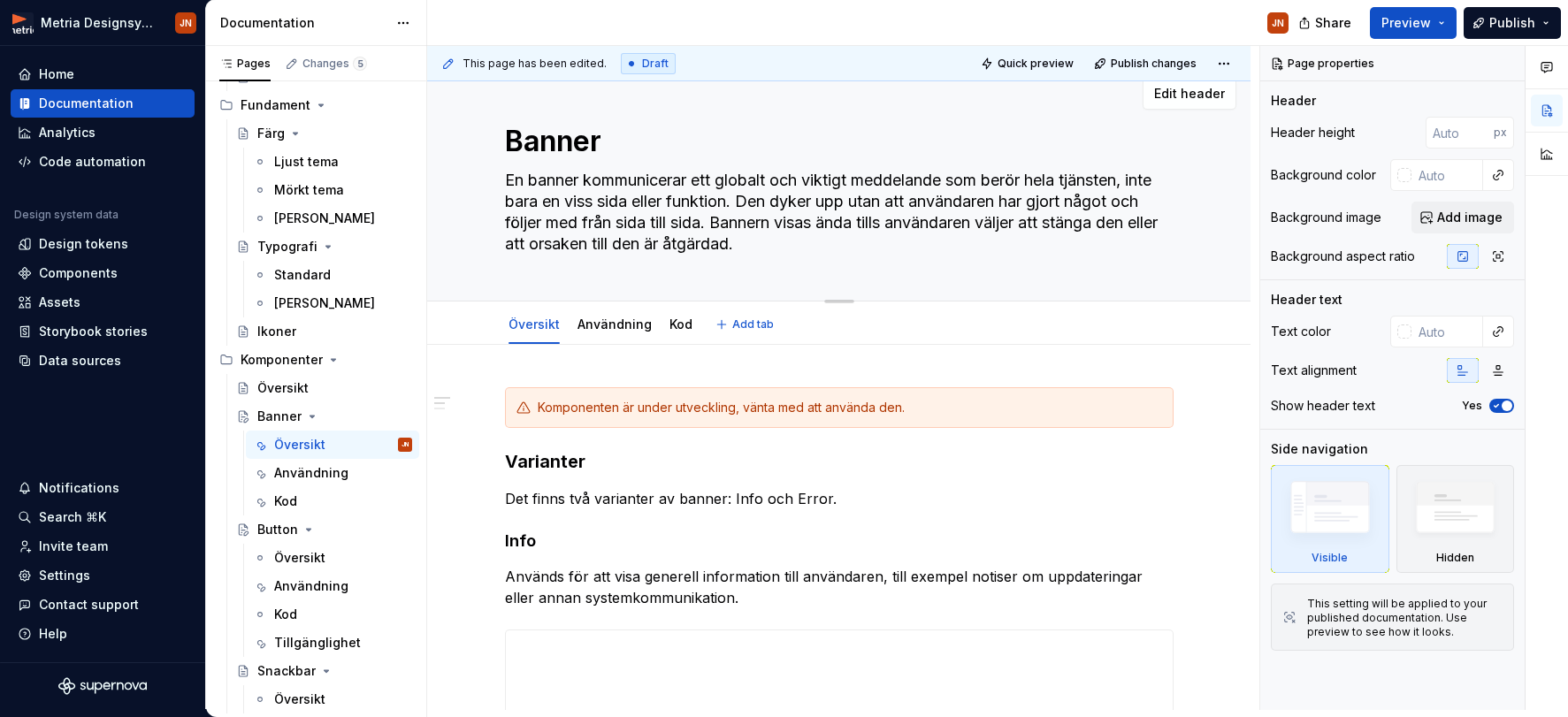
drag, startPoint x: 668, startPoint y: 242, endPoint x: 720, endPoint y: 245, distance: 52.1
click at [719, 245] on textarea "En banner kommunicerar ett globalt och viktigt meddelande som berör hela tjänst…" at bounding box center [835, 211] width 669 height 92
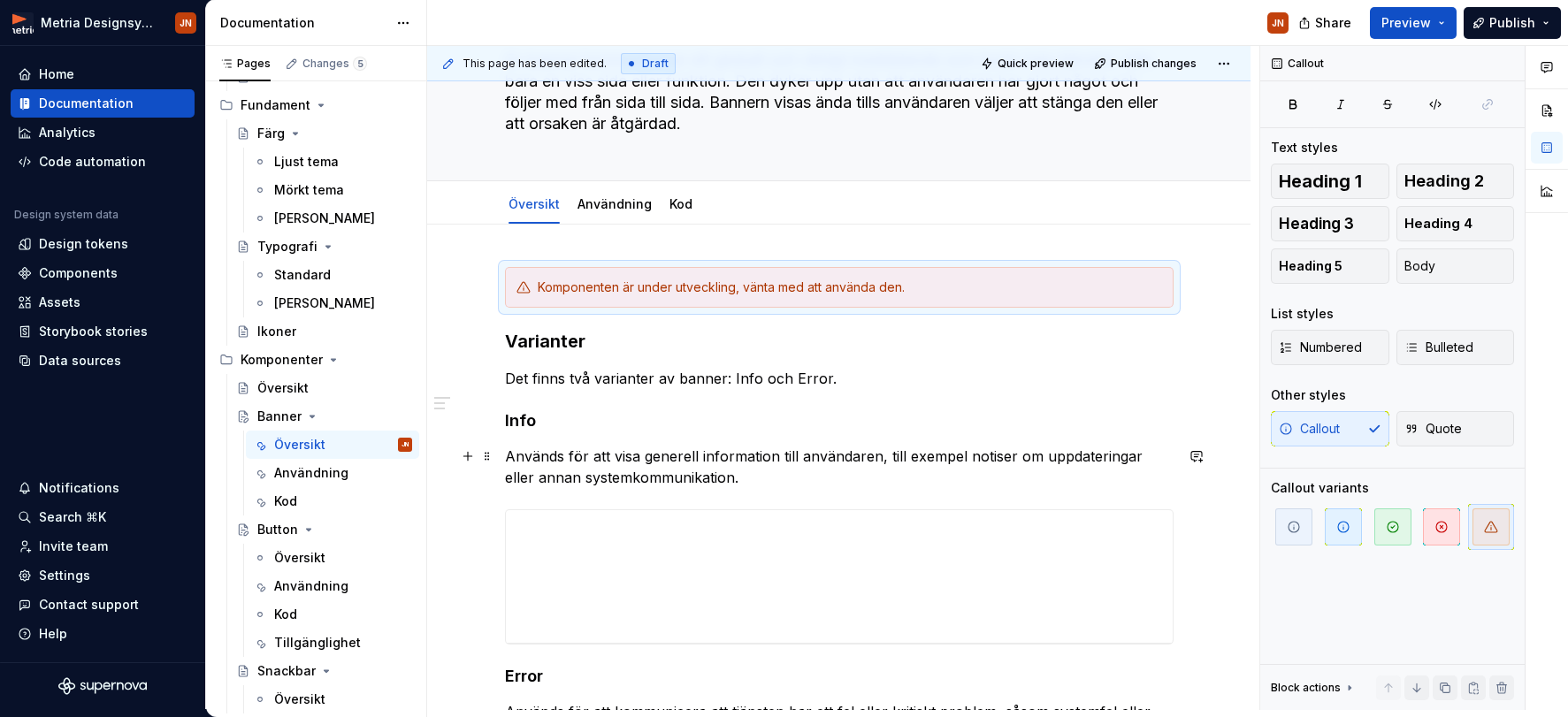
scroll to position [160, 0]
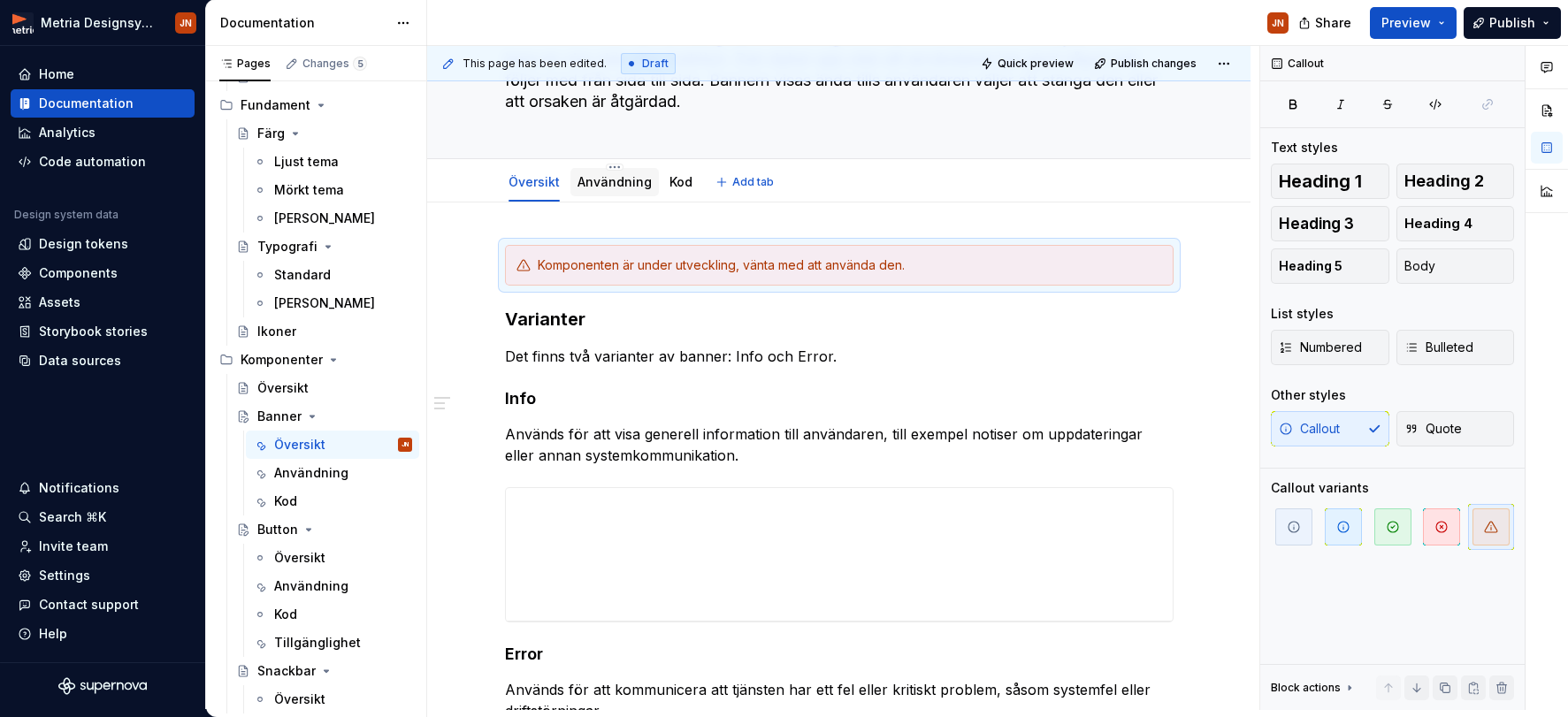
click at [617, 190] on div "Användning" at bounding box center [615, 182] width 74 height 18
click at [623, 182] on link "Användning" at bounding box center [615, 182] width 74 height 15
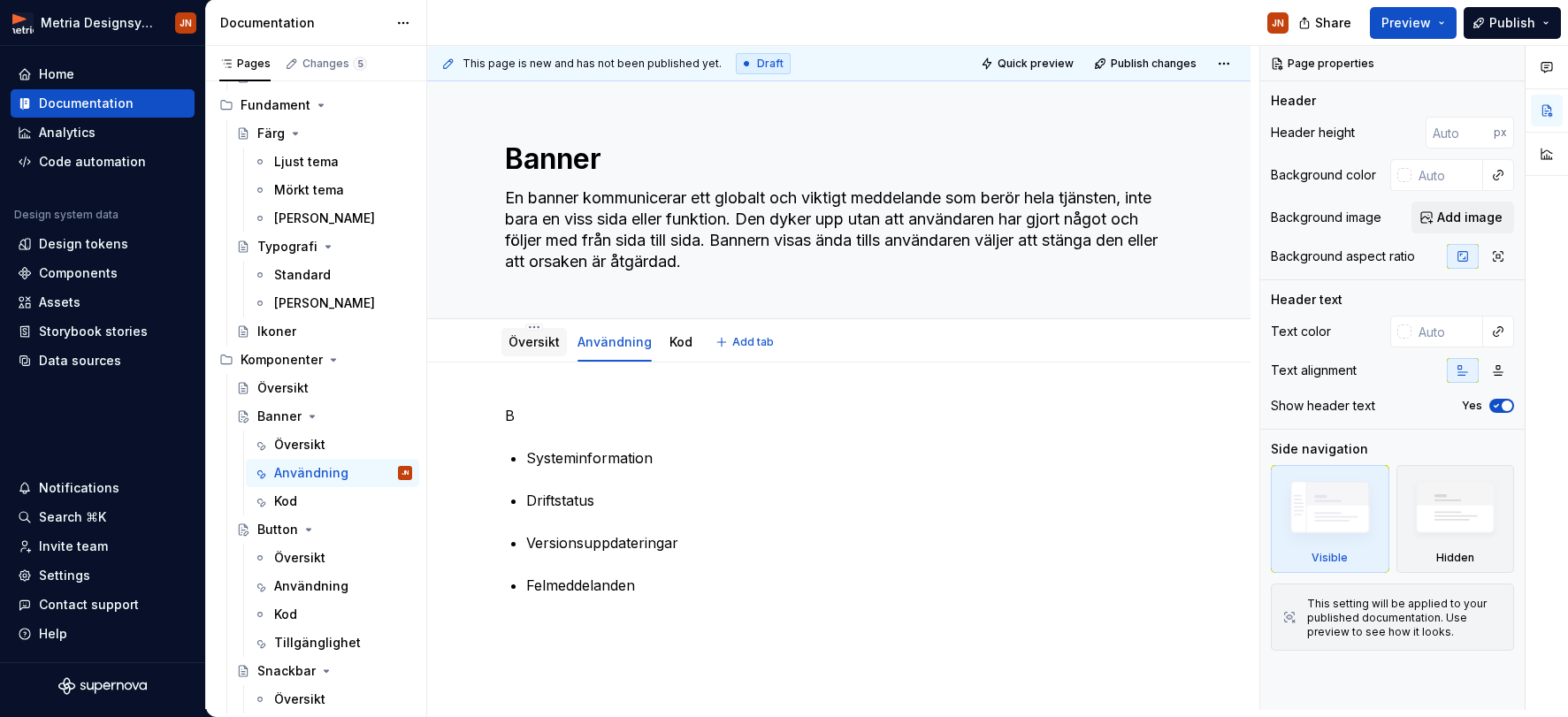
click at [543, 345] on link "Översikt" at bounding box center [533, 341] width 51 height 15
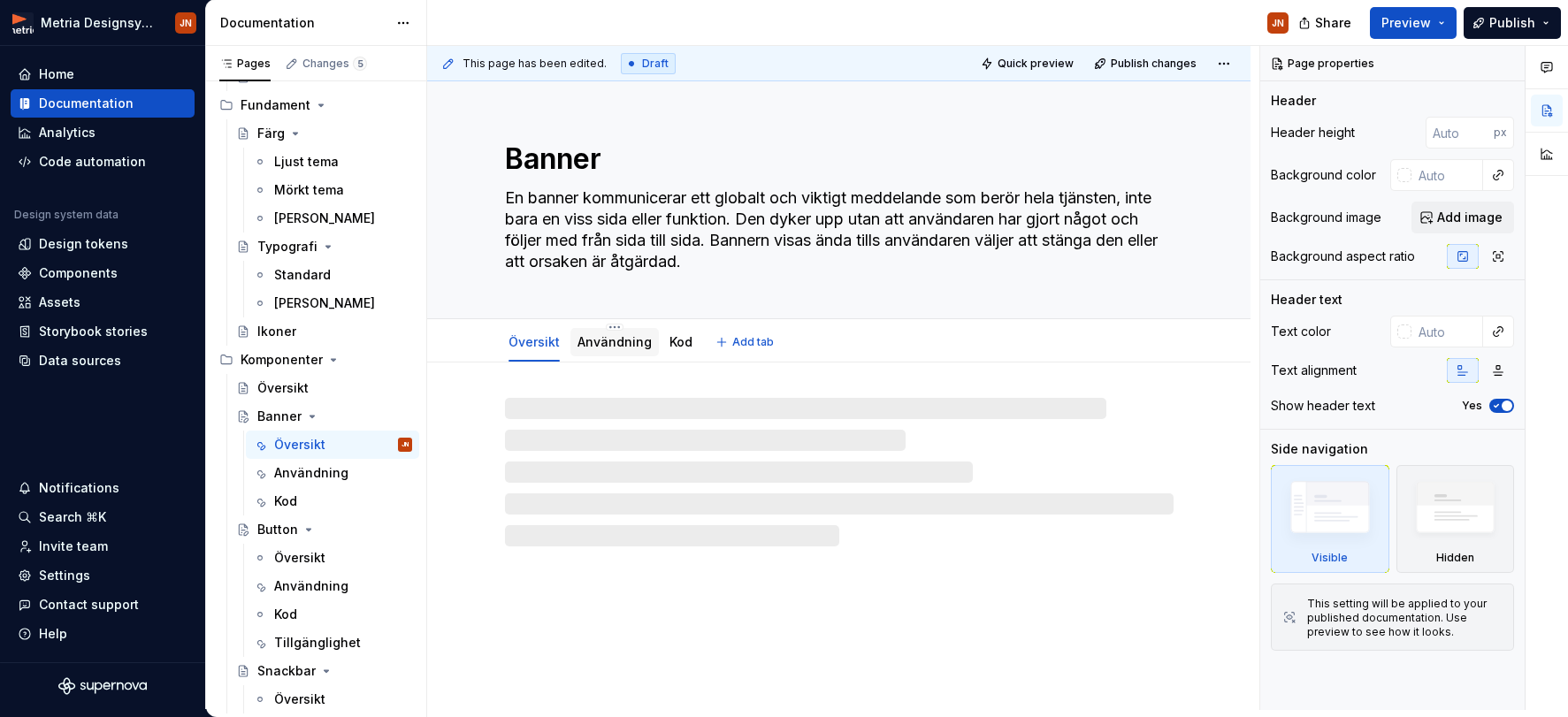
click at [621, 341] on link "Användning" at bounding box center [615, 341] width 74 height 15
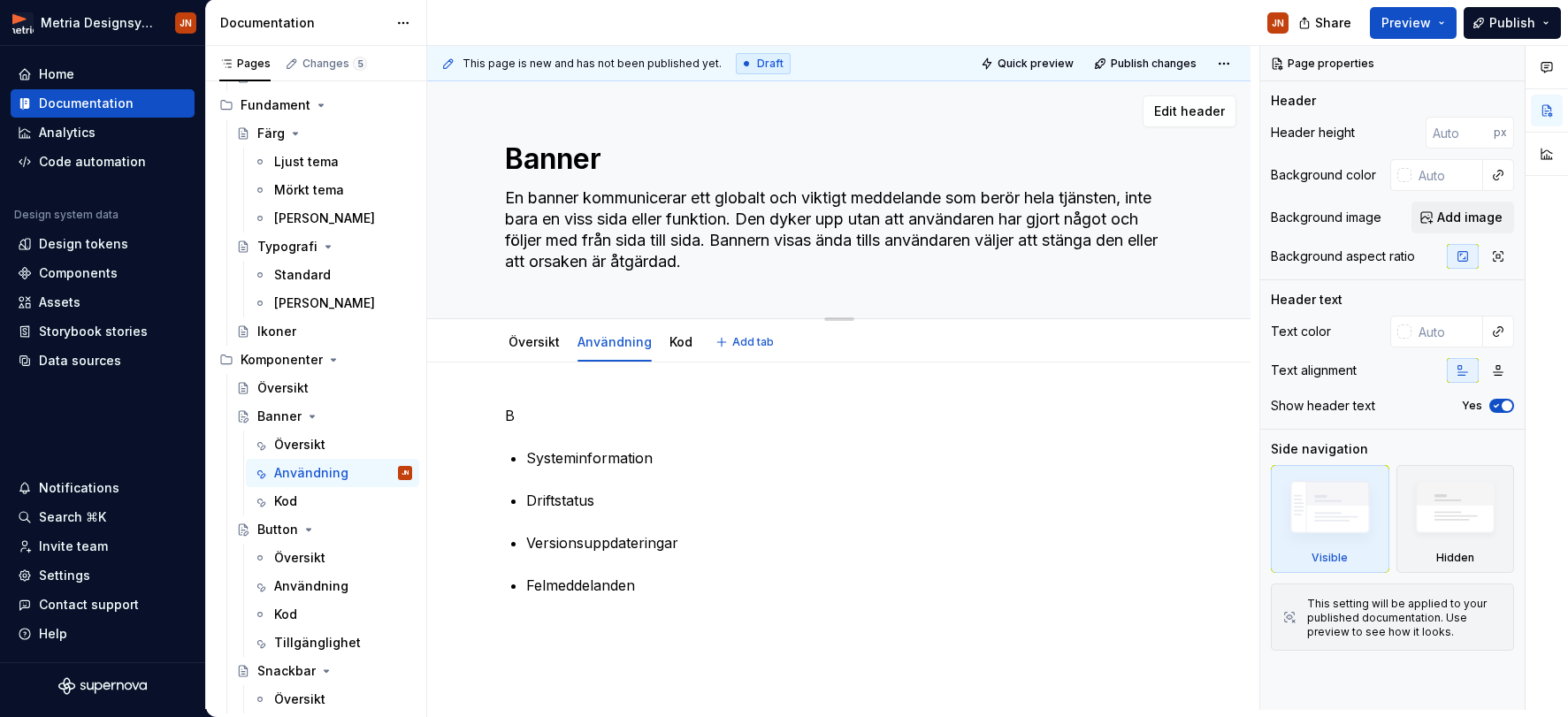
click at [759, 263] on textarea "En banner kommunicerar ett globalt och viktigt meddelande som berör hela tjänst…" at bounding box center [835, 229] width 669 height 92
click at [547, 343] on link "Översikt" at bounding box center [533, 341] width 51 height 15
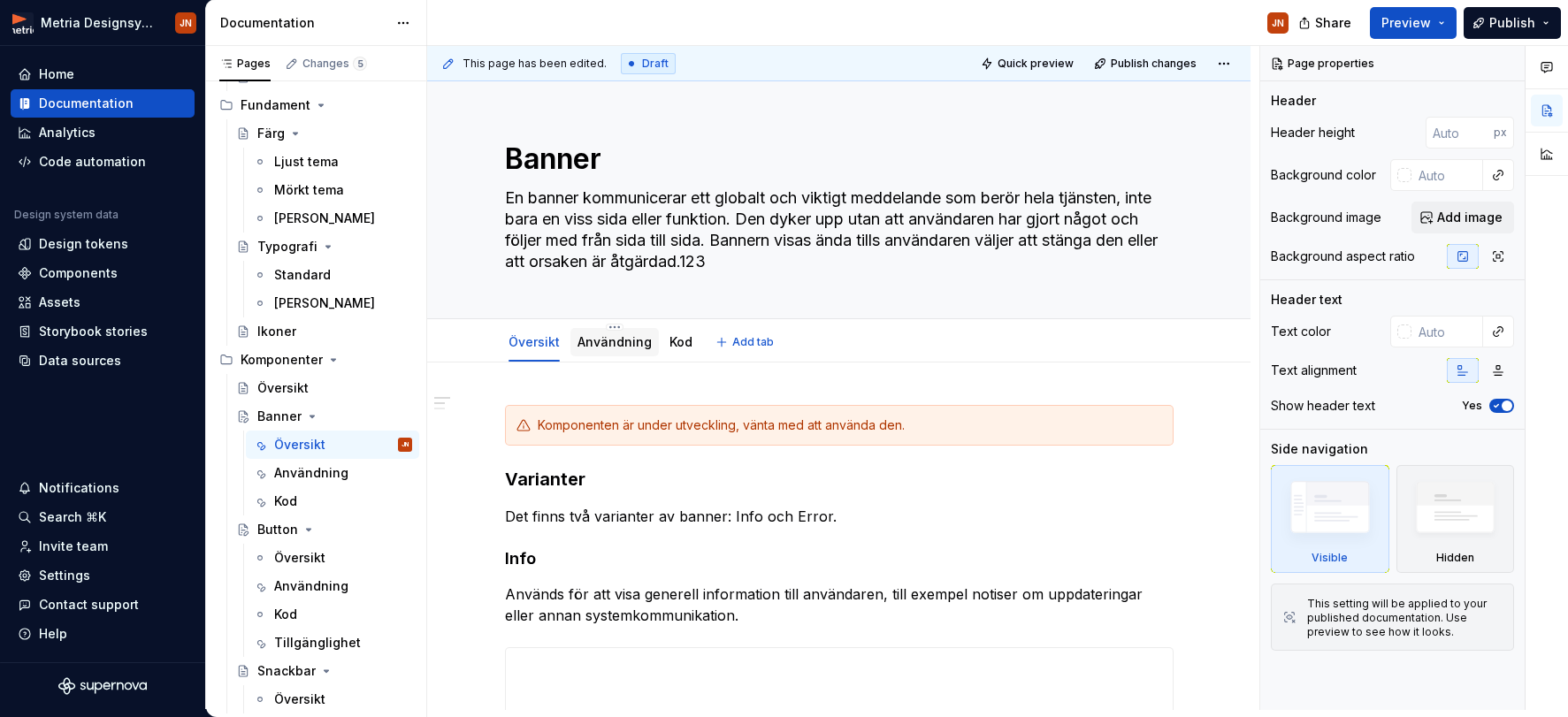
click at [598, 344] on link "Användning" at bounding box center [615, 341] width 74 height 15
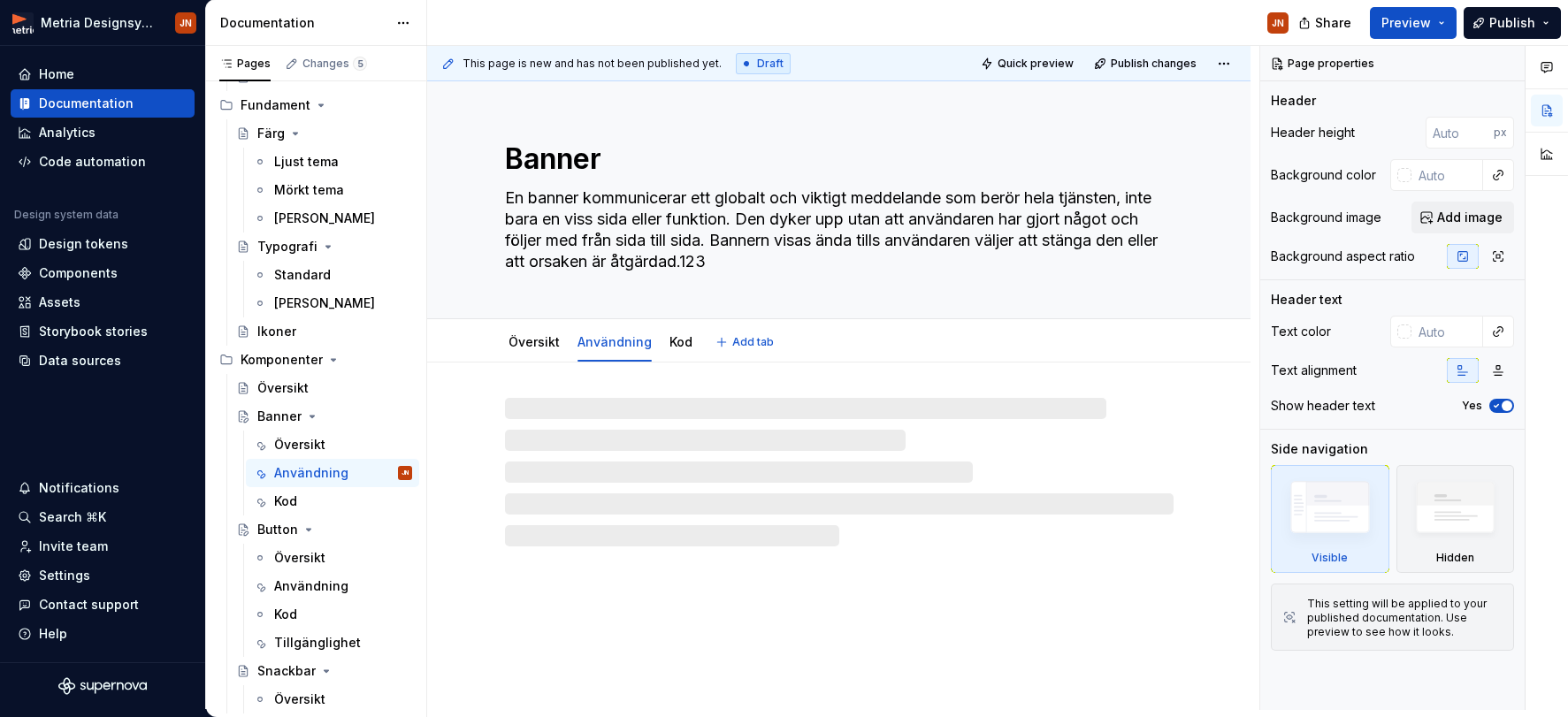
click at [779, 259] on textarea "En banner kommunicerar ett globalt och viktigt meddelande som berör hela tjänst…" at bounding box center [835, 229] width 669 height 92
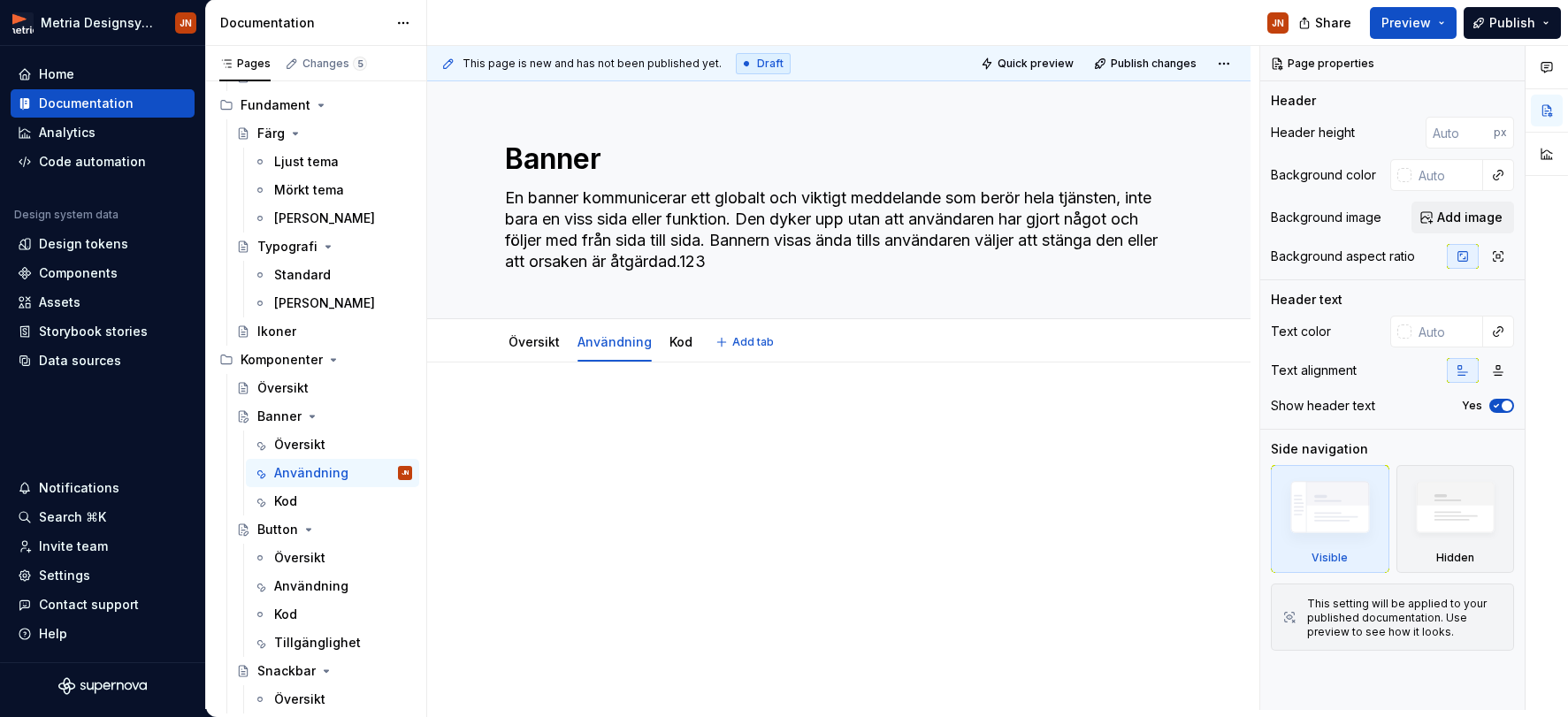
click at [779, 259] on textarea "En banner kommunicerar ett globalt och viktigt meddelande som berör hela tjänst…" at bounding box center [835, 229] width 669 height 92
click at [773, 261] on textarea "En banner kommunicerar ett globalt och viktigt meddelande som berör hela tjänst…" at bounding box center [835, 229] width 669 height 92
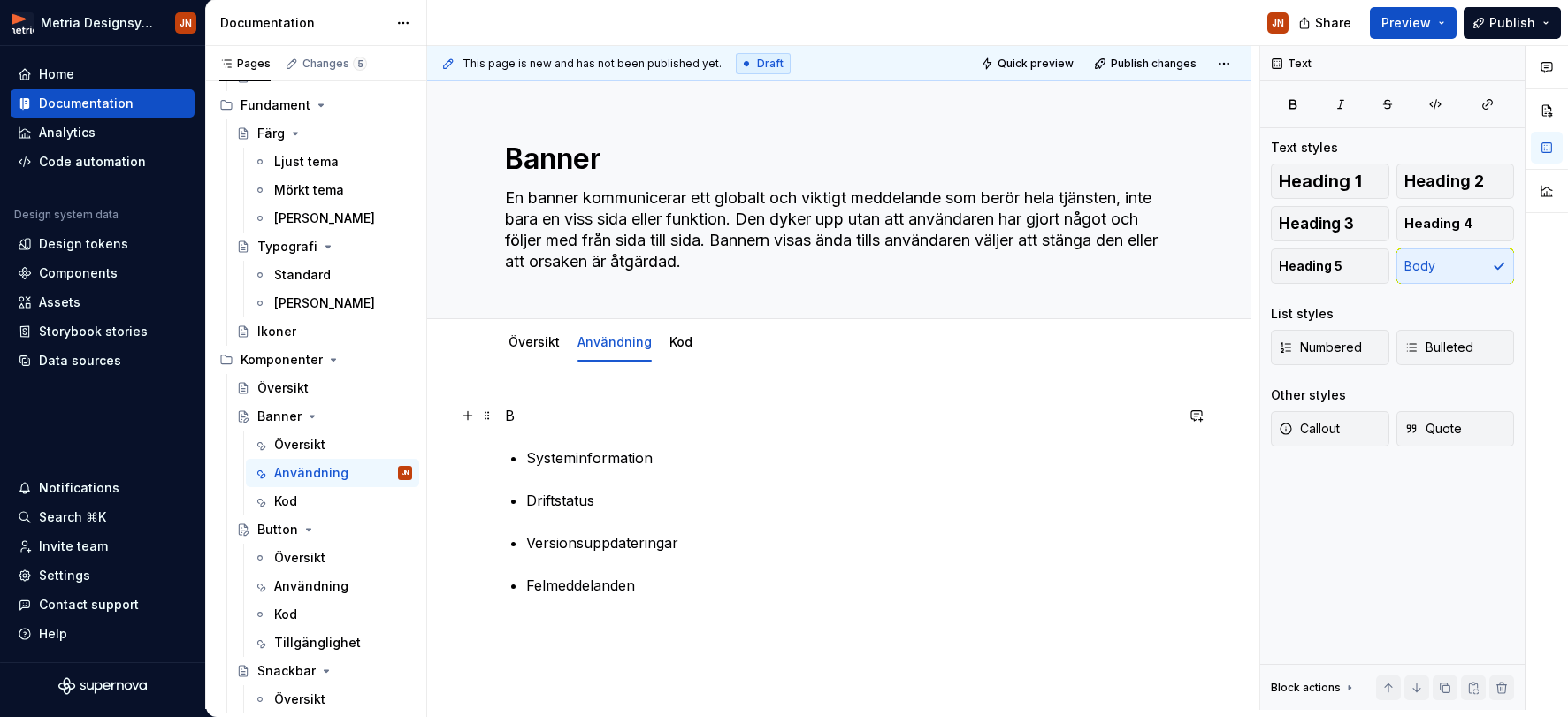
click at [576, 425] on p "B" at bounding box center [839, 416] width 669 height 21
click at [705, 455] on p "Systeminformation" at bounding box center [849, 458] width 647 height 21
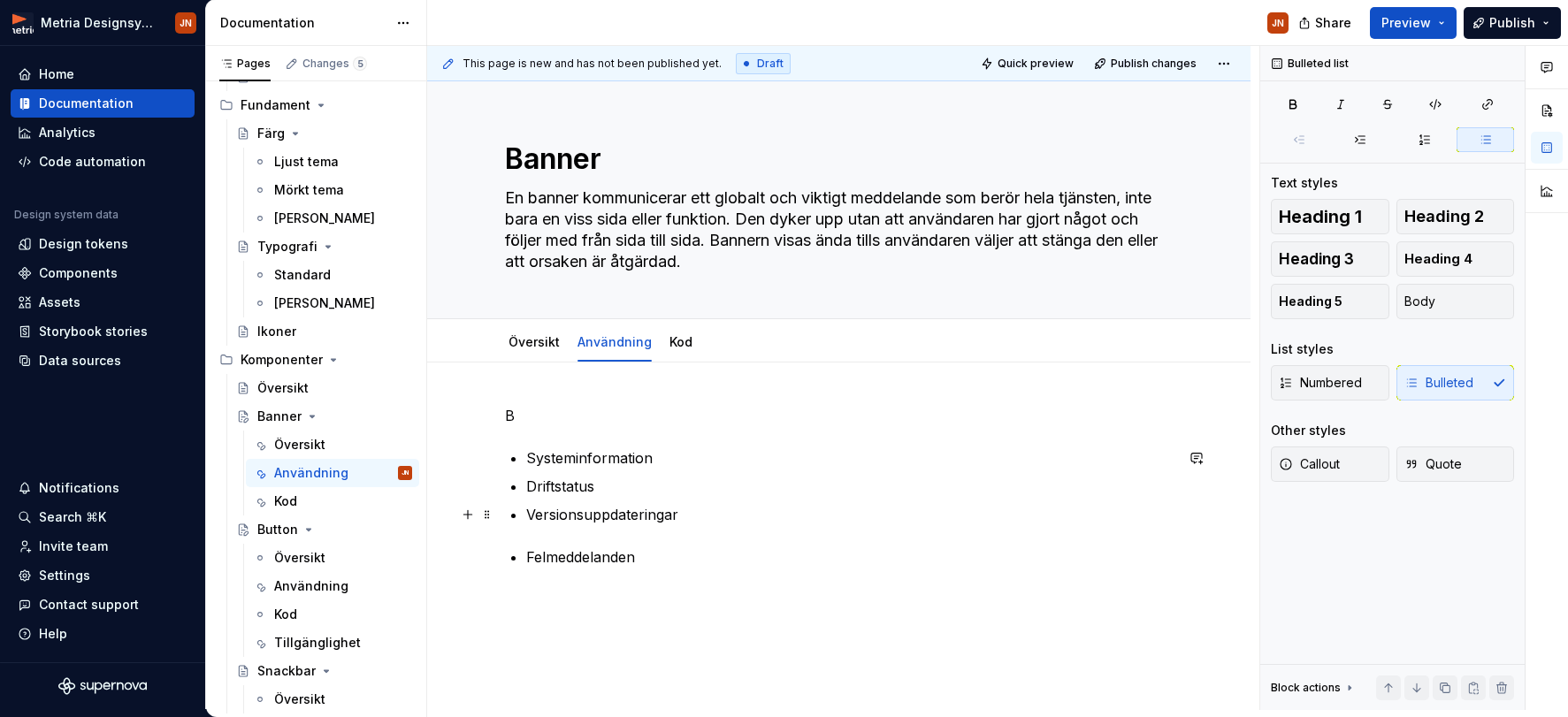
click at [709, 502] on ul "Systeminformation Driftstatus Versionsuppdateringar" at bounding box center [849, 487] width 647 height 78
click at [709, 509] on p "Versionsuppdateringar" at bounding box center [849, 515] width 647 height 21
click at [675, 548] on p "Felmeddelanden" at bounding box center [849, 543] width 647 height 21
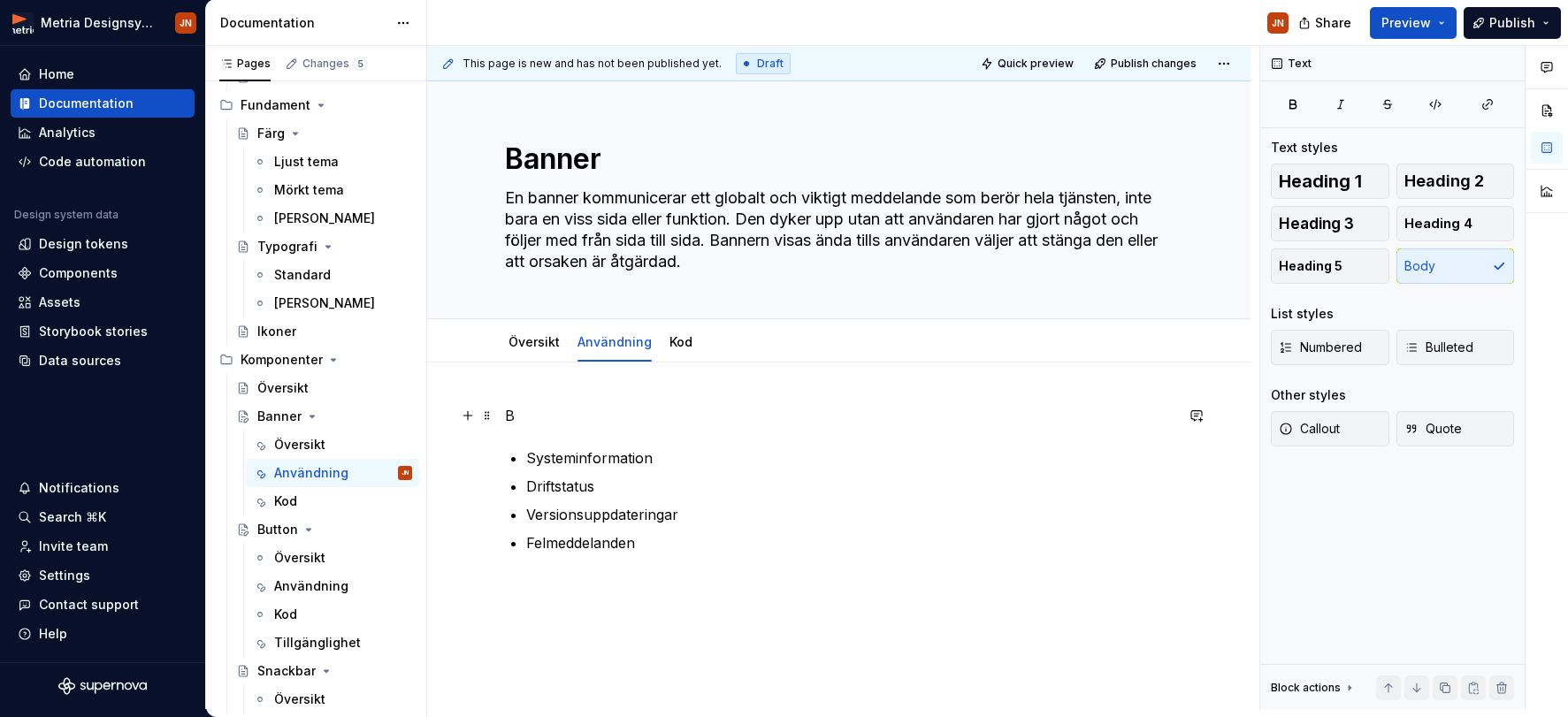
drag, startPoint x: 521, startPoint y: 417, endPoint x: 540, endPoint y: 416, distance: 19.0
click at [521, 417] on p "B" at bounding box center [839, 416] width 669 height 21
drag, startPoint x: 541, startPoint y: 415, endPoint x: 491, endPoint y: 416, distance: 50.0
click at [505, 416] on div "B Systeminformation Driftstatus Versionsuppdateringar Felmeddelanden" at bounding box center [839, 490] width 669 height 170
click at [584, 416] on p "Användningsområden" at bounding box center [839, 416] width 669 height 21
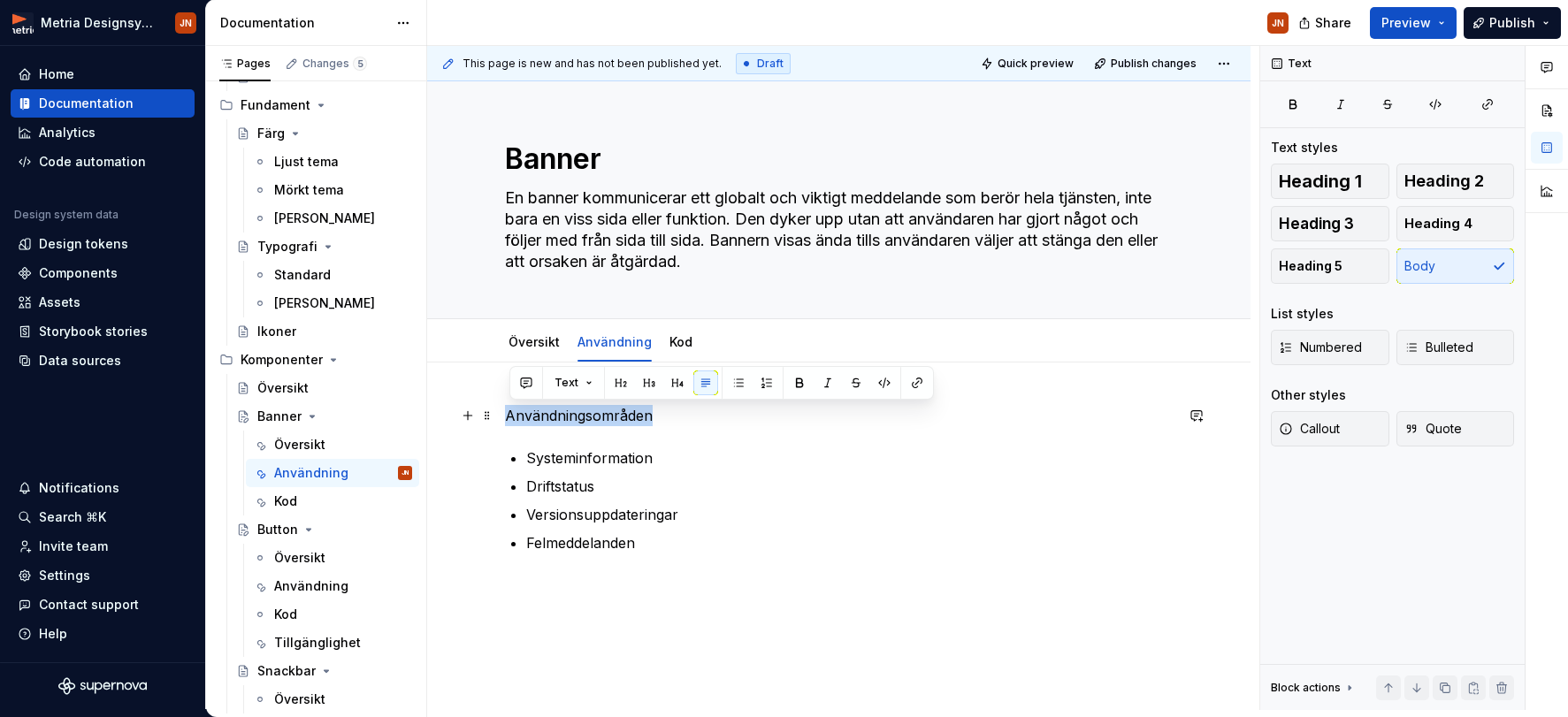
click at [584, 416] on p "Användningsområden" at bounding box center [839, 416] width 669 height 21
click at [1329, 235] on button "Heading 3" at bounding box center [1330, 224] width 119 height 35
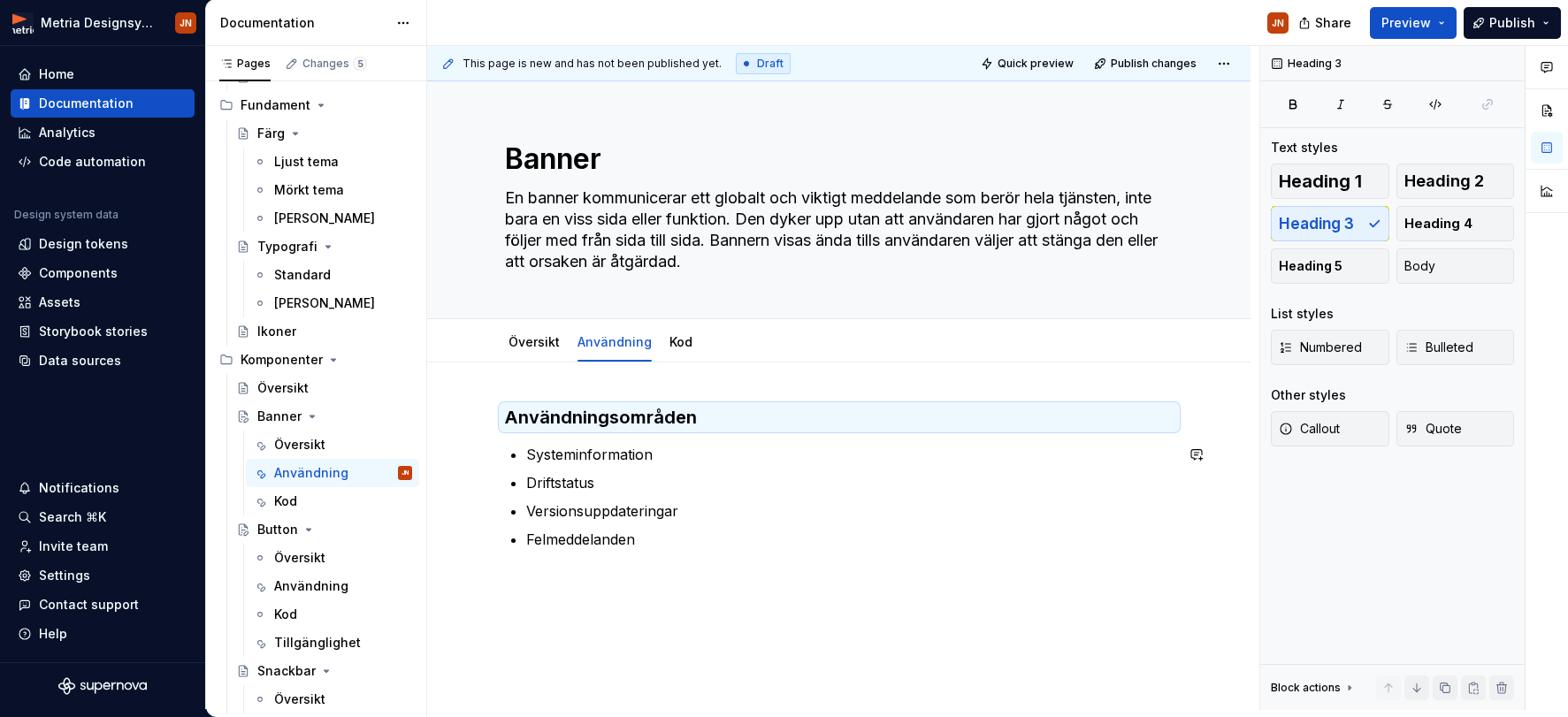
click at [745, 593] on div "Användningsområden Systeminformation Driftstatus Versionsuppdateringar Felmedde…" at bounding box center [839, 574] width 823 height 424
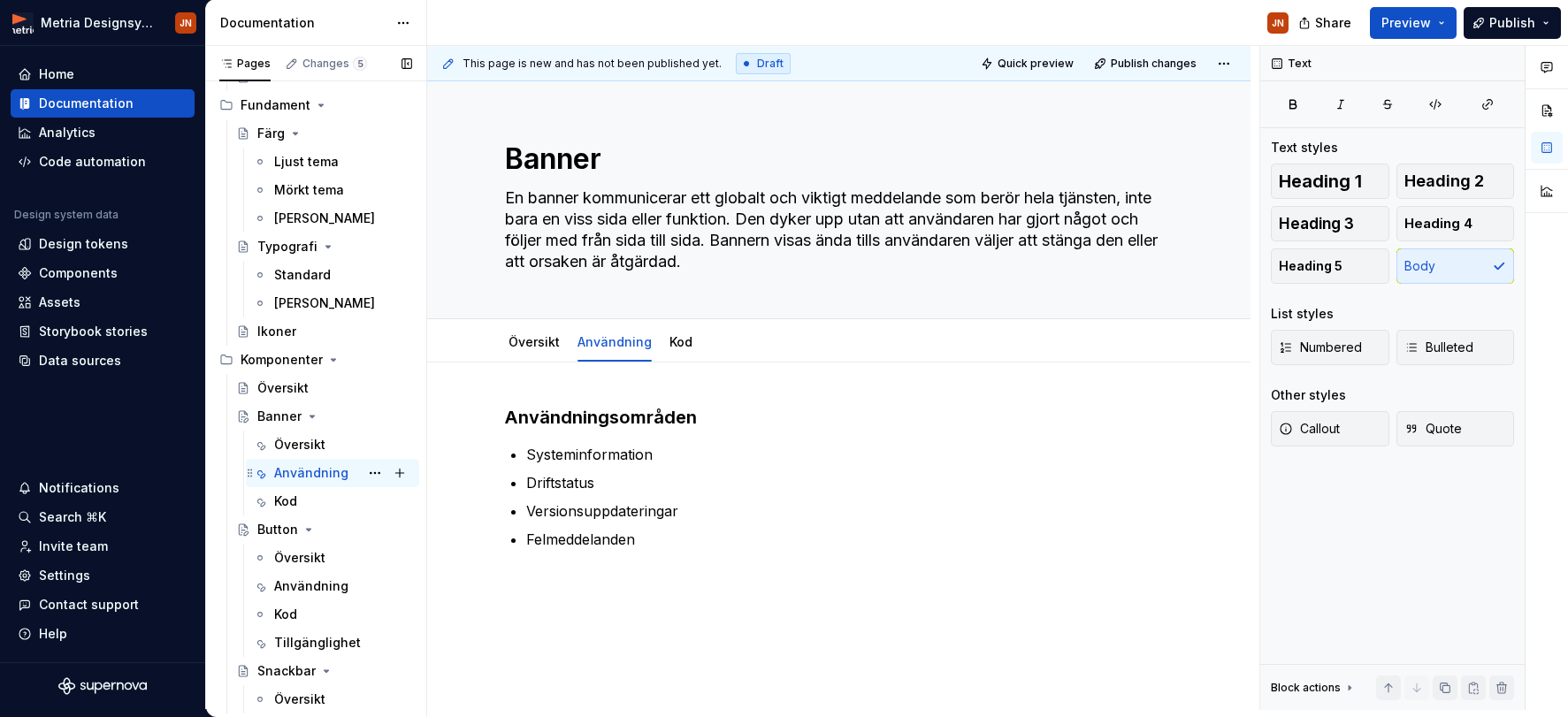
click at [307, 470] on div "Användning" at bounding box center [312, 473] width 74 height 18
click at [325, 474] on div "Användning" at bounding box center [312, 473] width 74 height 18
click at [313, 580] on div "Användning" at bounding box center [312, 587] width 74 height 18
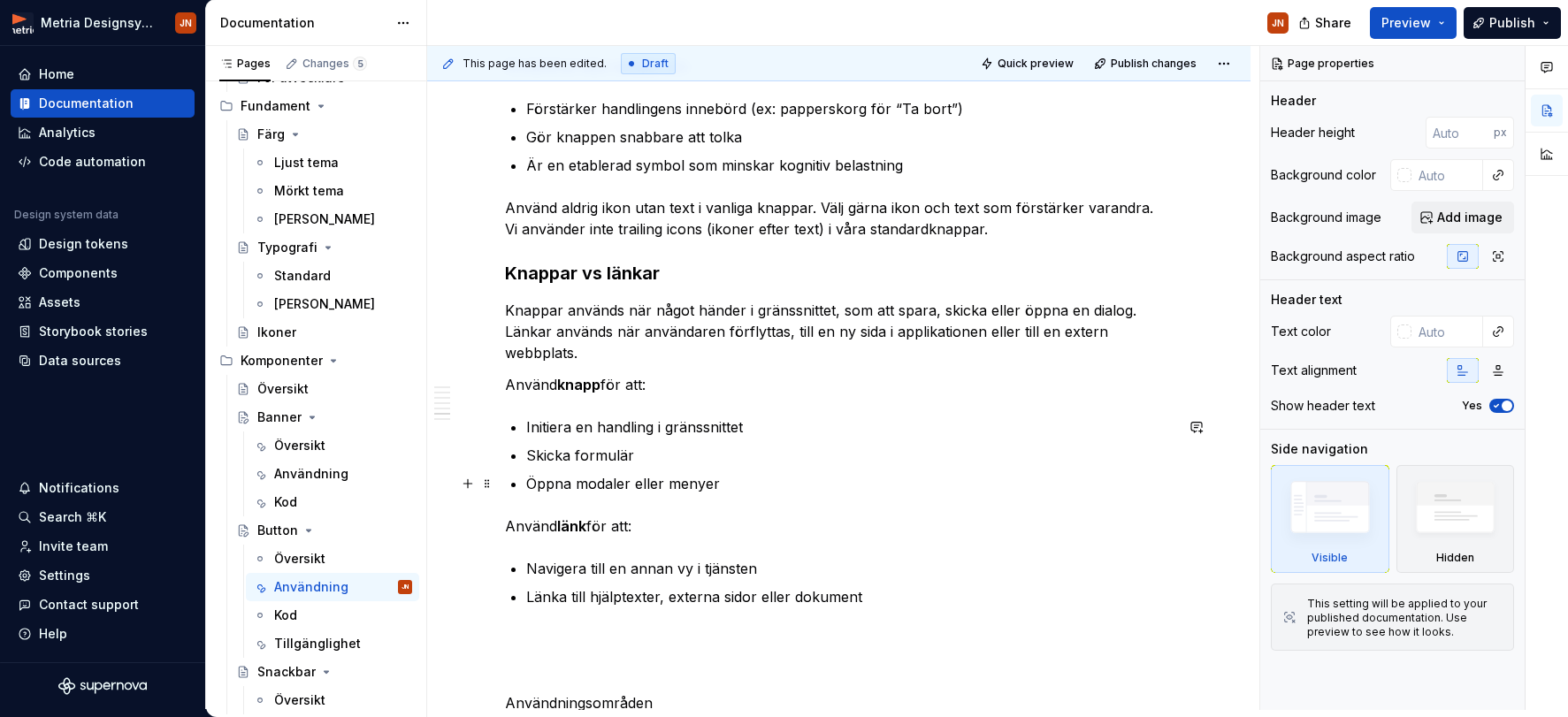
scroll to position [1355, 0]
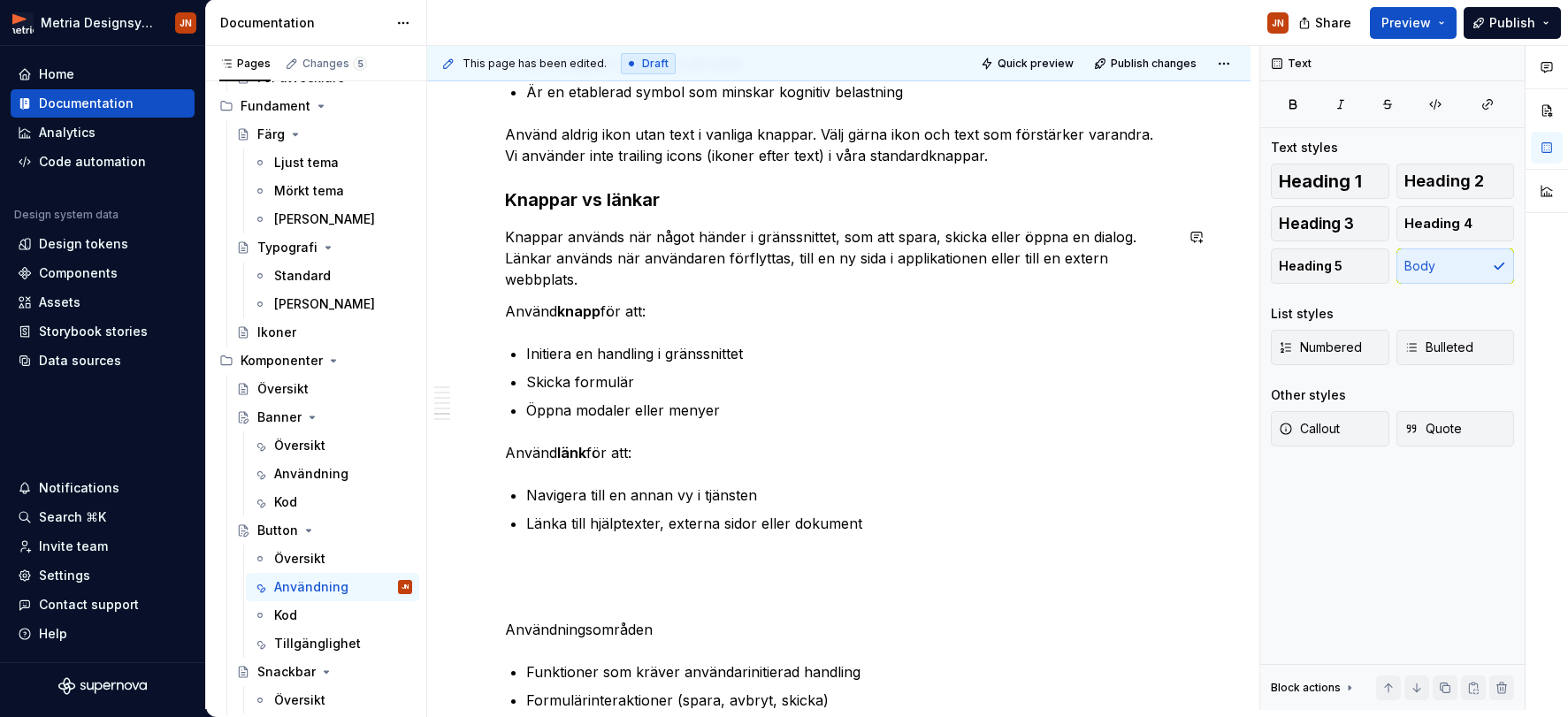
drag, startPoint x: 635, startPoint y: 224, endPoint x: 633, endPoint y: 209, distance: 15.1
click at [633, 200] on h3 "Knappar vs länkar" at bounding box center [839, 199] width 669 height 25
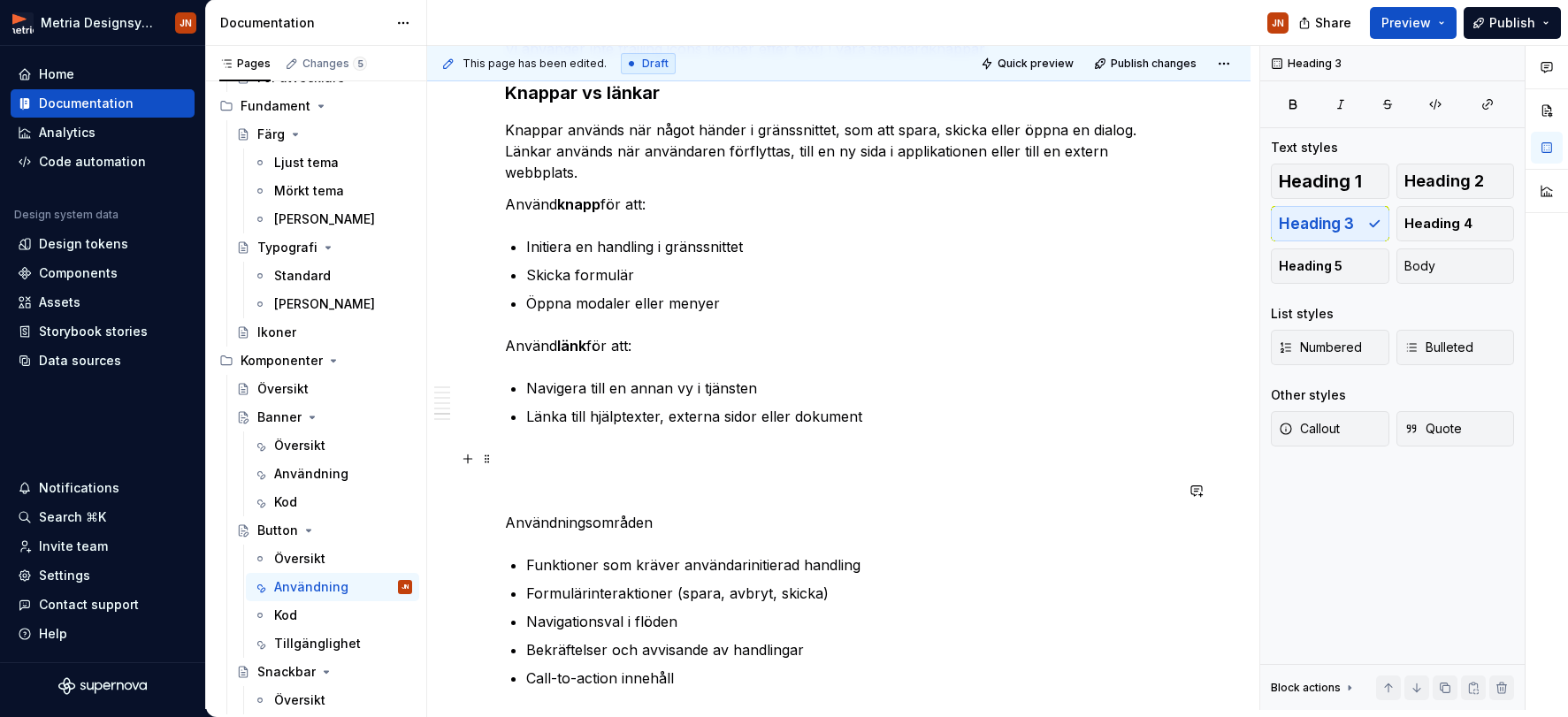
scroll to position [1430, 0]
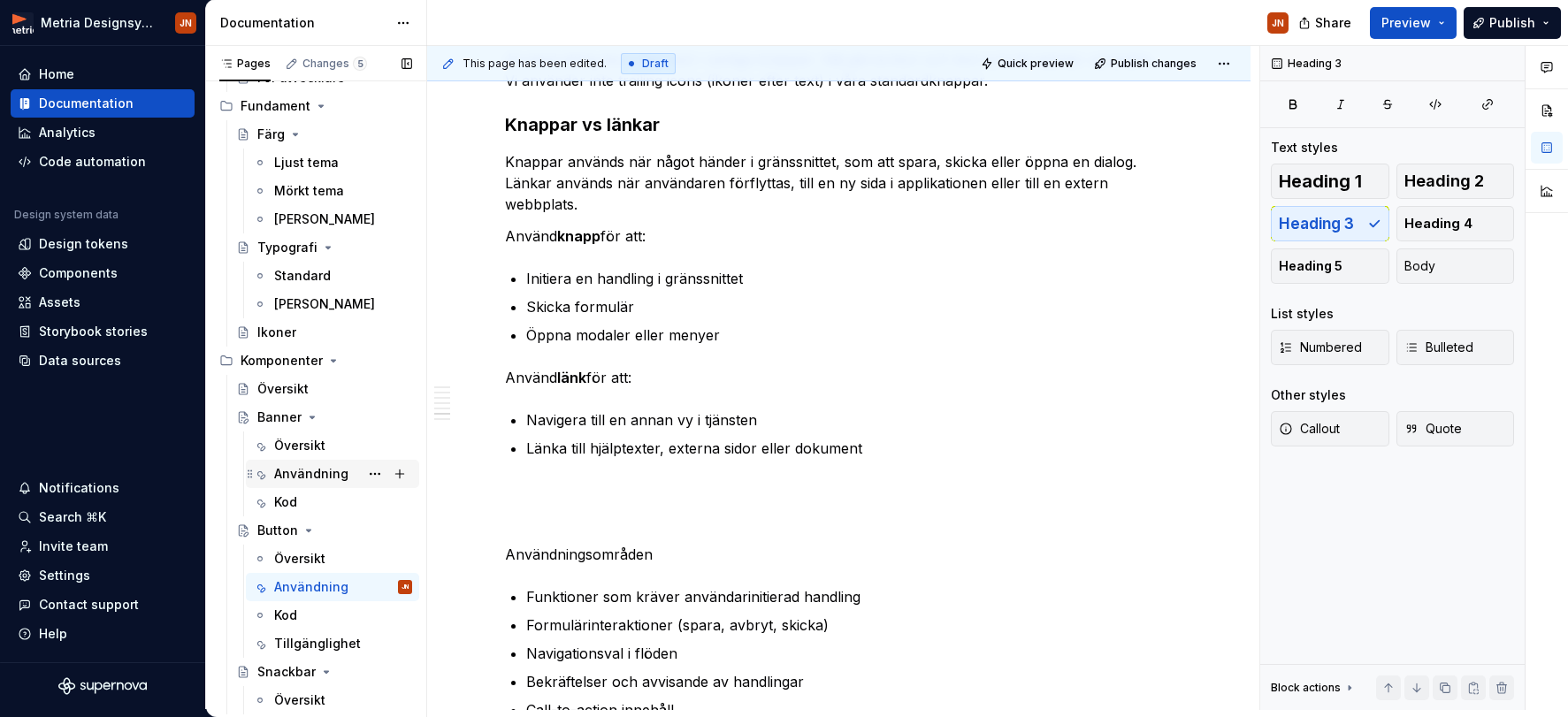
click at [315, 470] on div "Användning" at bounding box center [312, 474] width 74 height 18
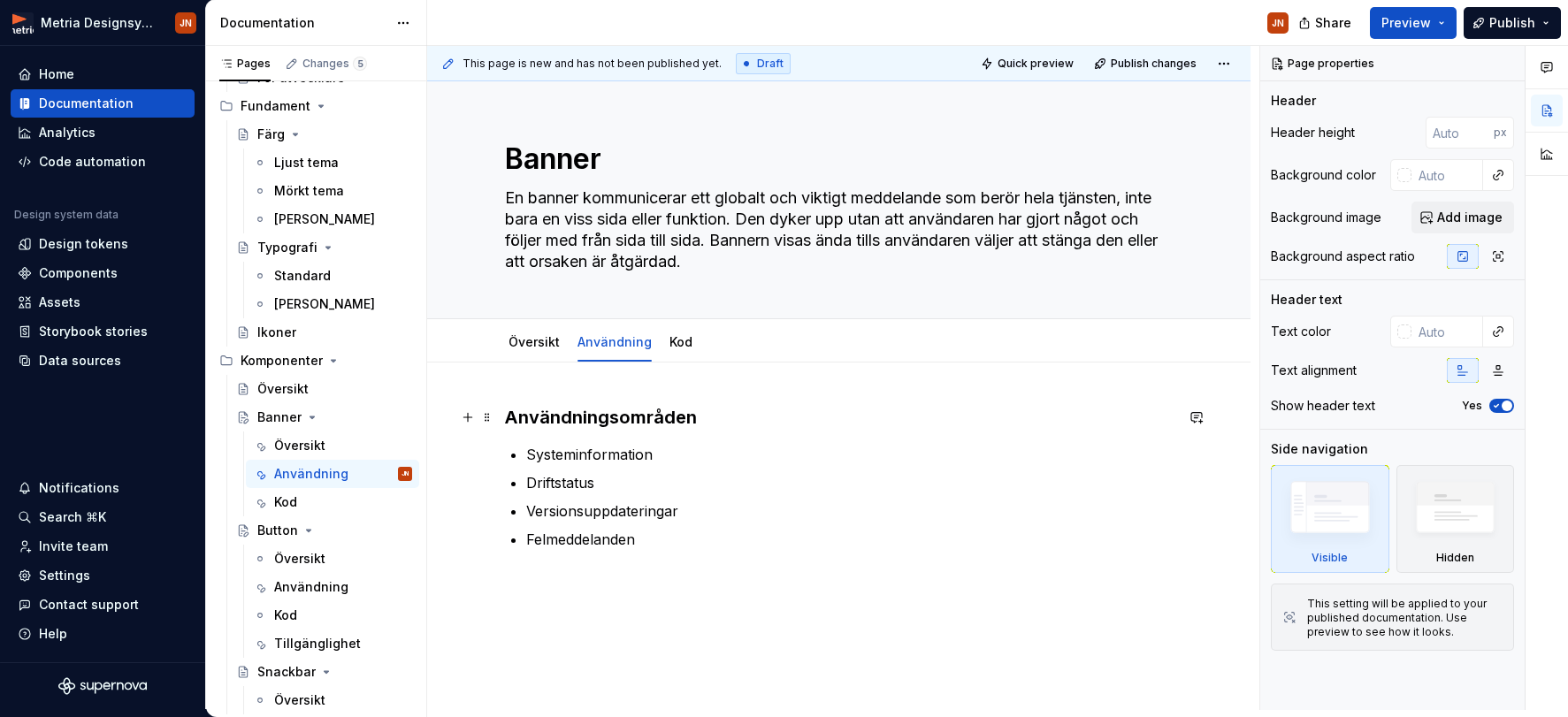
click at [567, 417] on h3 "Användningsområden" at bounding box center [839, 417] width 669 height 25
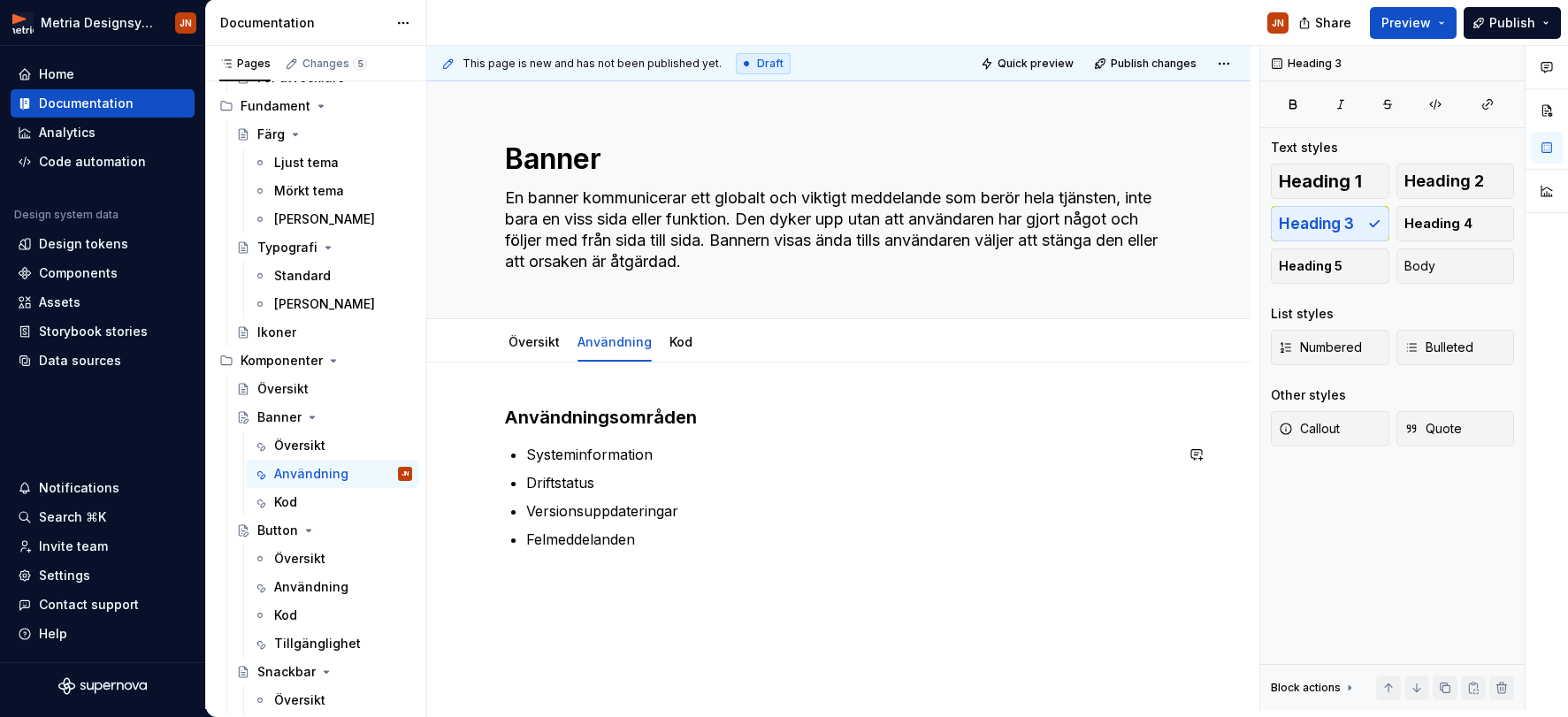
click at [589, 440] on div "Användningsområden Systeminformation Driftstatus Versionsuppdateringar Felmedde…" at bounding box center [839, 499] width 669 height 187
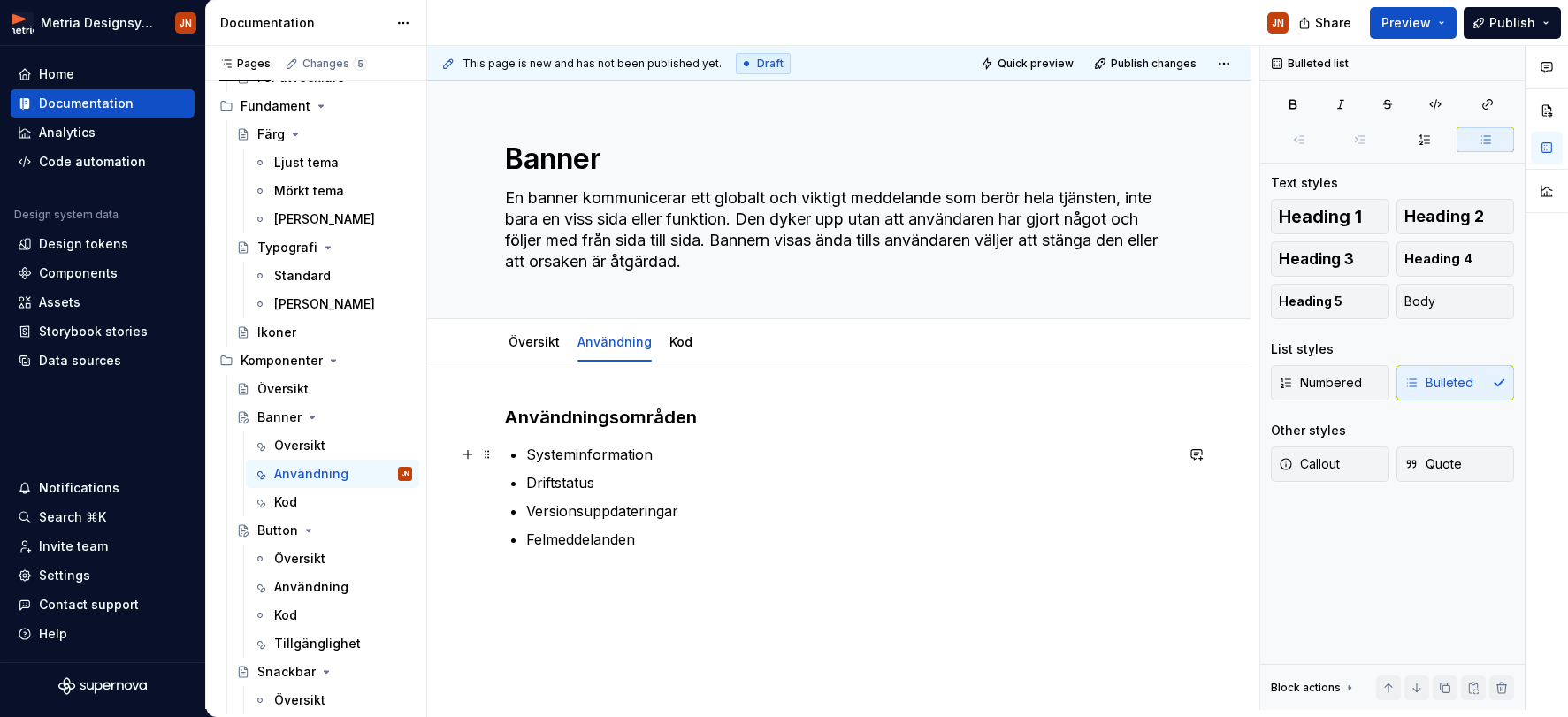
click at [702, 446] on p "Systeminformation" at bounding box center [849, 455] width 647 height 21
drag, startPoint x: 705, startPoint y: 514, endPoint x: 581, endPoint y: 535, distance: 125.8
click at [503, 520] on div "Användningsområden Systeminformation: Driftstatus Versionsuppdateringar Felmedd…" at bounding box center [839, 595] width 823 height 467
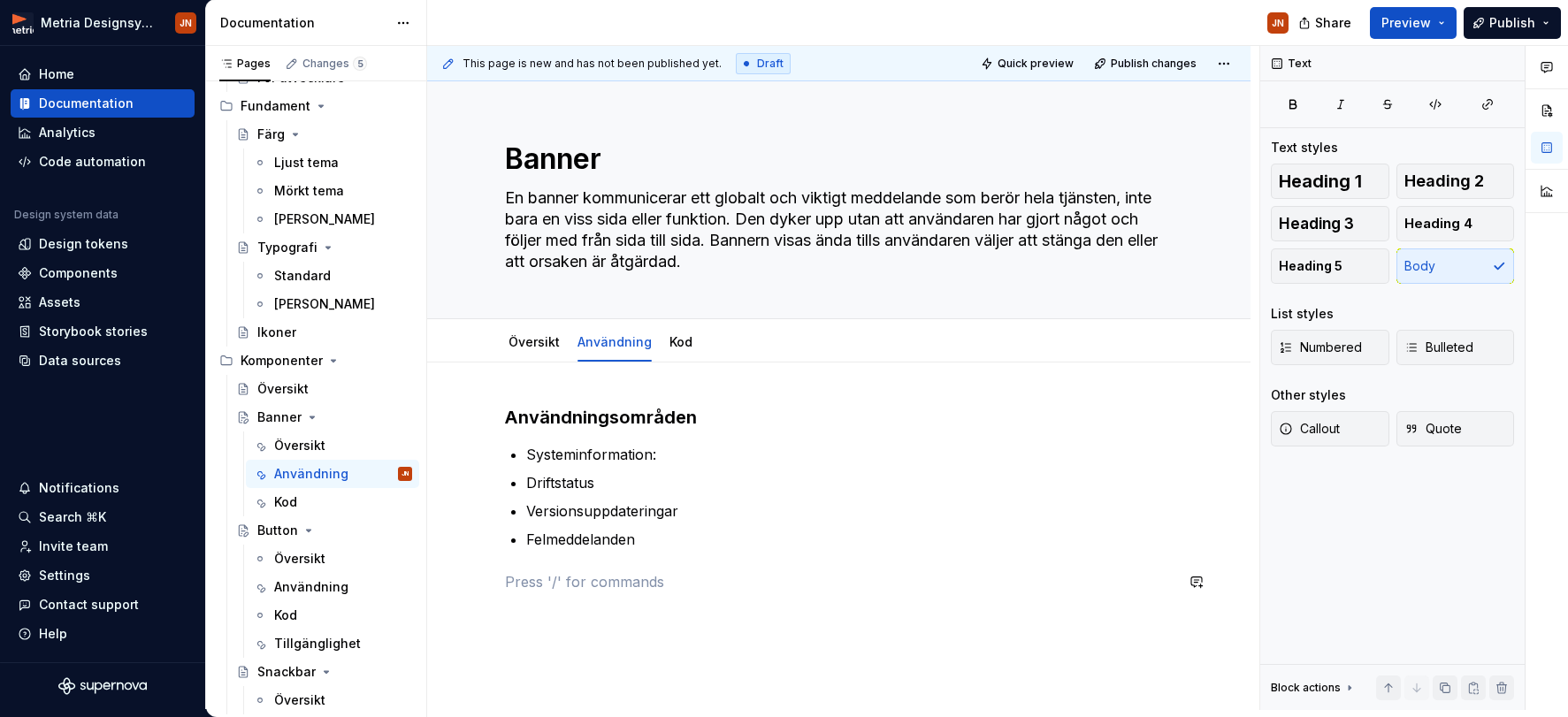
click at [696, 557] on div "Användningsområden Systeminformation: Driftstatus Versionsuppdateringar Felmedd…" at bounding box center [839, 499] width 669 height 187
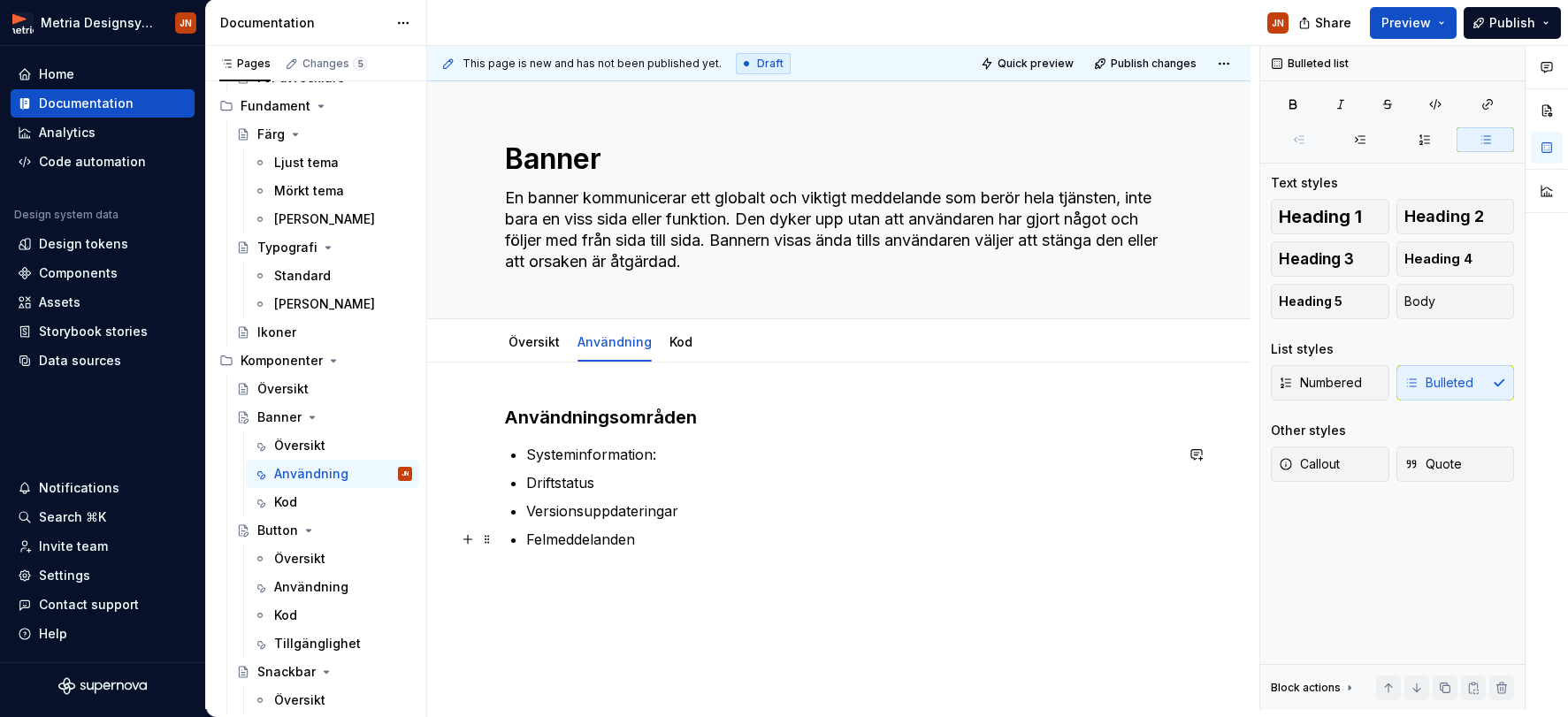
click at [715, 539] on p "Felmeddelanden" at bounding box center [849, 539] width 647 height 21
click at [710, 508] on p "Versionsuppdateringar" at bounding box center [849, 511] width 647 height 21
click at [787, 455] on p "Systeminformation:" at bounding box center [849, 455] width 647 height 21
click at [529, 455] on div "Användningsområden Systeminformation: Driftstatus Versionsuppdateringar Felmedd…" at bounding box center [839, 499] width 669 height 187
click at [699, 543] on p "Felmeddelanden" at bounding box center [849, 539] width 647 height 21
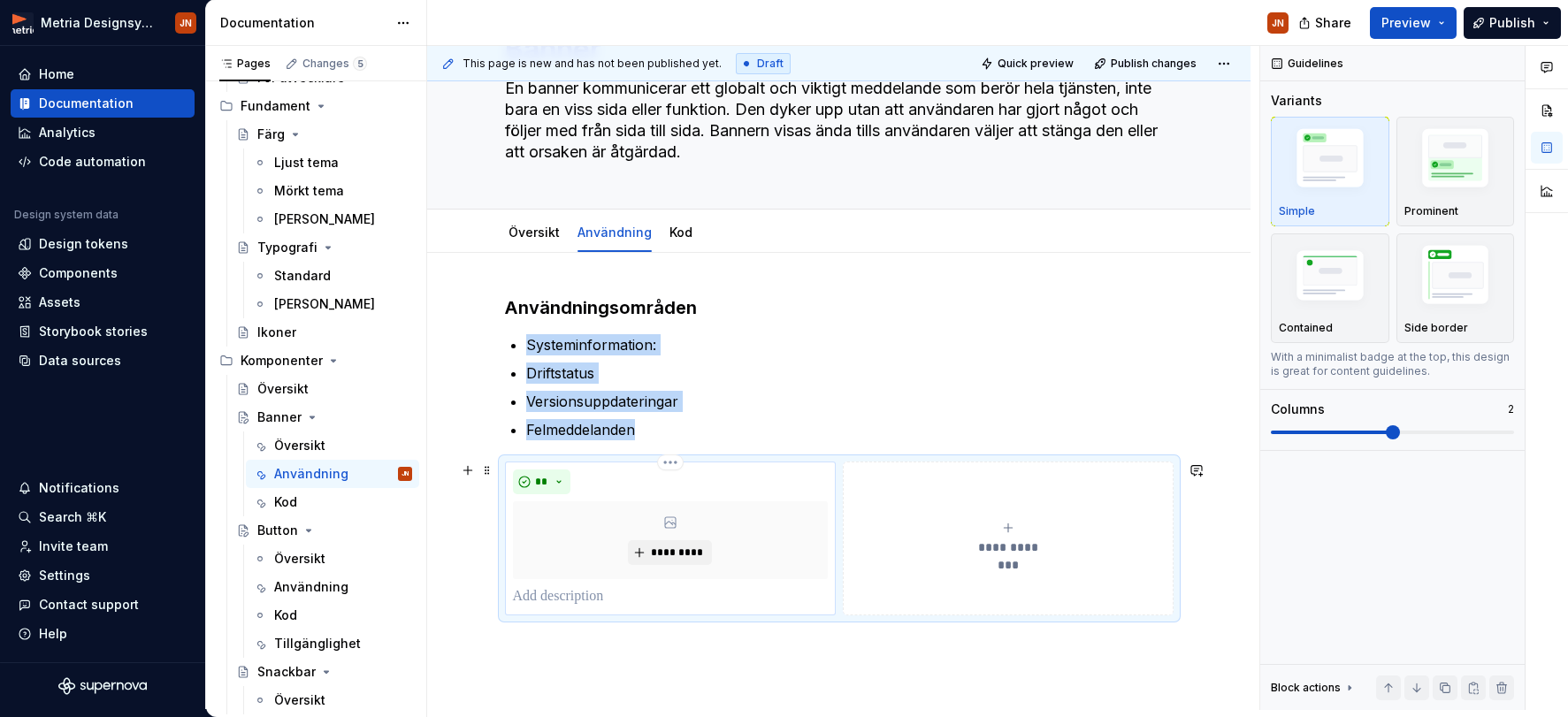
scroll to position [110, 0]
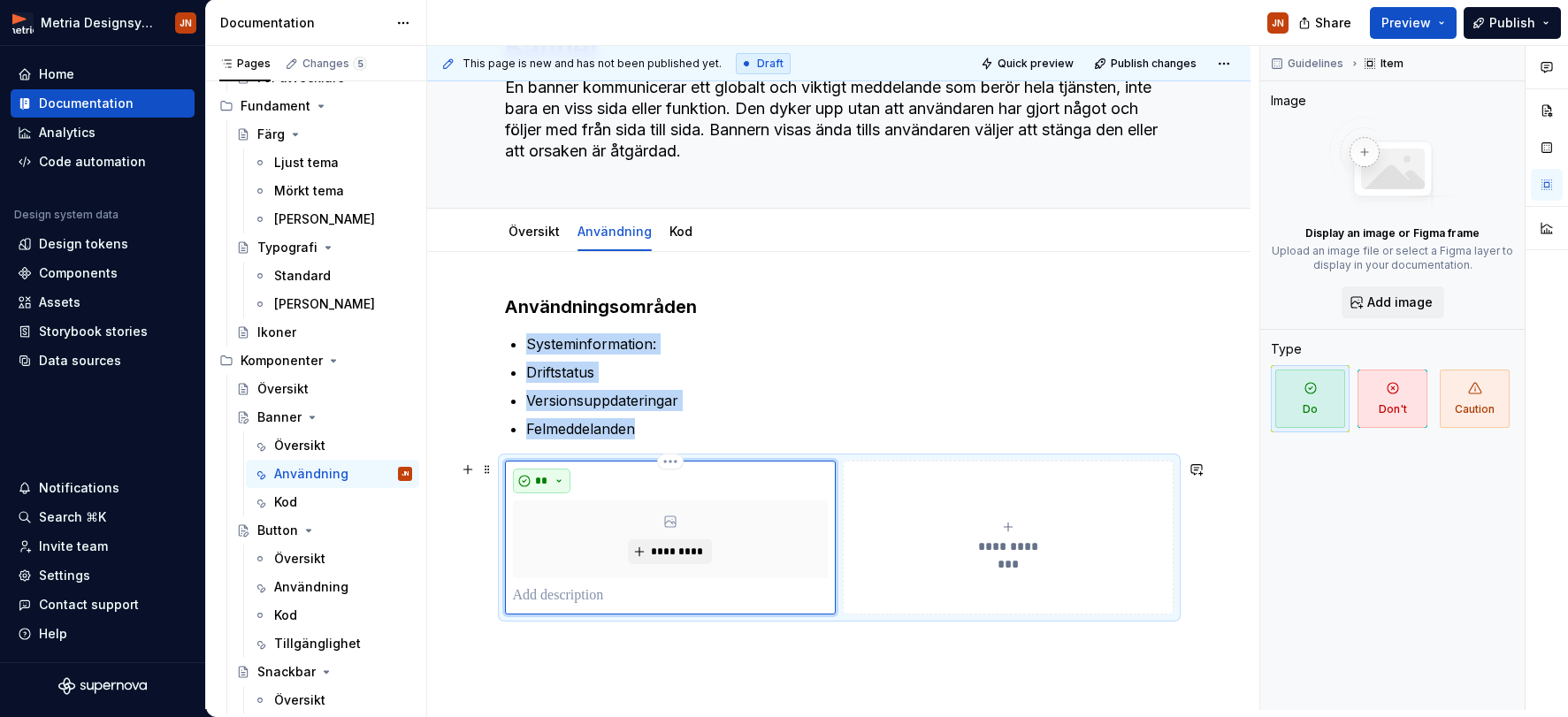
click at [545, 480] on span "**" at bounding box center [542, 480] width 14 height 14
click at [554, 480] on button "**" at bounding box center [542, 480] width 58 height 25
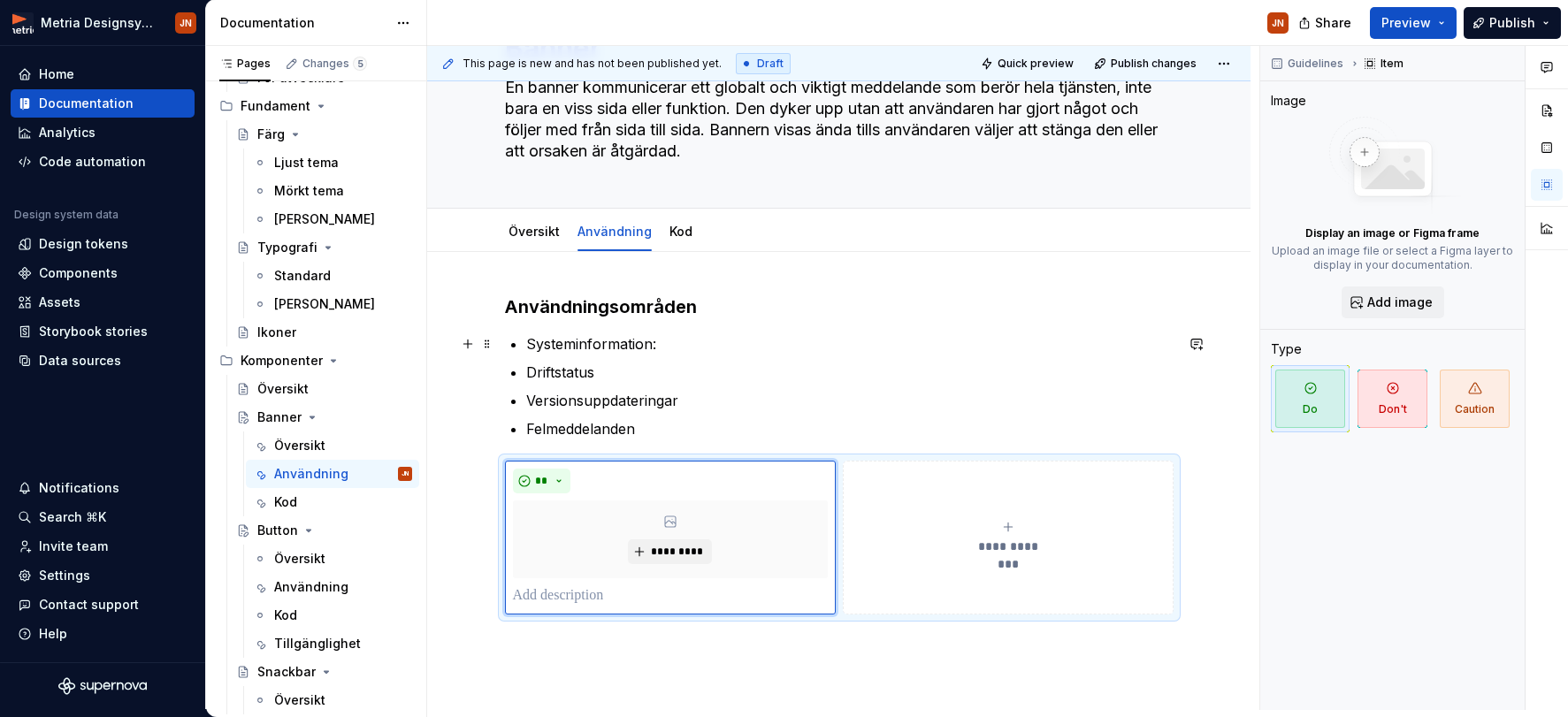
click at [597, 348] on p "Systeminformation:" at bounding box center [849, 344] width 647 height 21
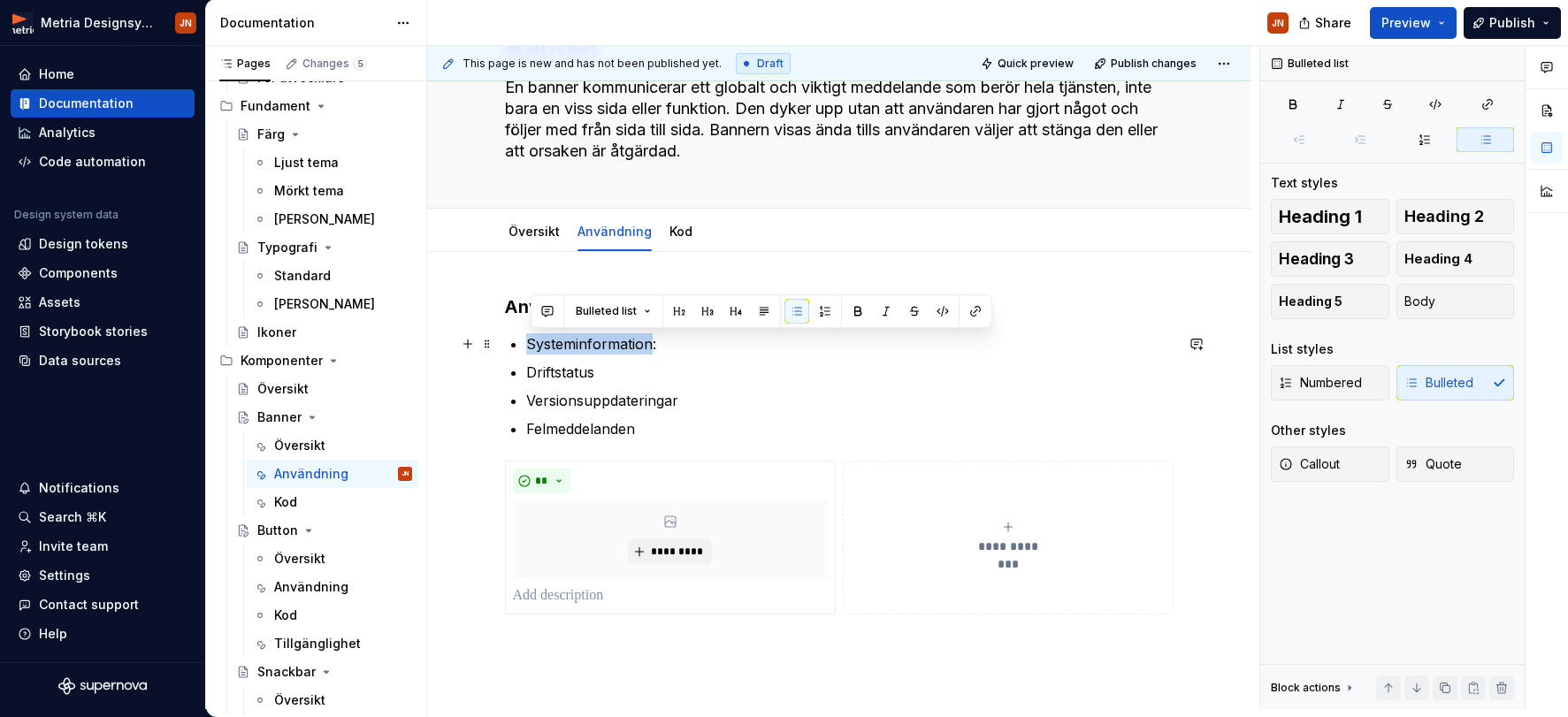
click at [597, 348] on p "Systeminformation:" at bounding box center [849, 344] width 647 height 21
copy p "Systeminformation"
click at [533, 594] on p at bounding box center [669, 595] width 314 height 21
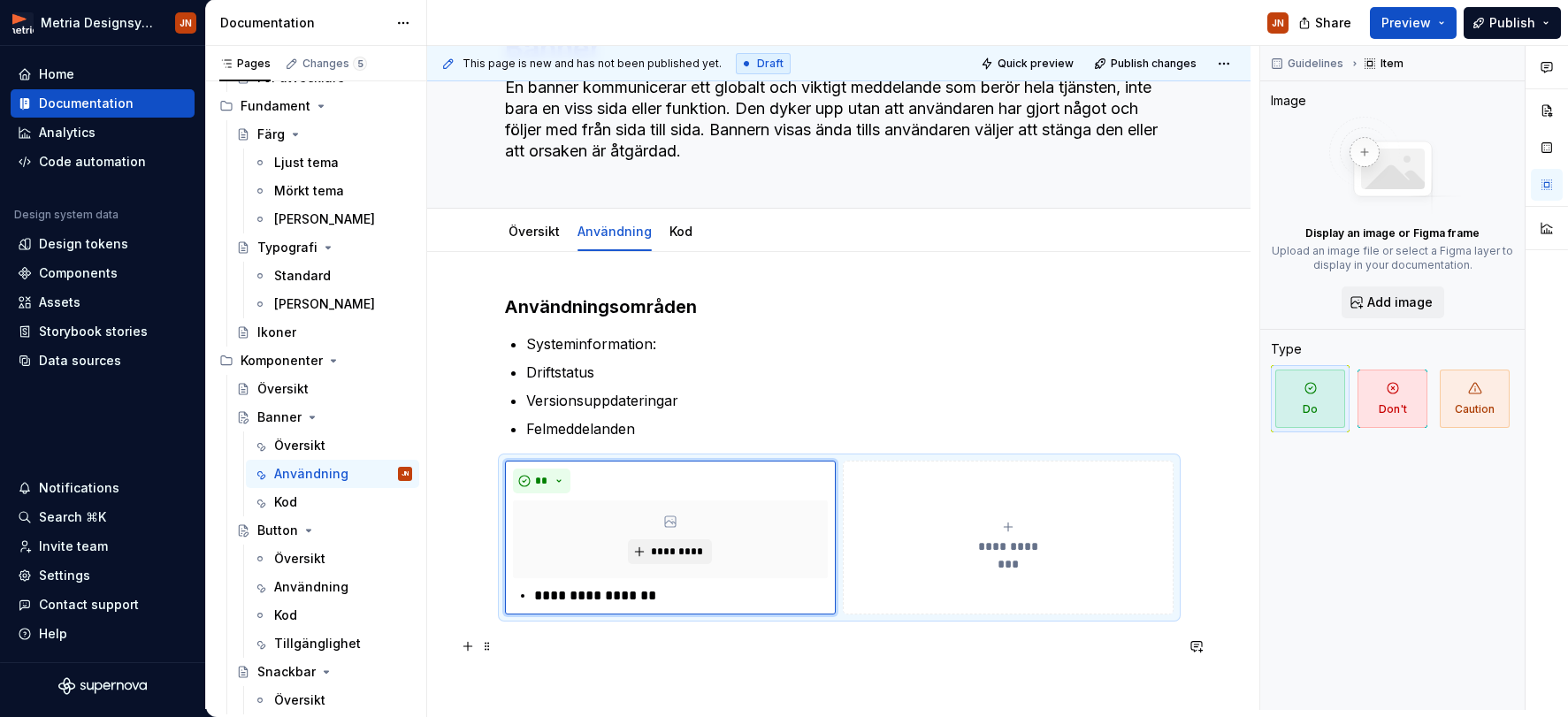
click at [757, 638] on p at bounding box center [839, 647] width 669 height 21
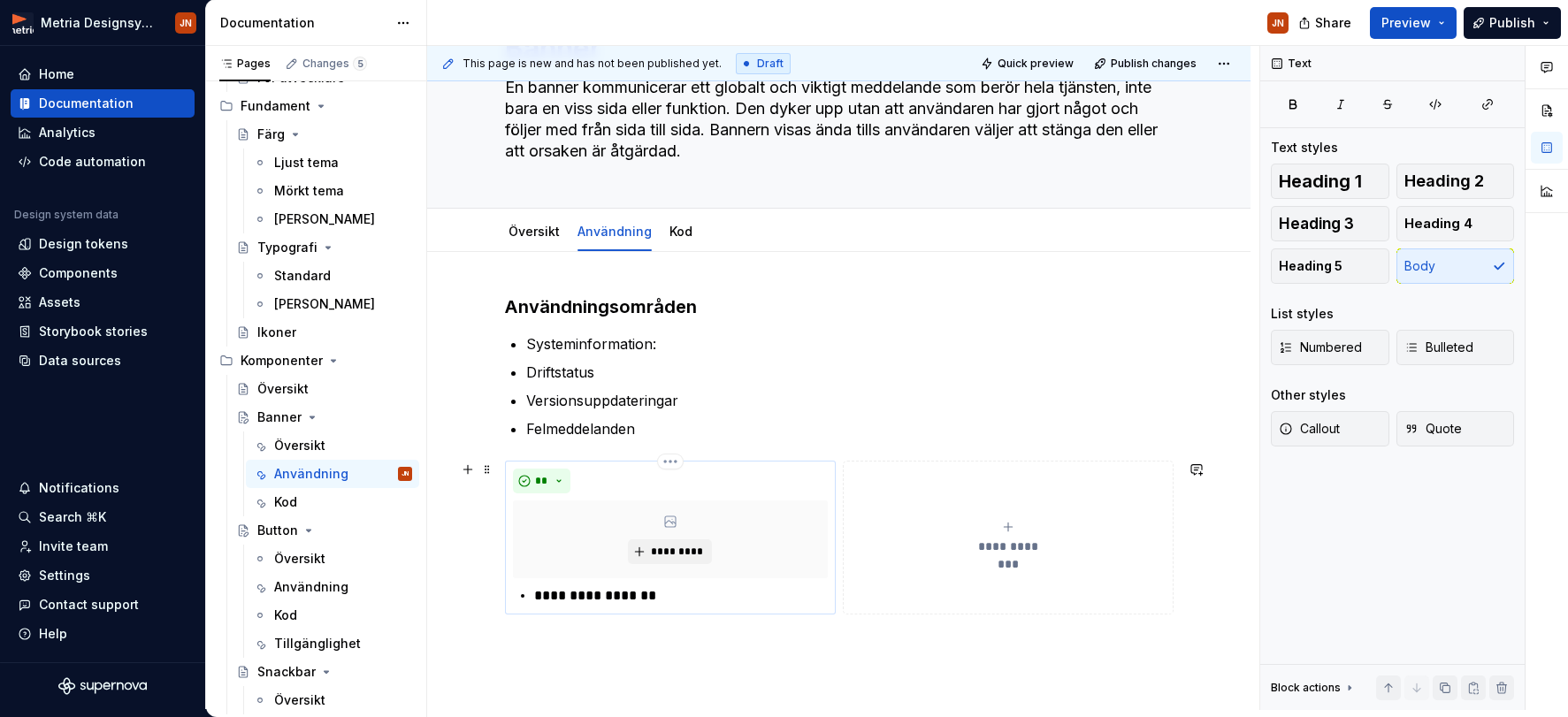
drag, startPoint x: 598, startPoint y: 595, endPoint x: 536, endPoint y: 596, distance: 62.0
click at [595, 595] on p "**********" at bounding box center [681, 595] width 294 height 21
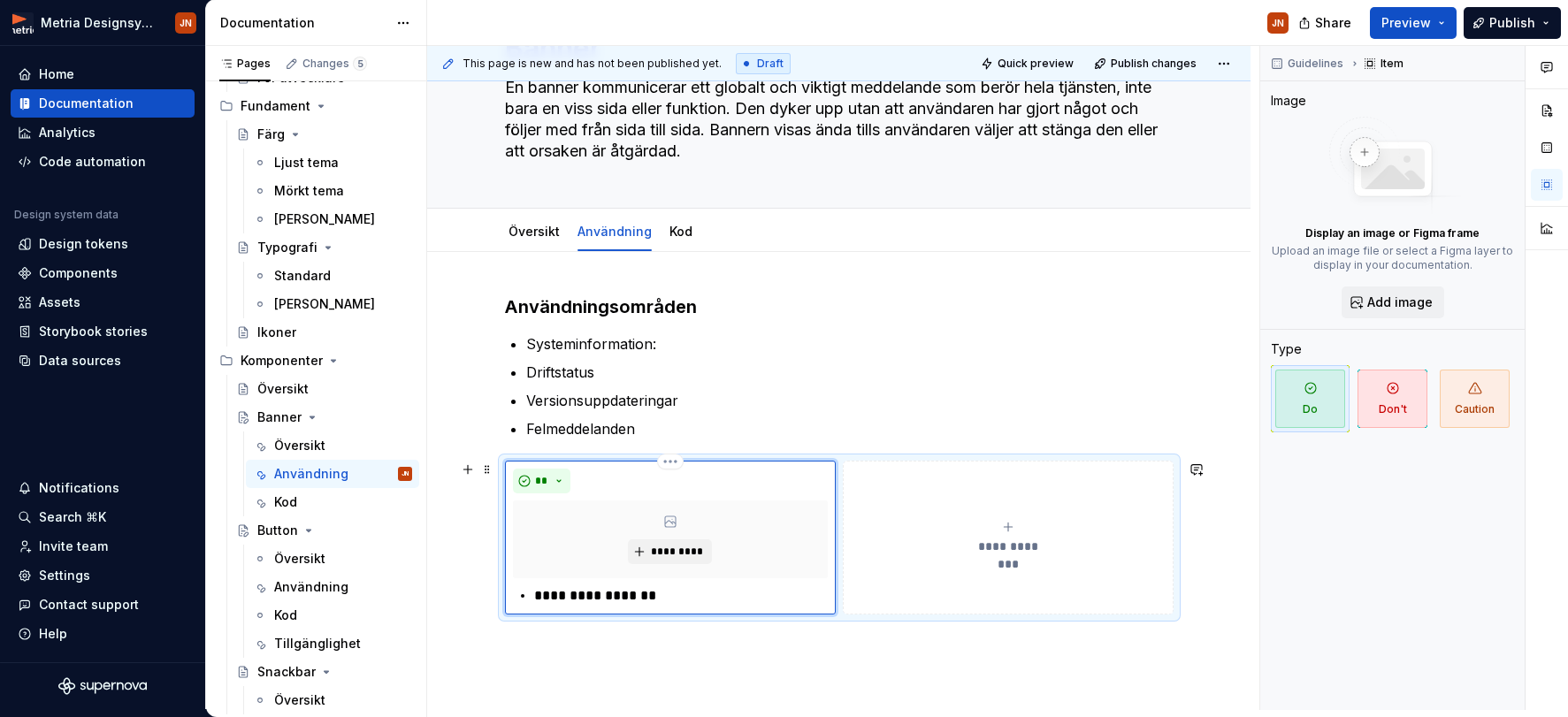
click at [537, 596] on div "**********" at bounding box center [669, 595] width 314 height 21
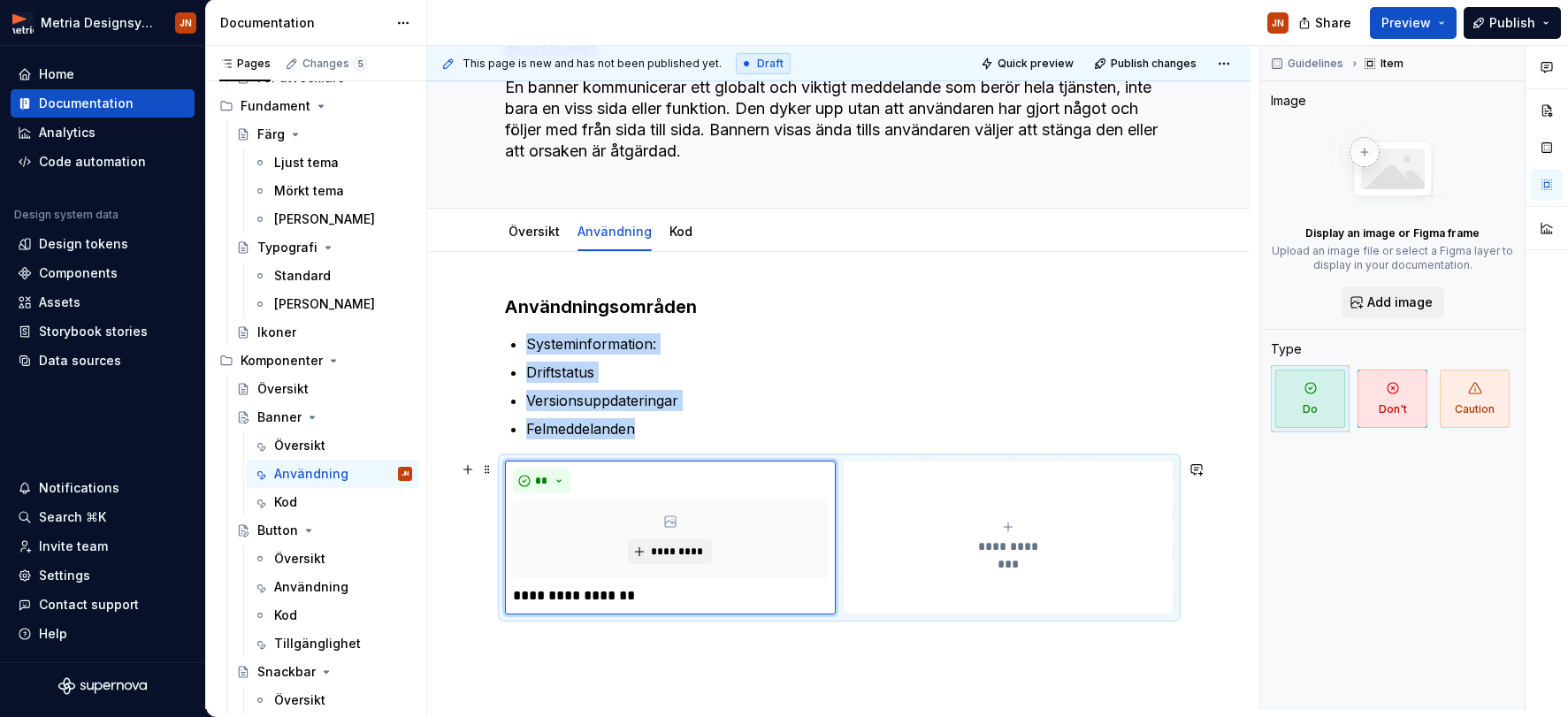
click at [969, 548] on div "**********" at bounding box center [1007, 538] width 314 height 35
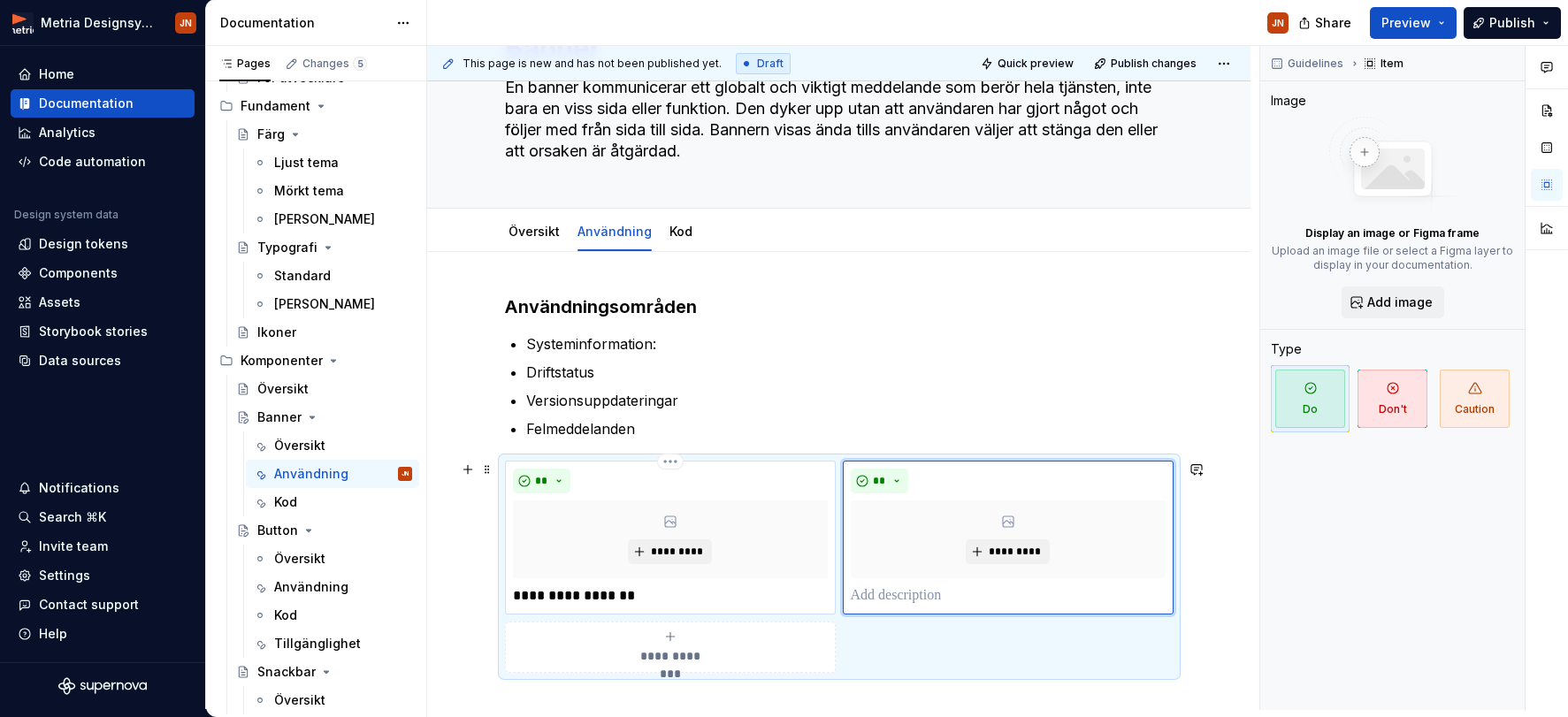
click at [641, 588] on p "**********" at bounding box center [669, 595] width 314 height 21
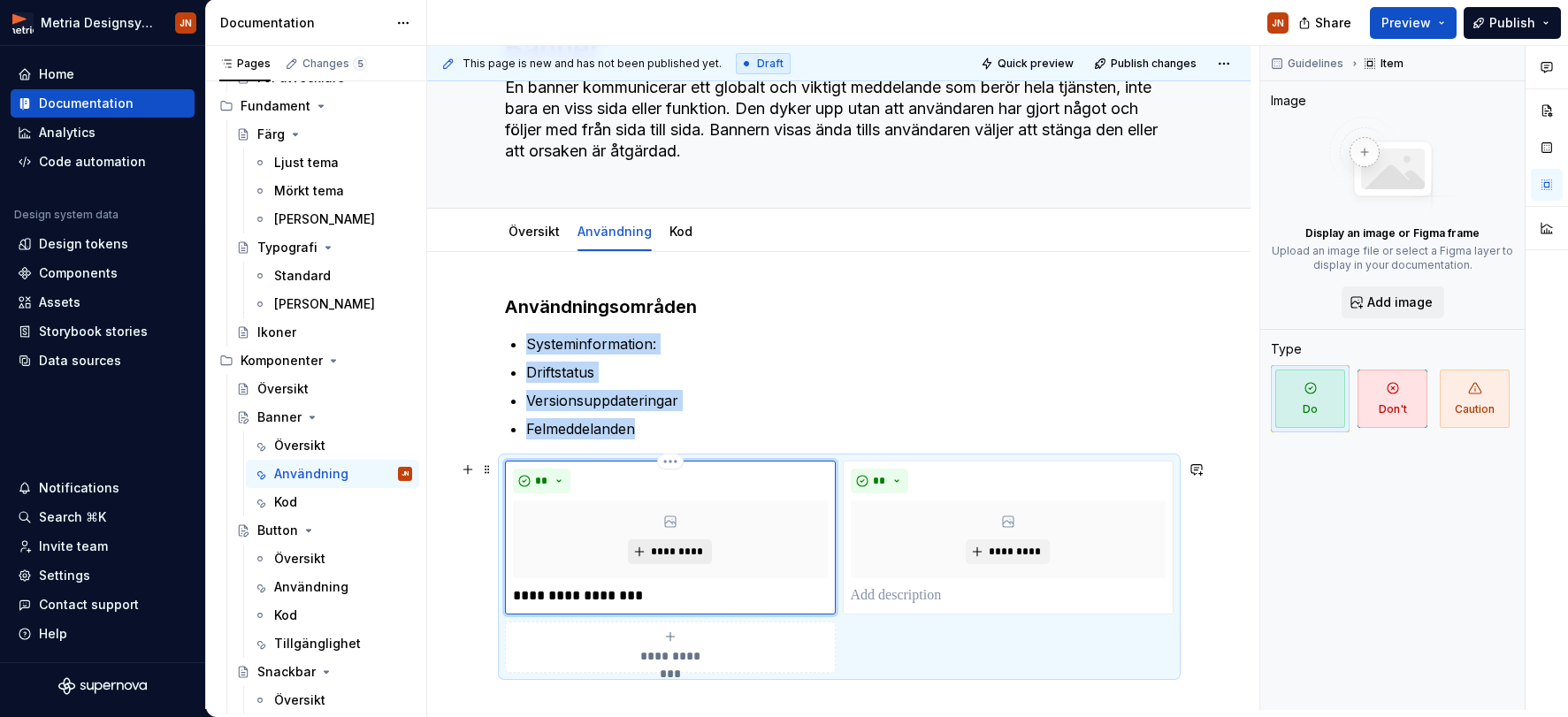
click at [669, 544] on button "*********" at bounding box center [669, 552] width 84 height 25
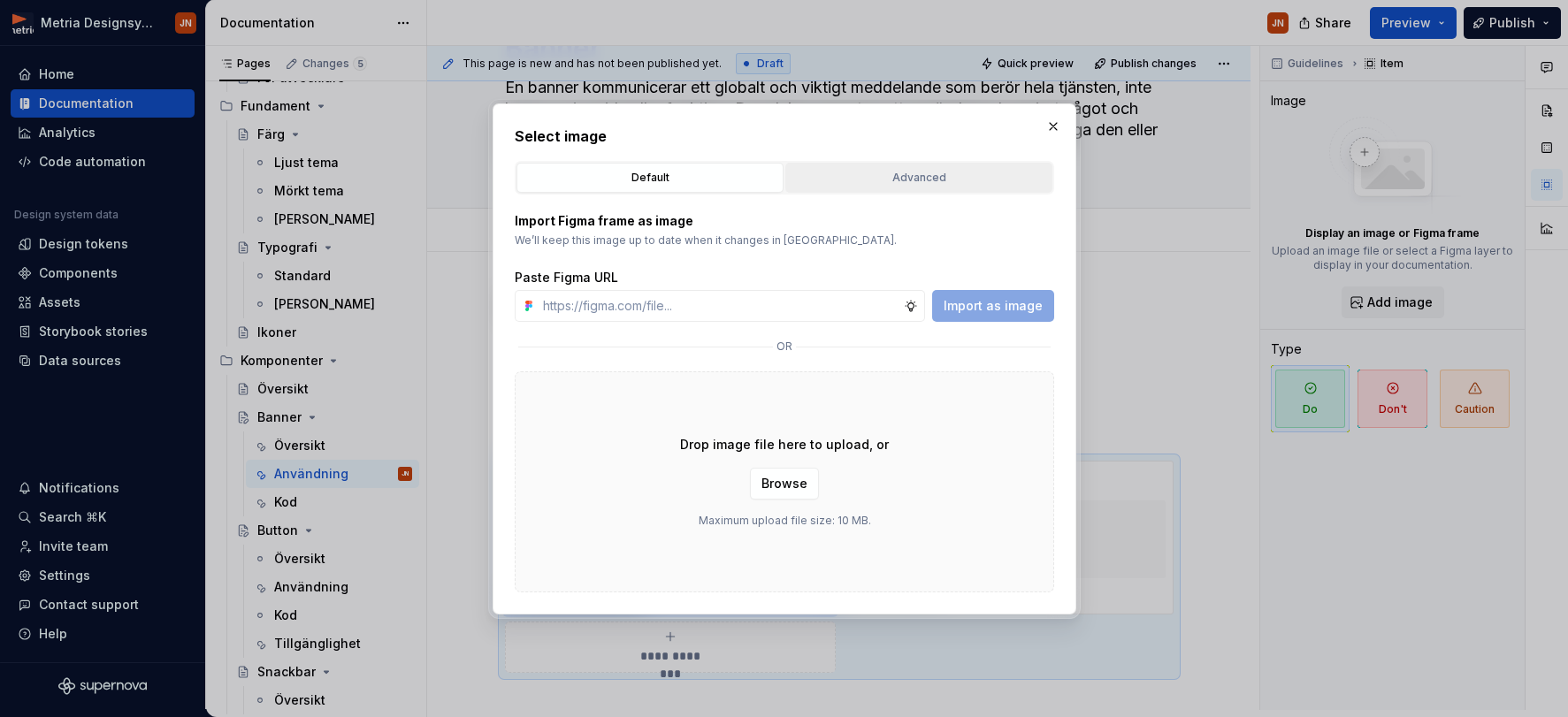
click at [913, 173] on div "Advanced" at bounding box center [918, 177] width 255 height 18
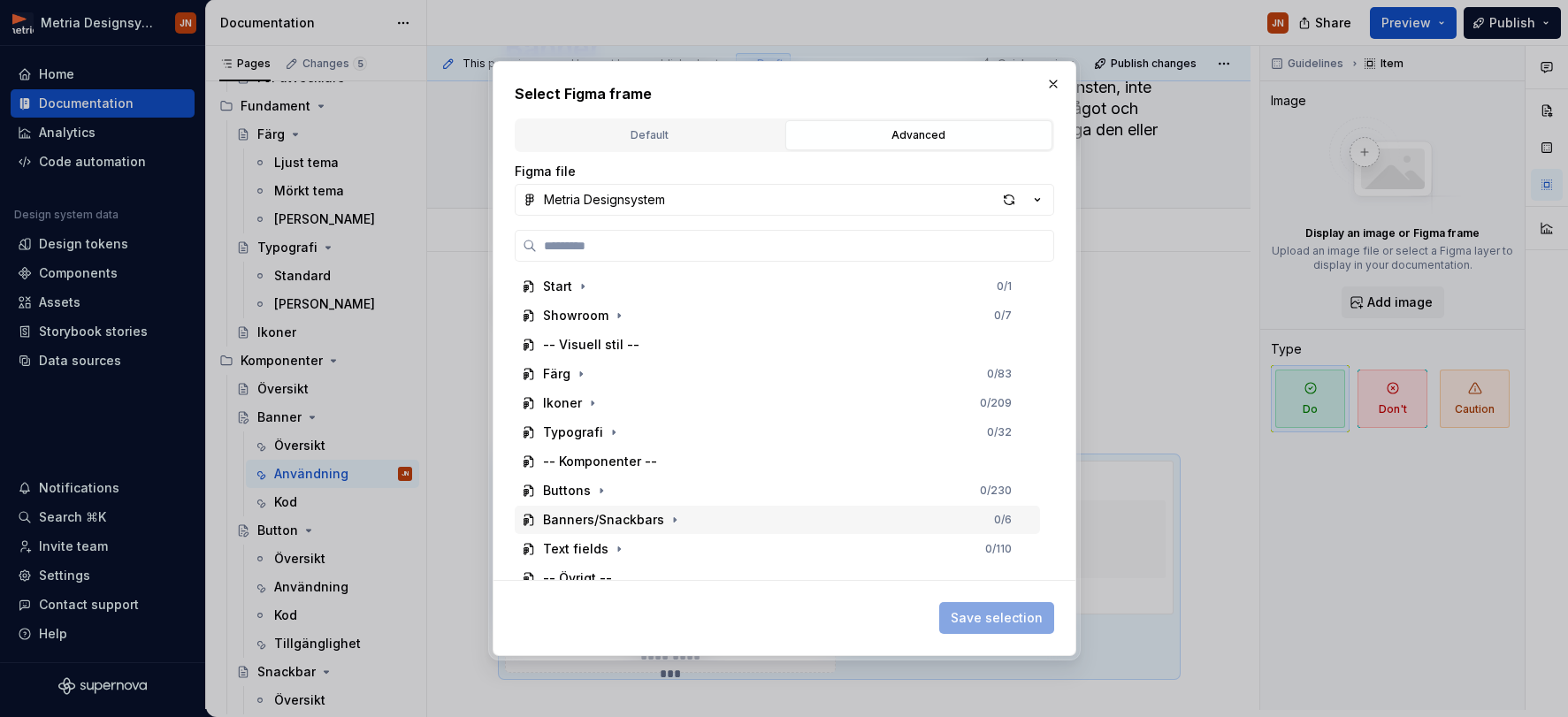
scroll to position [0, 0]
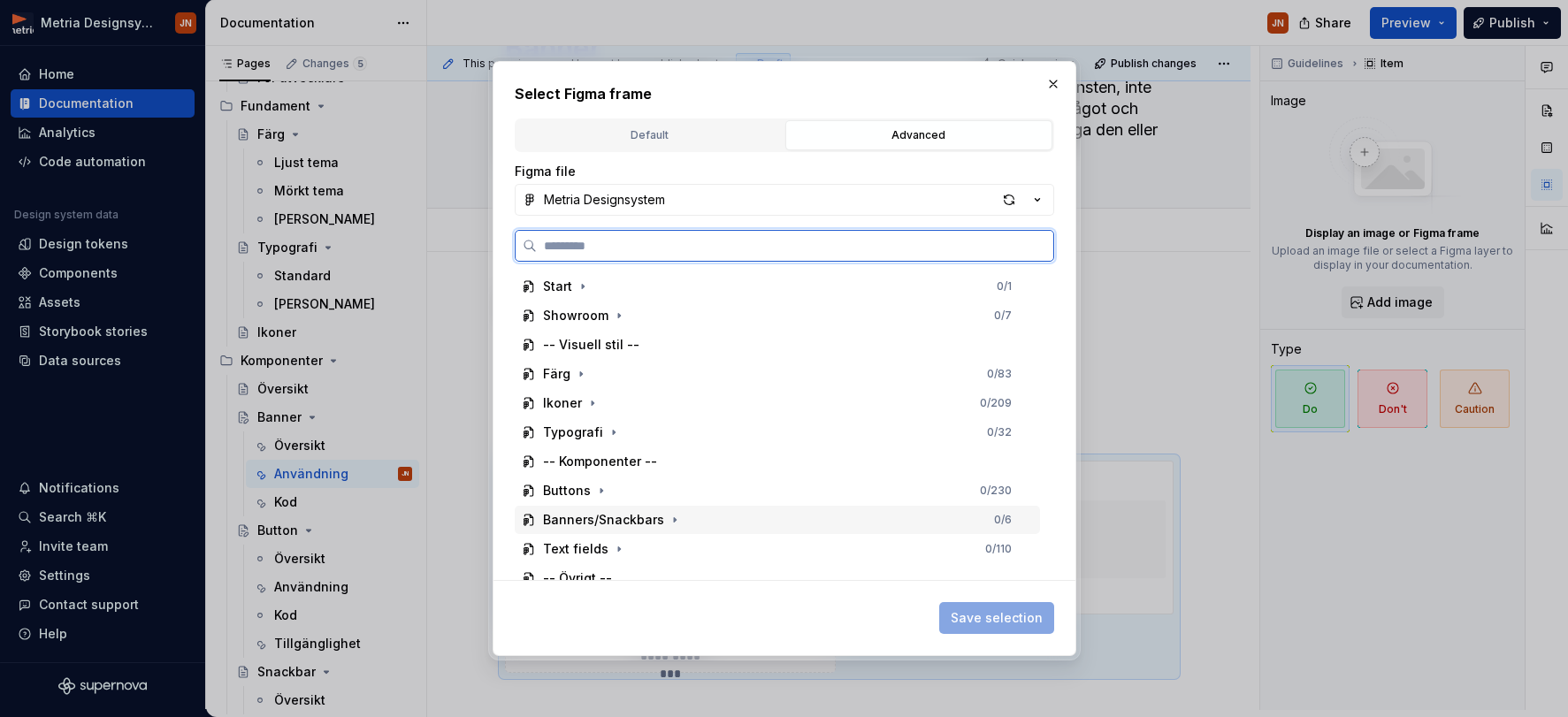
click at [654, 515] on div "Banners/Snackbars" at bounding box center [604, 519] width 121 height 18
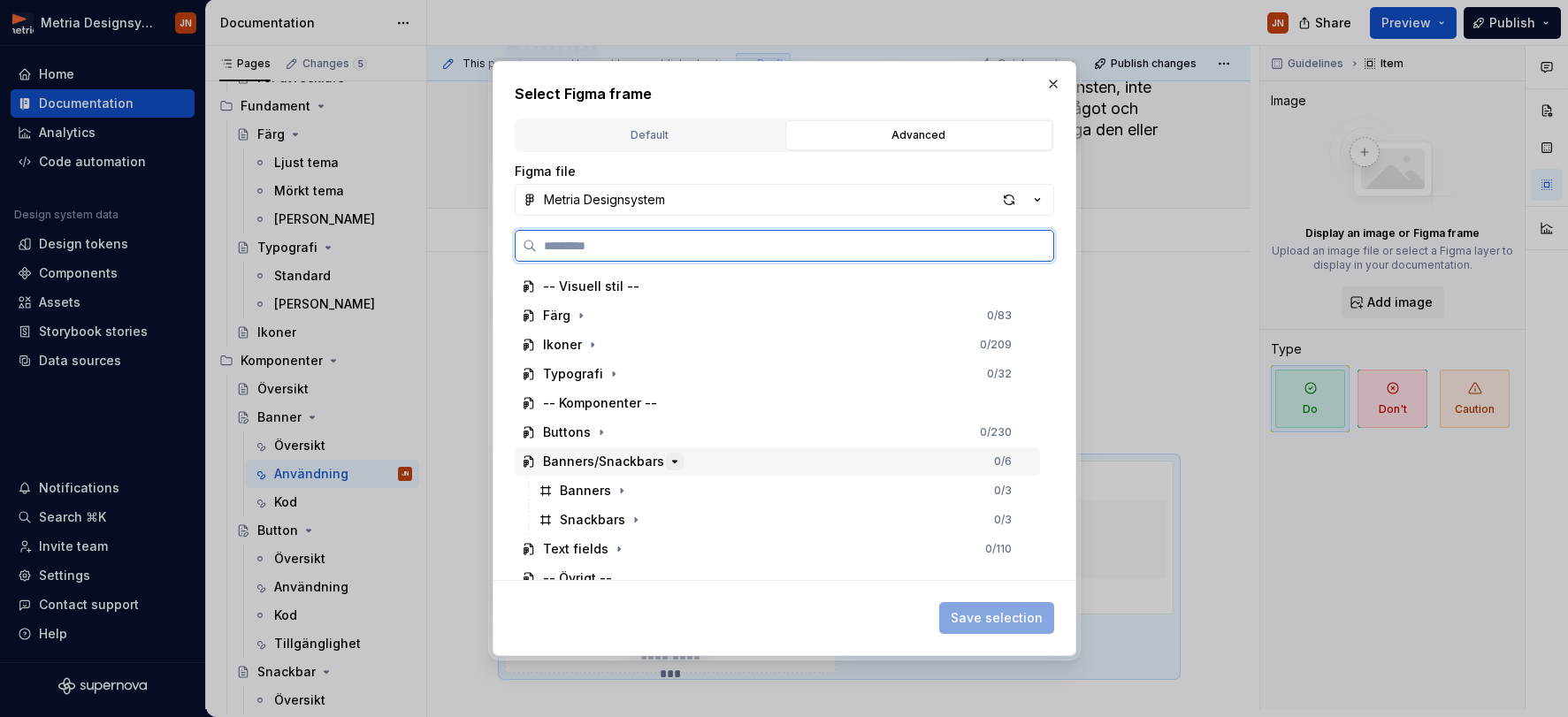
scroll to position [84, 0]
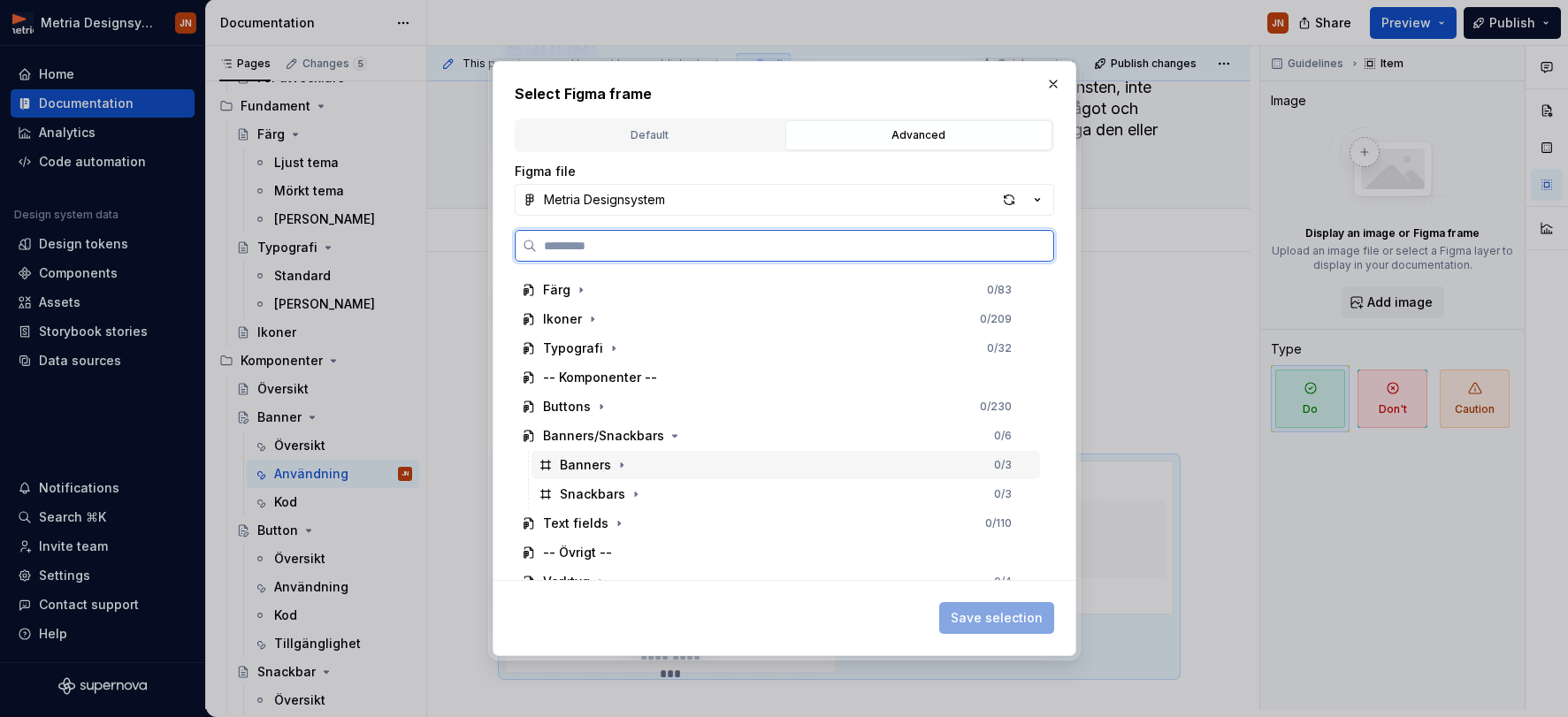
click at [589, 467] on div "Banners" at bounding box center [585, 465] width 51 height 18
click at [622, 467] on icon "button" at bounding box center [621, 465] width 14 height 14
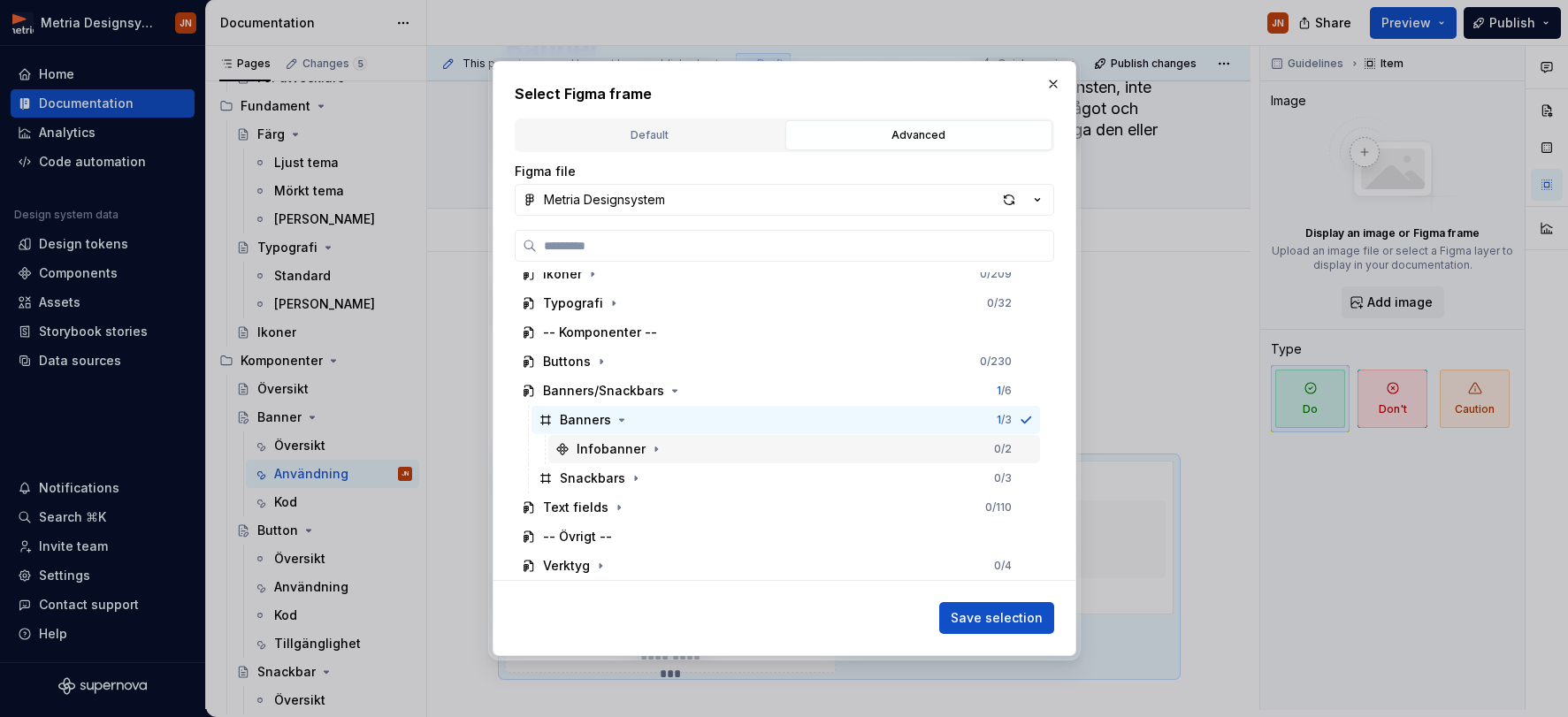
scroll to position [129, 0]
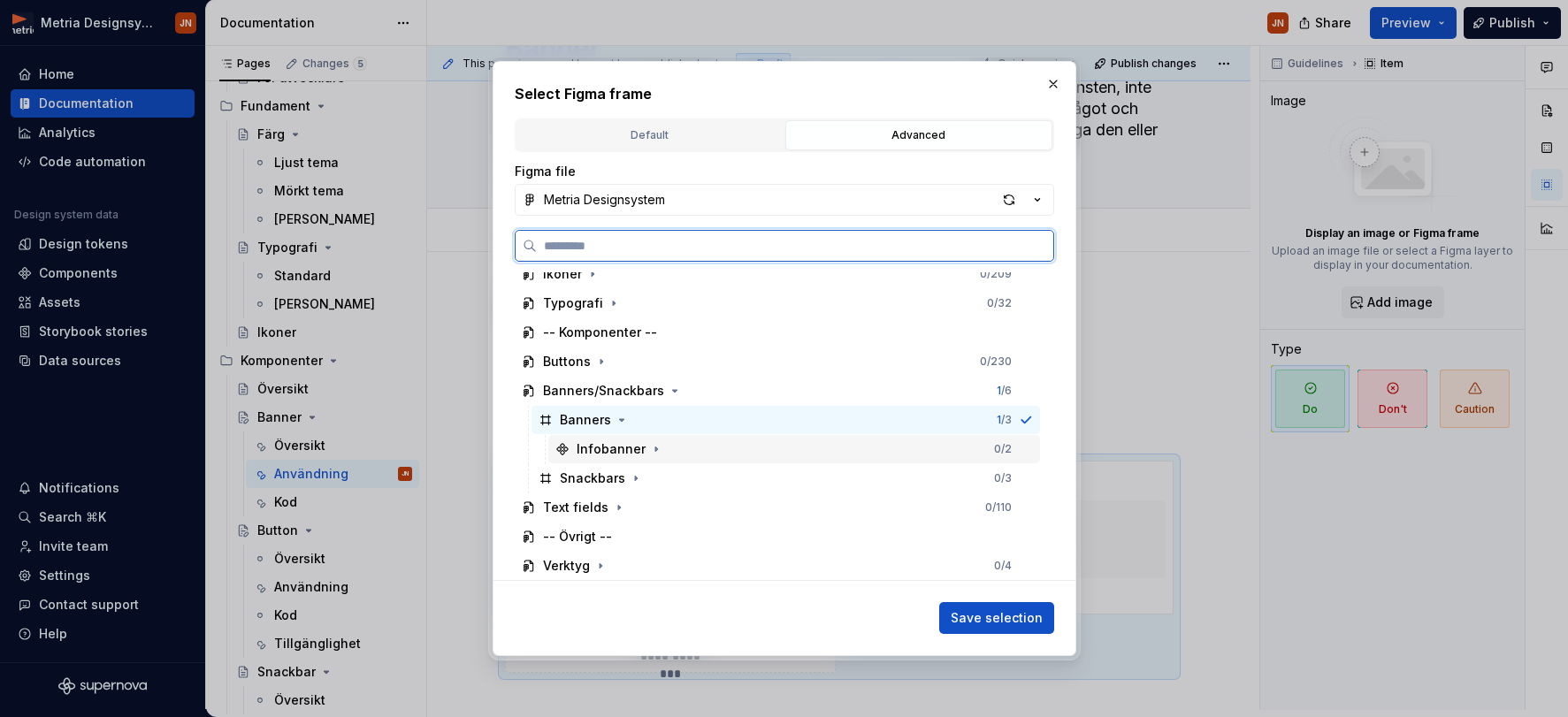
click at [633, 448] on div "Infobanner" at bounding box center [611, 449] width 69 height 18
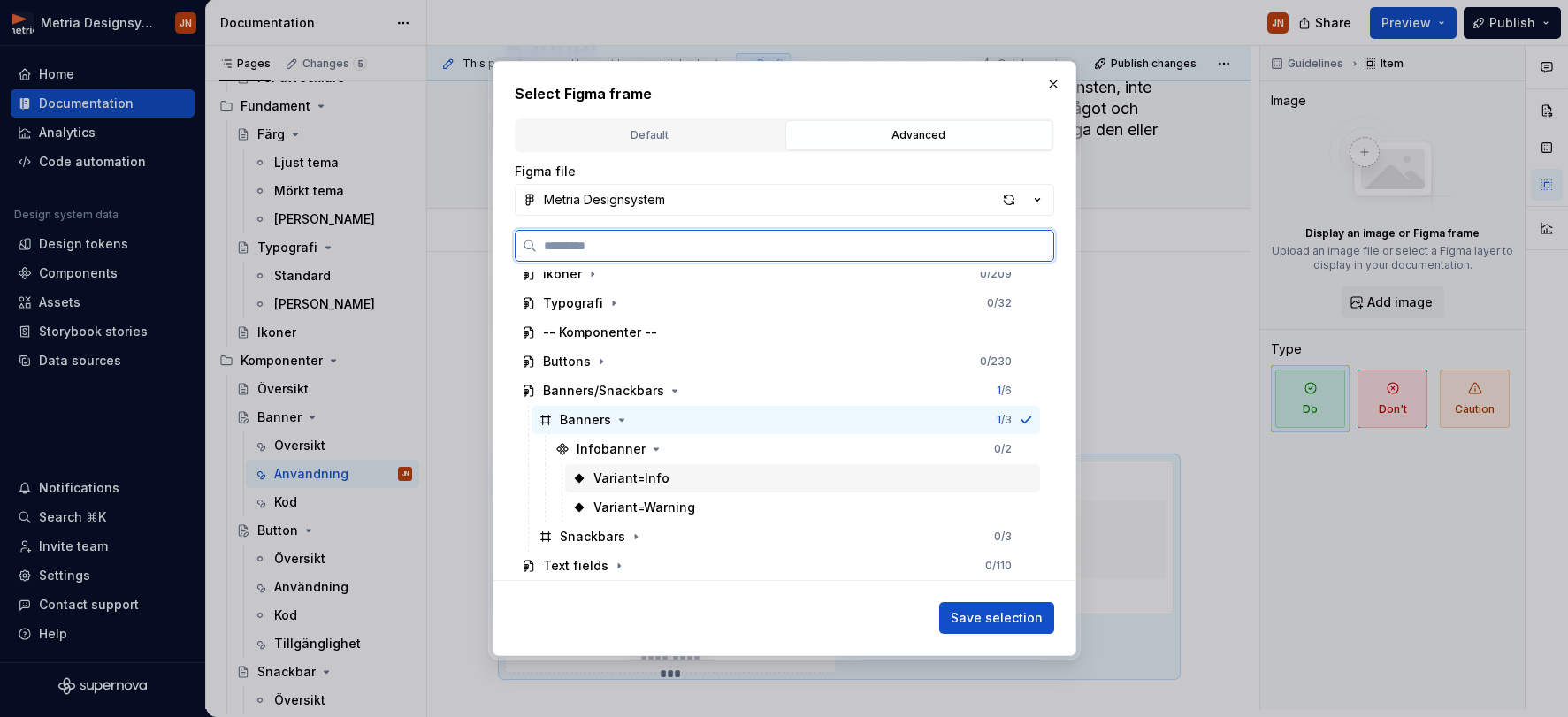
click at [646, 482] on div "Variant=Info" at bounding box center [631, 478] width 76 height 18
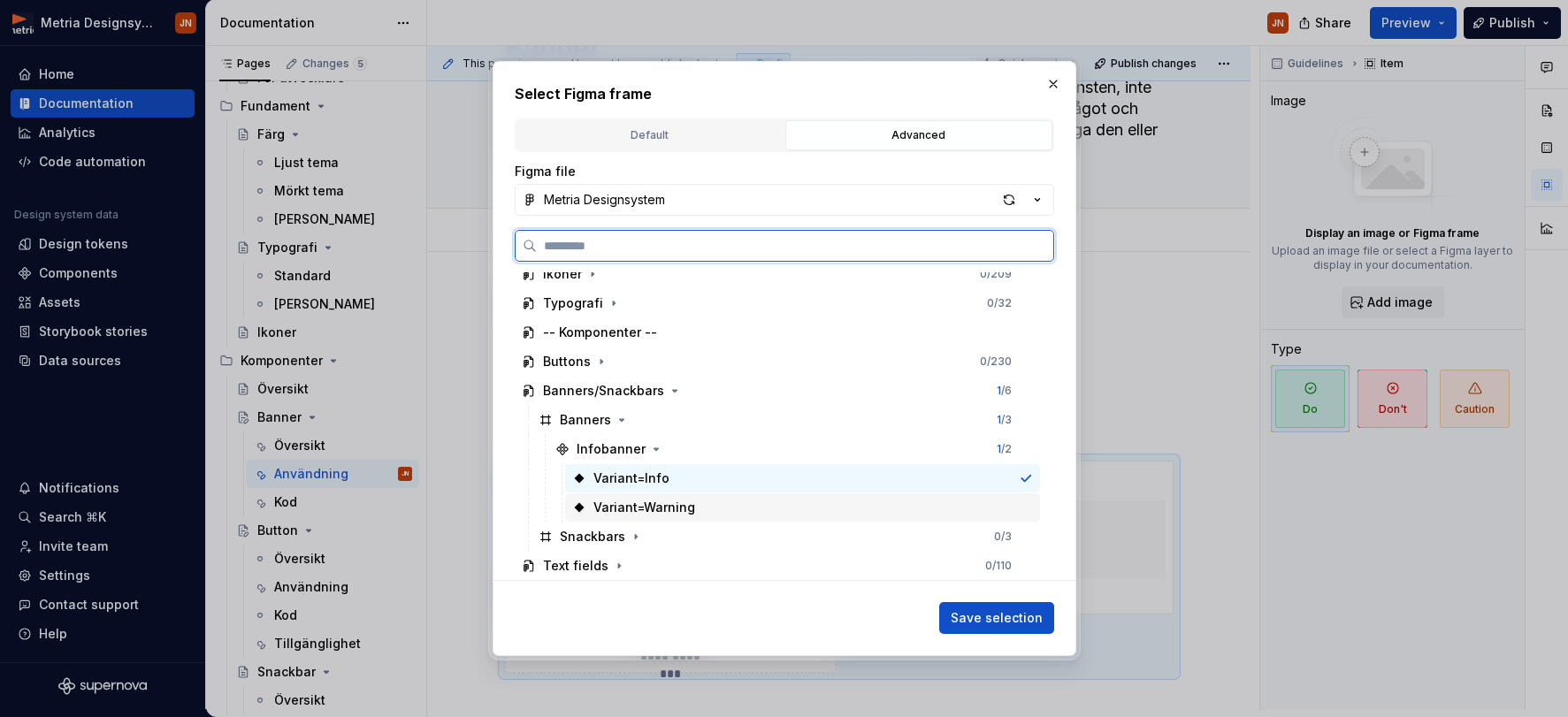
click at [661, 505] on div "Variant=Warning" at bounding box center [644, 507] width 102 height 18
click at [668, 481] on div "Variant=Info" at bounding box center [802, 479] width 475 height 29
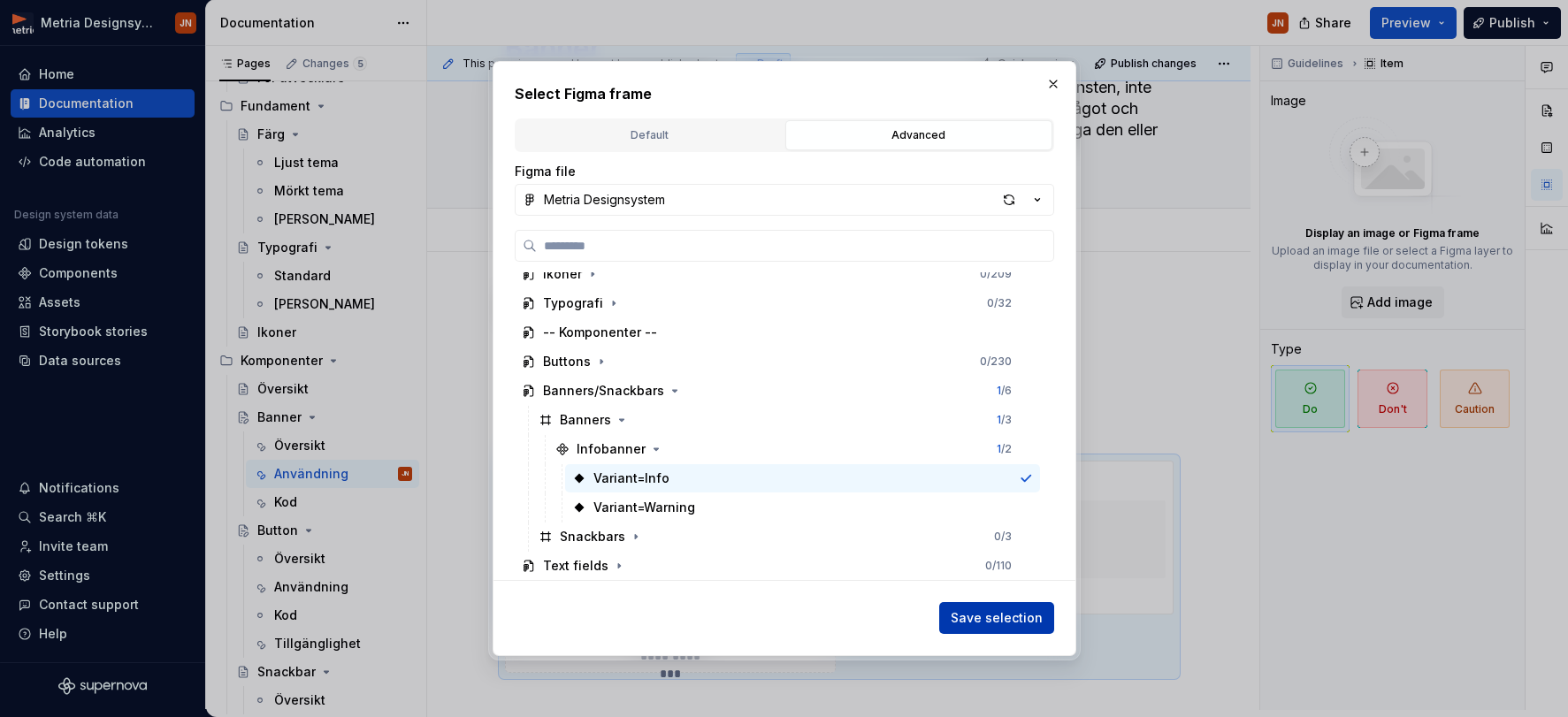
click at [981, 623] on span "Save selection" at bounding box center [996, 618] width 92 height 18
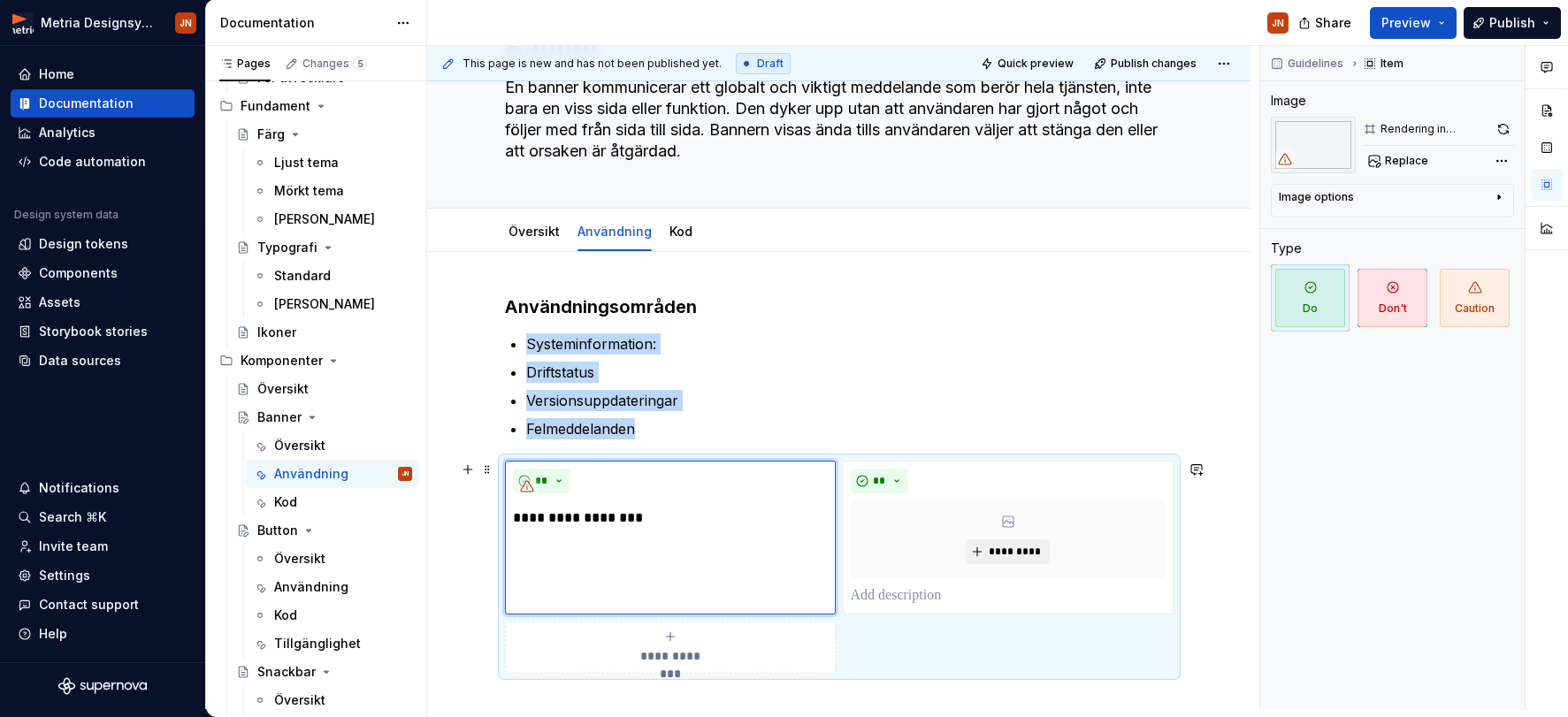
scroll to position [160, 0]
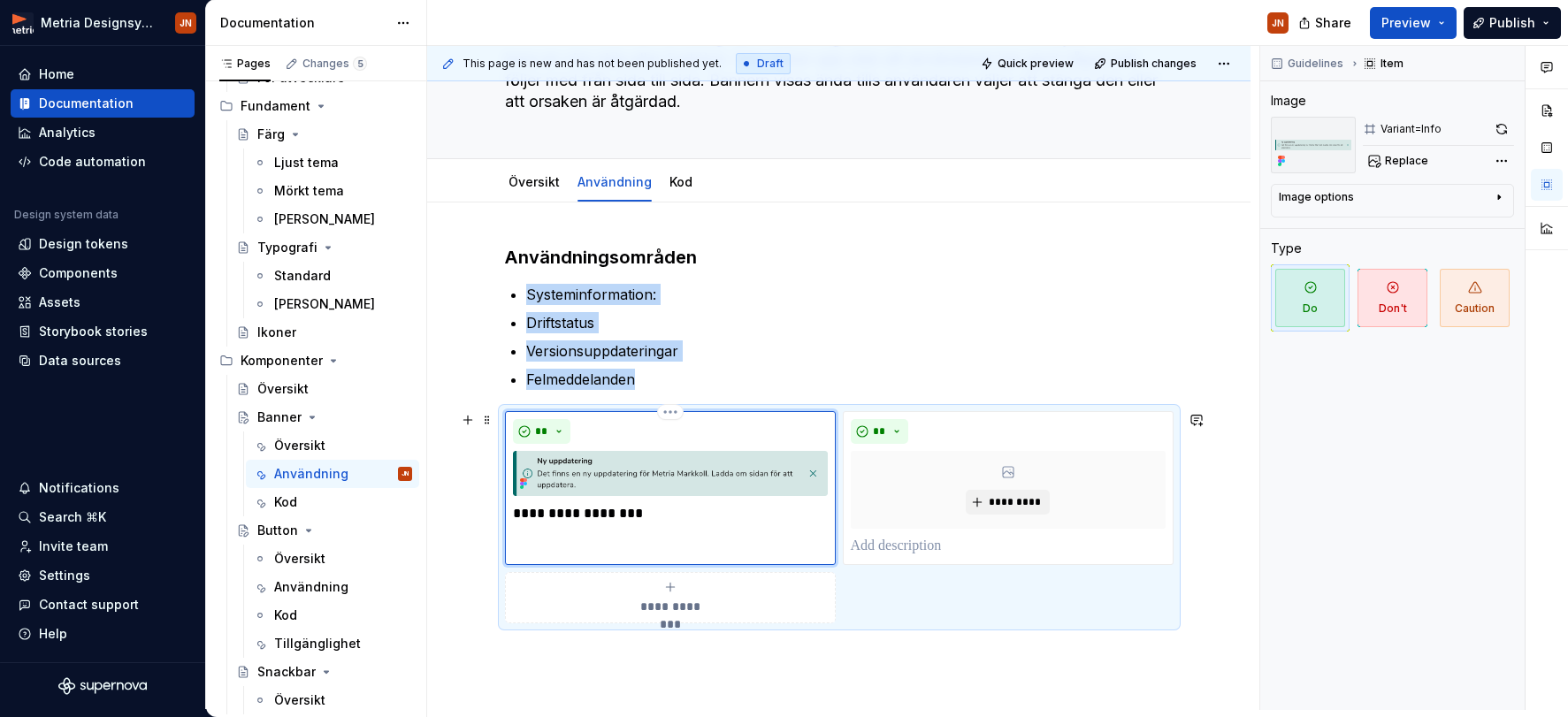
click at [559, 472] on img at bounding box center [669, 473] width 314 height 45
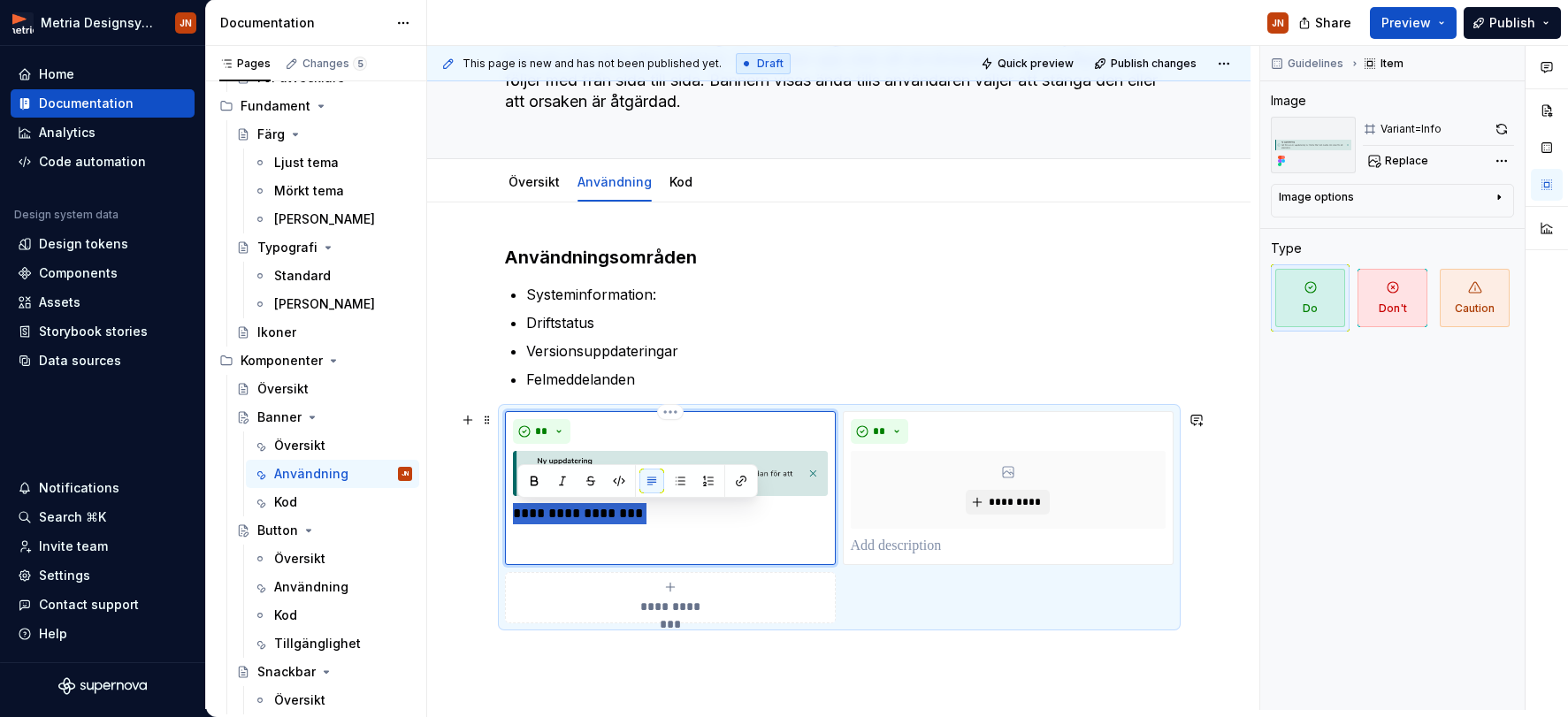
drag, startPoint x: 517, startPoint y: 514, endPoint x: 682, endPoint y: 514, distance: 165.0
click at [682, 514] on p "**********" at bounding box center [669, 514] width 314 height 21
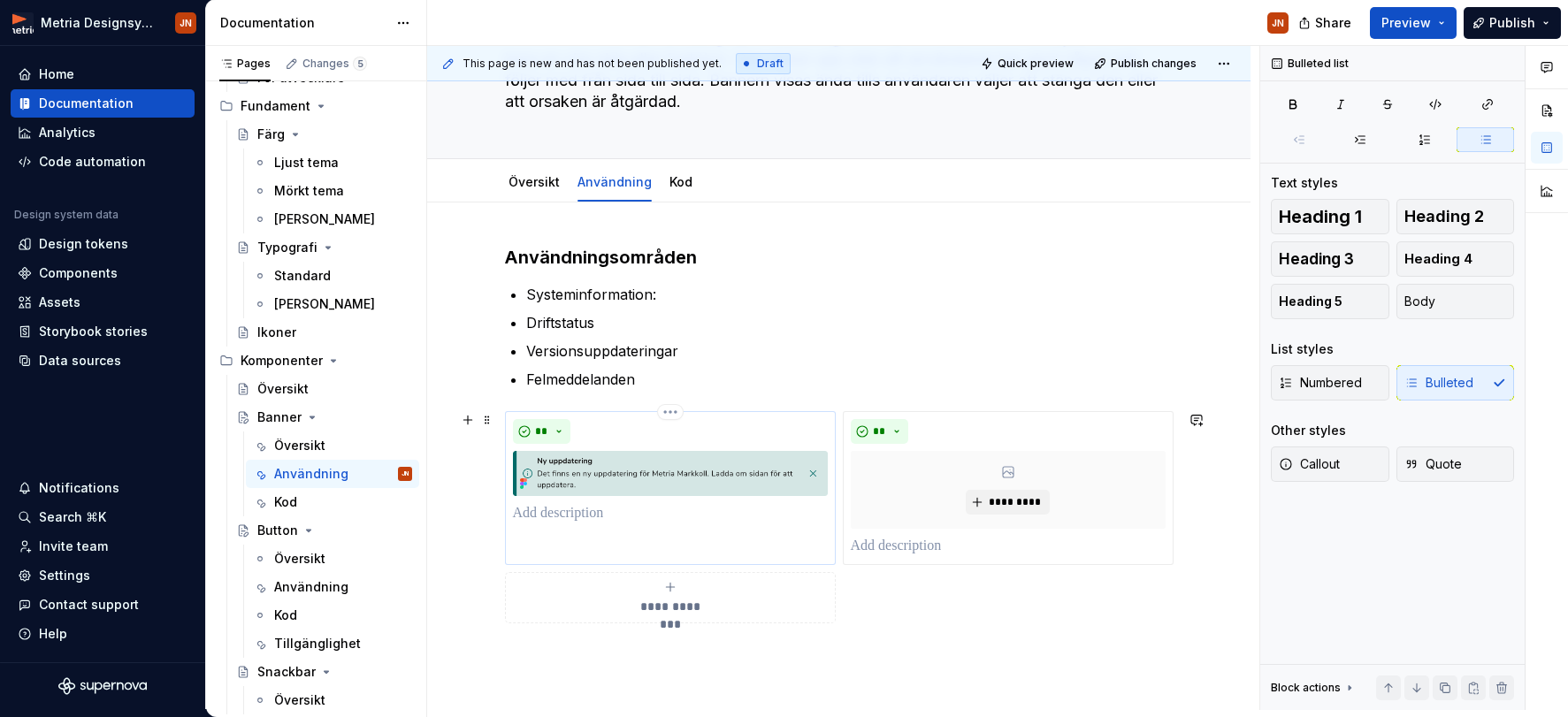
click at [548, 517] on p at bounding box center [669, 514] width 314 height 21
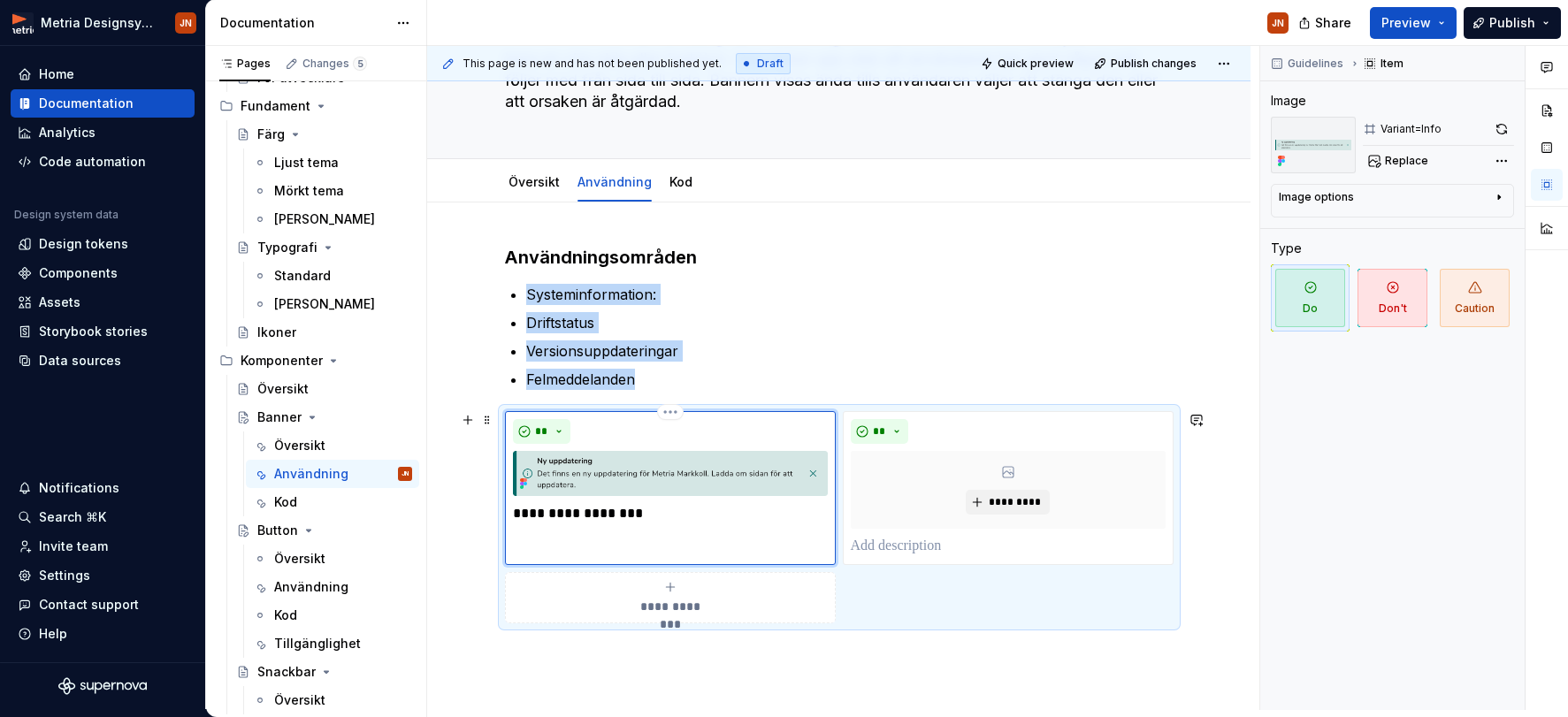
drag, startPoint x: 578, startPoint y: 438, endPoint x: 514, endPoint y: 427, distance: 64.9
click at [577, 437] on div "**" at bounding box center [669, 431] width 314 height 25
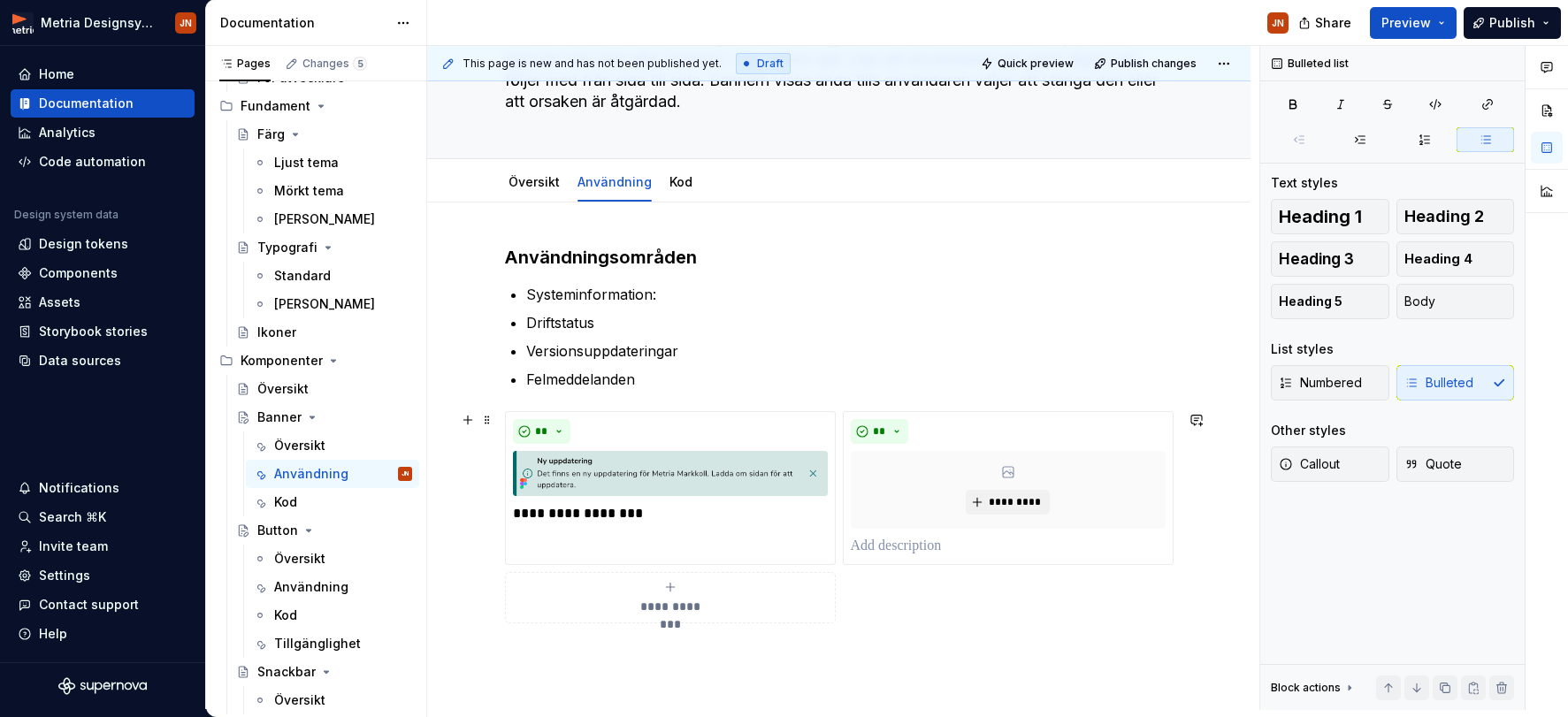
drag, startPoint x: 500, startPoint y: 417, endPoint x: 490, endPoint y: 421, distance: 10.8
click at [498, 418] on div "**********" at bounding box center [843, 378] width 832 height 664
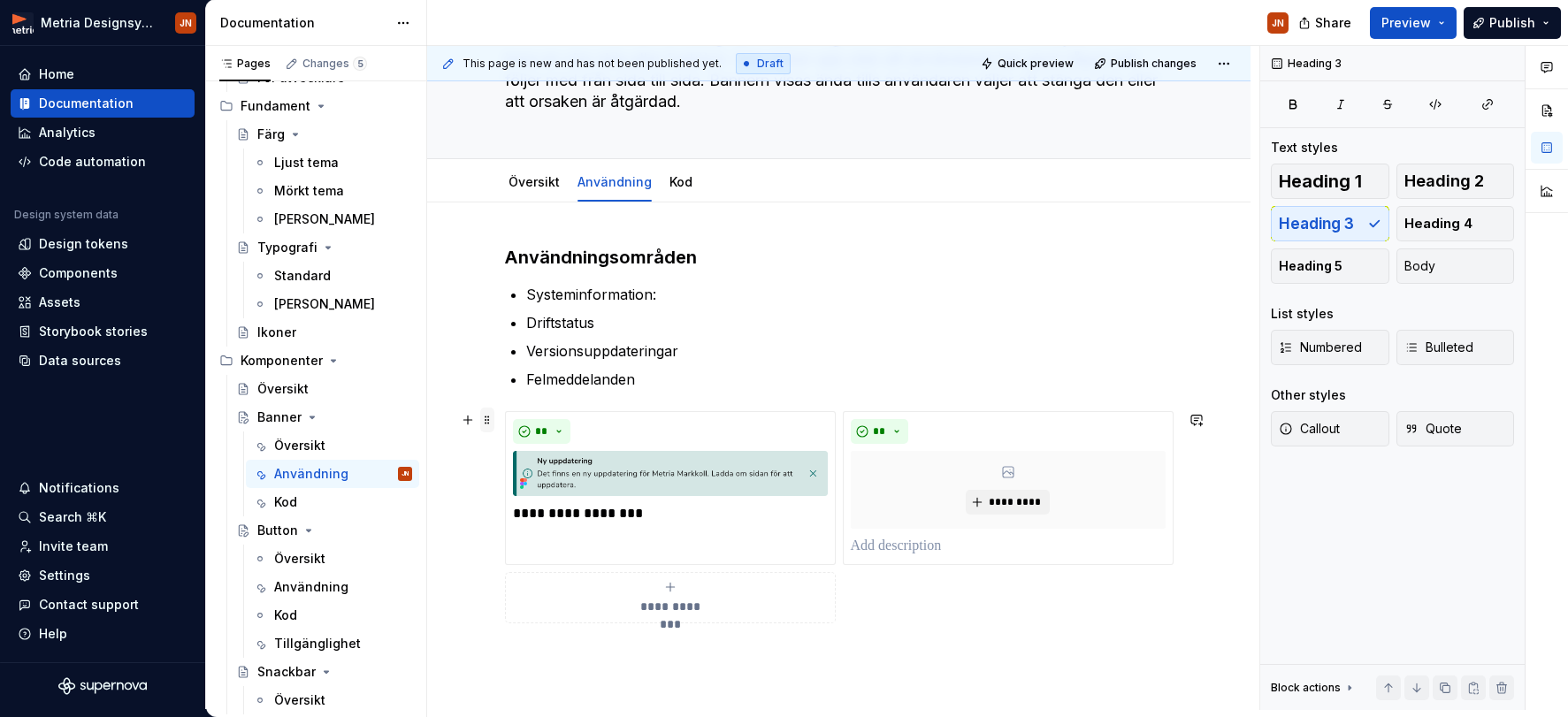
click at [487, 421] on span at bounding box center [487, 420] width 14 height 25
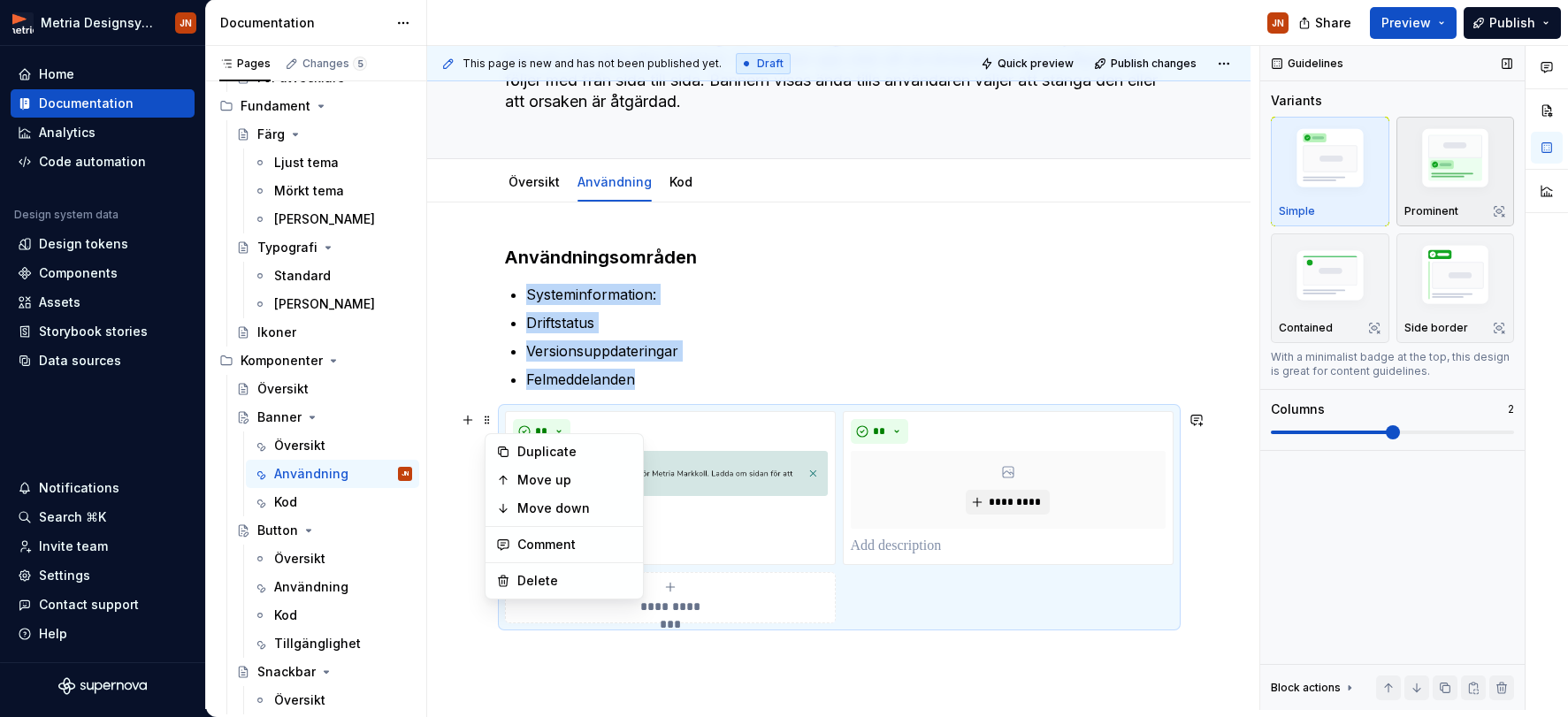
click at [1367, 175] on img "button" at bounding box center [1455, 161] width 103 height 77
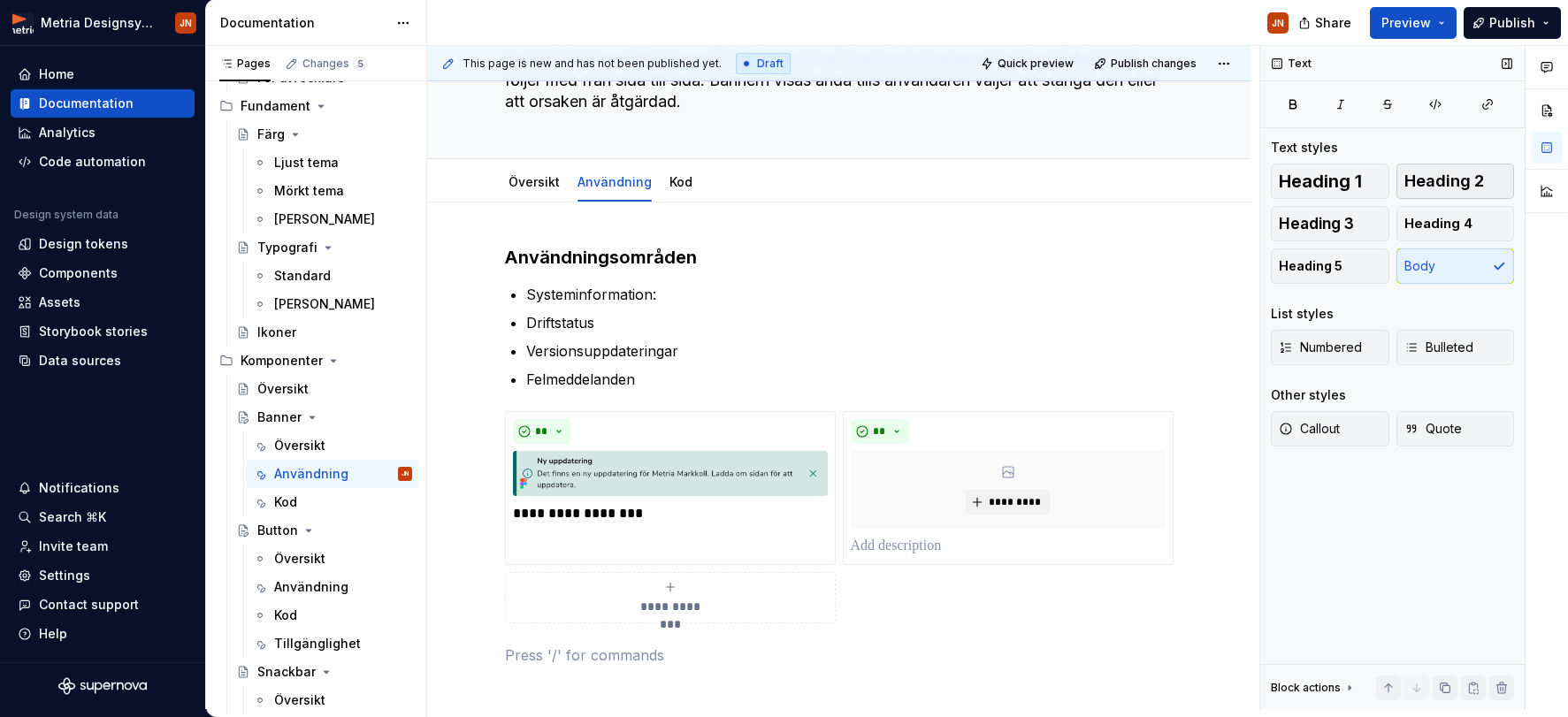
click at [1367, 173] on span "Heading 2" at bounding box center [1444, 181] width 80 height 18
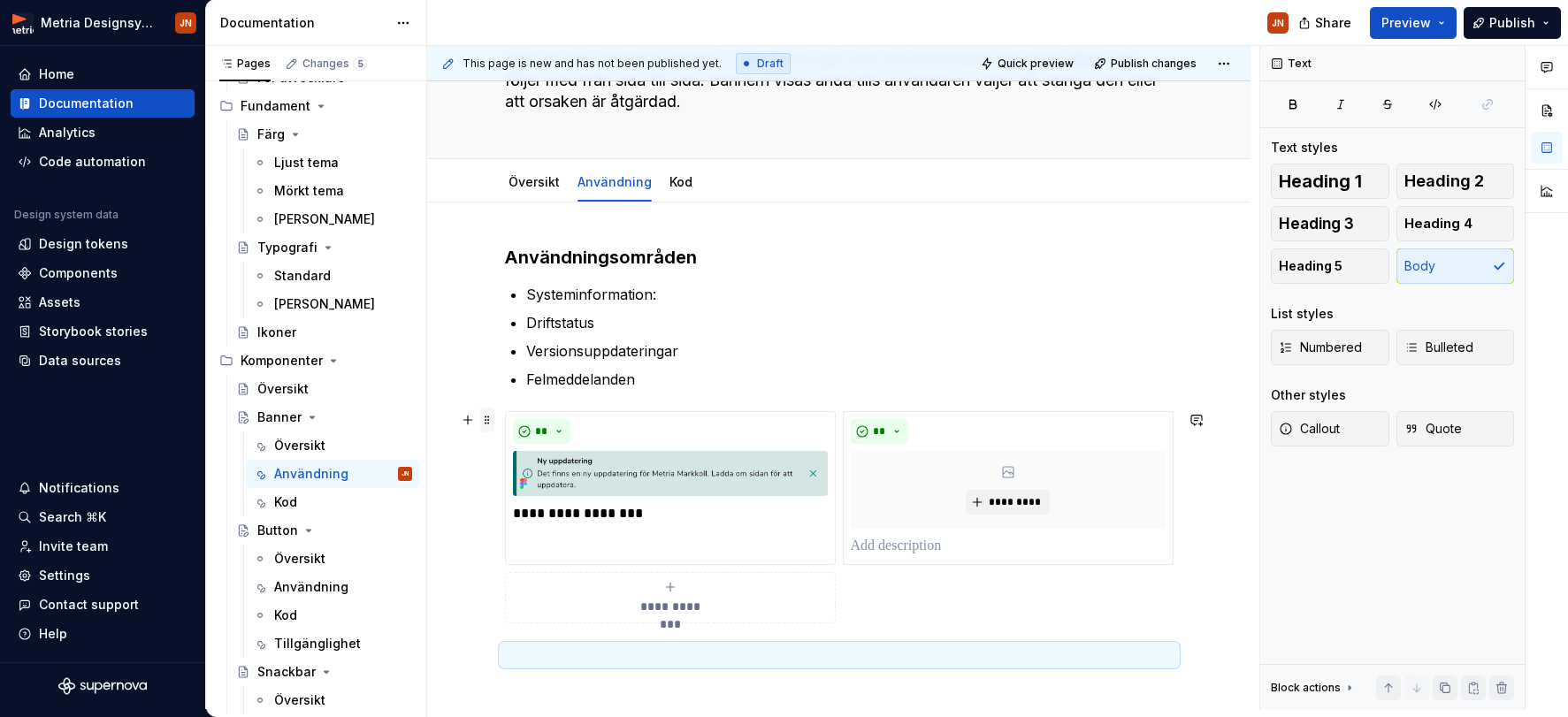
click at [493, 418] on span at bounding box center [487, 420] width 14 height 25
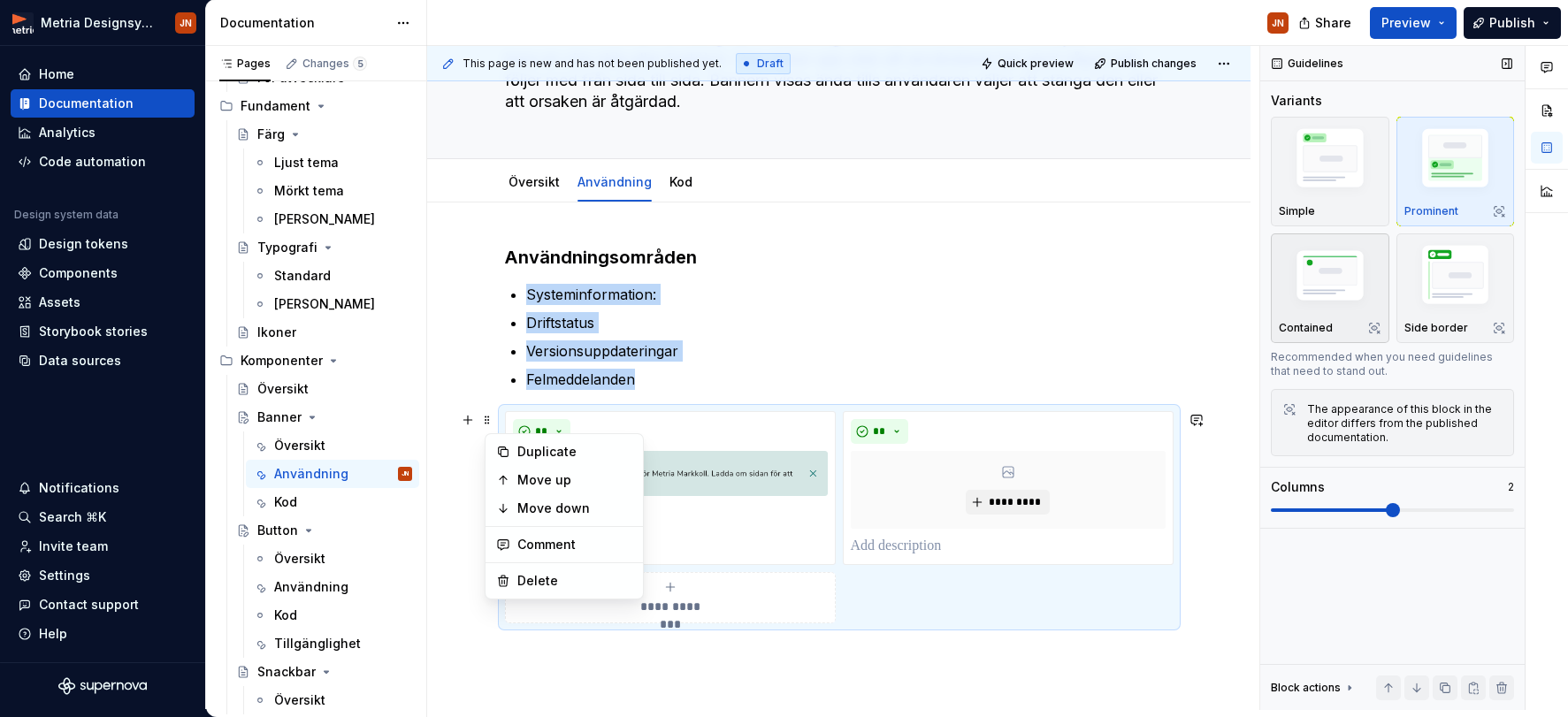
click at [1278, 330] on button "Contained" at bounding box center [1330, 288] width 119 height 109
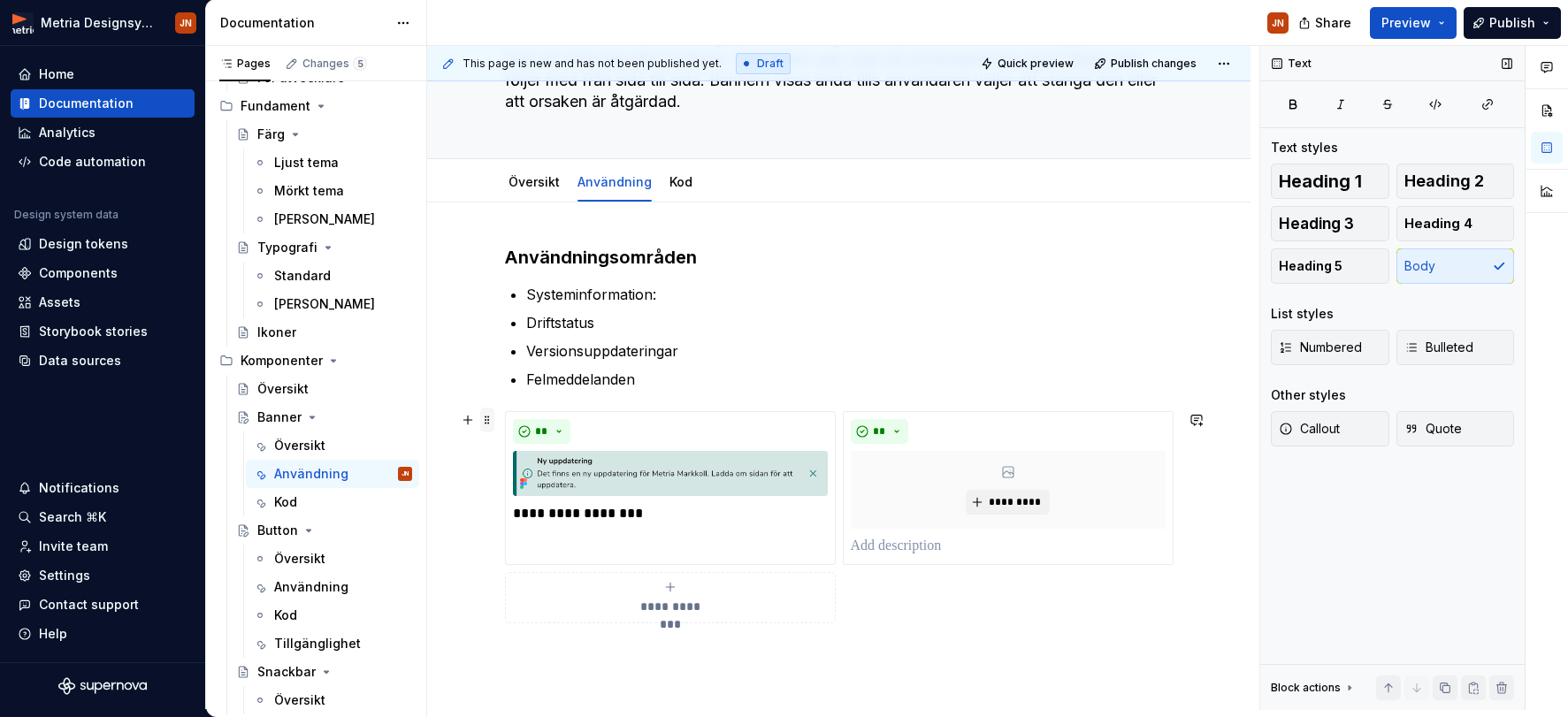
click at [486, 417] on span at bounding box center [487, 420] width 14 height 25
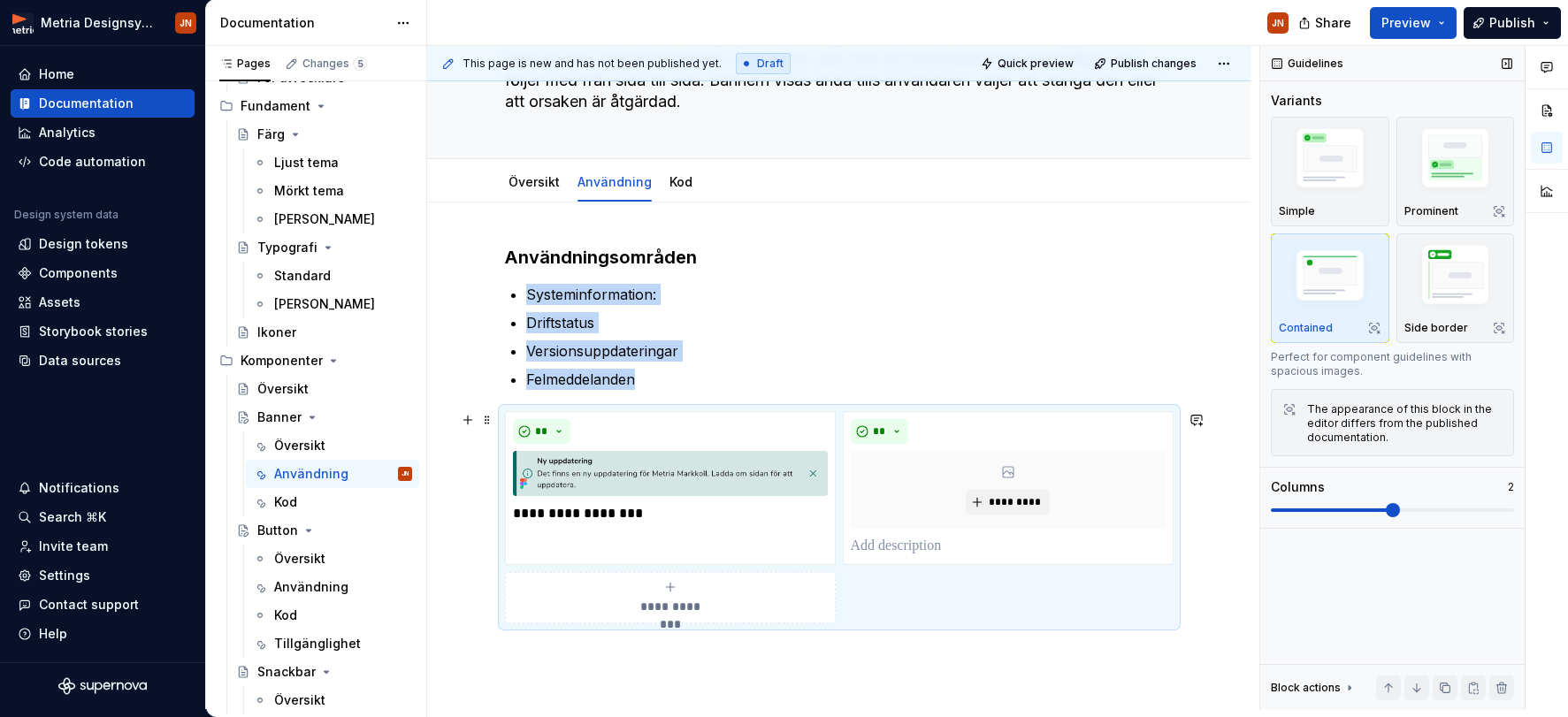
click at [1336, 280] on img "button" at bounding box center [1330, 277] width 103 height 69
click at [1367, 277] on img "button" at bounding box center [1455, 277] width 103 height 77
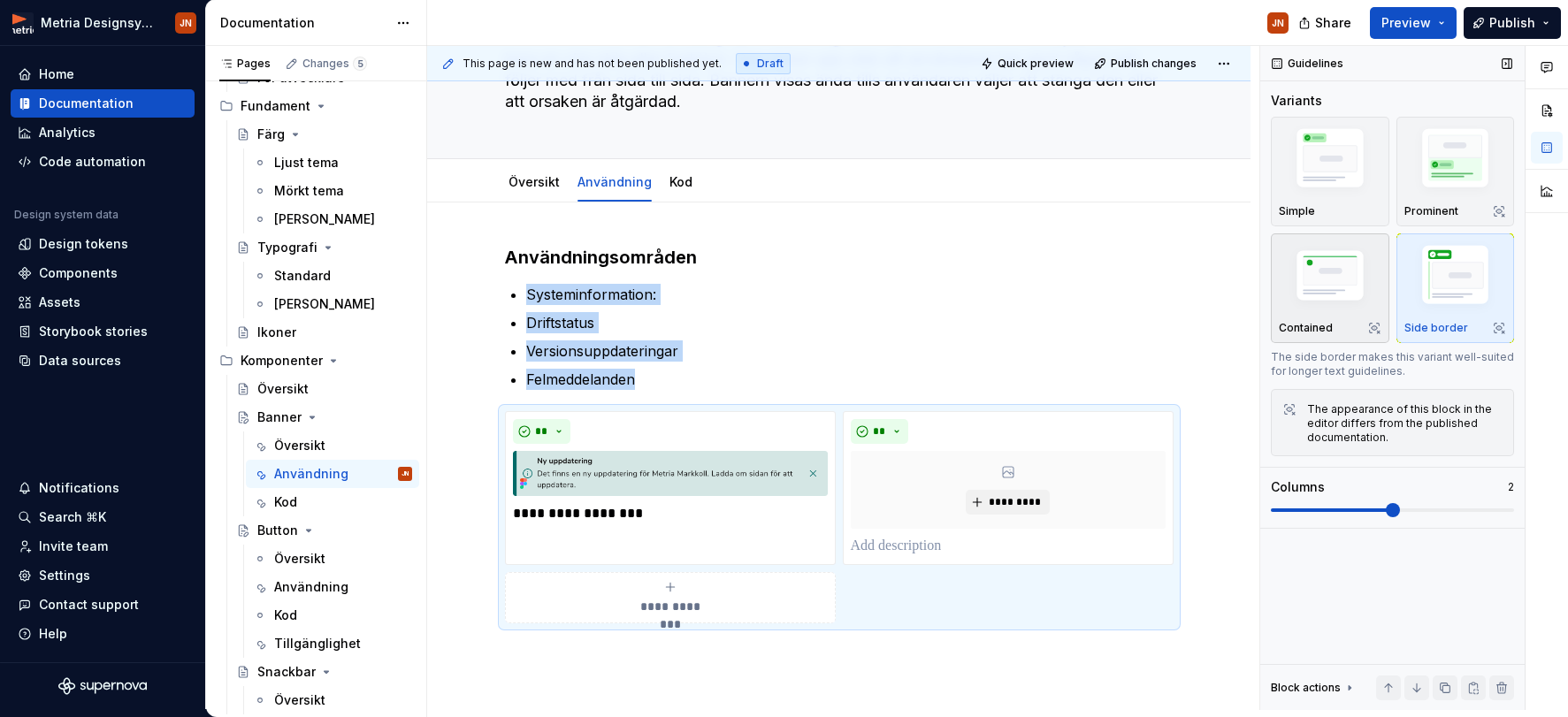
click at [1343, 276] on img "button" at bounding box center [1330, 277] width 103 height 69
click at [1367, 196] on img "button" at bounding box center [1455, 161] width 103 height 77
click at [1348, 186] on img "button" at bounding box center [1330, 161] width 103 height 77
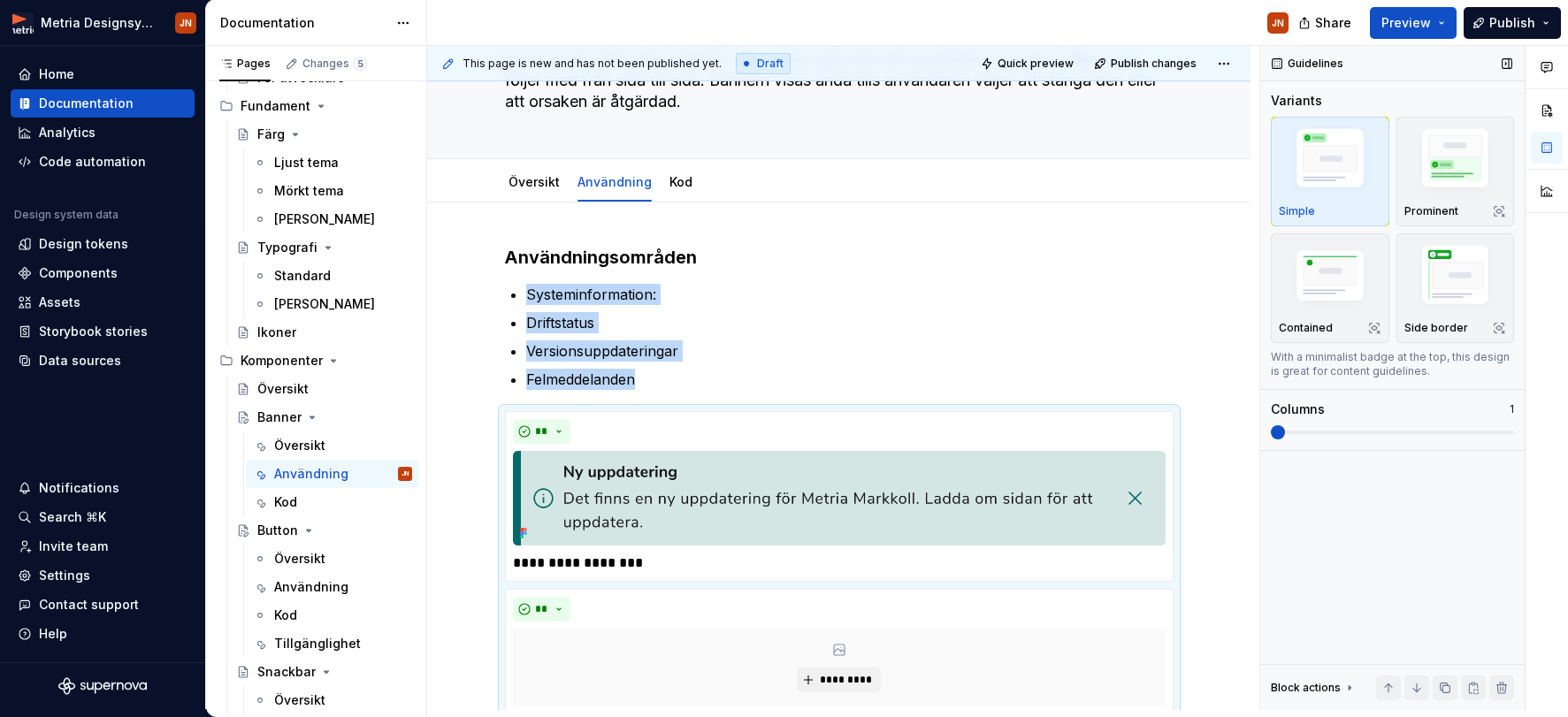
scroll to position [250, 0]
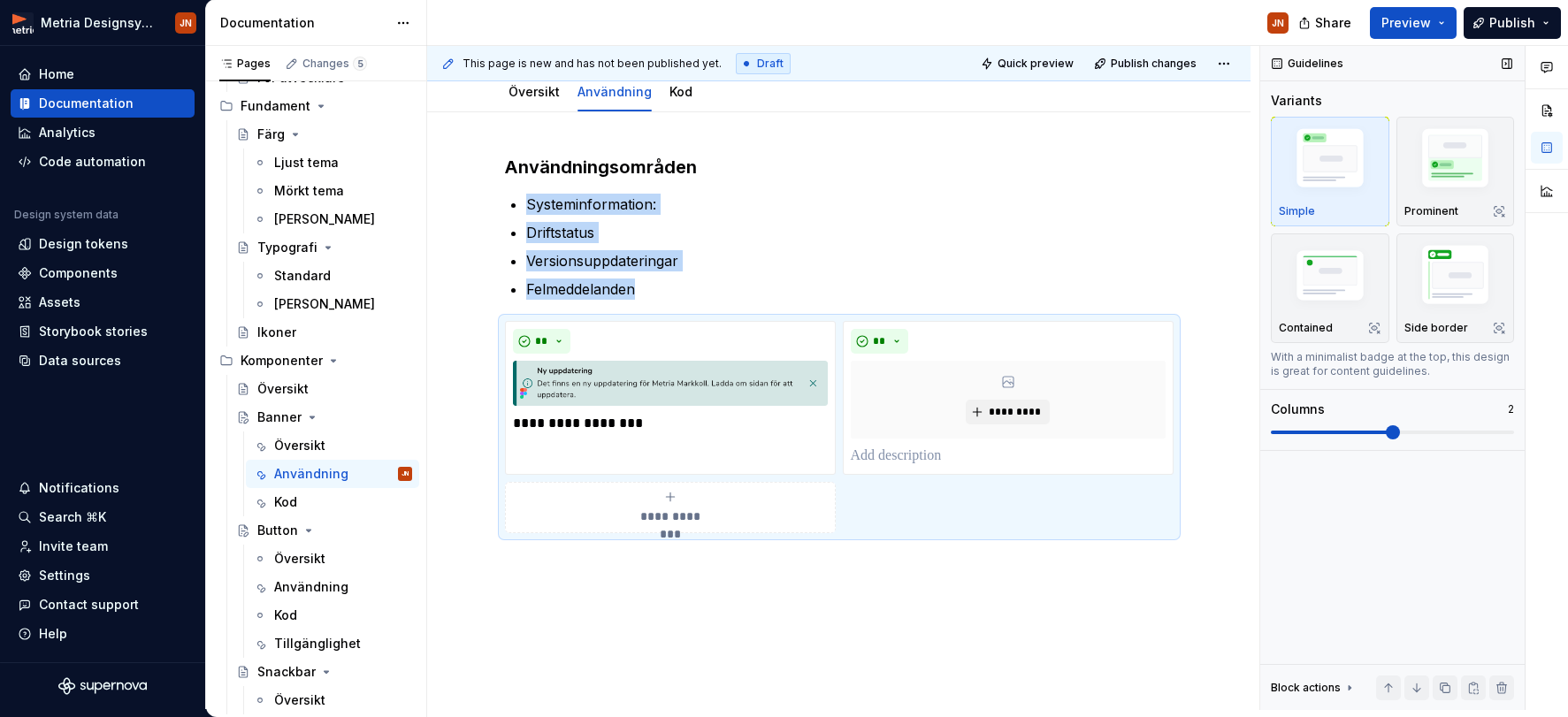
click at [1353, 434] on span at bounding box center [1392, 432] width 243 height 14
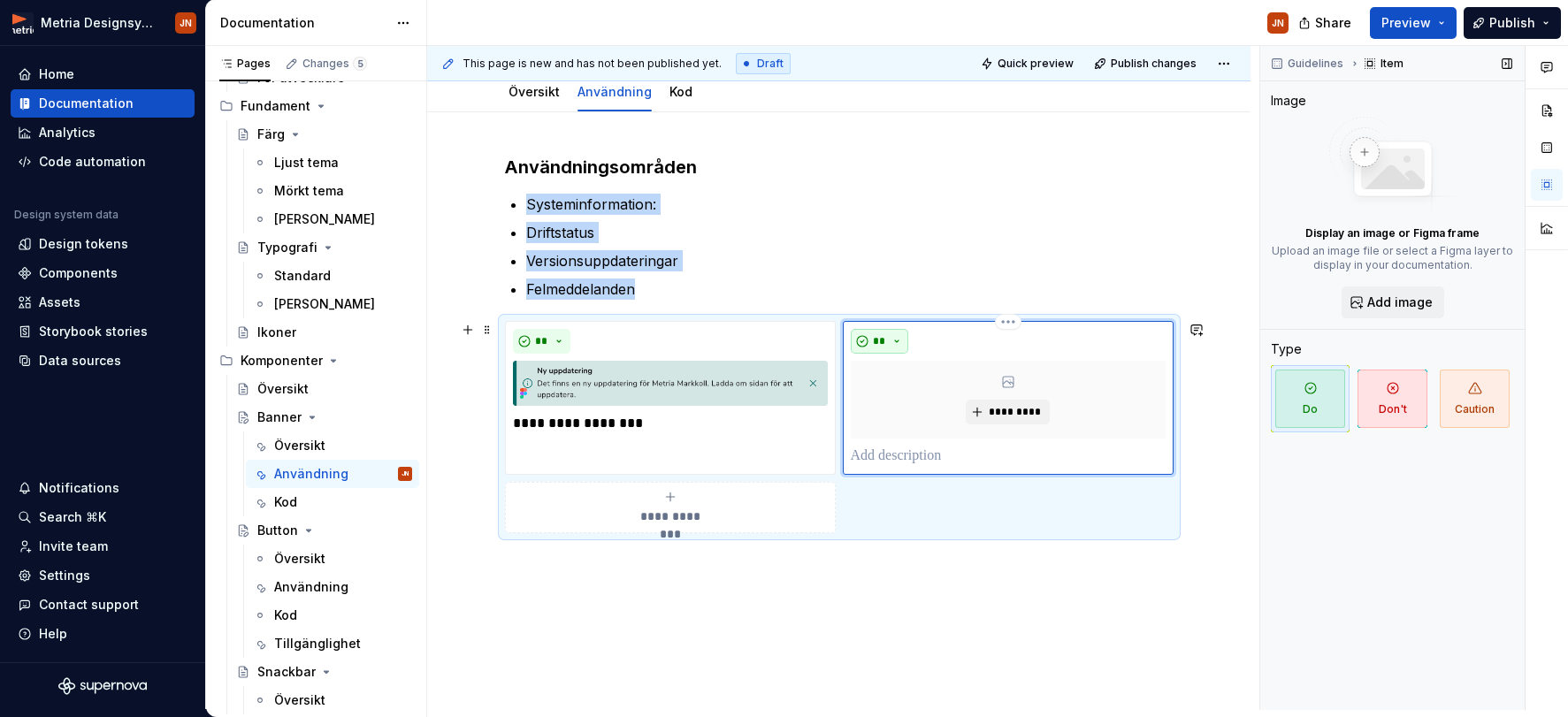
click at [886, 339] on span "**" at bounding box center [879, 340] width 14 height 14
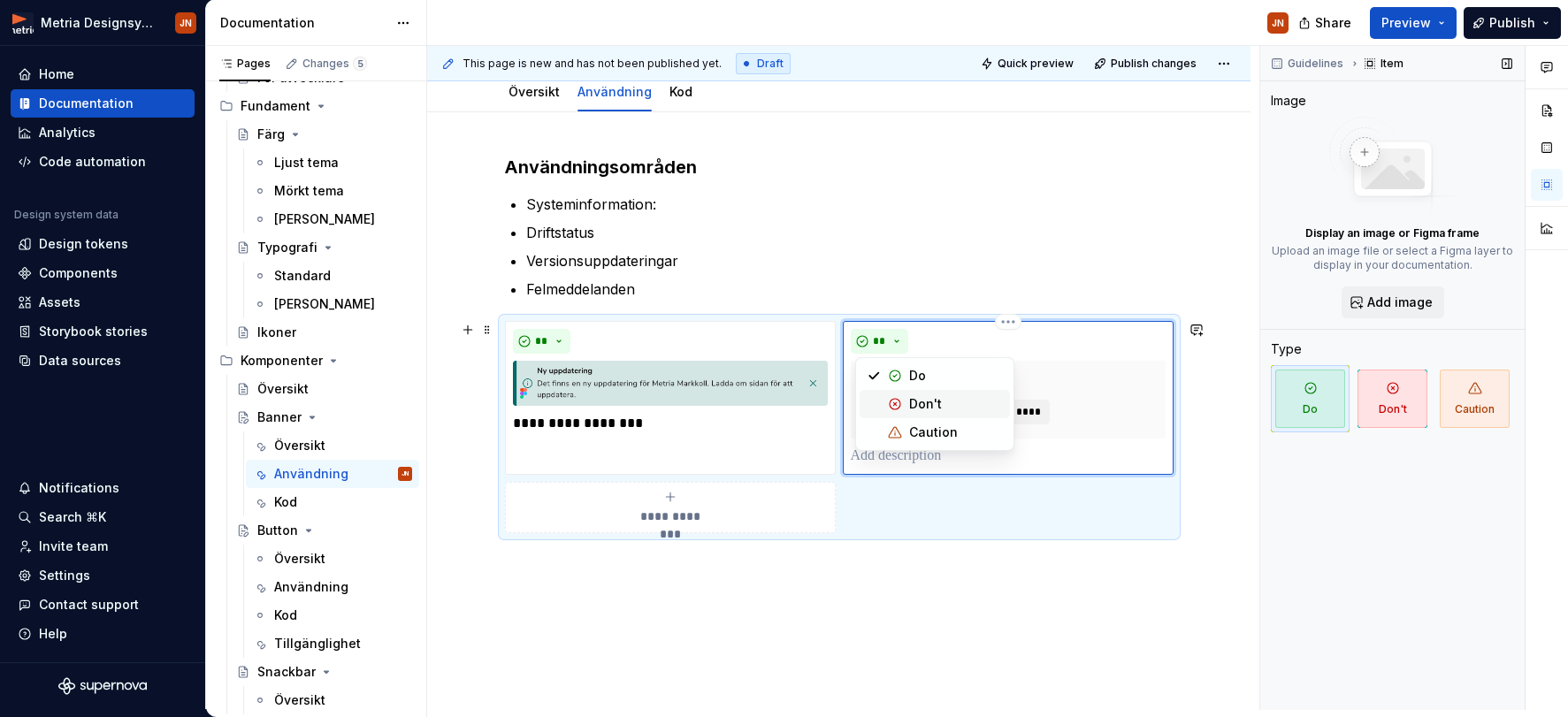
click at [908, 400] on span "Don't" at bounding box center [935, 404] width 150 height 29
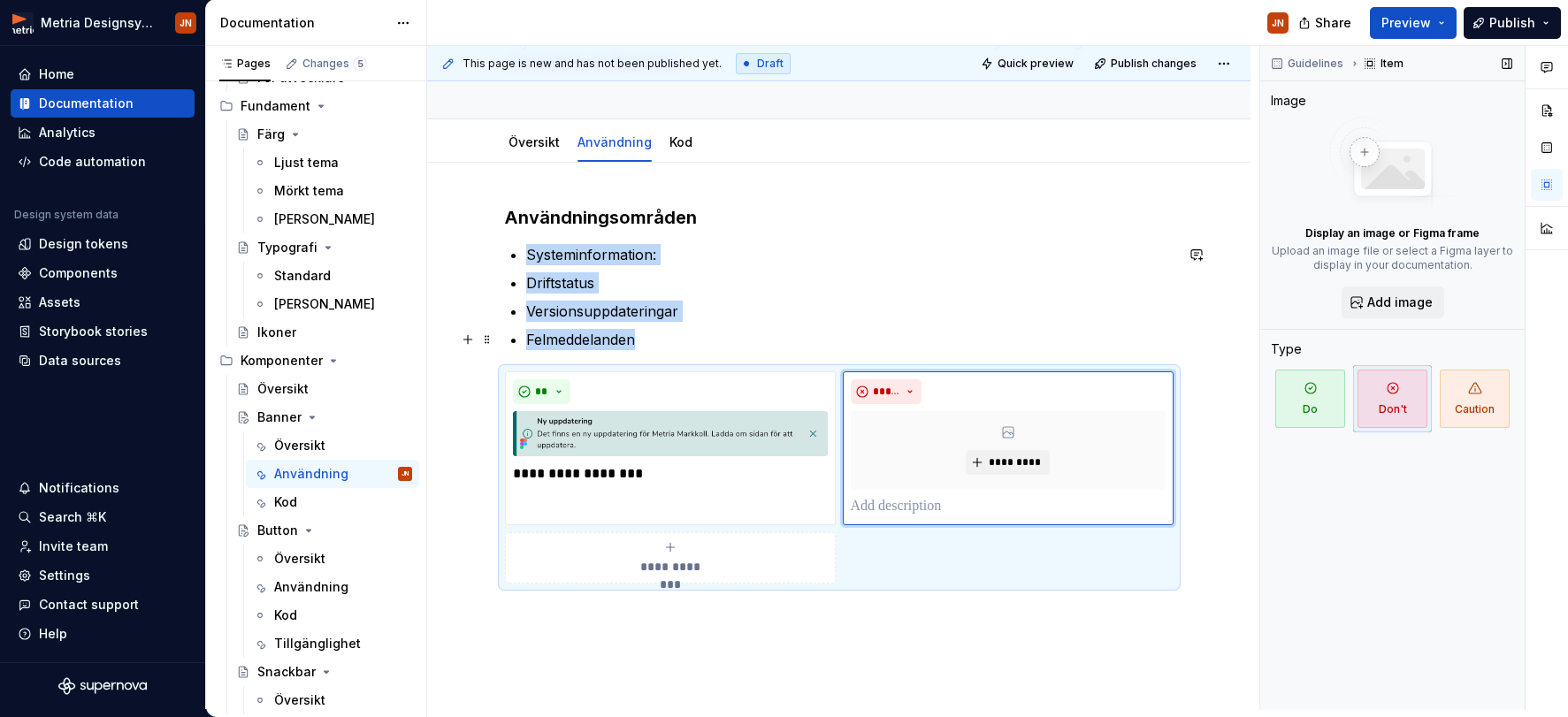
scroll to position [197, 0]
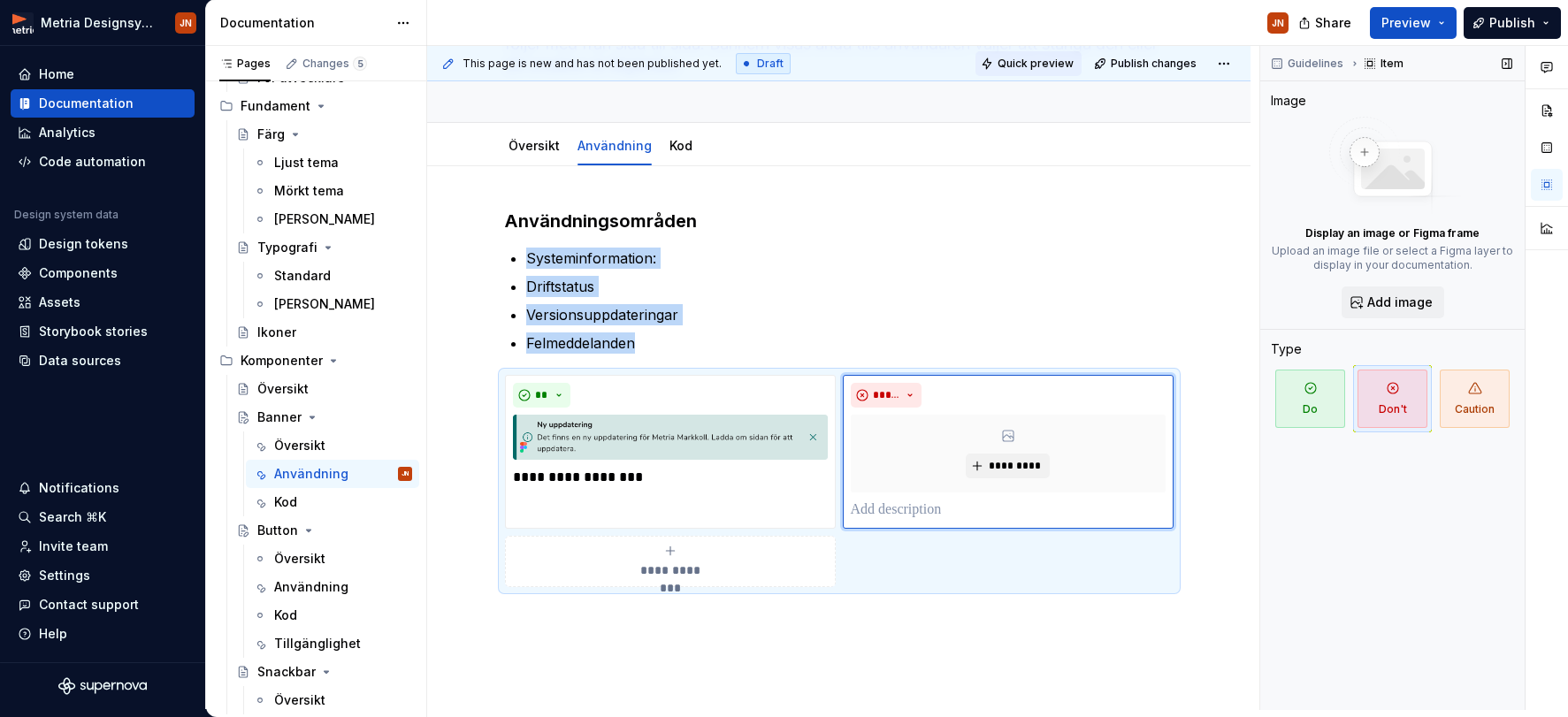
click at [1046, 63] on span "Quick preview" at bounding box center [1036, 63] width 76 height 14
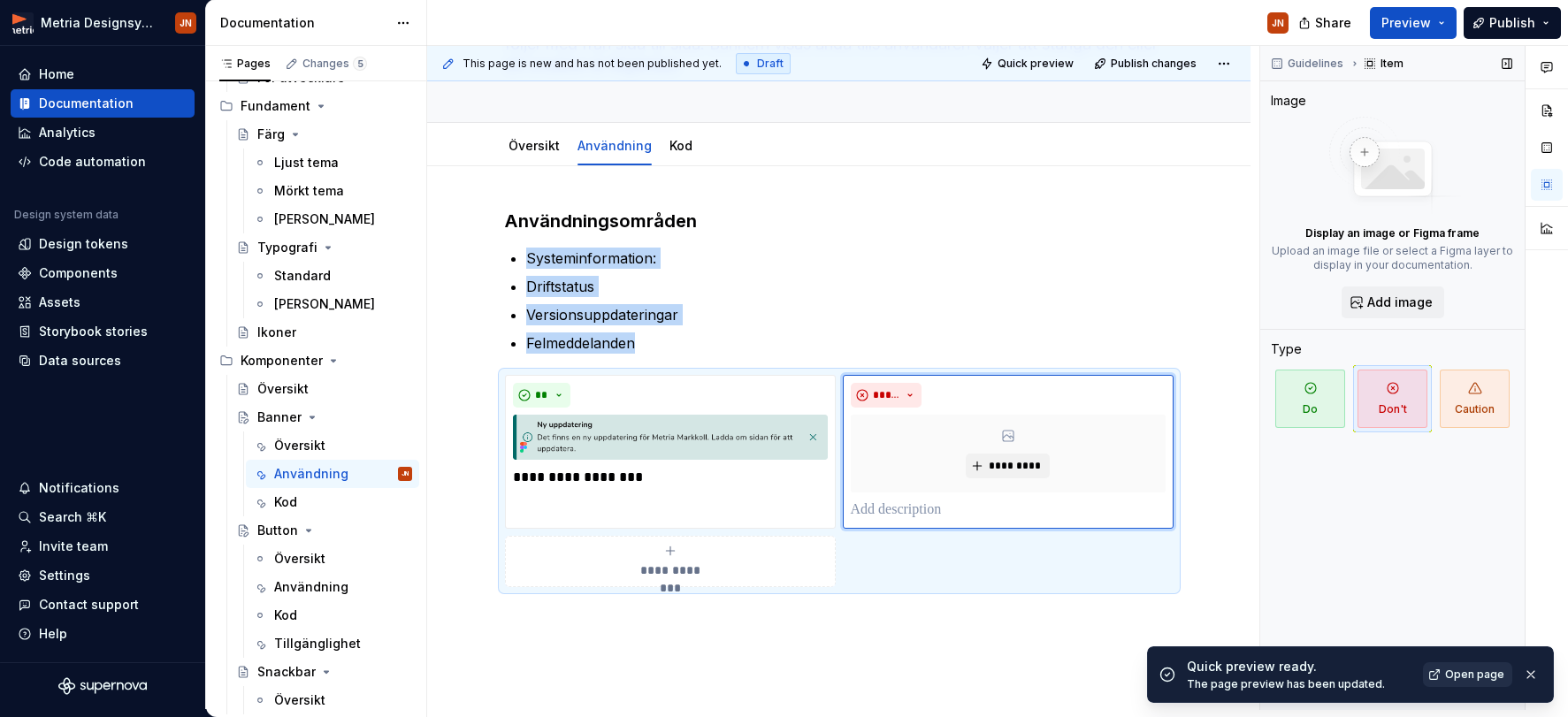
click at [1367, 682] on link "Open page" at bounding box center [1467, 674] width 89 height 25
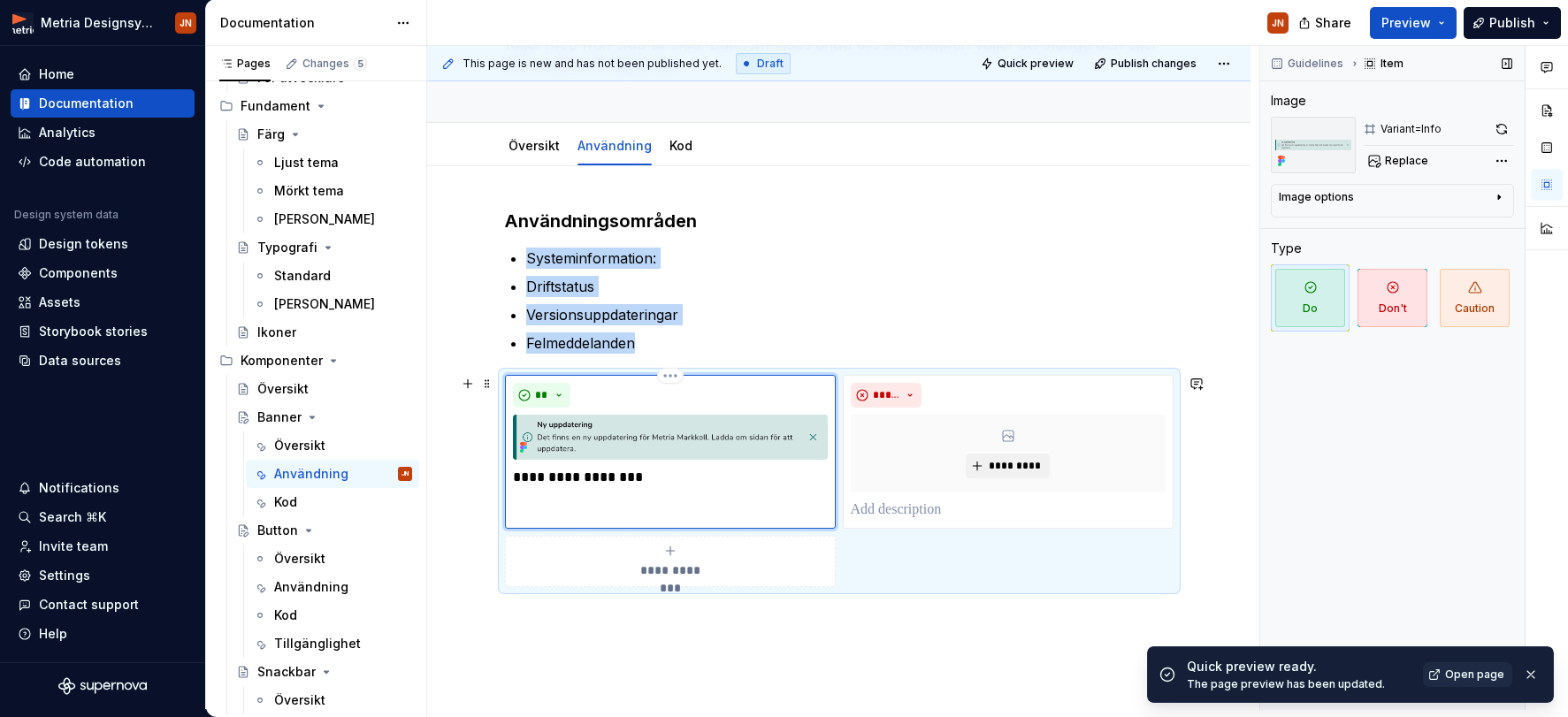
click at [669, 429] on img at bounding box center [669, 437] width 314 height 45
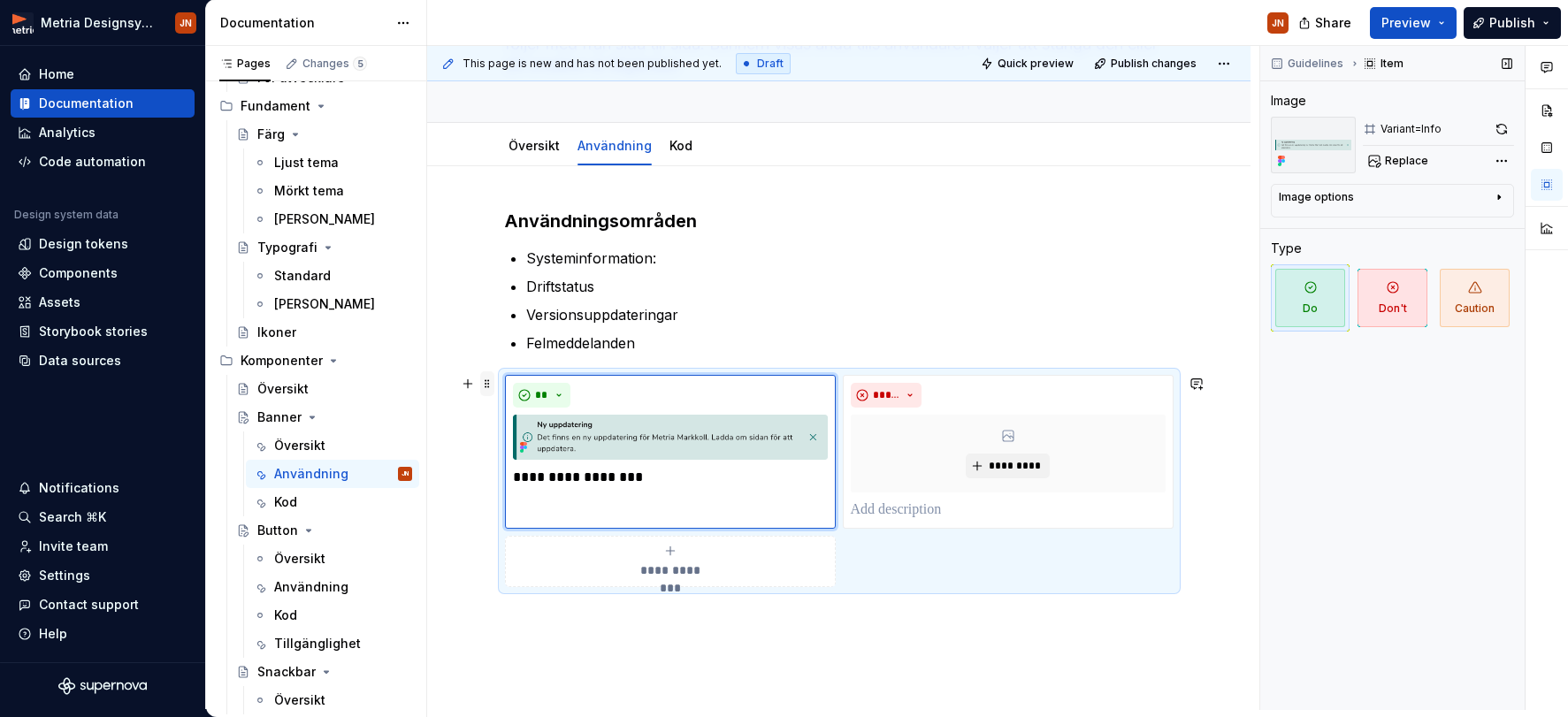
click at [490, 380] on span at bounding box center [487, 384] width 14 height 25
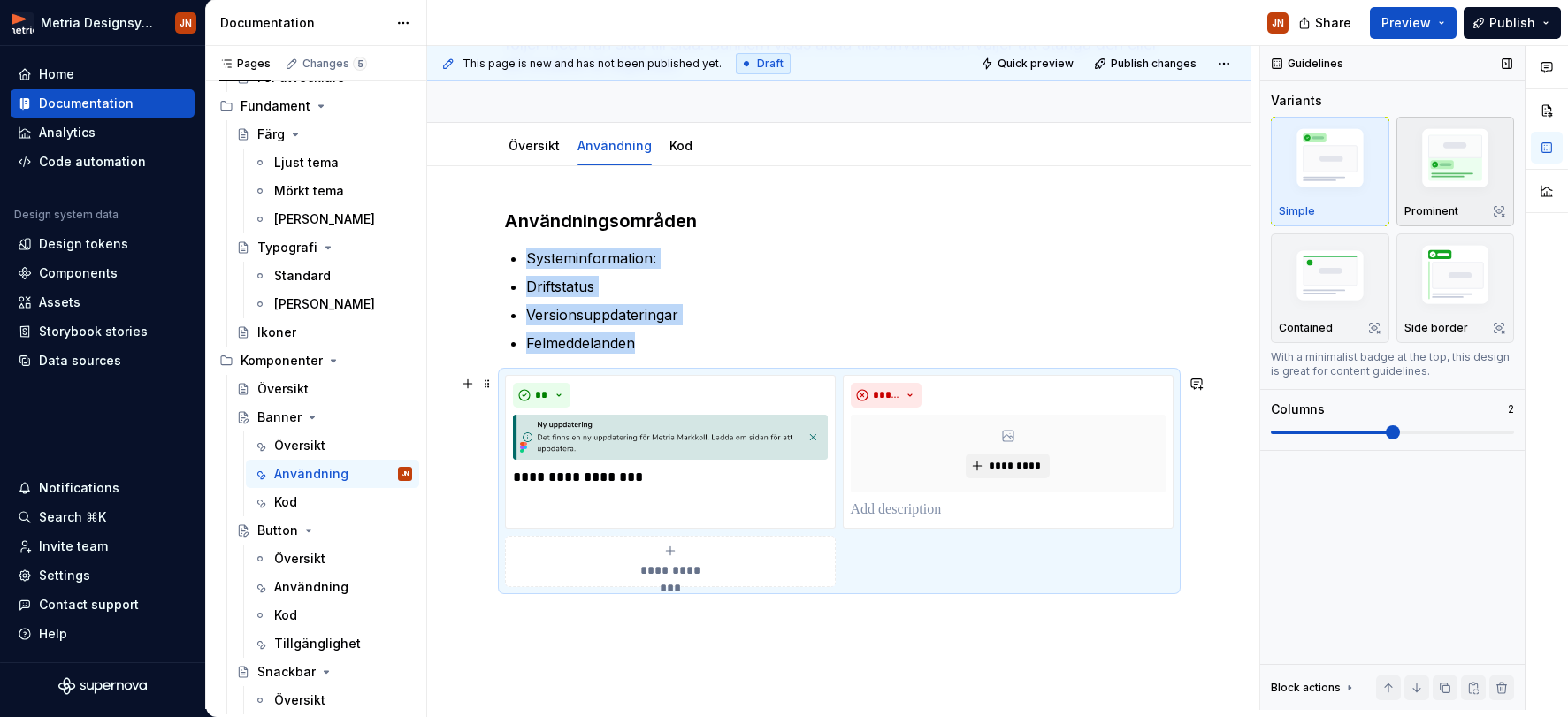
click at [1367, 182] on img "button" at bounding box center [1455, 161] width 103 height 77
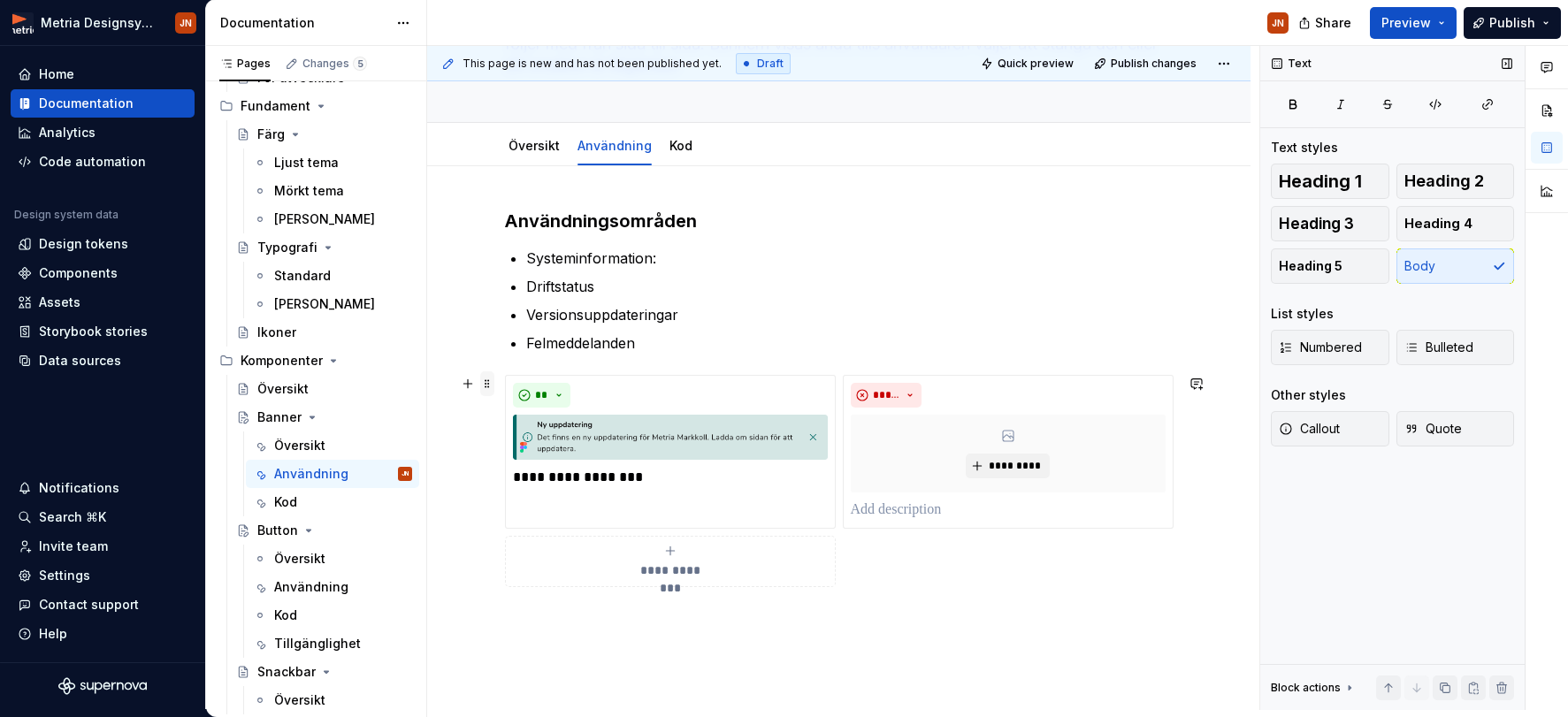
click at [487, 381] on span at bounding box center [487, 384] width 14 height 25
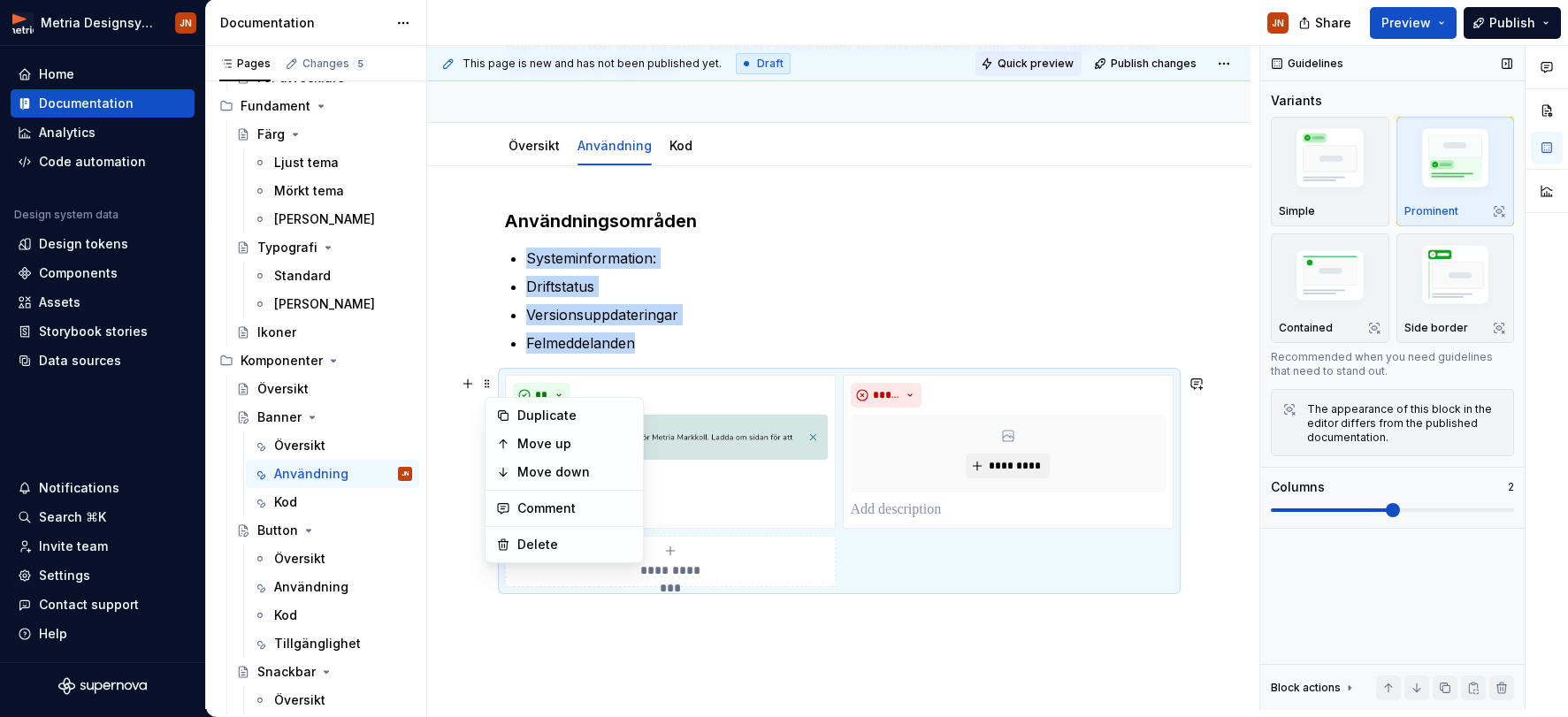
click at [1028, 63] on span "Quick preview" at bounding box center [1036, 63] width 76 height 14
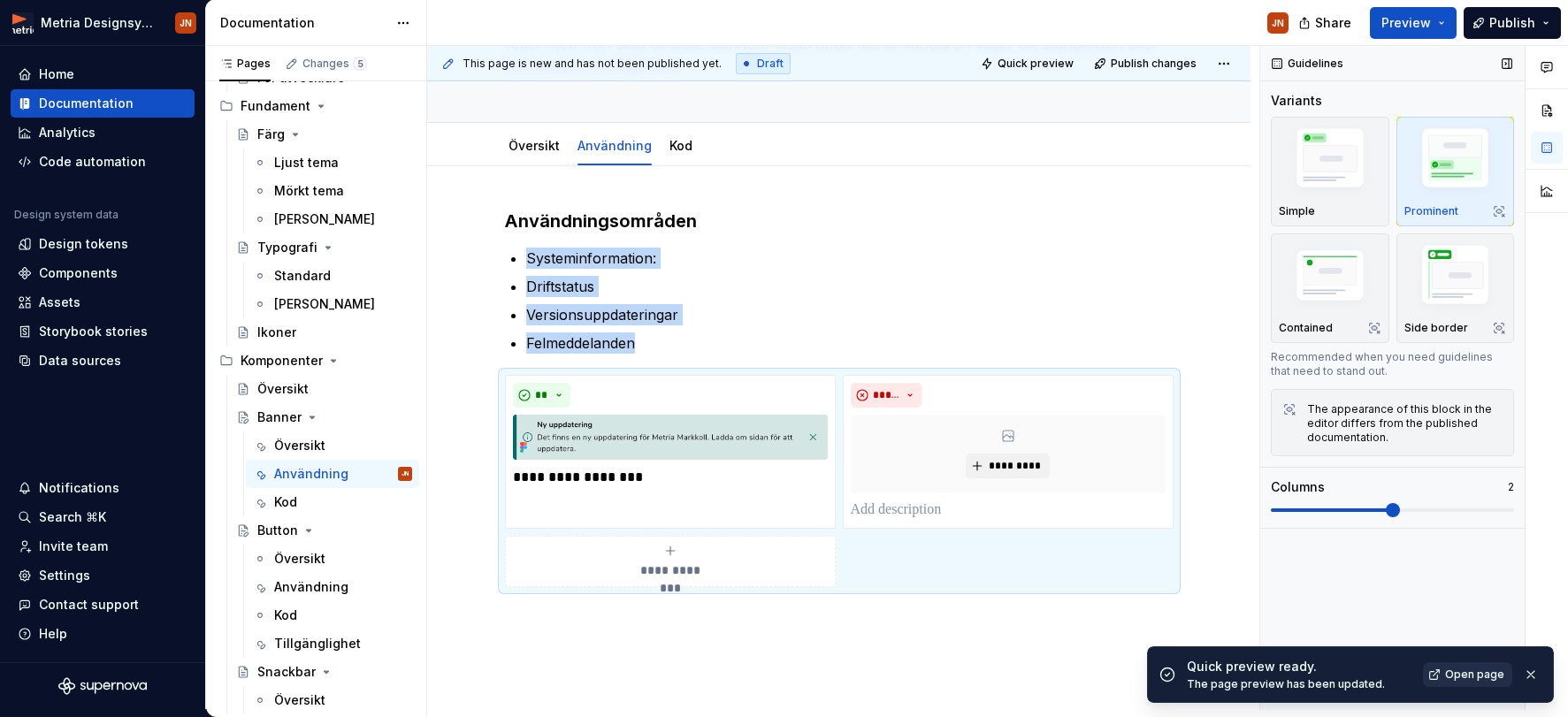
click at [1367, 673] on span "Open page" at bounding box center [1474, 674] width 59 height 14
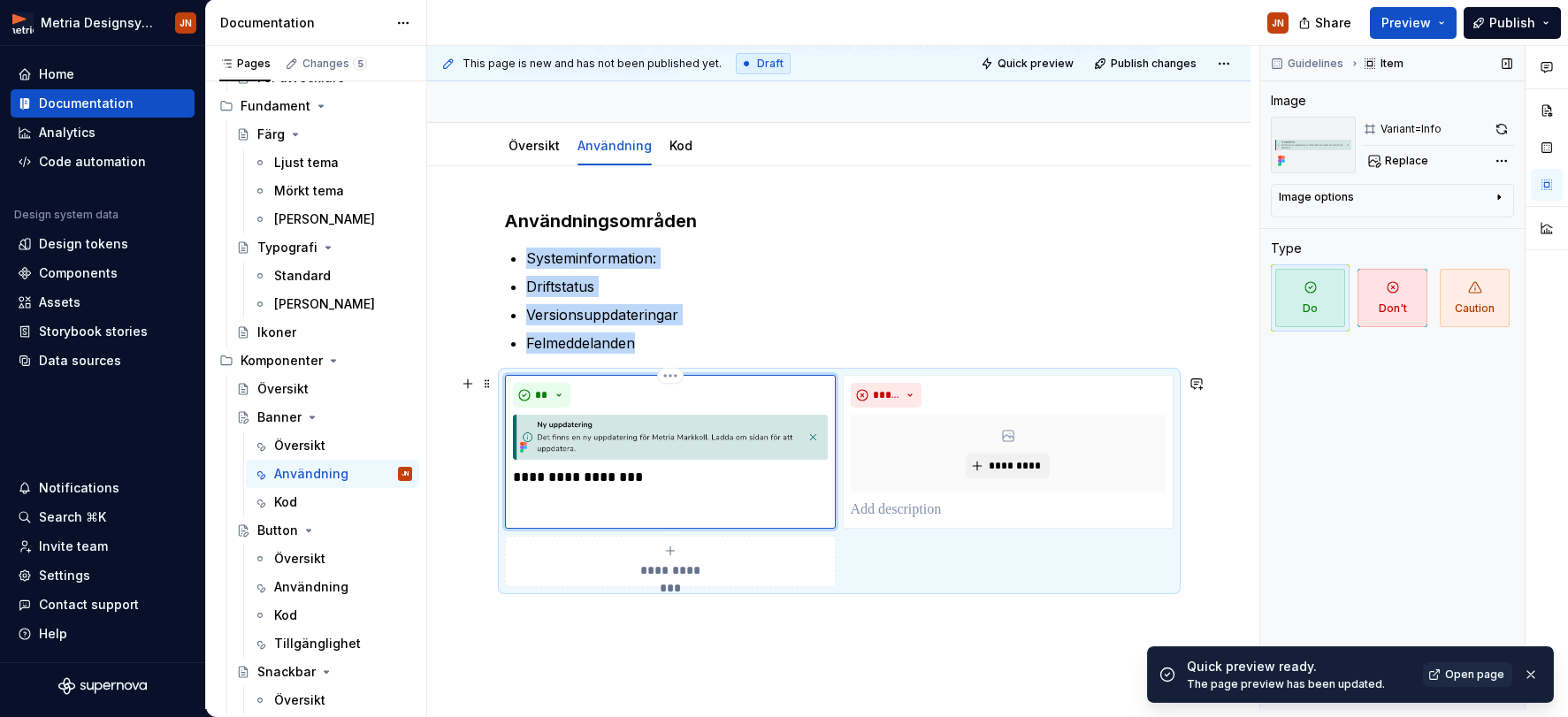
click at [612, 447] on img at bounding box center [669, 437] width 314 height 45
click at [1367, 201] on div "Image options" at bounding box center [1385, 200] width 213 height 21
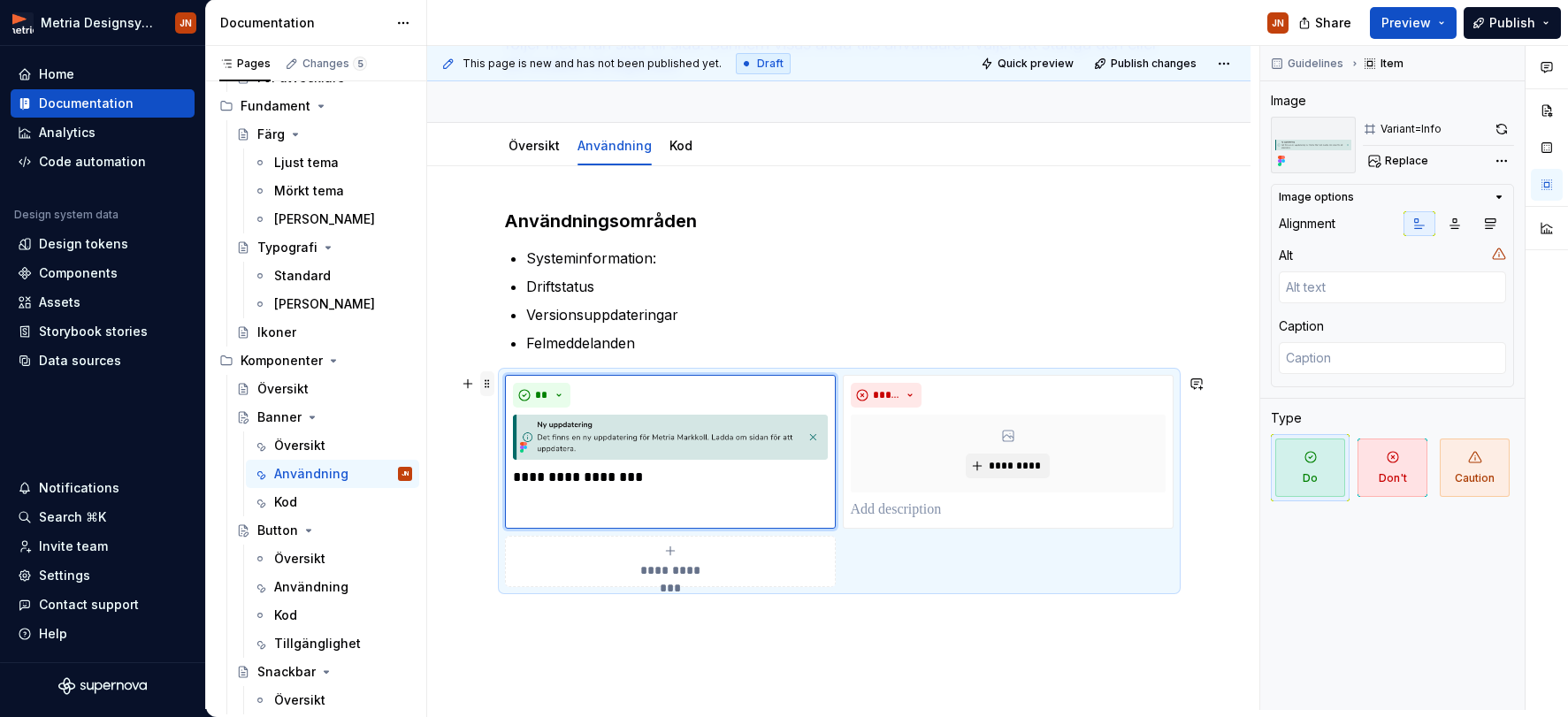
click at [493, 383] on span at bounding box center [487, 384] width 14 height 25
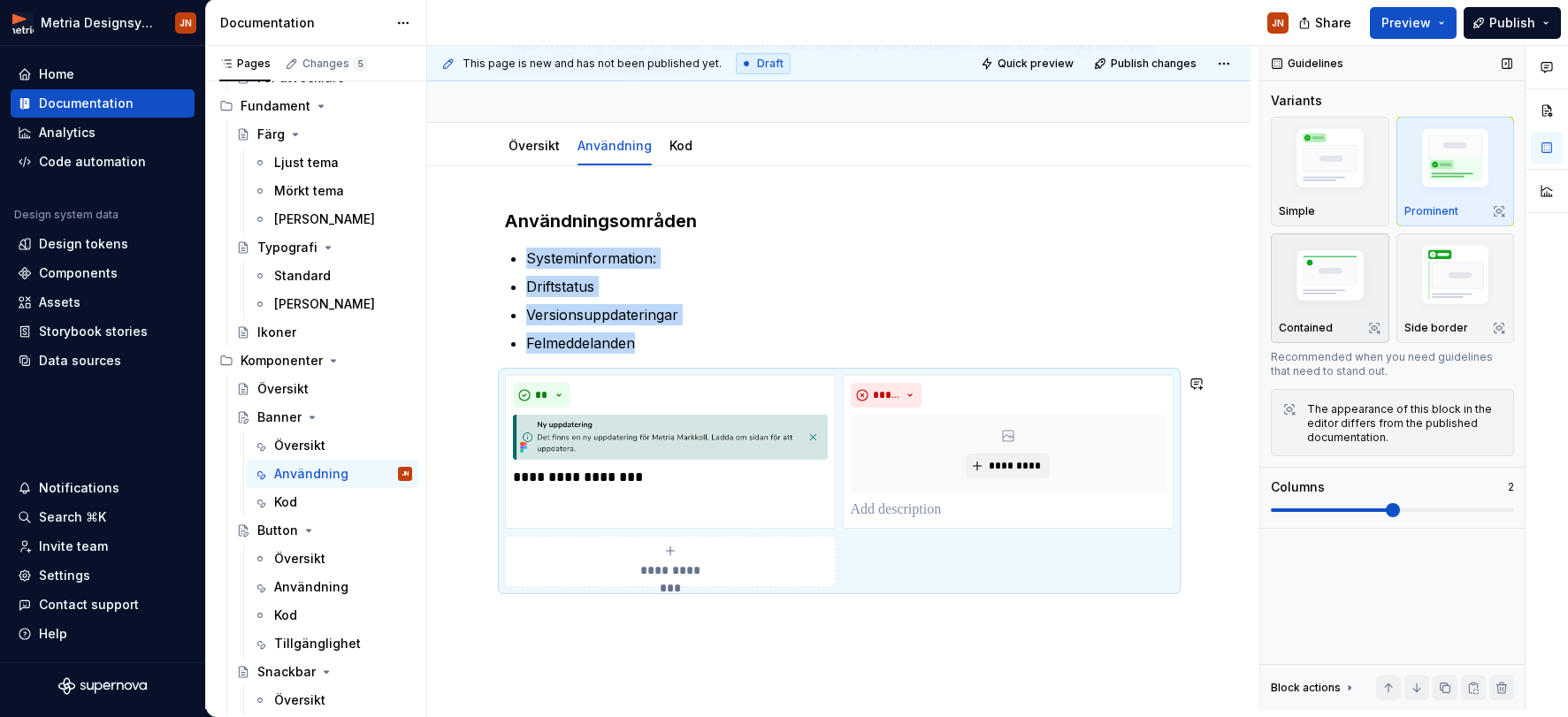
click at [1348, 301] on img "button" at bounding box center [1330, 277] width 103 height 69
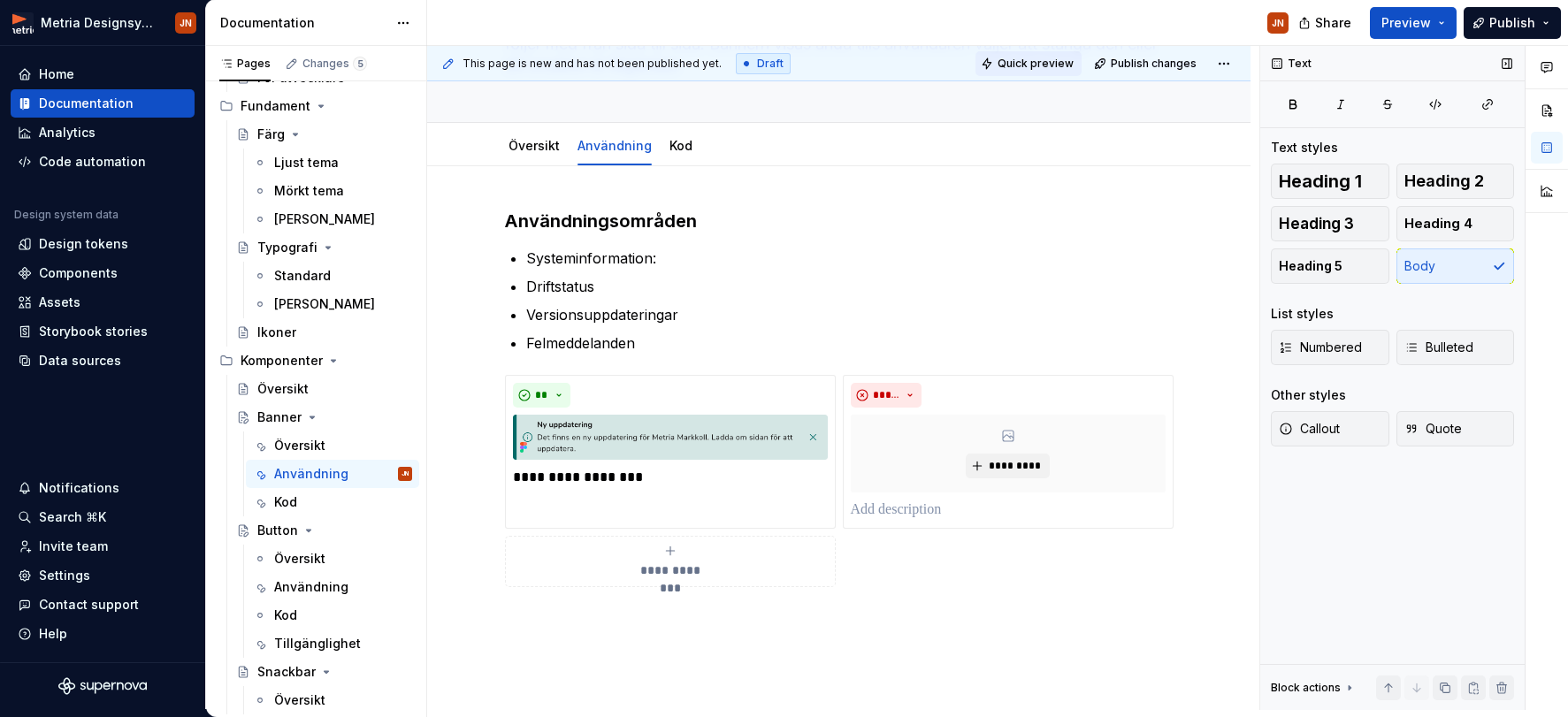
click at [1059, 58] on span "Quick preview" at bounding box center [1036, 63] width 76 height 14
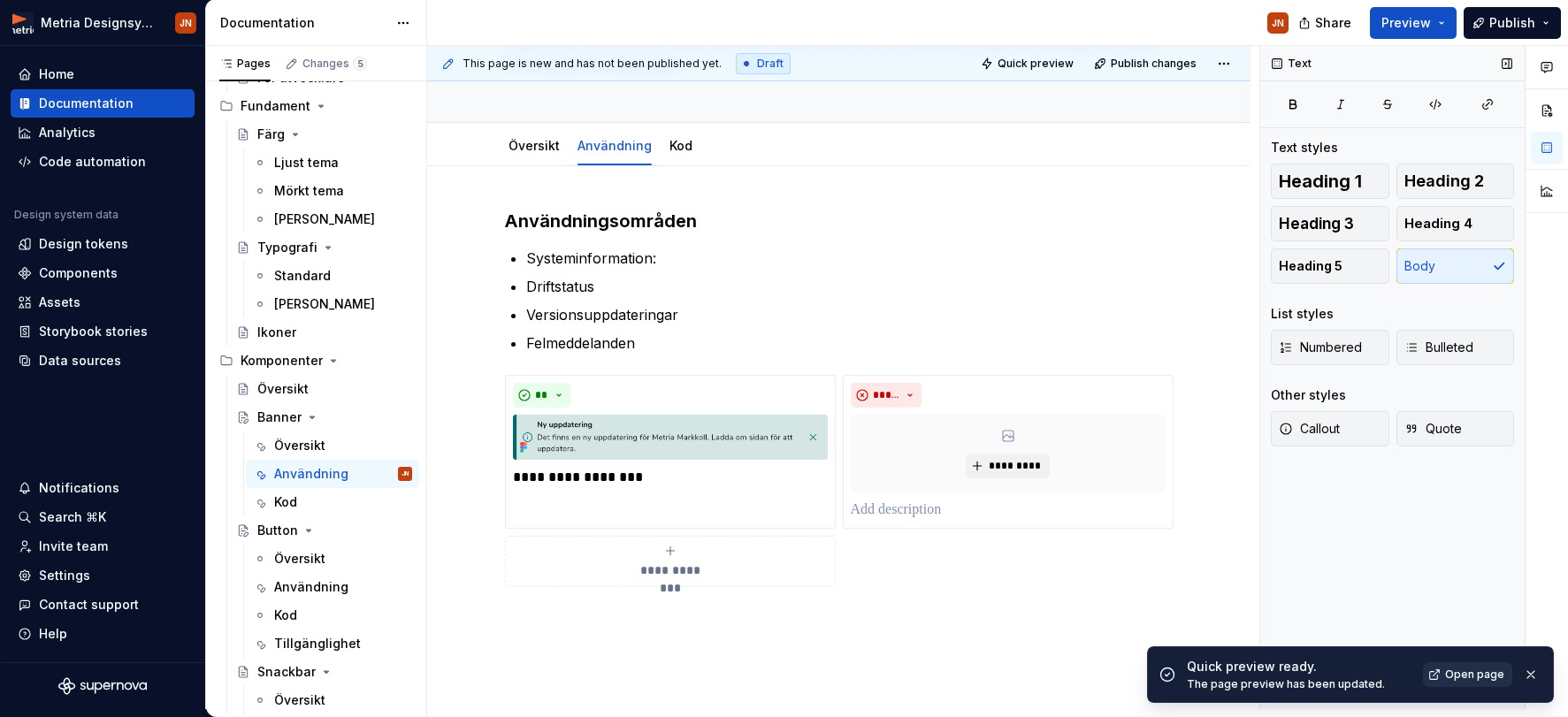
click at [1367, 678] on span "Open page" at bounding box center [1474, 674] width 59 height 14
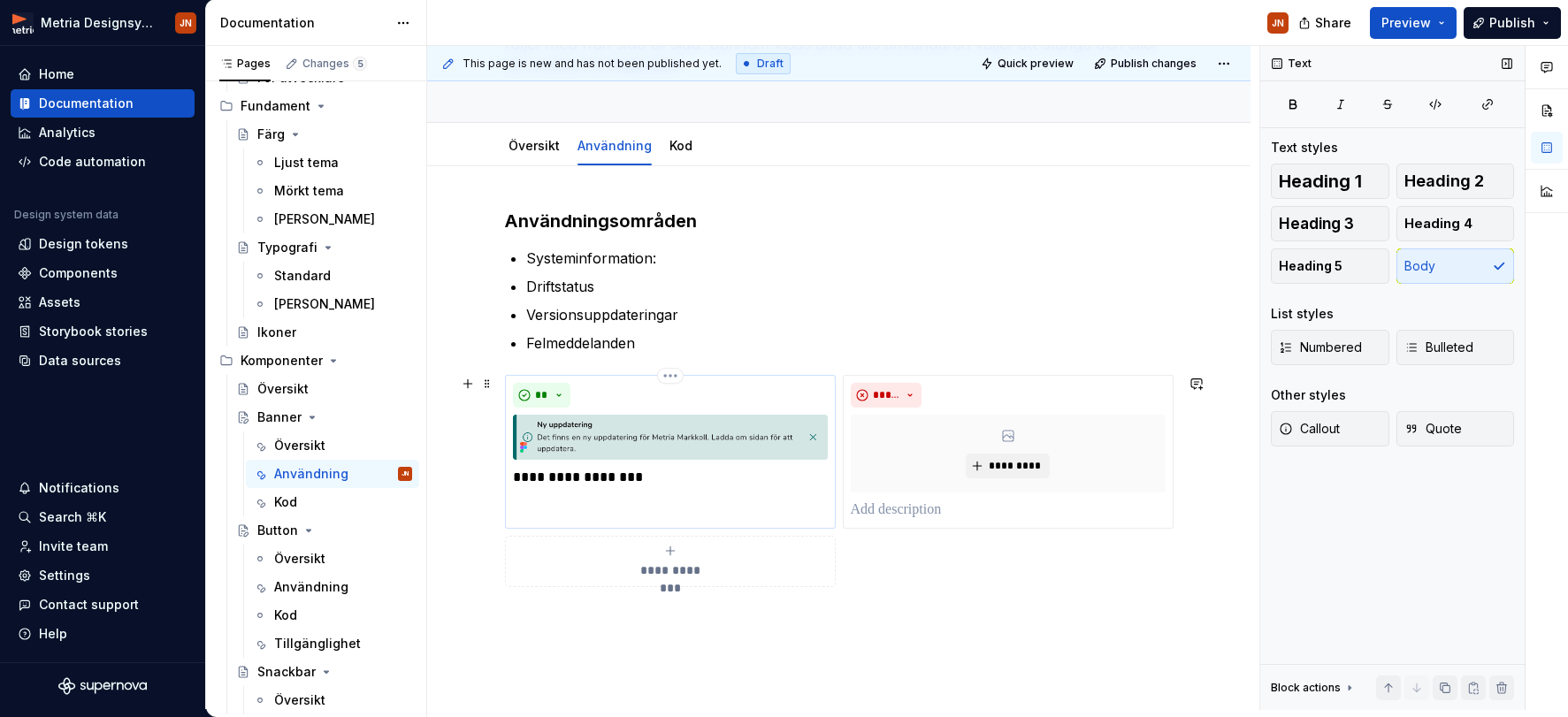
click at [709, 474] on p "**********" at bounding box center [669, 478] width 314 height 21
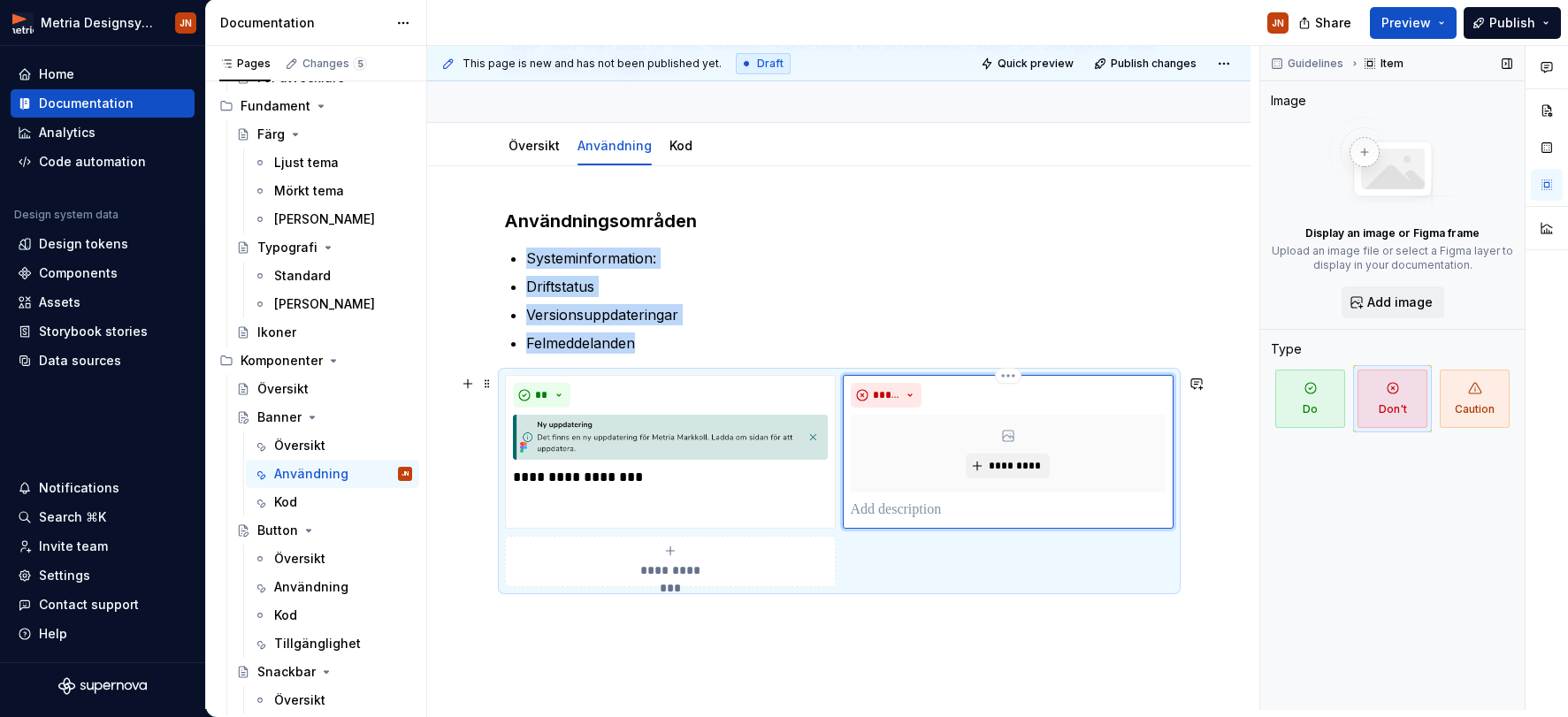
click at [959, 452] on div "*********" at bounding box center [1007, 454] width 314 height 78
click at [910, 397] on button "*****" at bounding box center [886, 395] width 71 height 25
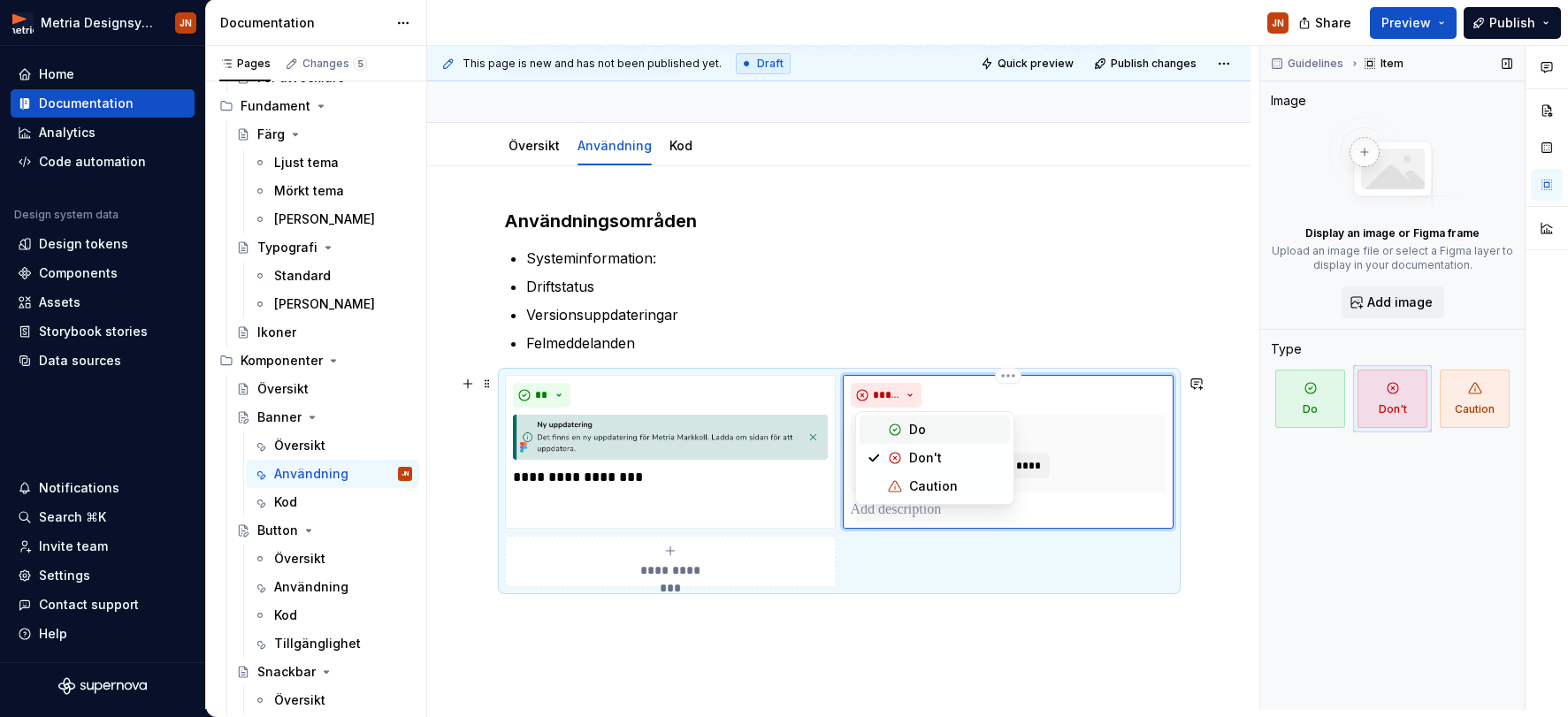
click at [929, 427] on div "Do" at bounding box center [955, 429] width 94 height 18
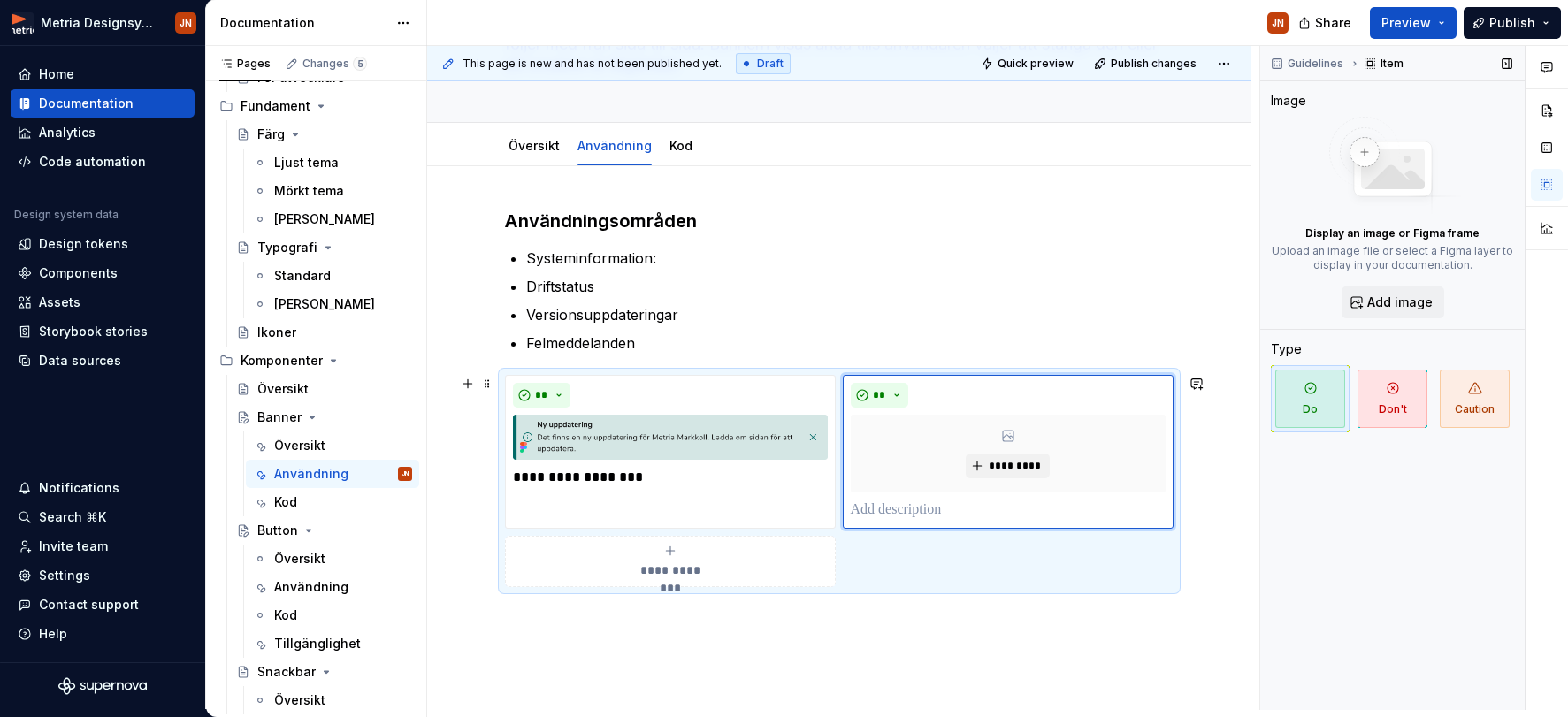
click at [1078, 569] on div "**********" at bounding box center [839, 480] width 669 height 212
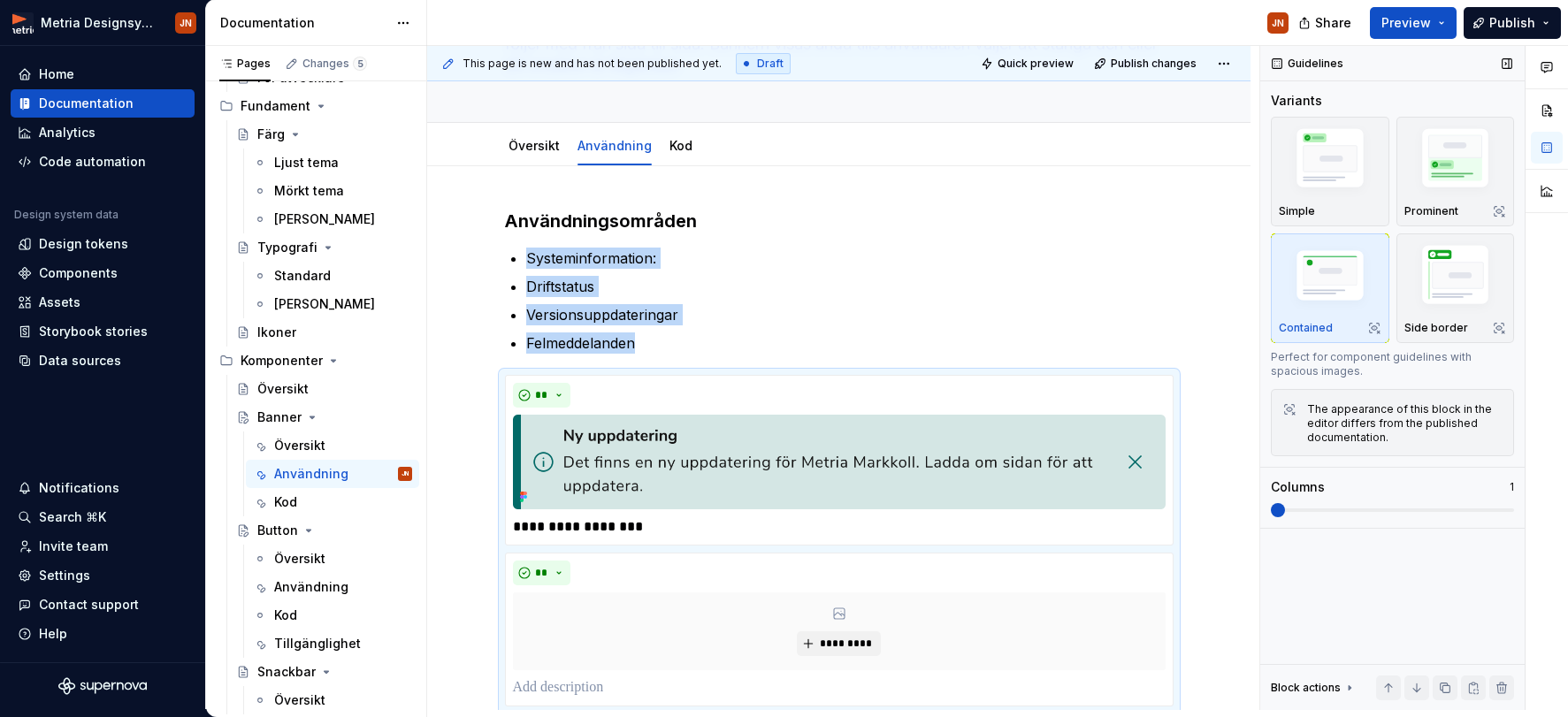
click at [1282, 508] on span at bounding box center [1392, 510] width 243 height 14
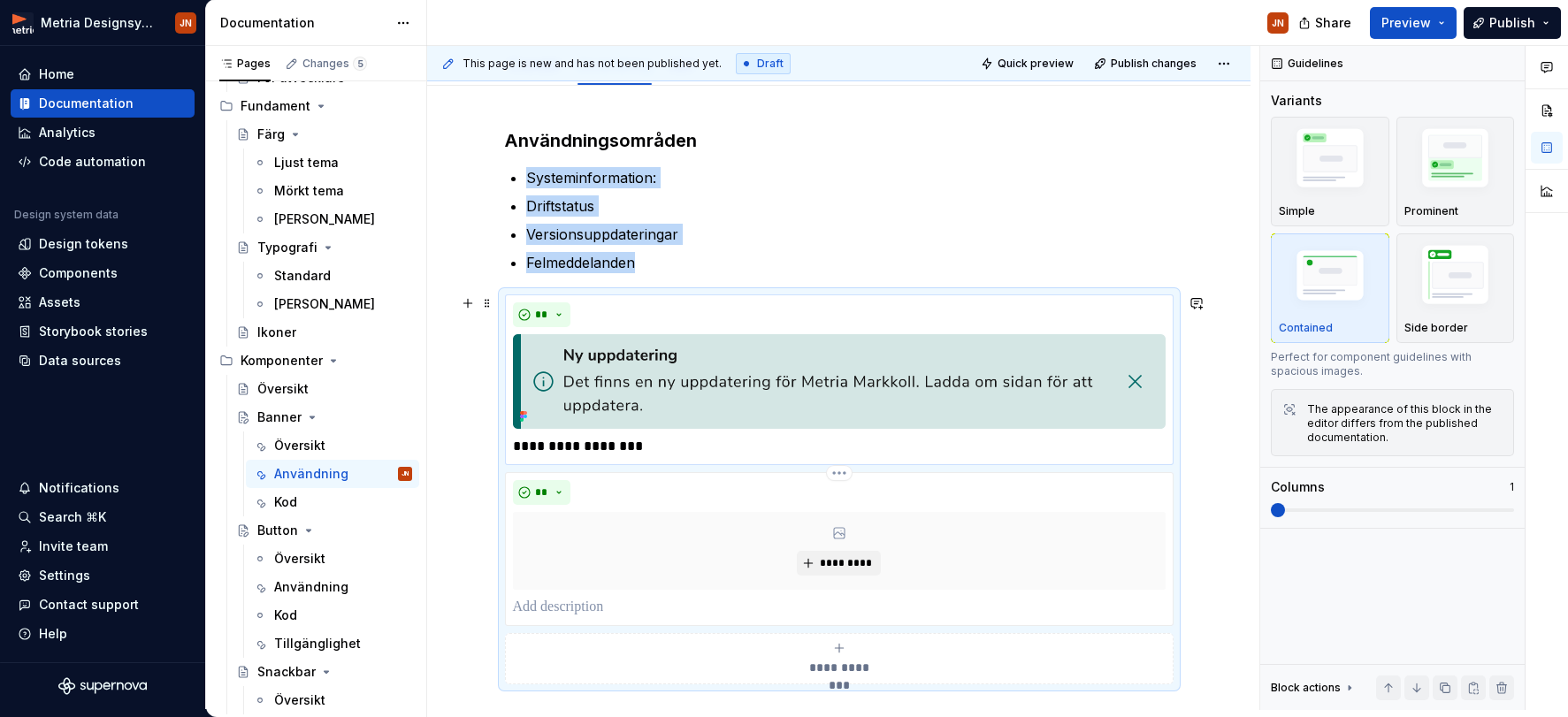
scroll to position [277, 0]
click at [1038, 59] on span "Quick preview" at bounding box center [1036, 63] width 76 height 14
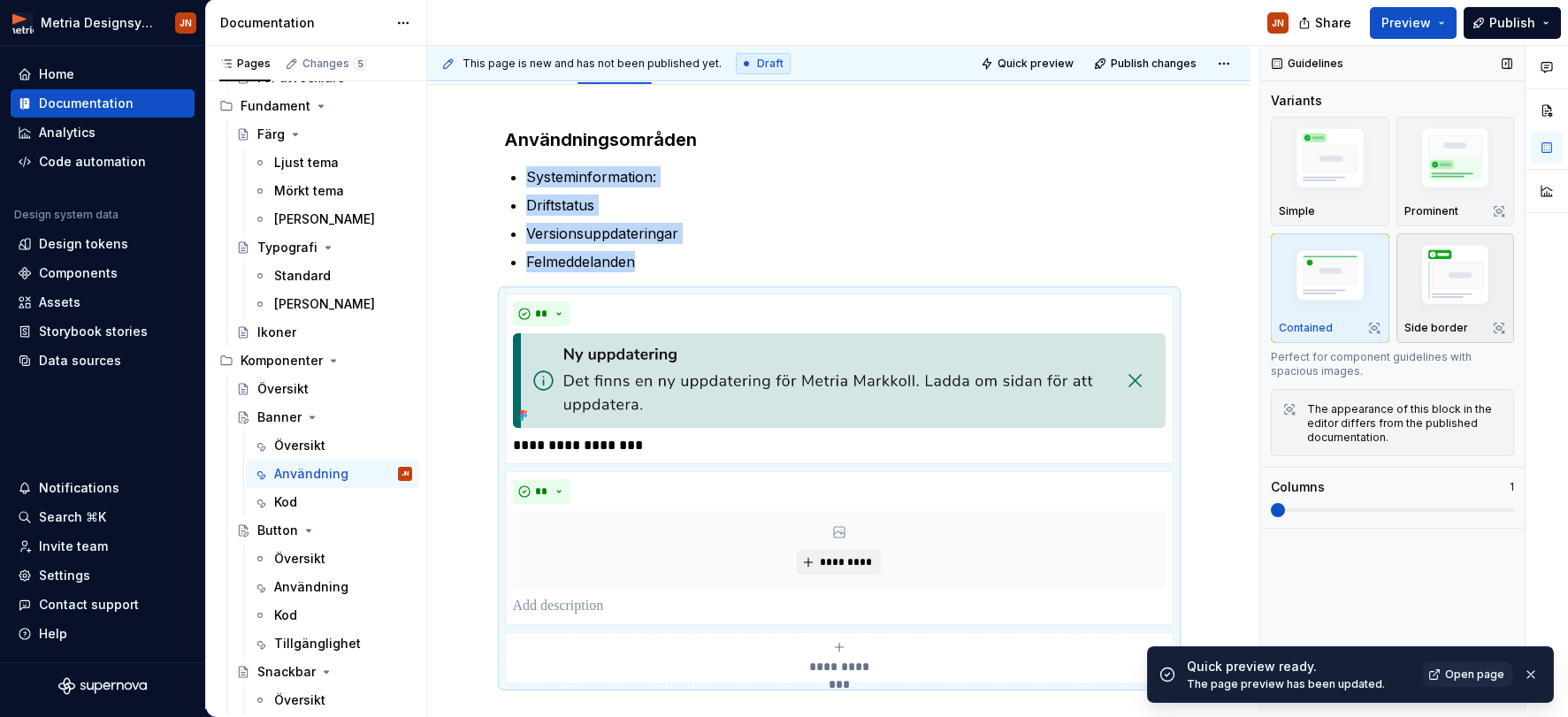
click at [1367, 302] on img "button" at bounding box center [1455, 277] width 103 height 77
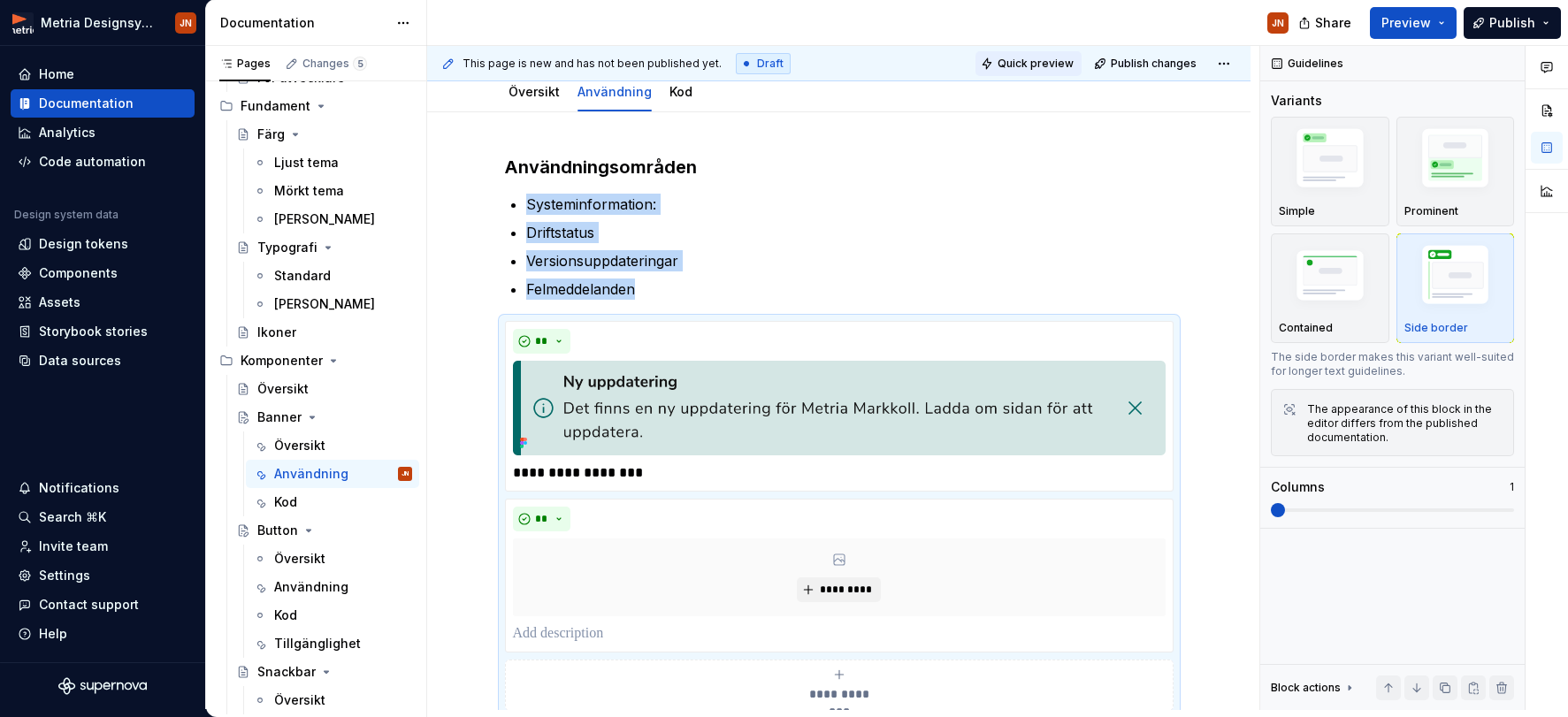
click at [1020, 65] on span "Quick preview" at bounding box center [1036, 63] width 76 height 14
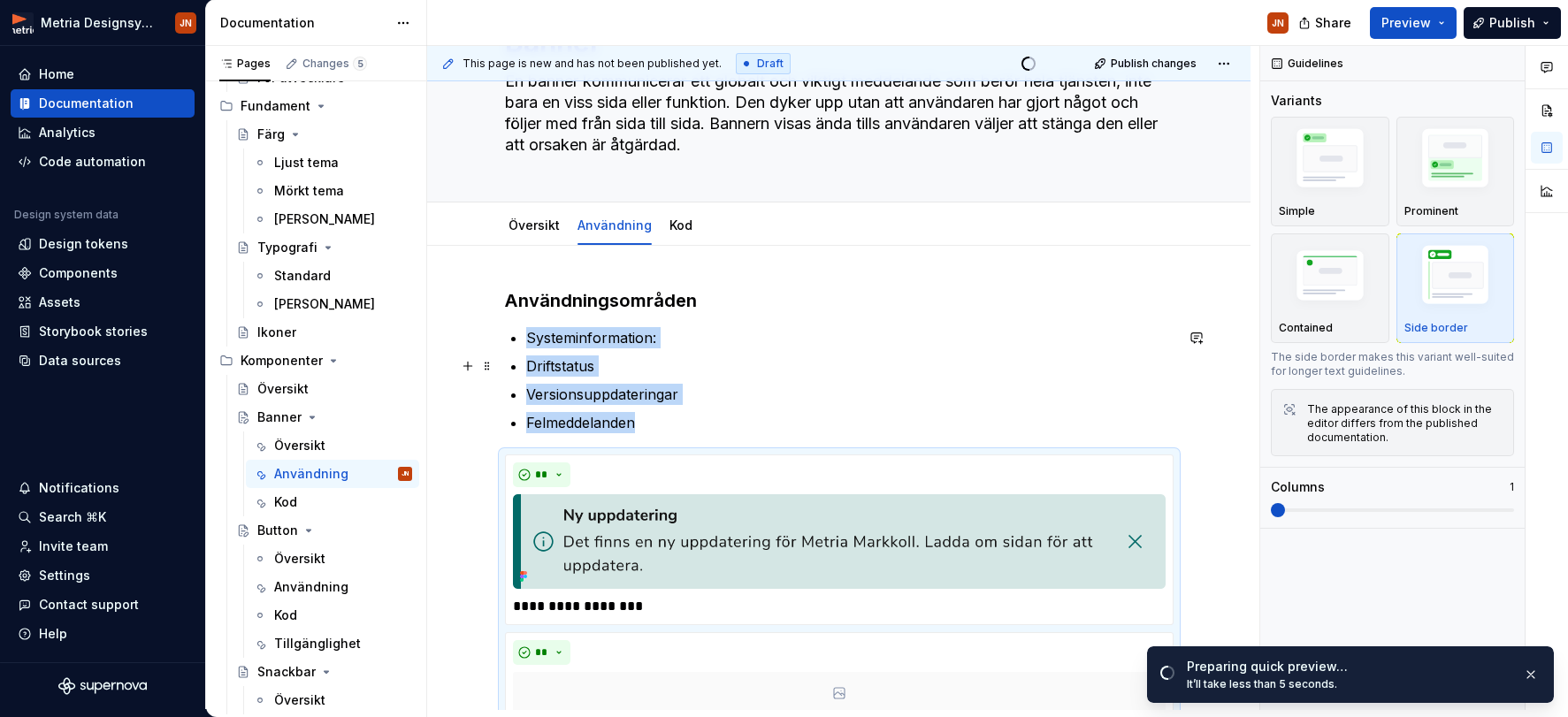
scroll to position [116, 0]
click at [1367, 668] on link "Open page" at bounding box center [1467, 674] width 89 height 25
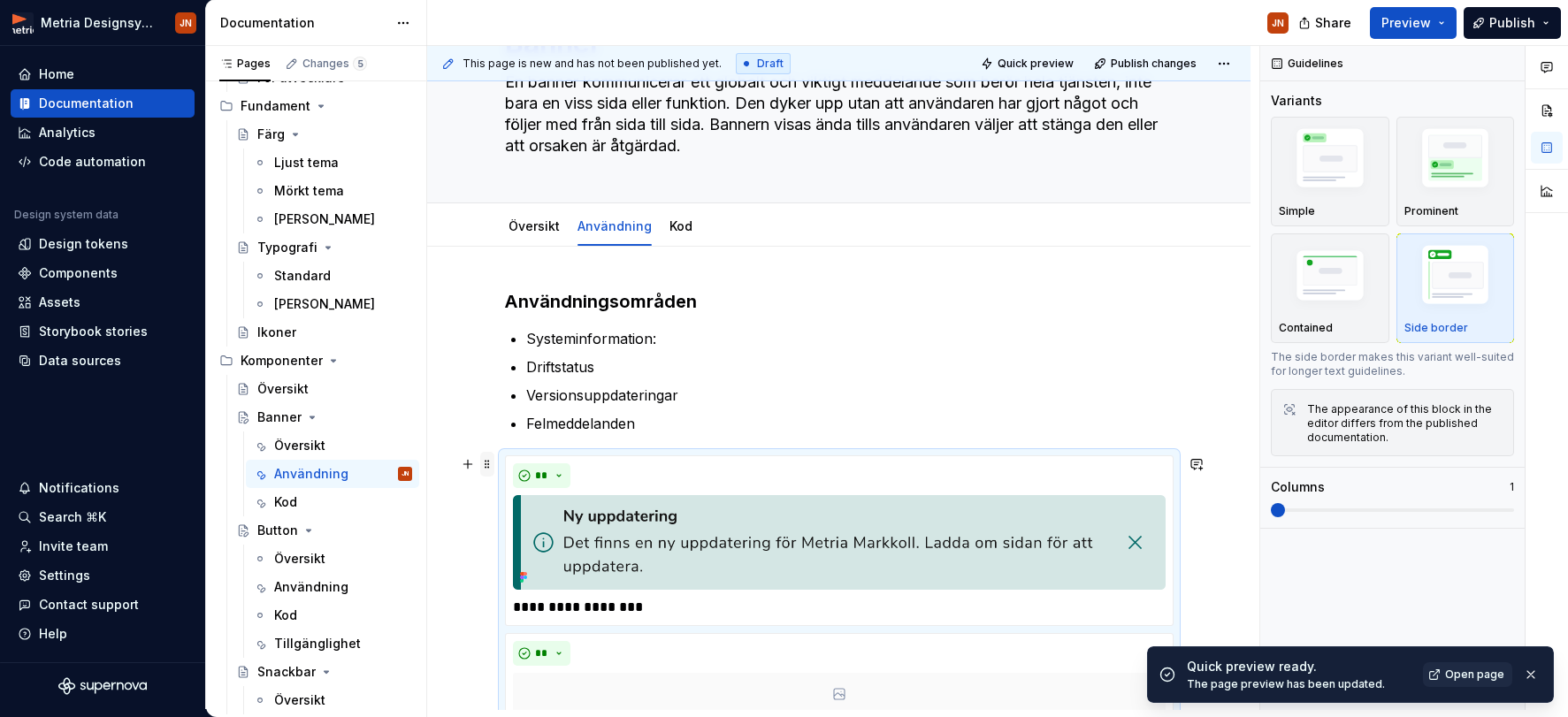
click at [492, 468] on span at bounding box center [487, 464] width 14 height 25
click at [492, 468] on div "**********" at bounding box center [839, 685] width 823 height 877
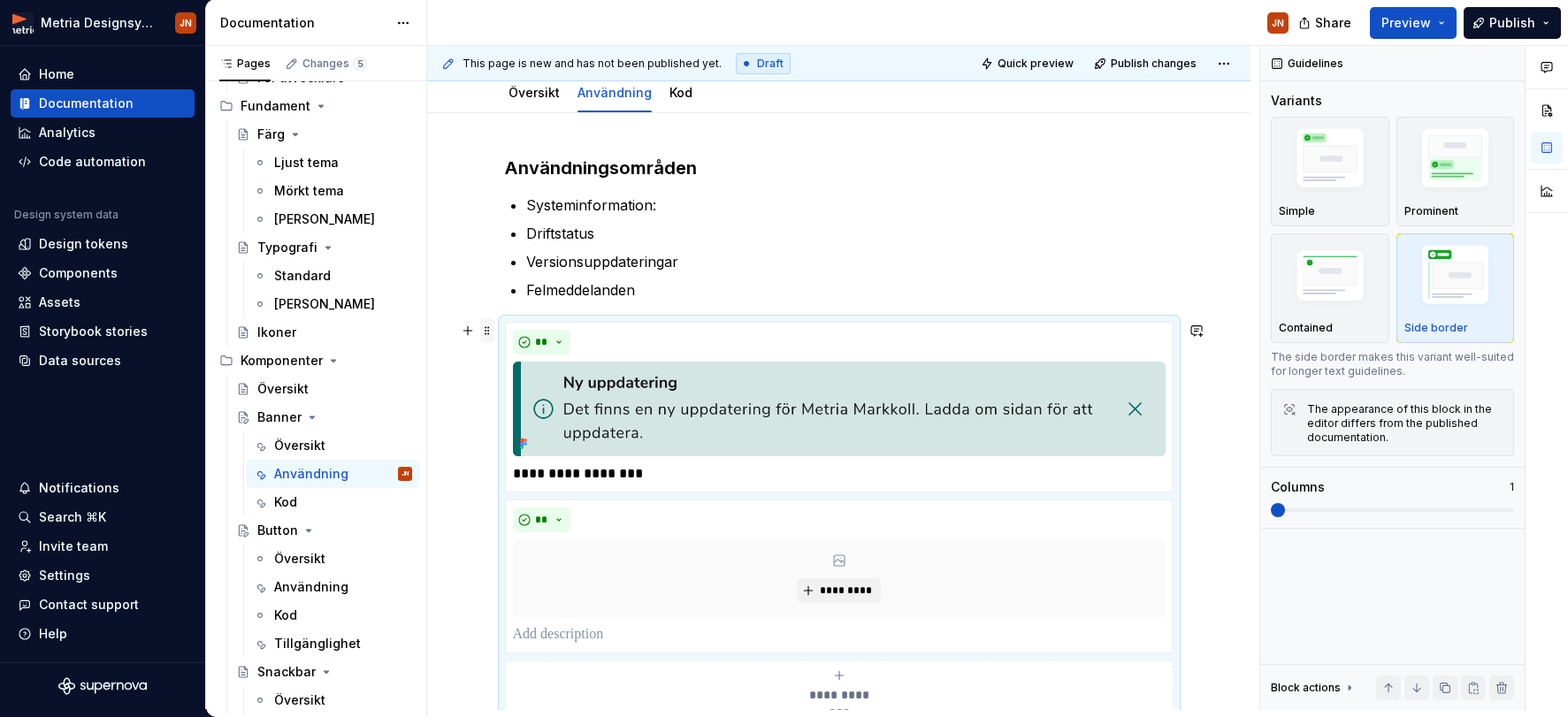
click at [494, 331] on span at bounding box center [487, 330] width 14 height 25
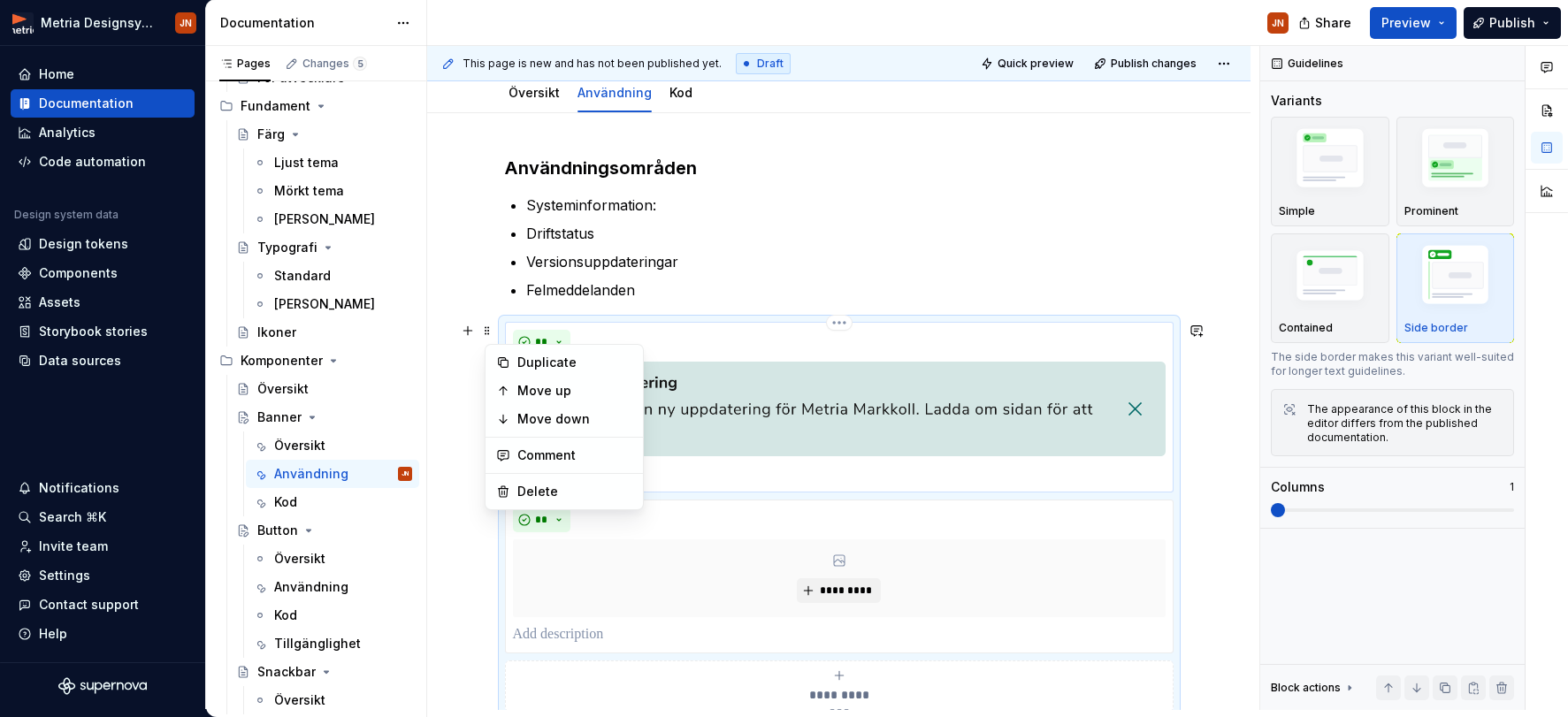
click at [542, 326] on div "**********" at bounding box center [839, 407] width 669 height 171
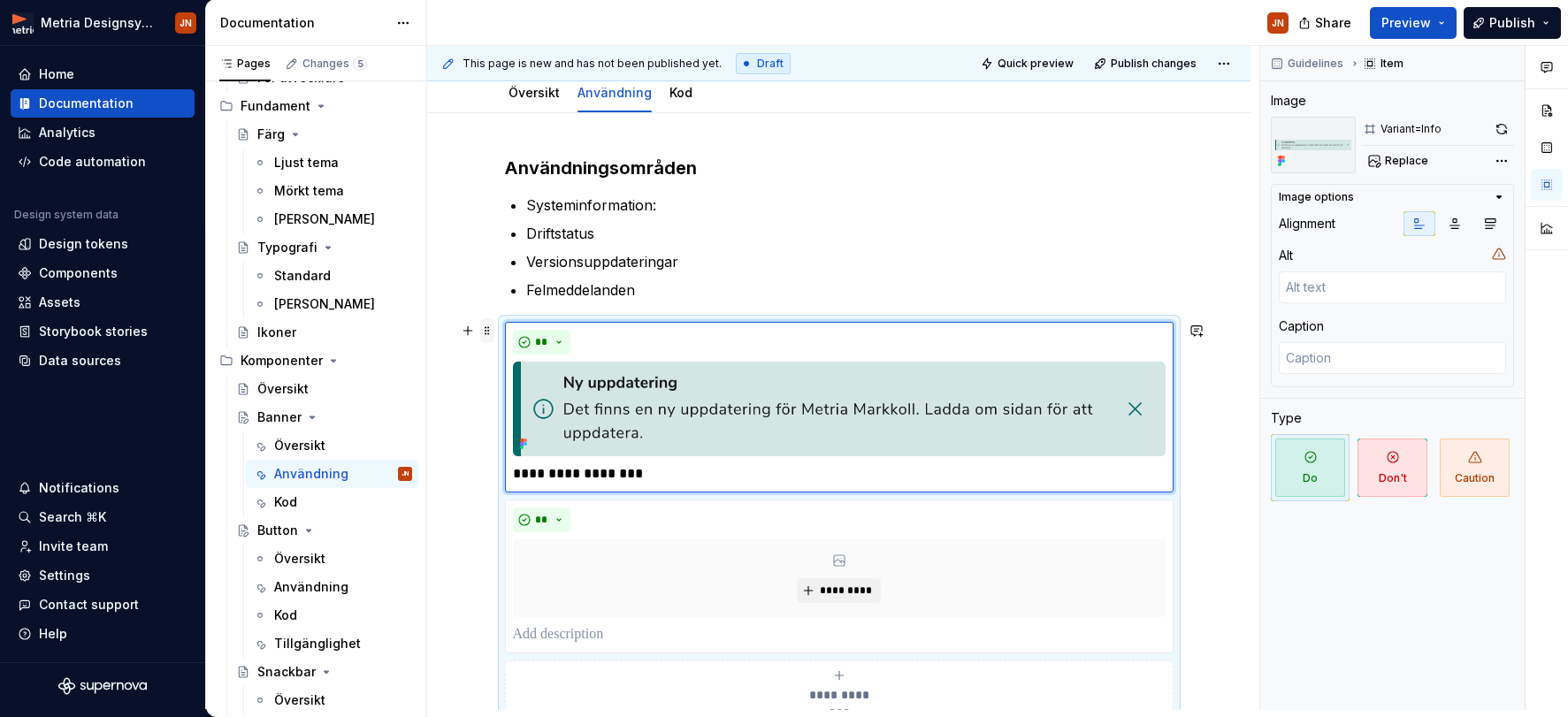
click at [488, 326] on span at bounding box center [487, 330] width 14 height 25
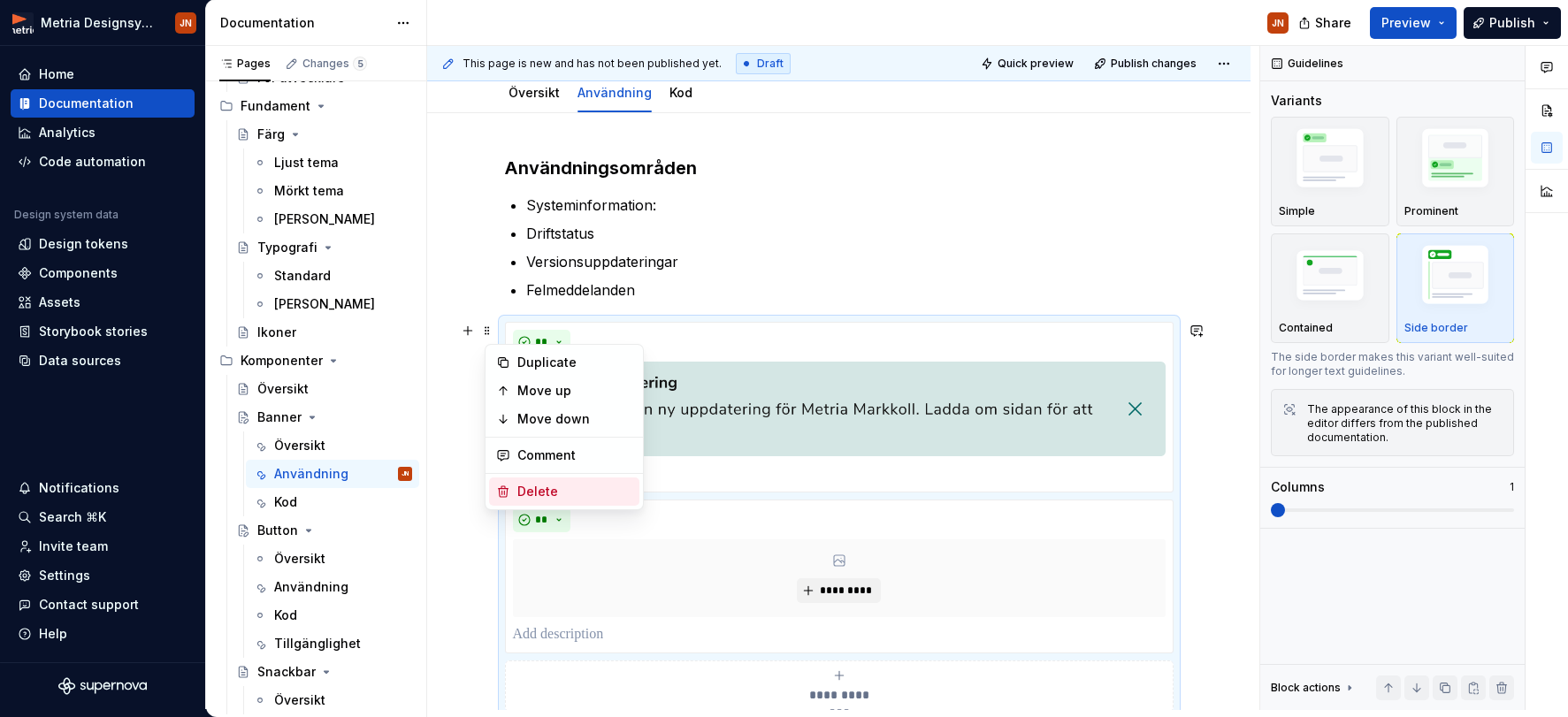
click at [563, 492] on div "Delete" at bounding box center [575, 492] width 115 height 18
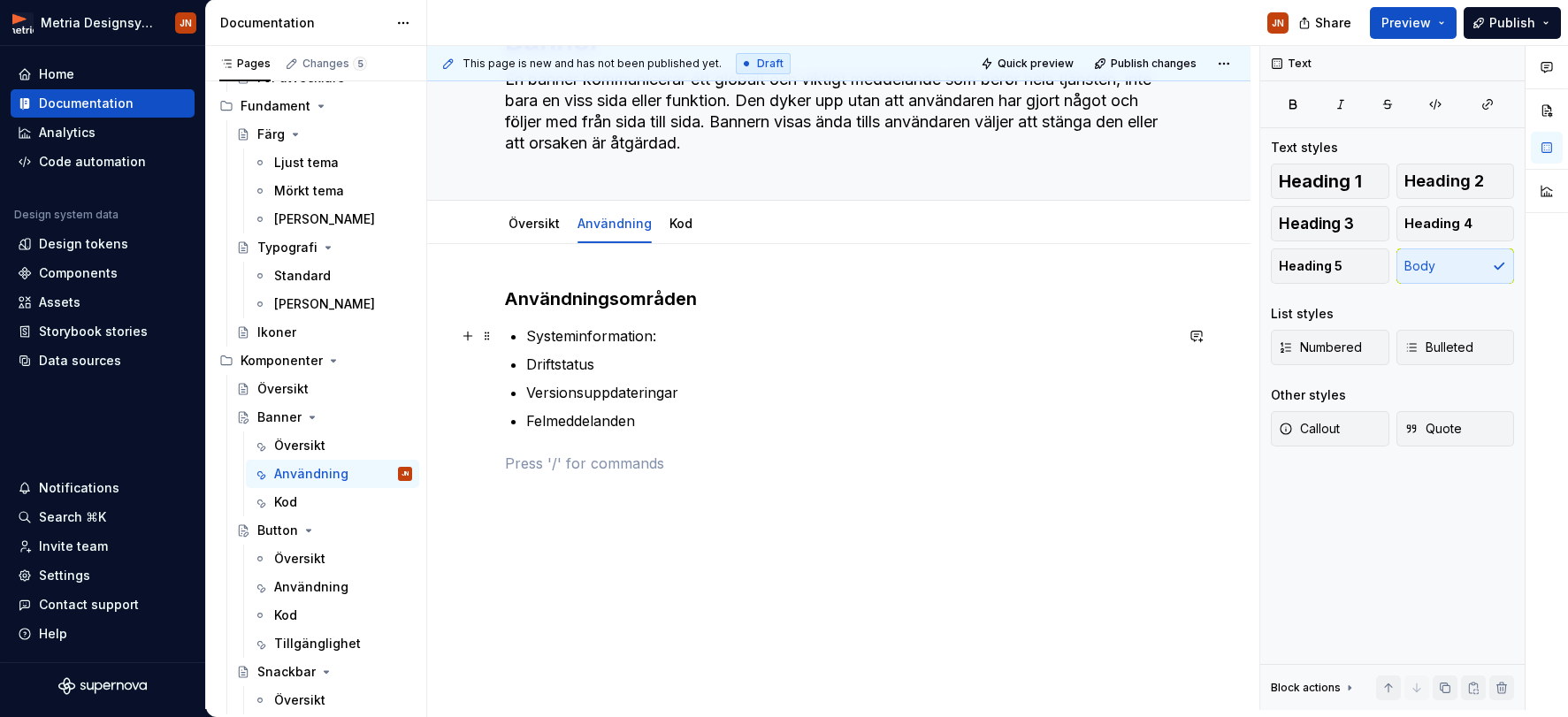
click at [677, 339] on p "Systeminformation:" at bounding box center [849, 336] width 647 height 21
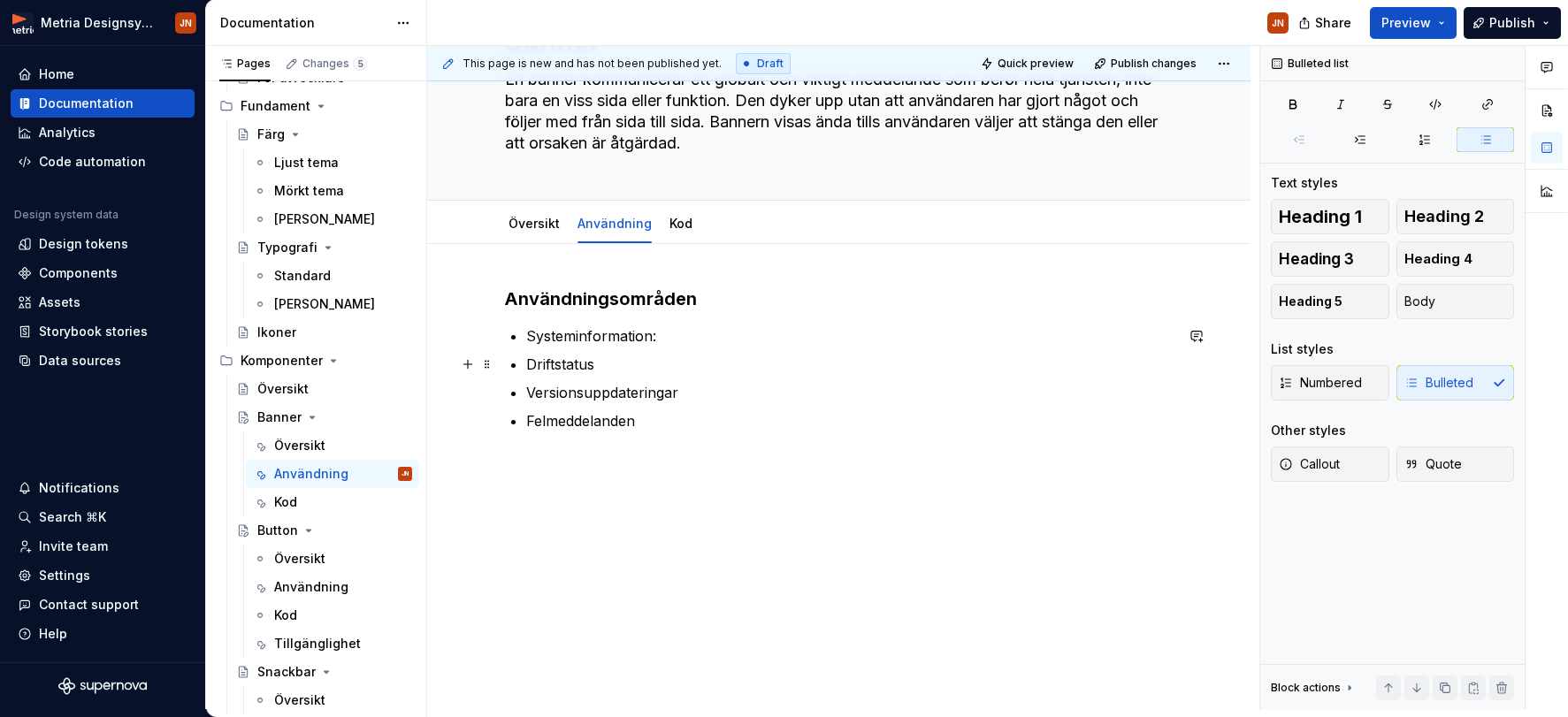
click at [600, 367] on p "Driftstatus" at bounding box center [849, 364] width 647 height 21
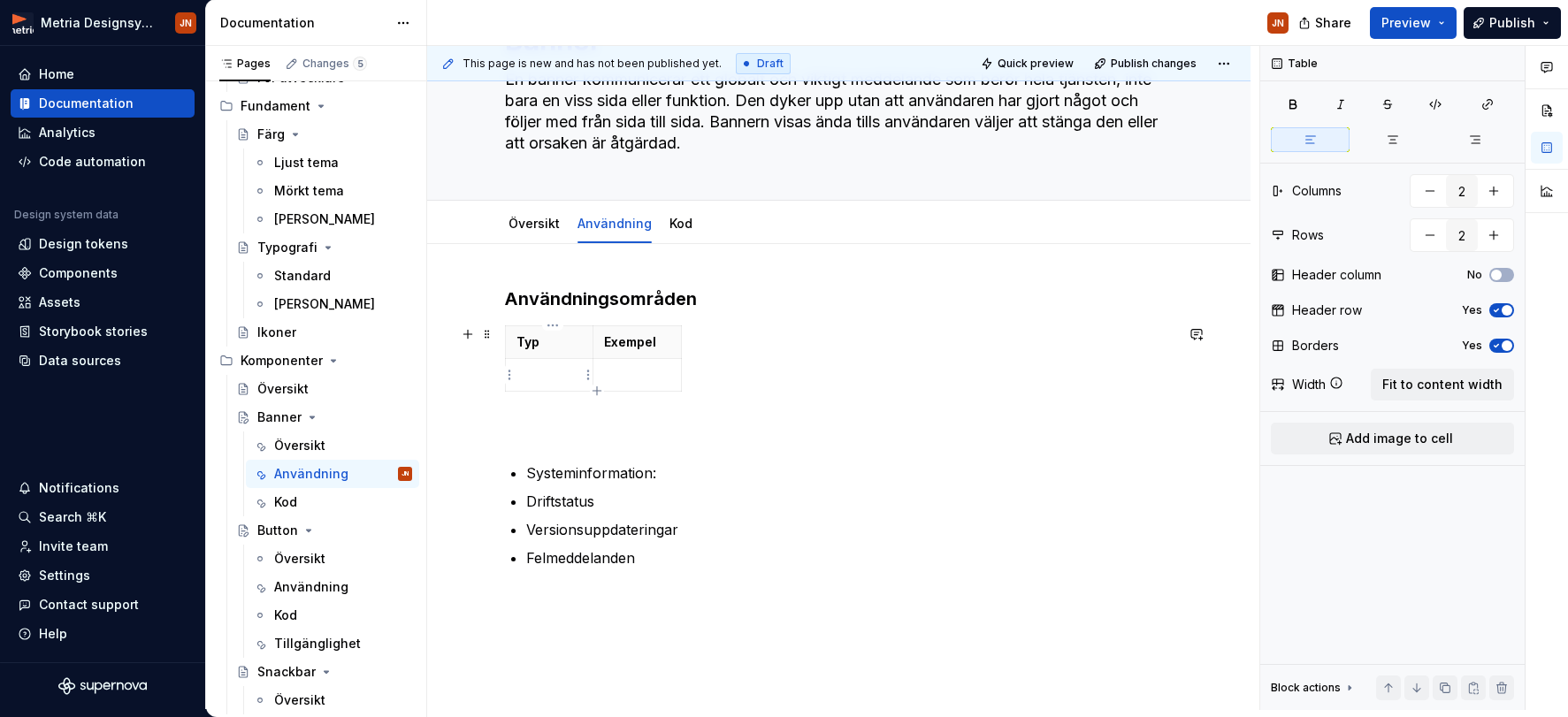
click at [905, 339] on div "Typ Exempel" at bounding box center [839, 362] width 669 height 73
drag, startPoint x: 596, startPoint y: 337, endPoint x: 626, endPoint y: 337, distance: 30.0
drag, startPoint x: 713, startPoint y: 339, endPoint x: 833, endPoint y: 343, distance: 120.1
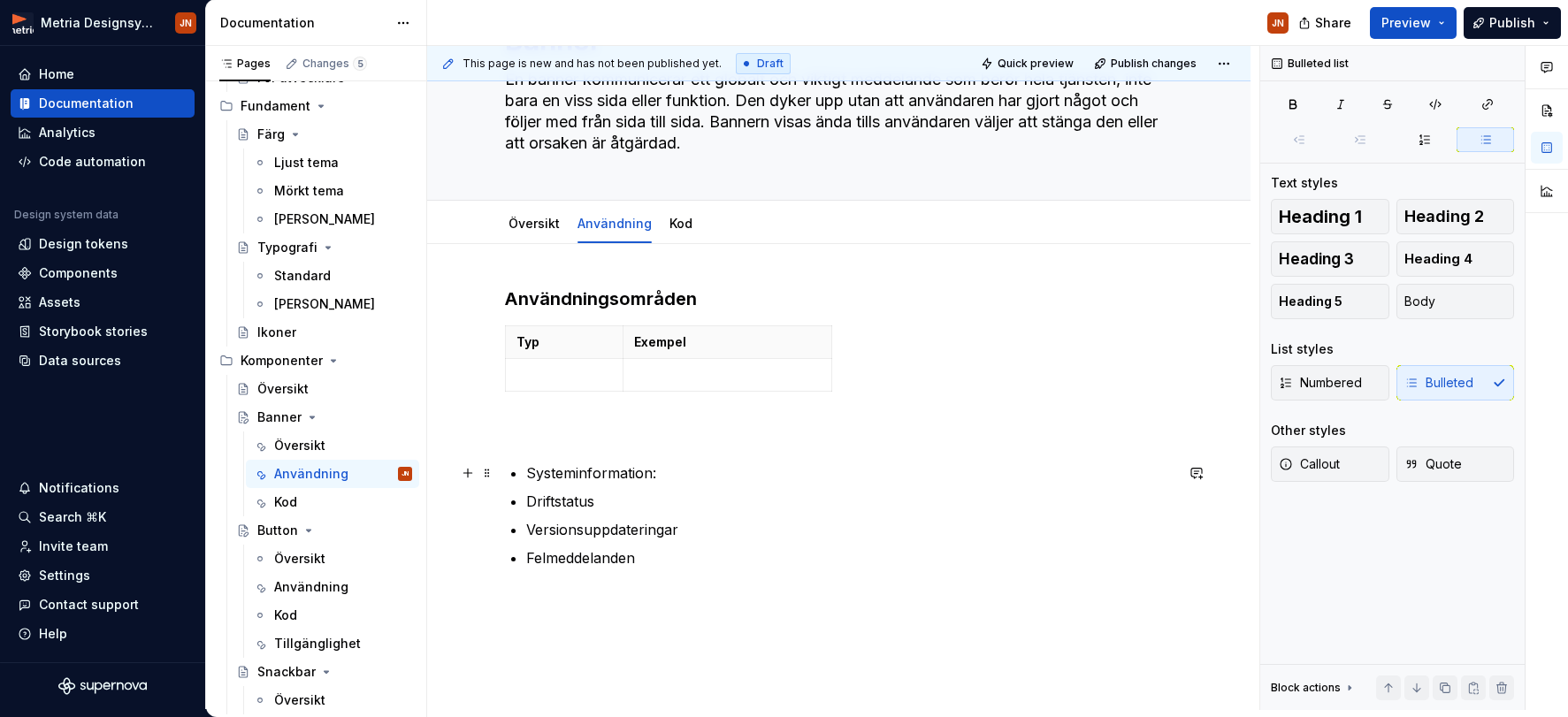
click at [559, 467] on p "Systeminformation:" at bounding box center [849, 473] width 647 height 21
click at [540, 383] on td at bounding box center [565, 375] width 119 height 32
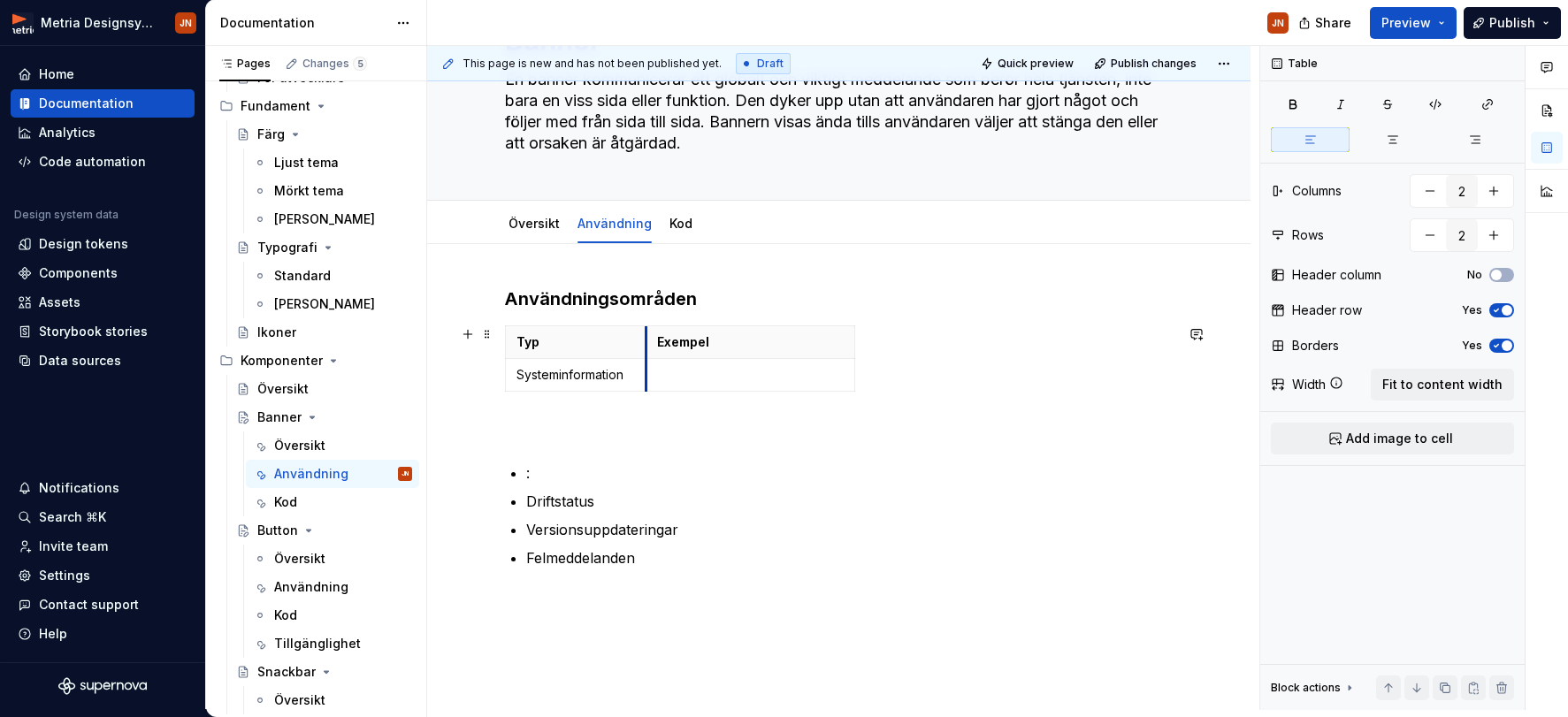
drag, startPoint x: 624, startPoint y: 353, endPoint x: 647, endPoint y: 352, distance: 23.0
click at [726, 376] on p at bounding box center [750, 375] width 185 height 18
drag, startPoint x: 857, startPoint y: 378, endPoint x: 771, endPoint y: 426, distance: 98.5
click at [569, 379] on p "Systeminformation" at bounding box center [576, 375] width 120 height 18
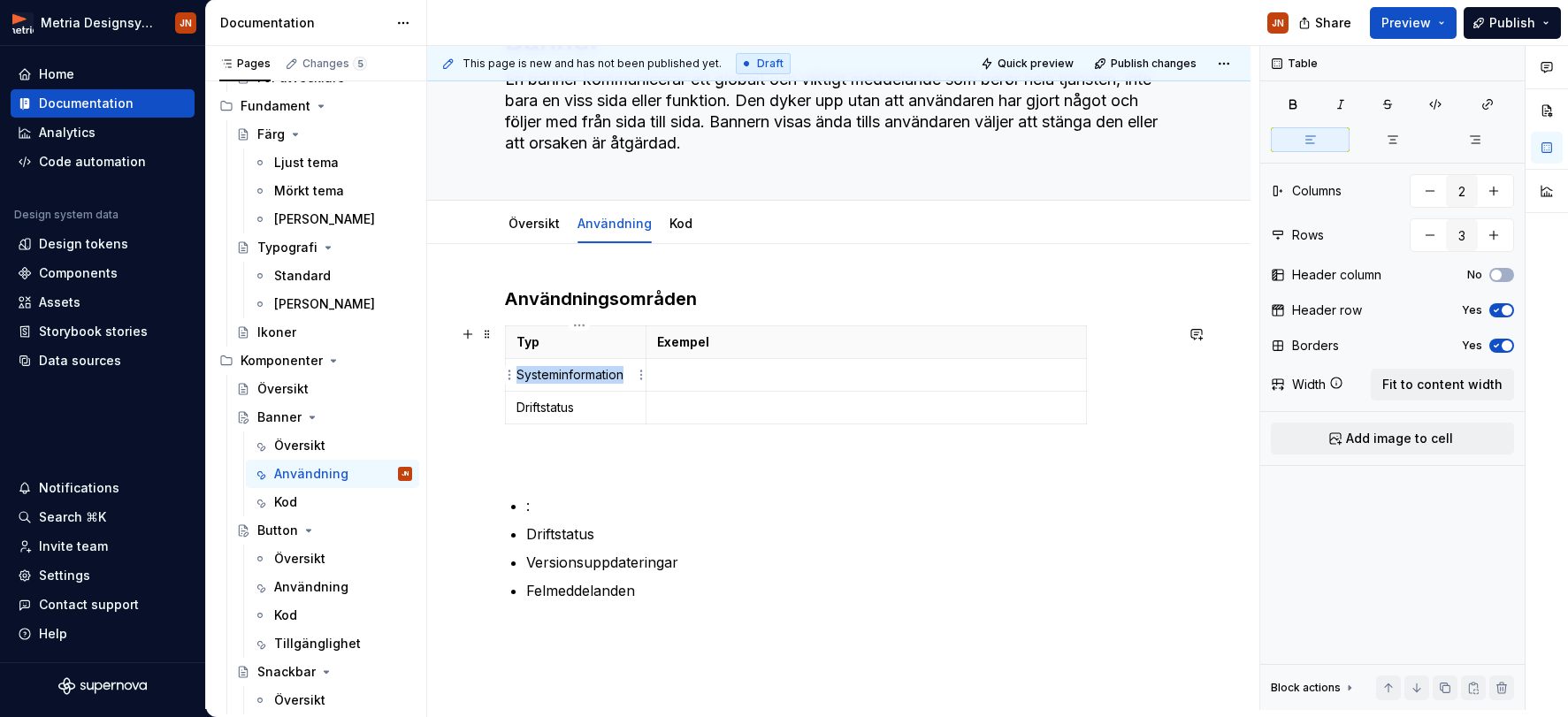
click at [568, 379] on p "Systeminformation" at bounding box center [576, 375] width 120 height 18
click at [852, 375] on p "“Vi upplever just nu störningar i tjänsten. Vi arbetar för att" at bounding box center [866, 375] width 417 height 18
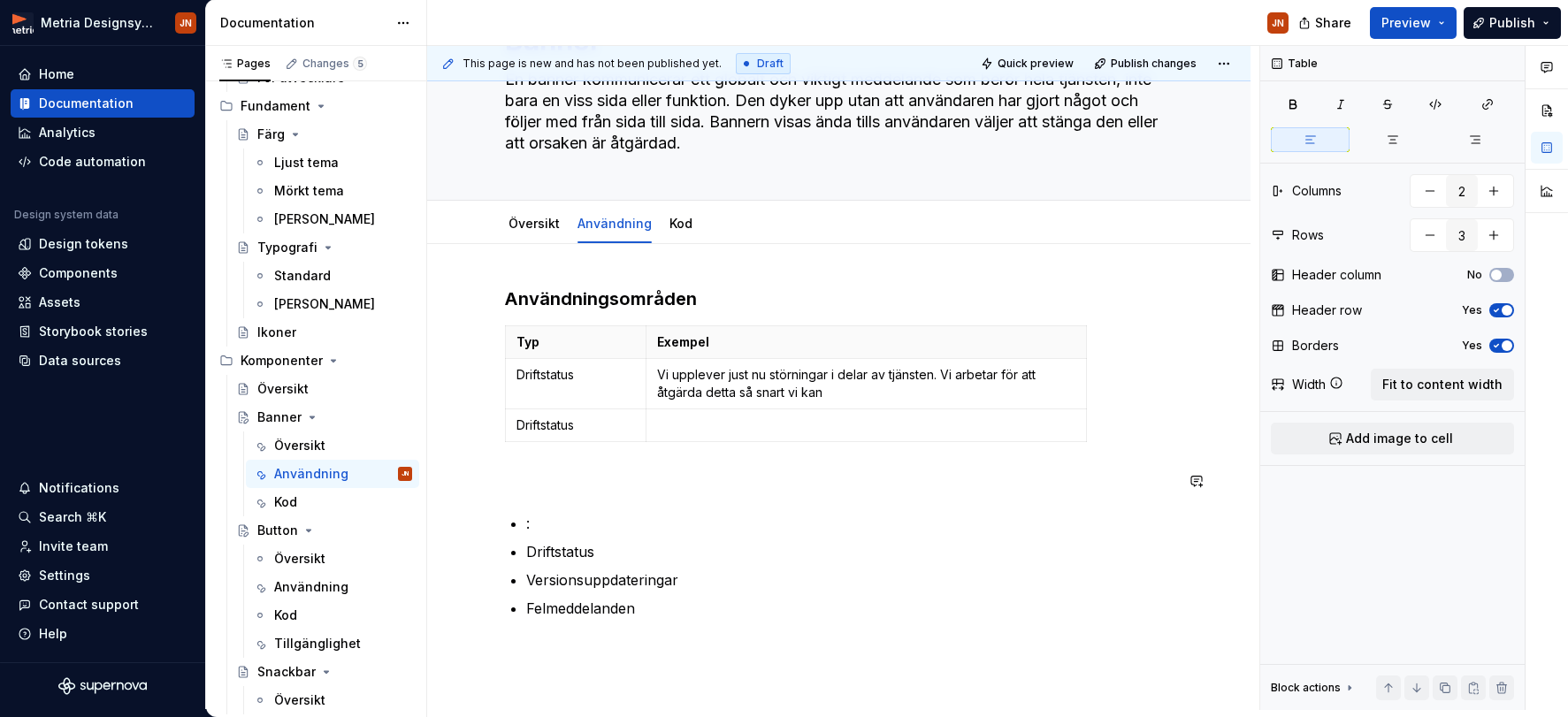
click at [1193, 502] on div "This page is new and has not been published yet. Draft Quick preview Publish ch…" at bounding box center [843, 378] width 832 height 664
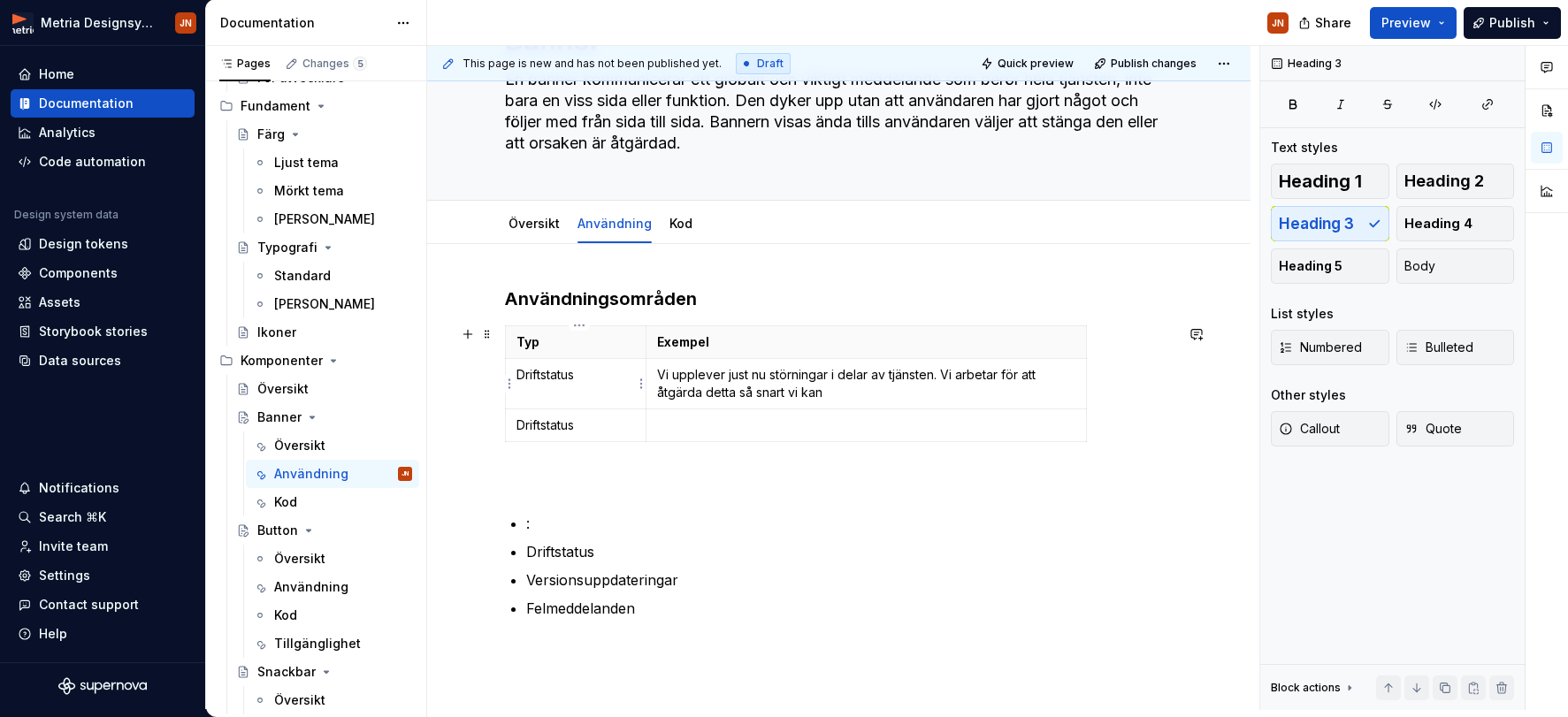
click at [580, 384] on td "Driftstatus" at bounding box center [576, 384] width 142 height 50
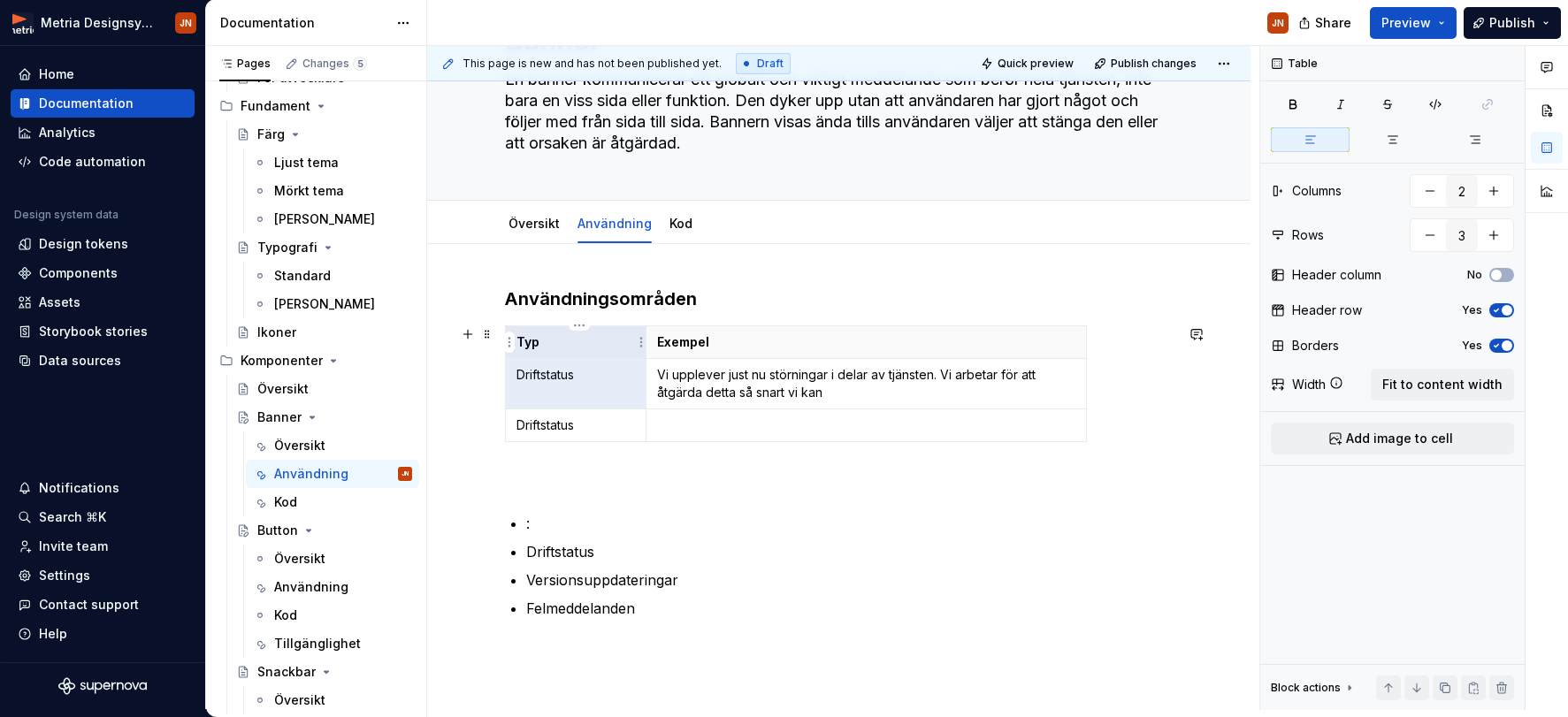
click at [584, 339] on p "Typ" at bounding box center [576, 342] width 120 height 18
drag, startPoint x: 763, startPoint y: 340, endPoint x: 612, endPoint y: 342, distance: 151.0
click at [762, 339] on p "Exempel" at bounding box center [866, 342] width 417 height 18
click at [561, 339] on p "Typ" at bounding box center [576, 342] width 120 height 18
click at [600, 343] on p "Typ" at bounding box center [576, 342] width 120 height 18
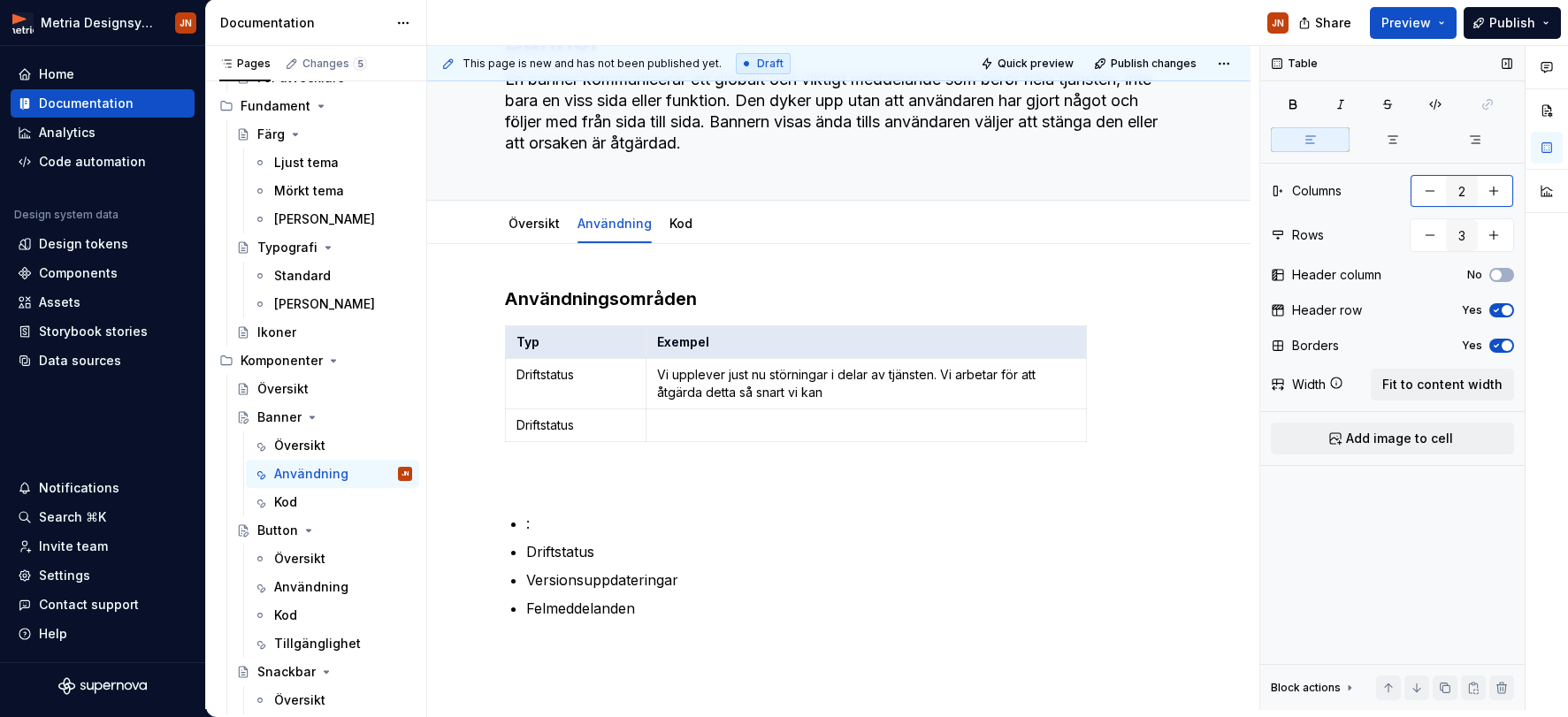
click at [1367, 189] on button "button" at bounding box center [1493, 191] width 32 height 32
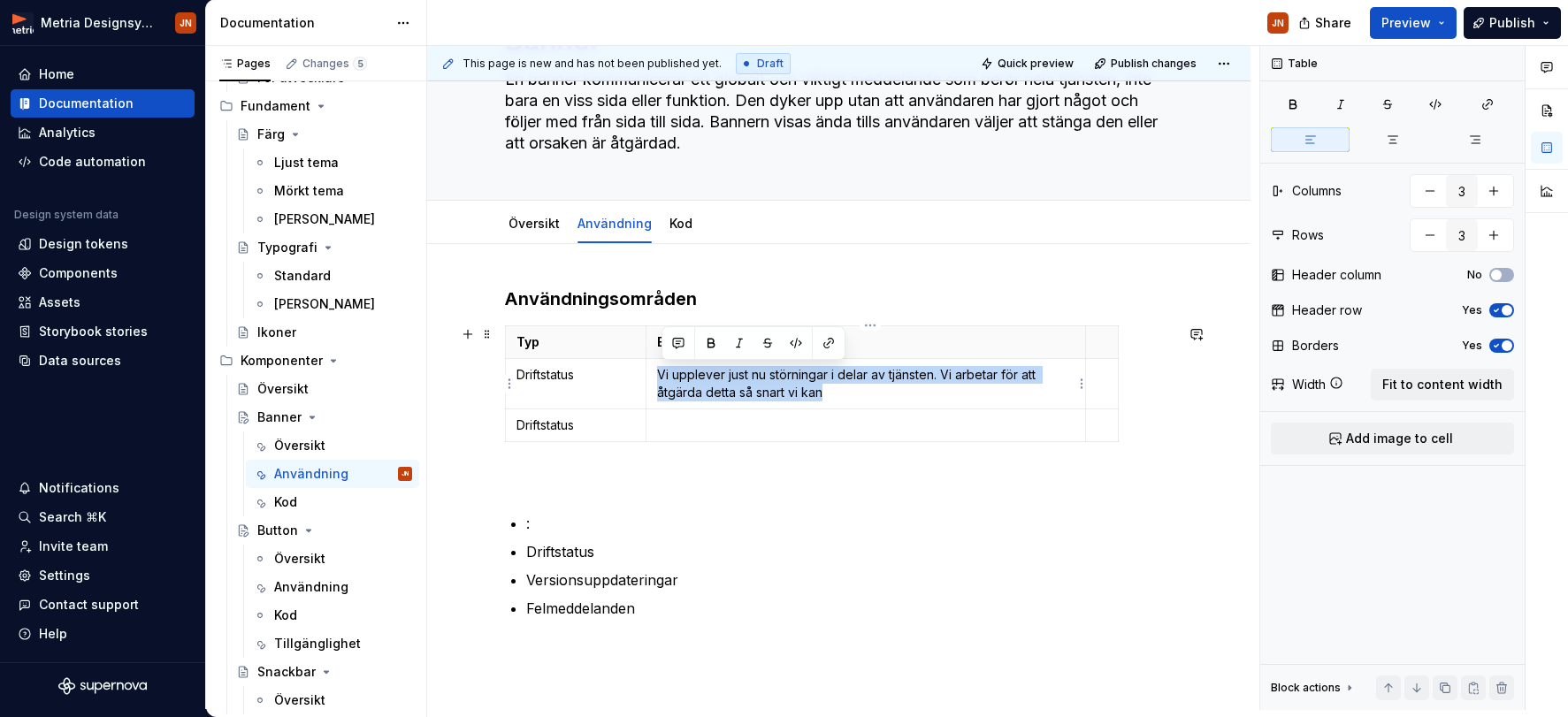
drag, startPoint x: 906, startPoint y: 391, endPoint x: 754, endPoint y: 378, distance: 152.6
click at [664, 379] on p "Vi upplever just nu störningar i delar av tjänsten. Vi arbetar för att åtgärda …" at bounding box center [866, 384] width 417 height 35
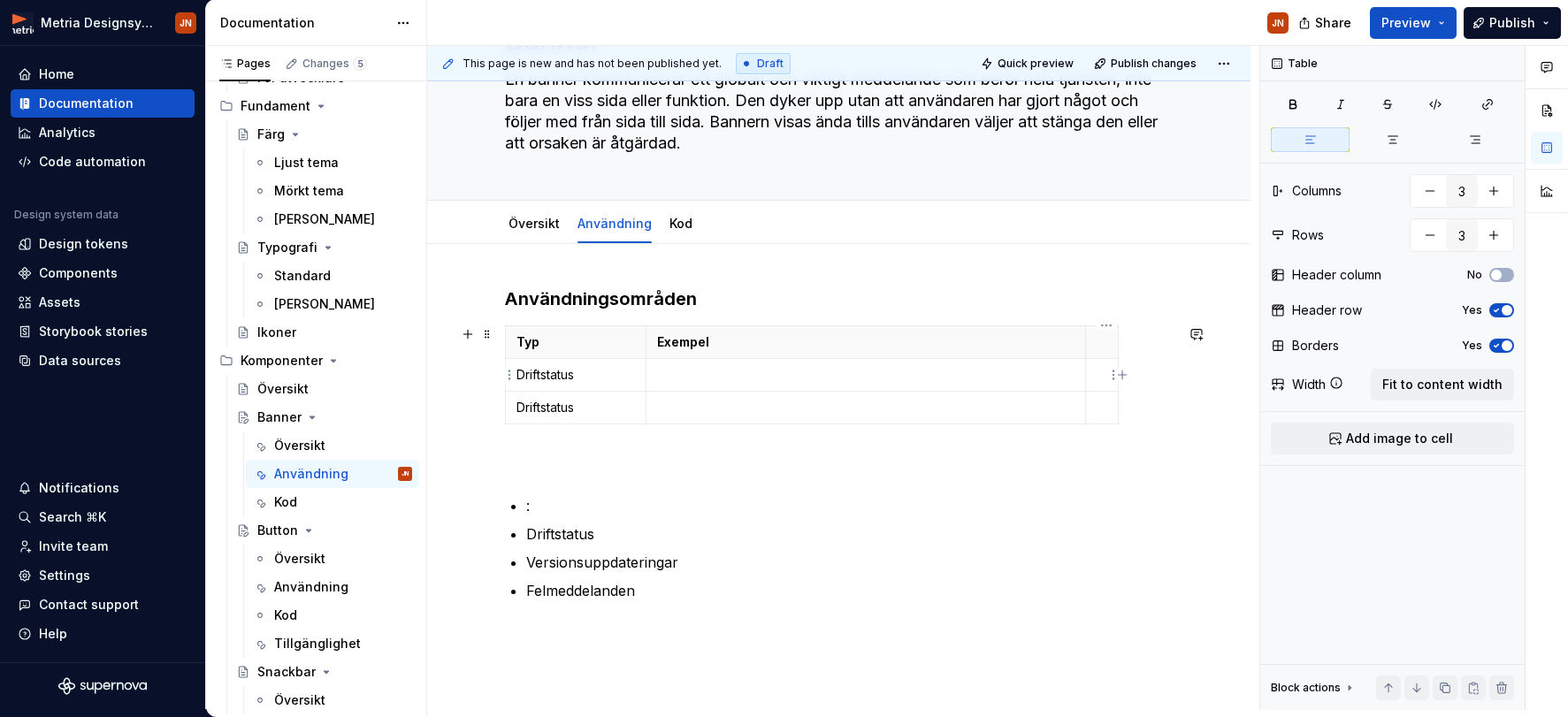
click at [1106, 375] on p at bounding box center [1101, 375] width 9 height 18
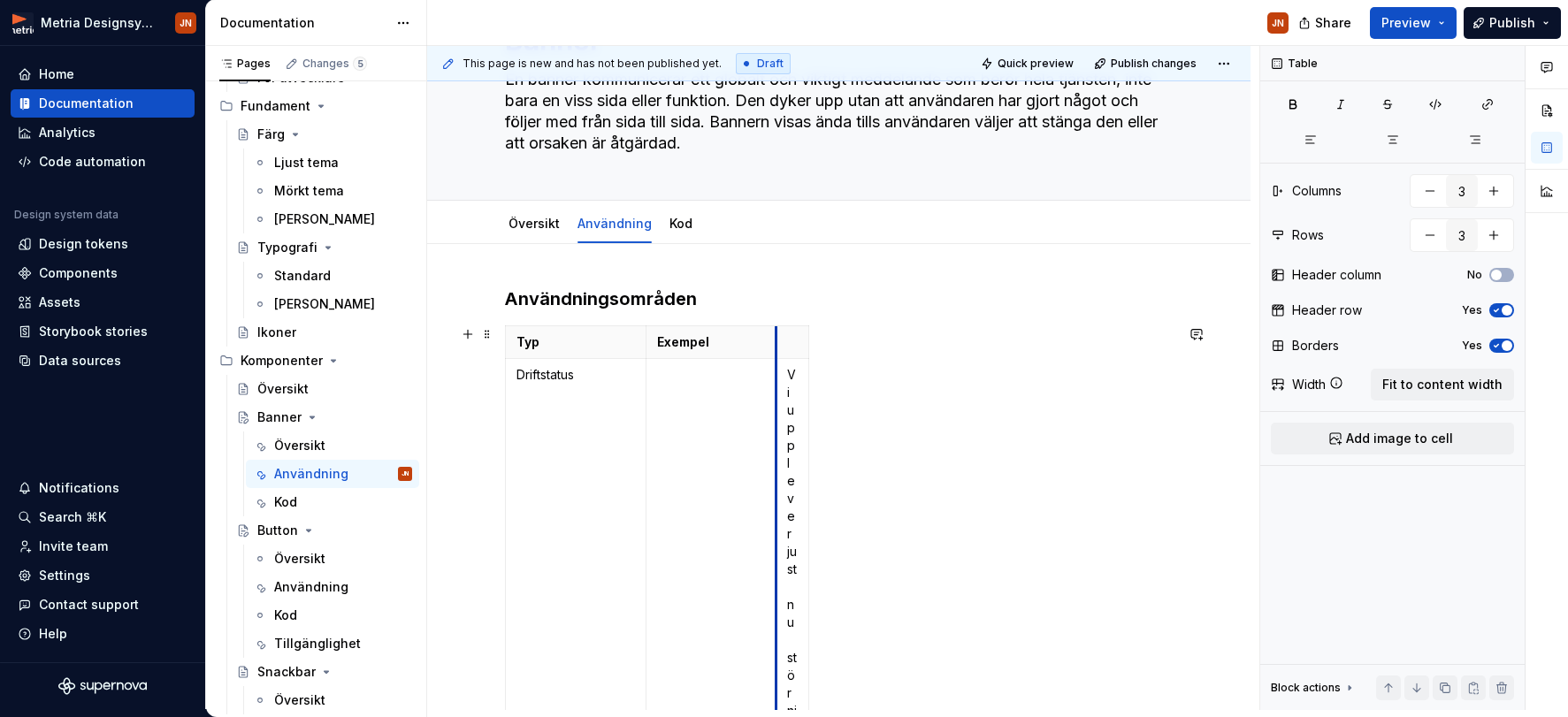
drag, startPoint x: 1090, startPoint y: 352, endPoint x: 810, endPoint y: 356, distance: 280.0
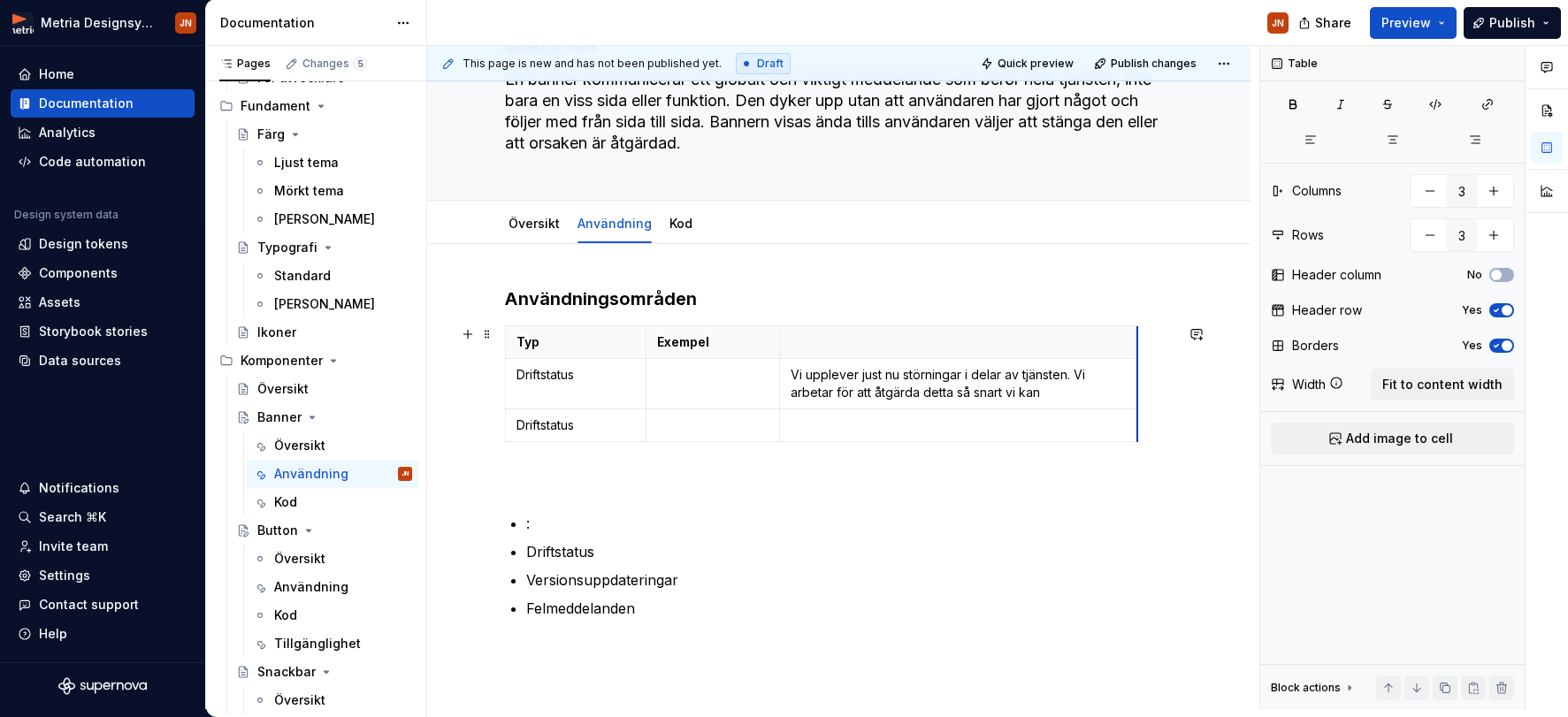
drag, startPoint x: 813, startPoint y: 358, endPoint x: 1128, endPoint y: 350, distance: 315.1
click at [693, 347] on p "Exempel" at bounding box center [713, 342] width 111 height 18
click at [694, 347] on p "Exempel" at bounding box center [713, 342] width 111 height 18
click at [693, 386] on td at bounding box center [713, 384] width 134 height 50
click at [892, 491] on p at bounding box center [839, 480] width 669 height 21
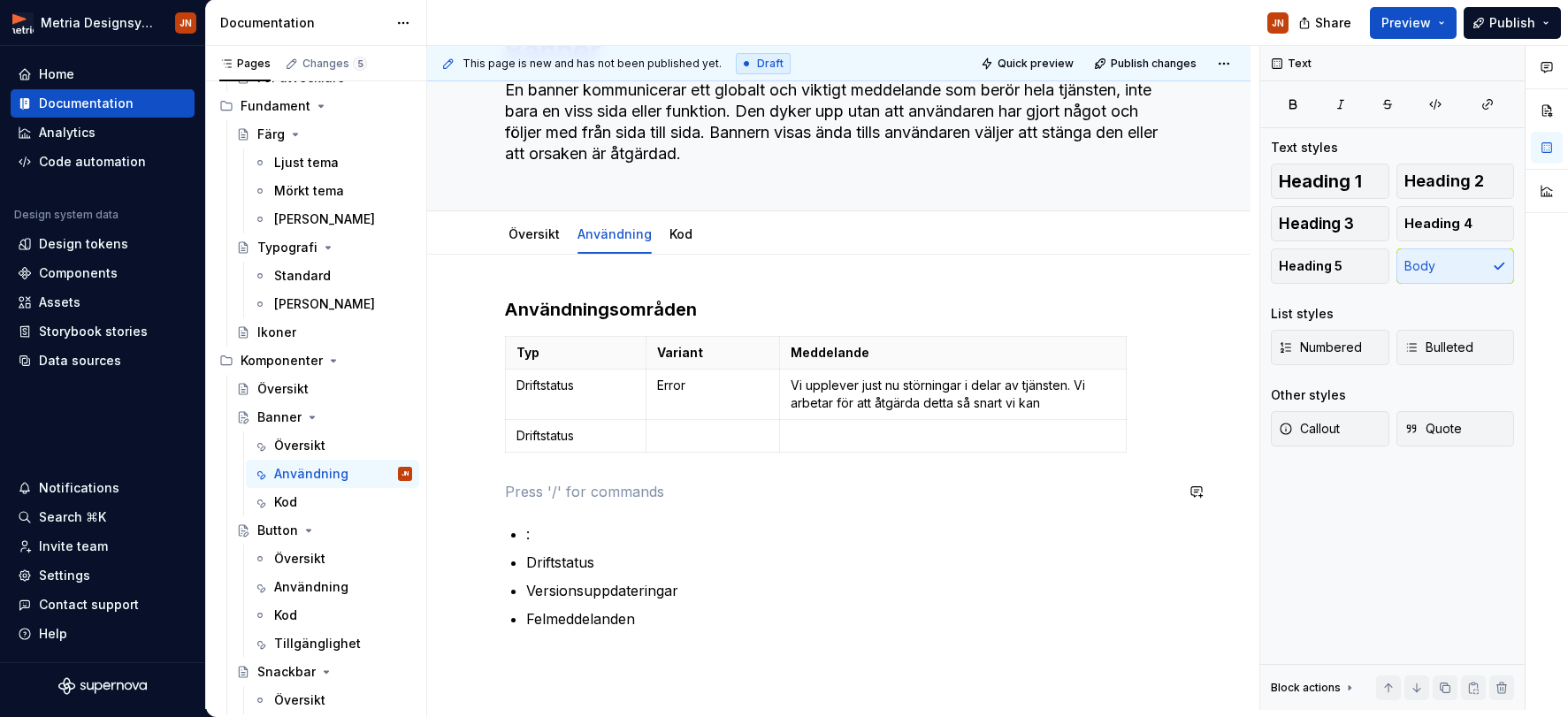
scroll to position [93, 0]
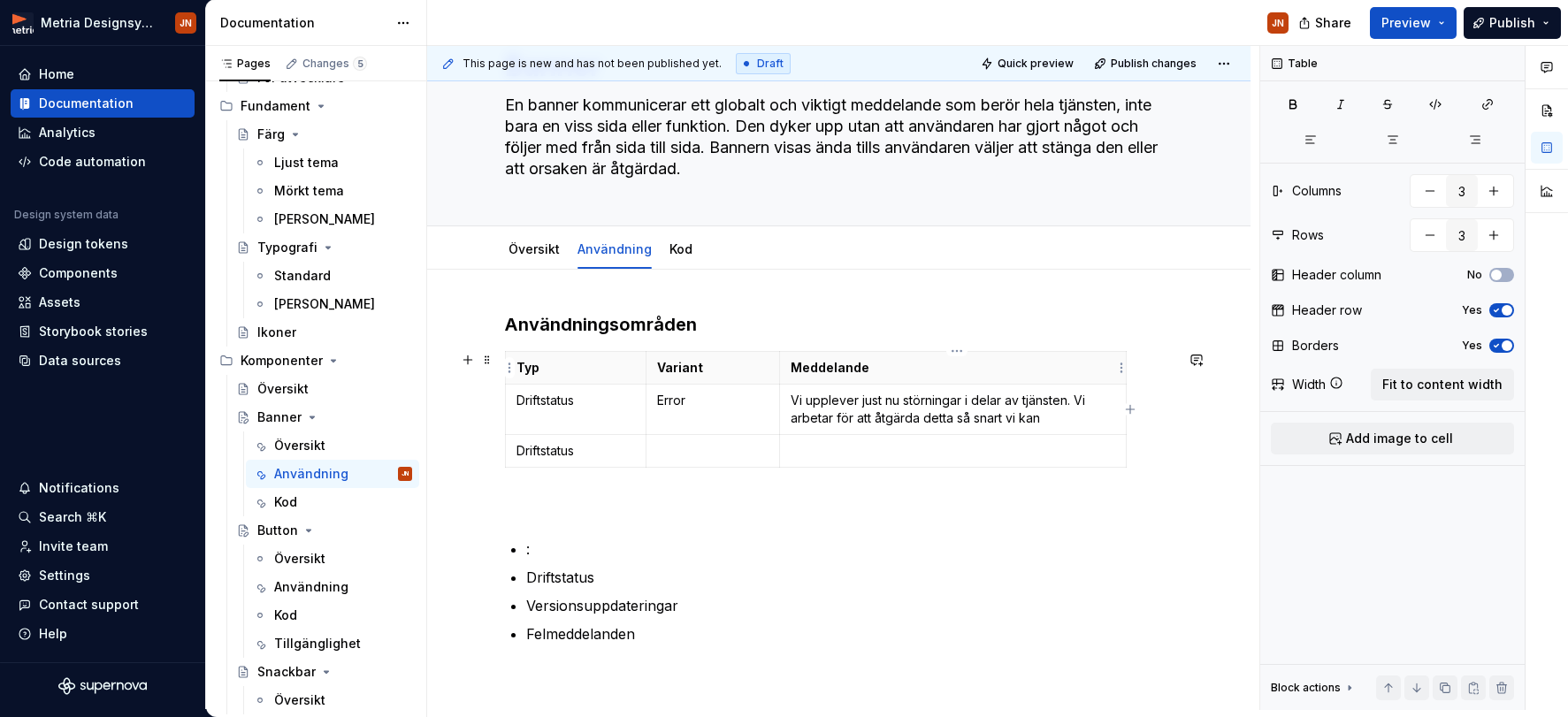
click at [795, 374] on p "Meddelande" at bounding box center [952, 367] width 324 height 18
click at [600, 601] on p "Versionsuppdateringar" at bounding box center [849, 606] width 647 height 21
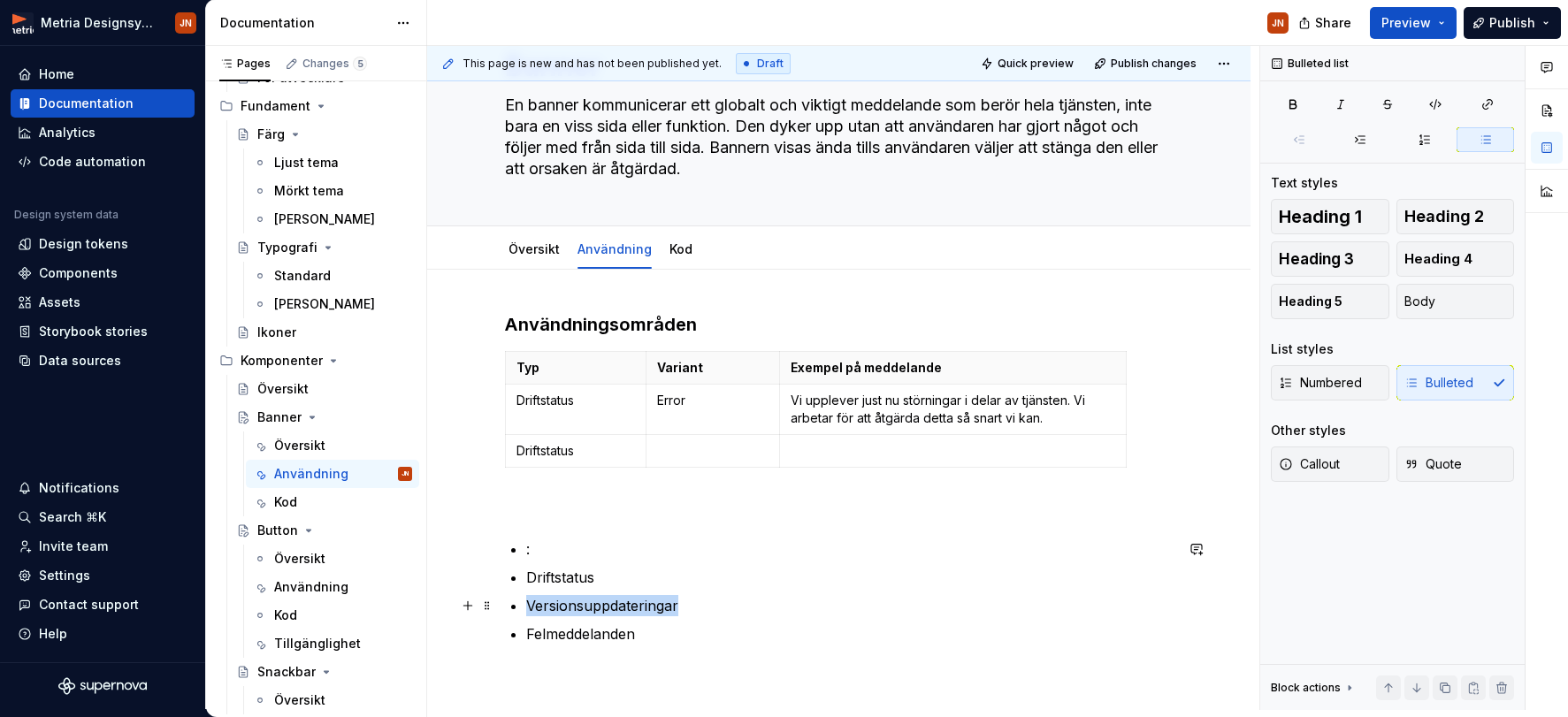
click at [600, 601] on p "Versionsuppdateringar" at bounding box center [849, 606] width 647 height 21
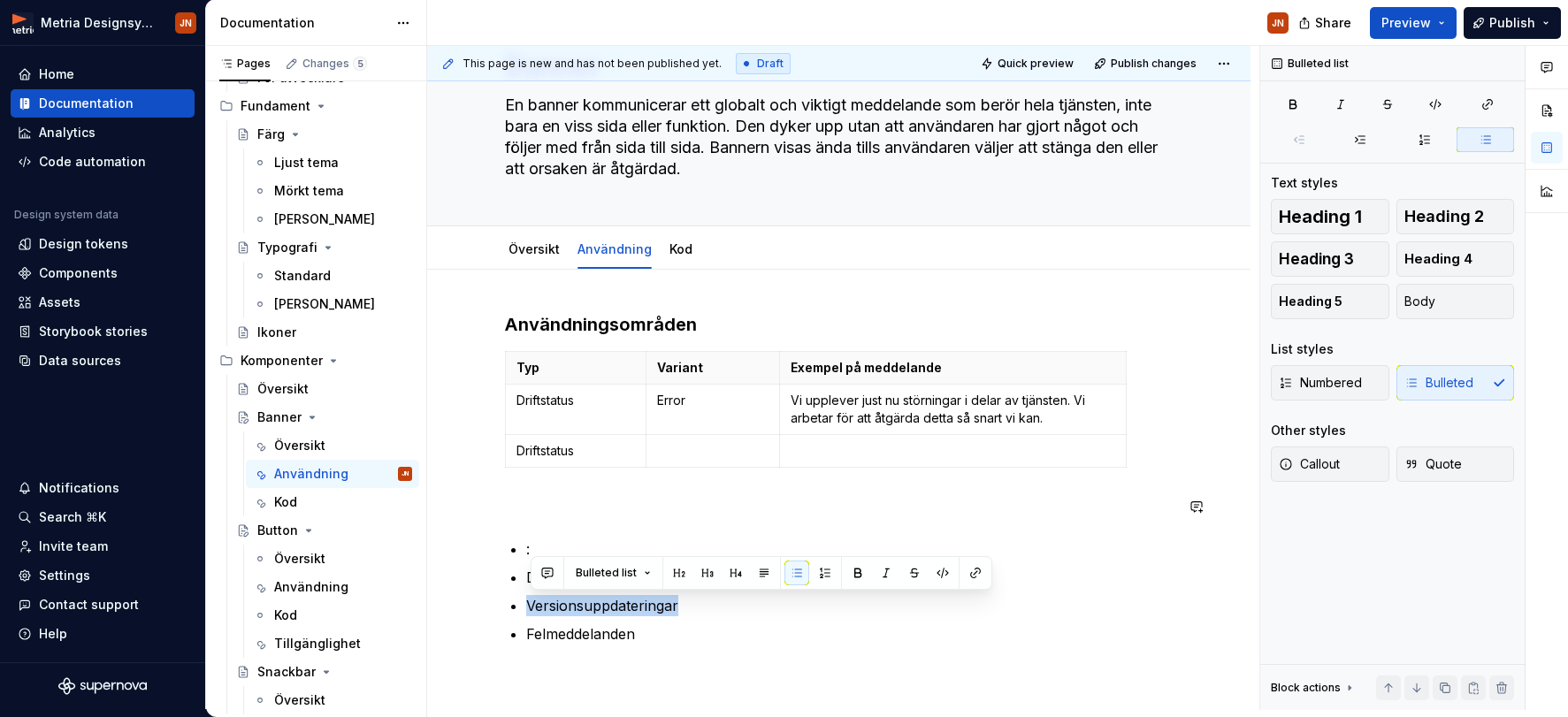
copy p "Versionsuppdateringar"
click at [555, 448] on p "Driftstatus" at bounding box center [576, 451] width 120 height 18
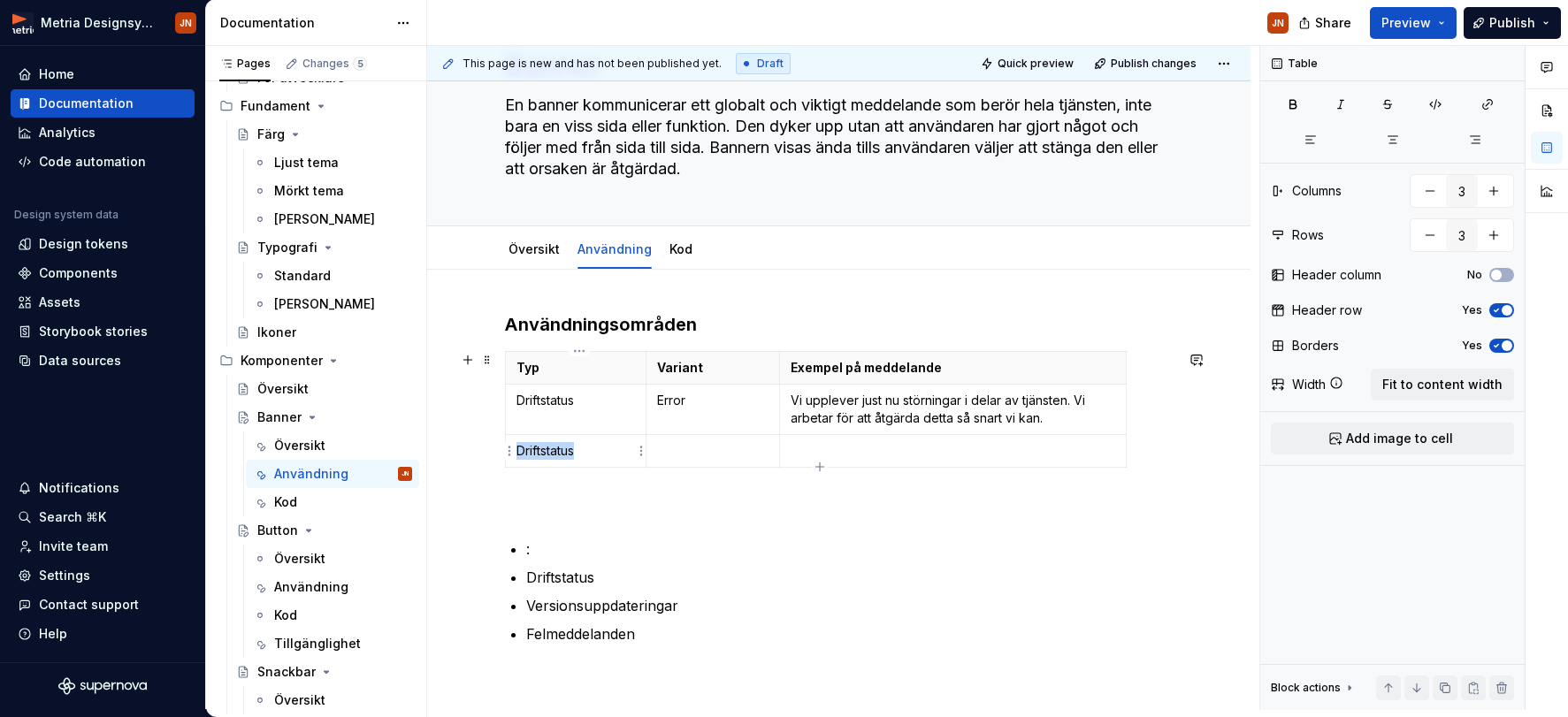
click at [555, 448] on p "Driftstatus" at bounding box center [576, 451] width 120 height 18
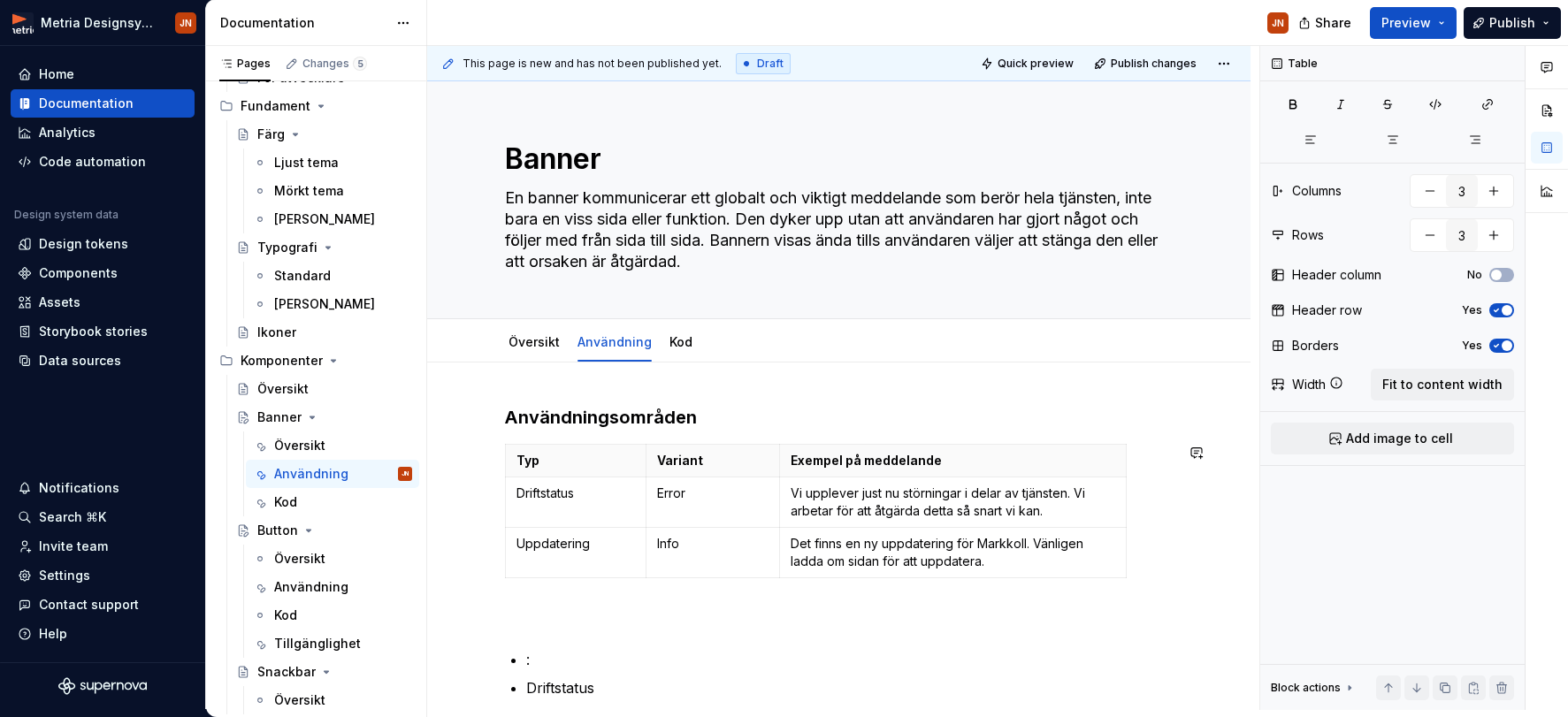
scroll to position [0, 0]
click at [956, 561] on p "Det finns en ny uppdatering för Markkoll. Vänligen ladda om sidan för att uppda…" at bounding box center [952, 553] width 324 height 35
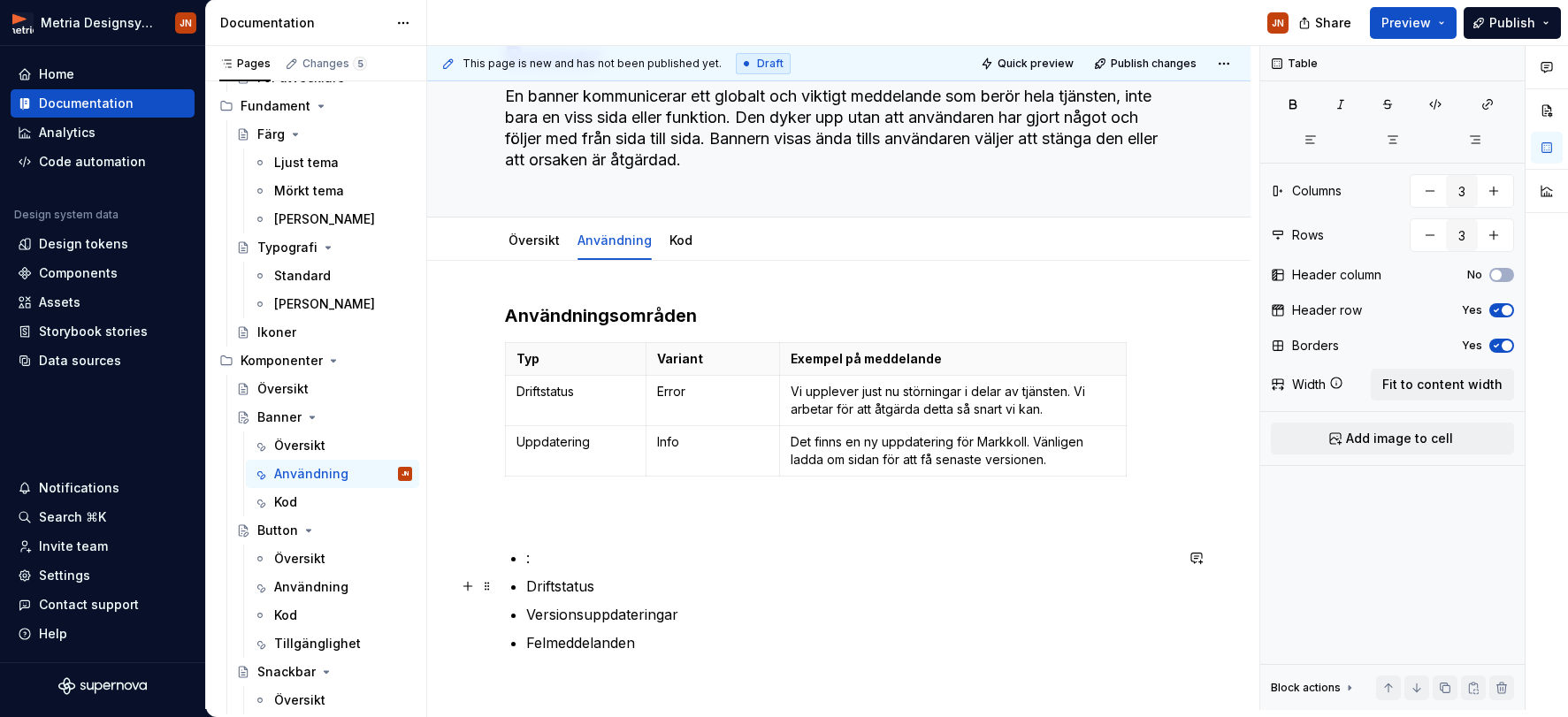
scroll to position [104, 0]
click at [615, 442] on p "Uppdatering" at bounding box center [576, 440] width 120 height 18
click at [589, 443] on p "Uppdatering" at bounding box center [576, 440] width 120 height 18
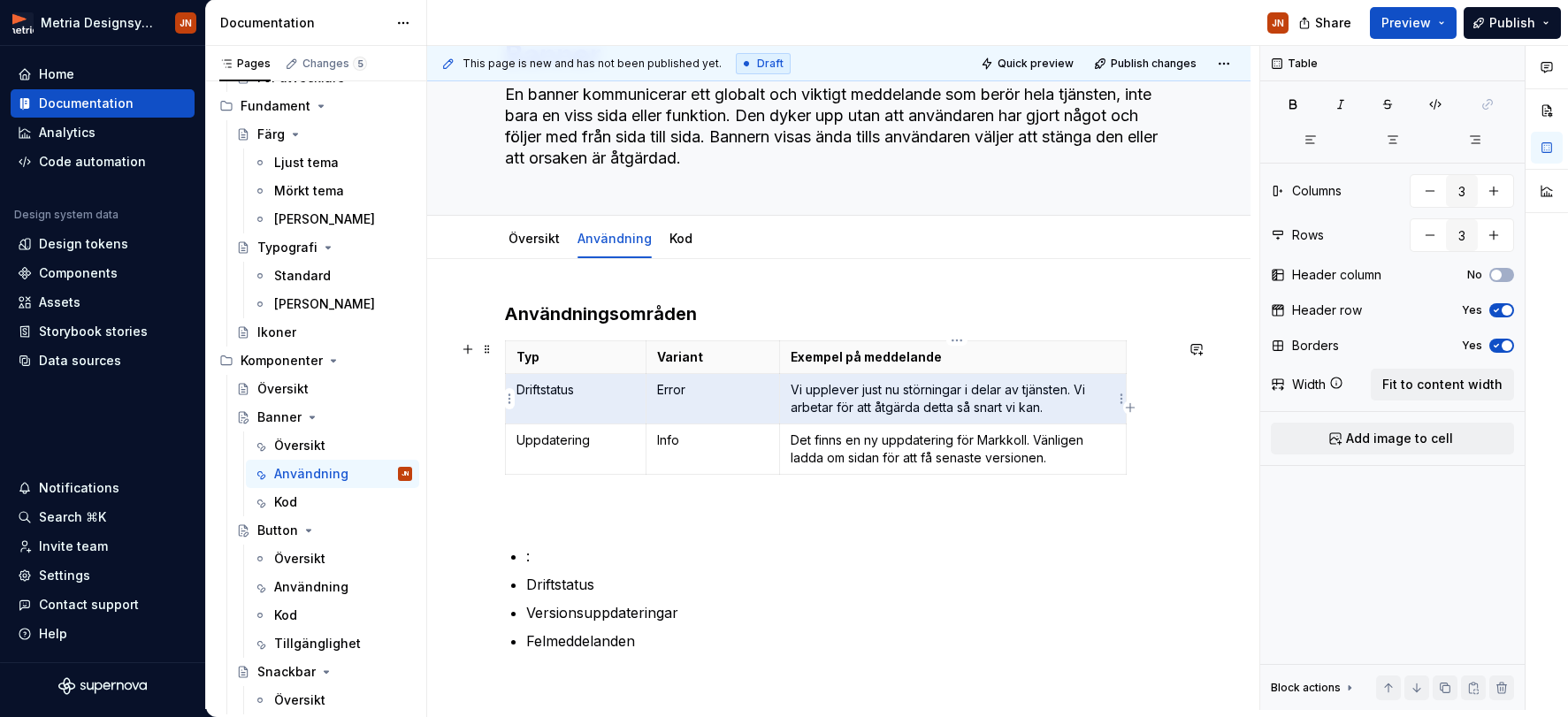
drag, startPoint x: 620, startPoint y: 391, endPoint x: 882, endPoint y: 402, distance: 262.2
click at [977, 397] on tr "Driftstatus Error Vi upplever just nu störningar i delar av tjänsten. Vi arbeta…" at bounding box center [815, 399] width 620 height 50
drag, startPoint x: 604, startPoint y: 382, endPoint x: 888, endPoint y: 385, distance: 284.0
click at [888, 385] on tr "Driftstatus Error Vi upplever just nu störningar i delar av tjänsten. Vi arbeta…" at bounding box center [815, 399] width 620 height 50
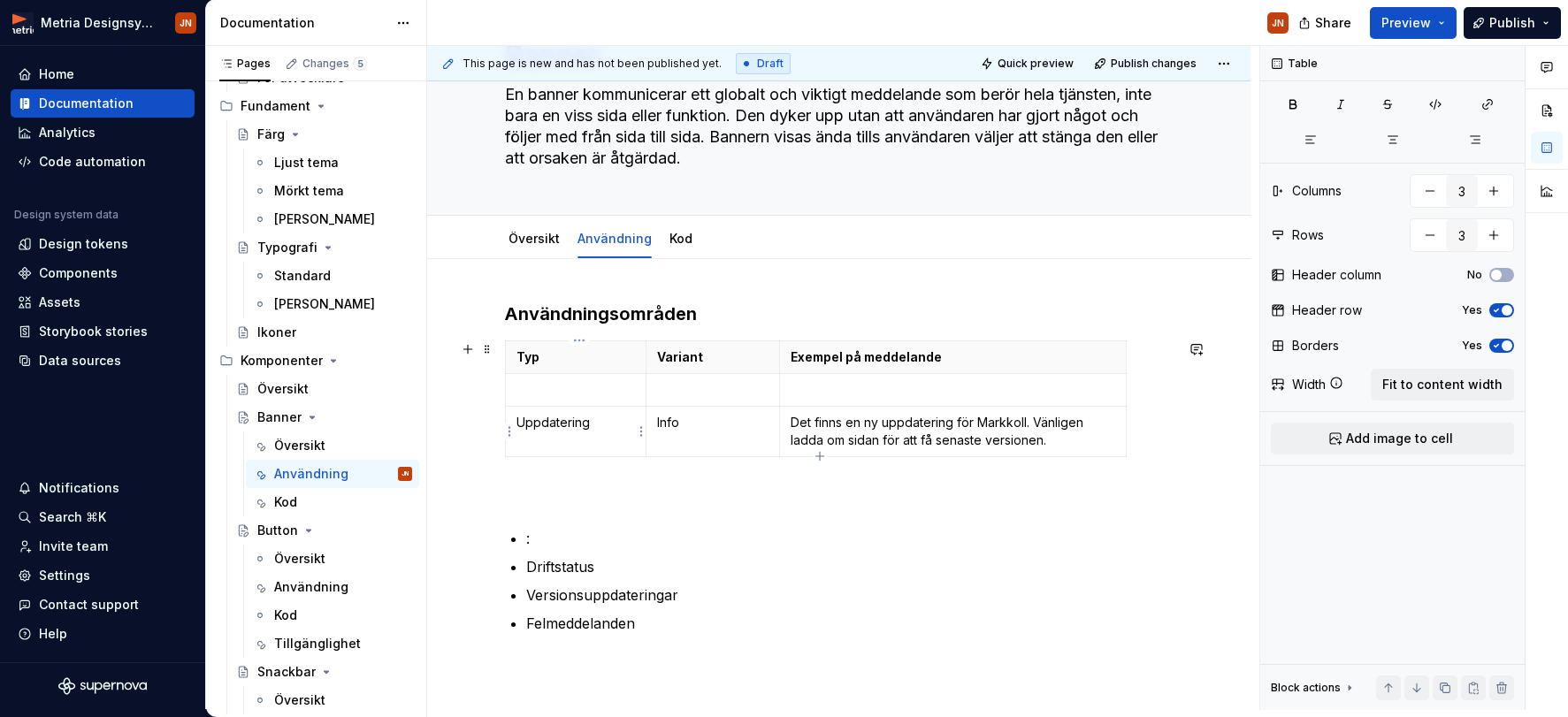
click at [603, 432] on td "Uppdatering" at bounding box center [576, 432] width 142 height 50
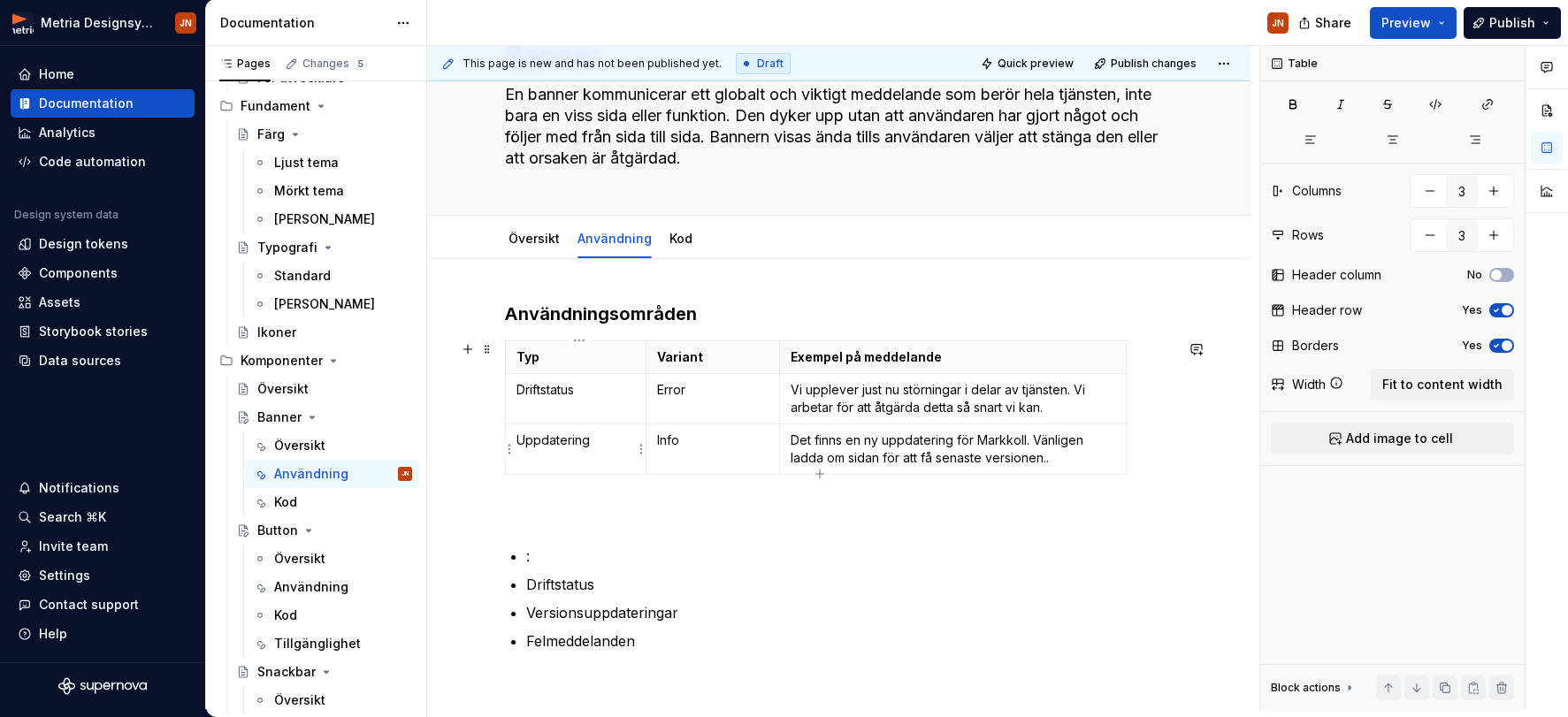
click at [620, 434] on p "Uppdatering" at bounding box center [576, 440] width 120 height 18
click at [580, 391] on p "Driftstatus" at bounding box center [576, 390] width 120 height 18
click at [554, 395] on p "Driftstatus" at bounding box center [576, 390] width 120 height 18
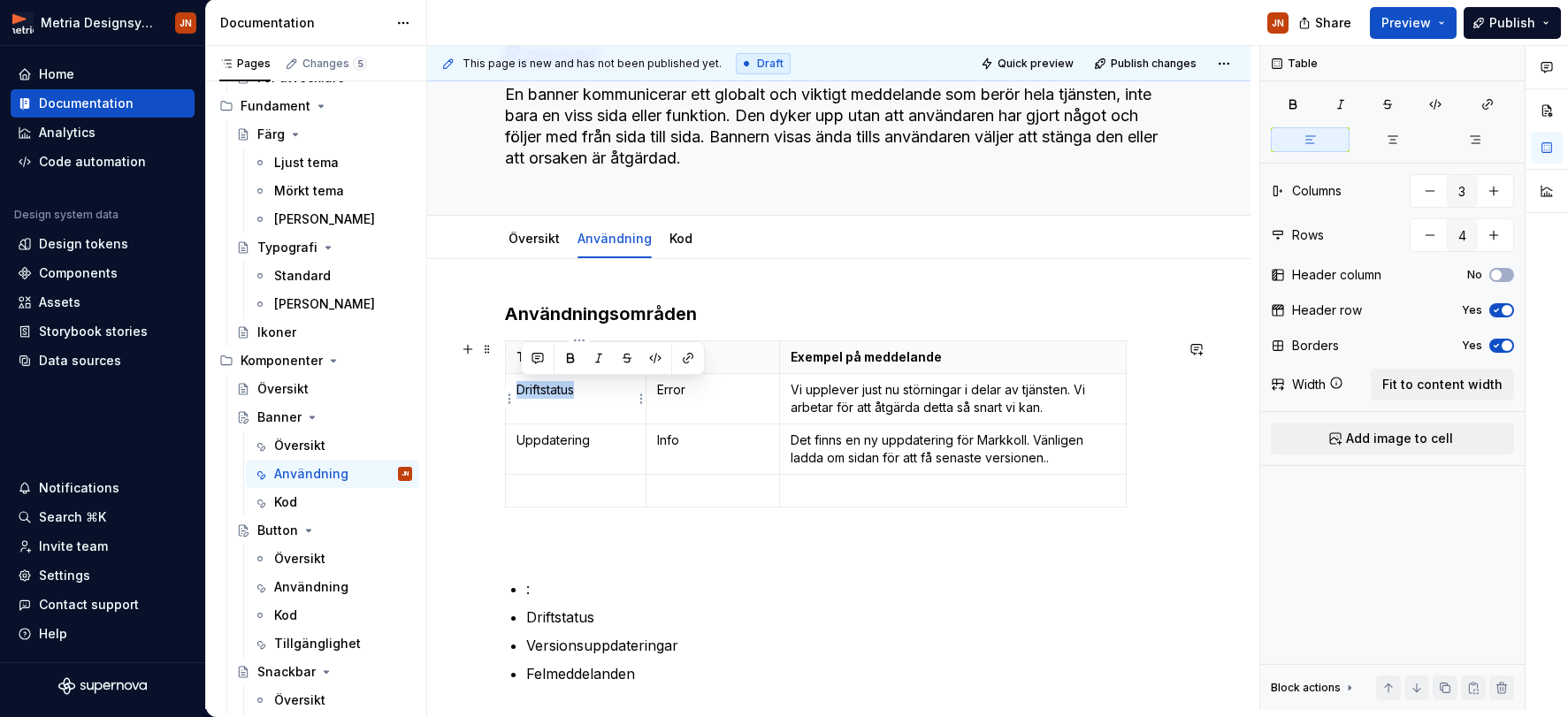
click at [554, 395] on p "Driftstatus" at bounding box center [576, 390] width 120 height 18
copy p "Driftstatus"
click at [568, 491] on p at bounding box center [576, 491] width 120 height 18
click at [690, 380] on td "Error" at bounding box center [713, 399] width 134 height 50
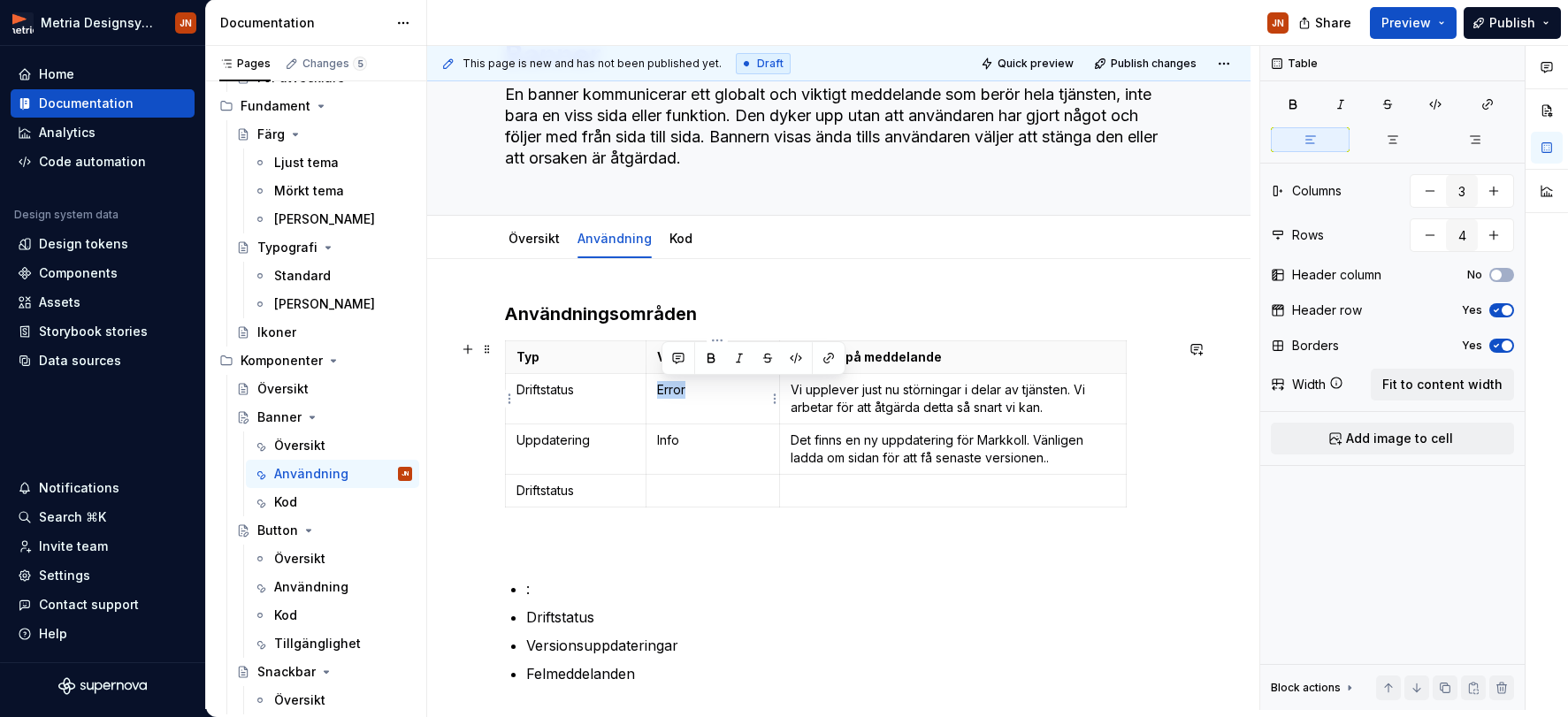
click at [690, 380] on td "Error" at bounding box center [713, 399] width 134 height 50
click at [688, 480] on td at bounding box center [713, 491] width 134 height 32
click at [687, 480] on td at bounding box center [713, 491] width 134 height 32
click at [868, 394] on p "Vi upplever just nu störningar i delar av tjänsten. Vi arbetar för att åtgärda …" at bounding box center [952, 399] width 324 height 35
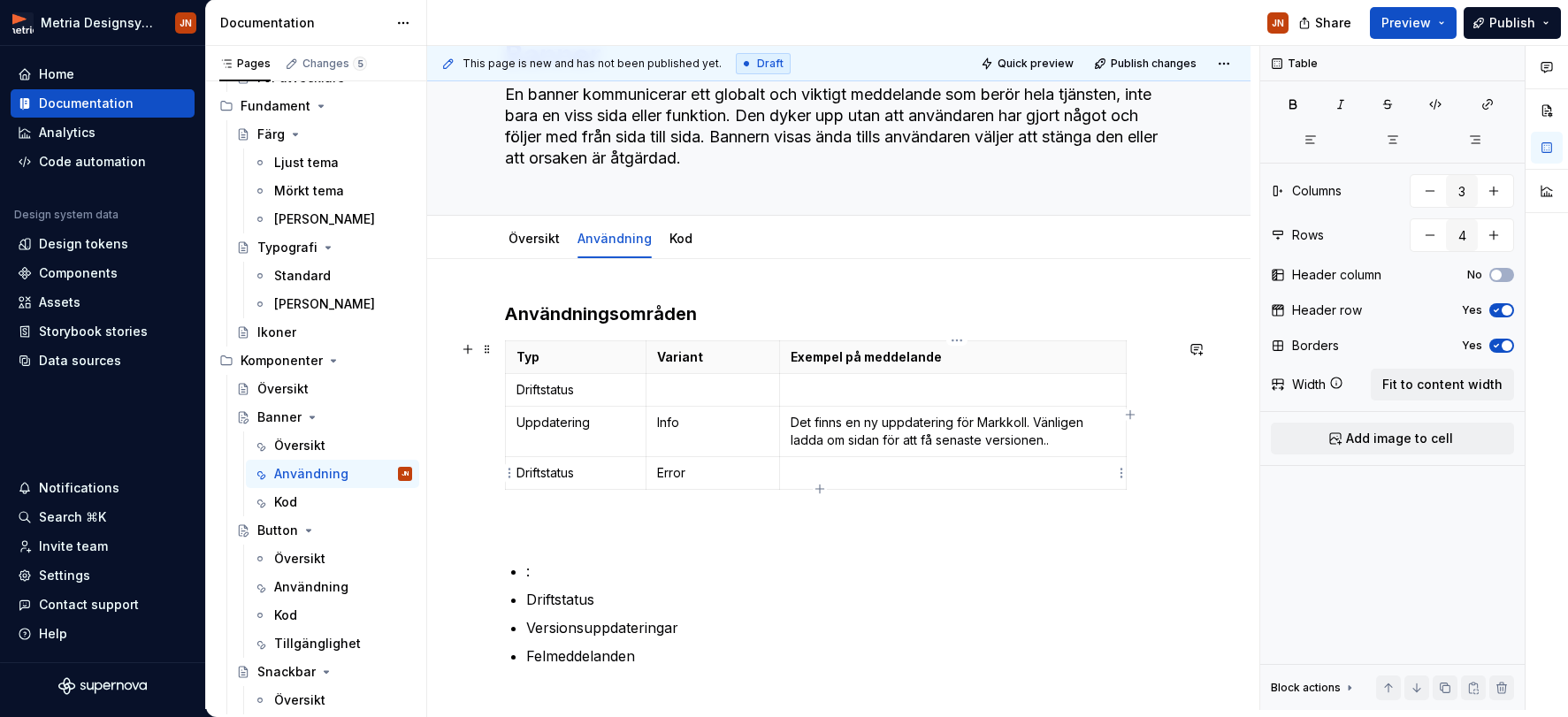
click at [833, 467] on p at bounding box center [952, 473] width 324 height 18
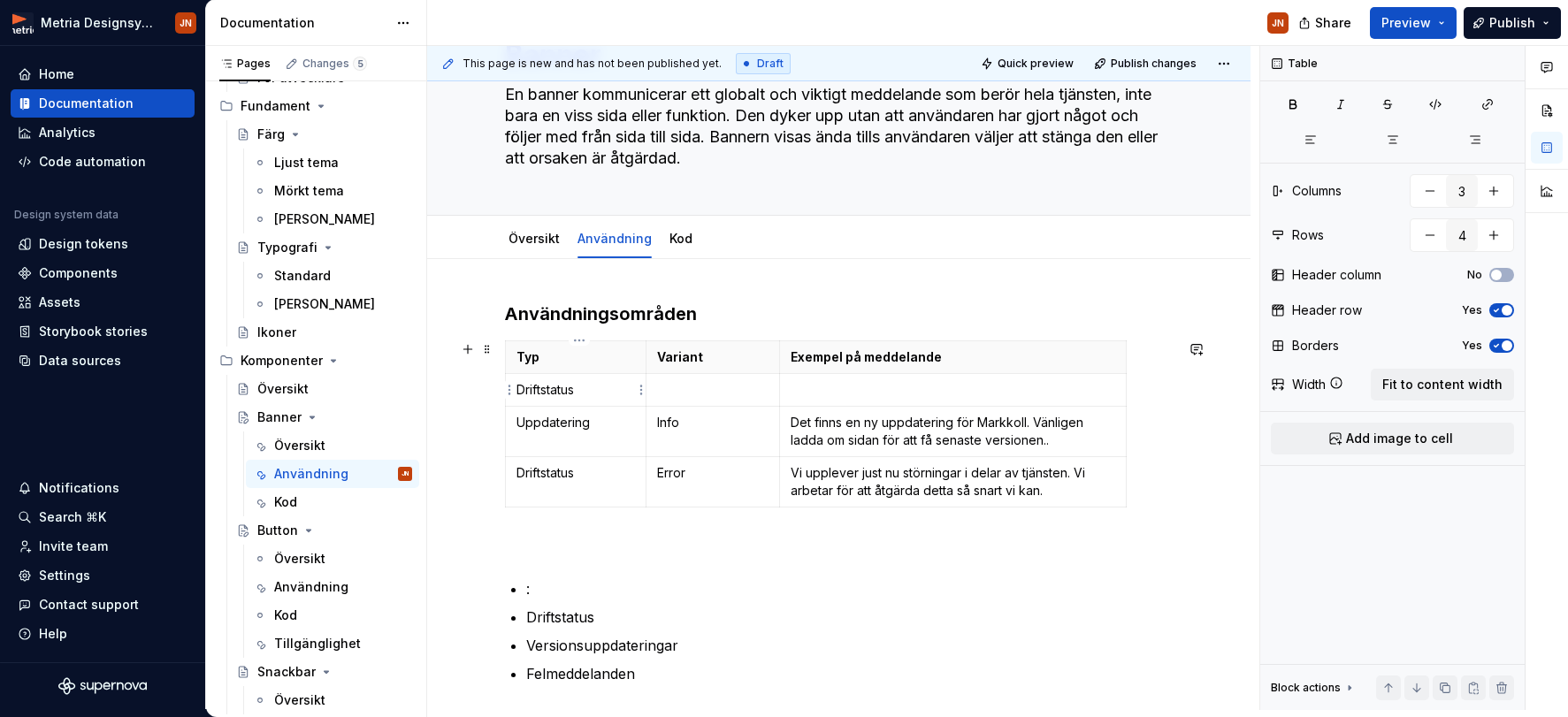
click at [579, 390] on p "Driftstatus" at bounding box center [576, 390] width 120 height 18
click at [536, 391] on p "Driftstatus" at bounding box center [576, 390] width 120 height 18
click at [535, 391] on p "Driftstatus" at bounding box center [576, 390] width 120 height 18
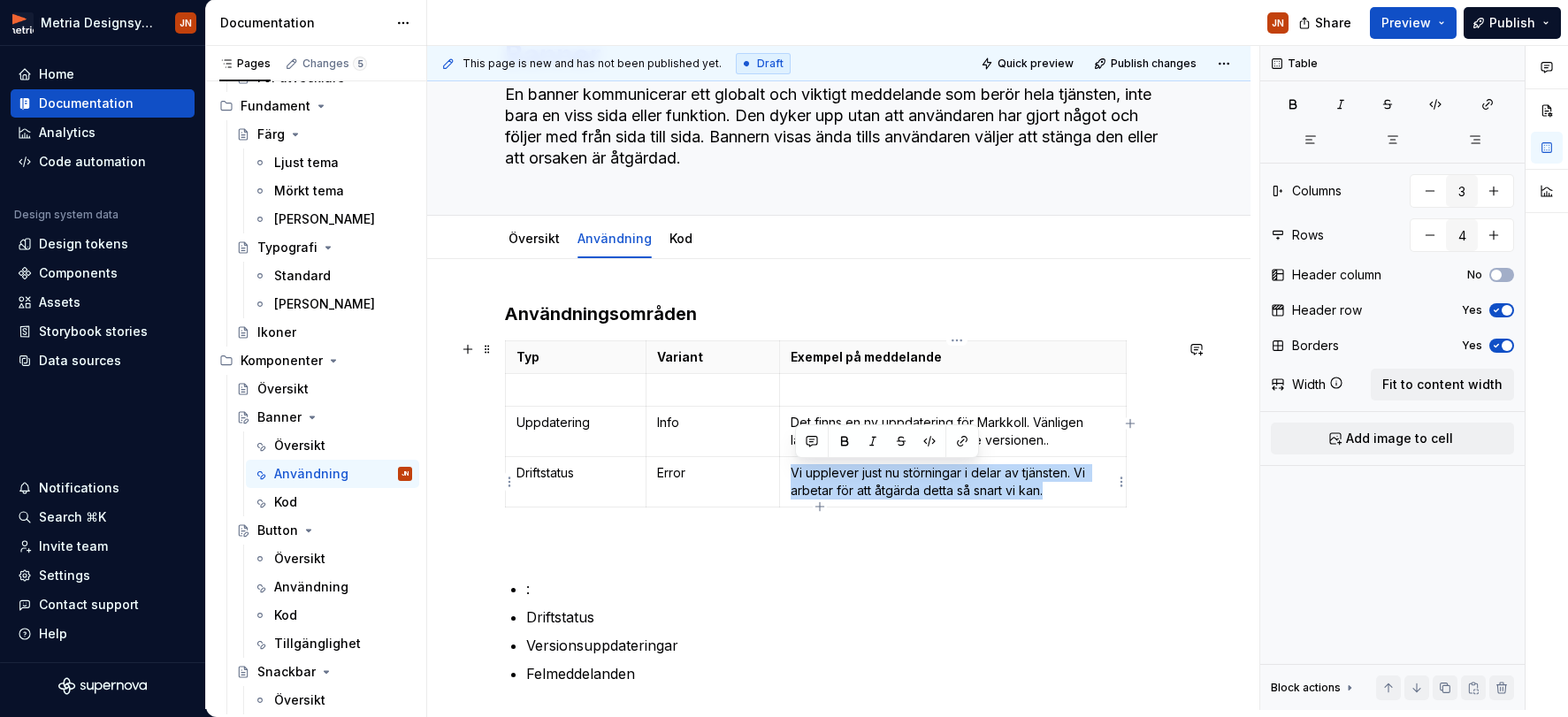
drag, startPoint x: 796, startPoint y: 475, endPoint x: 1077, endPoint y: 495, distance: 281.7
click at [1077, 495] on p "Vi upplever just nu störningar i delar av tjänsten. Vi arbetar för att åtgärda …" at bounding box center [952, 482] width 324 height 35
click at [1078, 474] on p "Vi upplever just nu störningar i delar av tjänsten. Vi arbetar för att åtgärda …" at bounding box center [952, 482] width 324 height 35
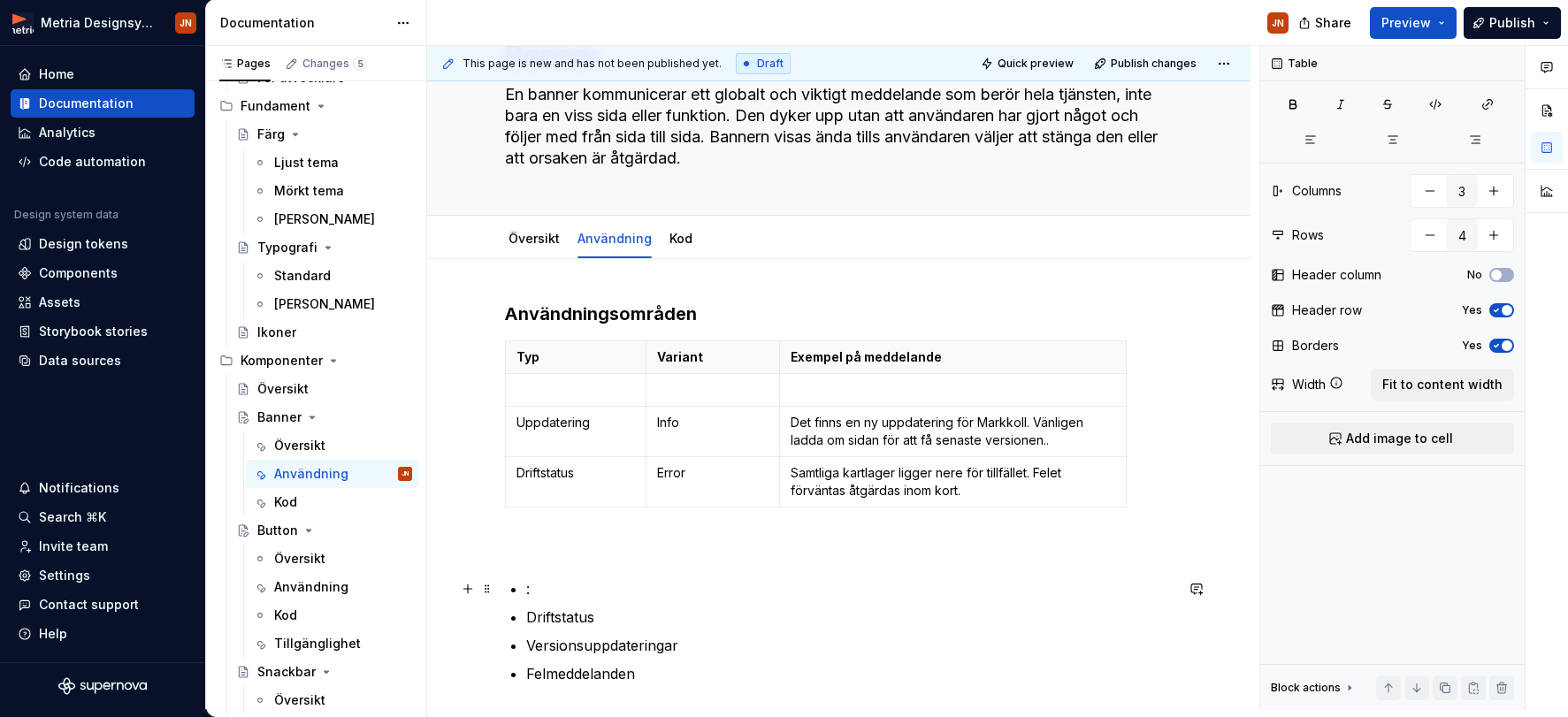
click at [1030, 582] on p ":" at bounding box center [849, 589] width 647 height 21
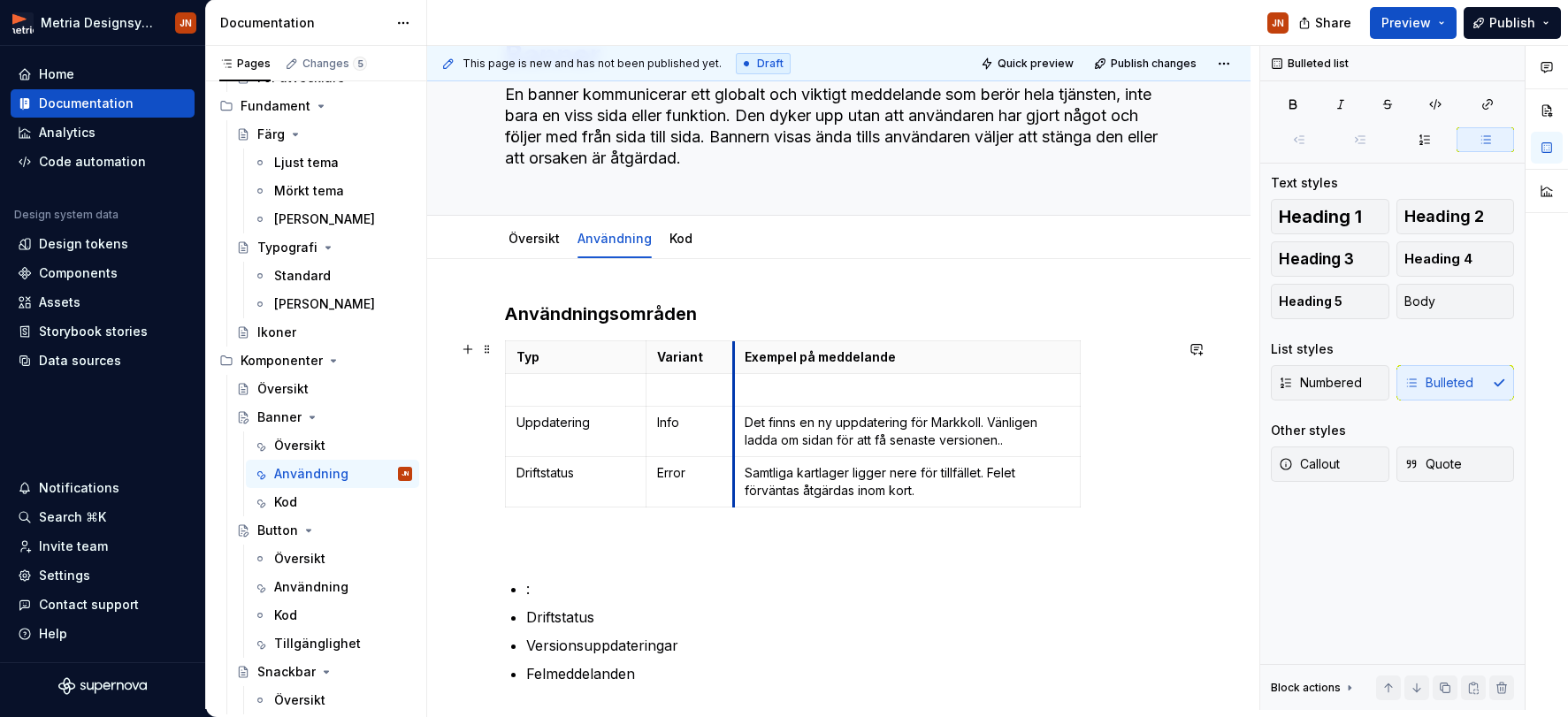
drag, startPoint x: 784, startPoint y: 373, endPoint x: 742, endPoint y: 374, distance: 42.0
click at [742, 374] on td at bounding box center [906, 390] width 346 height 32
click at [1012, 572] on div "Användningsområden Typ Variant Exempel på meddelande Uppdatering Info Det finns…" at bounding box center [839, 514] width 669 height 426
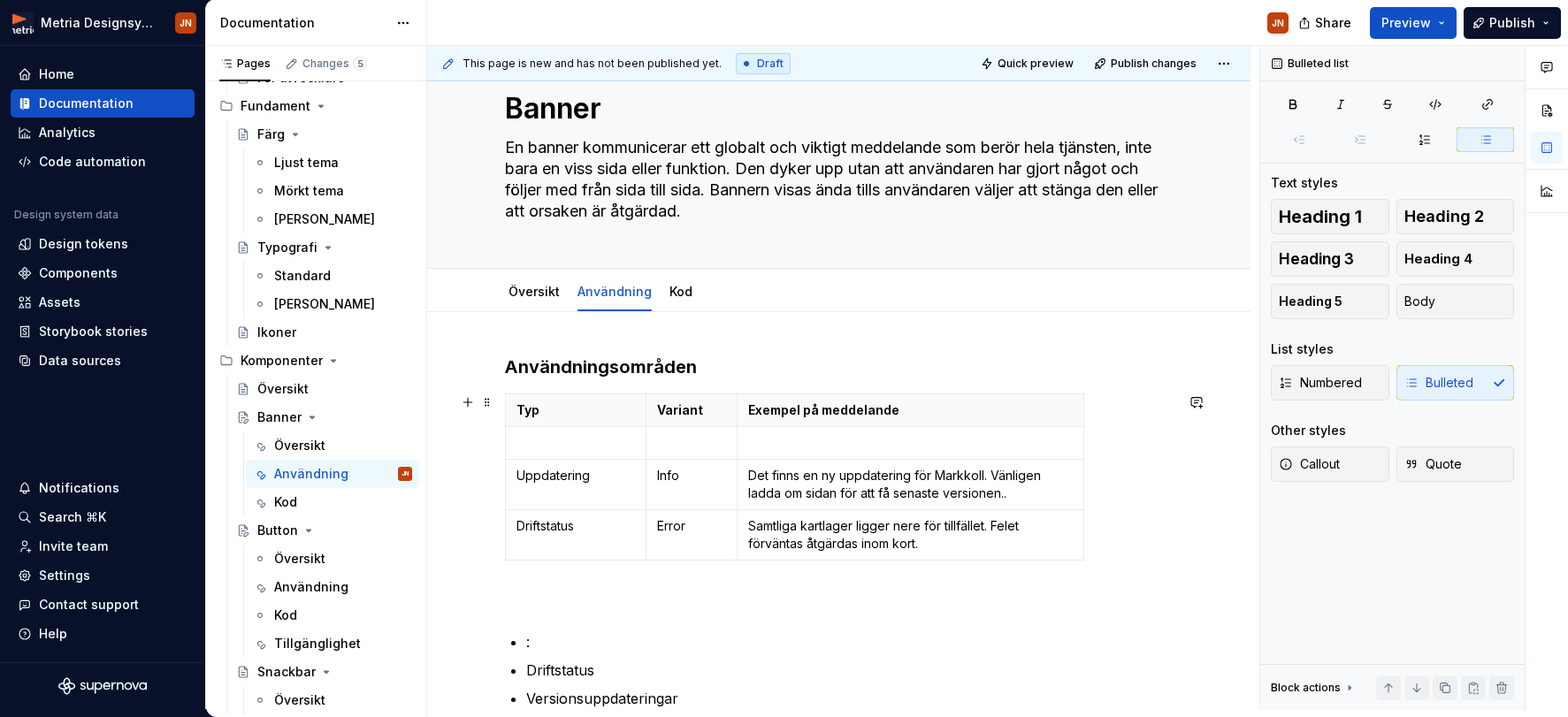
scroll to position [27, 0]
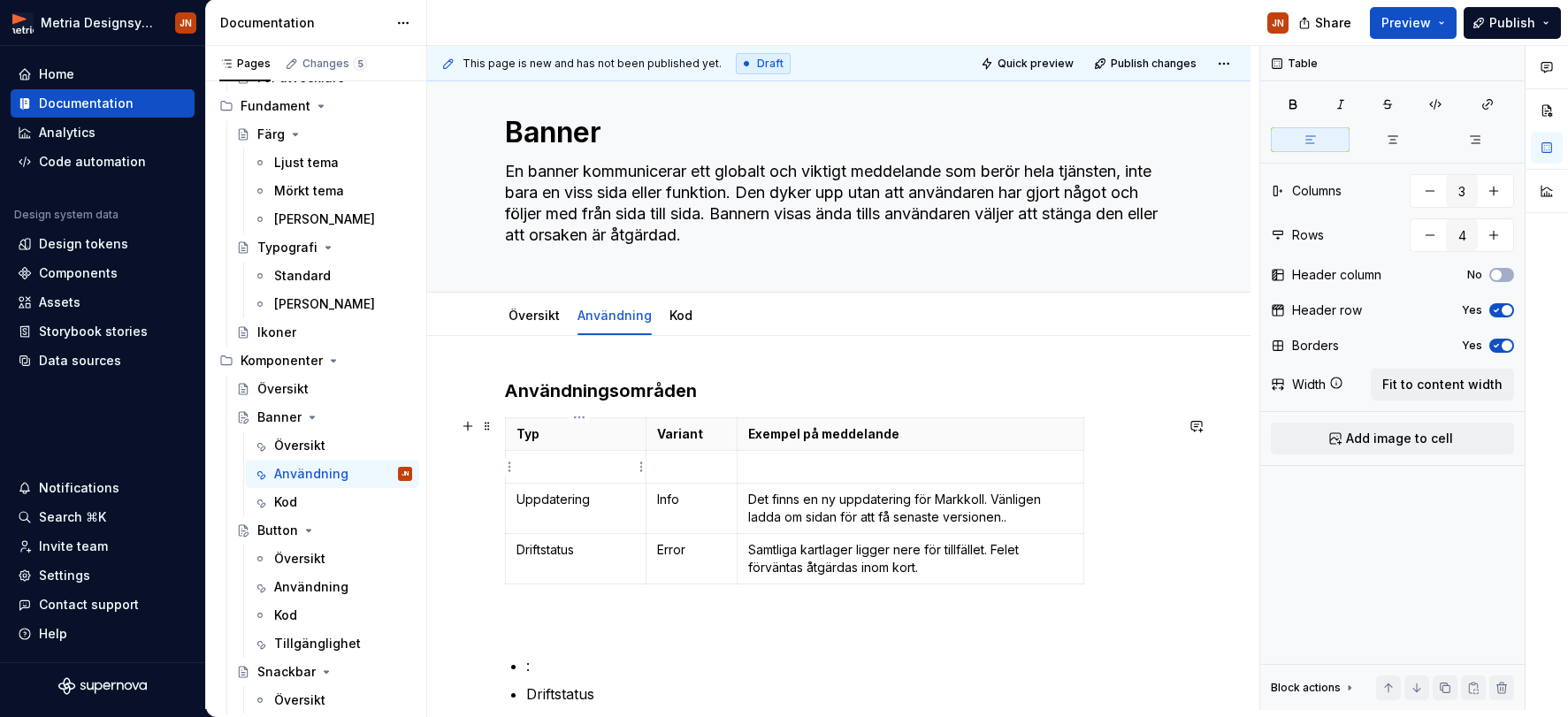
click at [550, 462] on p at bounding box center [576, 467] width 120 height 18
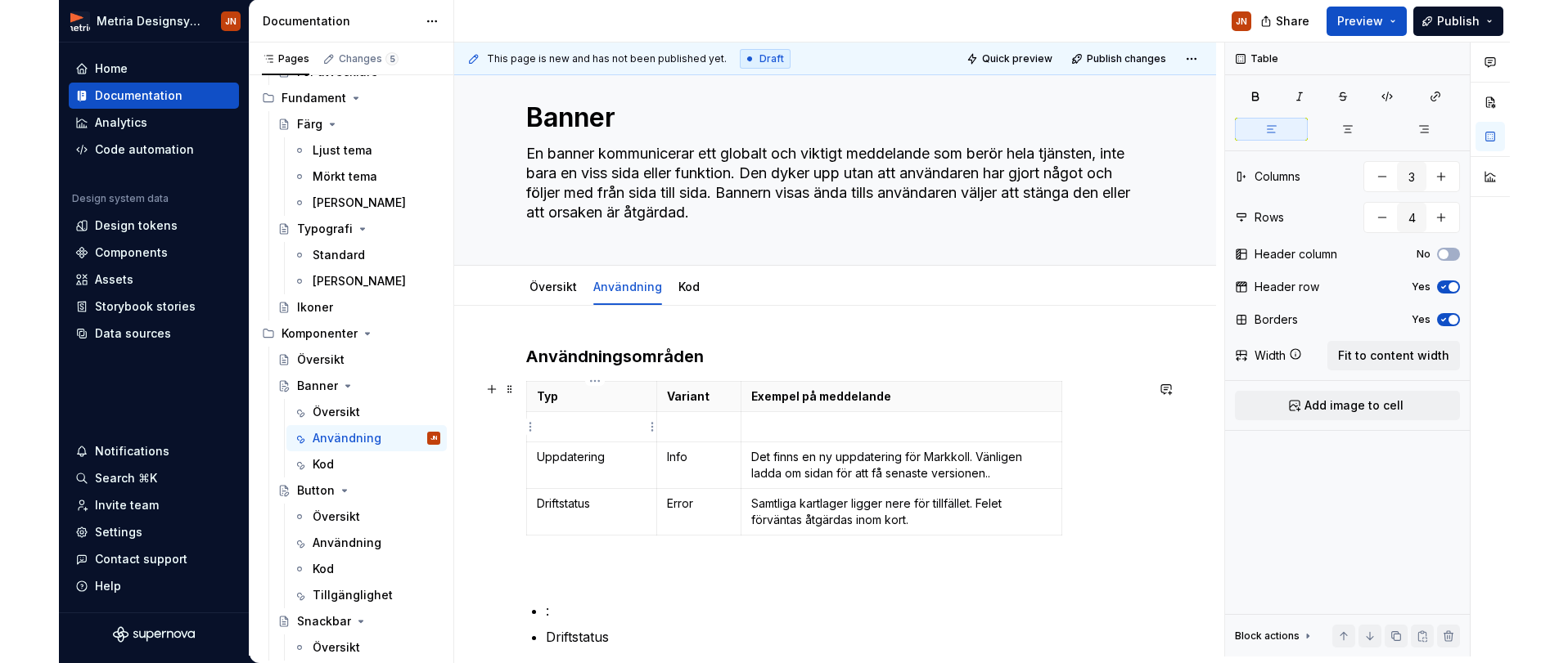
scroll to position [27, 0]
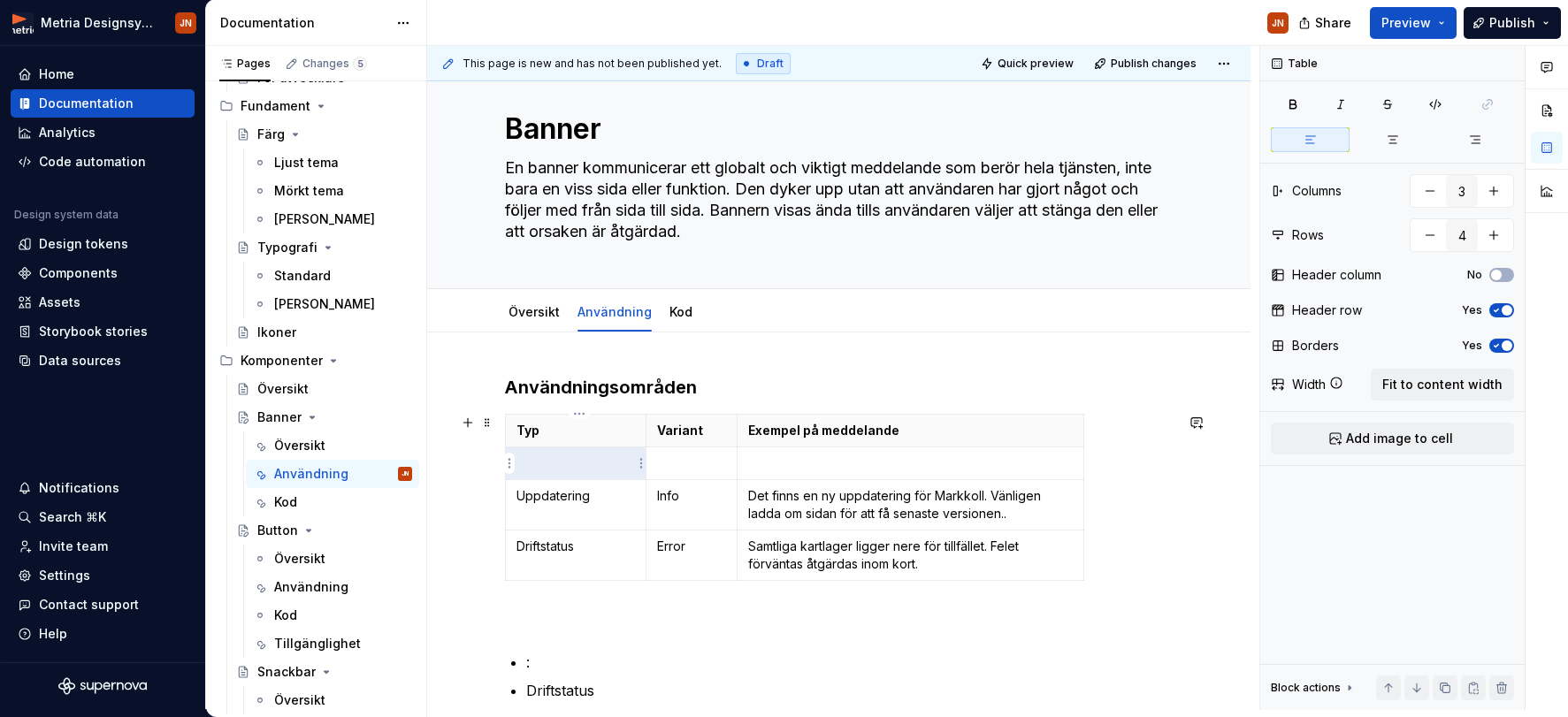
click at [532, 464] on p at bounding box center [576, 463] width 120 height 18
click at [1367, 390] on span "Fit to content width" at bounding box center [1442, 384] width 121 height 18
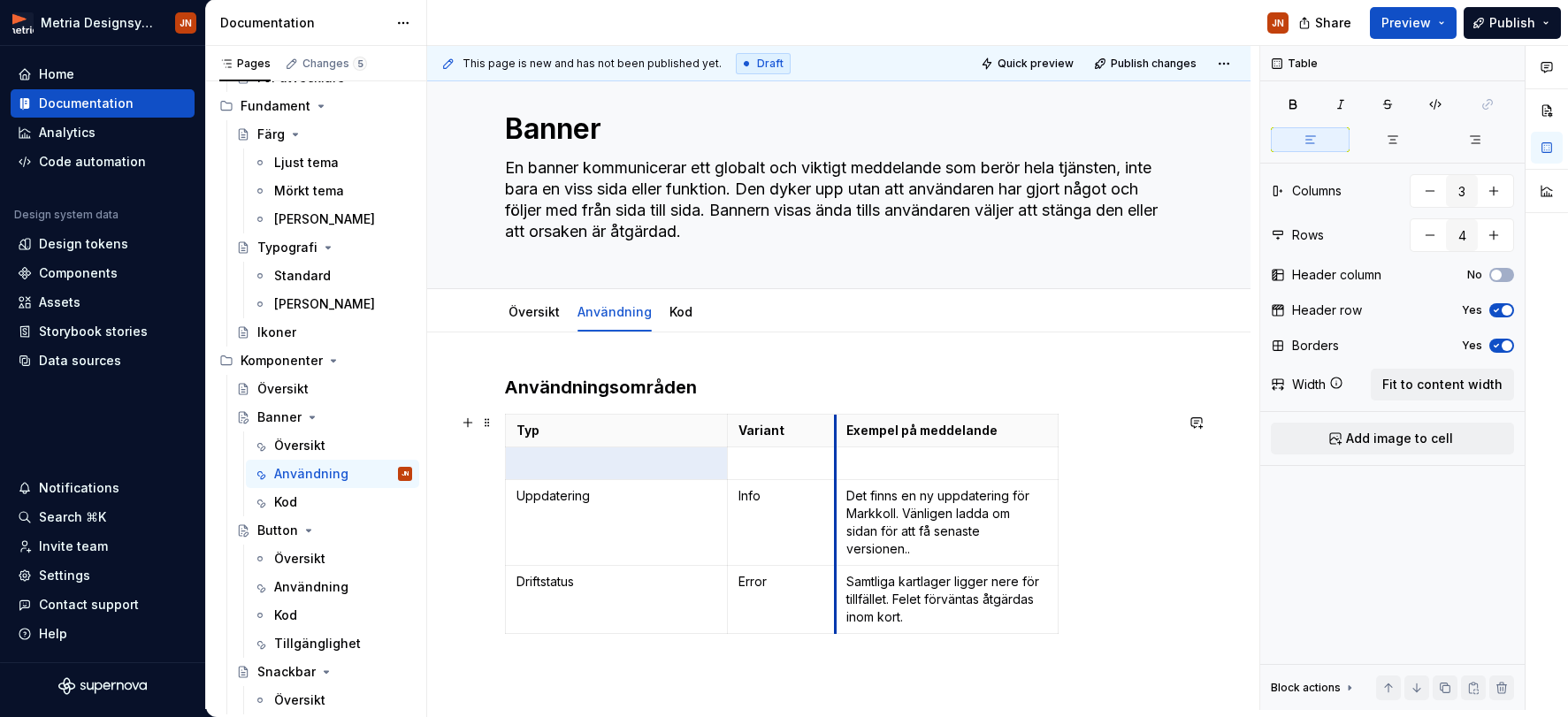
drag, startPoint x: 951, startPoint y: 451, endPoint x: 839, endPoint y: 452, distance: 112.0
click at [839, 452] on td at bounding box center [946, 464] width 223 height 32
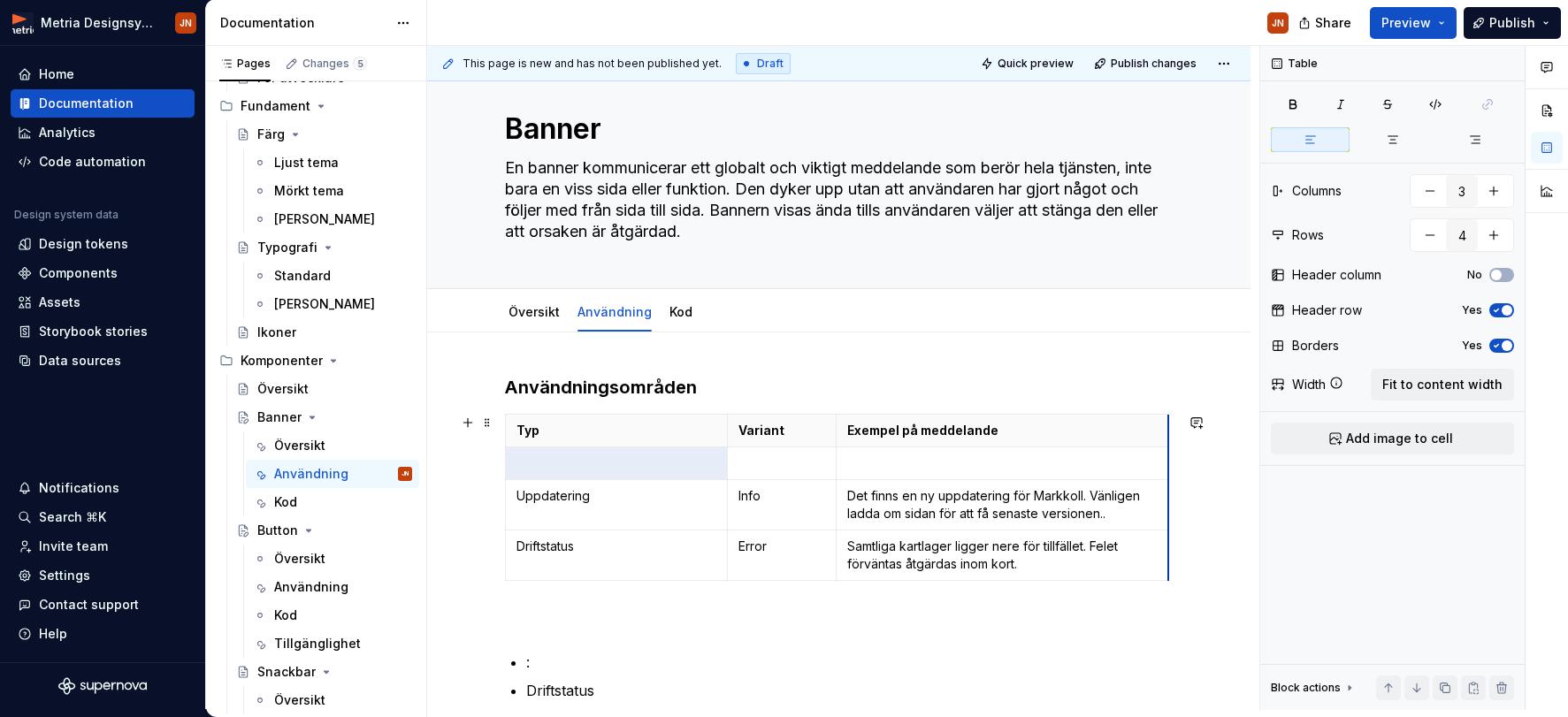
drag, startPoint x: 1061, startPoint y: 441, endPoint x: 1167, endPoint y: 447, distance: 106.2
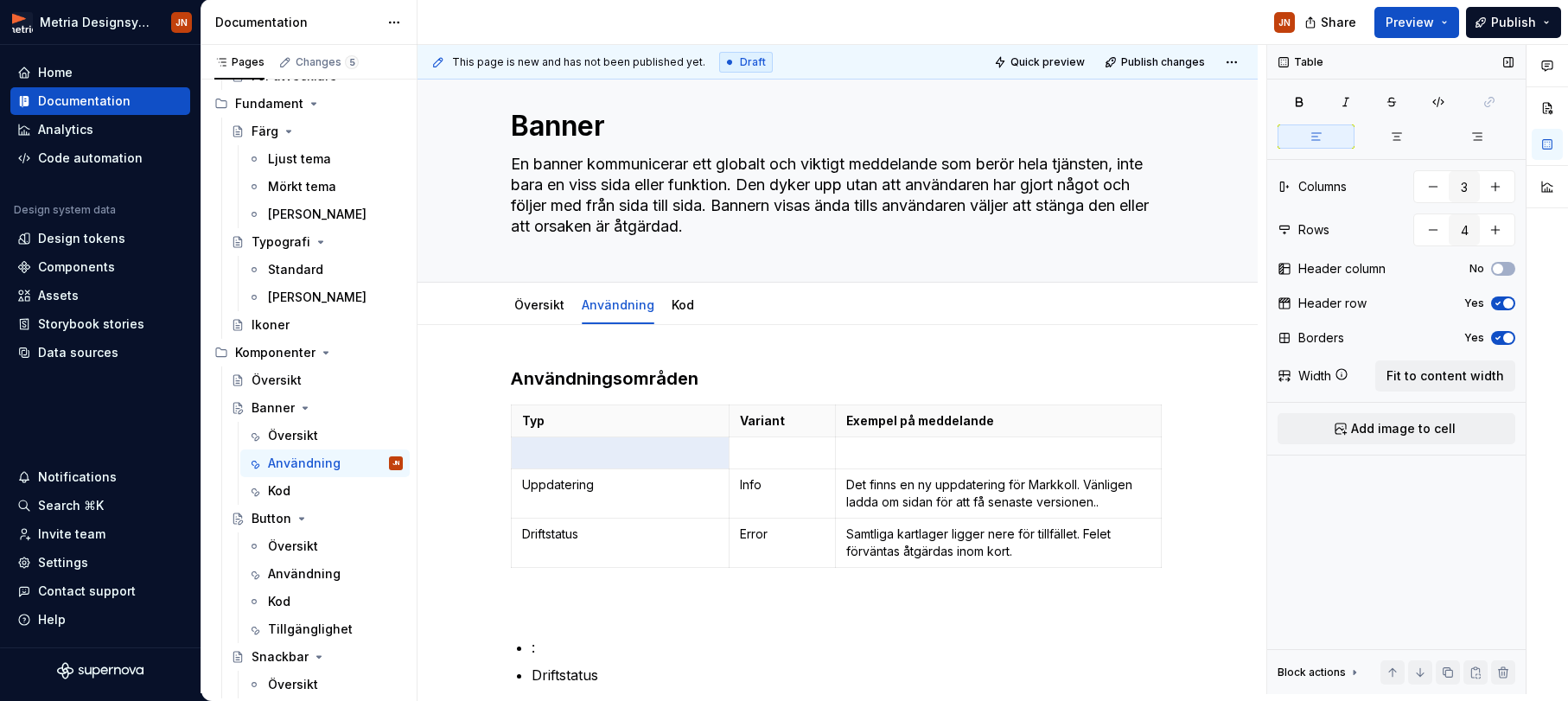
click at [1336, 360] on div "Table Columns 3 Rows 4 Header column No Header row Yes Borders Yes Width Fit to…" at bounding box center [1396, 370] width 258 height 649
click at [1336, 364] on button "Fit to content width" at bounding box center [1445, 376] width 140 height 31
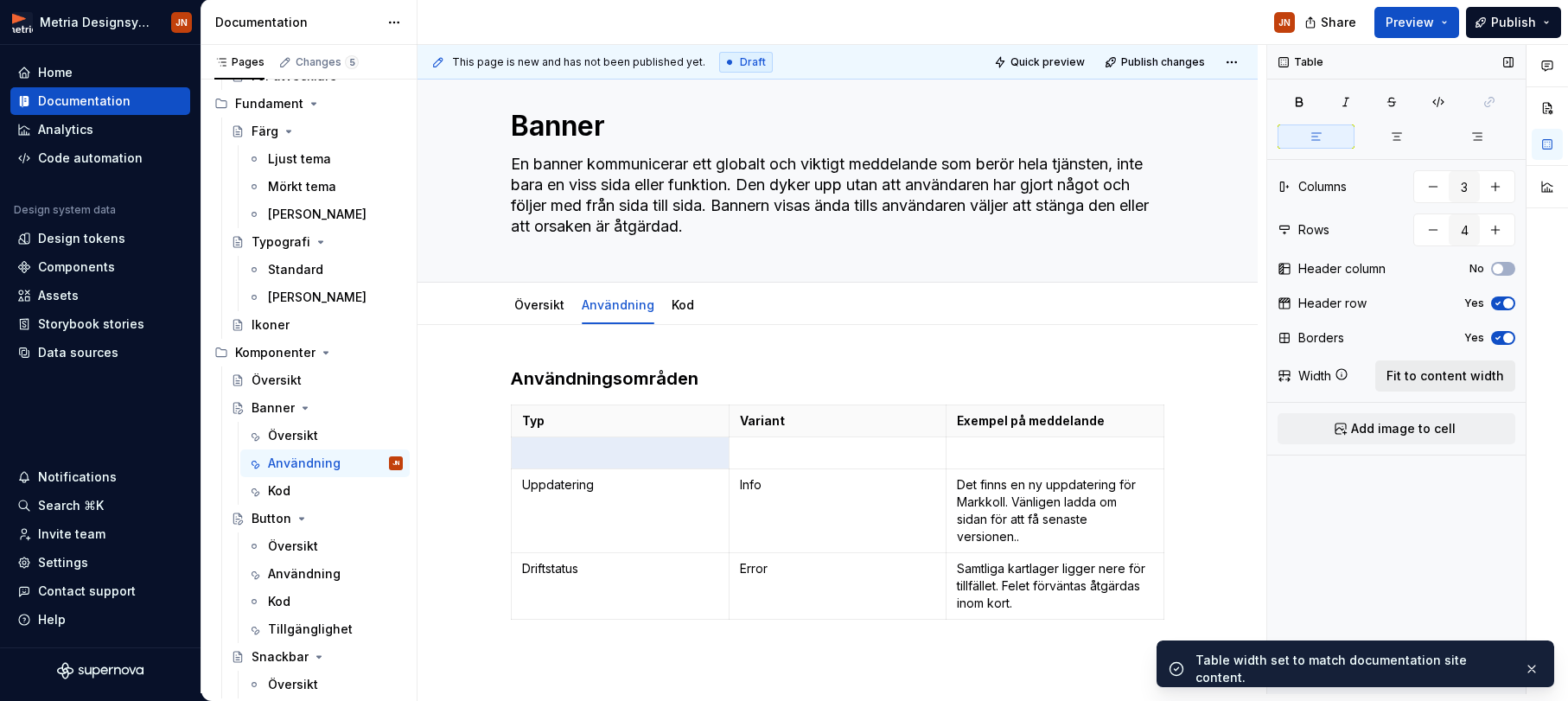
click at [1336, 372] on span "Fit to content width" at bounding box center [1446, 375] width 118 height 17
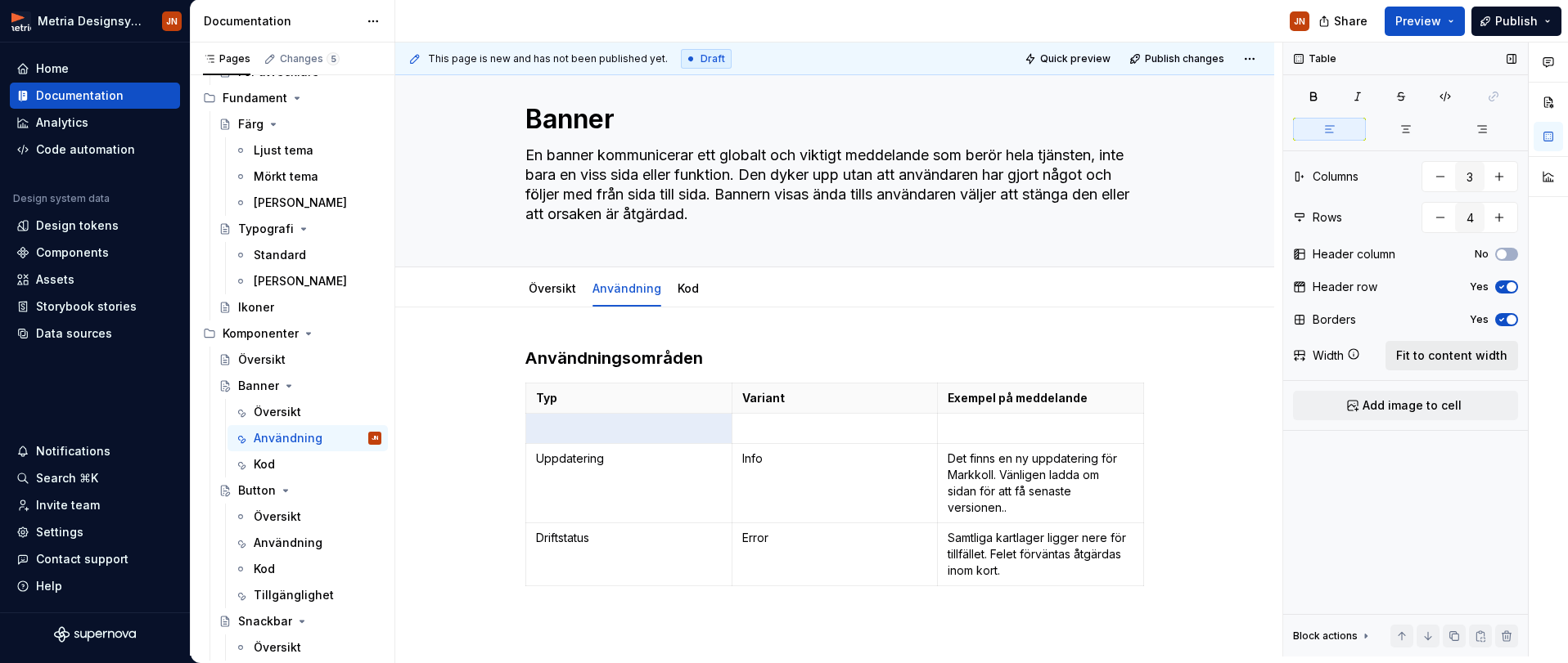
click at [1265, 353] on span "Fit to content width" at bounding box center [1452, 355] width 112 height 16
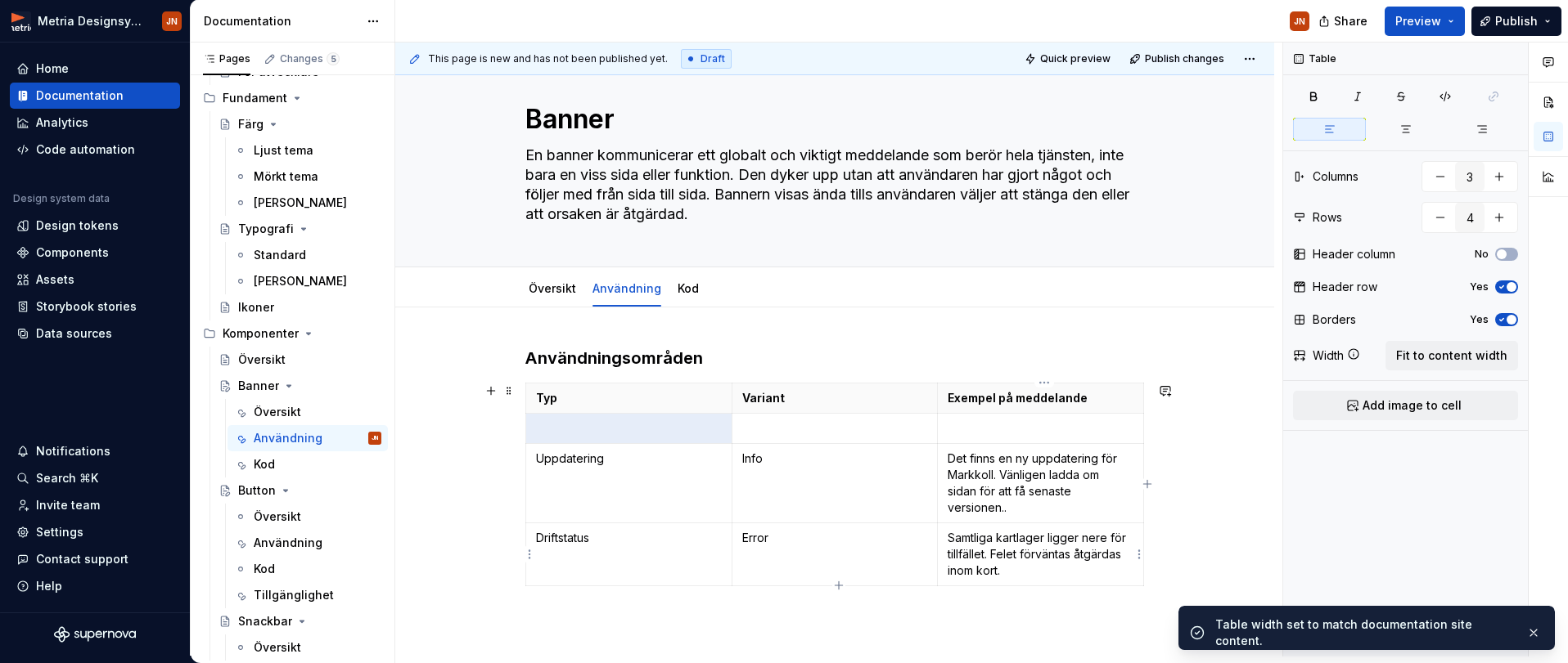
click at [979, 561] on p "Samtliga kartlager ligger nere för tillfället. Felet förväntas åtgärdas inom ko…" at bounding box center [1040, 554] width 185 height 49
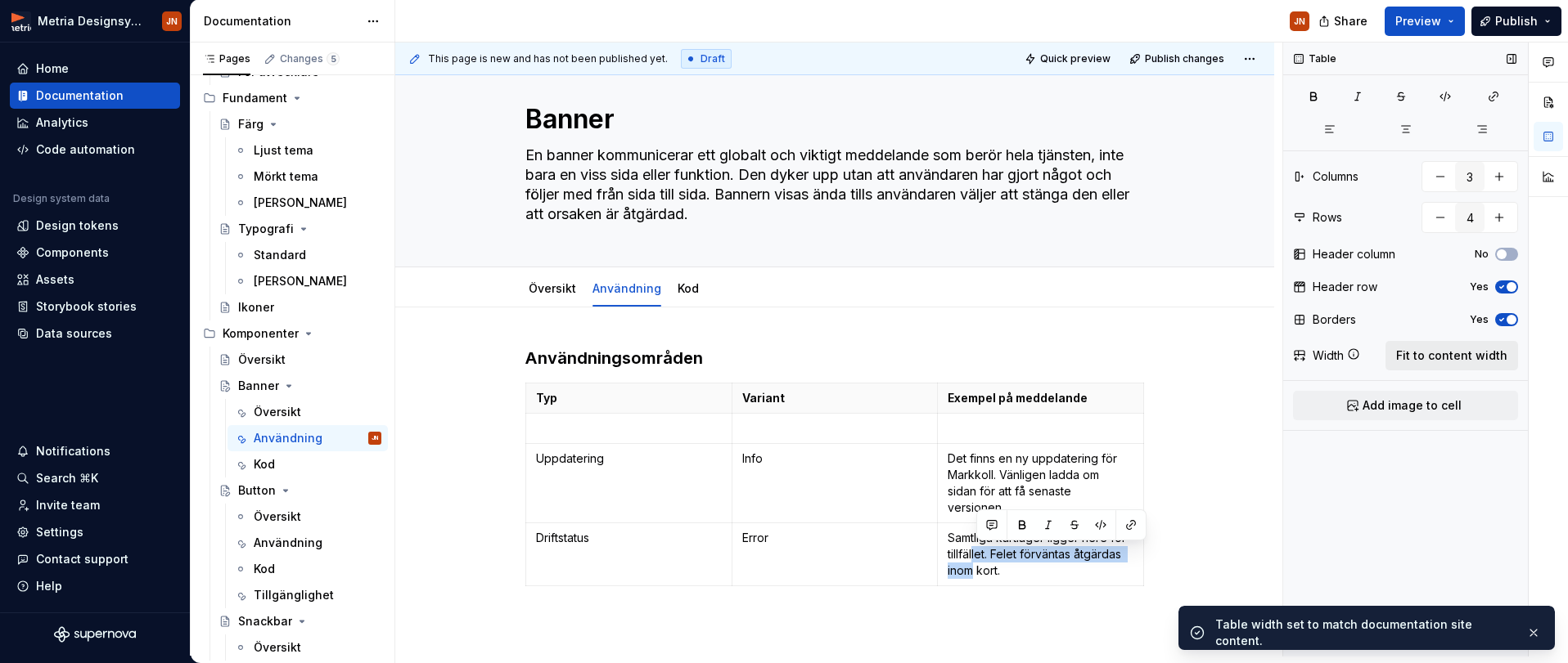
click at [1265, 352] on span "Fit to content width" at bounding box center [1452, 355] width 112 height 16
click at [1265, 356] on span "Fit to content width" at bounding box center [1452, 355] width 112 height 16
click at [711, 403] on p "Typ" at bounding box center [629, 398] width 185 height 16
drag, startPoint x: 1486, startPoint y: 344, endPoint x: 1476, endPoint y: 345, distance: 10.0
click at [1265, 344] on button "Fit to content width" at bounding box center [1451, 356] width 132 height 29
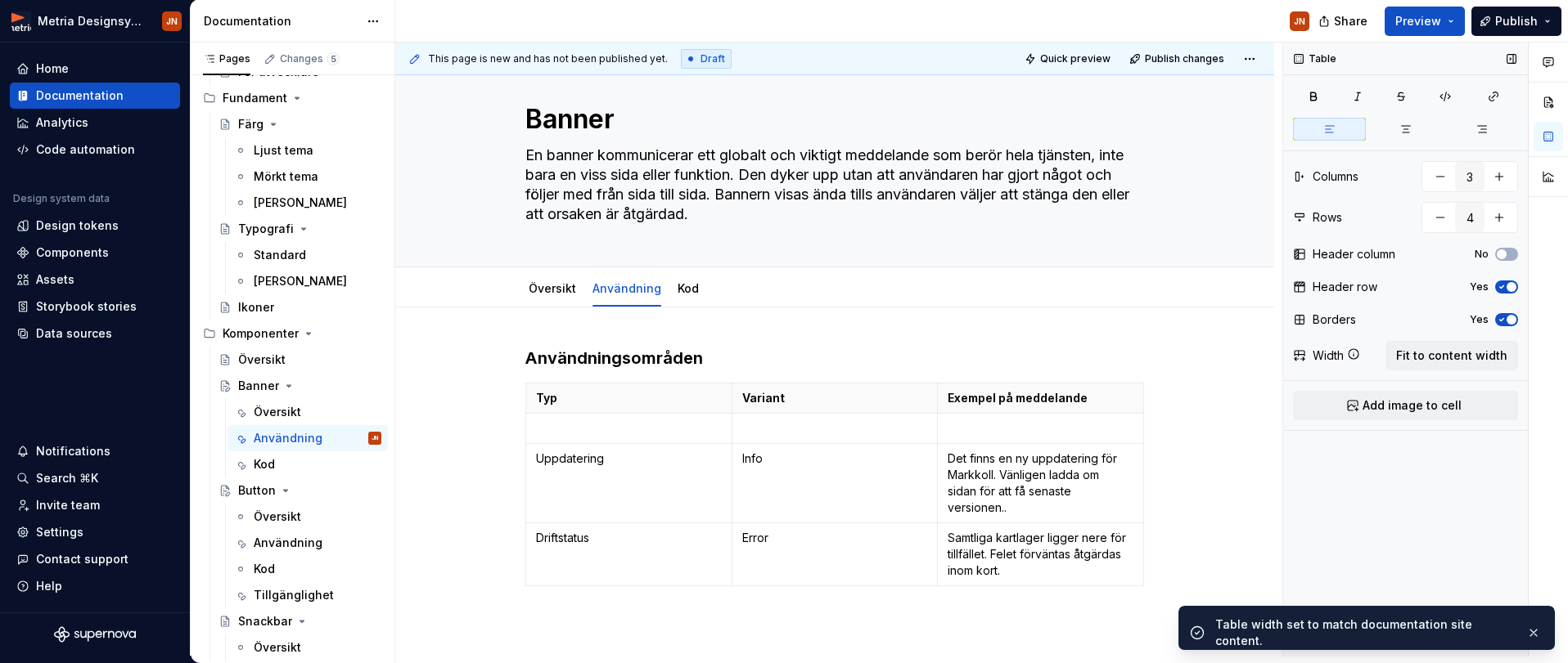
click at [1265, 319] on button "Yes" at bounding box center [1506, 319] width 23 height 13
click at [1265, 320] on button "No" at bounding box center [1506, 319] width 23 height 13
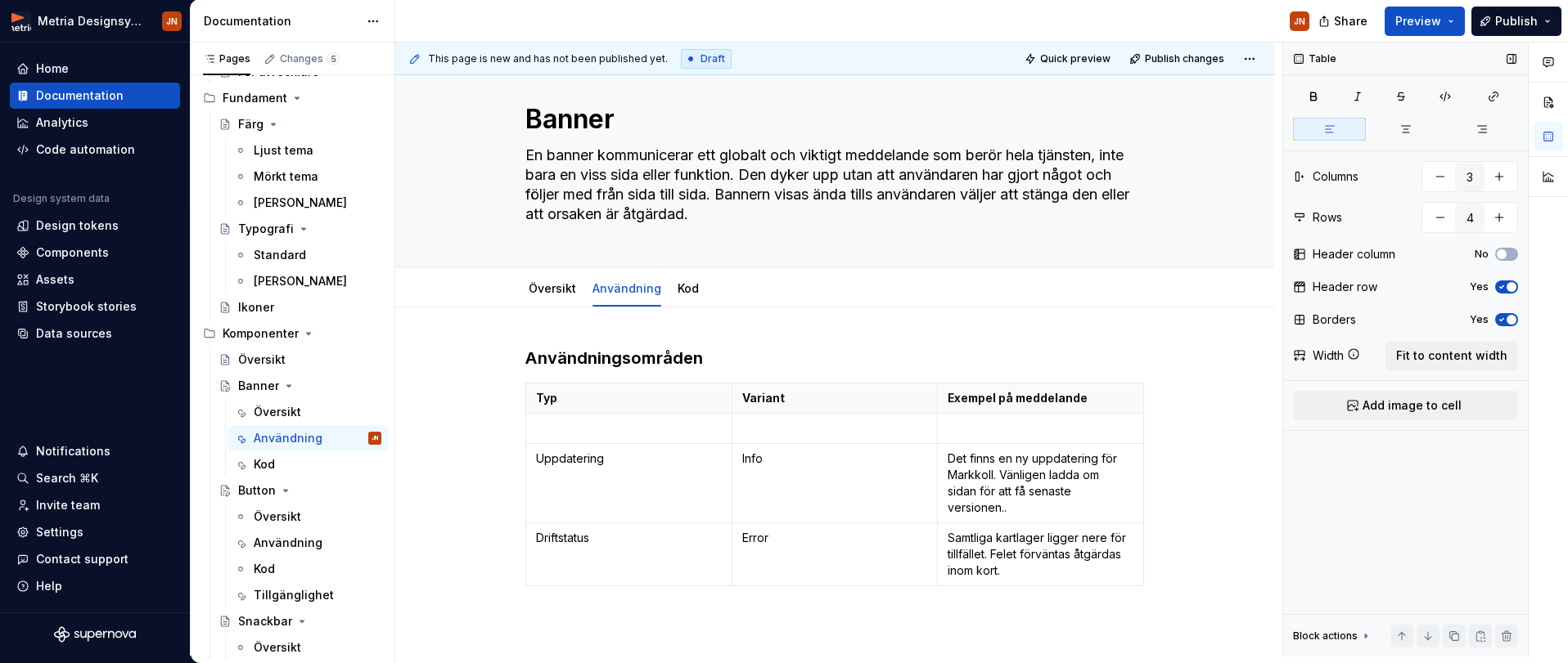
click at [1265, 286] on span "button" at bounding box center [1511, 286] width 9 height 9
click at [1265, 286] on button "No" at bounding box center [1506, 286] width 23 height 13
click at [1265, 286] on icon "button" at bounding box center [1501, 286] width 13 height 9
click at [1265, 286] on span "button" at bounding box center [1501, 286] width 9 height 9
click at [1265, 256] on button "No" at bounding box center [1506, 254] width 23 height 13
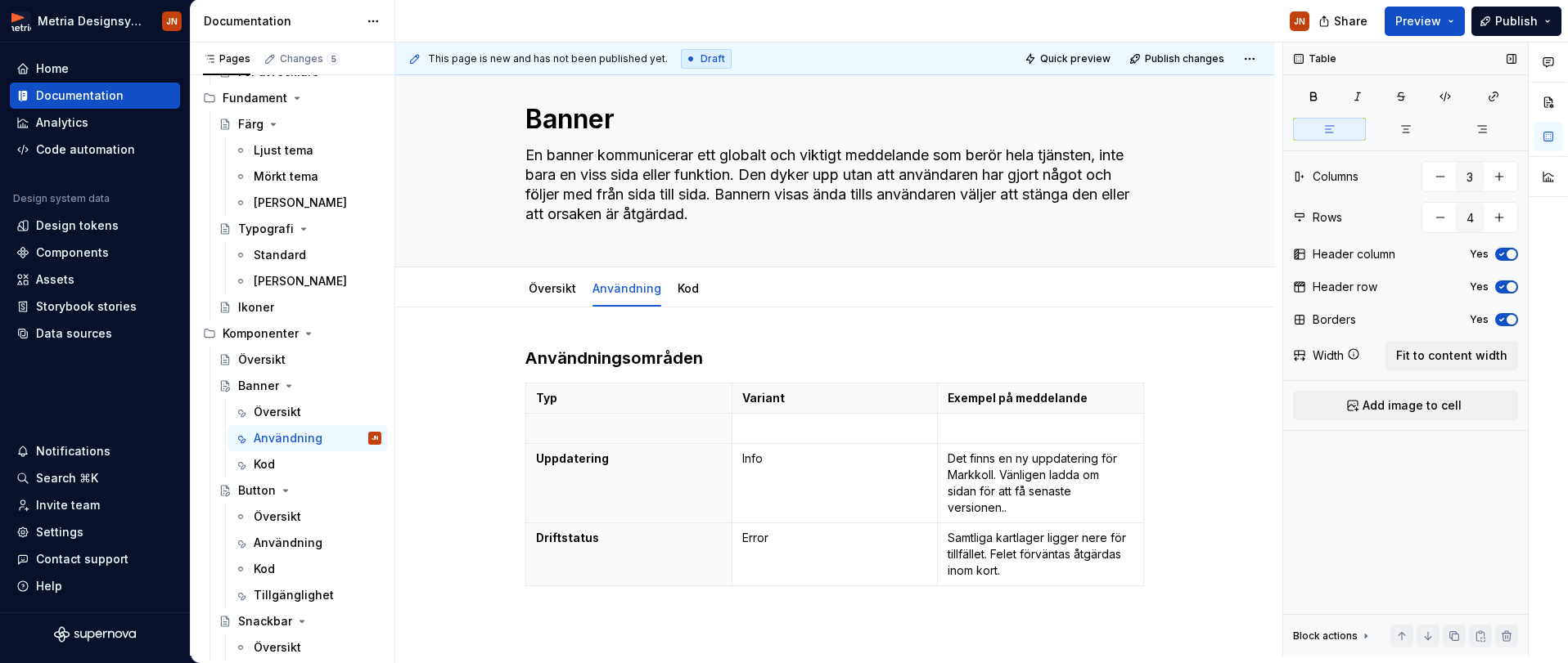
click at [1265, 256] on span "button" at bounding box center [1511, 254] width 9 height 9
click at [1265, 96] on icon "button" at bounding box center [1493, 96] width 13 height 13
click at [584, 461] on p "Uppdatering" at bounding box center [629, 458] width 185 height 16
click at [1265, 94] on button "button" at bounding box center [1445, 96] width 41 height 23
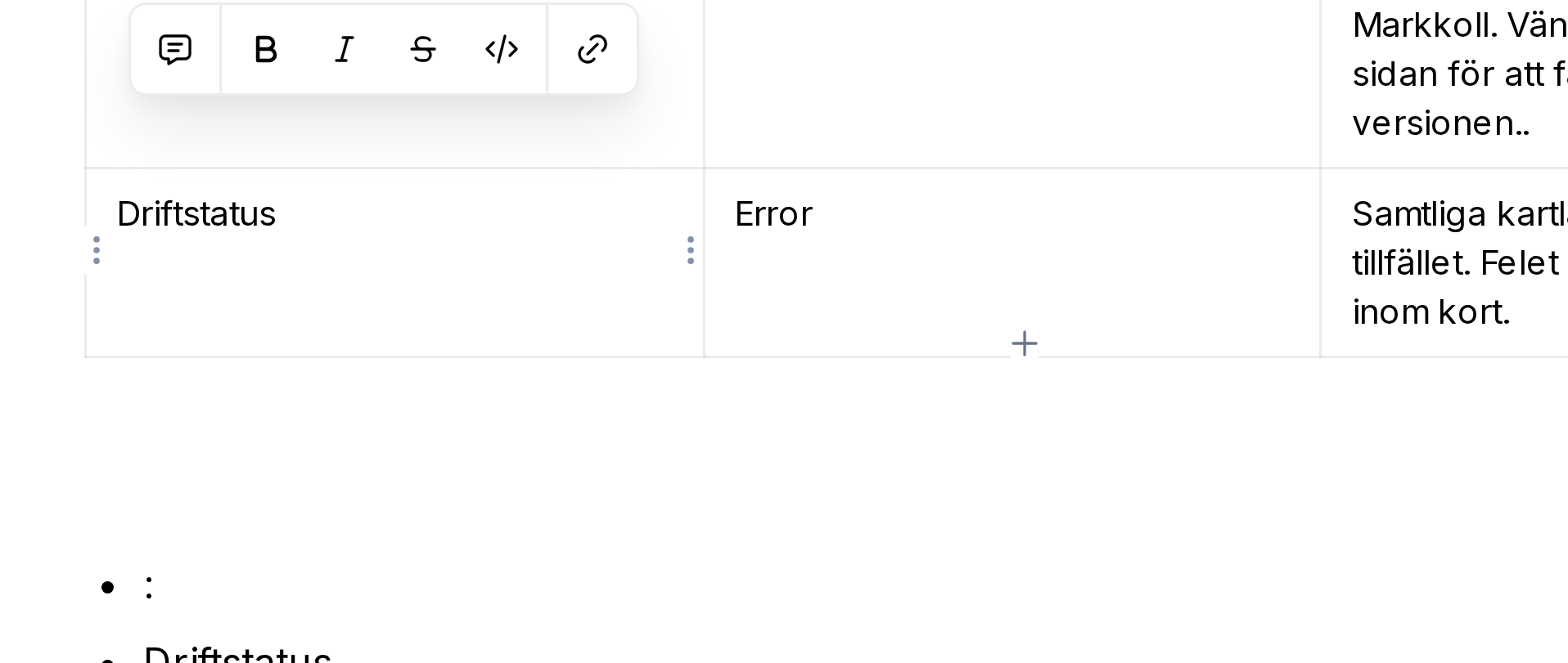
scroll to position [151, 0]
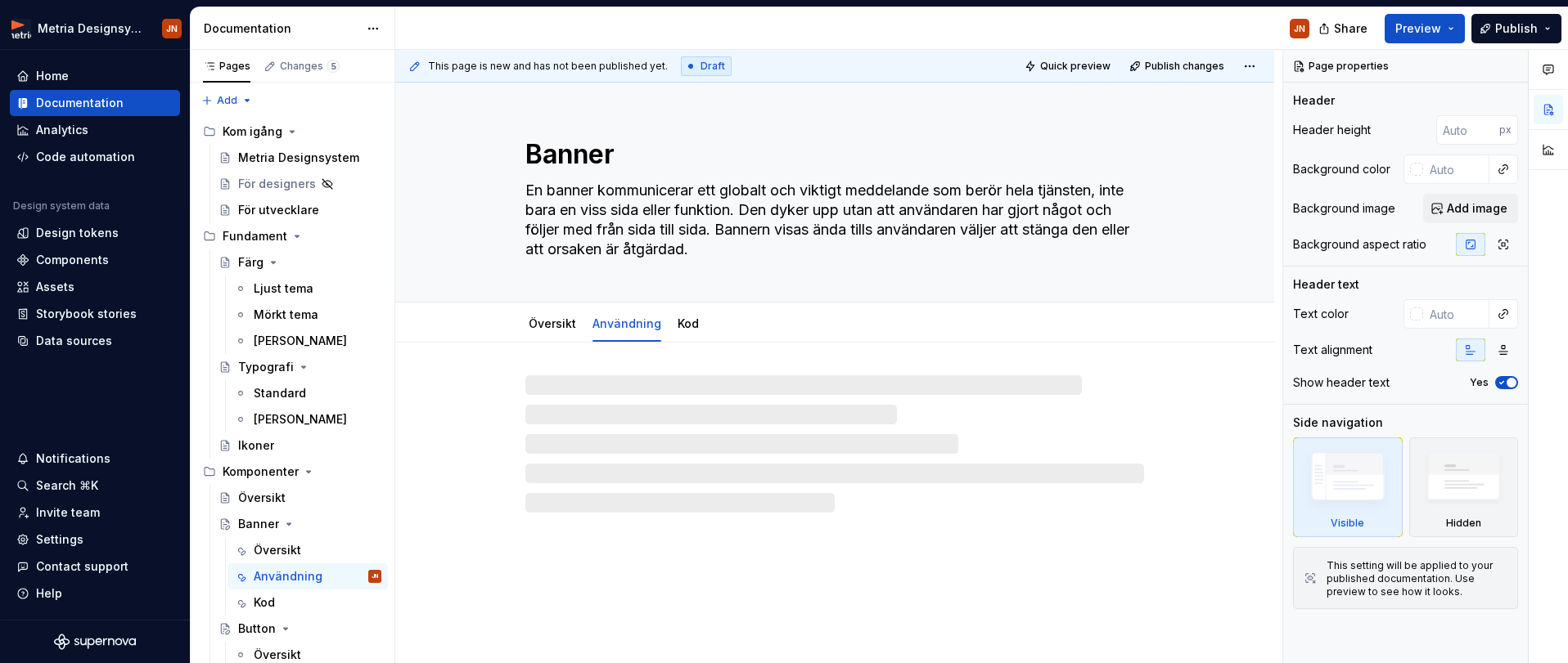
type textarea "*"
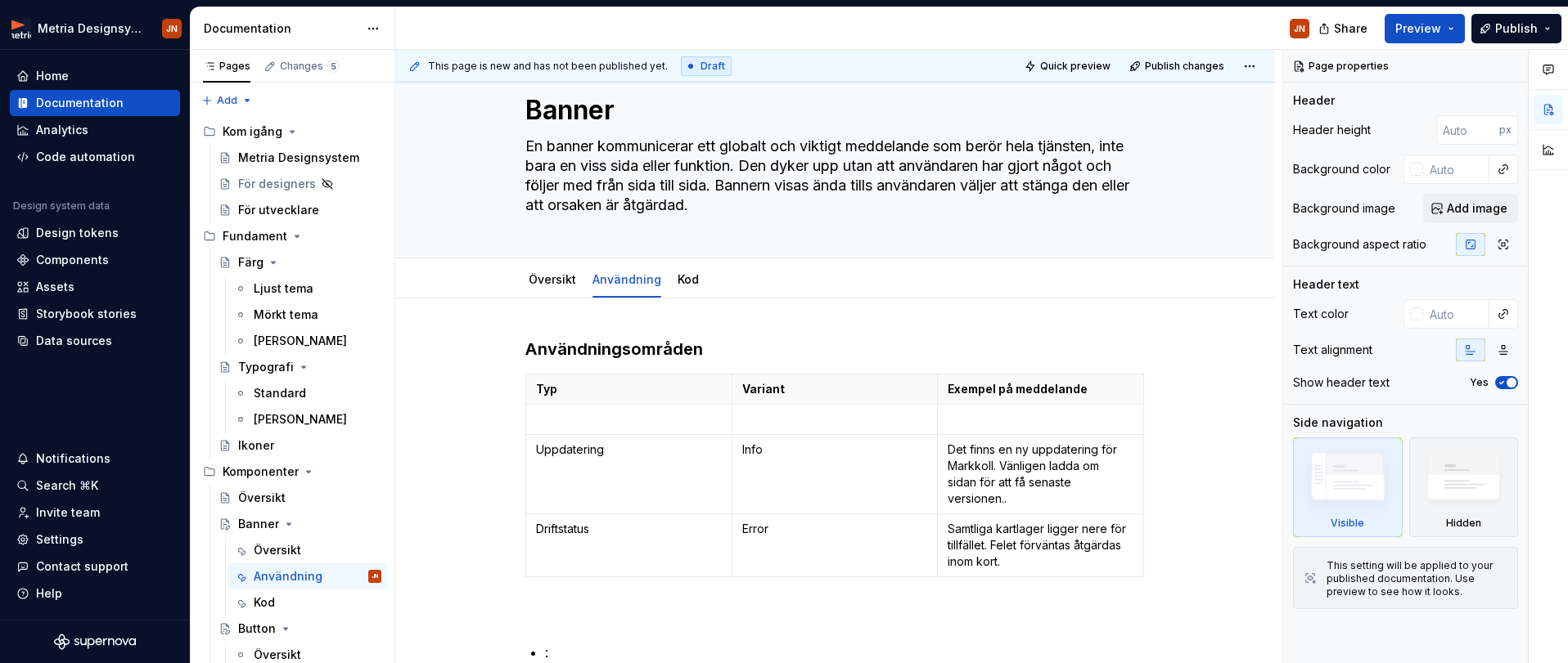
scroll to position [45, 0]
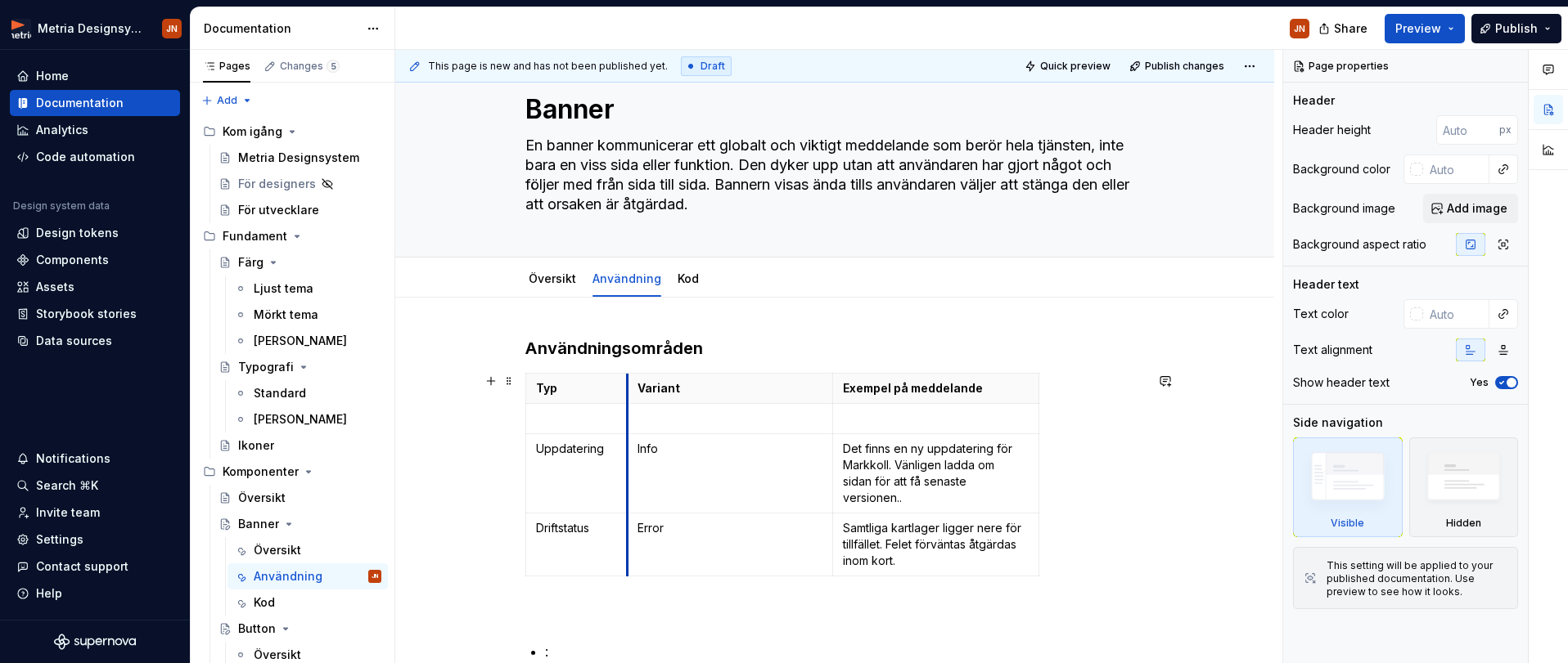
drag, startPoint x: 736, startPoint y: 391, endPoint x: 631, endPoint y: 394, distance: 105.0
click at [631, 394] on th "Variant" at bounding box center [730, 389] width 206 height 30
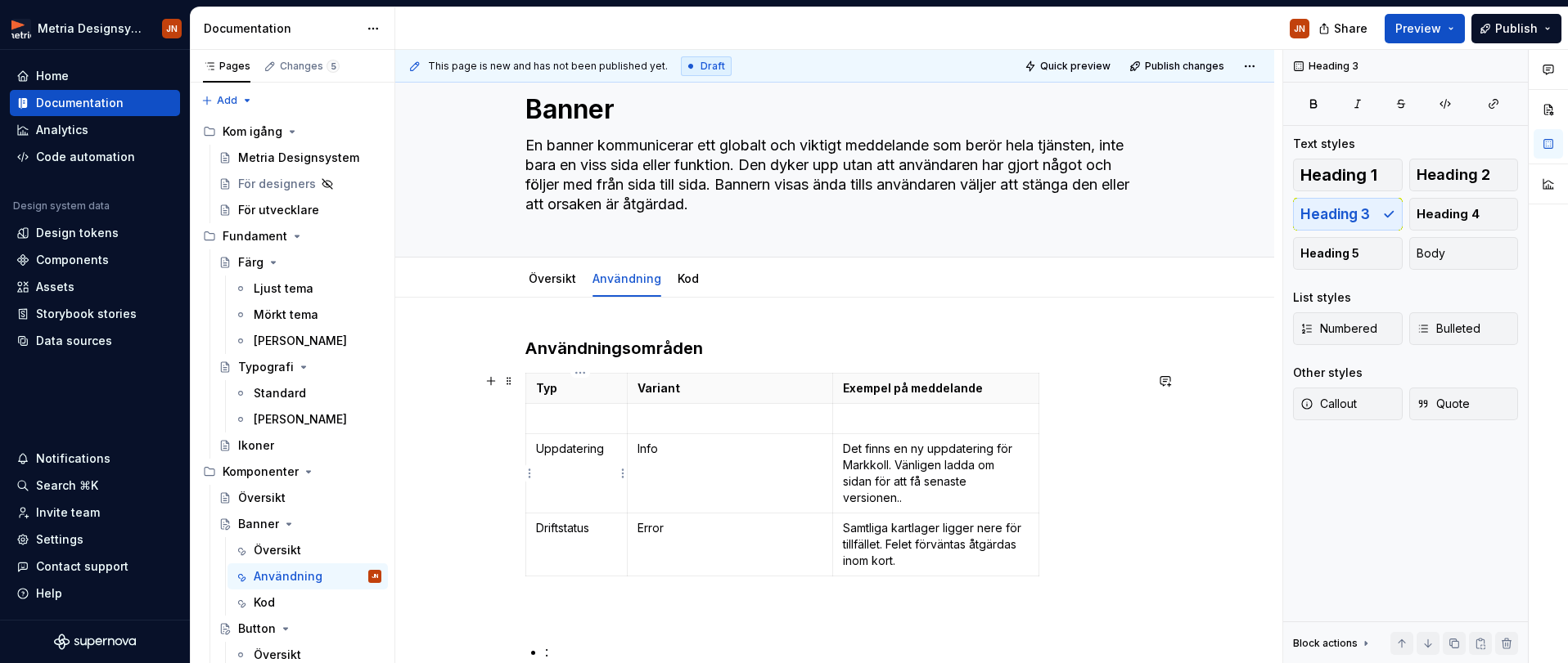
click at [554, 447] on p "Uppdatering" at bounding box center [577, 449] width 81 height 16
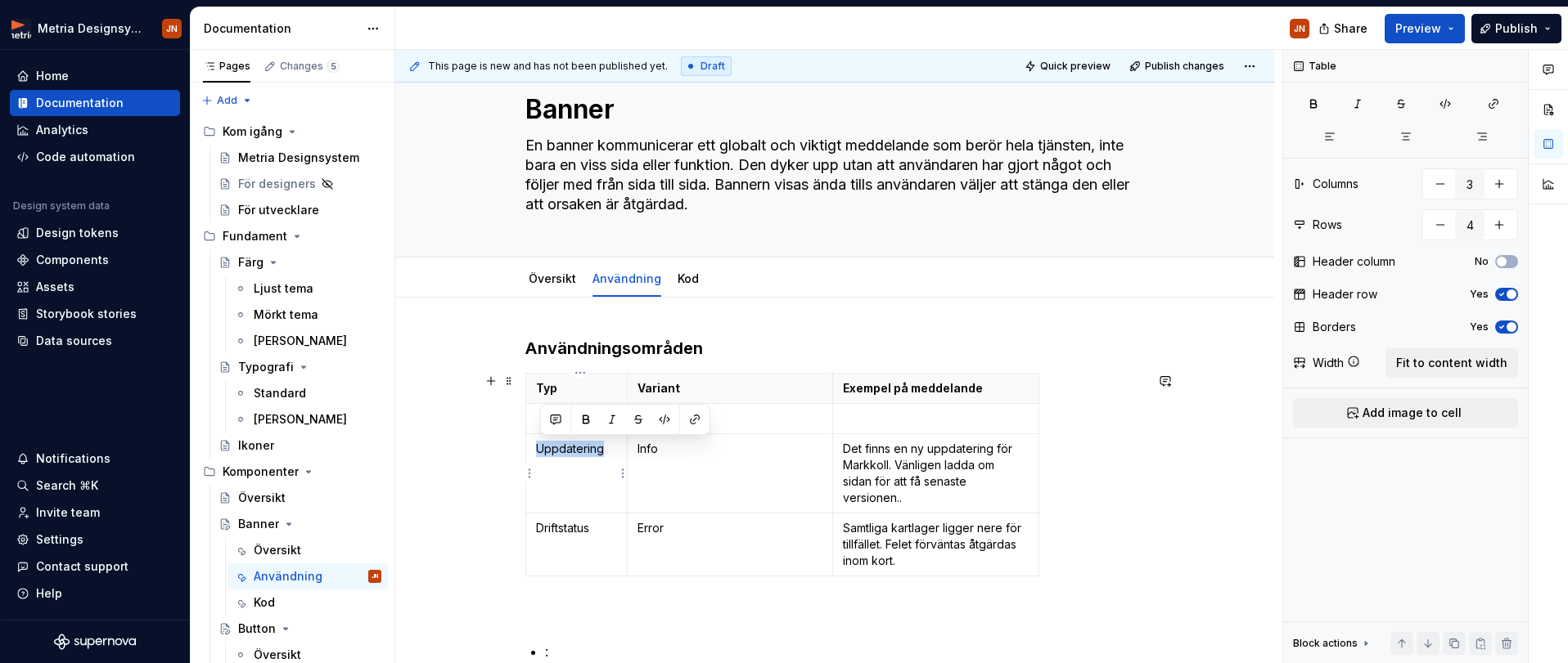
click at [554, 447] on p "Uppdatering" at bounding box center [577, 449] width 81 height 16
click at [684, 474] on td "Info" at bounding box center [730, 473] width 206 height 79
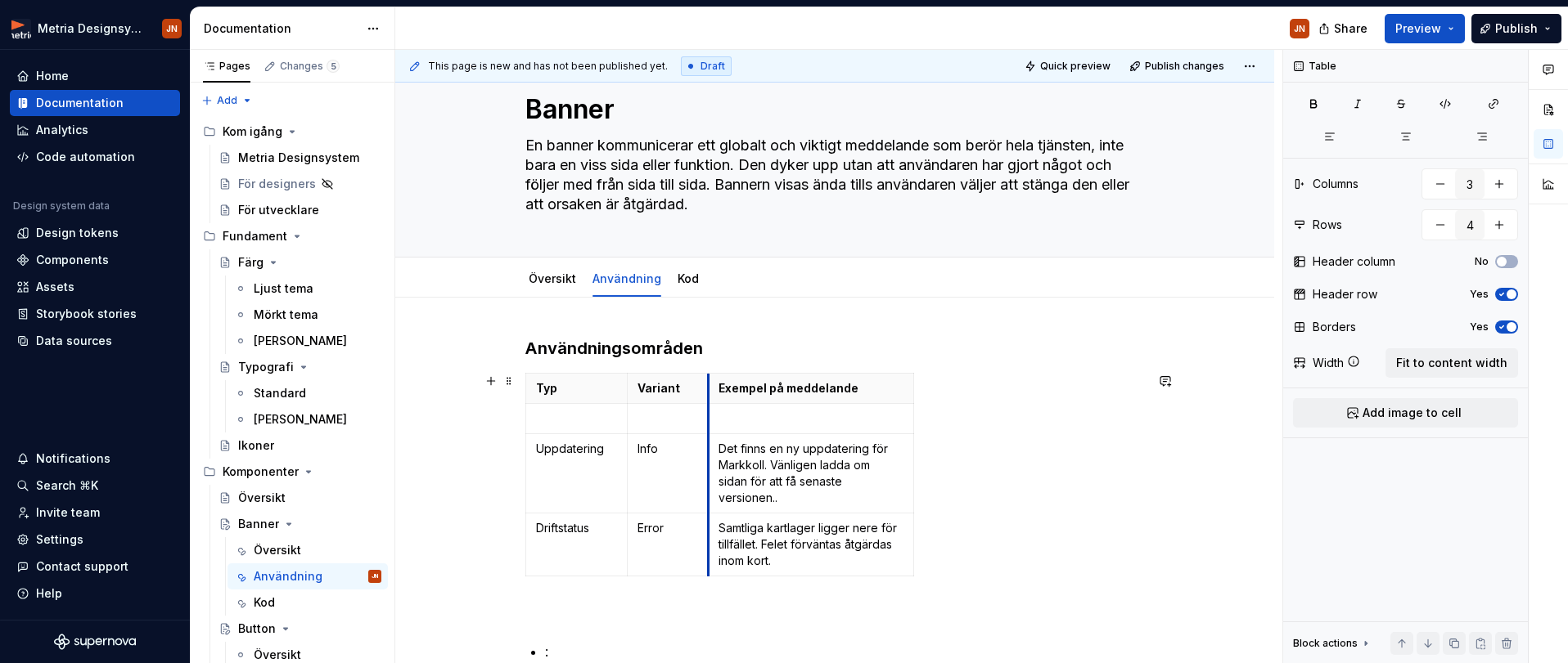
drag, startPoint x: 837, startPoint y: 386, endPoint x: 715, endPoint y: 389, distance: 122.0
click at [715, 389] on th "Exempel på meddelande" at bounding box center [810, 389] width 205 height 30
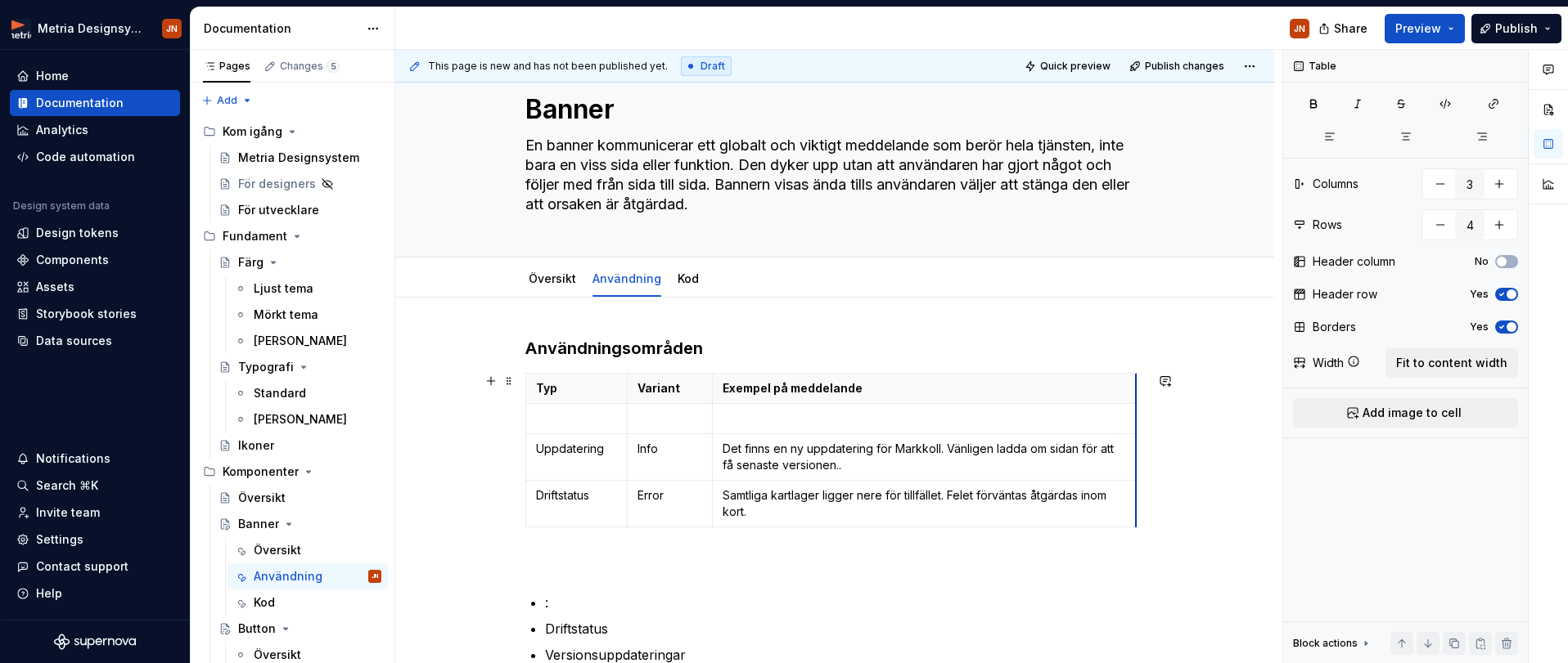
drag, startPoint x: 921, startPoint y: 401, endPoint x: 1139, endPoint y: 413, distance: 218.3
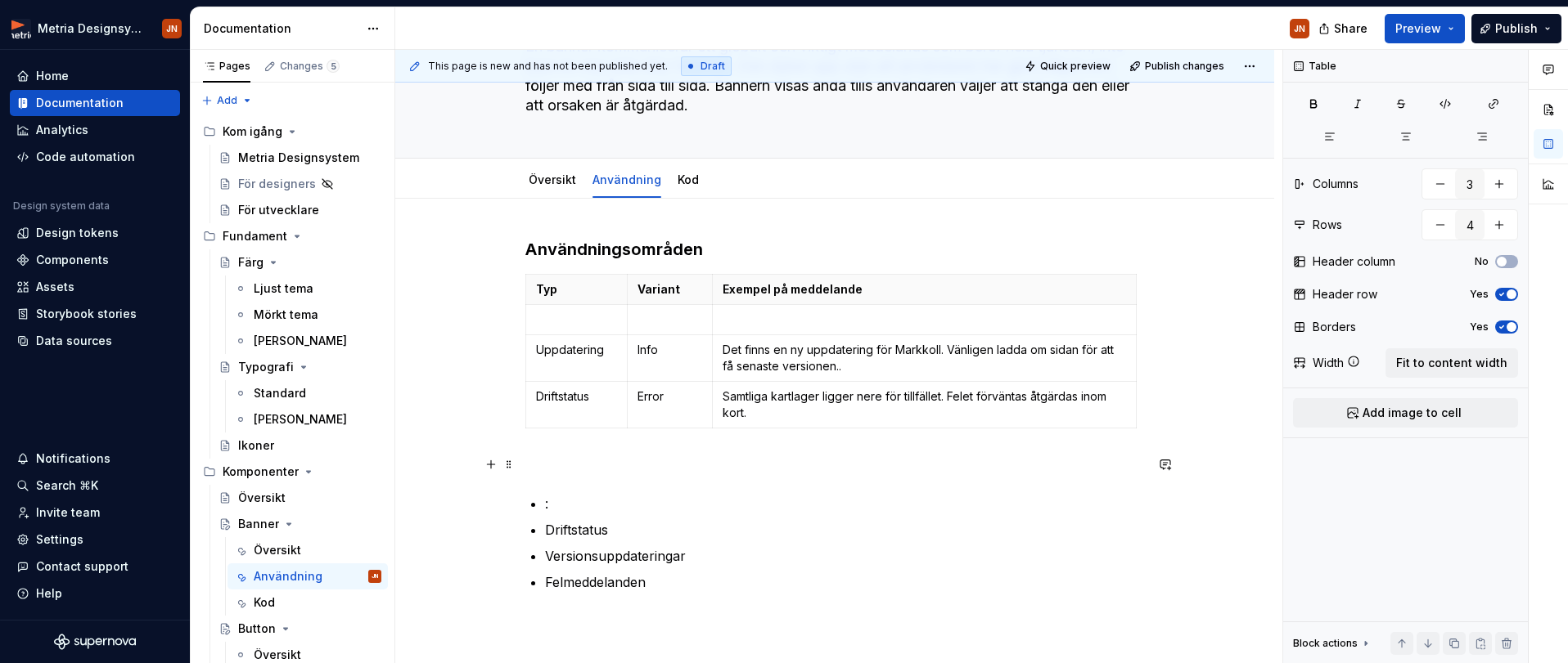
scroll to position [148, 0]
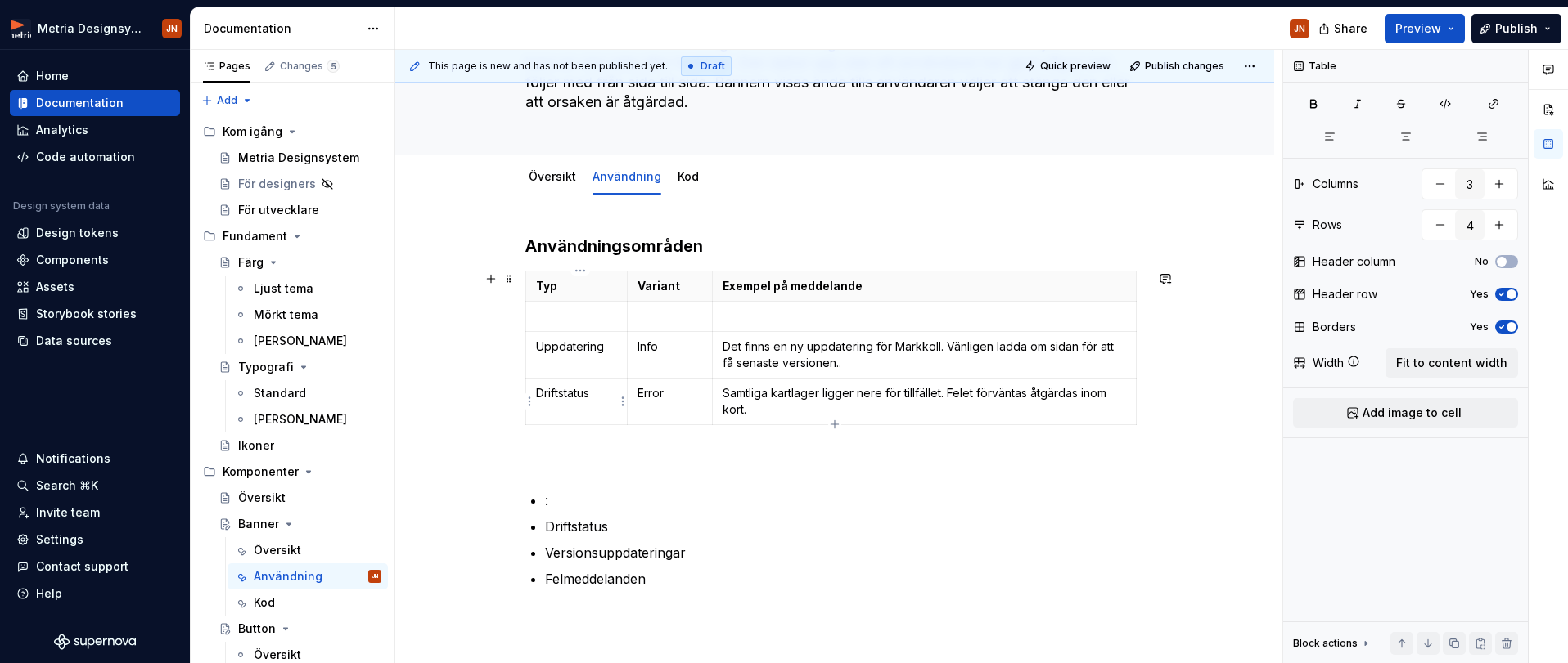
click at [573, 393] on p "Driftstatus" at bounding box center [577, 393] width 81 height 16
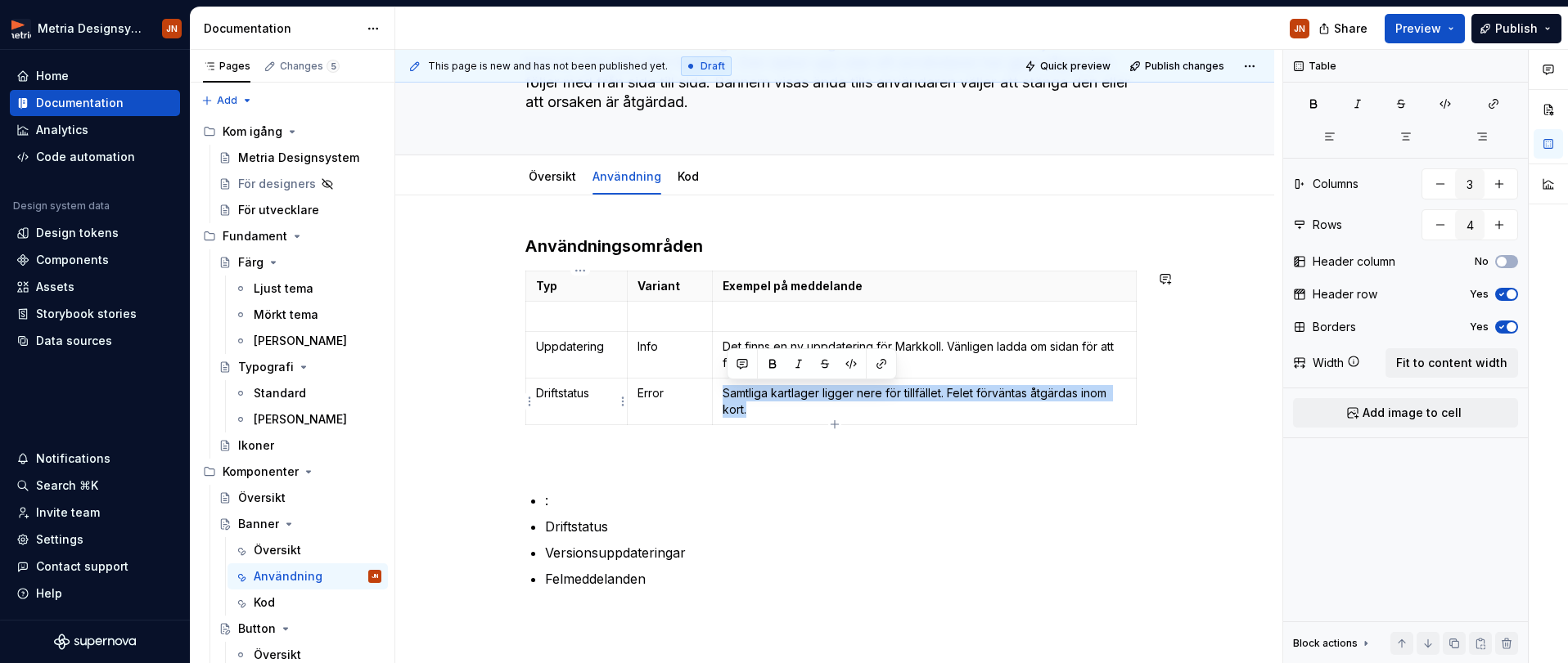
type input "5"
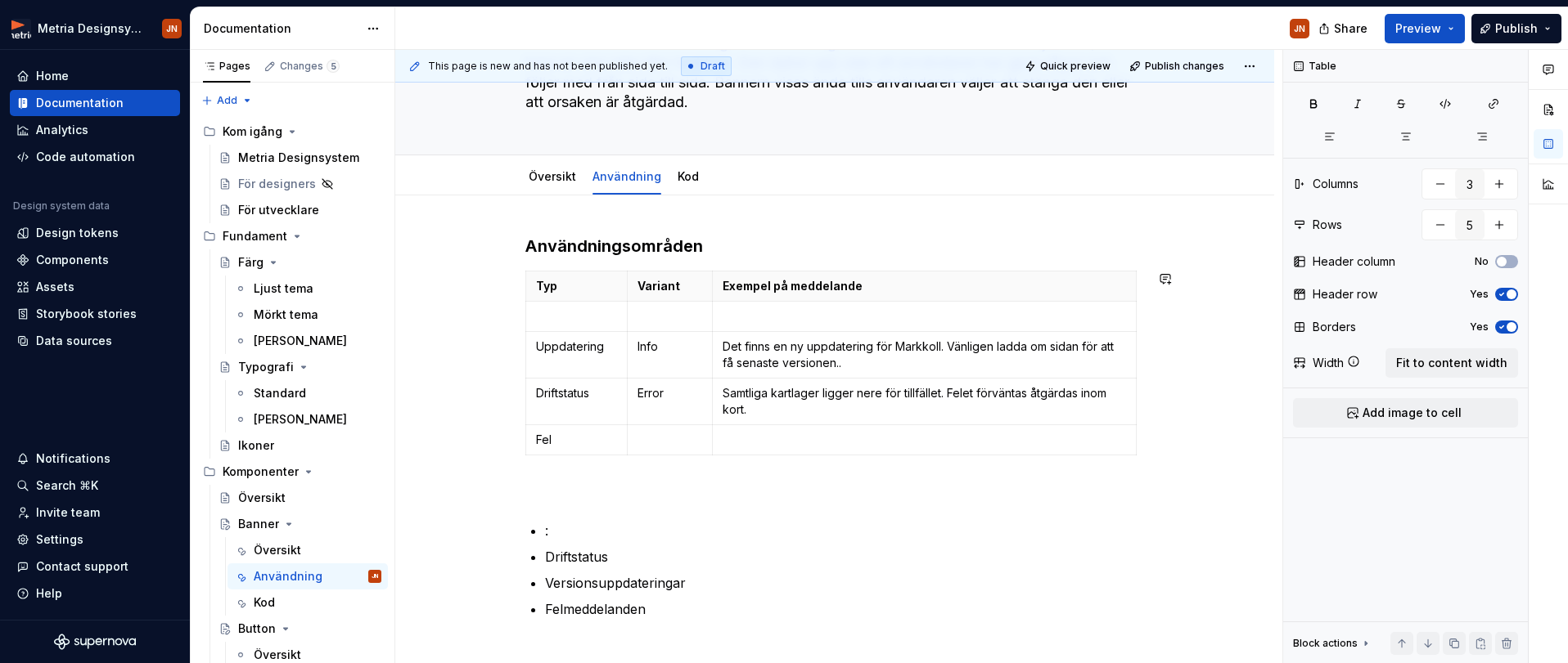
click at [759, 462] on div "Användningsområden Typ Variant Exempel på meddelande Uppdatering Info Det finns…" at bounding box center [834, 447] width 619 height 424
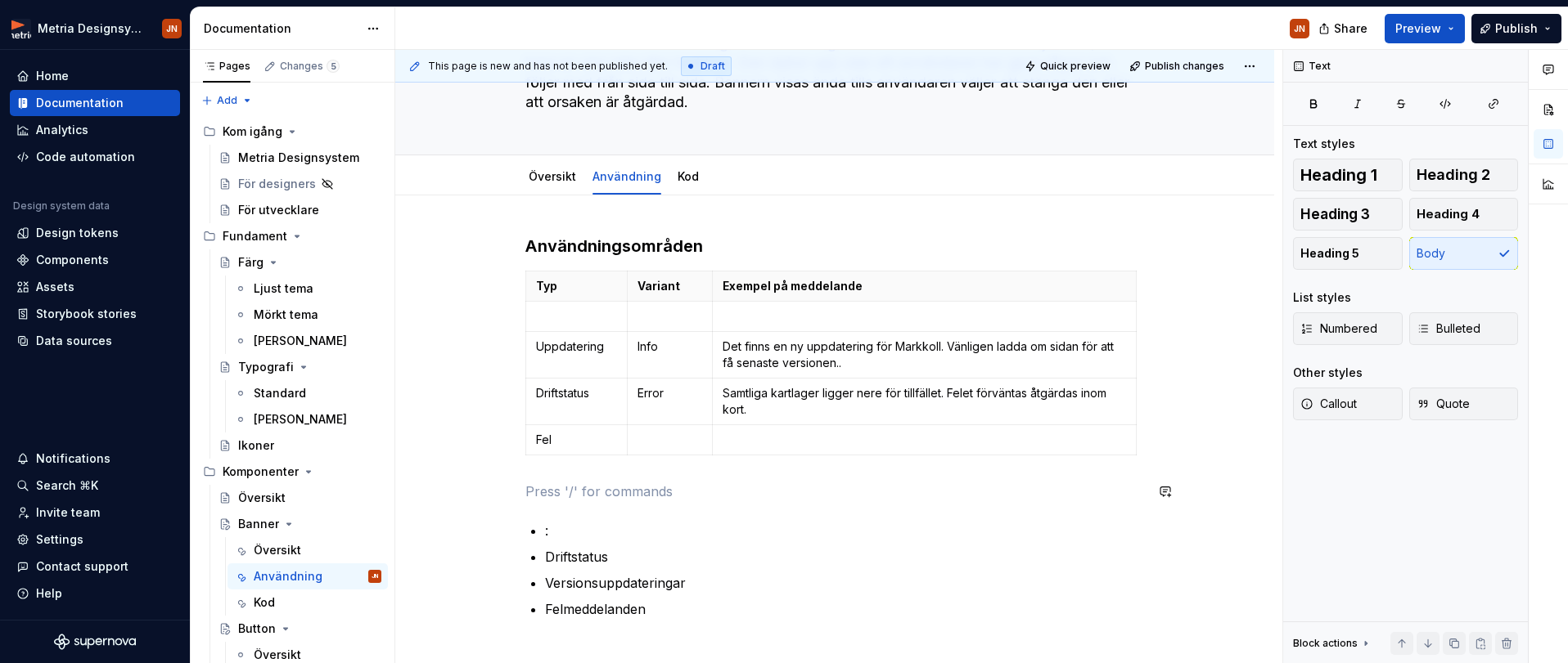
click at [753, 501] on div "Användningsområden Typ Variant Exempel på meddelande Uppdatering Info Det finns…" at bounding box center [834, 447] width 619 height 424
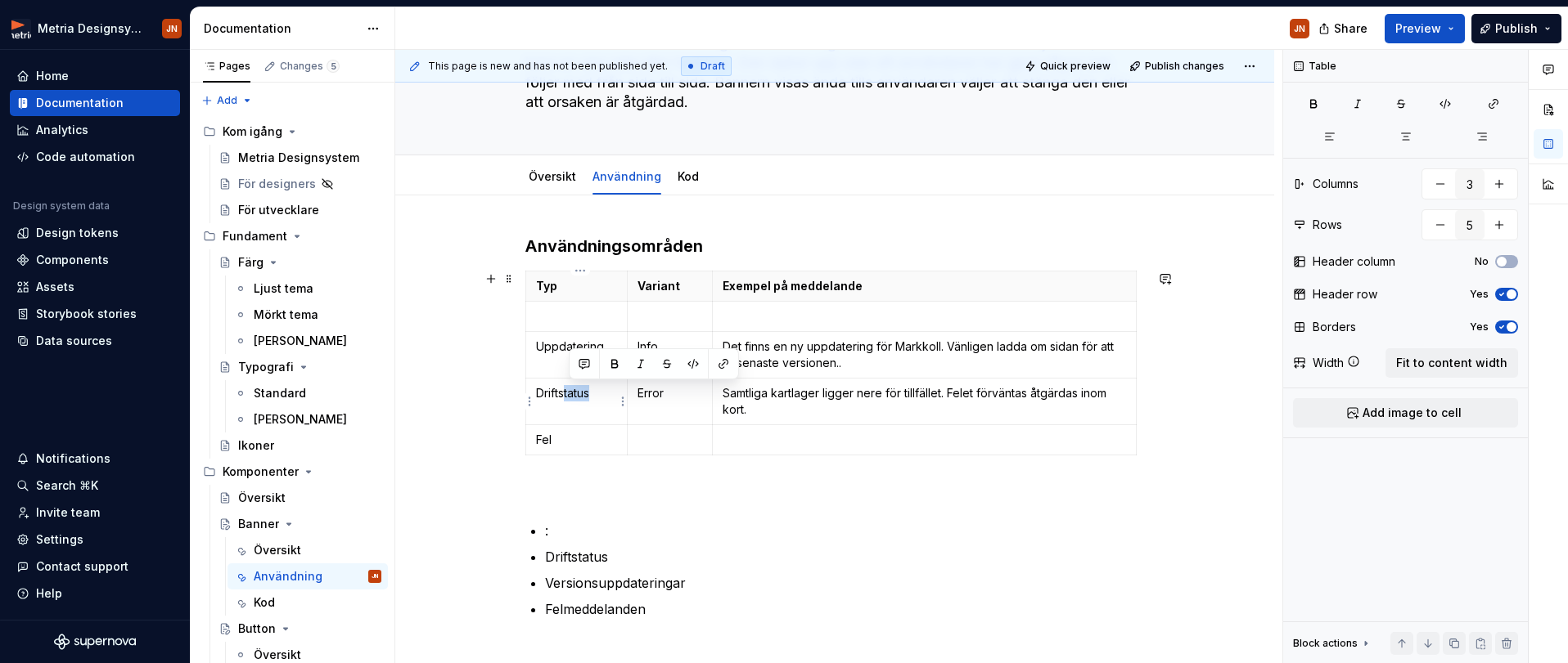
drag, startPoint x: 566, startPoint y: 395, endPoint x: 603, endPoint y: 395, distance: 37.0
click at [604, 395] on p "Driftstatus" at bounding box center [577, 393] width 81 height 16
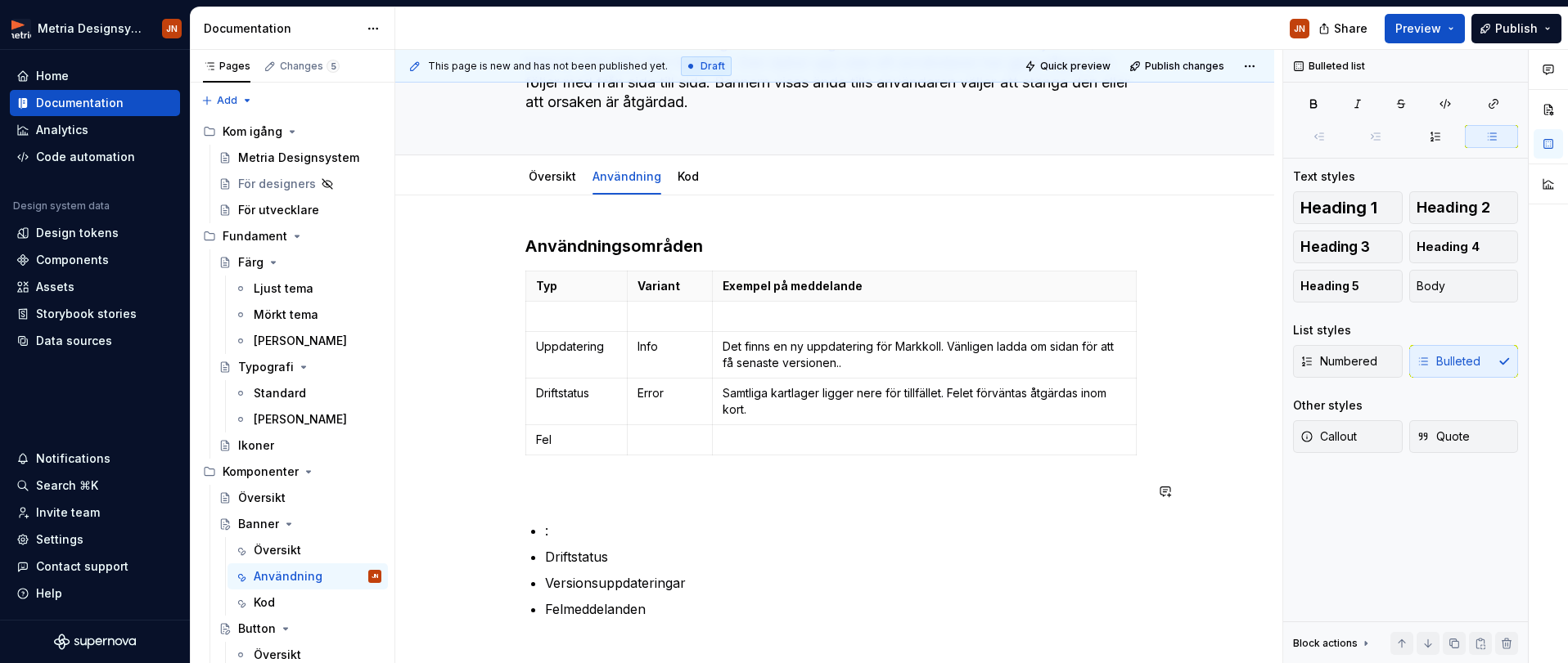
drag, startPoint x: 826, startPoint y: 504, endPoint x: 778, endPoint y: 487, distance: 50.9
click at [826, 504] on div "Användningsområden Typ Variant Exempel på meddelande Uppdatering Info Det finns…" at bounding box center [834, 447] width 619 height 424
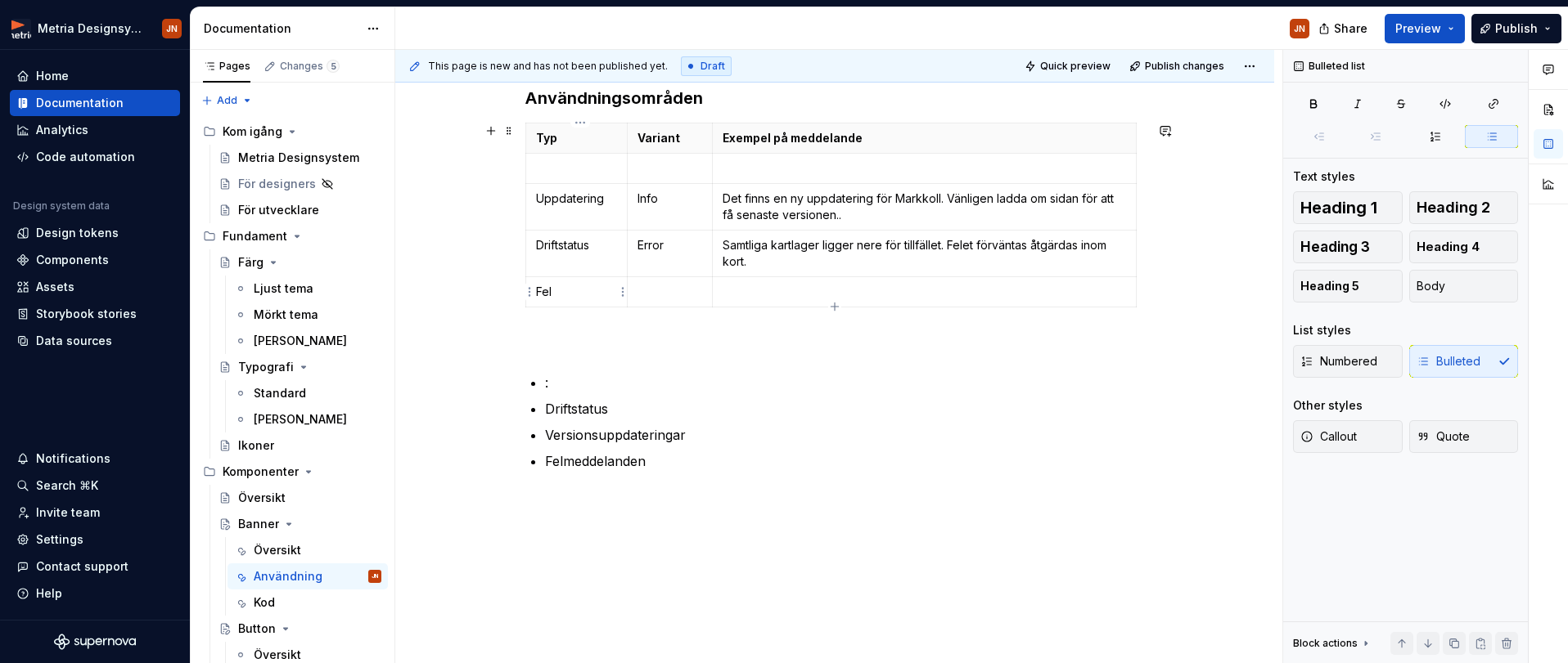
scroll to position [298, 0]
click at [601, 282] on p "Fel" at bounding box center [577, 289] width 81 height 16
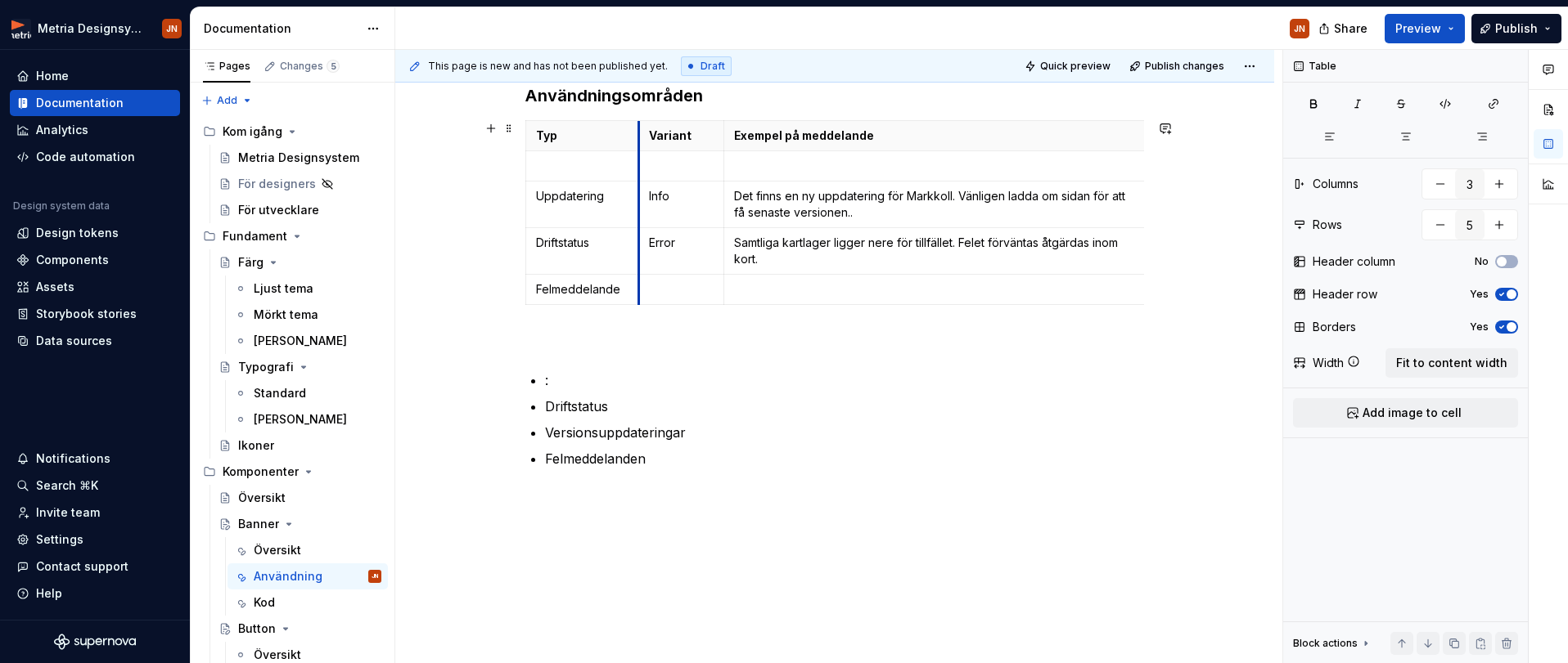
drag, startPoint x: 628, startPoint y: 131, endPoint x: 645, endPoint y: 160, distance: 33.6
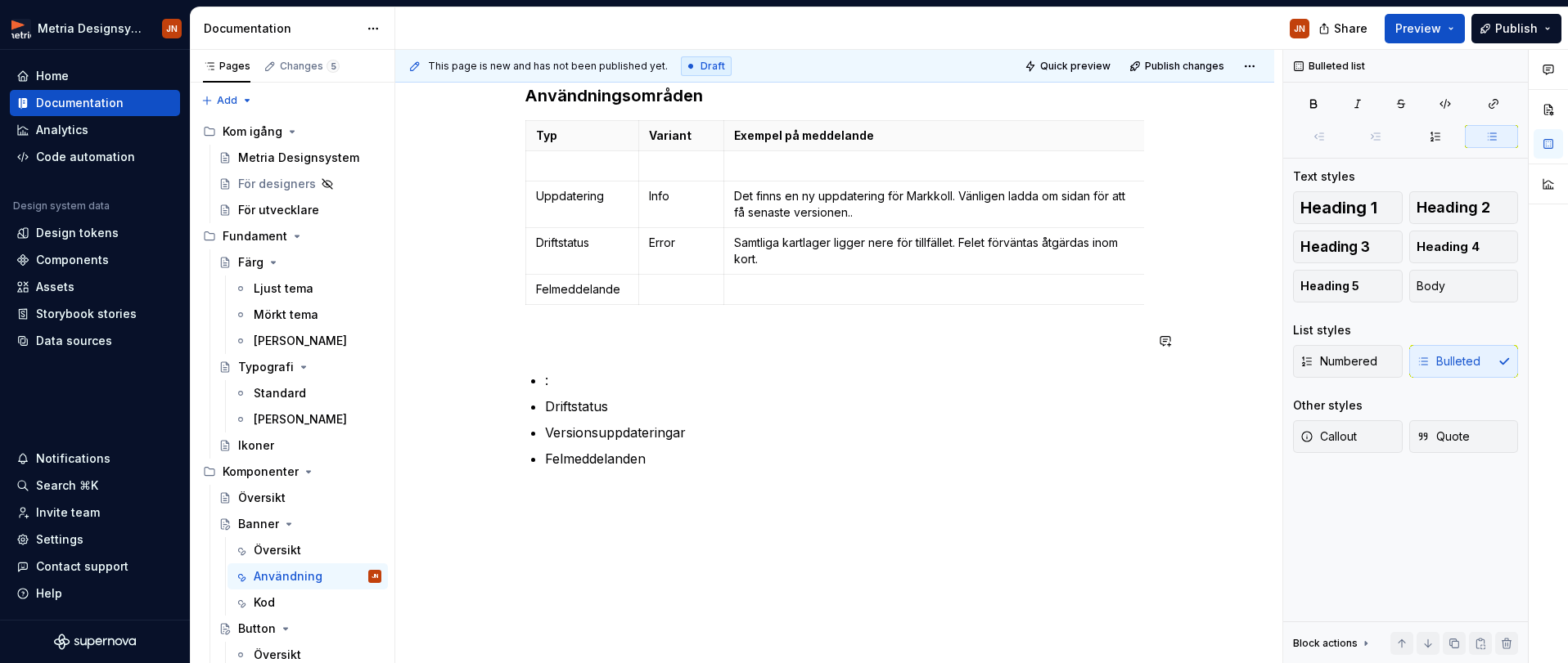
click at [772, 353] on div "Användningsområden Typ Variant Exempel på meddelande Uppdatering Info Det finns…" at bounding box center [834, 296] width 619 height 424
click at [784, 353] on div "Användningsområden Typ Variant Exempel på meddelande Uppdatering Info Det finns…" at bounding box center [834, 296] width 619 height 424
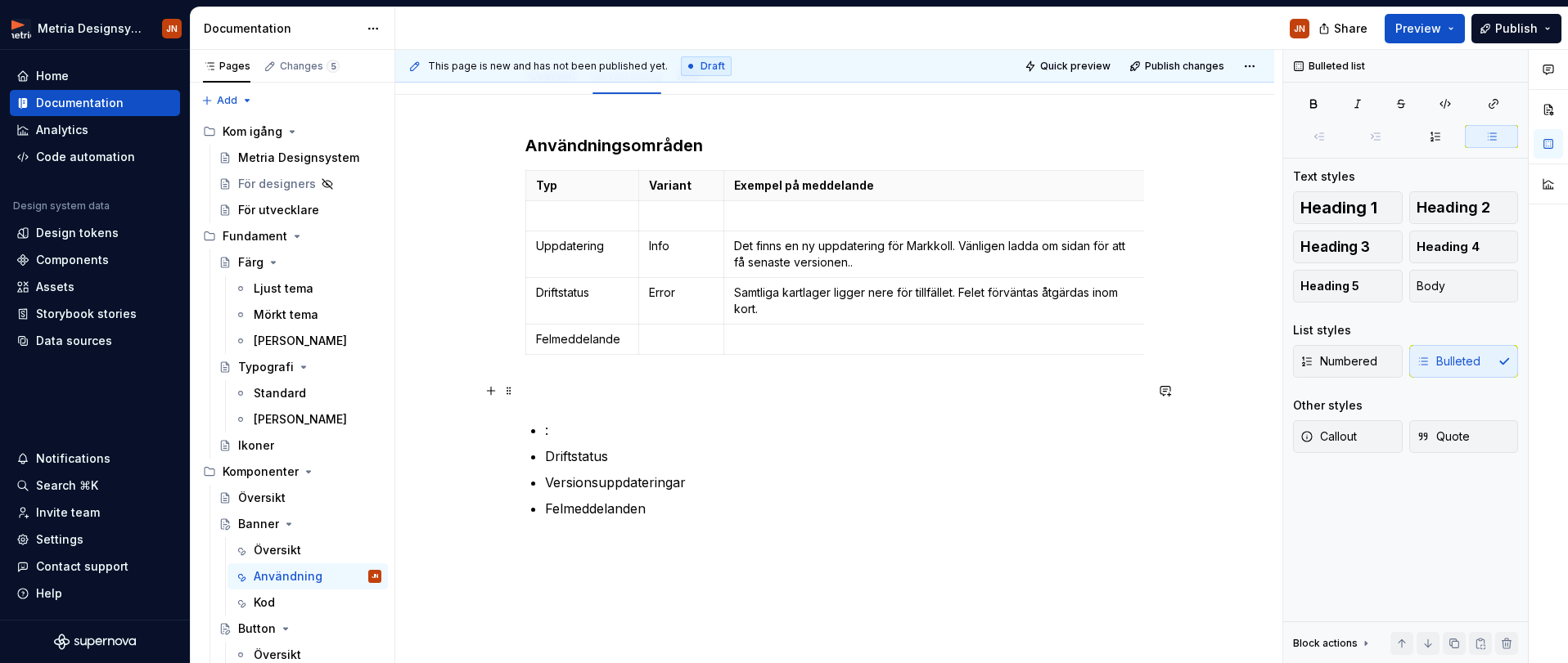
scroll to position [244, 0]
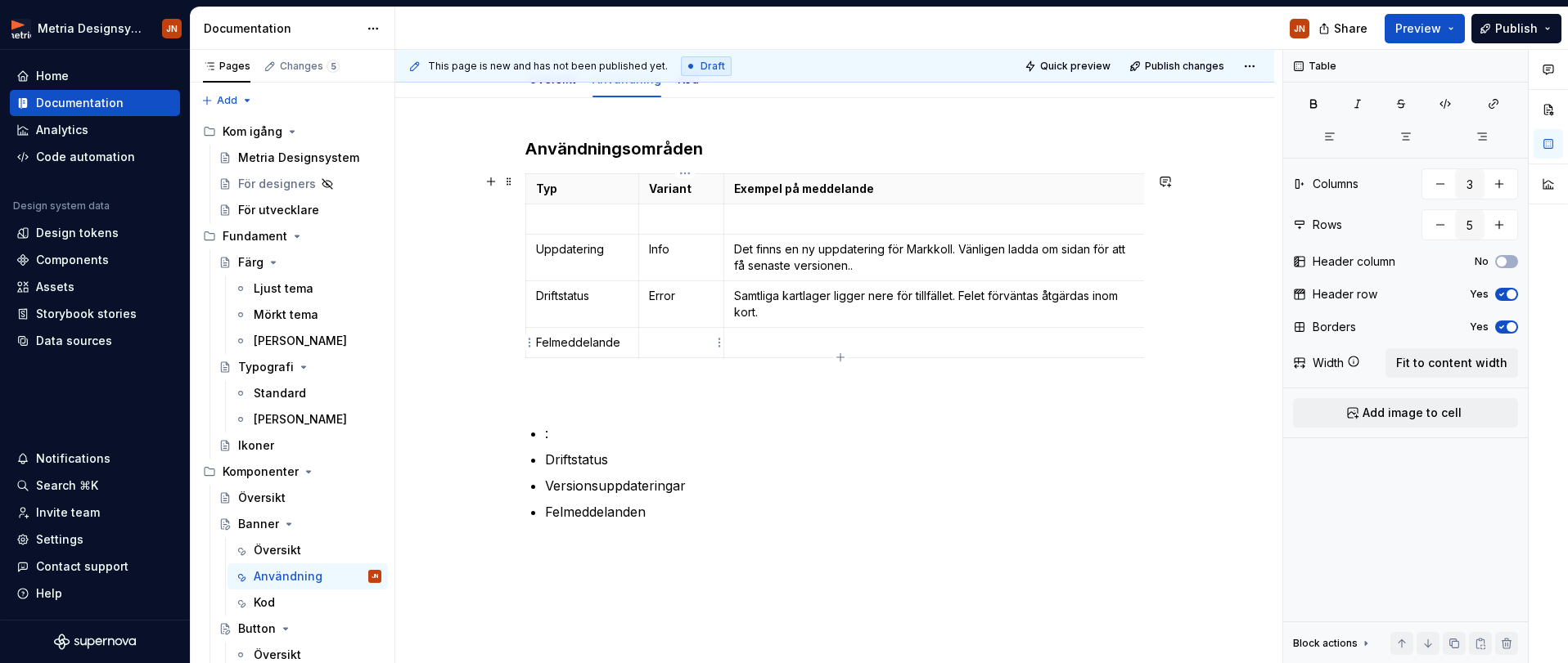
click at [681, 336] on p at bounding box center [681, 342] width 64 height 16
type textarea "*"
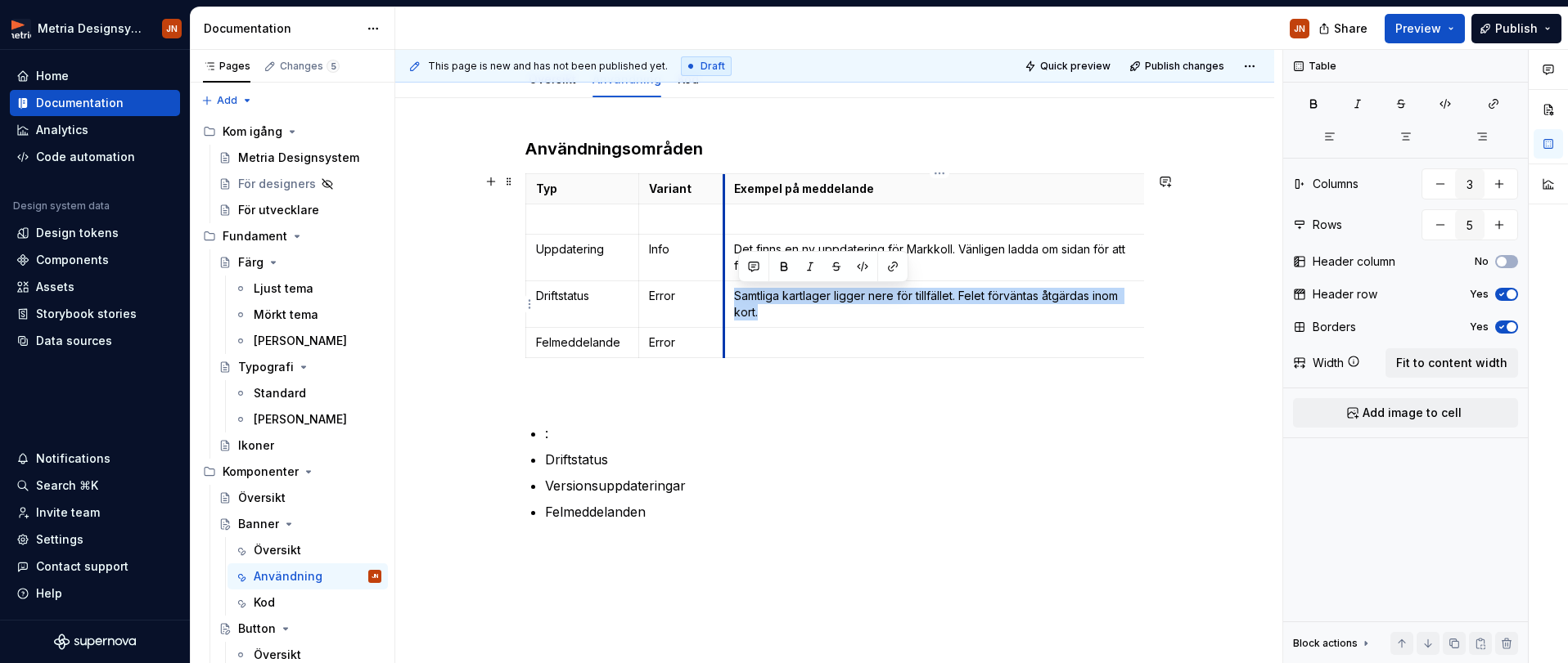
click at [730, 298] on td "Samtliga kartlager ligger nere för tillfället. Felet förväntas åtgärdas inom ko…" at bounding box center [935, 304] width 424 height 46
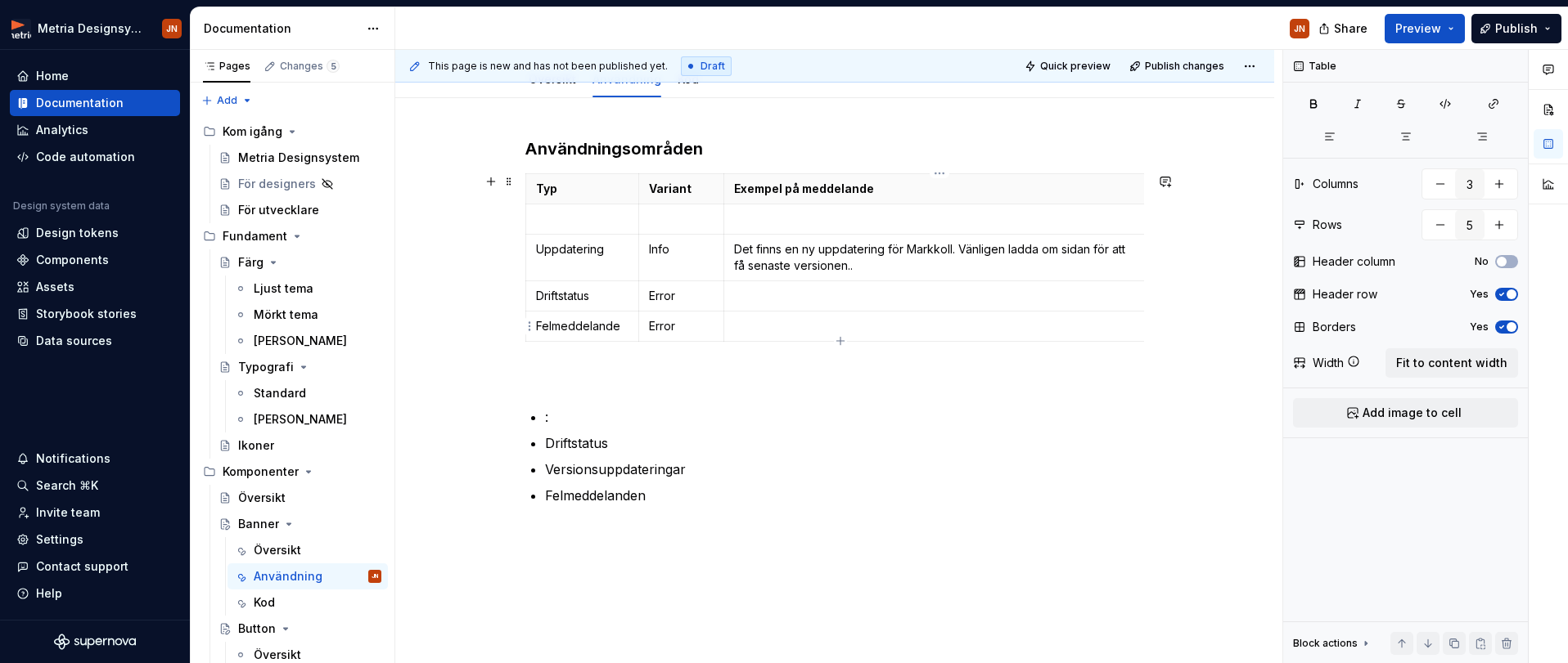
click at [757, 326] on p at bounding box center [935, 326] width 403 height 16
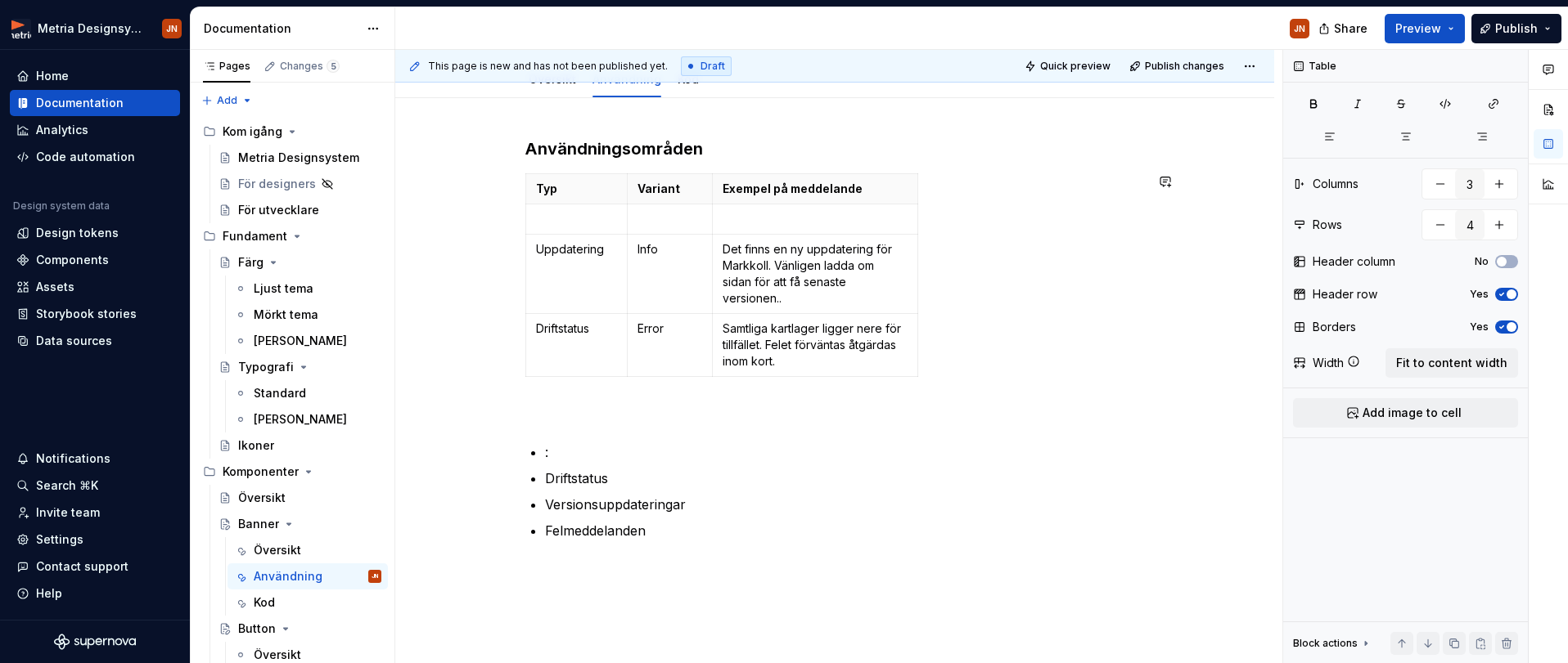
type input "5"
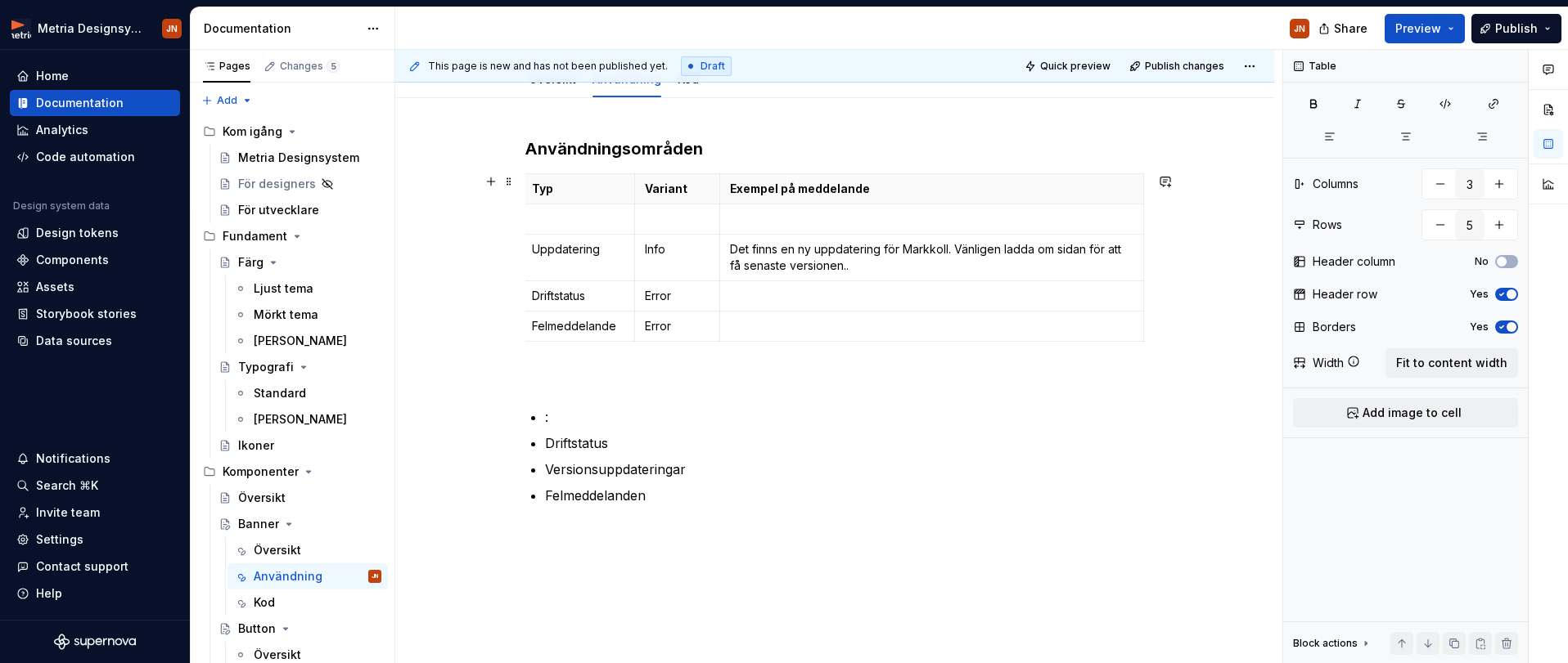
scroll to position [0, 0]
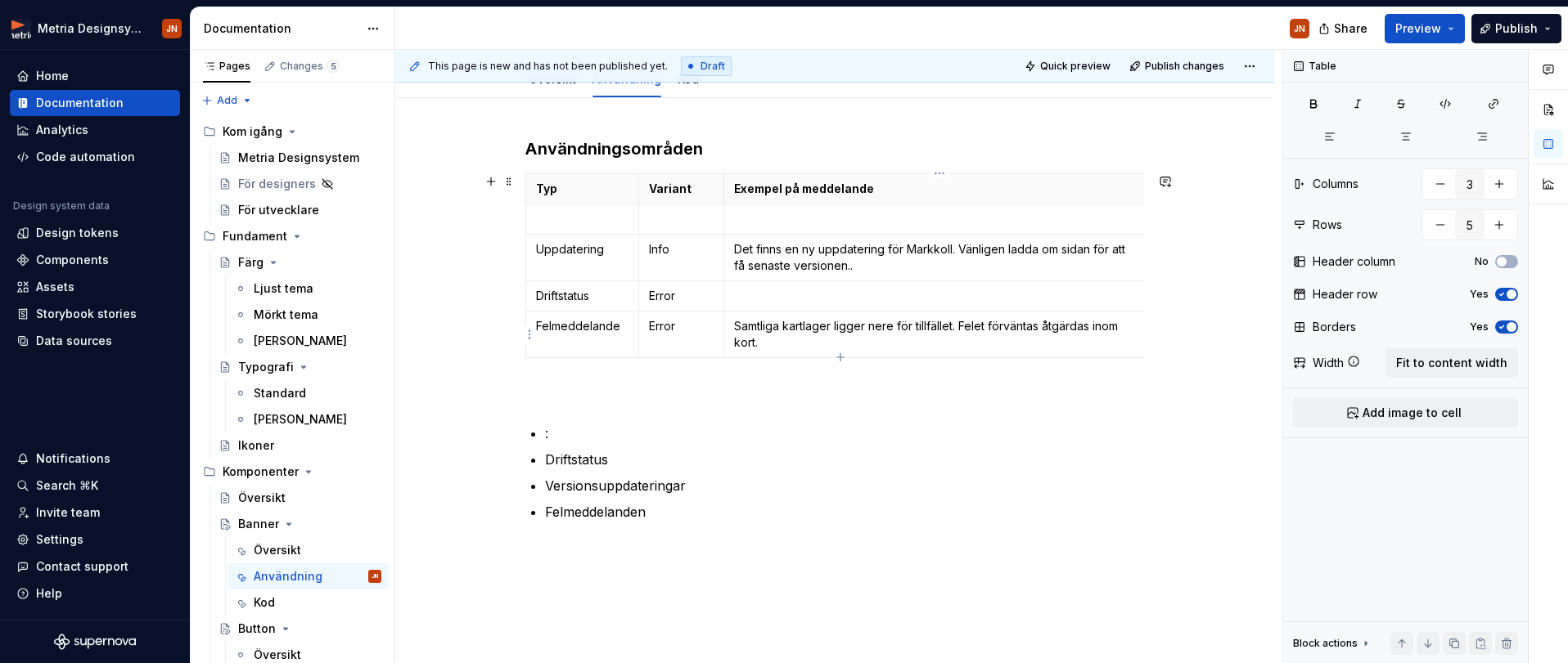
click at [757, 298] on p at bounding box center [935, 296] width 403 height 16
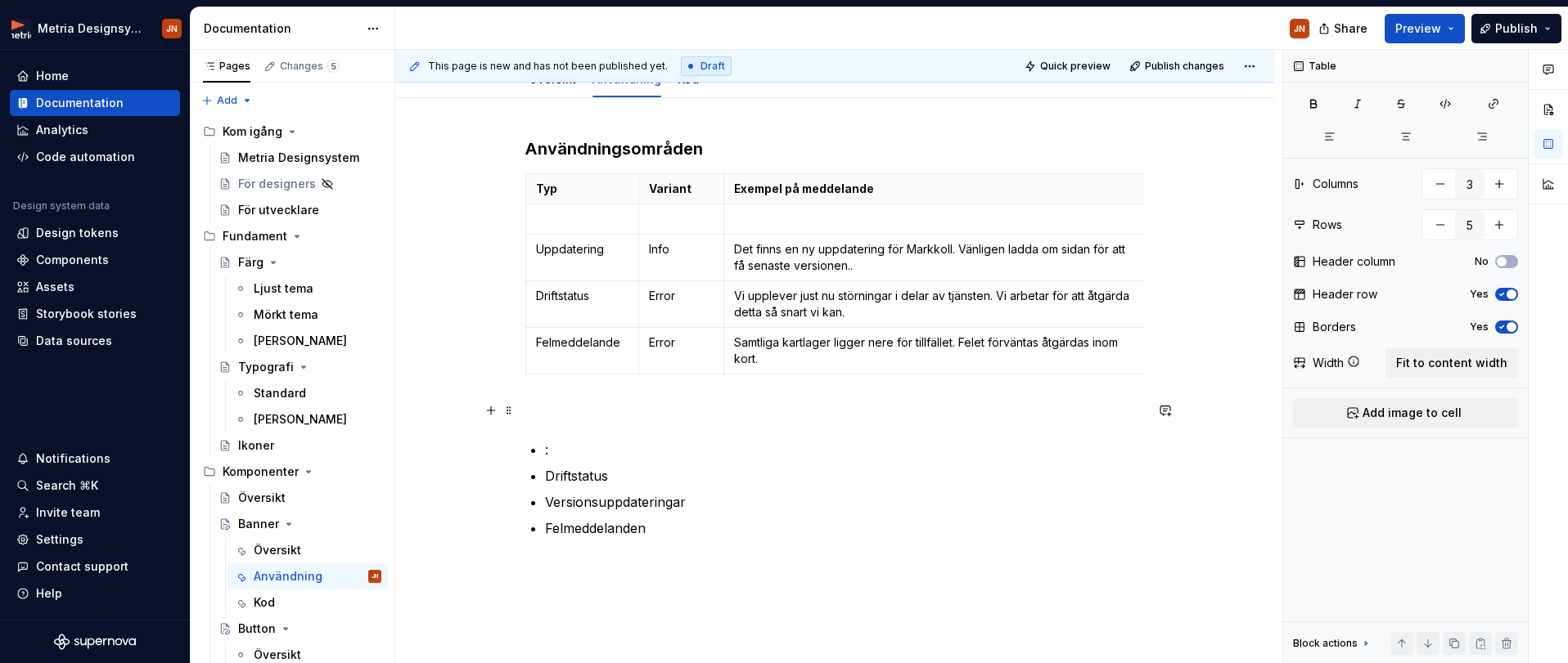
click at [948, 415] on p at bounding box center [834, 410] width 619 height 20
click at [814, 310] on p "Vi upplever just nu störningar i delar av tjänsten. Vi arbetar för att åtgärda …" at bounding box center [935, 304] width 403 height 33
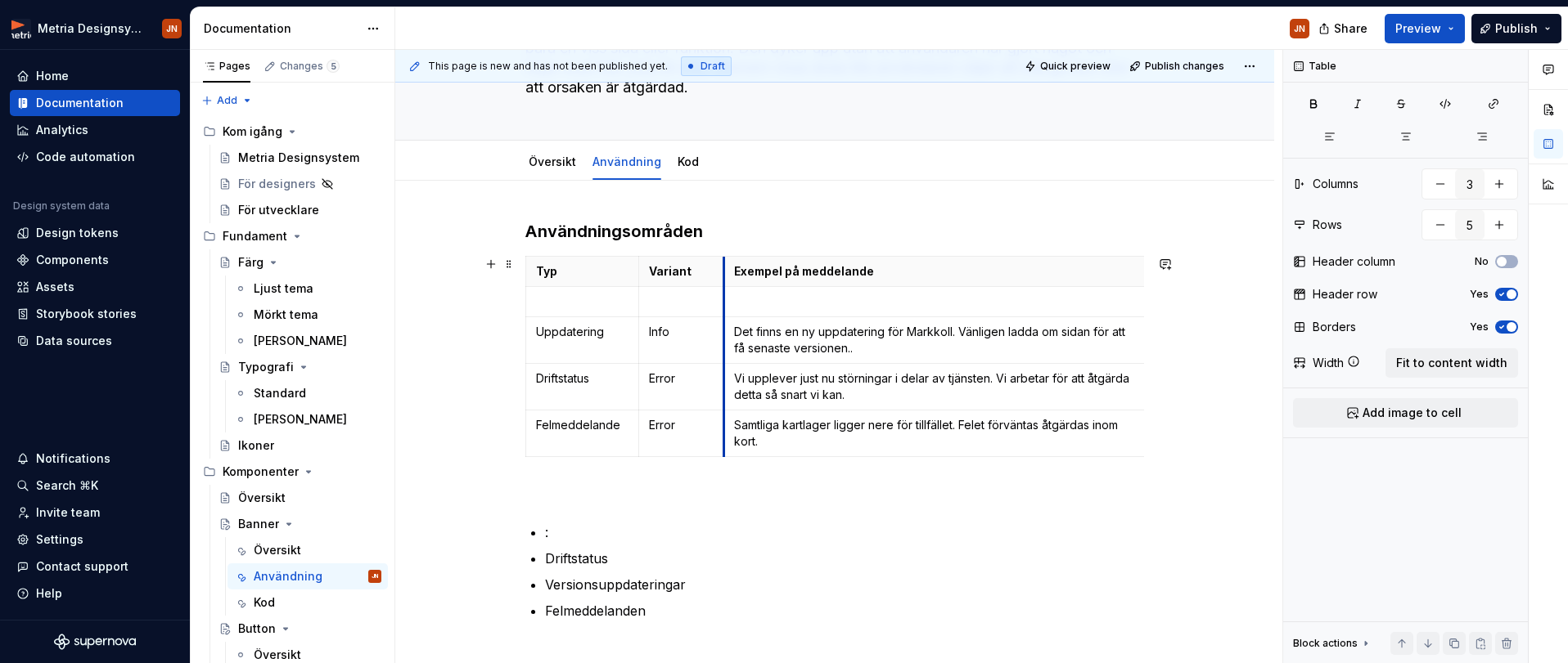
scroll to position [162, 0]
drag, startPoint x: 548, startPoint y: 301, endPoint x: 556, endPoint y: 302, distance: 8.1
click at [549, 301] on p at bounding box center [583, 301] width 93 height 16
click at [555, 301] on p at bounding box center [583, 301] width 93 height 16
click at [557, 299] on p at bounding box center [583, 301] width 93 height 16
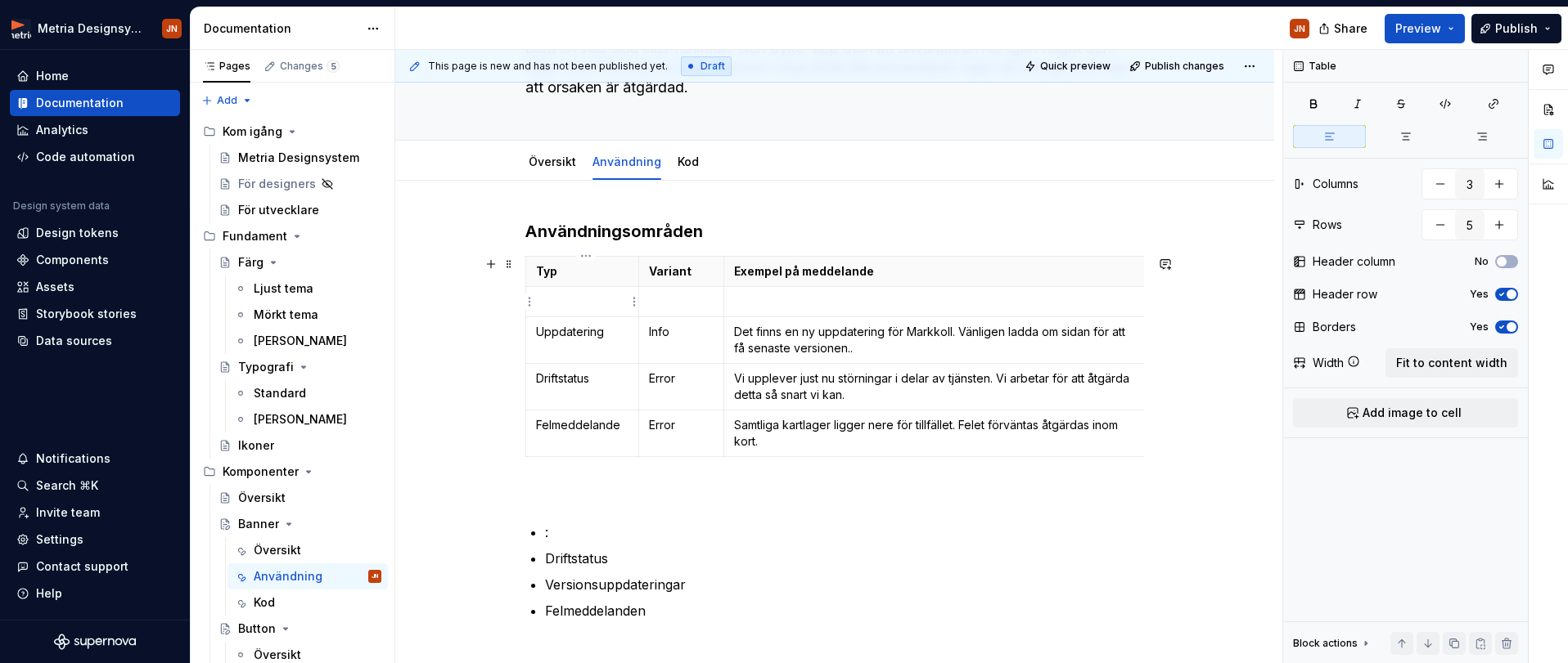
click at [560, 298] on p at bounding box center [583, 301] width 93 height 16
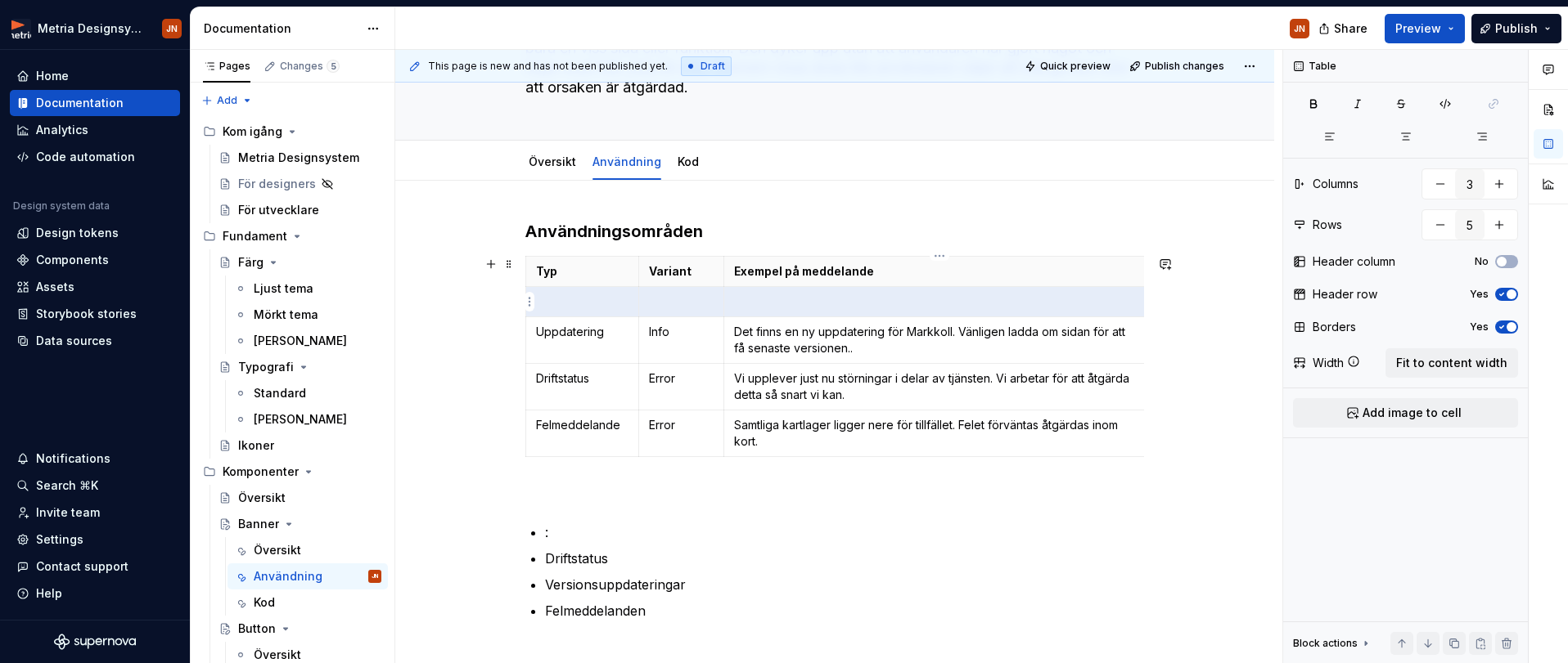
drag, startPoint x: 587, startPoint y: 299, endPoint x: 916, endPoint y: 298, distance: 329.0
click at [916, 298] on tr at bounding box center [837, 302] width 622 height 30
click at [588, 298] on p at bounding box center [583, 301] width 93 height 16
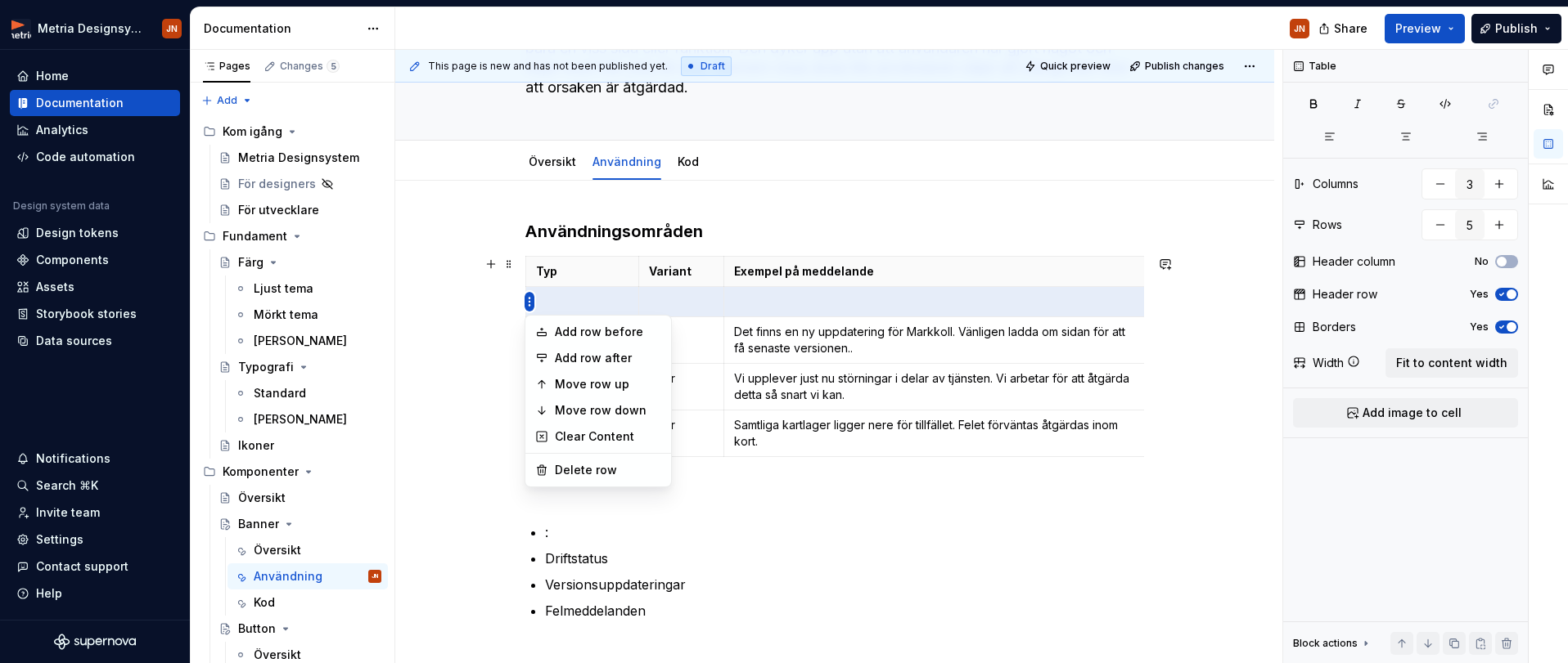
click at [529, 304] on html "Metria Designsystem JN Home Documentation Analytics Code automation Design syst…" at bounding box center [784, 331] width 1568 height 663
drag, startPoint x: 600, startPoint y: 468, endPoint x: 618, endPoint y: 469, distance: 18.0
click at [600, 469] on div "Delete row" at bounding box center [608, 470] width 106 height 16
type input "4"
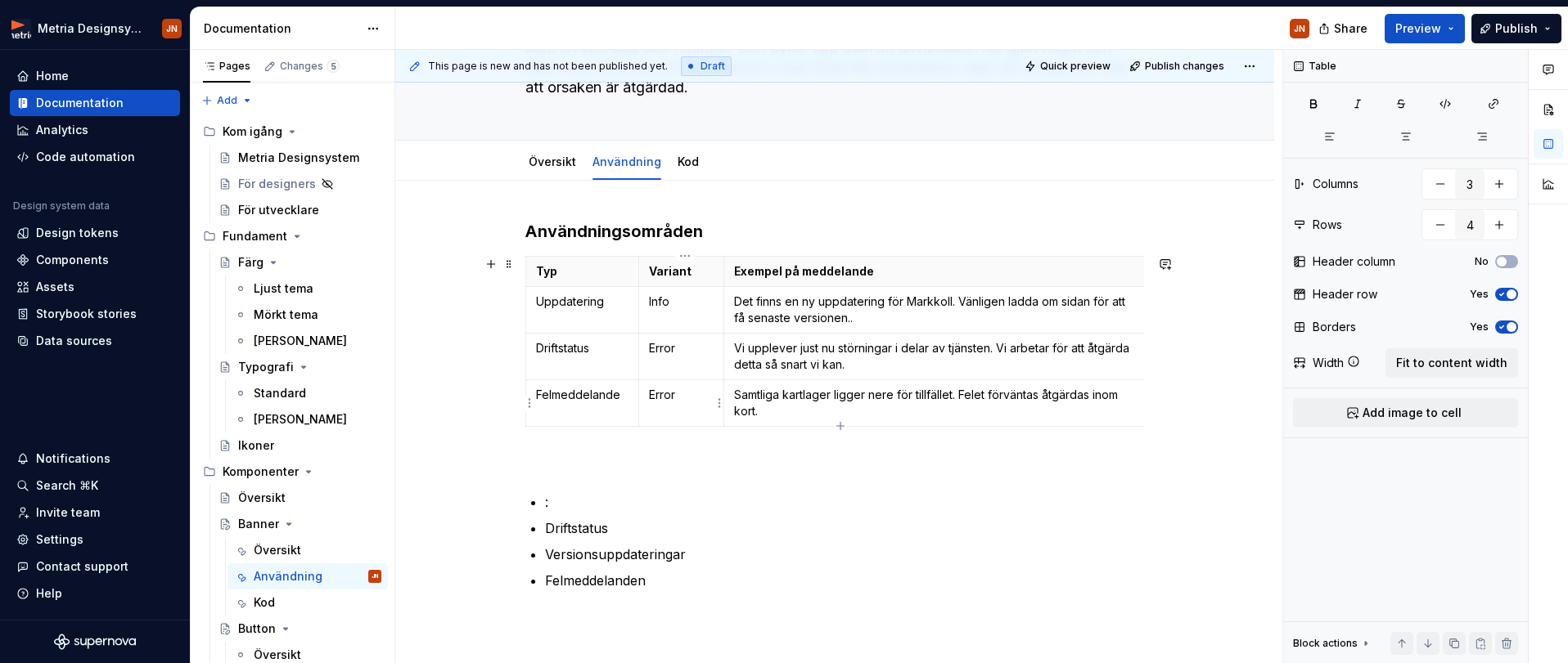
click at [677, 405] on td "Error" at bounding box center [681, 403] width 85 height 46
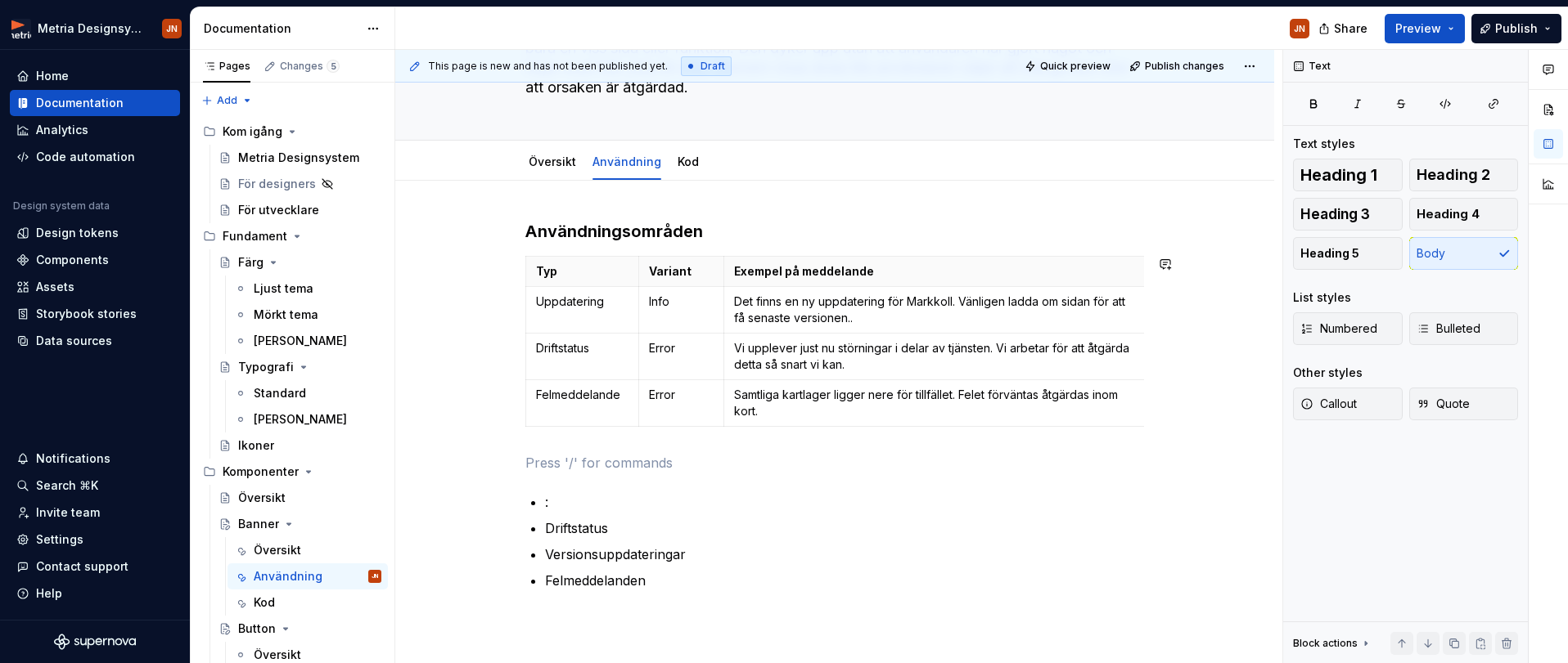
click at [590, 449] on div "Användningsområden Typ Variant Exempel på meddelande Uppdatering Info Det finns…" at bounding box center [834, 425] width 619 height 410
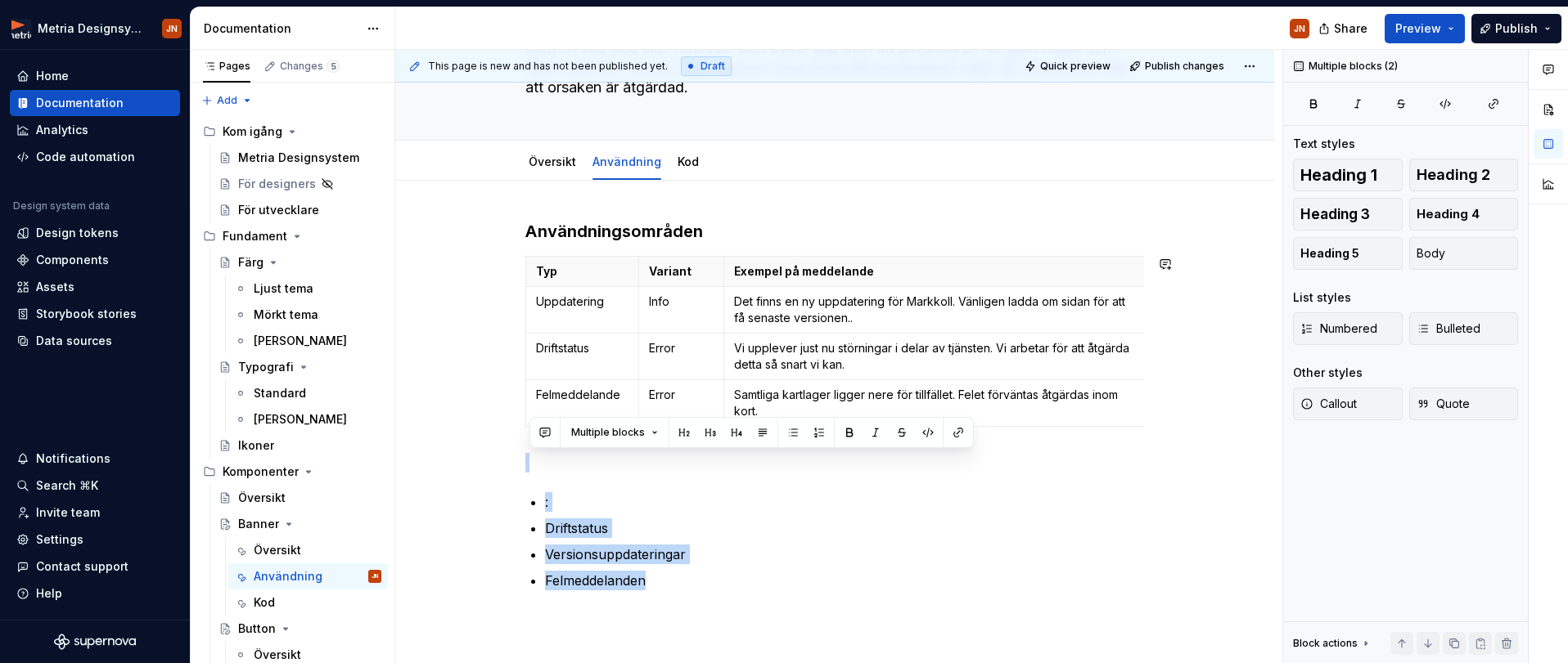
drag, startPoint x: 616, startPoint y: 521, endPoint x: 524, endPoint y: 446, distance: 118.7
click at [521, 444] on div "Användningsområden Typ Variant Exempel på meddelande Uppdatering Info Det finns…" at bounding box center [835, 515] width 879 height 667
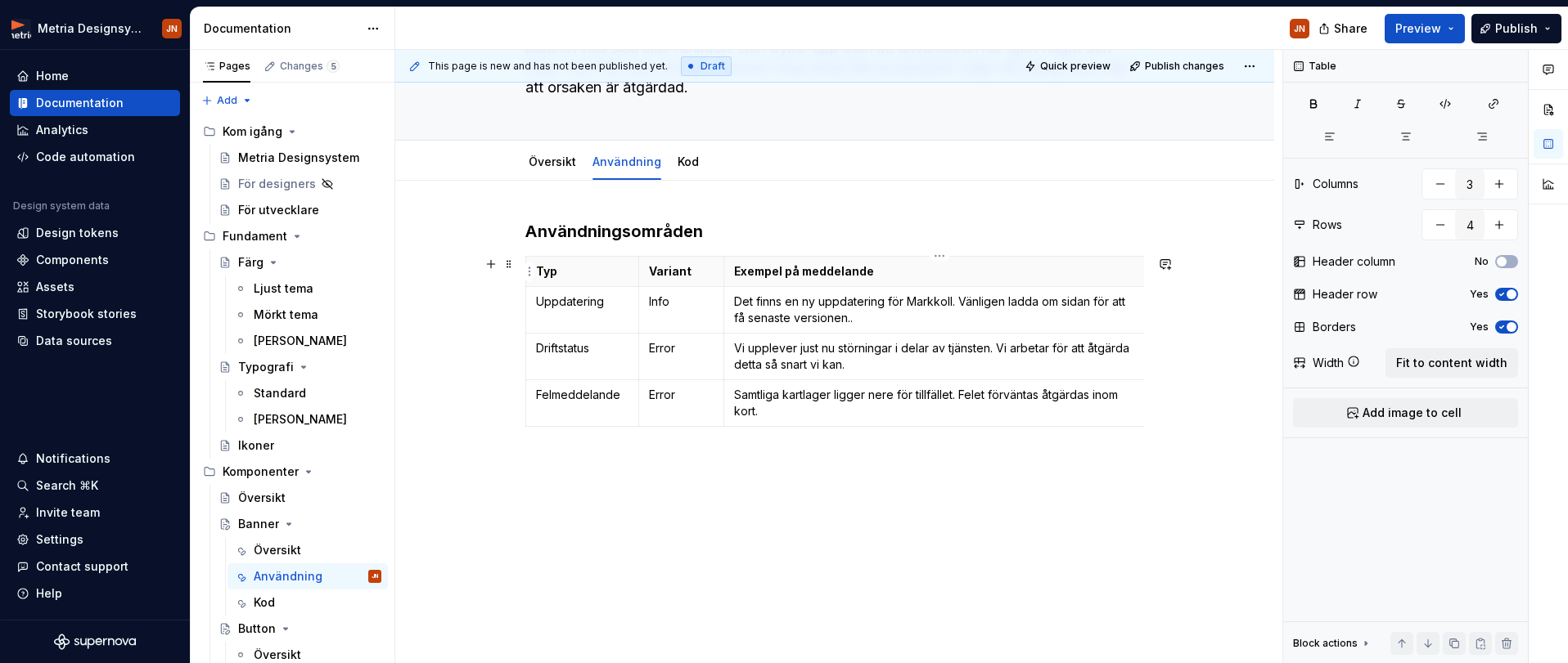
click at [1138, 273] on p "Exempel på meddelande" at bounding box center [935, 271] width 403 height 16
click at [1147, 261] on th "Exempel på meddelande" at bounding box center [935, 271] width 424 height 30
click at [717, 291] on td "Det finns en ny uppdatering för Markkoll. Vänligen ladda om sidan för att få se…" at bounding box center [924, 310] width 424 height 46
click at [1443, 365] on span "Fit to content width" at bounding box center [1452, 363] width 112 height 16
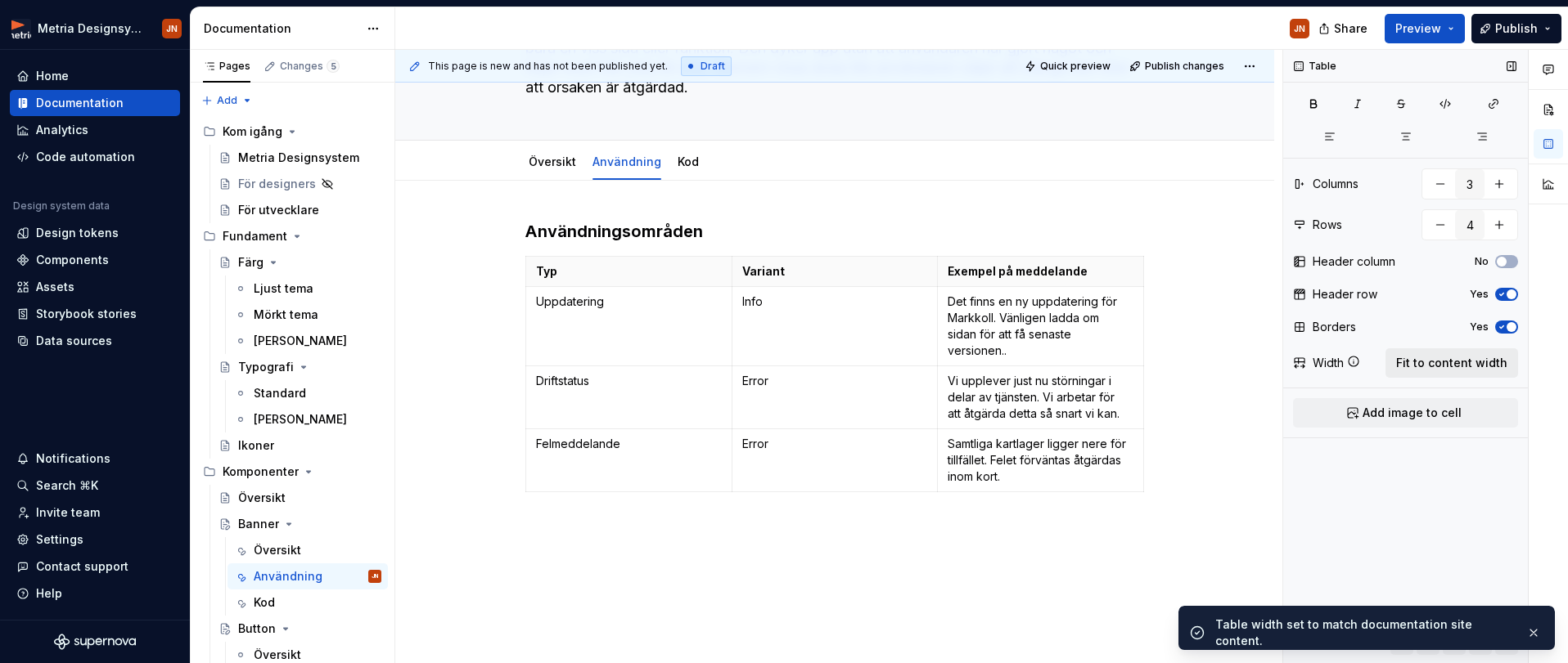
scroll to position [8, 0]
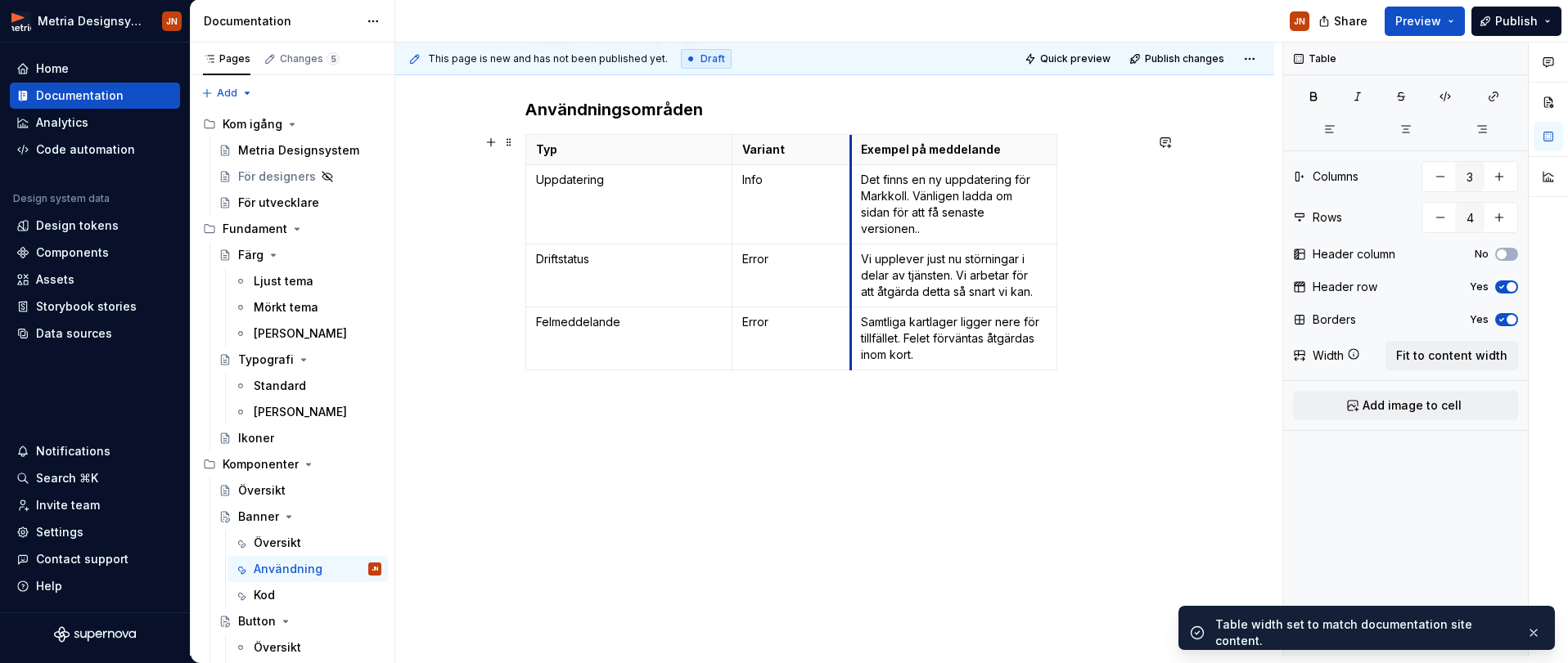
drag, startPoint x: 941, startPoint y: 179, endPoint x: 856, endPoint y: 181, distance: 85.0
click at [855, 180] on td "Det finns en ny uppdatering för Markkoll. Vänligen ladda om sidan för att få se…" at bounding box center [954, 205] width 206 height 79
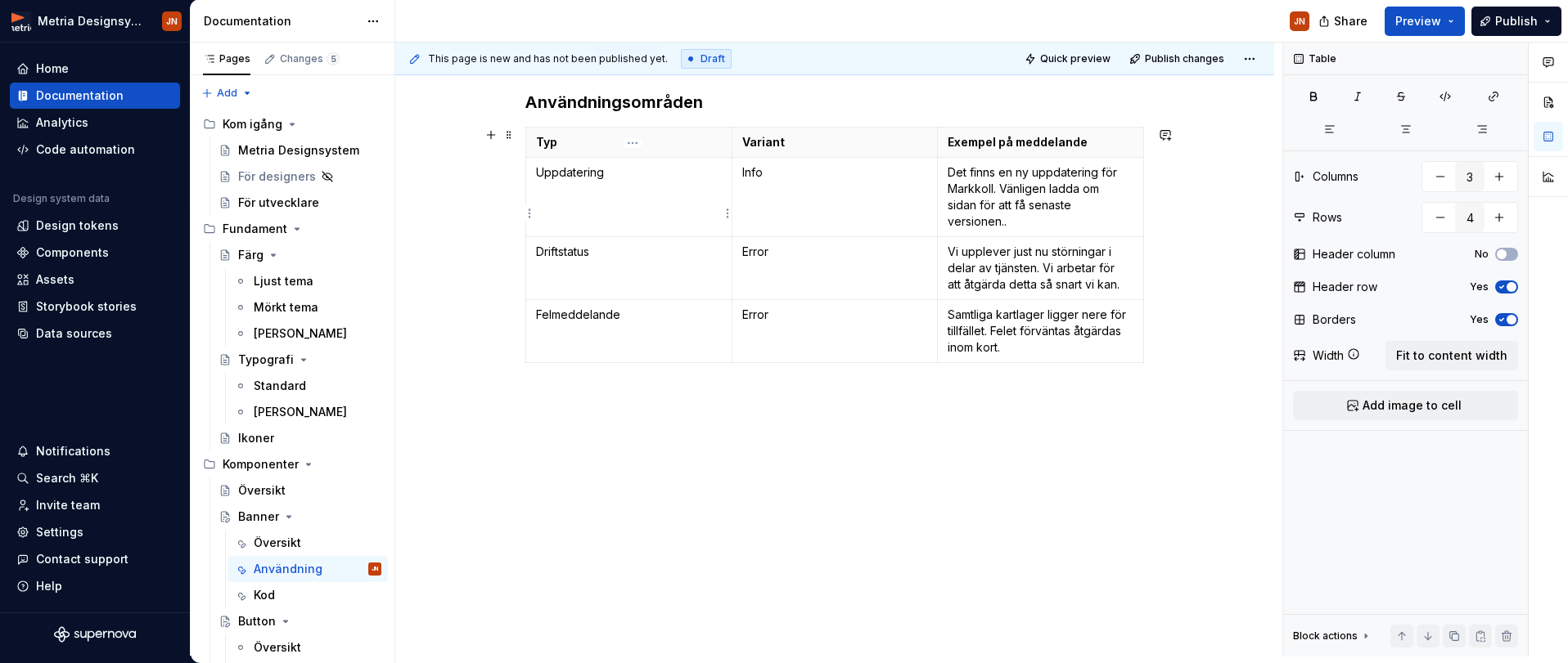
scroll to position [268, 0]
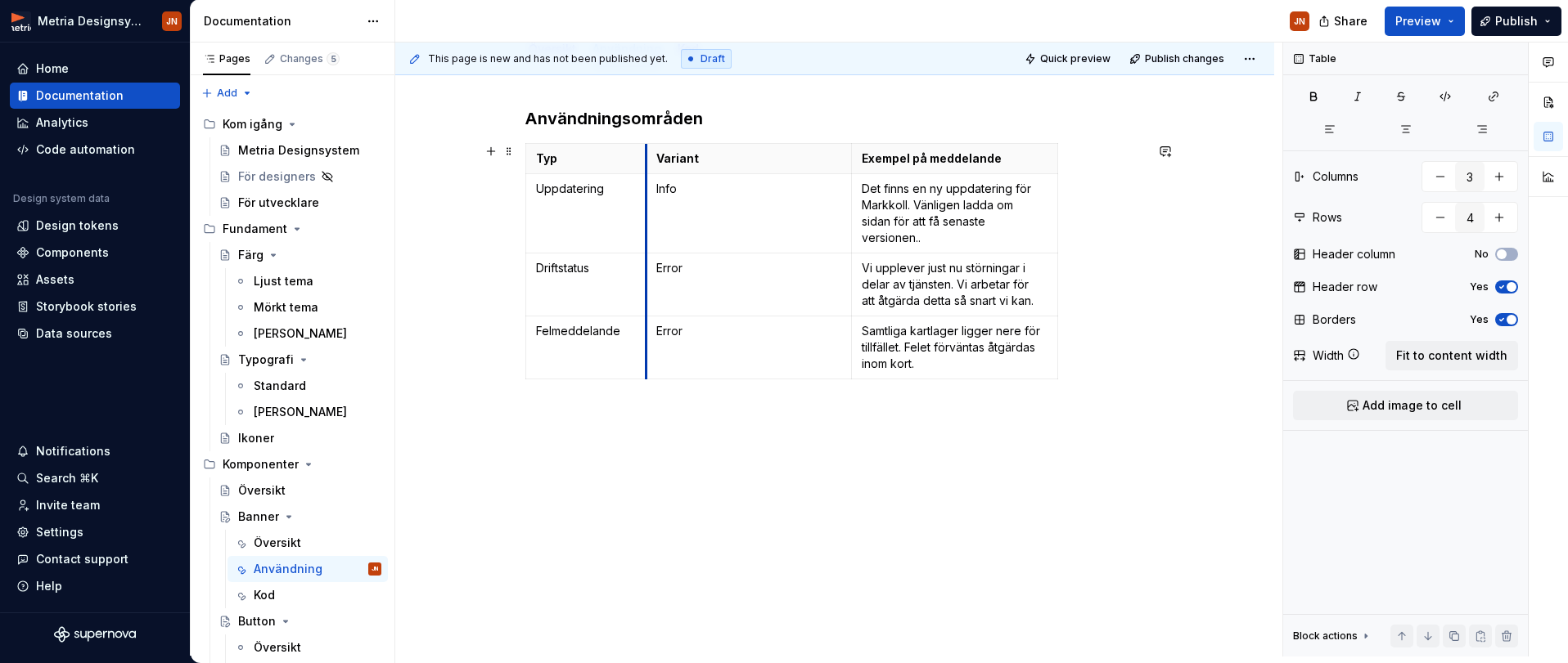
drag, startPoint x: 734, startPoint y: 165, endPoint x: 673, endPoint y: 169, distance: 61.1
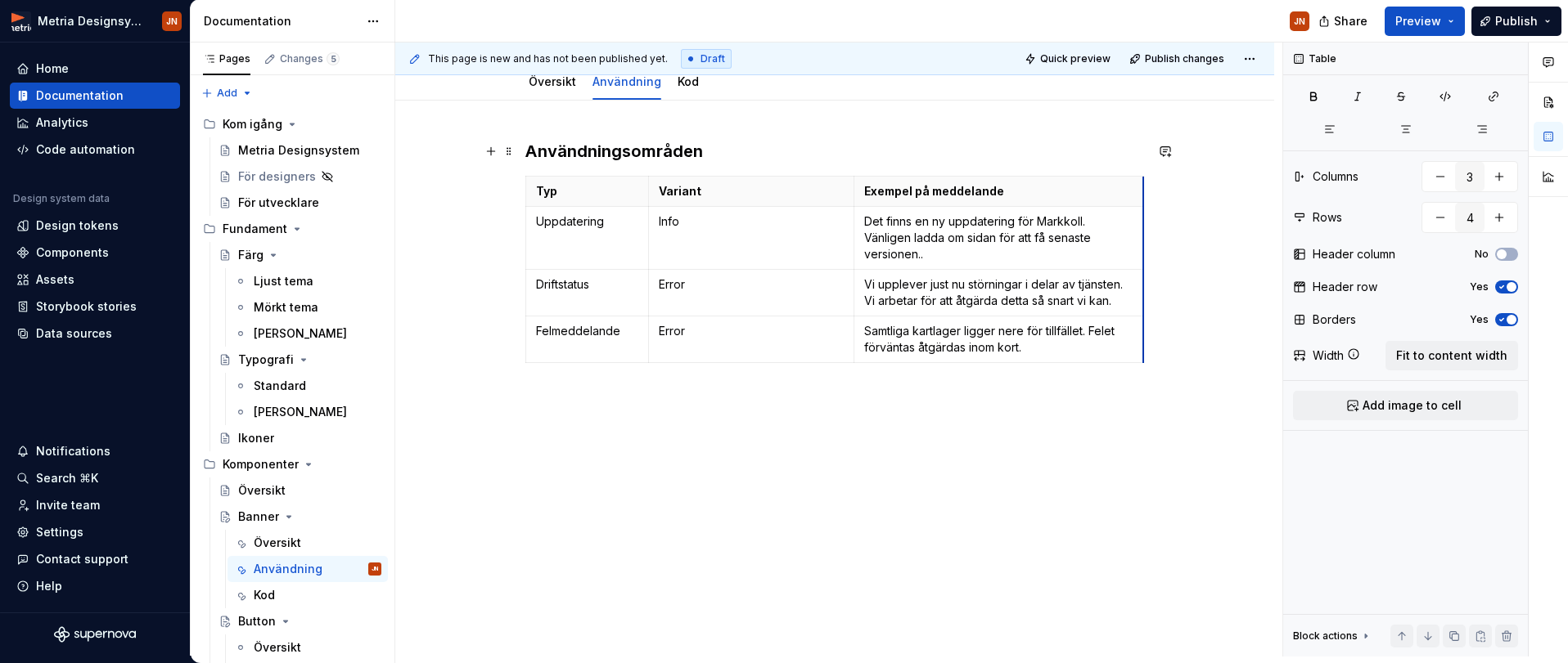
scroll to position [219, 0]
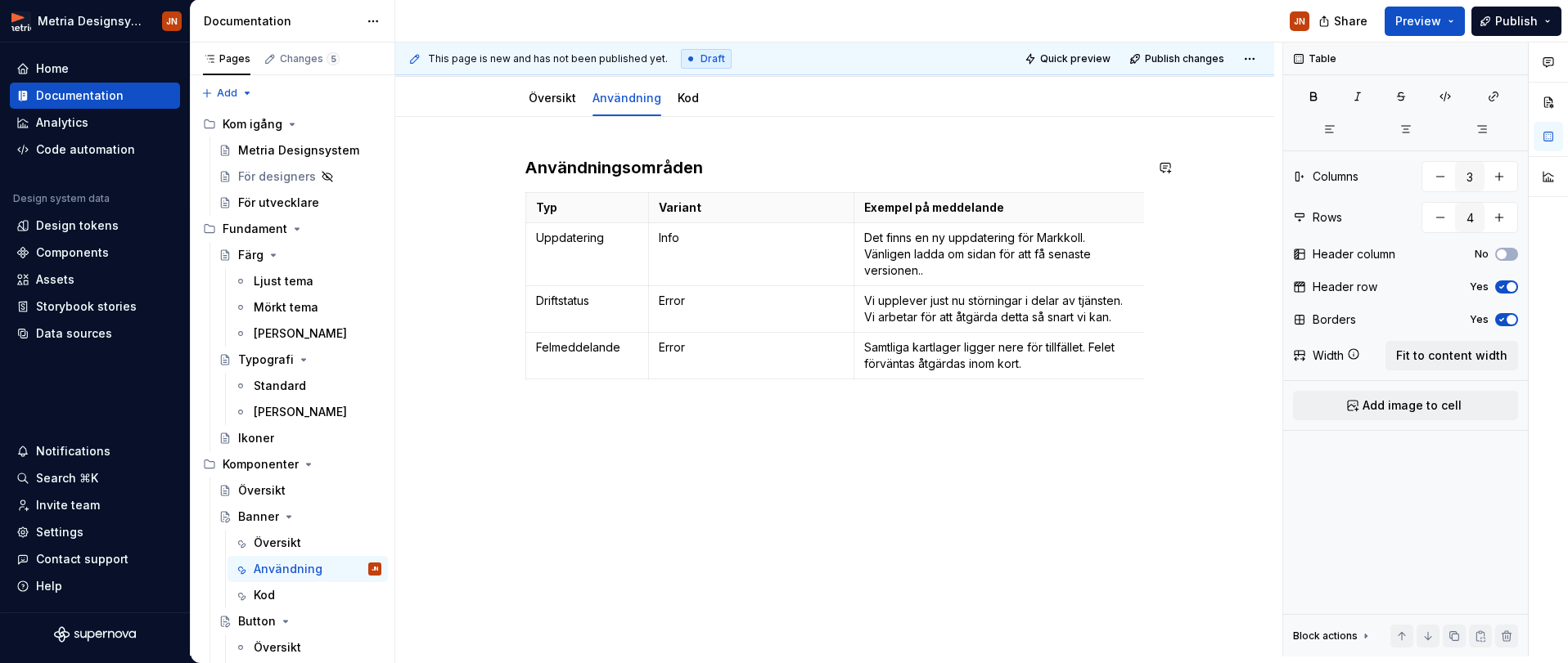
drag, startPoint x: 1062, startPoint y: 149, endPoint x: 1147, endPoint y: 154, distance: 85.1
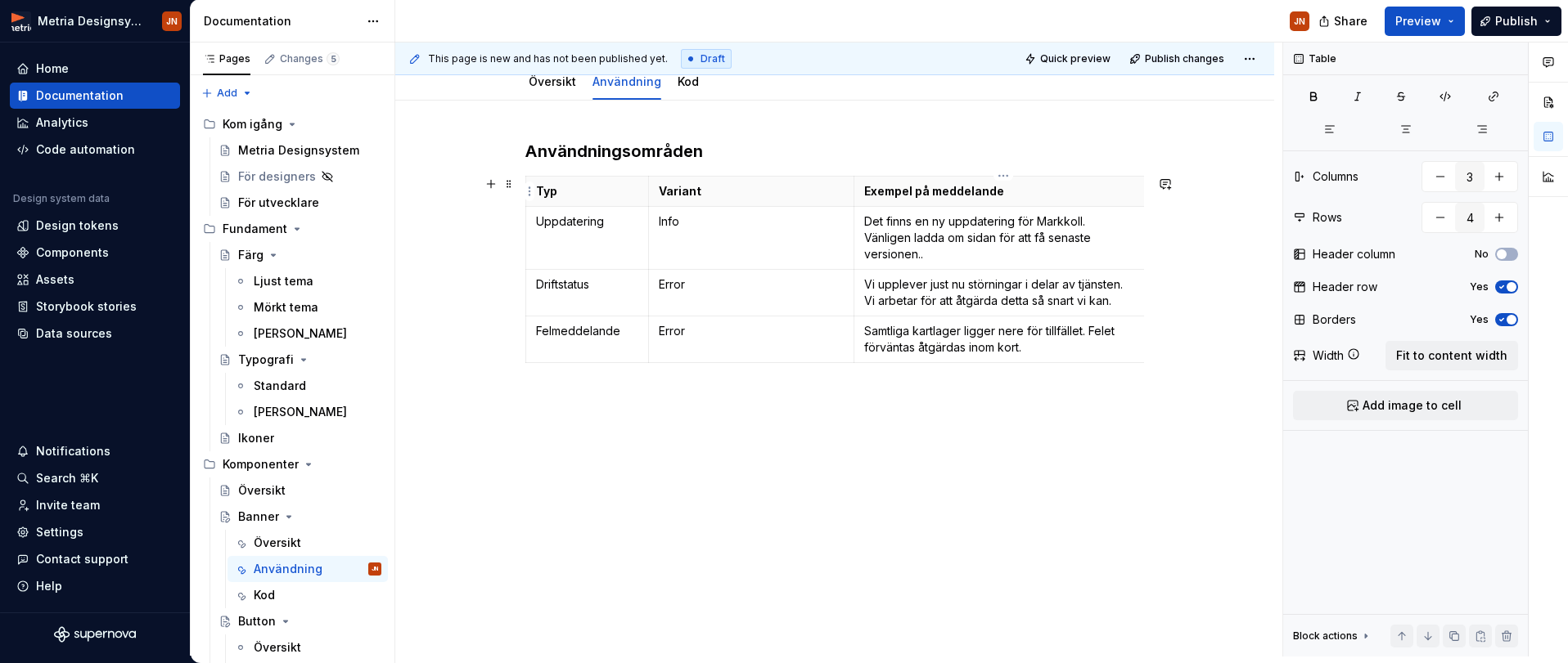
click at [1138, 180] on th "Exempel på meddelande" at bounding box center [1000, 191] width 291 height 30
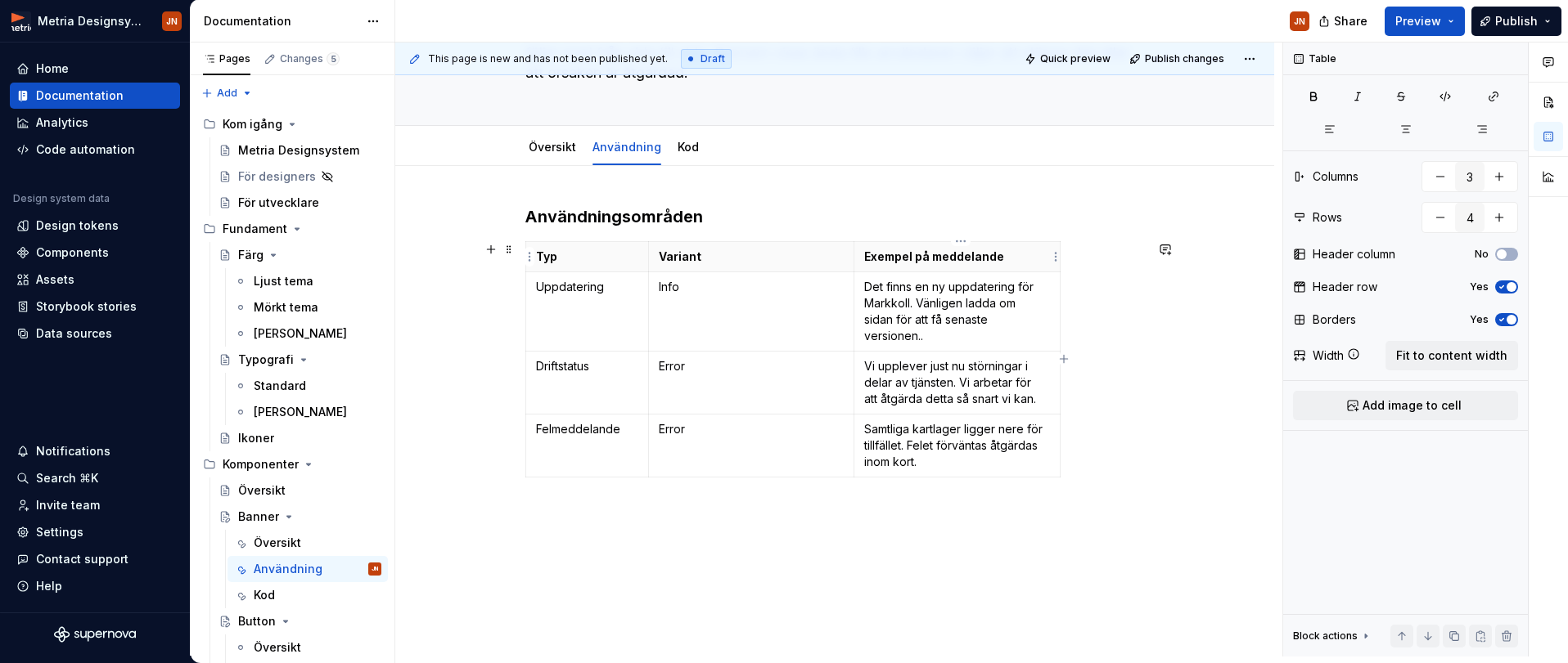
drag, startPoint x: 1031, startPoint y: 256, endPoint x: 1062, endPoint y: 253, distance: 31.1
click at [1032, 256] on p "Exempel på meddelande" at bounding box center [957, 256] width 185 height 16
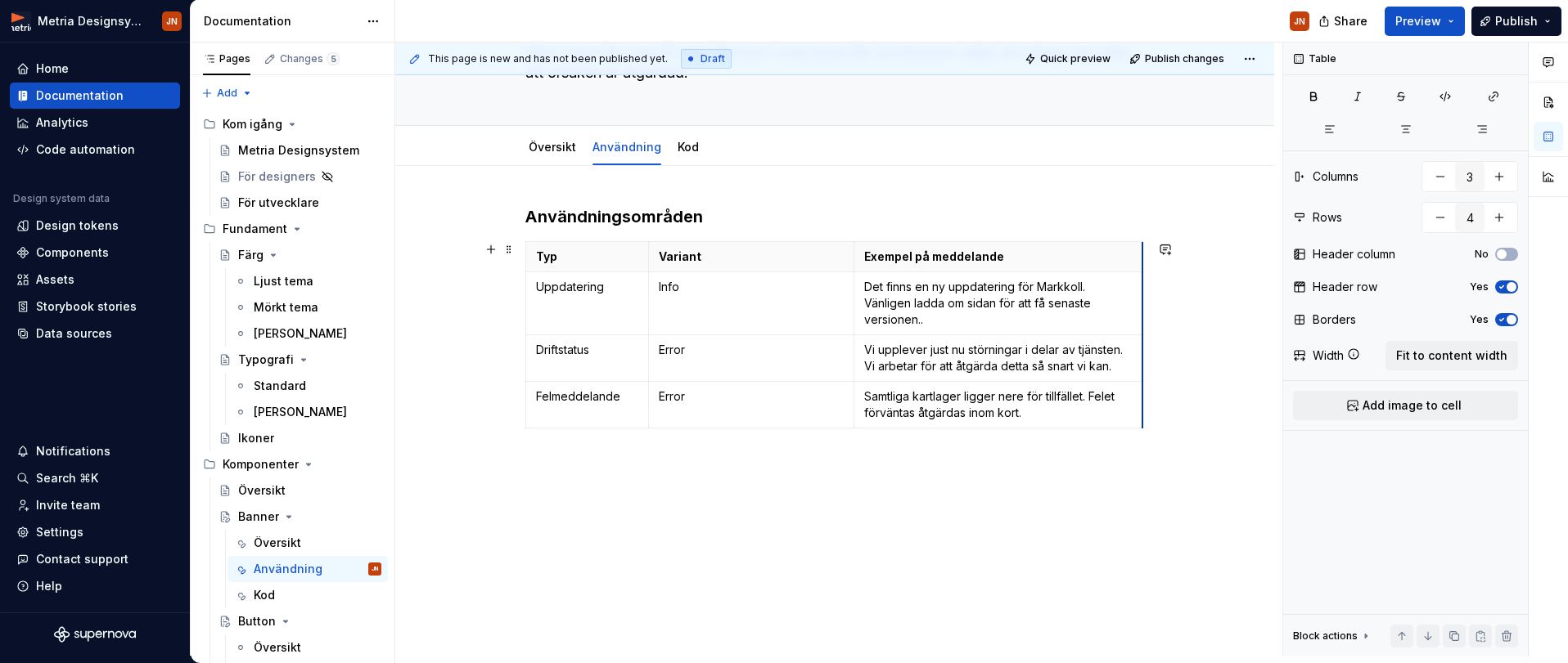
drag, startPoint x: 1073, startPoint y: 252, endPoint x: 1146, endPoint y: 252, distance: 73.0
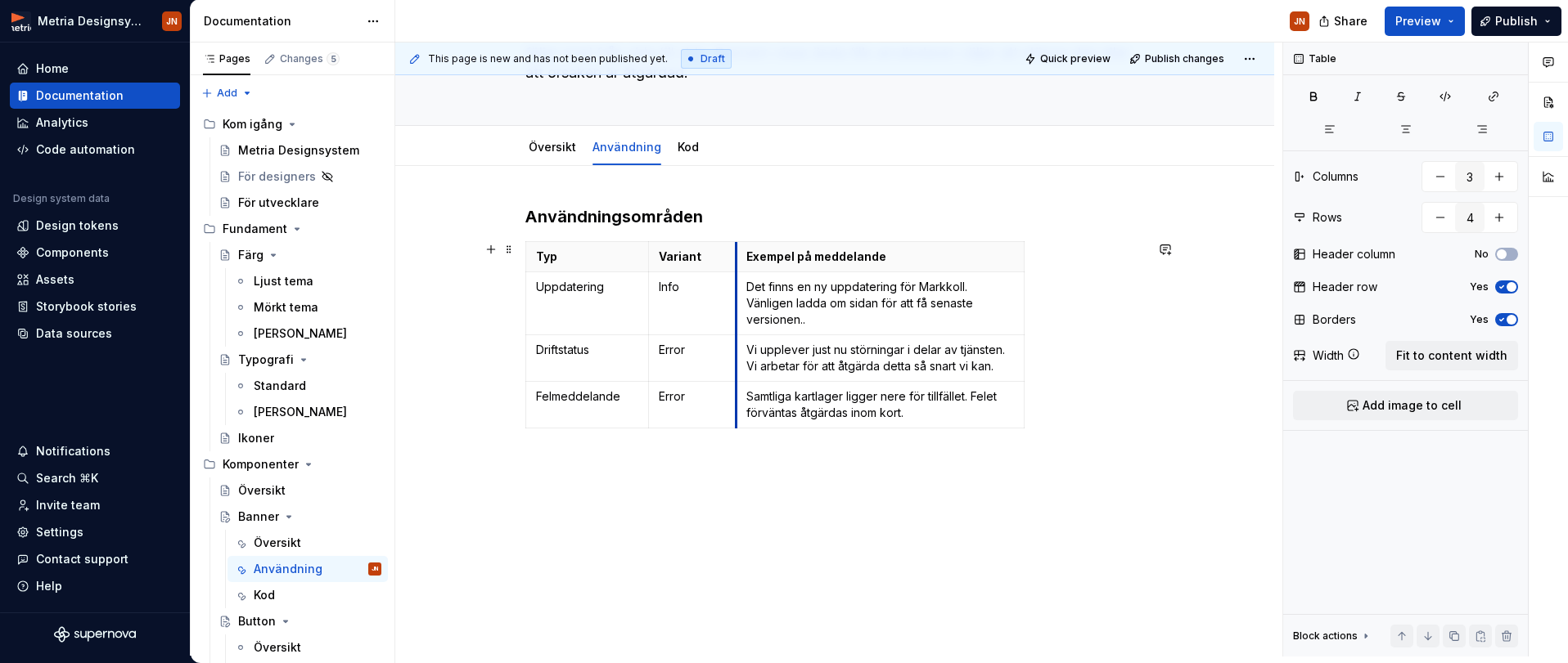
drag, startPoint x: 856, startPoint y: 268, endPoint x: 866, endPoint y: 258, distance: 14.1
click at [1030, 254] on div "Typ Variant Exempel på meddelande Uppdatering Info Det finns en ny uppdatering …" at bounding box center [834, 338] width 619 height 194
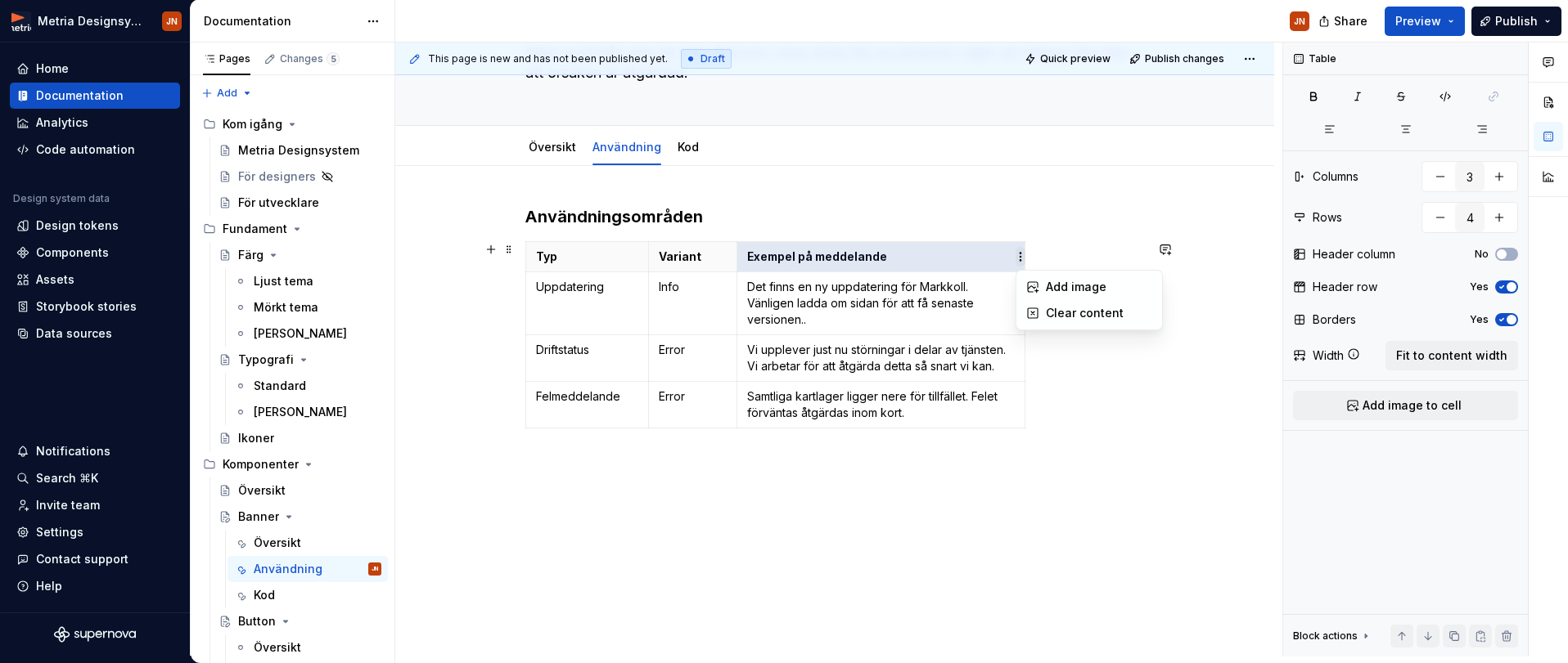
click at [1021, 256] on html "Metria Designsystem JN Home Documentation Analytics Code automation Design syst…" at bounding box center [784, 331] width 1568 height 663
drag, startPoint x: 978, startPoint y: 257, endPoint x: 1032, endPoint y: 257, distance: 54.0
click at [978, 256] on html "Metria Designsystem JN Home Documentation Analytics Code automation Design syst…" at bounding box center [784, 331] width 1568 height 663
drag, startPoint x: 1014, startPoint y: 282, endPoint x: 1021, endPoint y: 266, distance: 17.5
click at [1014, 281] on p "Det finns en ny uppdatering för Markkoll. Vänligen ladda om sidan för att få se…" at bounding box center [881, 303] width 268 height 49
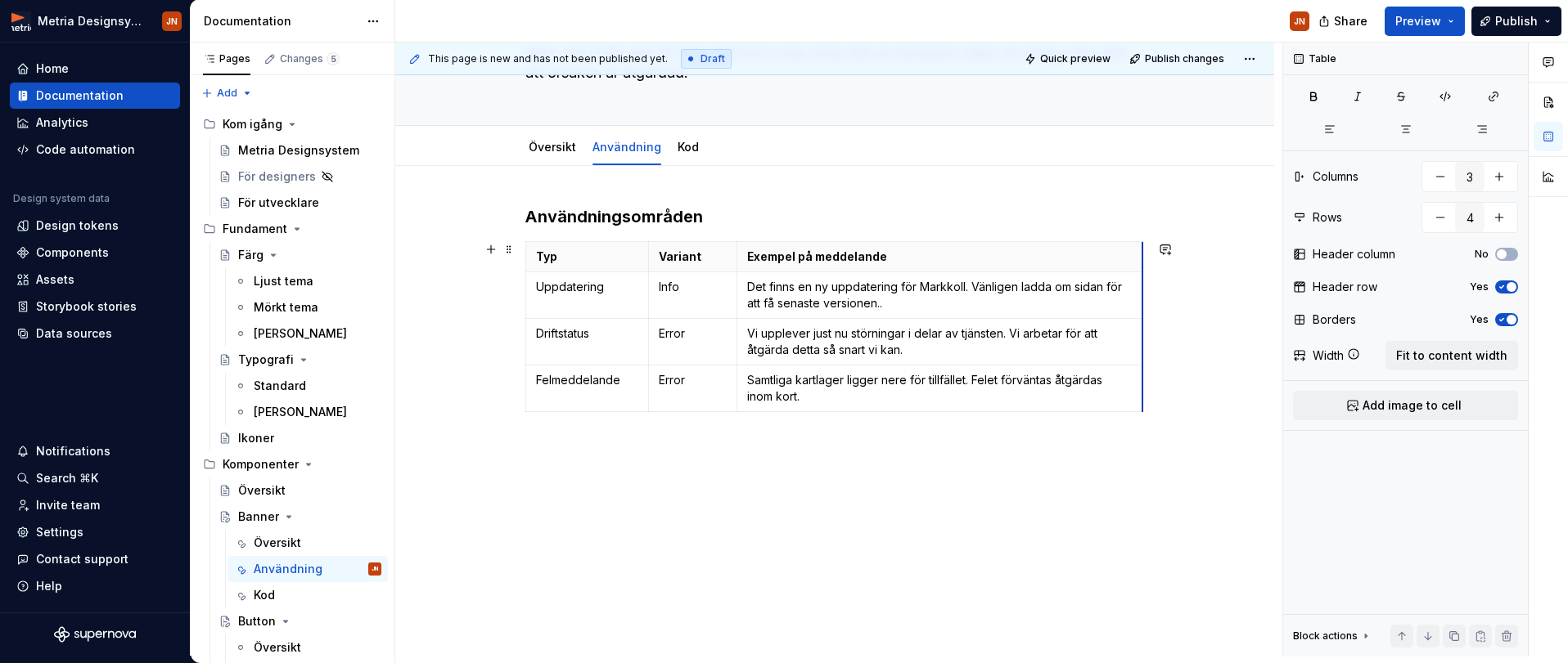
drag, startPoint x: 1026, startPoint y: 287, endPoint x: 1144, endPoint y: 285, distance: 118.0
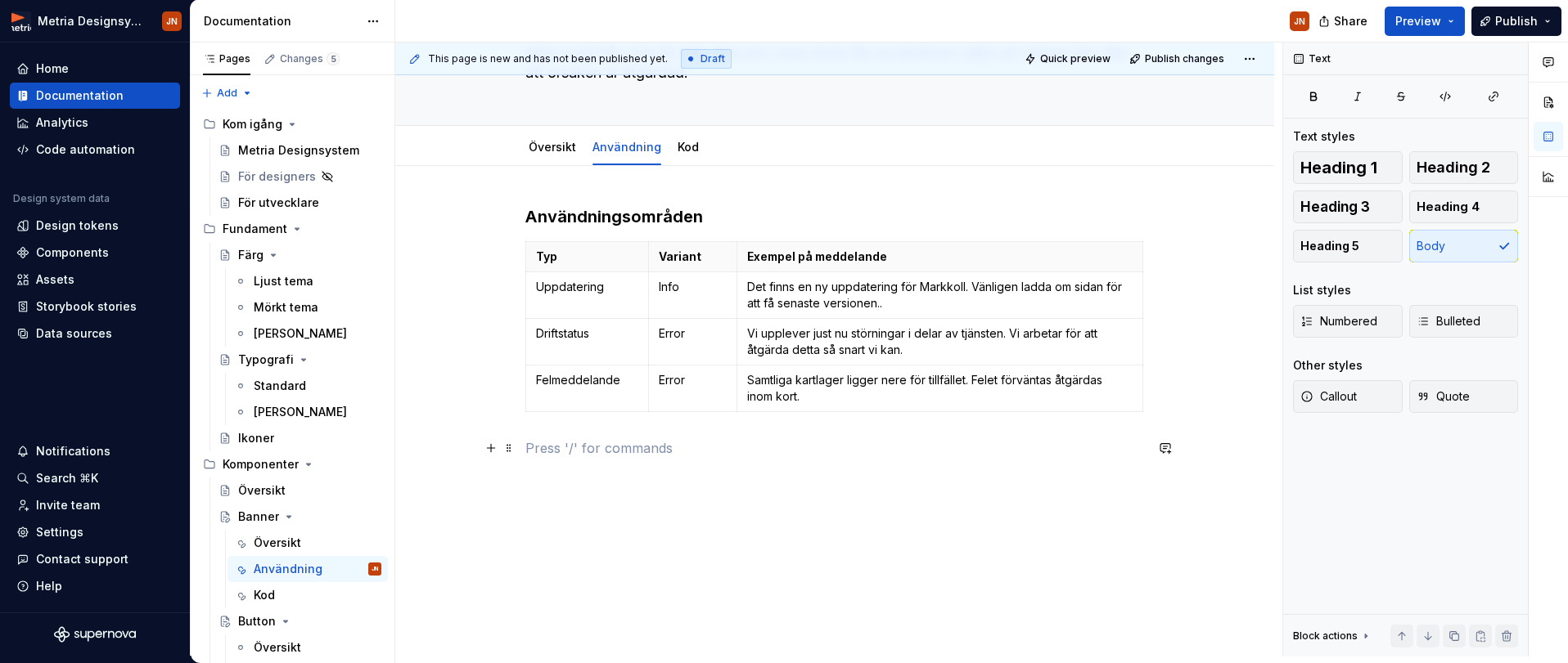
click at [1084, 438] on p at bounding box center [834, 448] width 619 height 20
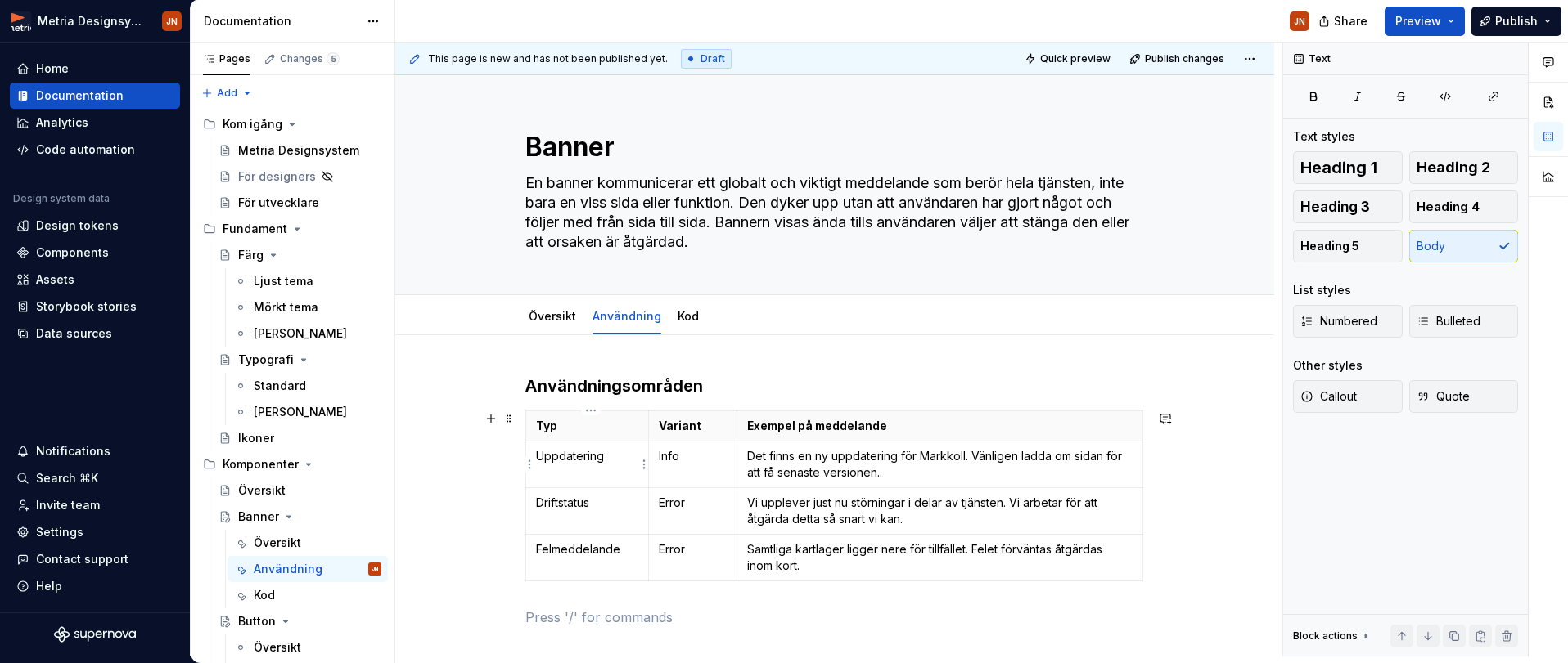
scroll to position [0, 0]
click at [554, 317] on link "Översikt" at bounding box center [552, 316] width 47 height 14
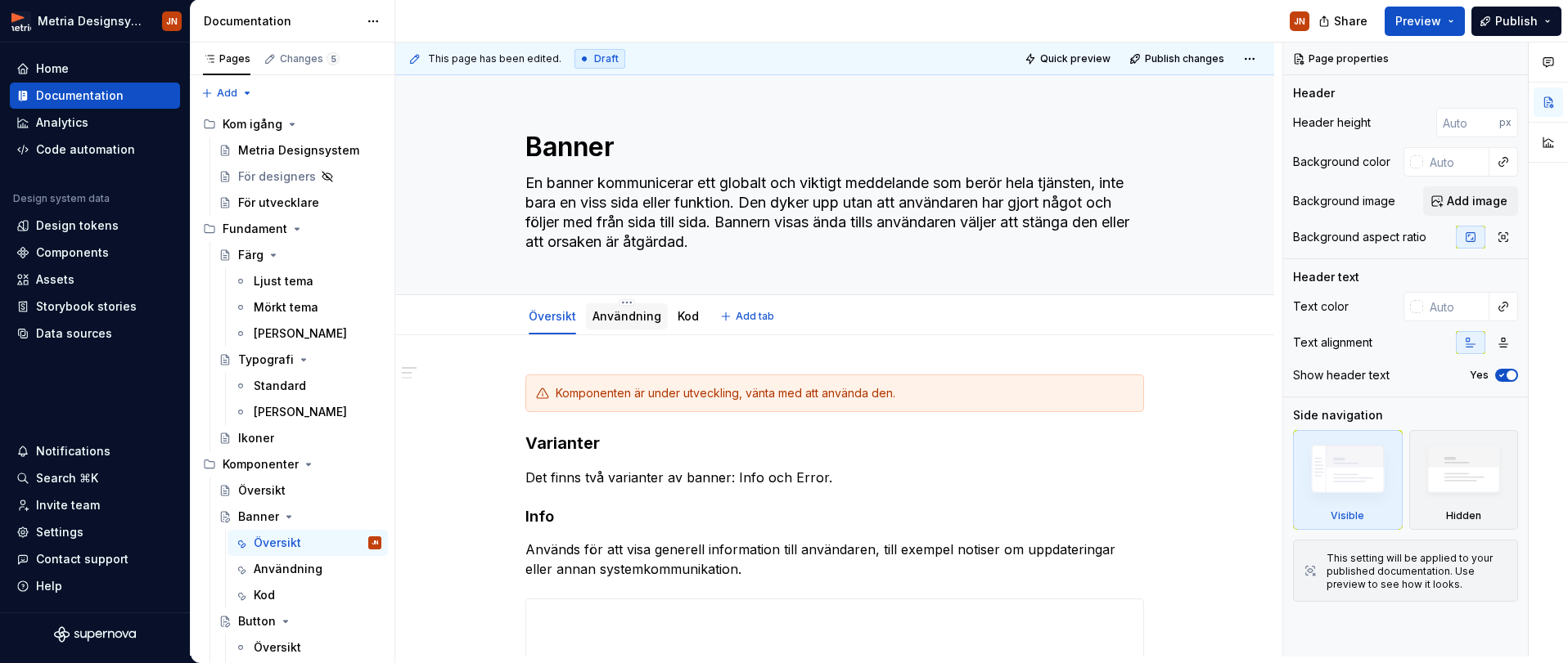
click at [625, 322] on link "Användning" at bounding box center [627, 316] width 69 height 14
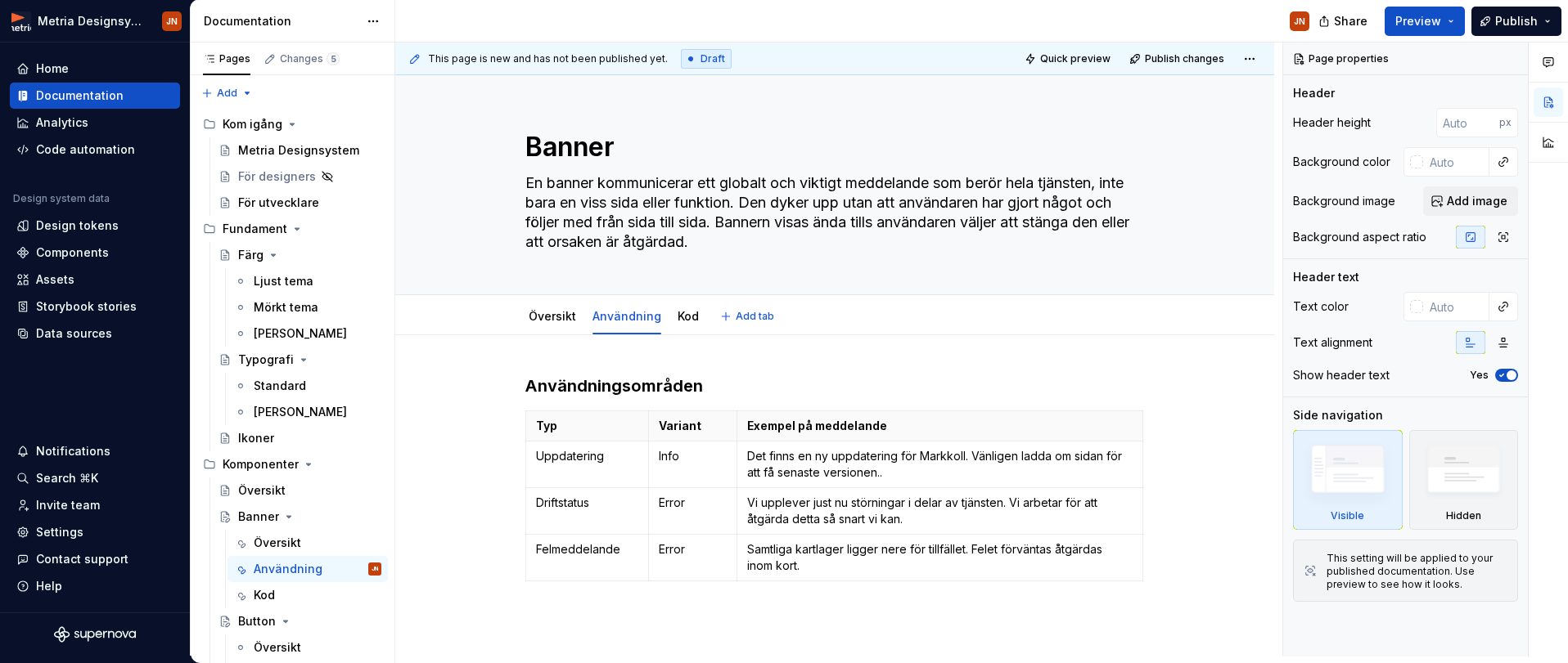
type textarea "*"
click at [893, 474] on p "Det finns en ny uppdatering för Markkoll. Vänligen ladda om sidan för att få se…" at bounding box center [940, 465] width 385 height 33
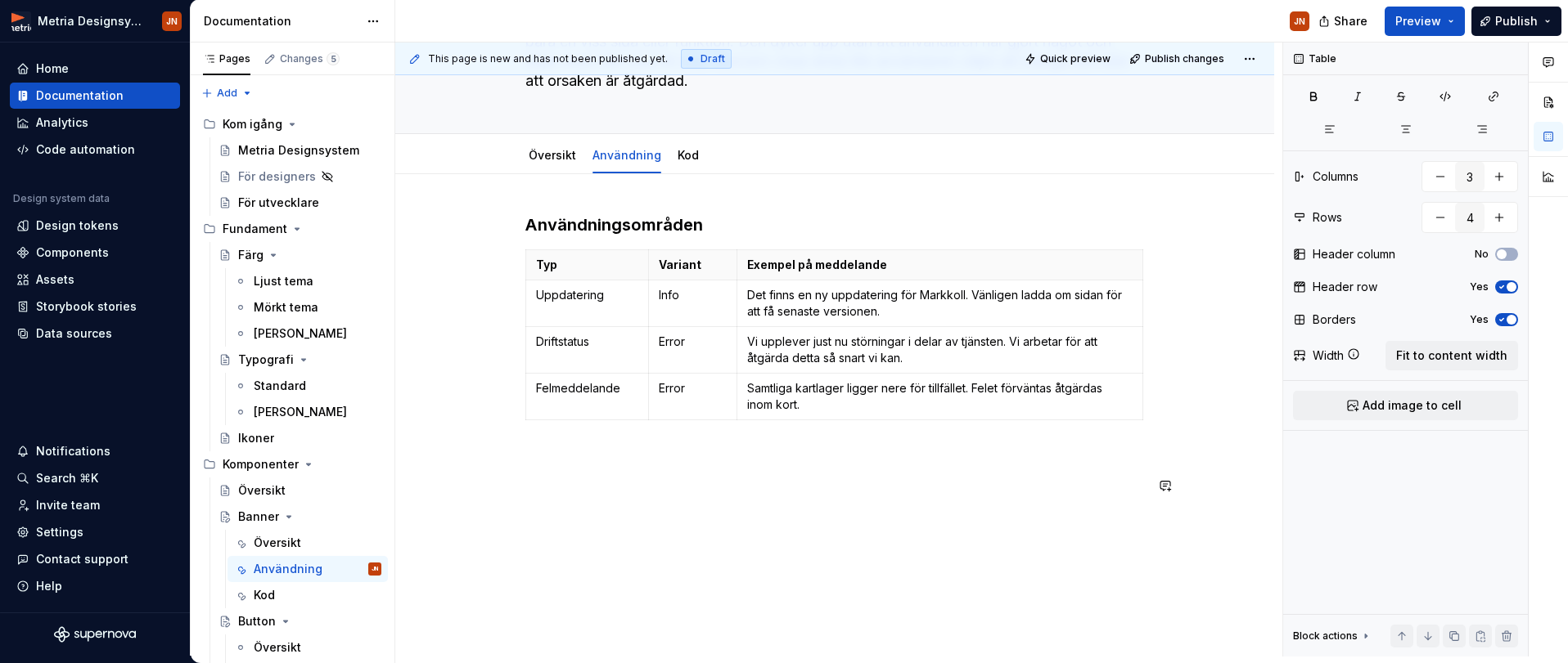
scroll to position [164, 0]
click at [554, 262] on p "Typ" at bounding box center [587, 262] width 102 height 16
drag, startPoint x: 554, startPoint y: 262, endPoint x: 563, endPoint y: 285, distance: 24.7
click at [554, 263] on p "Typ" at bounding box center [587, 262] width 102 height 16
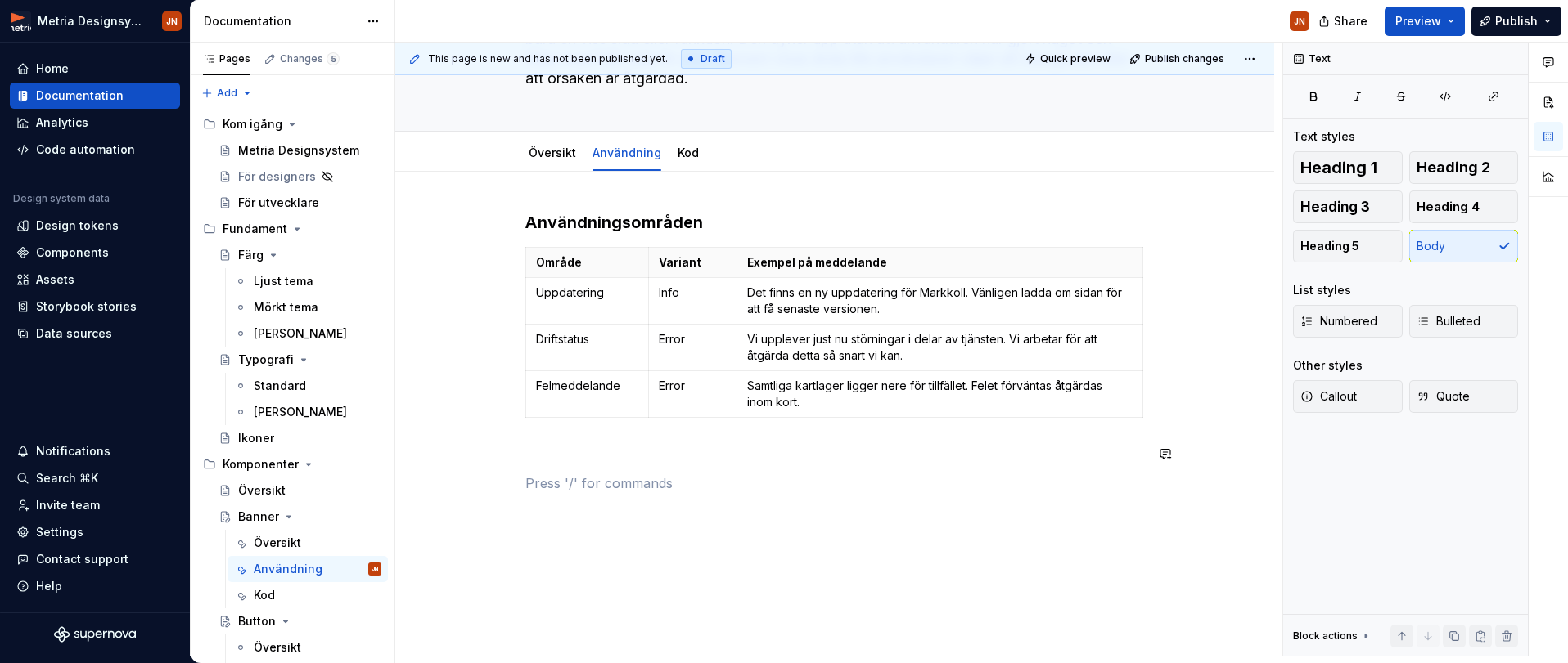
drag, startPoint x: 761, startPoint y: 469, endPoint x: 748, endPoint y: 413, distance: 57.5
click at [757, 469] on div "Användningsområden Område Variant Exempel på meddelande Uppdatering Info Det fi…" at bounding box center [834, 352] width 619 height 282
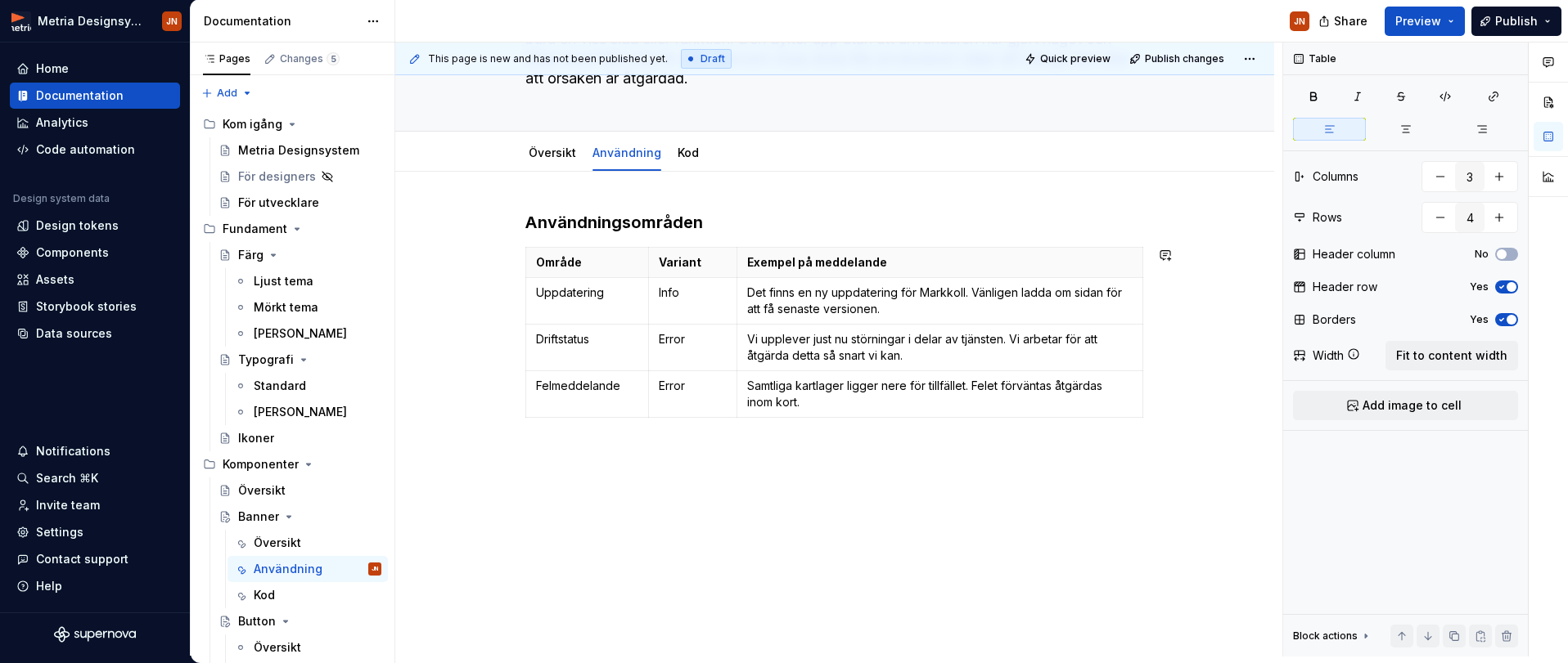
click at [848, 235] on div "Användningsområden Område Variant Exempel på meddelande Uppdatering Info Det fi…" at bounding box center [834, 352] width 619 height 282
click at [939, 479] on p at bounding box center [834, 483] width 619 height 20
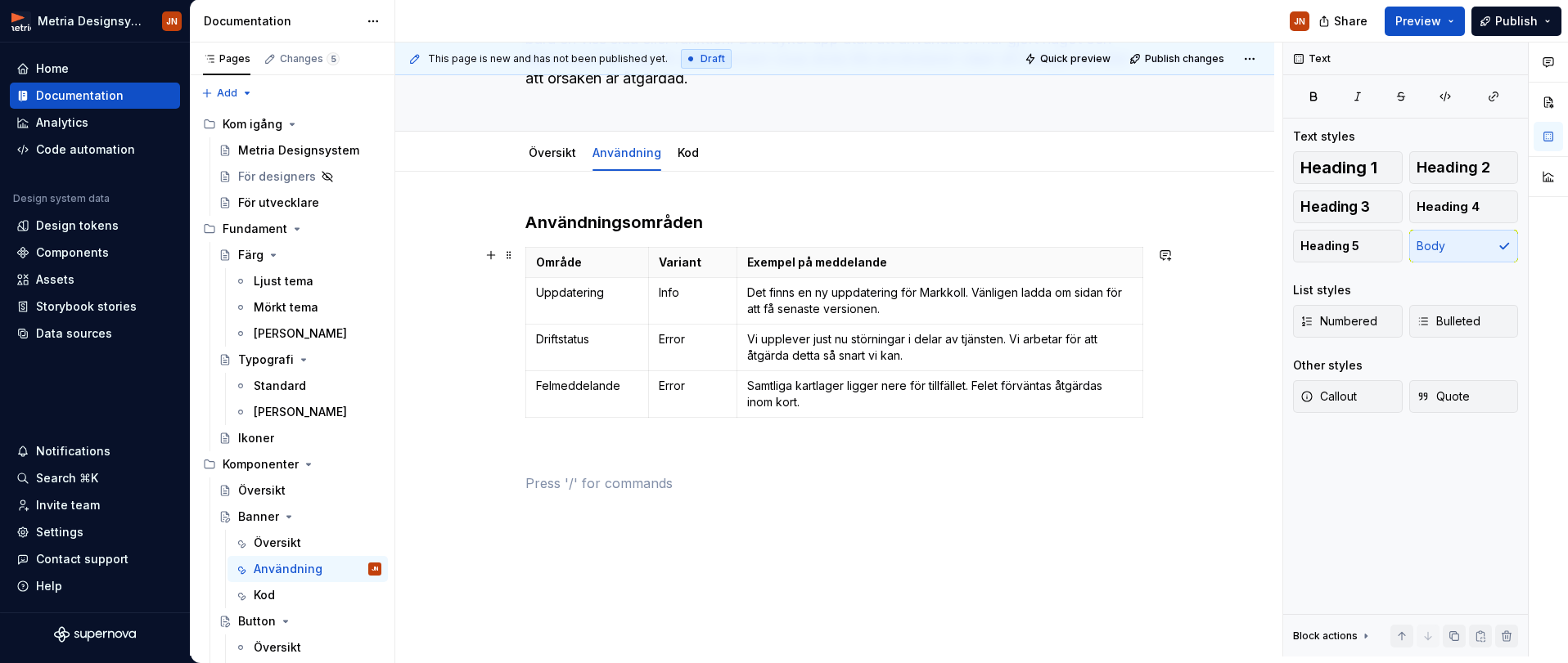
click at [1193, 309] on div "This page is new and has not been published yet. Draft Quick preview Publish ch…" at bounding box center [839, 350] width 887 height 614
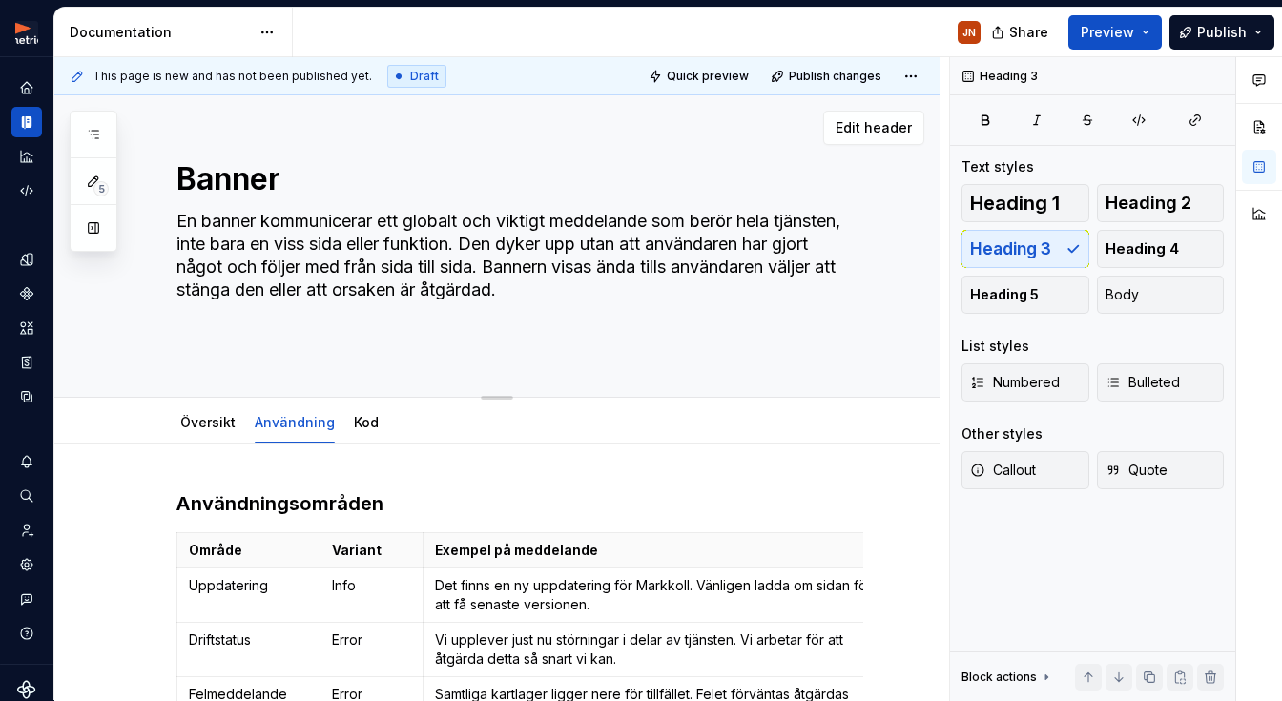
scroll to position [1, 0]
type textarea "*"
